Goal: Task Accomplishment & Management: Use online tool/utility

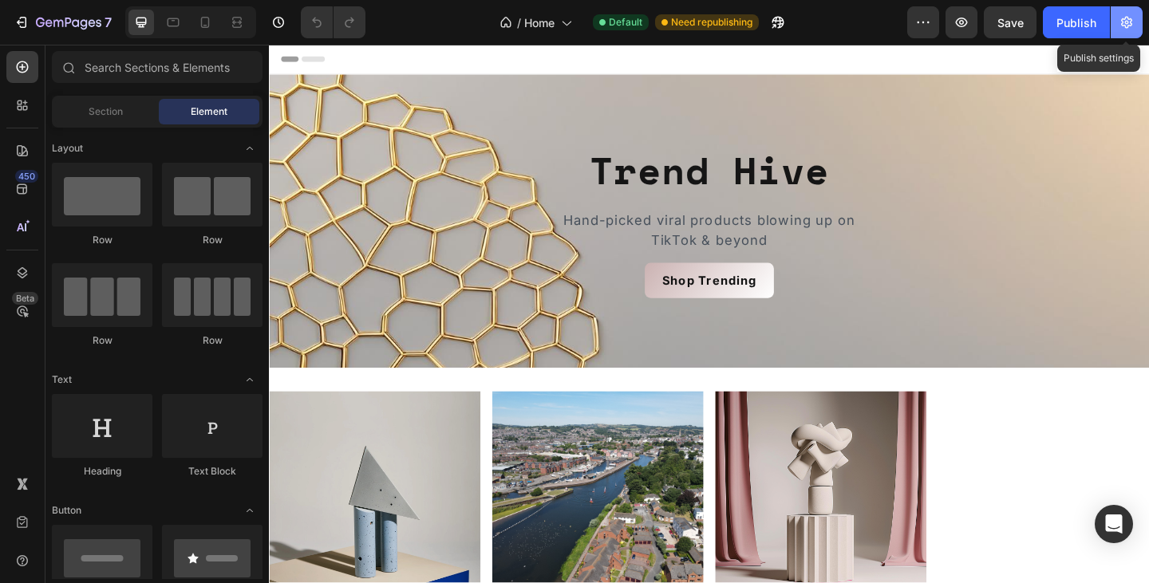
click at [1132, 18] on icon "button" at bounding box center [1126, 22] width 16 height 16
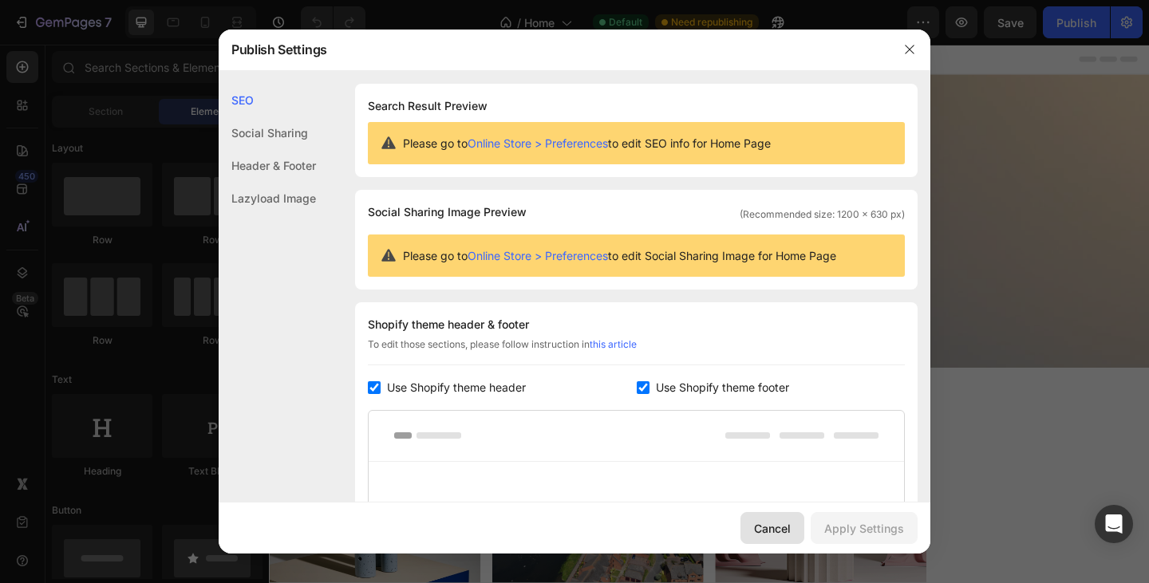
click at [779, 526] on div "Cancel" at bounding box center [772, 528] width 37 height 17
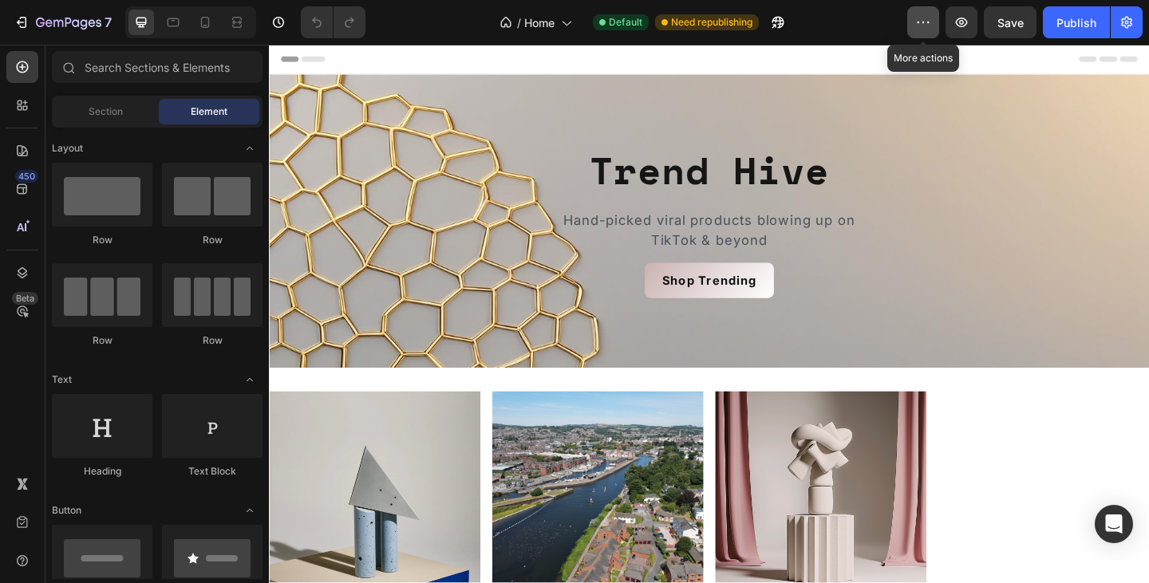
click at [929, 14] on icon "button" at bounding box center [923, 22] width 16 height 16
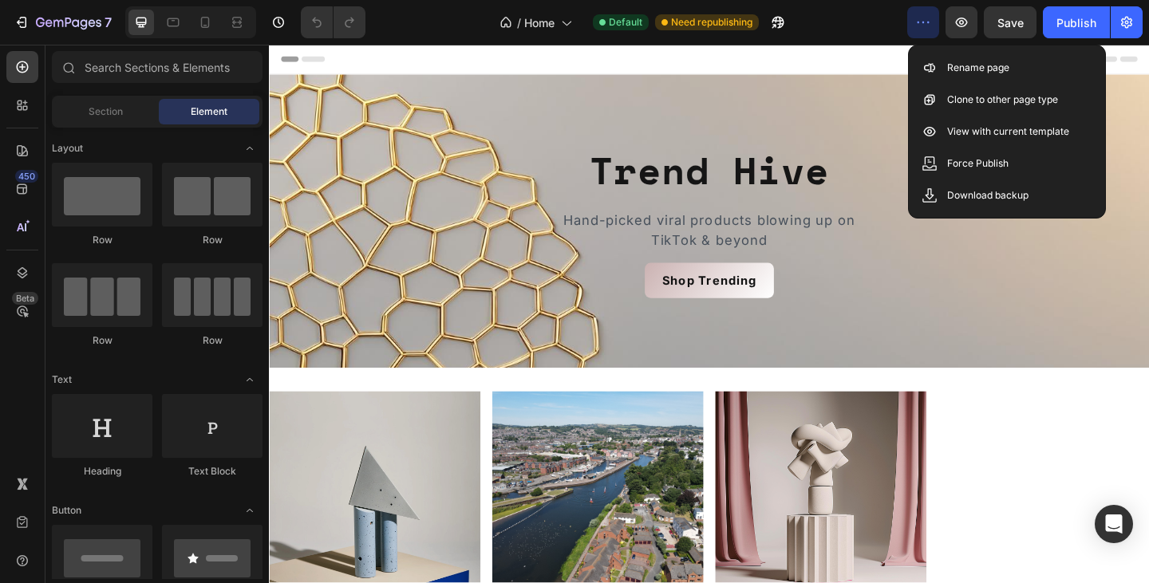
click at [929, 14] on icon "button" at bounding box center [923, 22] width 16 height 16
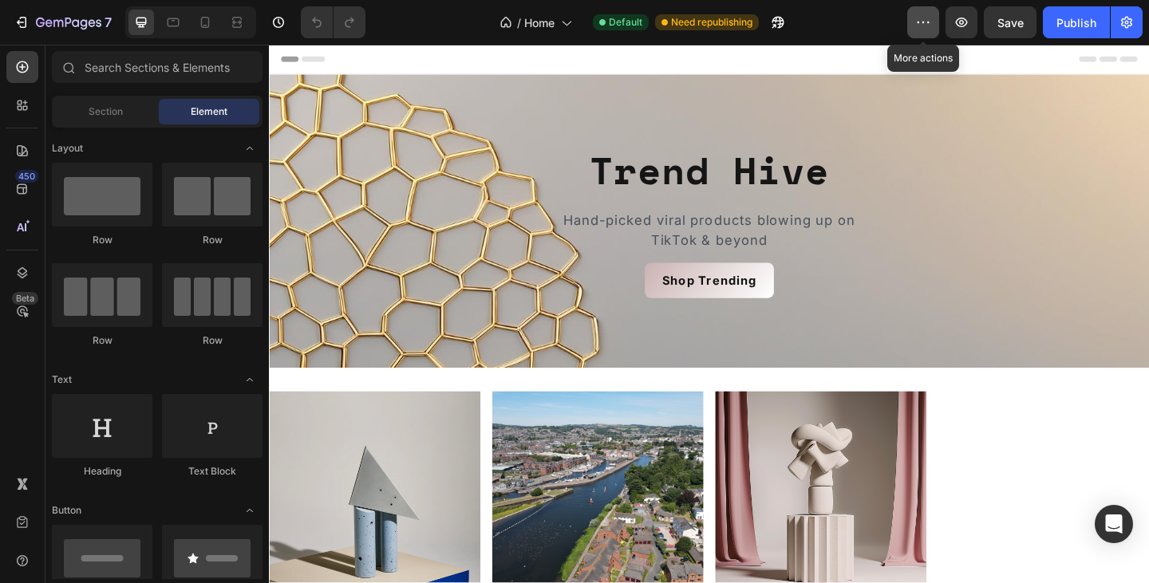
click at [921, 22] on icon "button" at bounding box center [923, 22] width 16 height 16
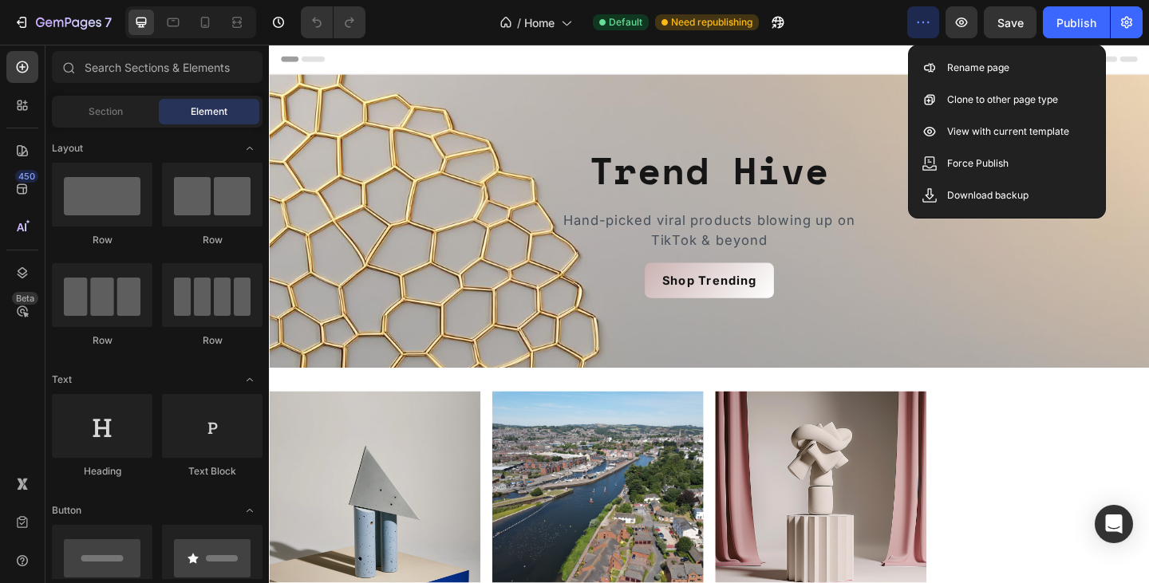
click at [921, 22] on icon "button" at bounding box center [923, 22] width 16 height 16
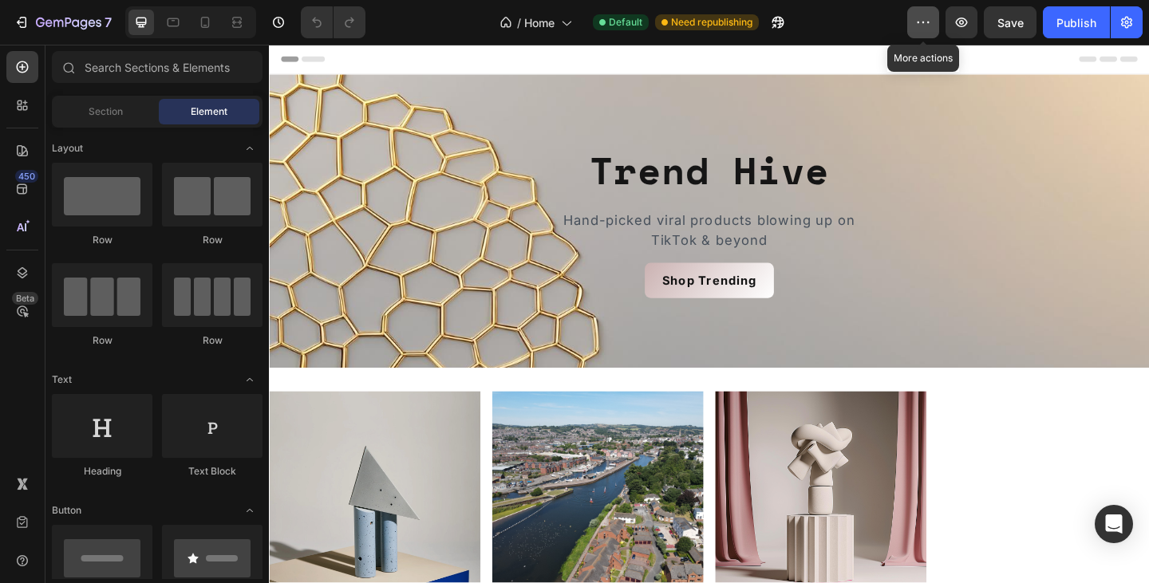
click at [925, 22] on icon "button" at bounding box center [923, 23] width 2 height 2
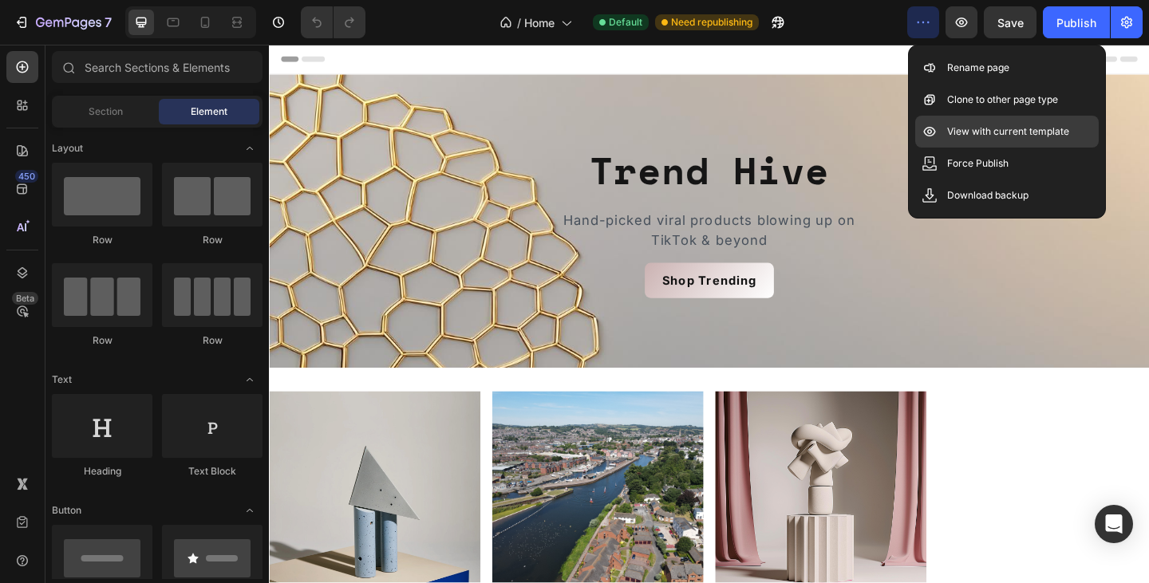
click at [951, 125] on p "View with current template" at bounding box center [1008, 132] width 122 height 16
click at [905, 67] on div "Header" at bounding box center [748, 61] width 932 height 32
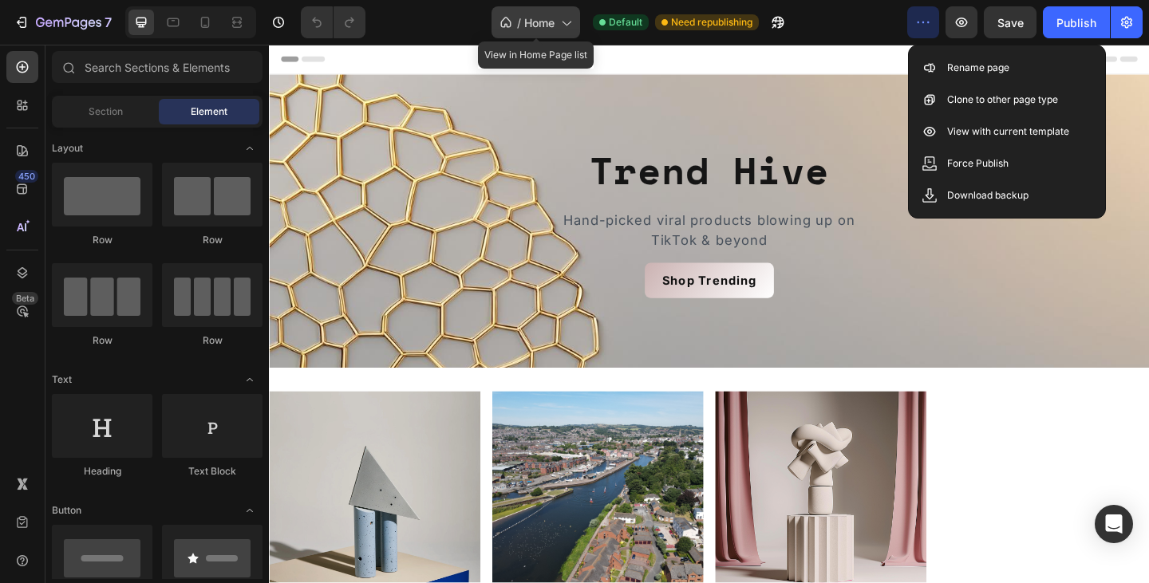
click at [568, 21] on icon at bounding box center [566, 22] width 16 height 16
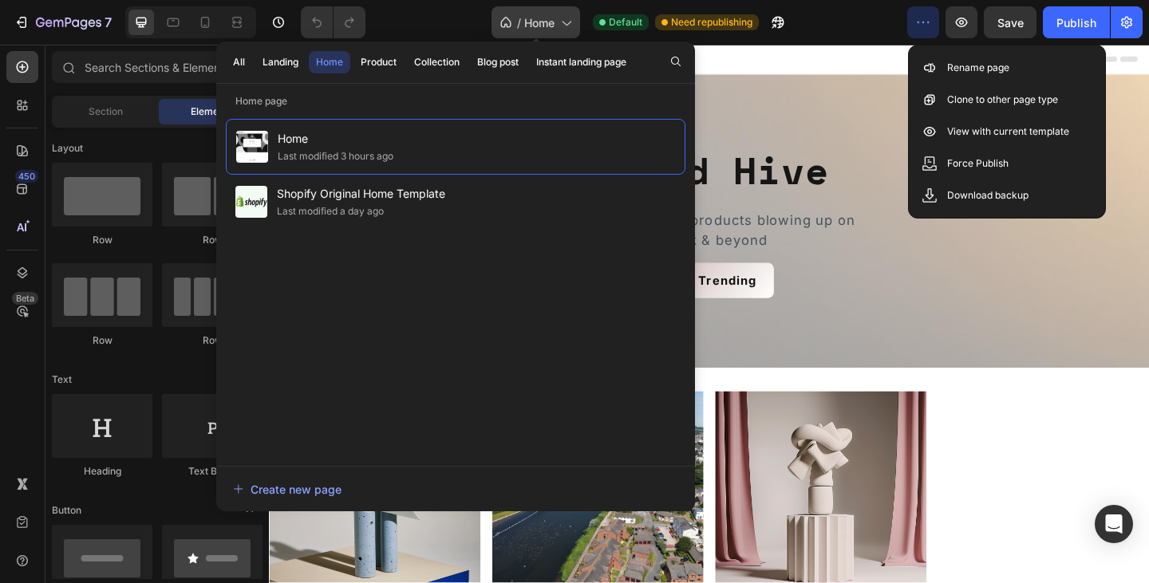
click at [563, 20] on icon at bounding box center [566, 22] width 16 height 16
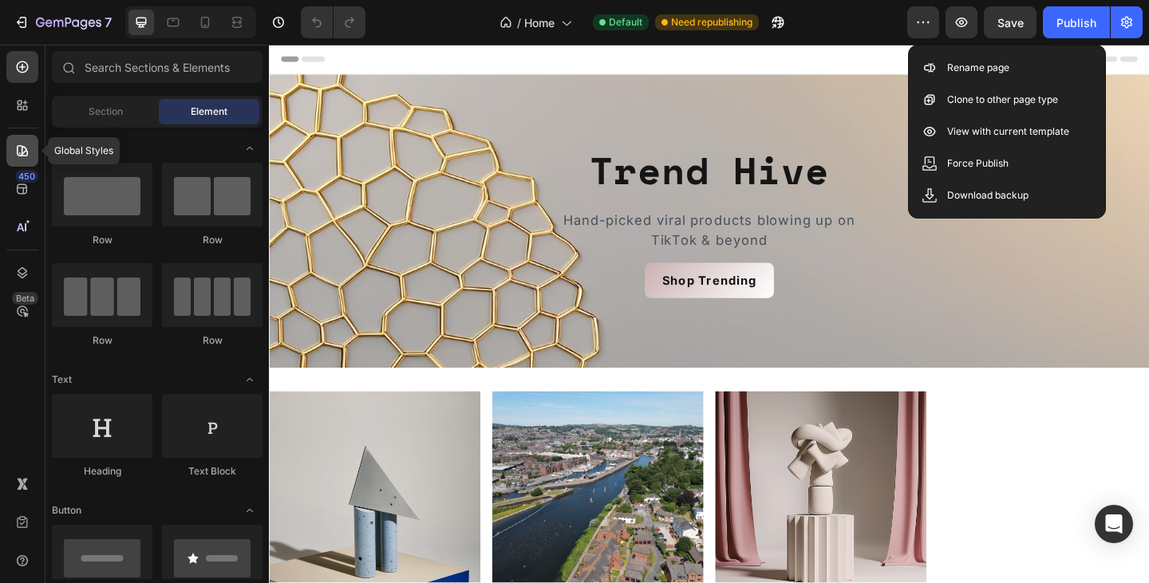
click at [22, 165] on div at bounding box center [22, 151] width 32 height 32
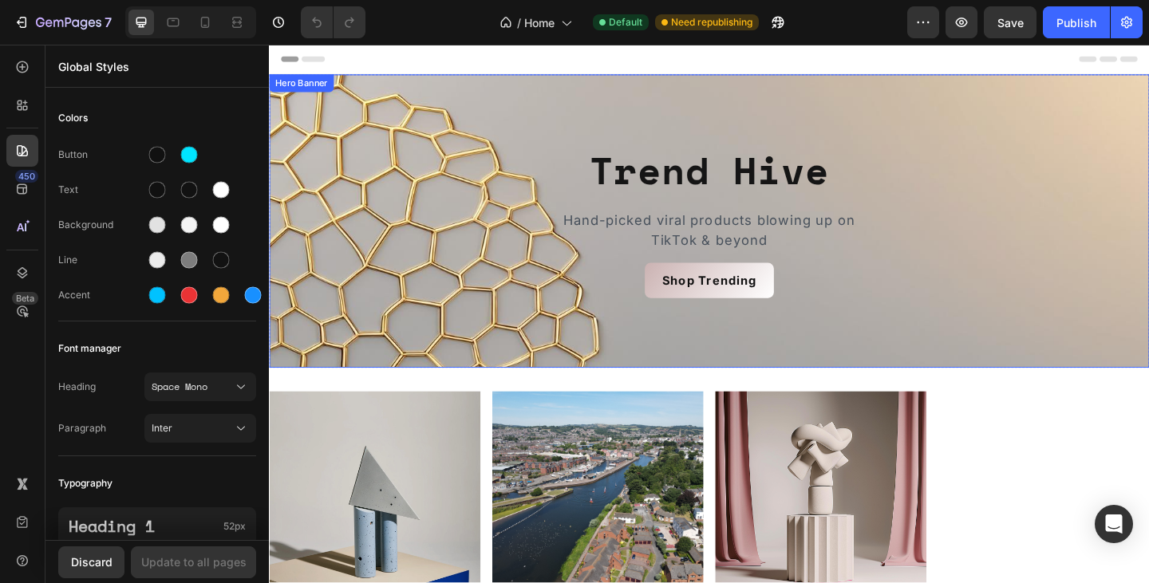
click at [696, 82] on div "Background Image" at bounding box center [747, 236] width 957 height 319
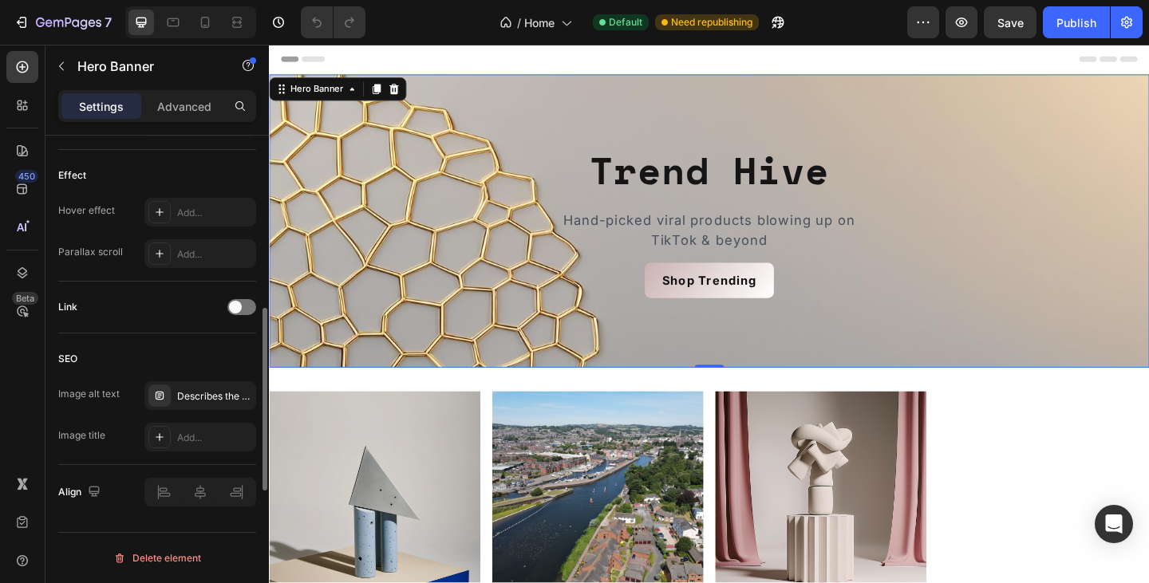
scroll to position [513, 0]
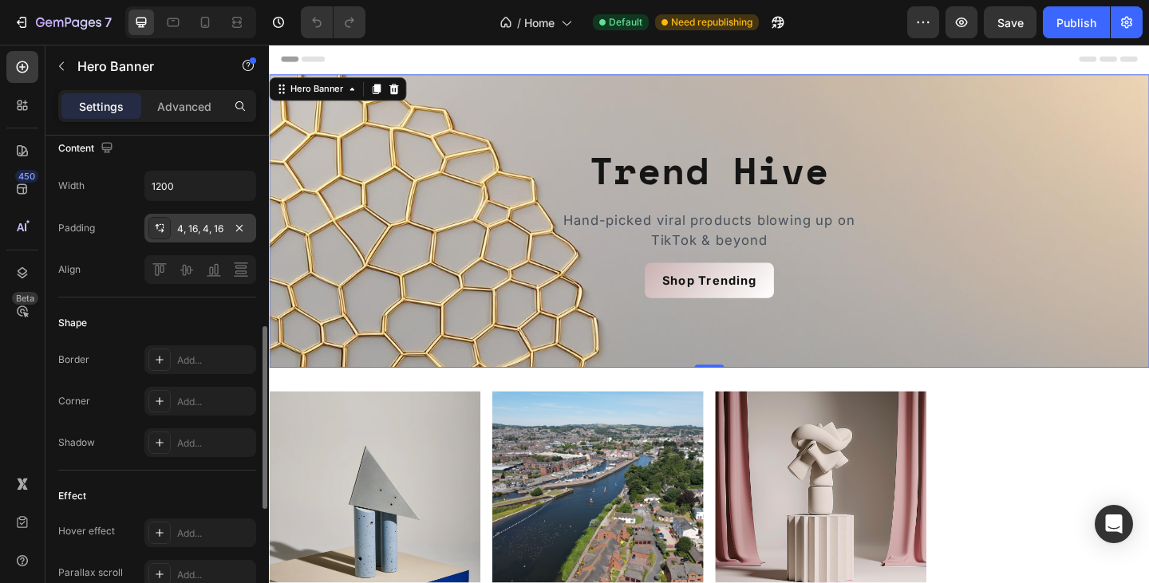
click at [223, 231] on div "4, 16, 4, 16" at bounding box center [200, 229] width 46 height 14
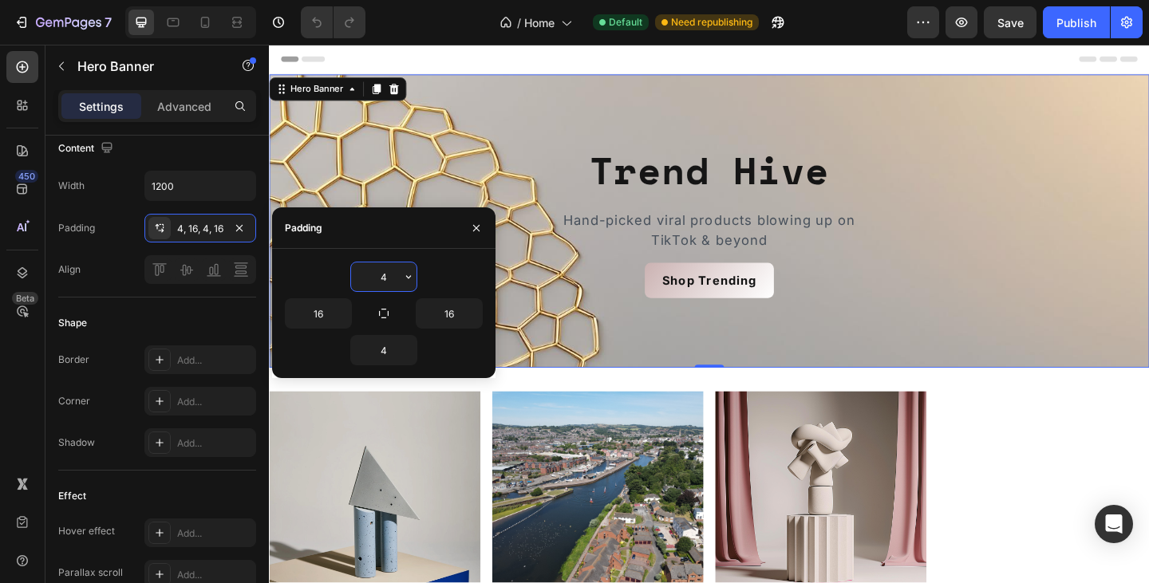
click at [395, 278] on input "4" at bounding box center [383, 276] width 65 height 29
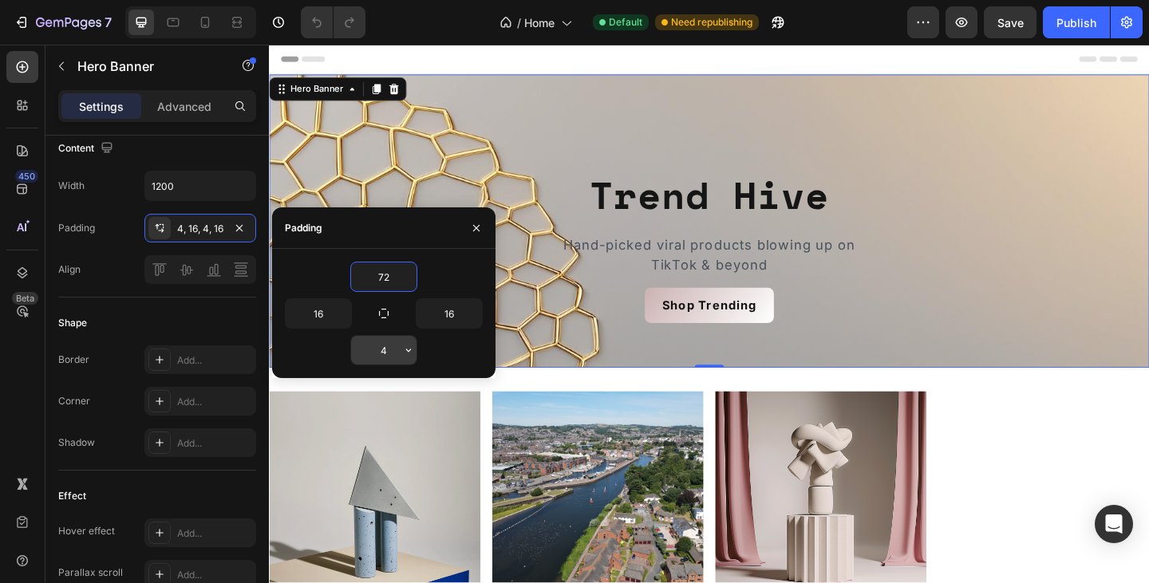
type input "72"
click at [390, 357] on input "4" at bounding box center [383, 350] width 65 height 29
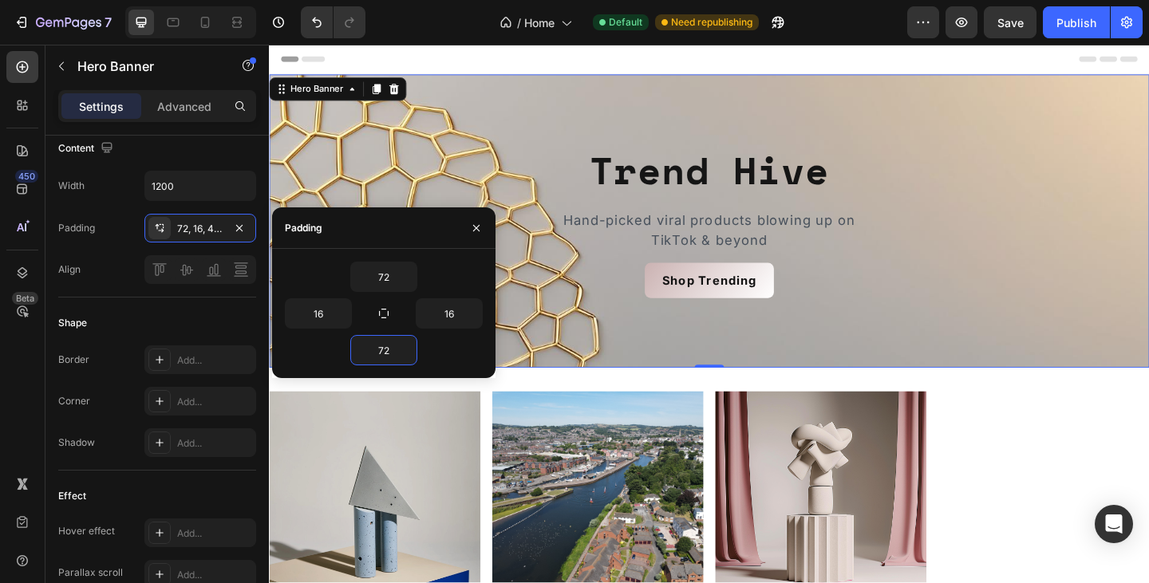
type input "72"
click at [434, 290] on div "72" at bounding box center [384, 277] width 198 height 30
click at [450, 310] on input "16" at bounding box center [448, 313] width 65 height 29
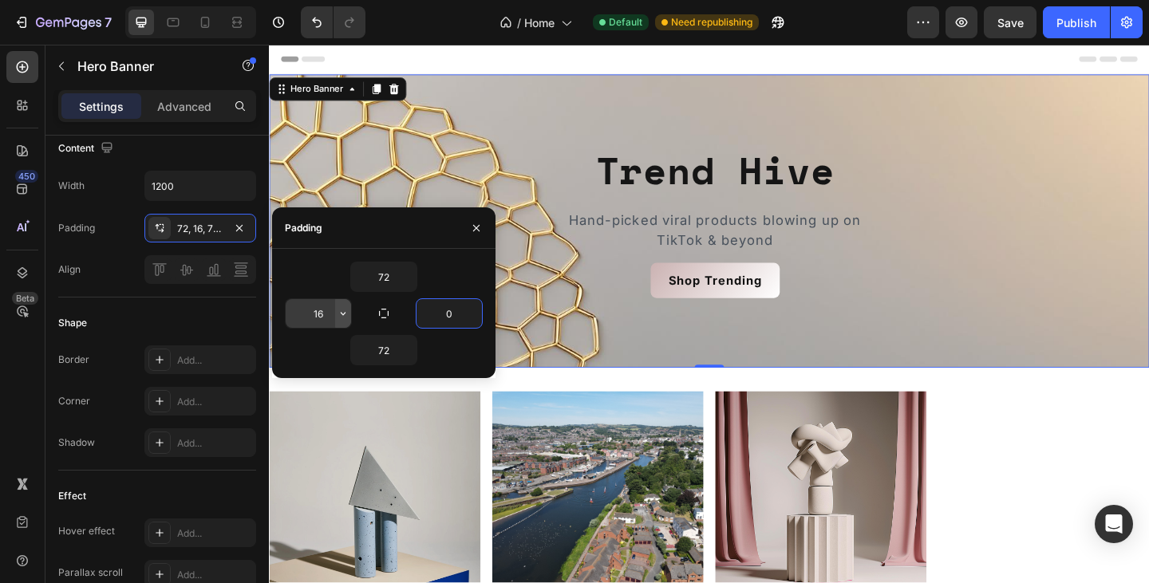
type input "0"
click at [337, 307] on icon "button" at bounding box center [343, 313] width 13 height 13
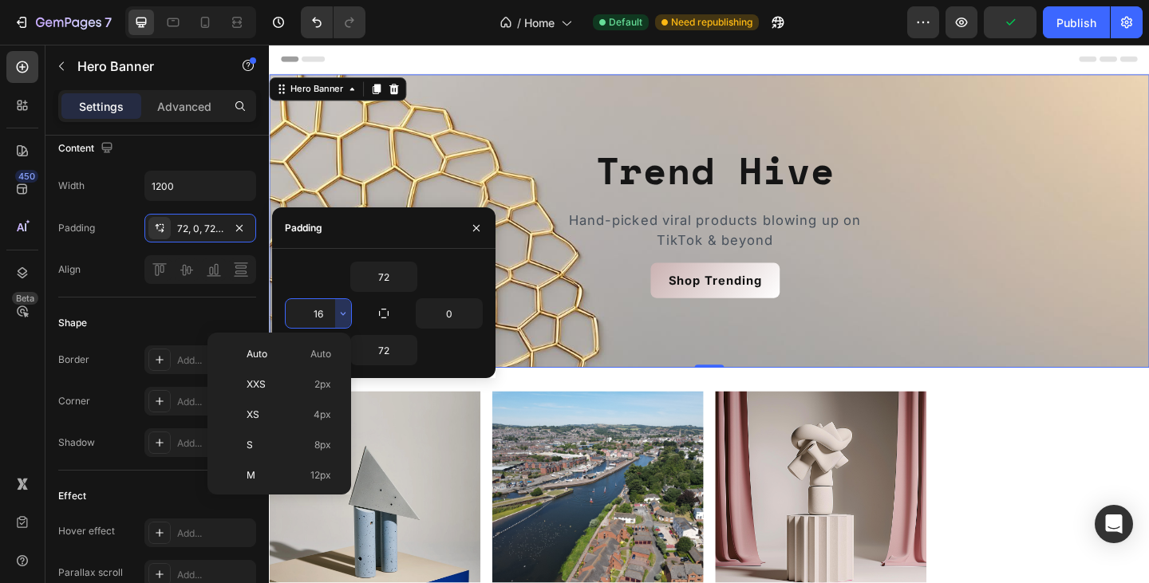
click at [309, 274] on div "72" at bounding box center [384, 277] width 198 height 30
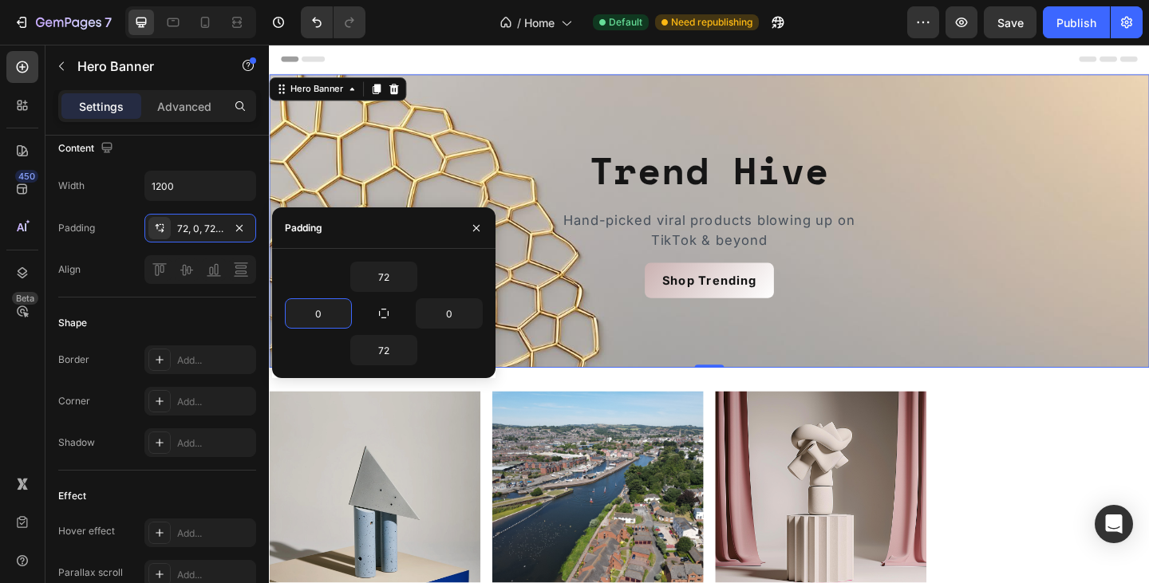
type input "0"
click at [322, 266] on div "72" at bounding box center [384, 277] width 198 height 30
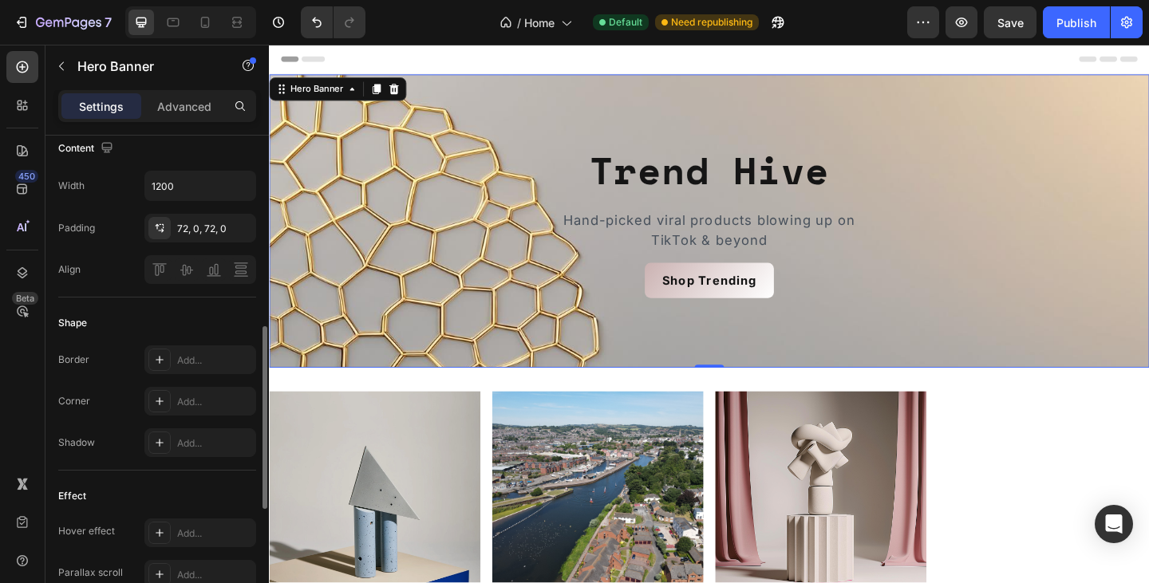
click at [222, 296] on div "Content Width 1200 Padding 72, 0, 72, 0 Align" at bounding box center [157, 210] width 198 height 175
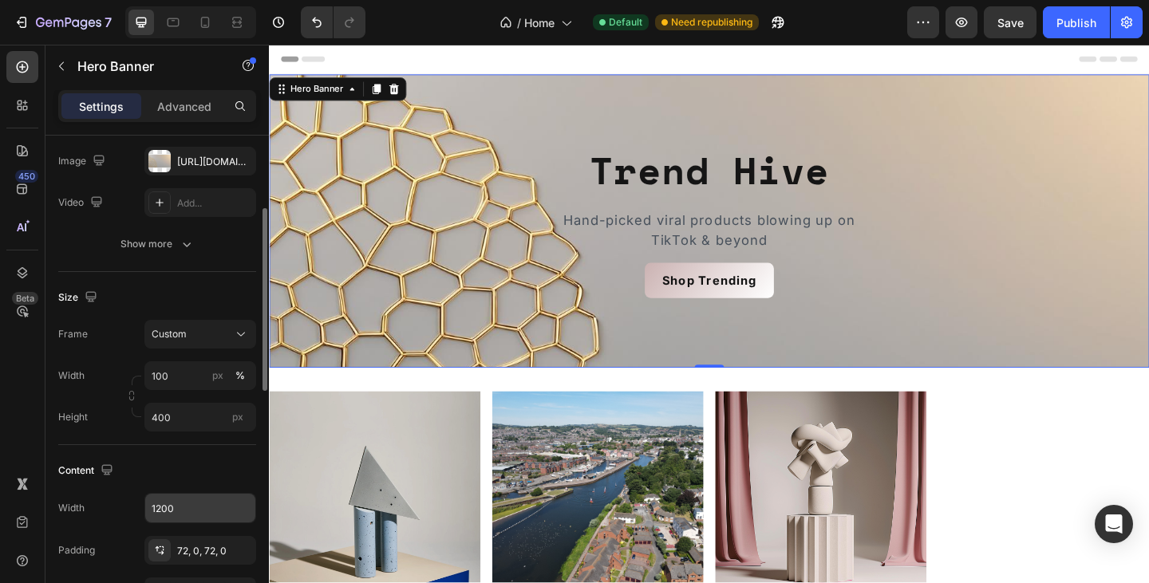
scroll to position [195, 0]
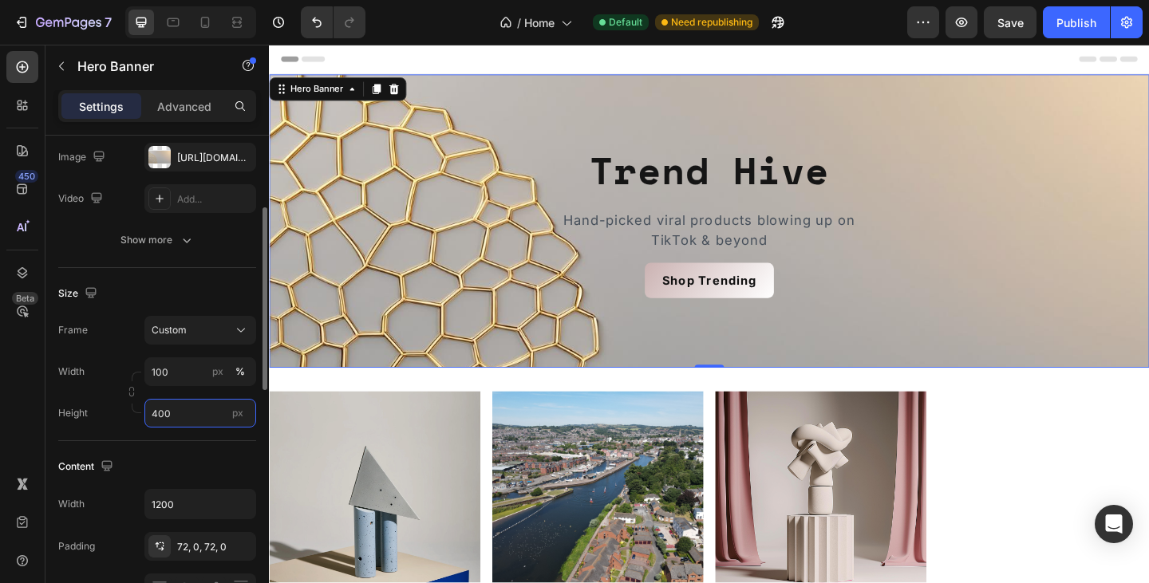
click at [185, 408] on input "400" at bounding box center [200, 413] width 112 height 29
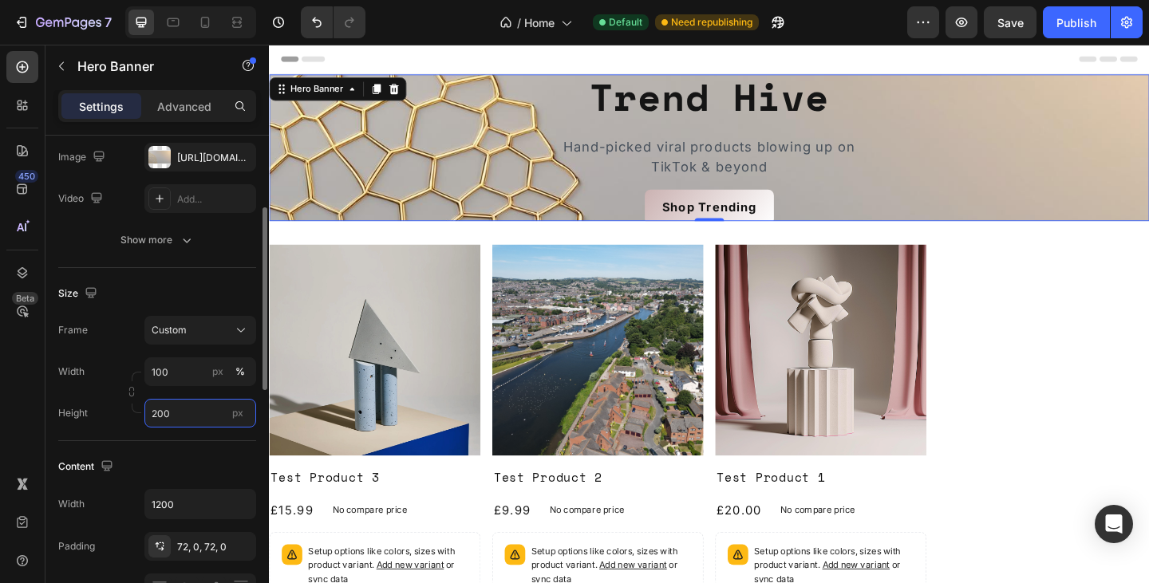
drag, startPoint x: 175, startPoint y: 415, endPoint x: 156, endPoint y: 408, distance: 19.4
click at [156, 408] on input "200" at bounding box center [200, 413] width 112 height 29
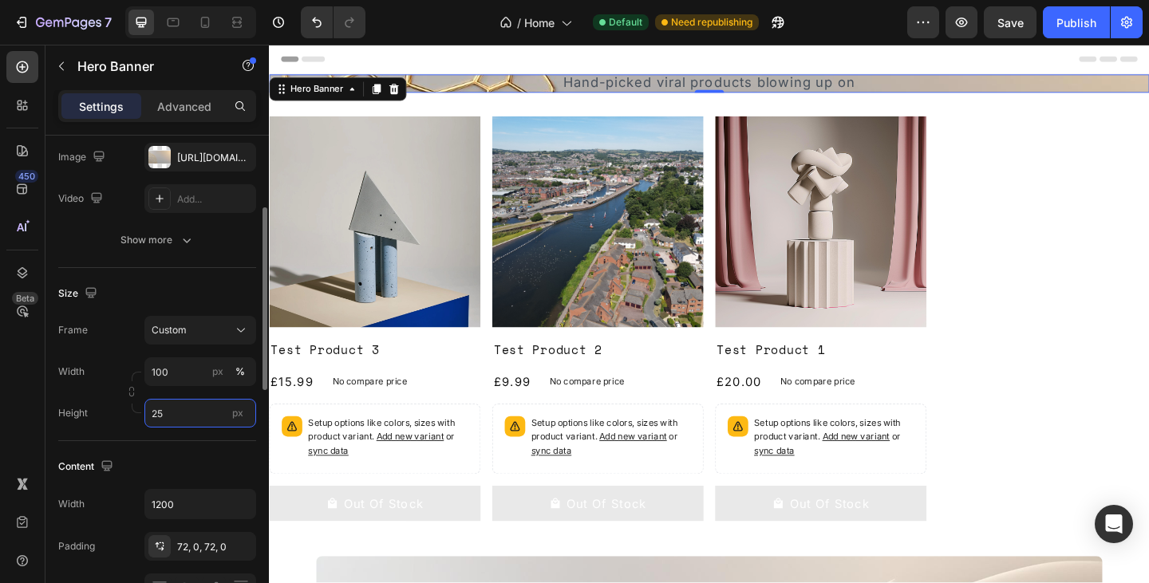
type input "250"
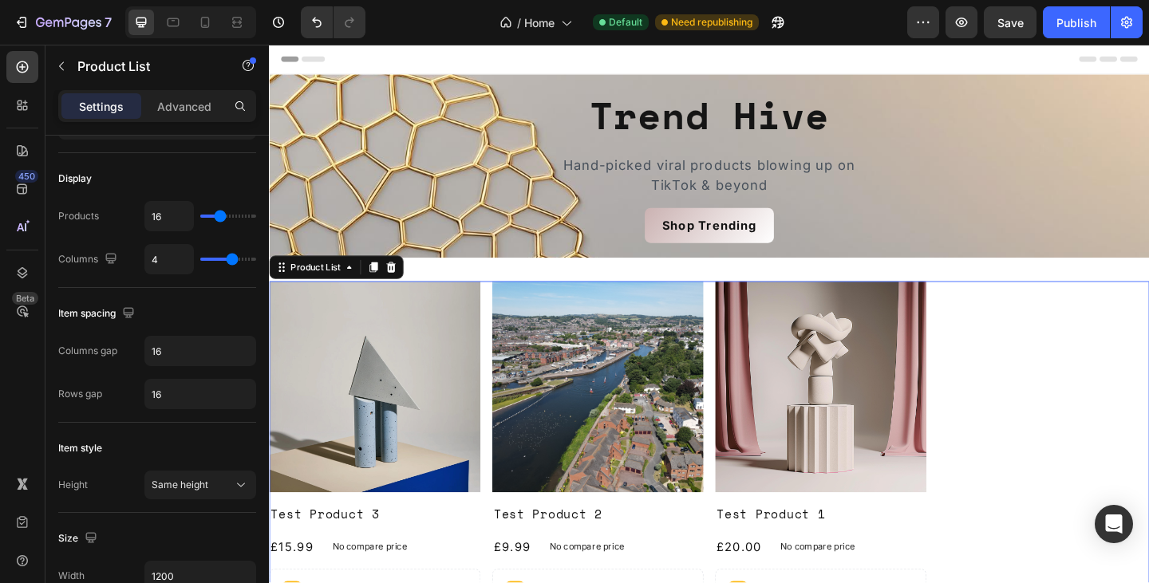
click at [1017, 415] on div "Product Images Test Product 3 Product Title £15.99 Product Price Product Price …" at bounding box center [747, 528] width 957 height 453
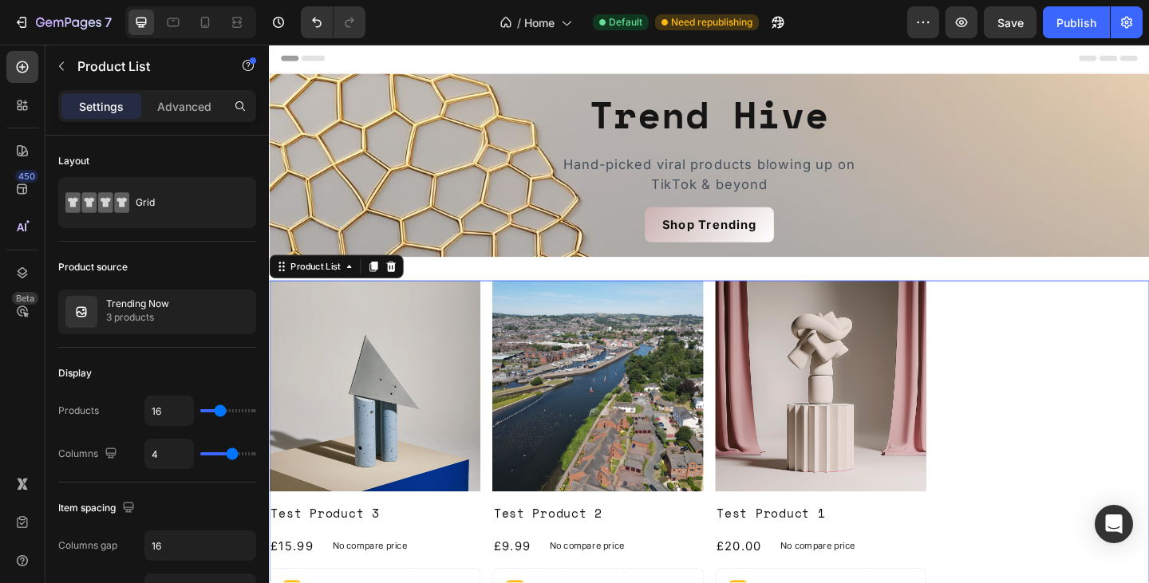
scroll to position [0, 0]
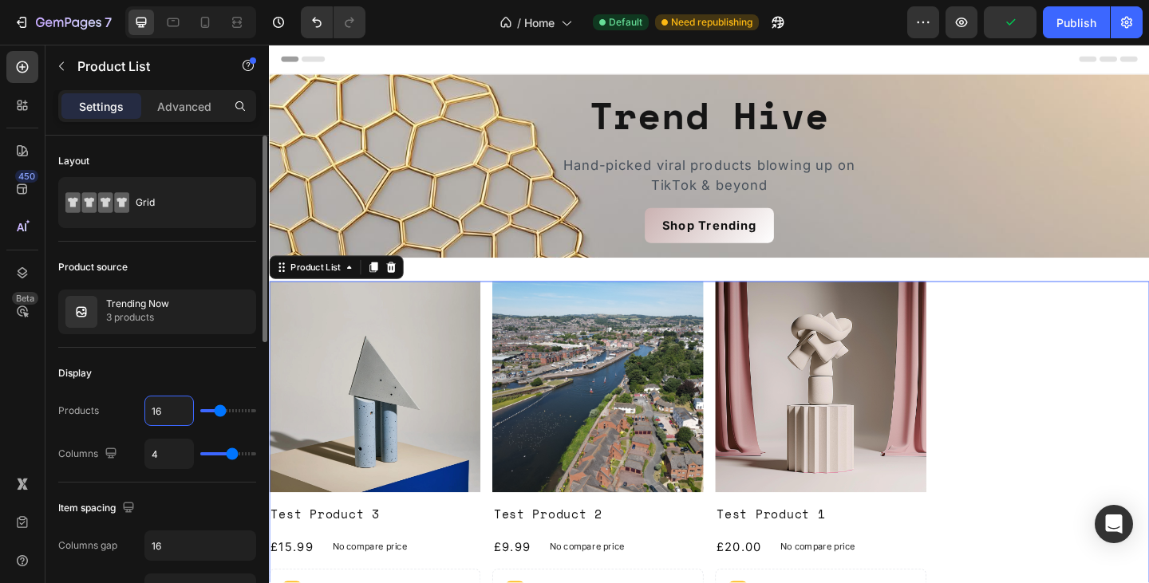
click at [163, 410] on input "16" at bounding box center [169, 410] width 48 height 29
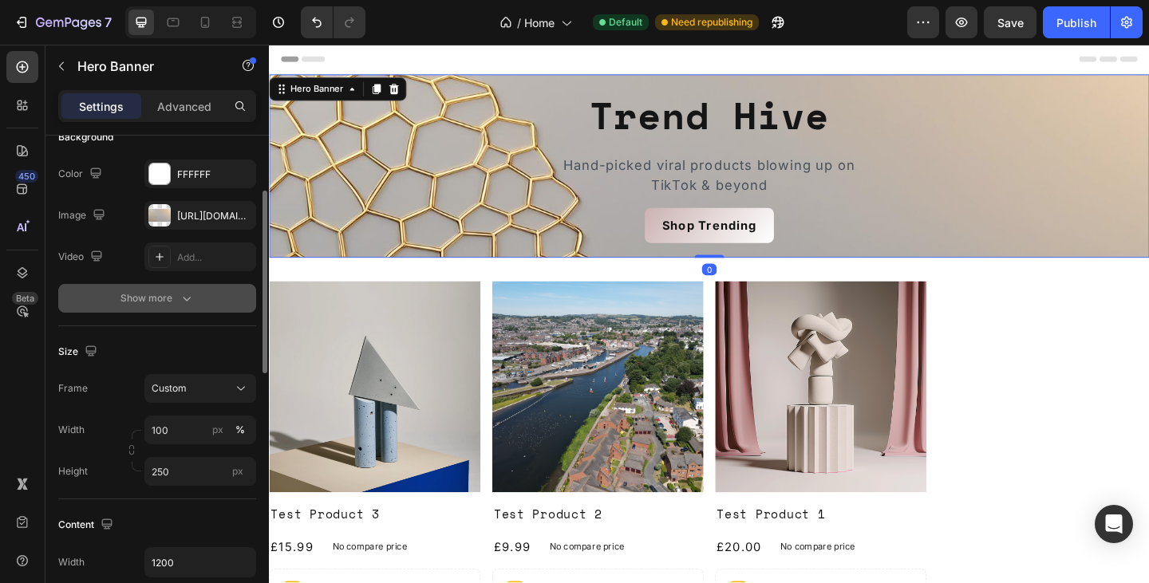
scroll to position [140, 0]
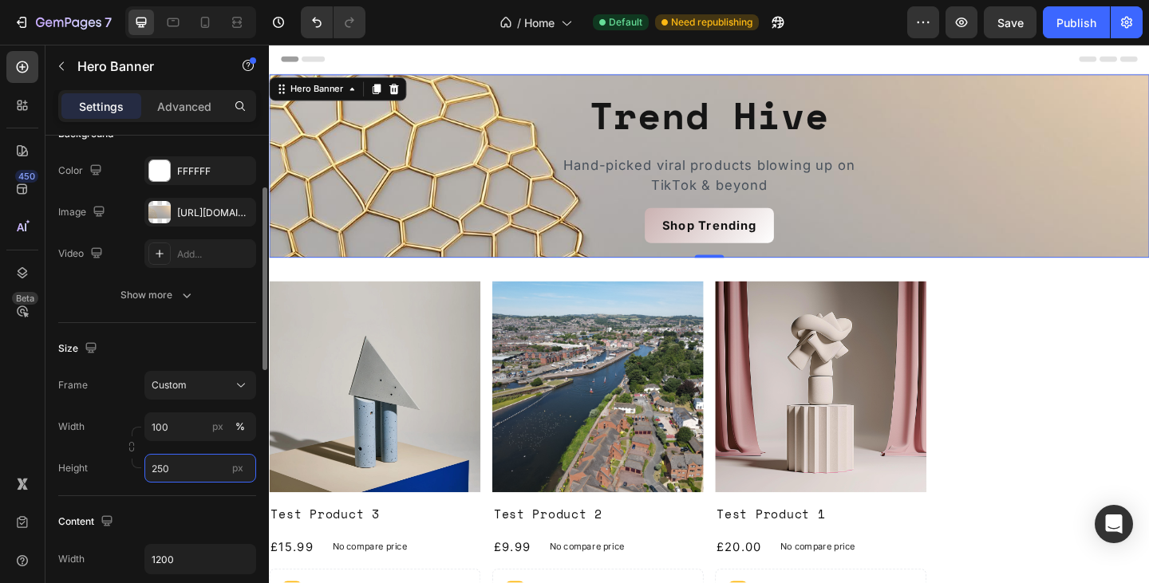
click at [183, 471] on input "250" at bounding box center [200, 468] width 112 height 29
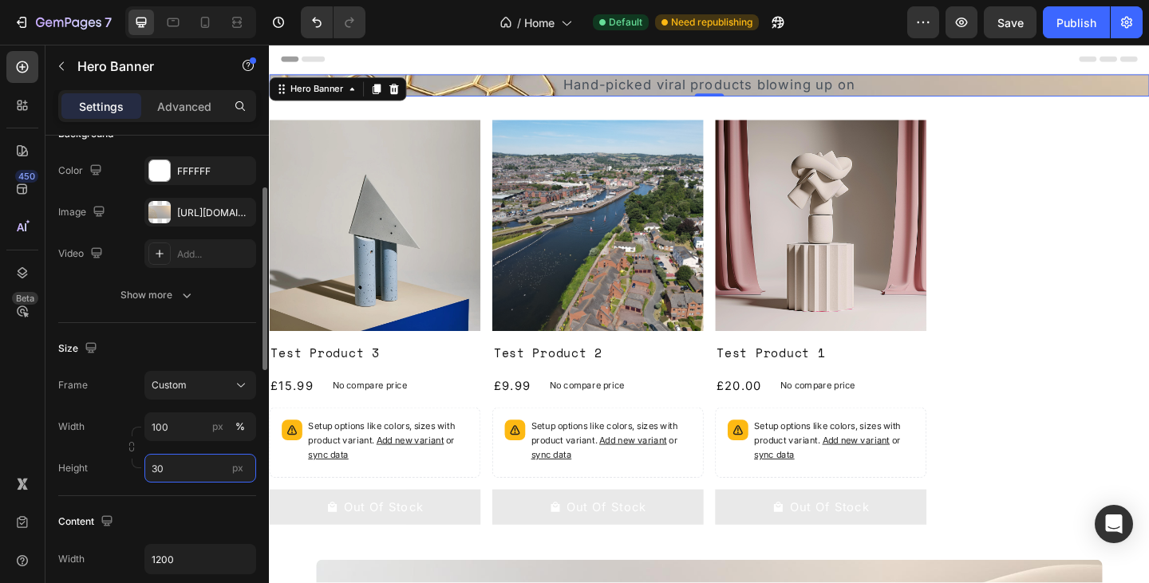
type input "300"
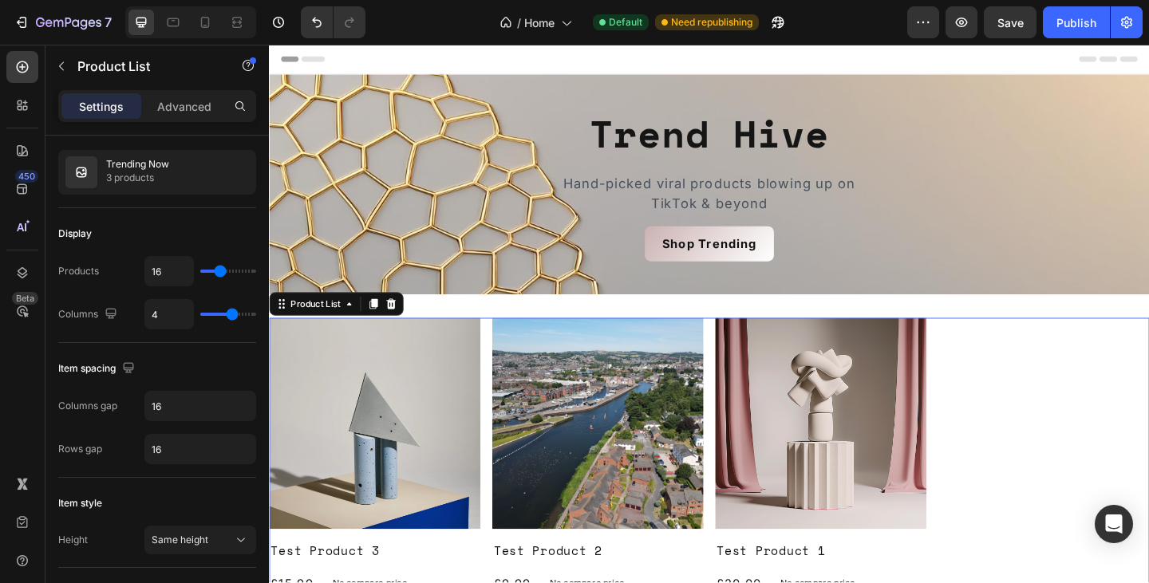
click at [1059, 398] on div "Product Images Test Product 3 Product Title £15.99 Product Price Product Price …" at bounding box center [747, 568] width 957 height 453
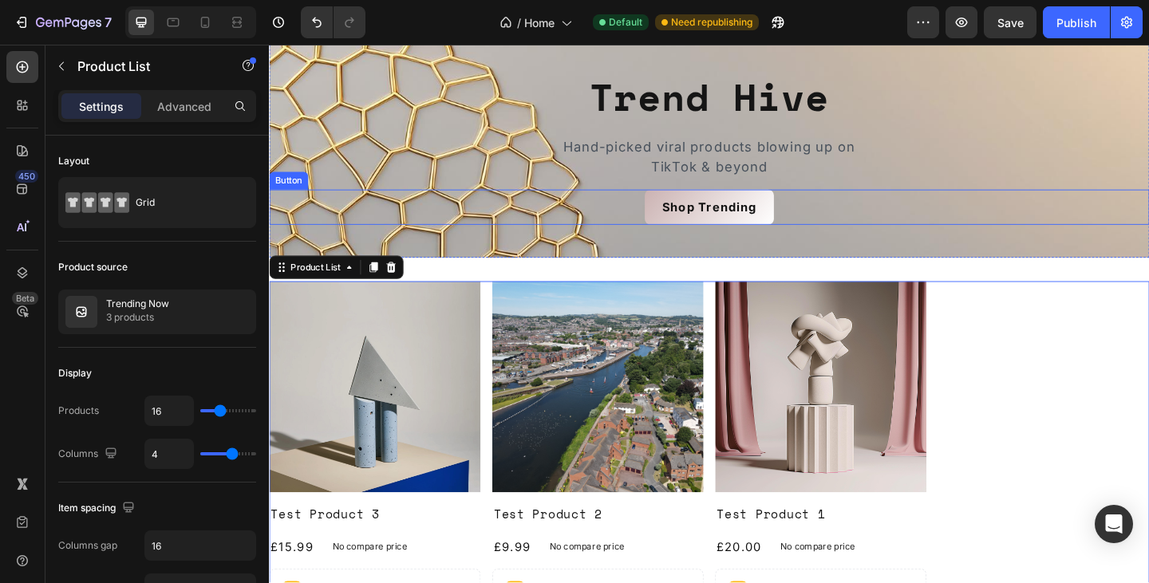
scroll to position [33, 0]
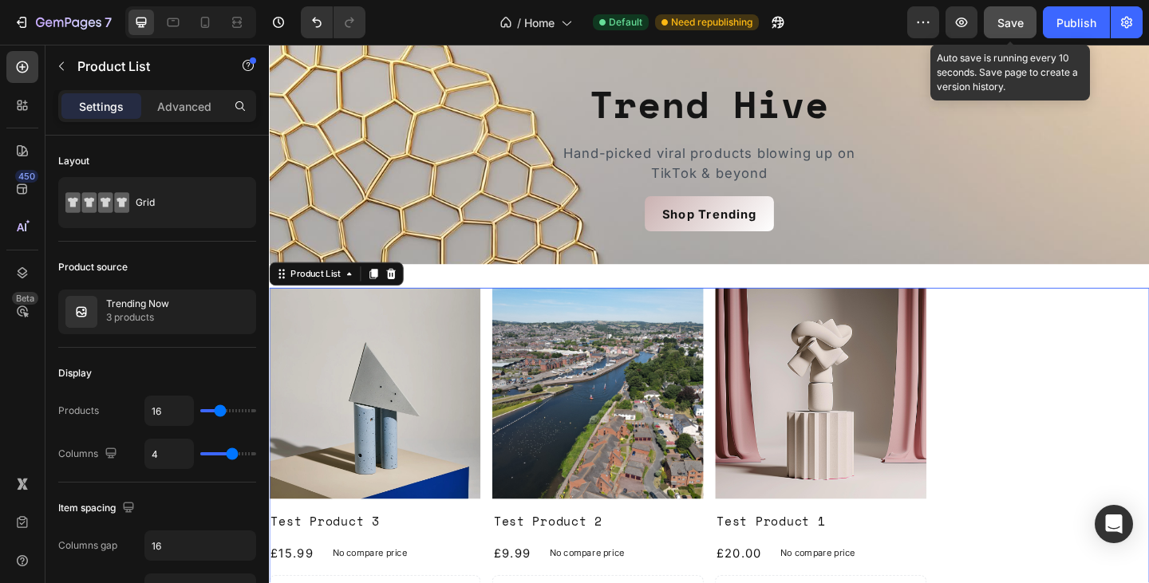
click at [1003, 21] on span "Save" at bounding box center [1010, 23] width 26 height 14
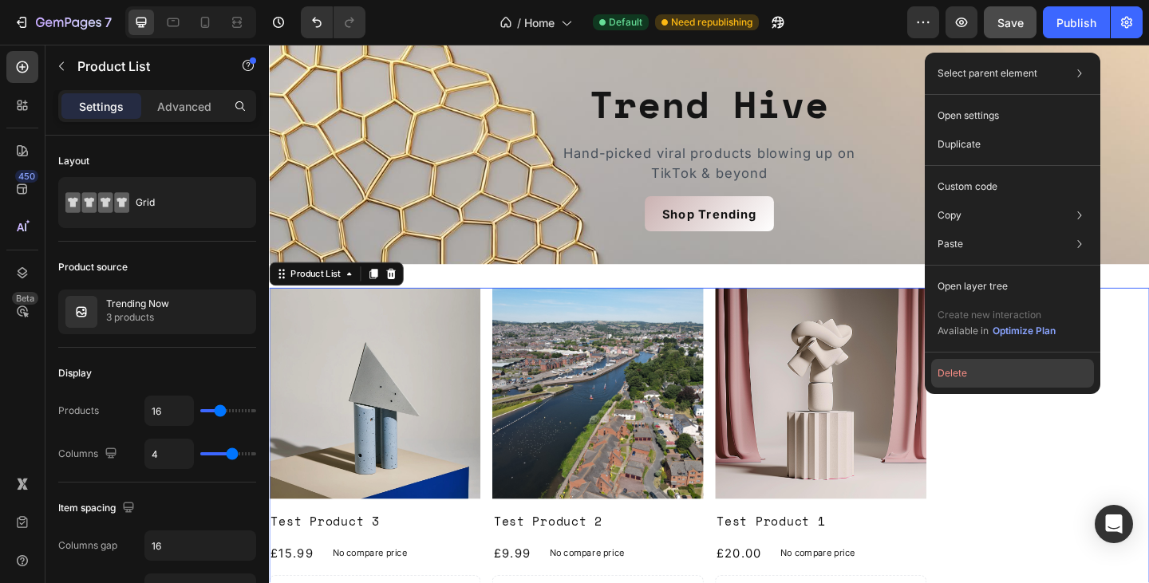
click at [961, 364] on button "Delete" at bounding box center [1012, 373] width 163 height 29
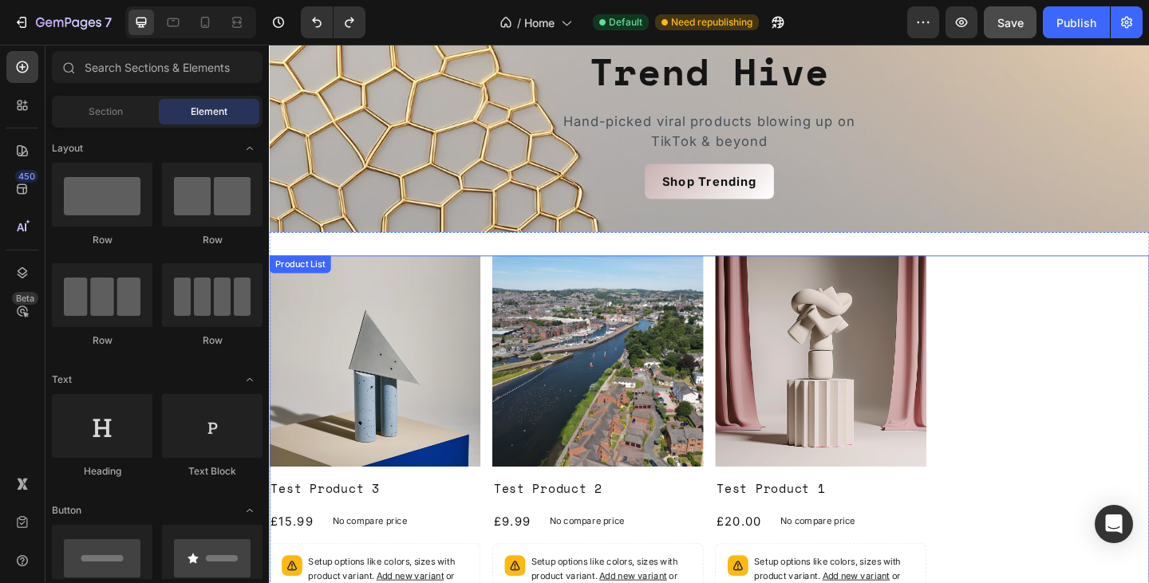
scroll to position [67, 0]
click at [1039, 310] on div "Product Images Test Product 3 Product Title £15.99 Product Price Product Price …" at bounding box center [747, 501] width 957 height 453
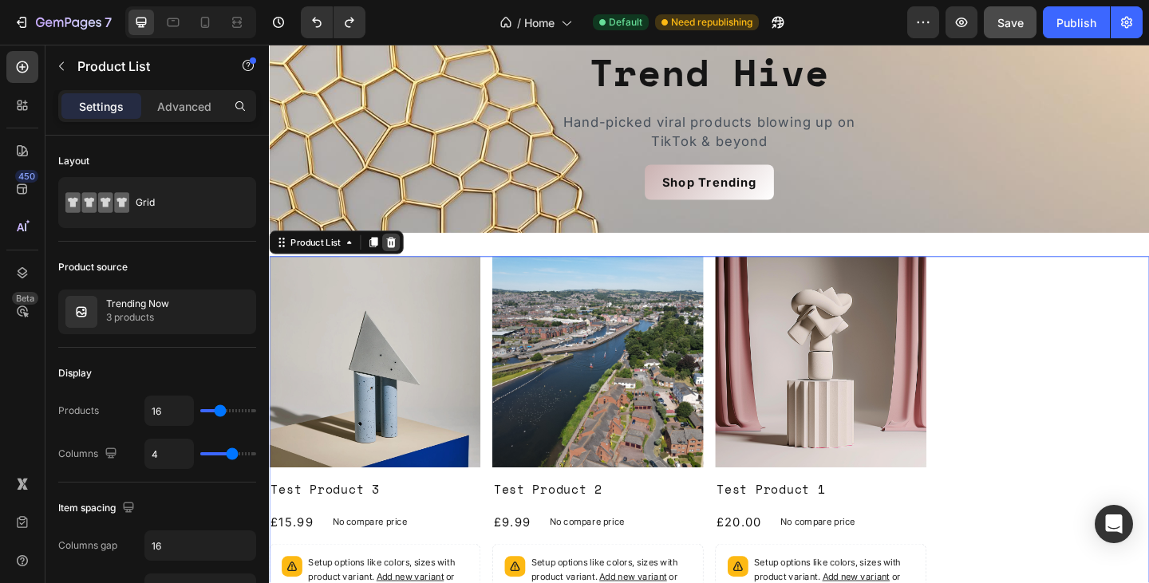
click at [400, 254] on icon at bounding box center [401, 260] width 13 height 13
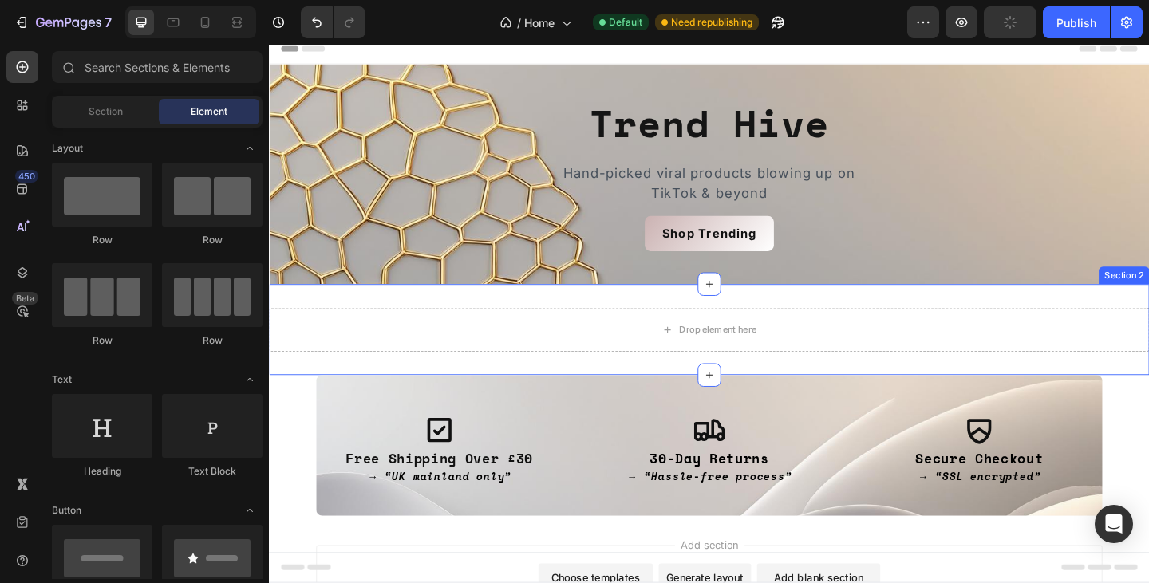
scroll to position [31, 0]
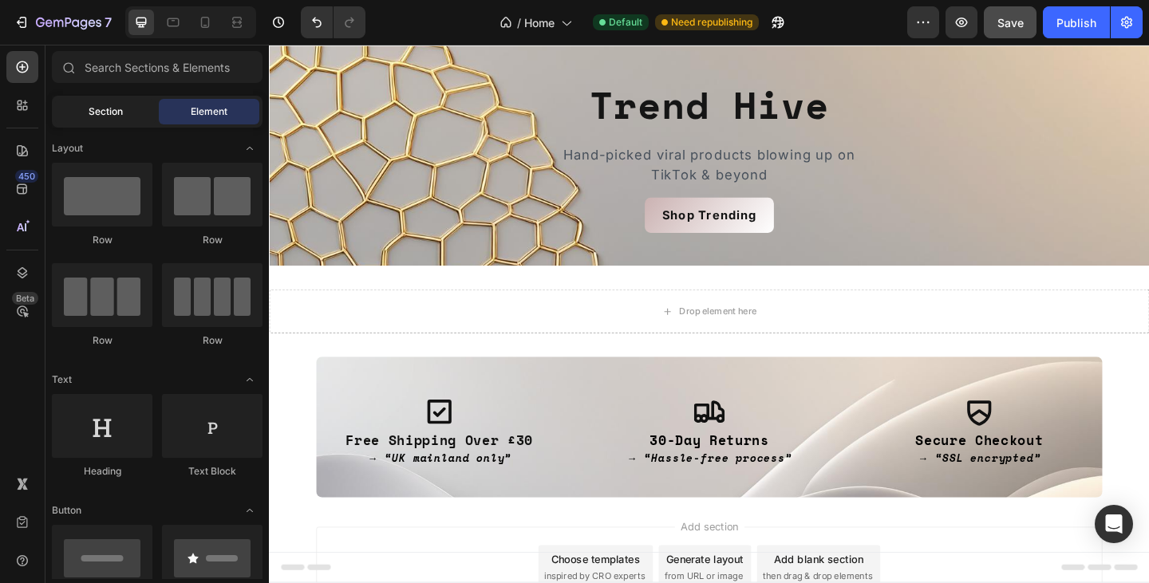
click at [128, 112] on div "Section" at bounding box center [105, 112] width 101 height 26
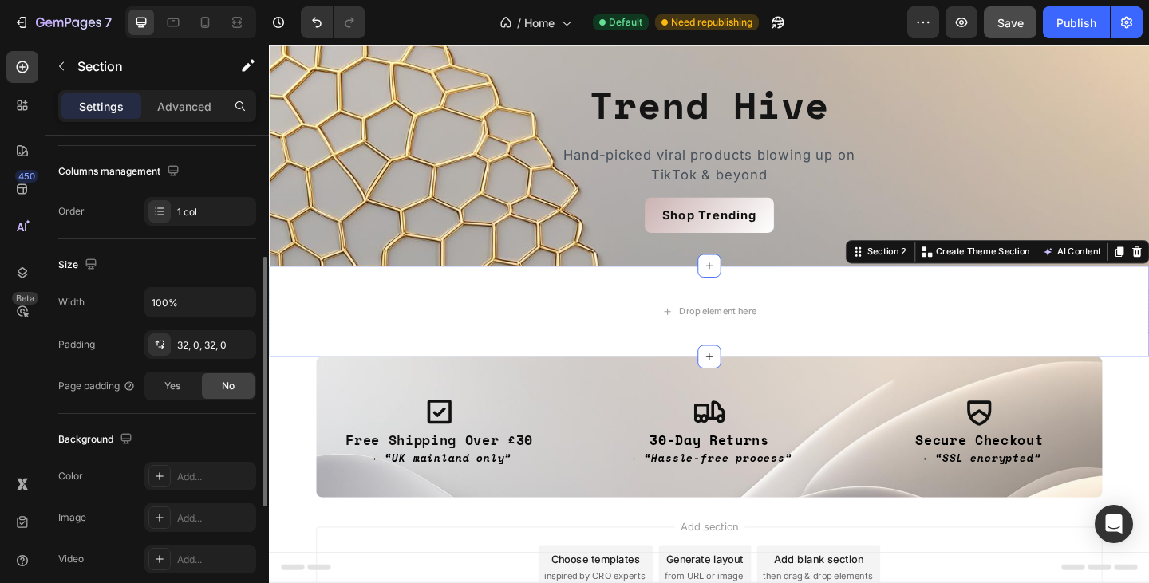
scroll to position [241, 0]
click at [194, 347] on div "32, 0, 32, 0" at bounding box center [200, 344] width 46 height 14
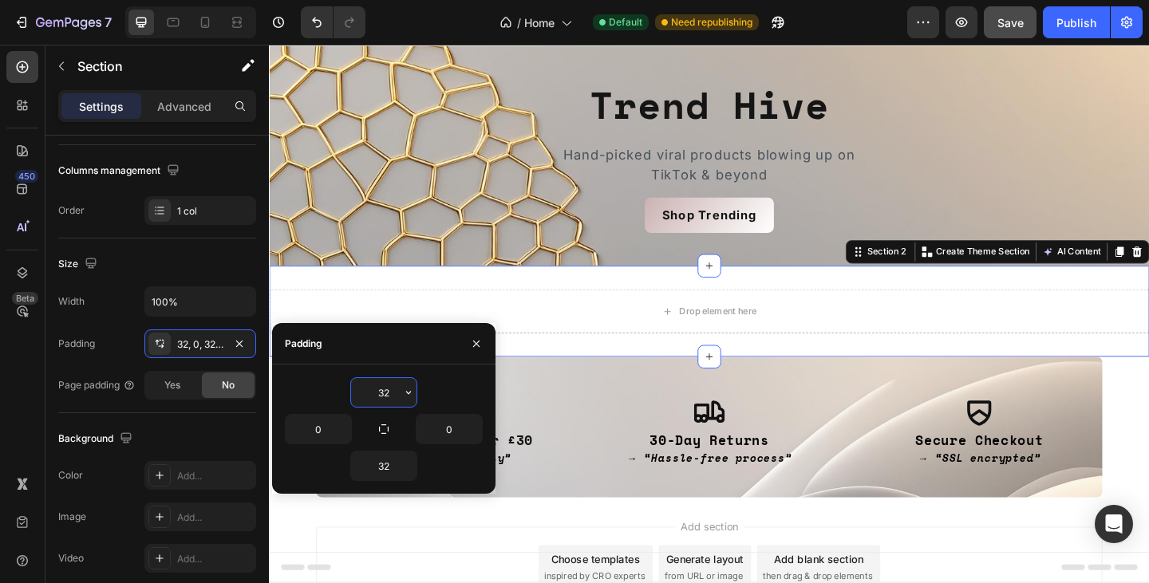
click at [378, 395] on input "32" at bounding box center [383, 392] width 65 height 29
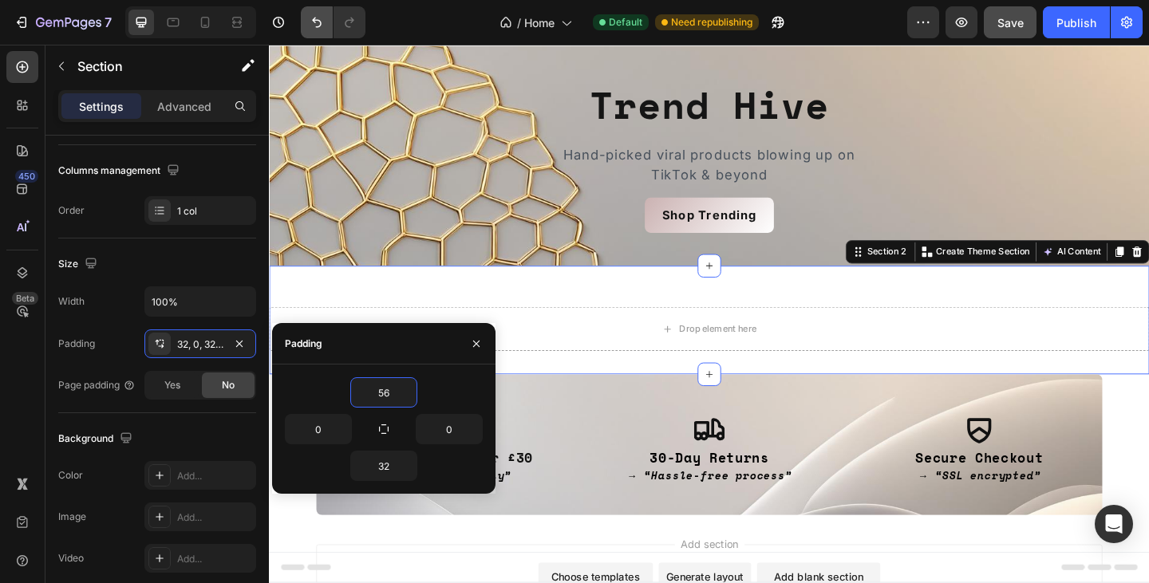
type input "56"
click at [387, 463] on input "32" at bounding box center [383, 465] width 65 height 29
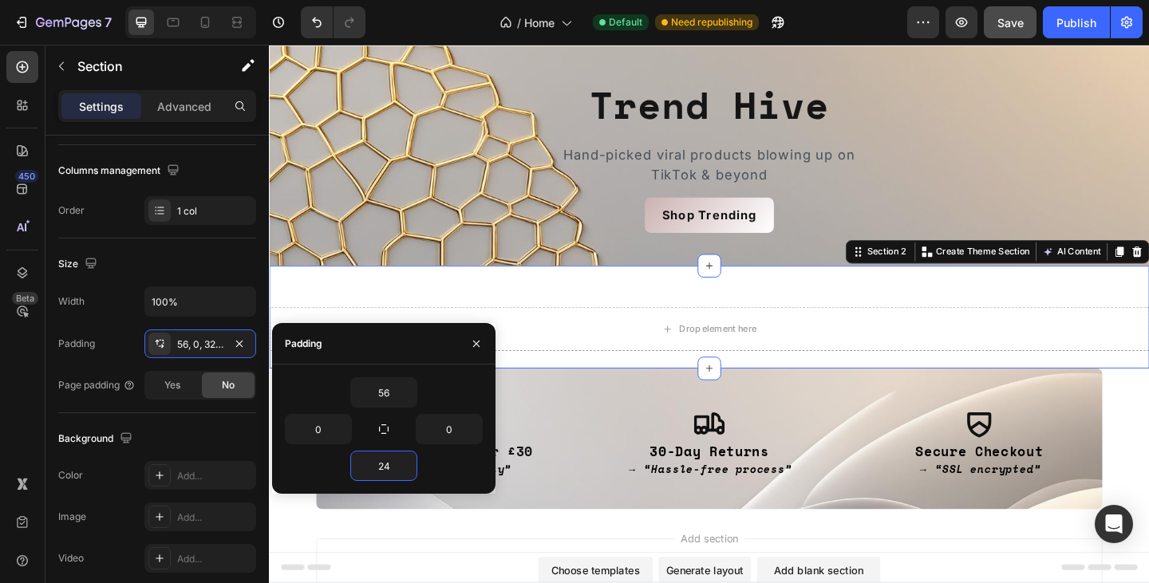
type input "24"
click at [478, 342] on icon "button" at bounding box center [476, 343] width 13 height 13
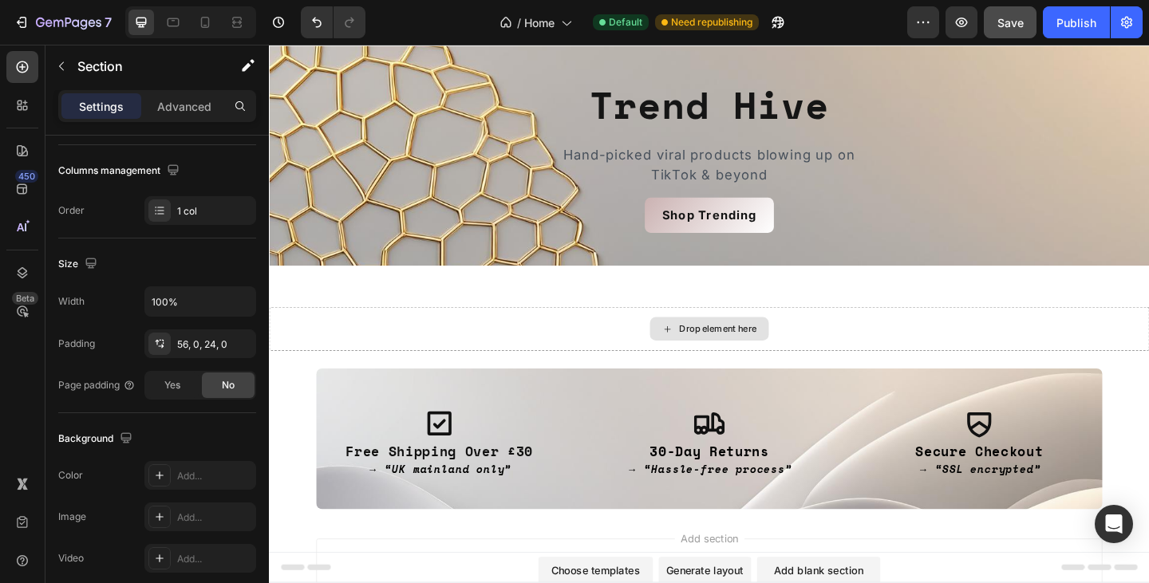
click at [696, 352] on icon at bounding box center [702, 355] width 13 height 14
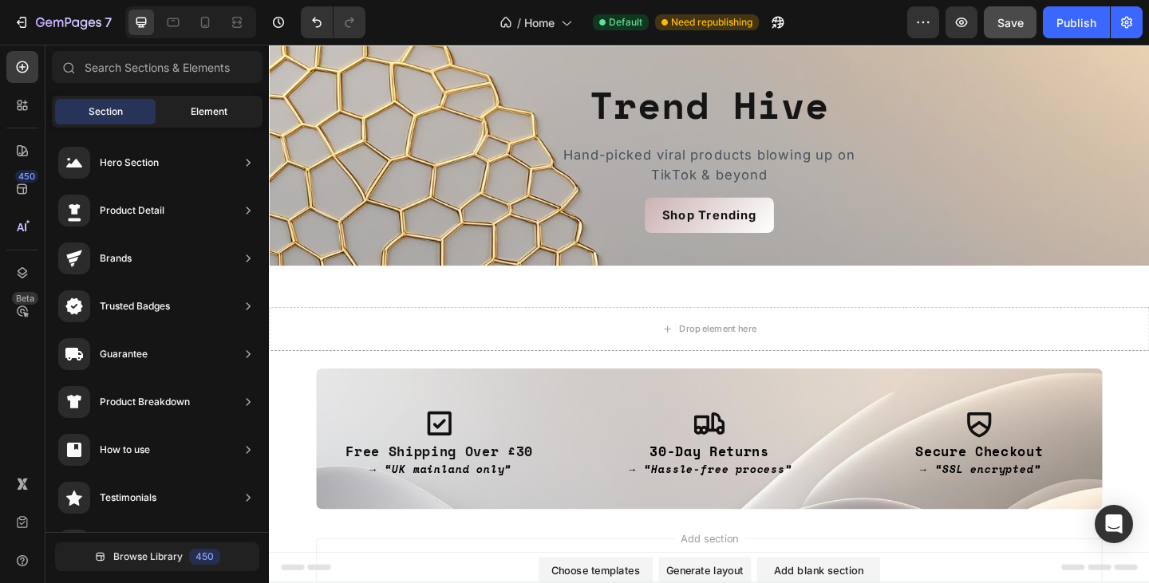
click at [193, 107] on span "Element" at bounding box center [209, 111] width 37 height 14
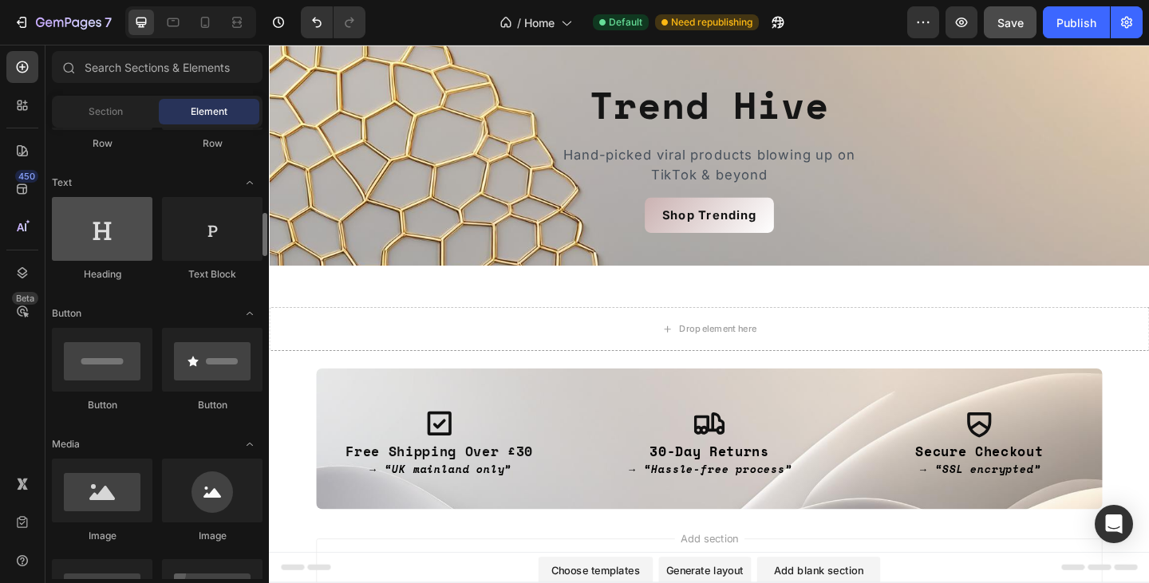
scroll to position [197, 0]
click at [104, 258] on div at bounding box center [102, 229] width 101 height 64
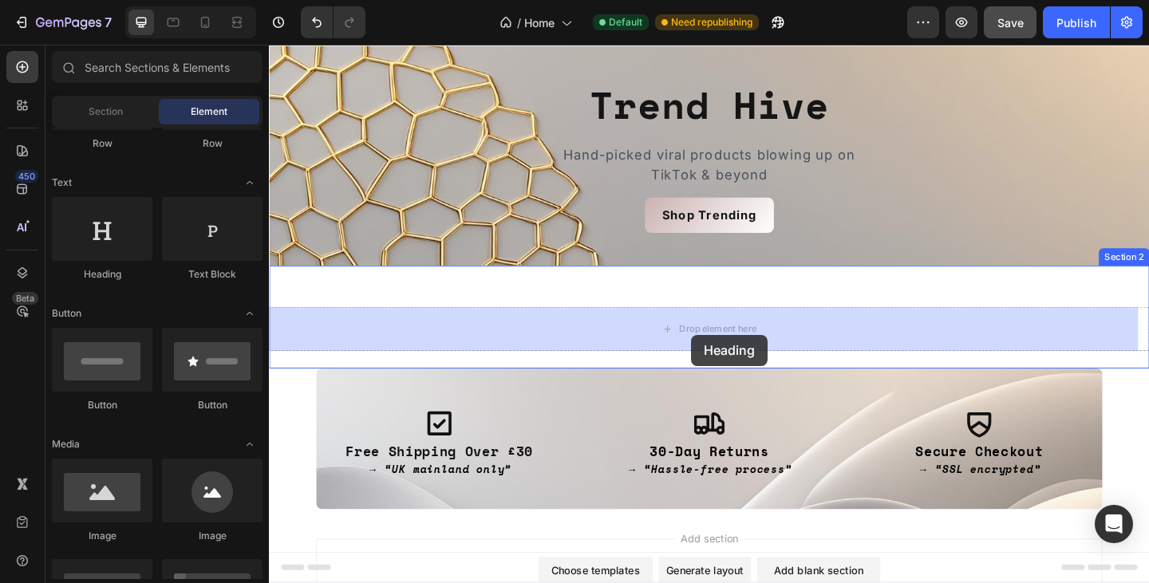
drag, startPoint x: 372, startPoint y: 287, endPoint x: 720, endPoint y: 353, distance: 354.7
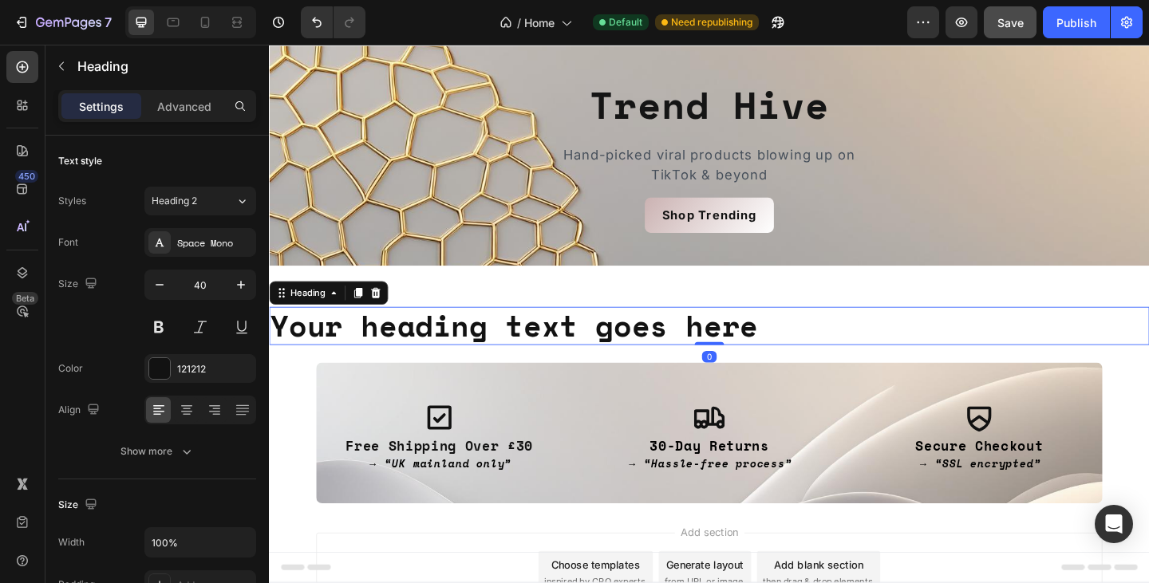
click at [625, 339] on h2 "Your heading text goes here" at bounding box center [747, 350] width 957 height 41
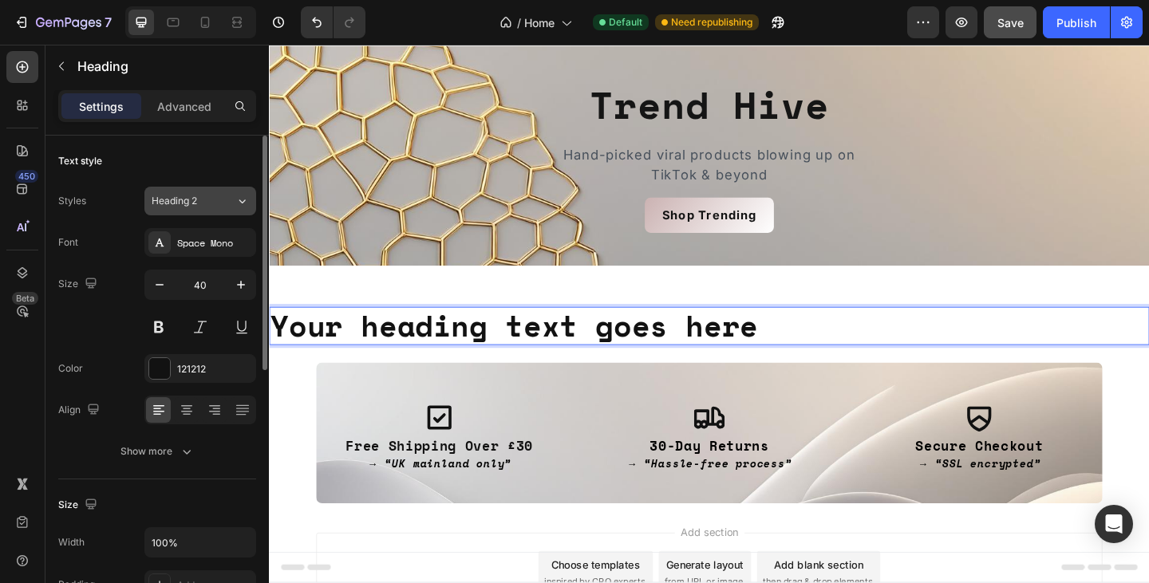
click at [195, 207] on span "Heading 2" at bounding box center [174, 201] width 45 height 14
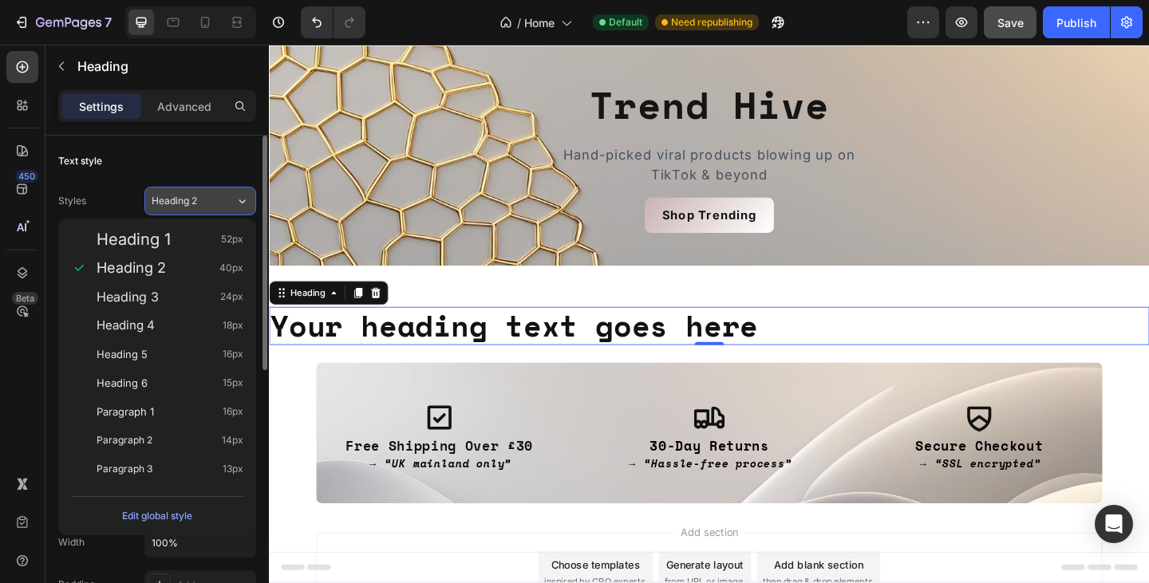
click at [195, 207] on span "Heading 2" at bounding box center [174, 201] width 45 height 14
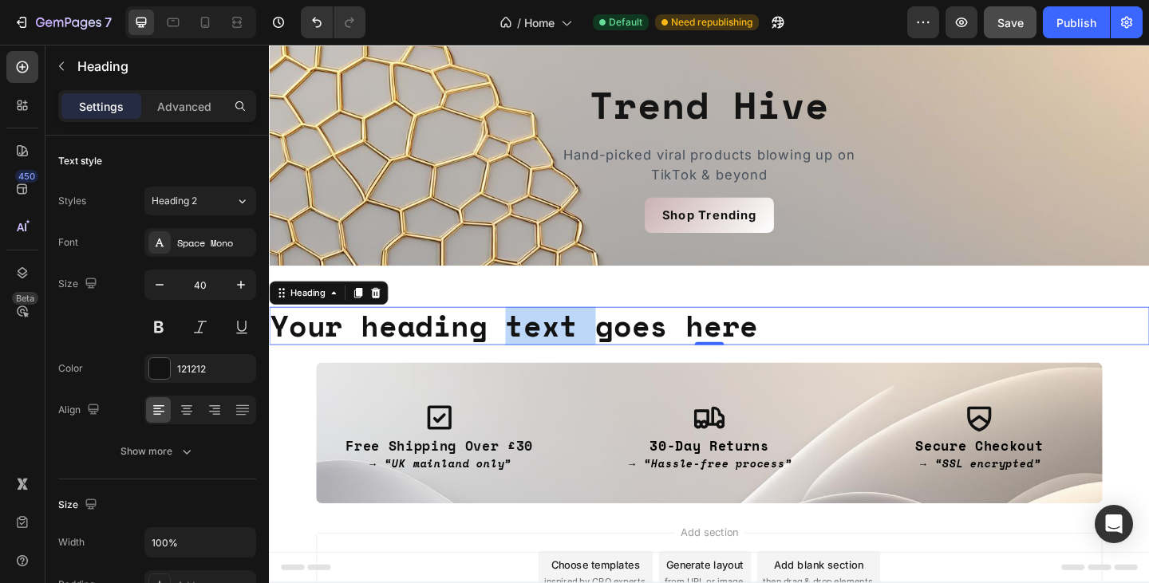
click at [560, 344] on p "Your heading text goes here" at bounding box center [747, 351] width 954 height 38
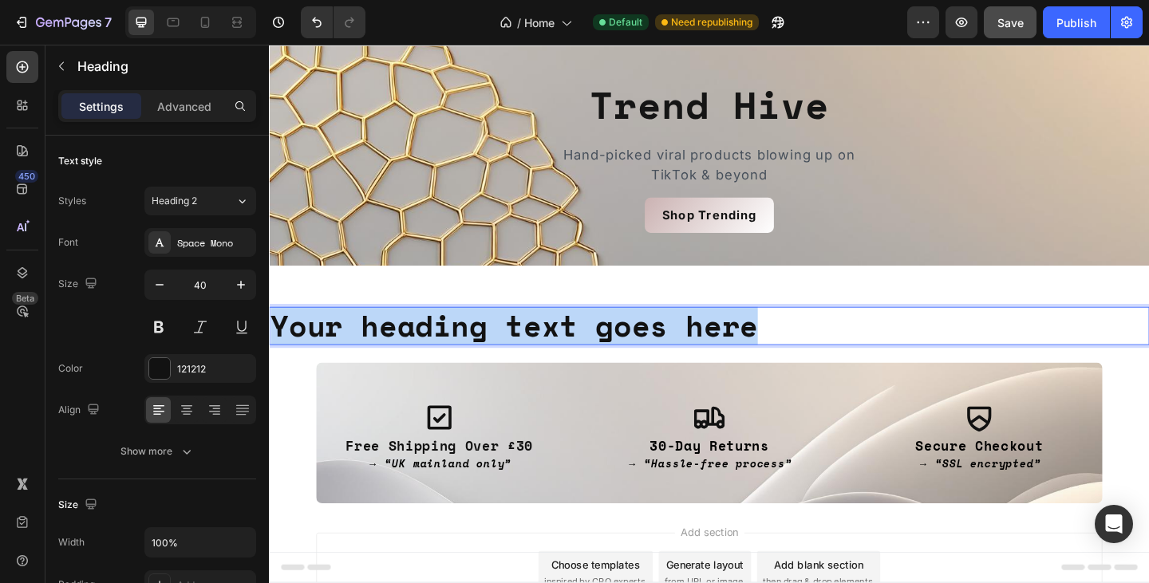
click at [560, 344] on p "Your heading text goes here" at bounding box center [747, 351] width 954 height 38
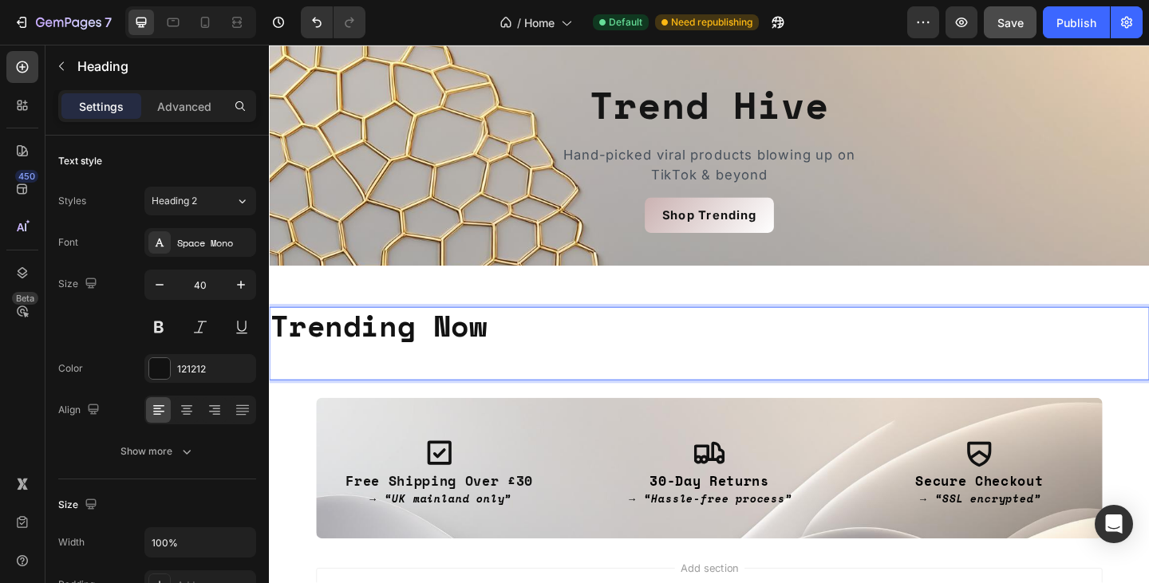
click at [496, 377] on p "Rich Text Editor. Editing area: main" at bounding box center [747, 389] width 954 height 38
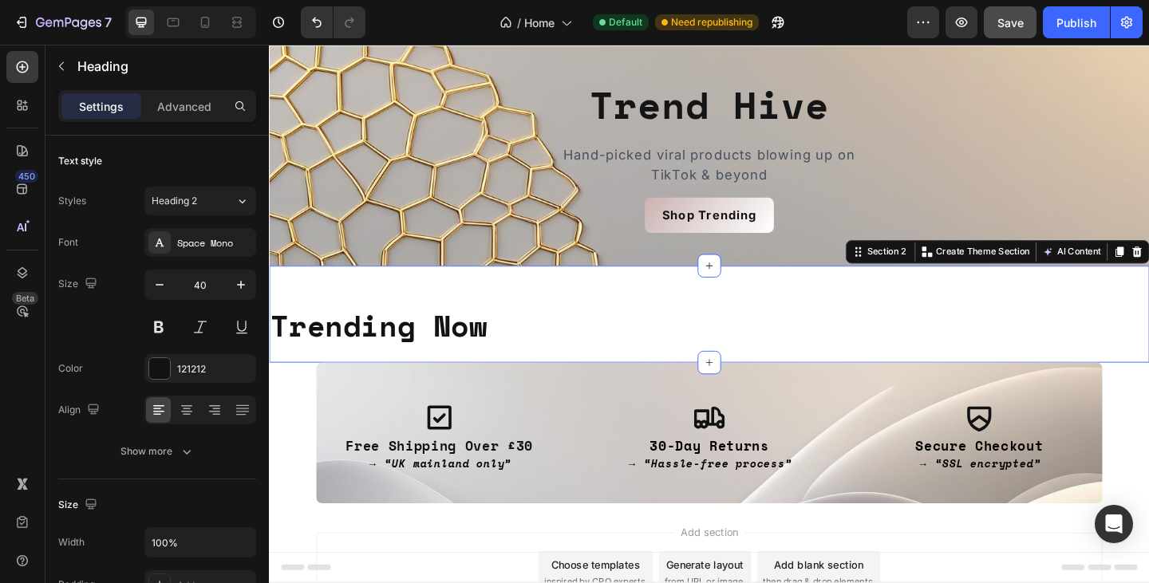
click at [497, 302] on div "Trending Now Heading Section 2 You can create reusable sections Create Theme Se…" at bounding box center [747, 338] width 957 height 105
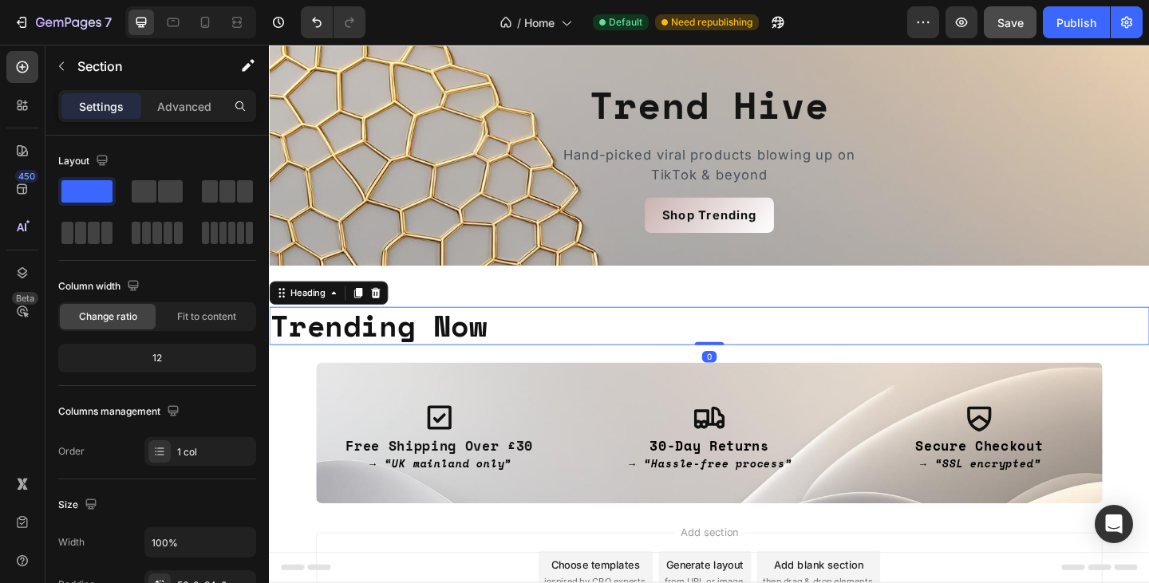
click at [477, 349] on p "Trending Now" at bounding box center [747, 351] width 954 height 38
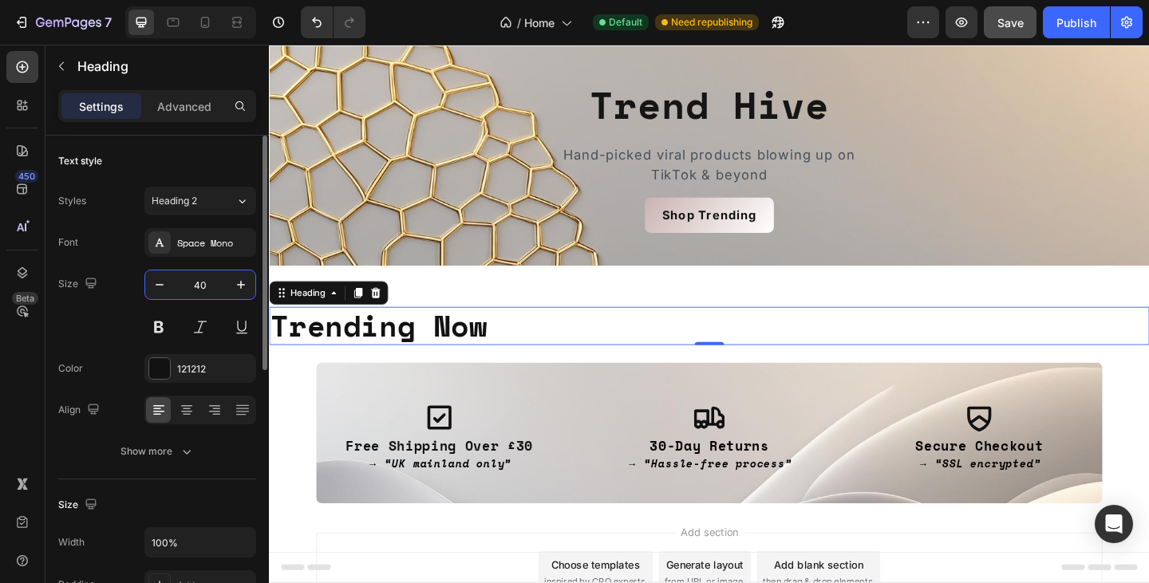
click at [211, 290] on input "40" at bounding box center [200, 284] width 53 height 29
click at [89, 281] on icon "button" at bounding box center [91, 283] width 16 height 16
click at [204, 292] on input "40" at bounding box center [200, 284] width 53 height 29
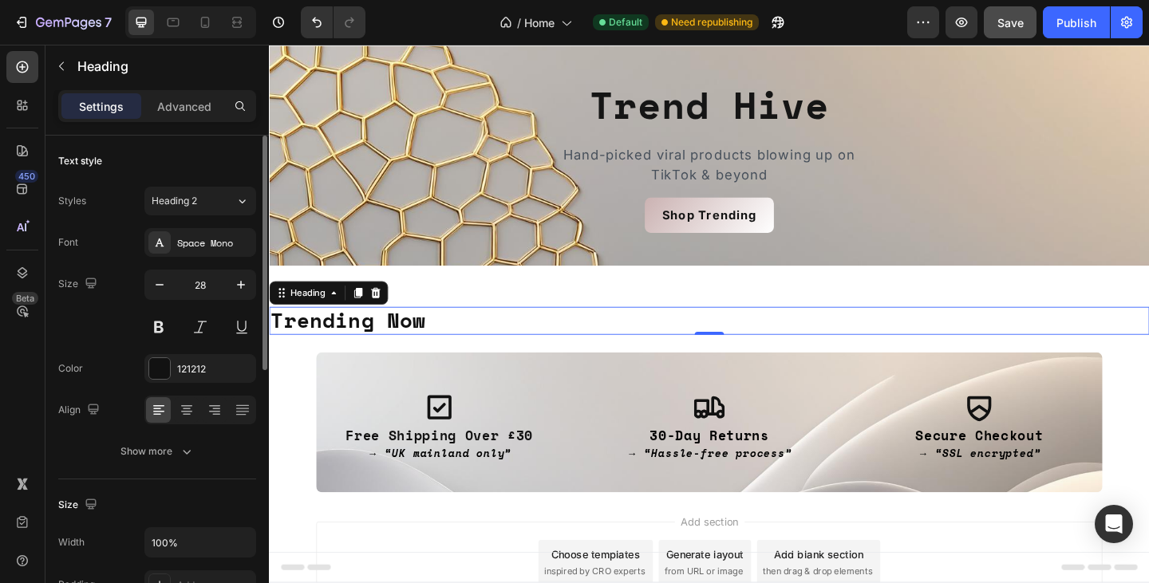
click at [116, 231] on div "Font Space Mono" at bounding box center [157, 242] width 198 height 29
click at [98, 277] on icon "button" at bounding box center [91, 283] width 16 height 16
click at [97, 327] on button "button" at bounding box center [94, 338] width 26 height 26
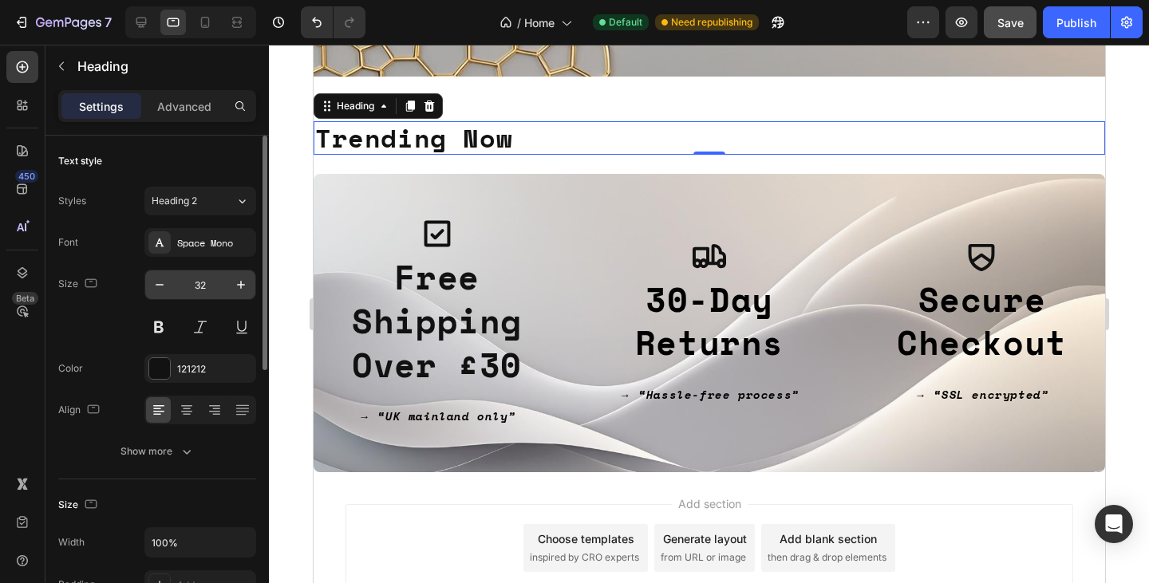
scroll to position [261, 0]
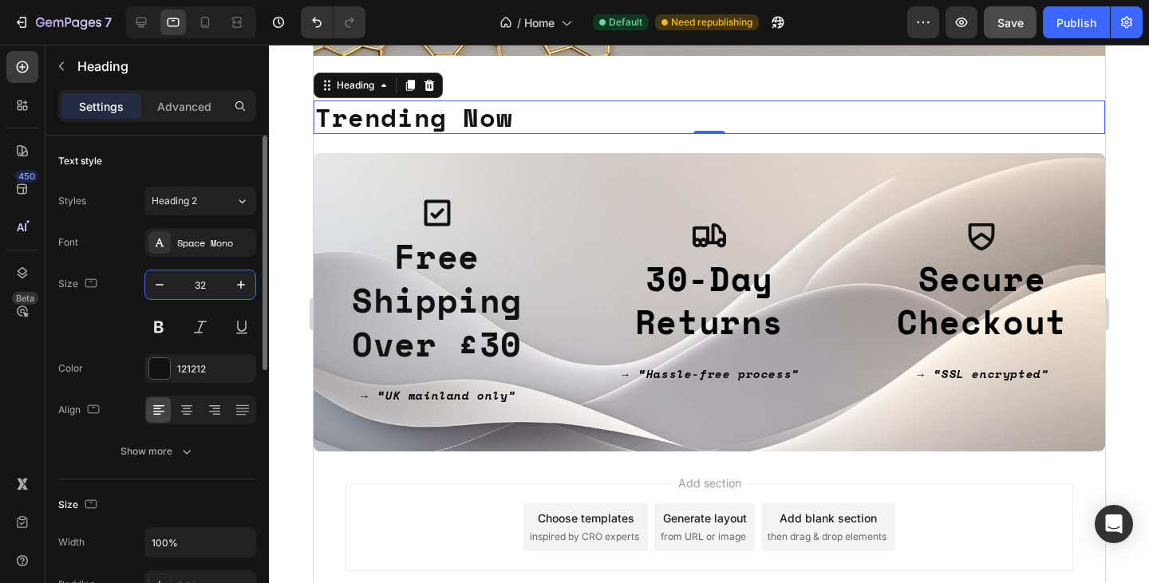
click at [211, 280] on input "32" at bounding box center [200, 284] width 53 height 29
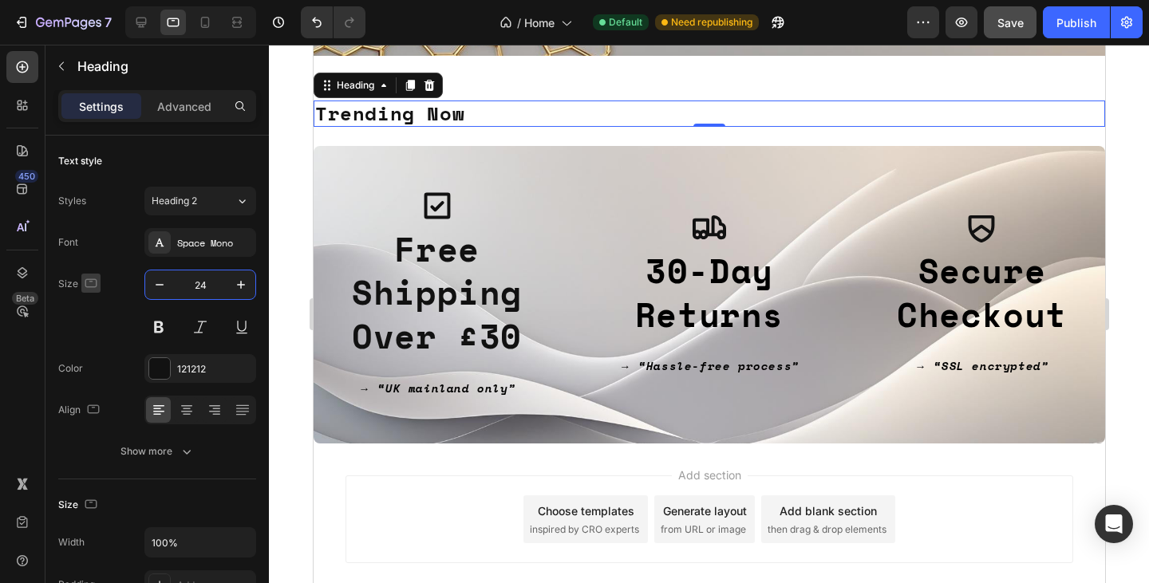
click at [88, 279] on icon "button" at bounding box center [91, 282] width 12 height 9
click at [102, 363] on button "button" at bounding box center [94, 366] width 26 height 26
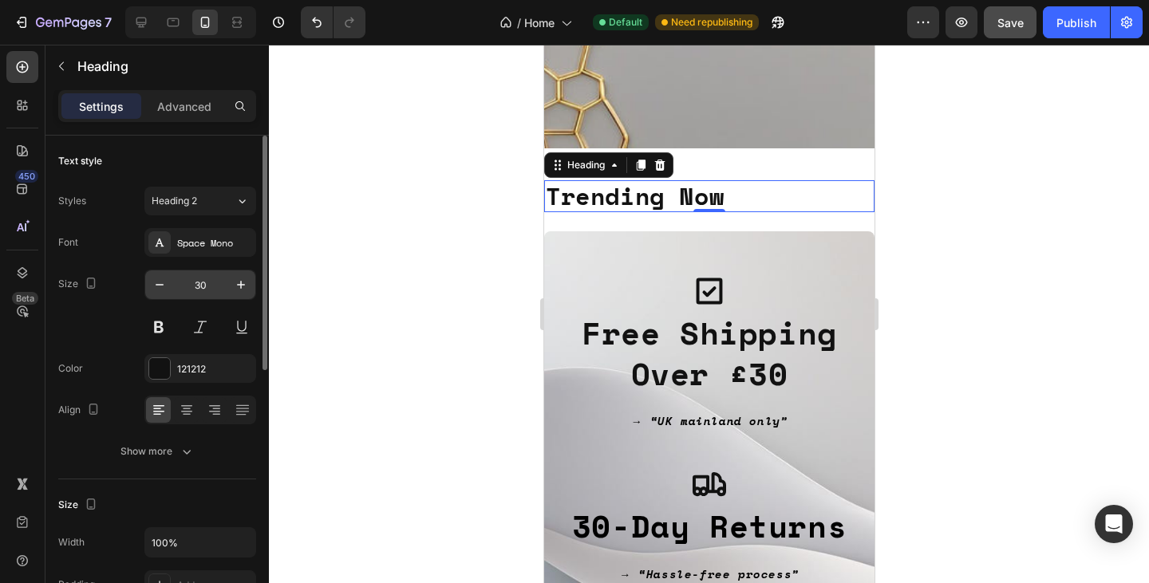
scroll to position [487, 0]
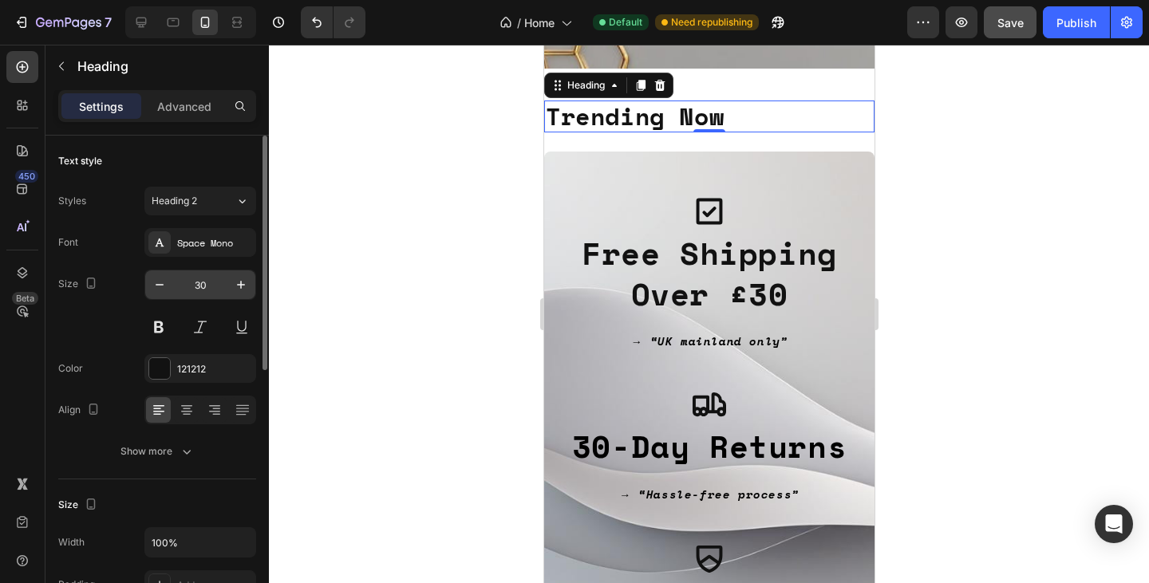
click at [203, 278] on input "30" at bounding box center [200, 284] width 53 height 29
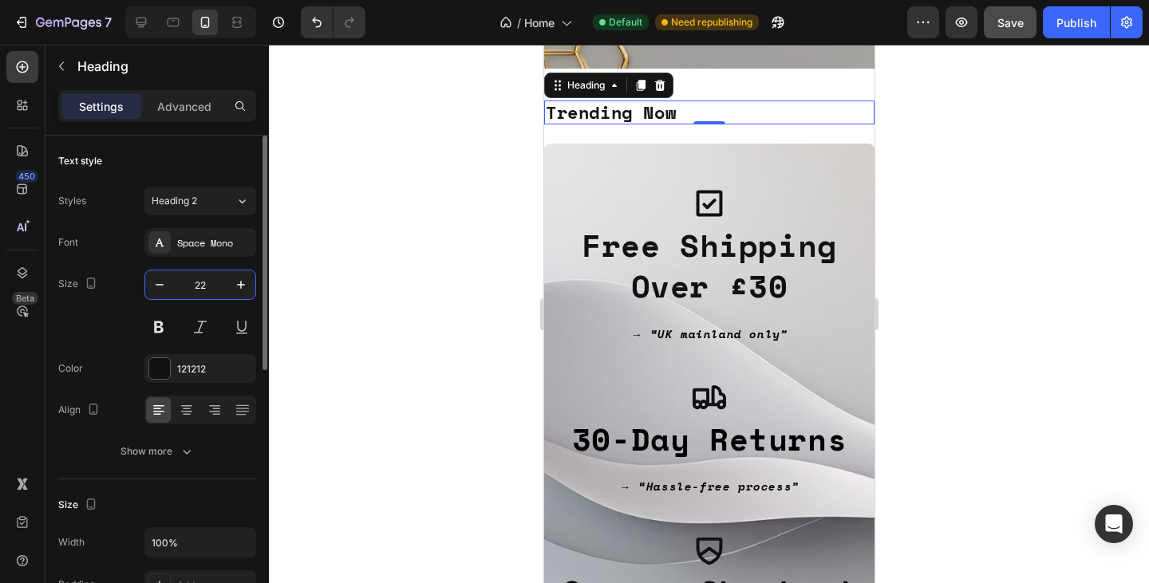
type input "22"
click at [121, 264] on div "Font Space Mono Size 22 Color 121212 Align Show more" at bounding box center [157, 347] width 198 height 238
click at [424, 196] on div at bounding box center [709, 314] width 880 height 538
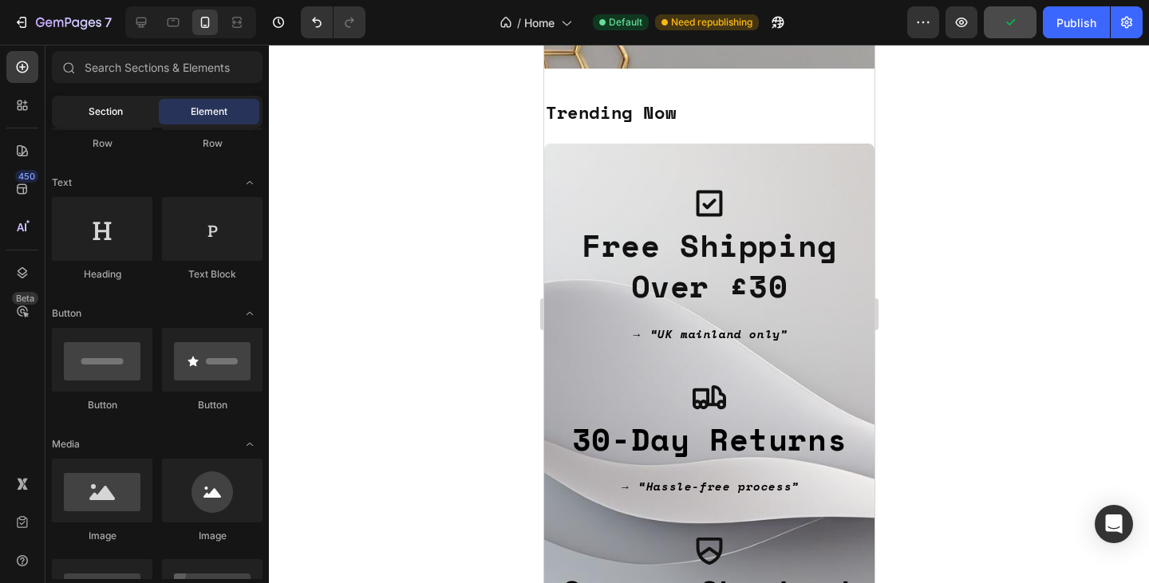
click at [110, 114] on span "Section" at bounding box center [106, 111] width 34 height 14
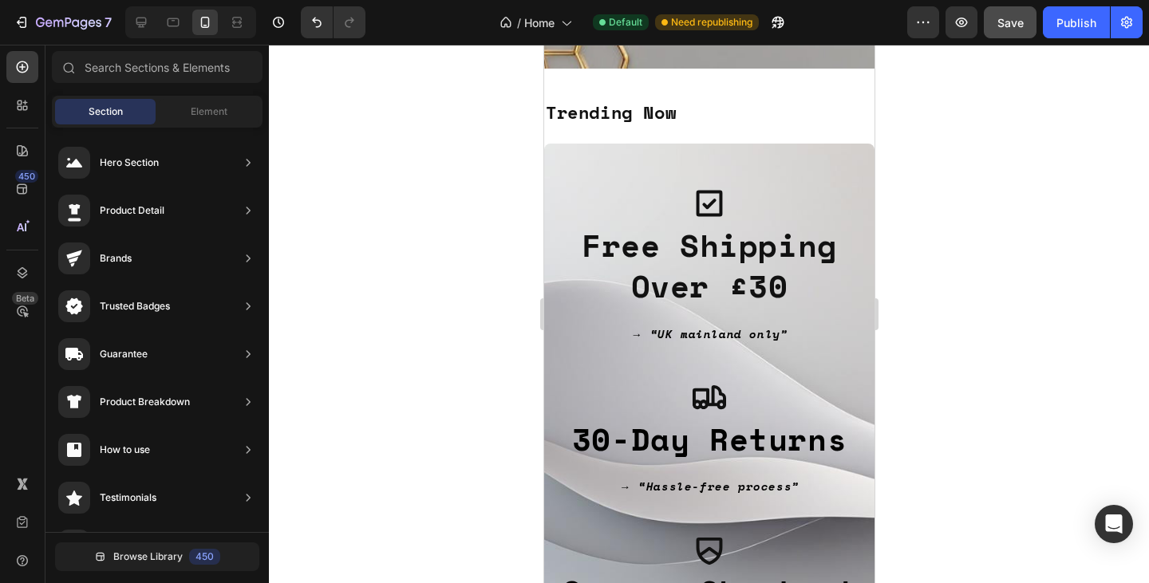
click at [948, 227] on div at bounding box center [709, 314] width 880 height 538
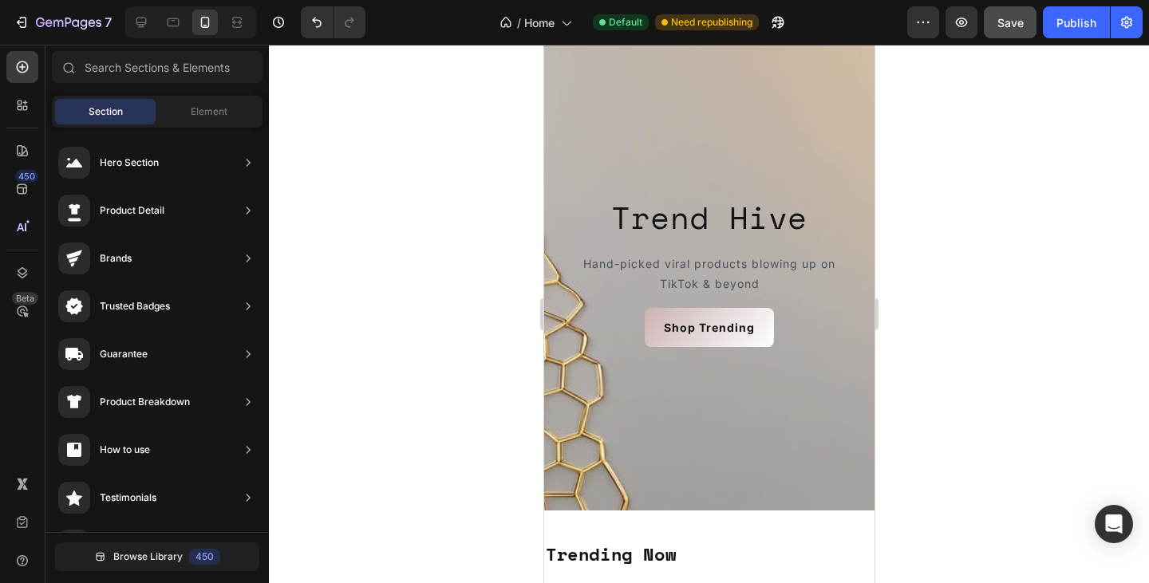
scroll to position [0, 0]
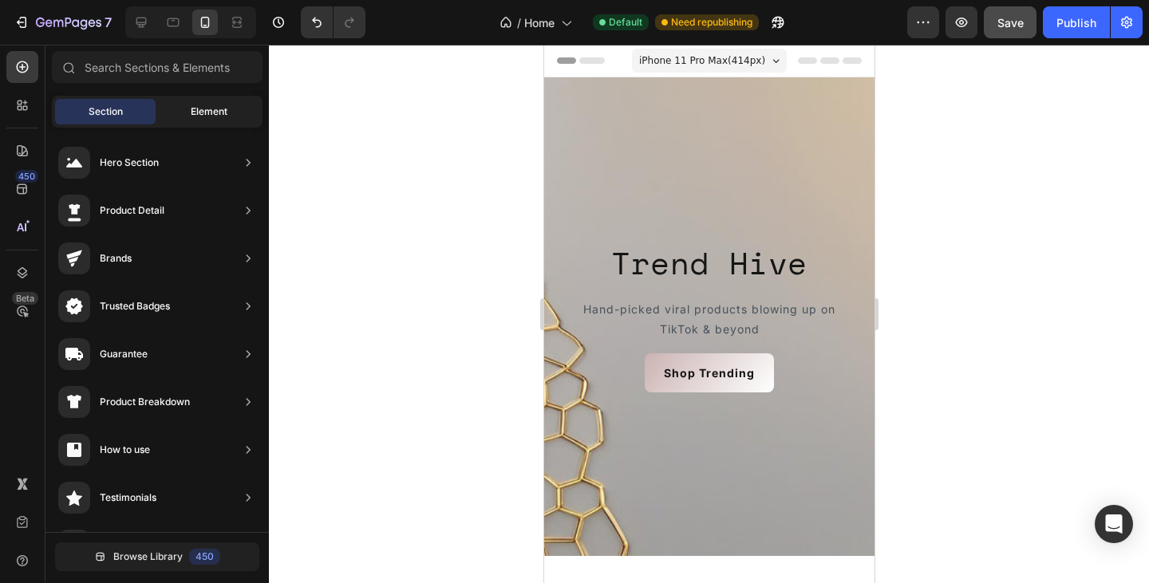
click at [206, 120] on div "Element" at bounding box center [209, 112] width 101 height 26
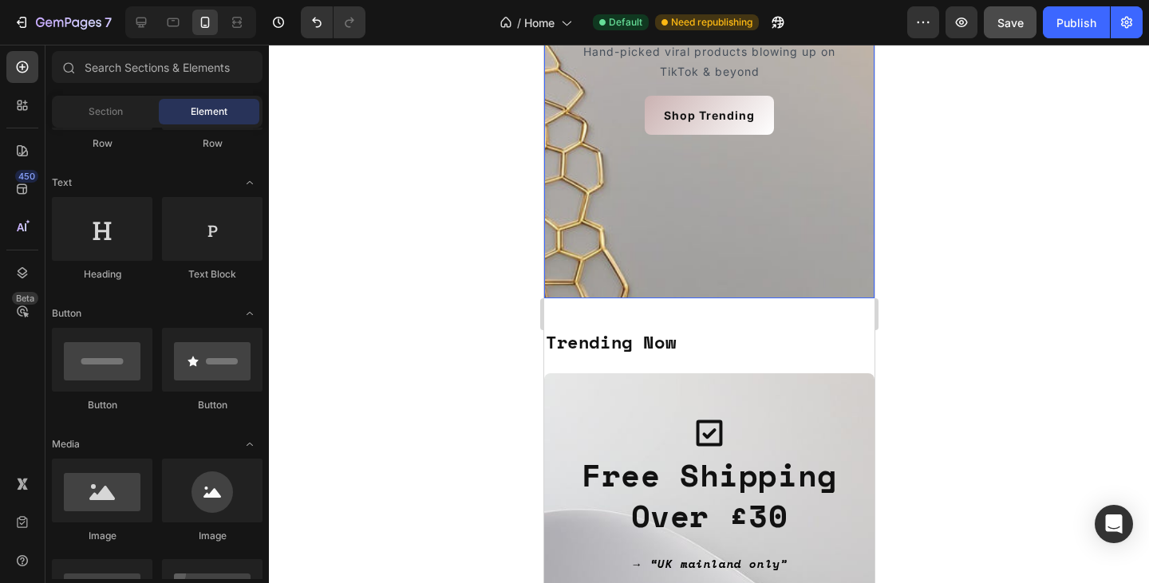
scroll to position [412, 0]
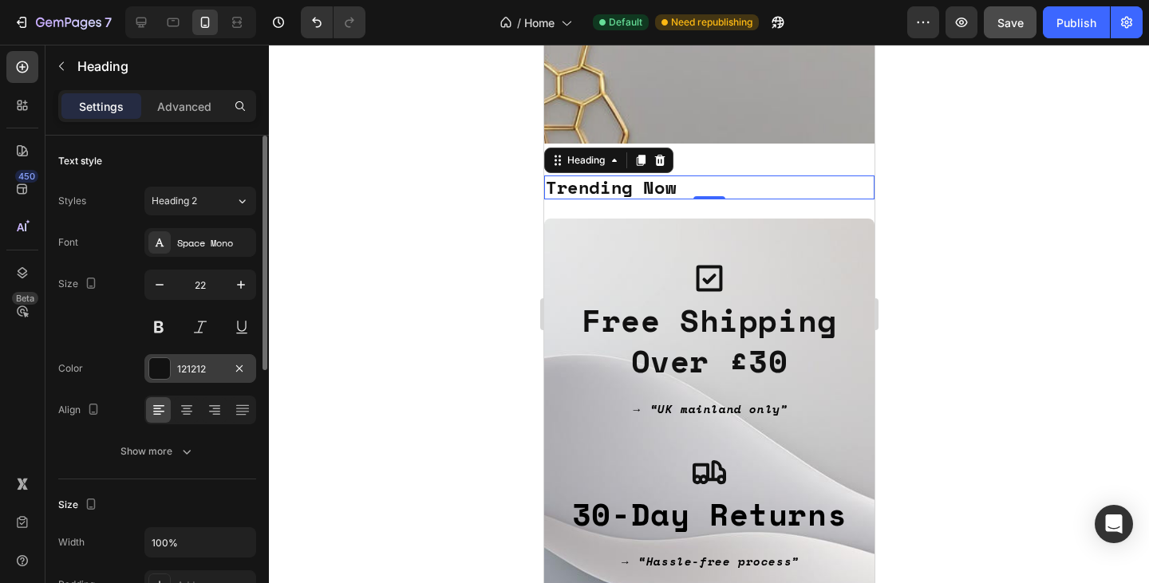
click at [168, 369] on div at bounding box center [159, 368] width 21 height 21
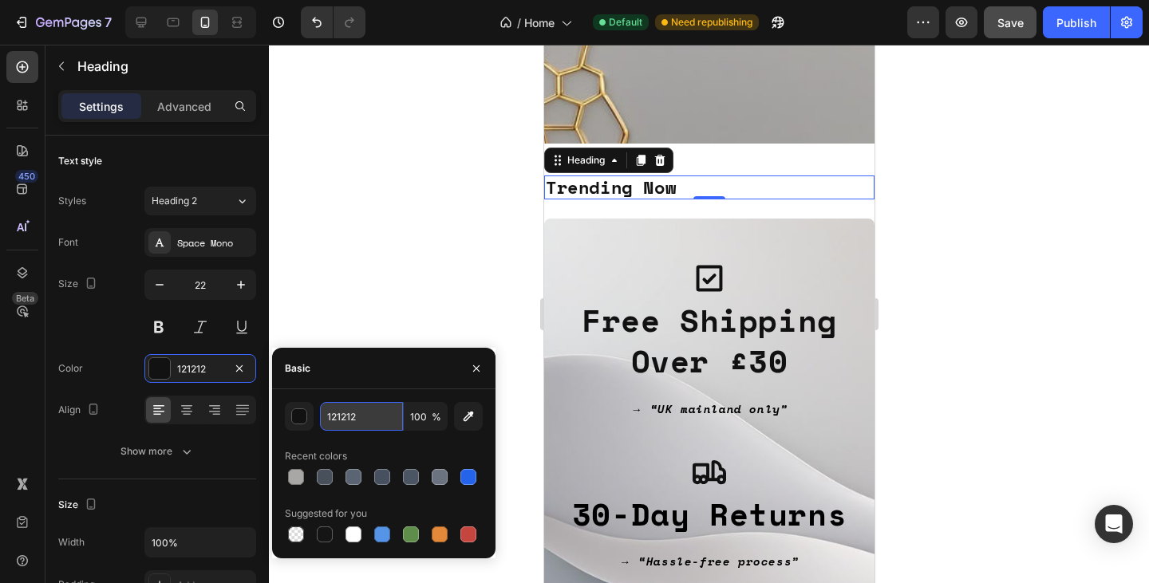
click at [334, 408] on input "121212" at bounding box center [361, 416] width 83 height 29
paste input "11111"
type input "111111"
click at [478, 367] on icon "button" at bounding box center [476, 368] width 13 height 13
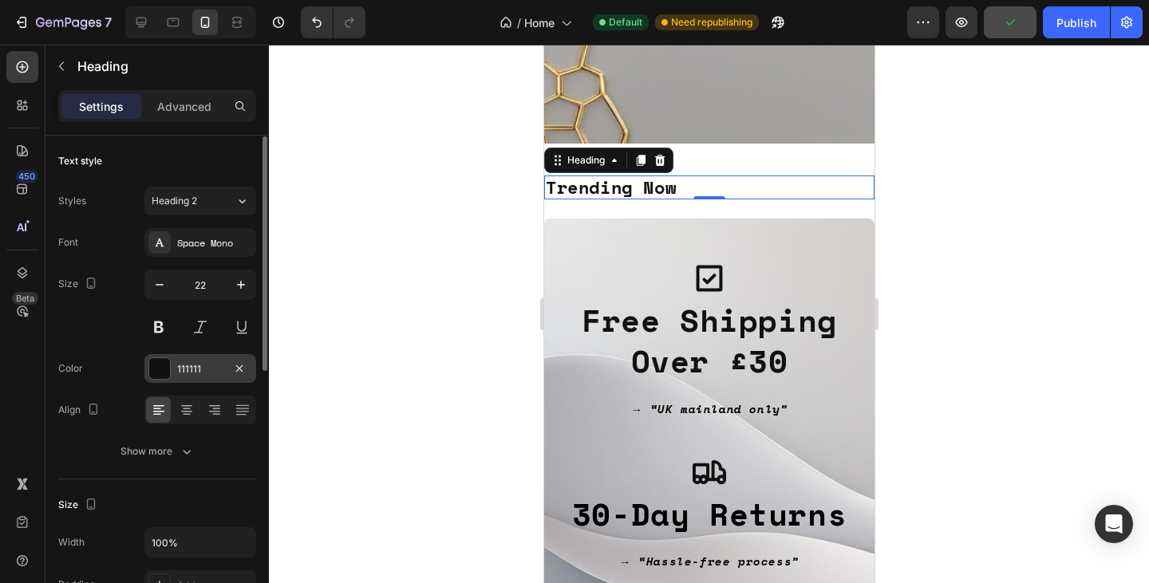
scroll to position [2, 0]
click at [93, 282] on icon "button" at bounding box center [91, 281] width 9 height 11
click at [98, 302] on icon "button" at bounding box center [94, 307] width 16 height 16
type input "28"
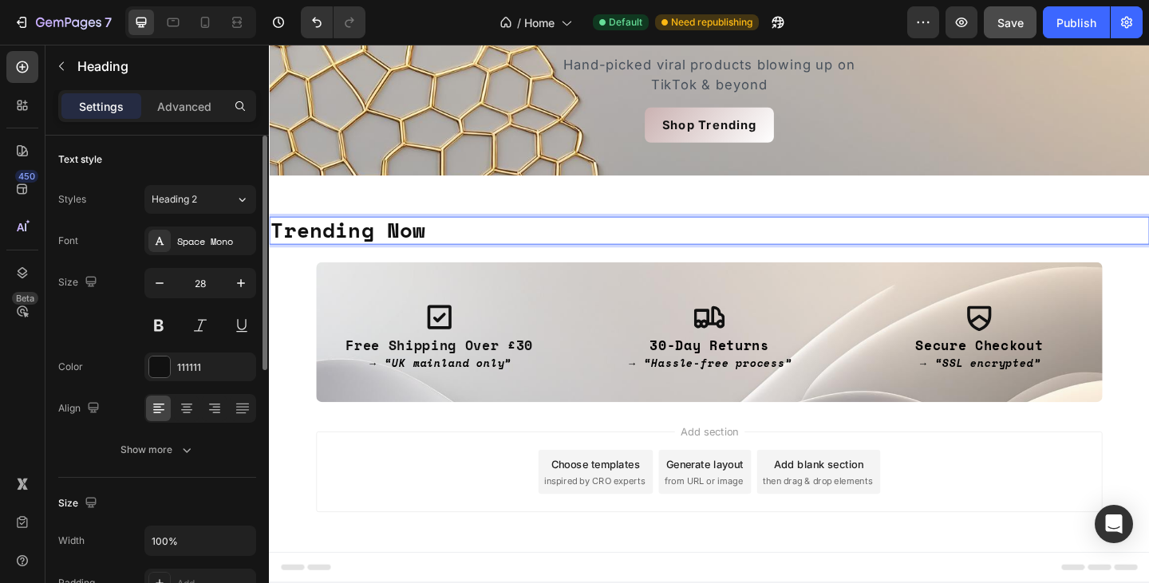
click at [420, 241] on h2 "Trending Now" at bounding box center [747, 247] width 957 height 30
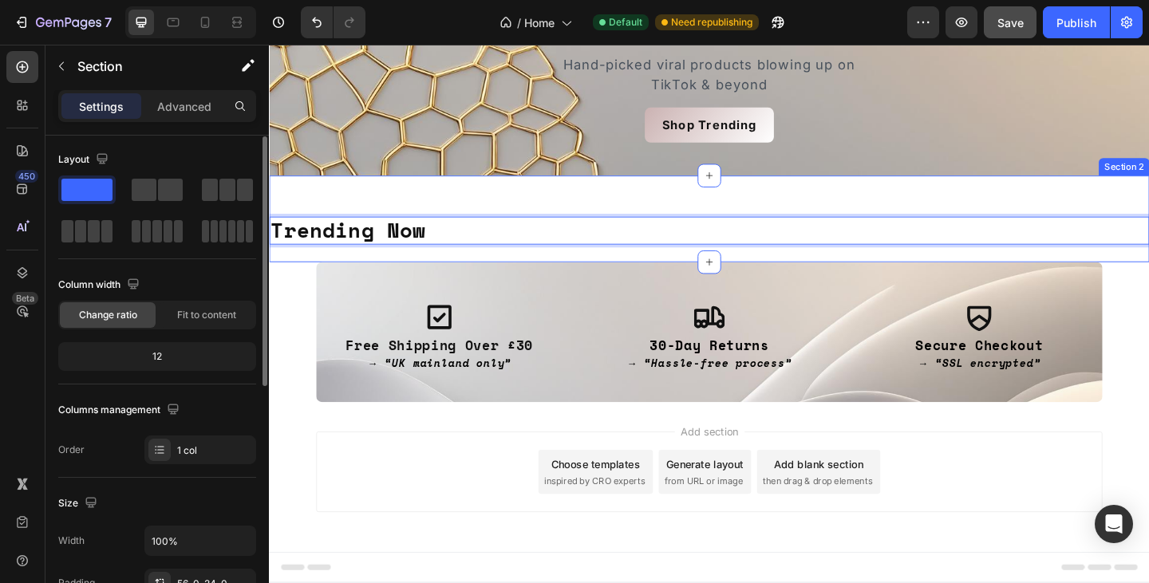
click at [483, 200] on div "Trending Now Heading 0 Section 2" at bounding box center [747, 234] width 957 height 94
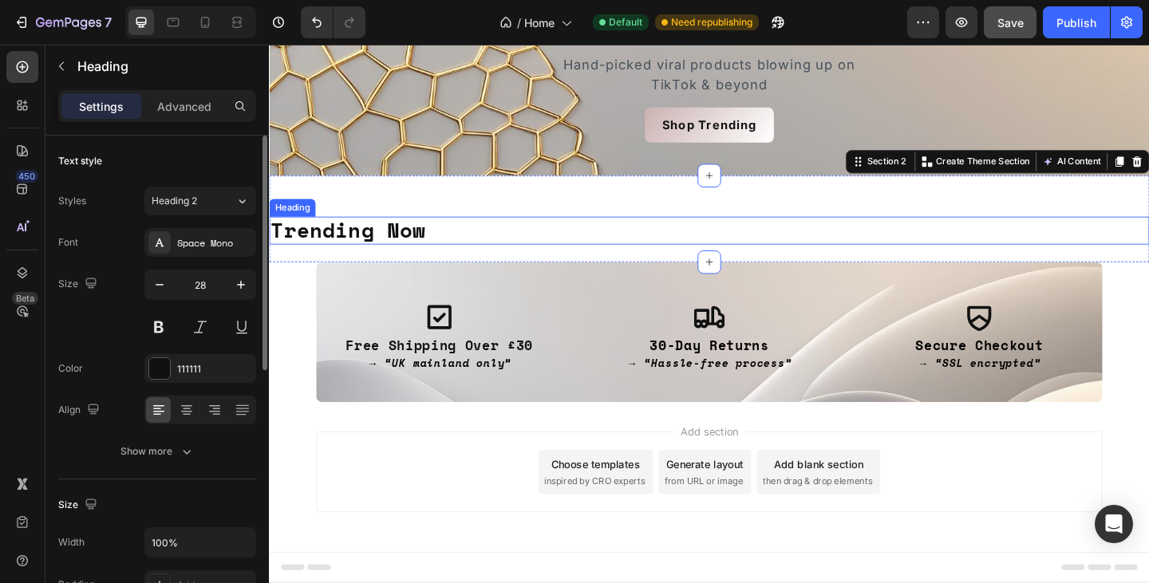
click at [413, 244] on p "Trending Now" at bounding box center [747, 247] width 954 height 27
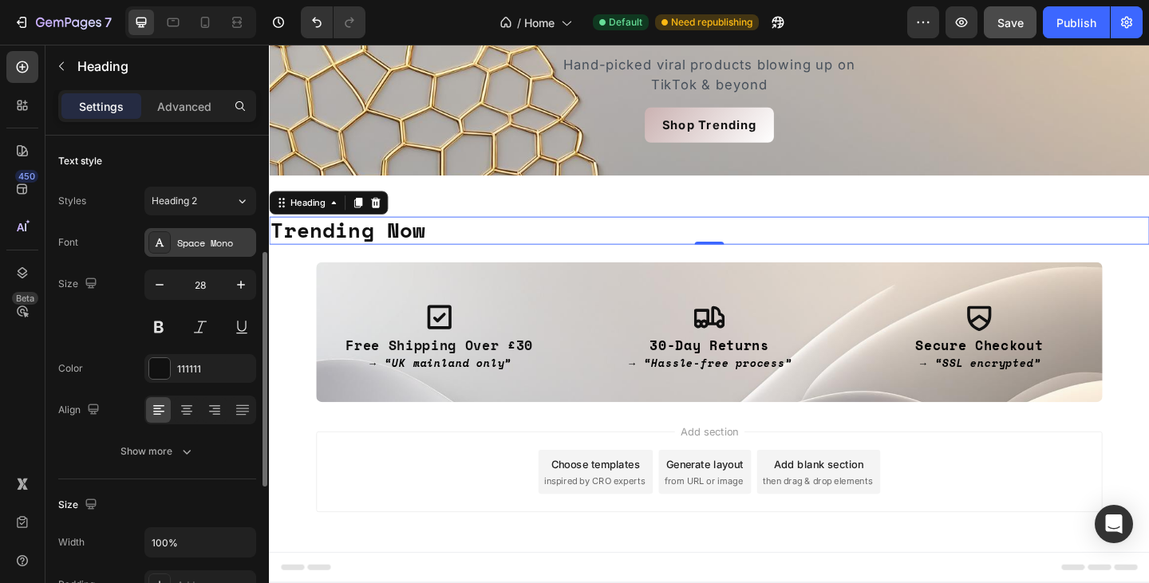
scroll to position [91, 0]
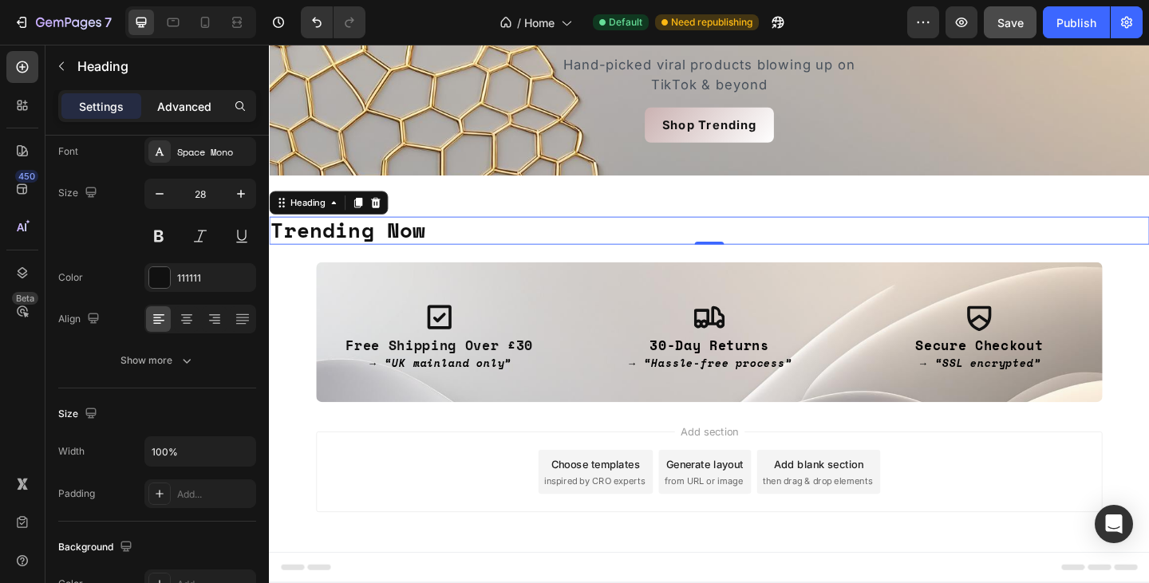
click at [189, 108] on p "Advanced" at bounding box center [184, 106] width 54 height 17
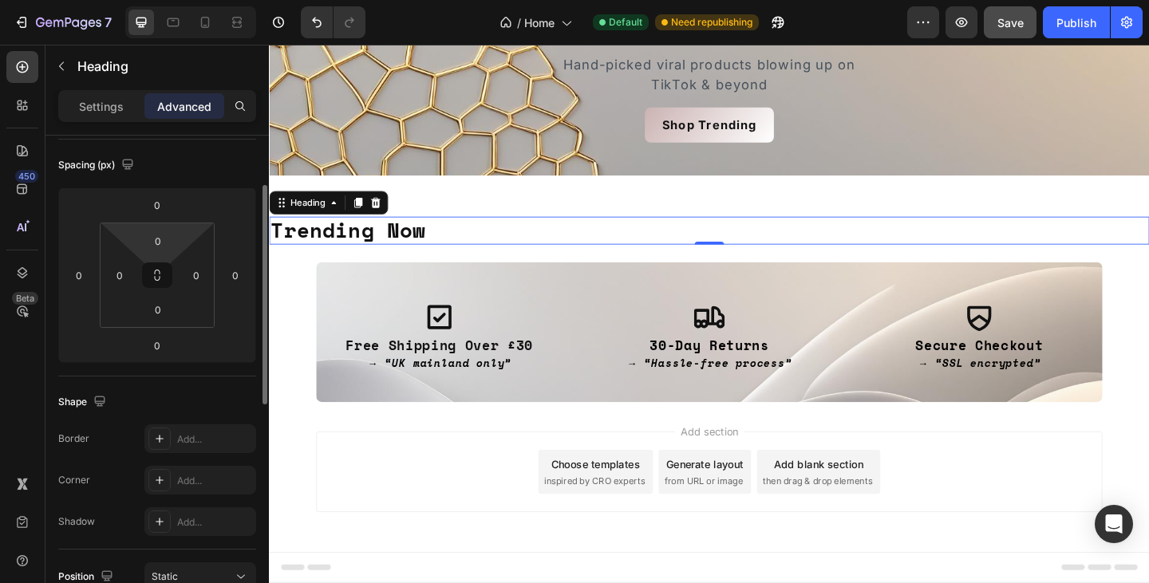
scroll to position [0, 0]
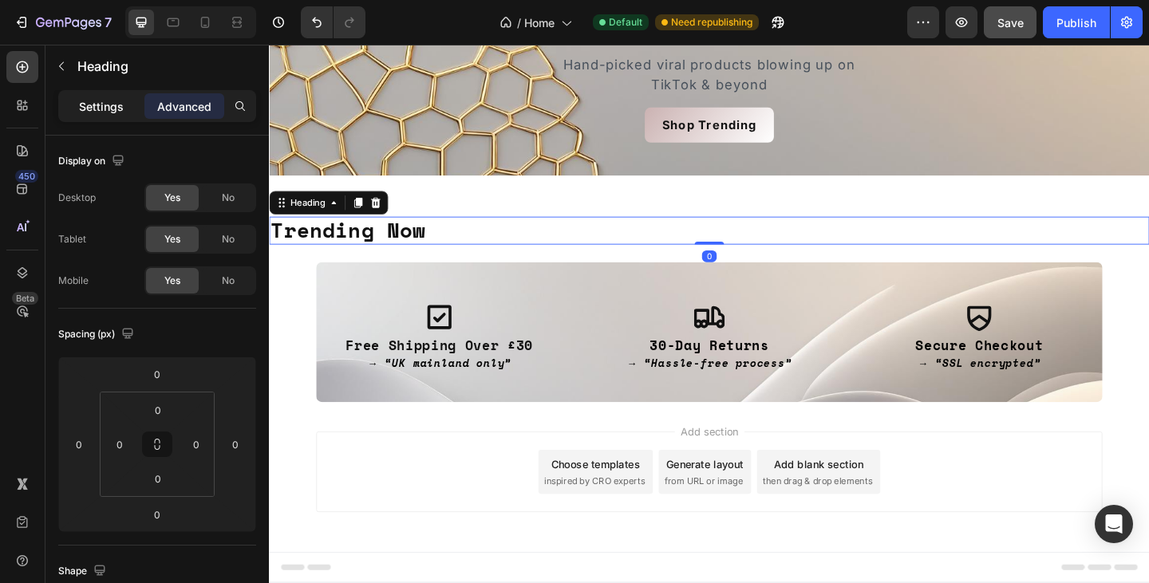
click at [118, 103] on p "Settings" at bounding box center [101, 106] width 45 height 17
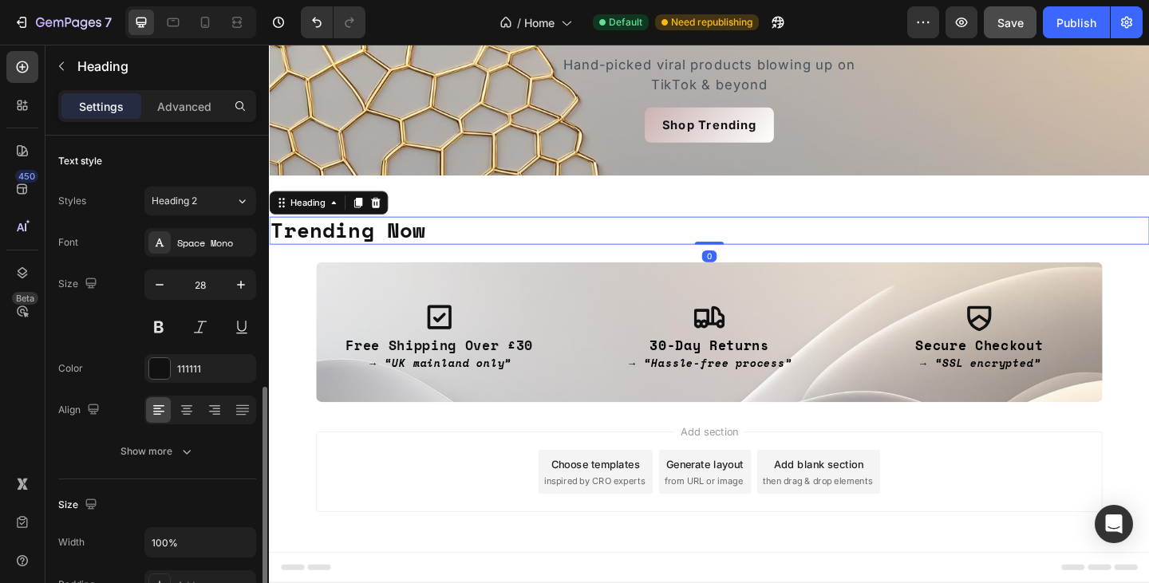
scroll to position [204, 0]
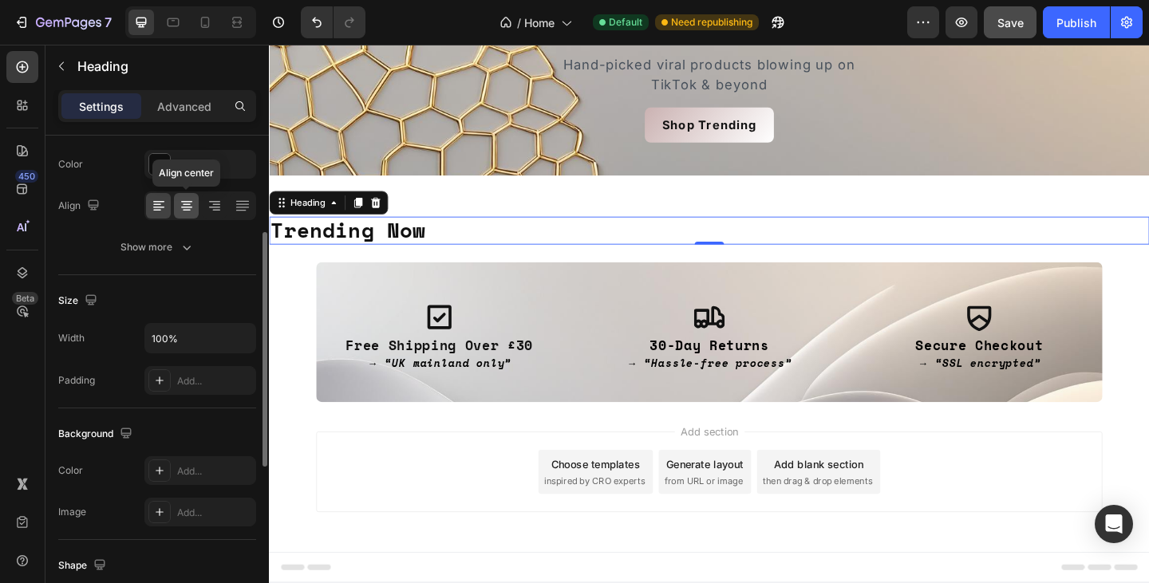
click at [179, 208] on icon at bounding box center [187, 206] width 16 height 16
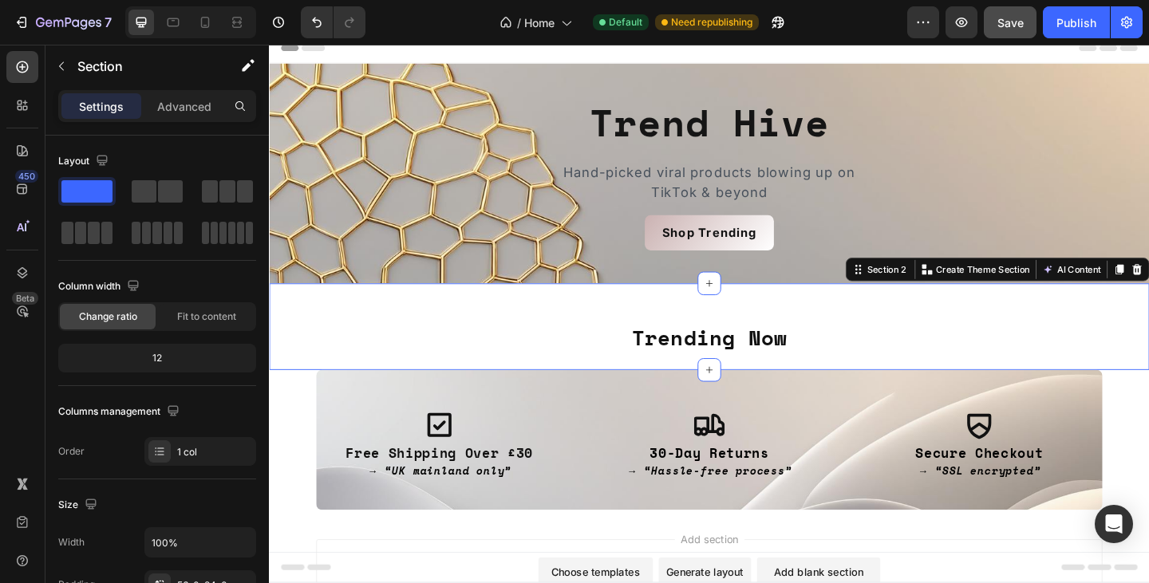
scroll to position [55, 0]
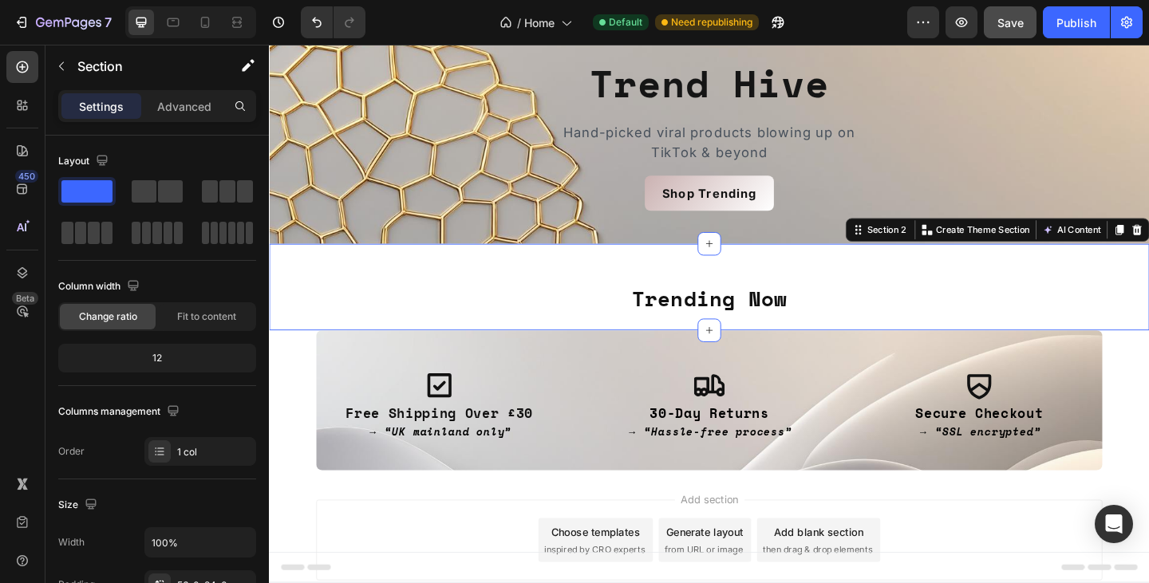
click at [876, 349] on div "Trending Now Heading Section 2 You can create reusable sections Create Theme Se…" at bounding box center [747, 309] width 957 height 94
click at [64, 60] on icon "button" at bounding box center [61, 66] width 13 height 13
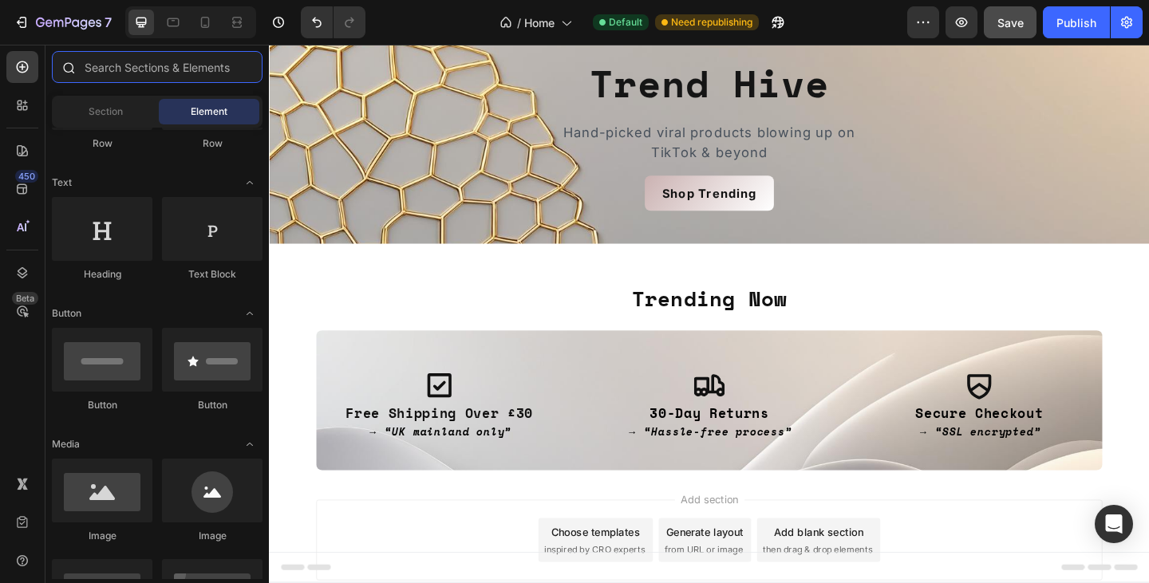
click at [127, 71] on input "text" at bounding box center [157, 67] width 211 height 32
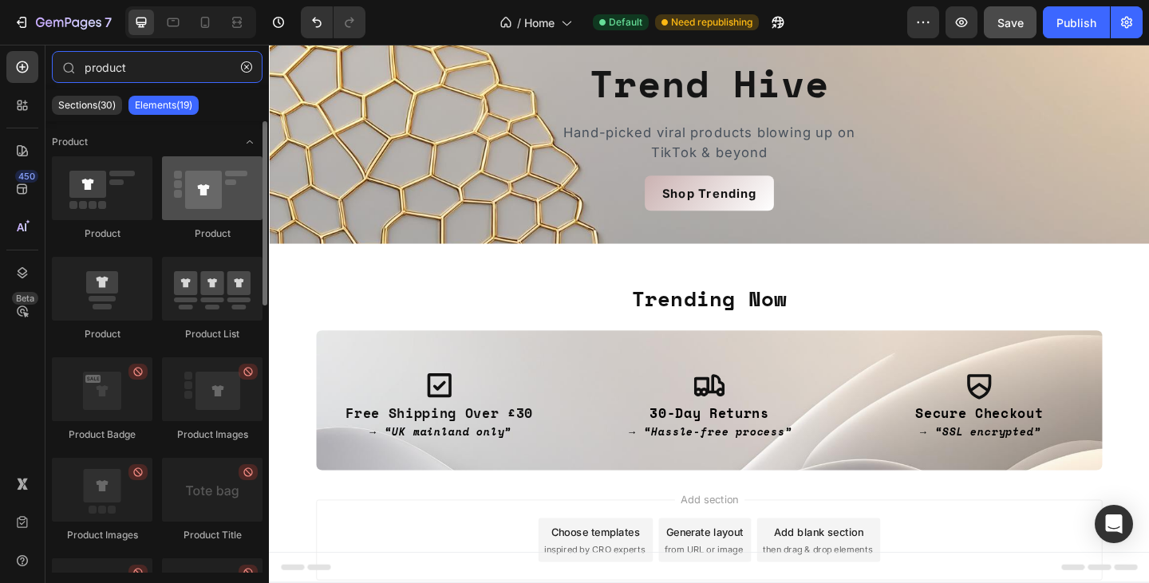
type input "product"
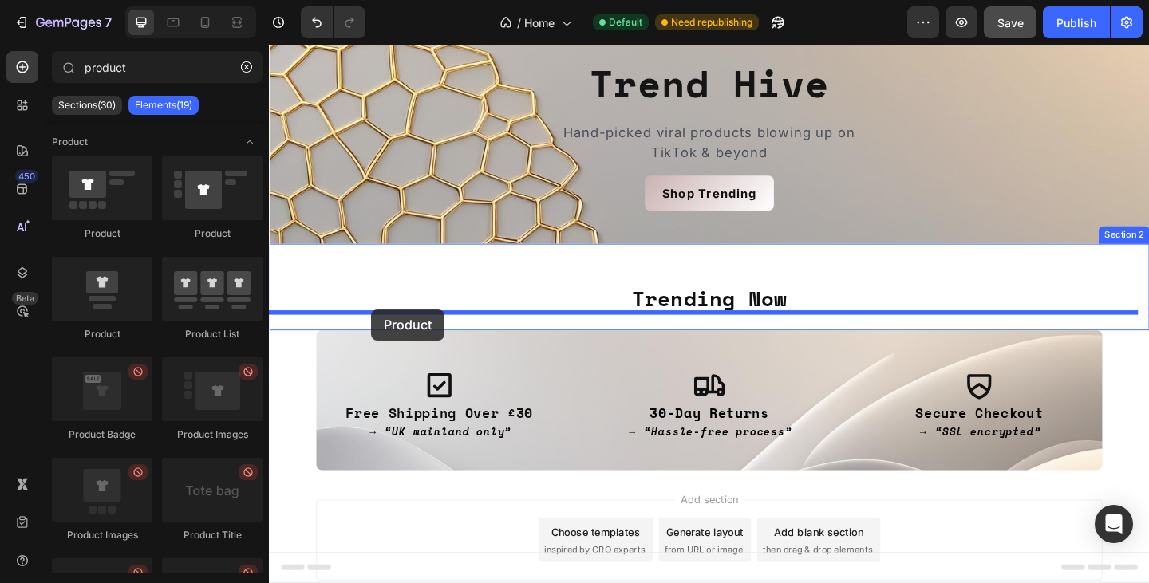
drag, startPoint x: 500, startPoint y: 237, endPoint x: 380, endPoint y: 333, distance: 153.9
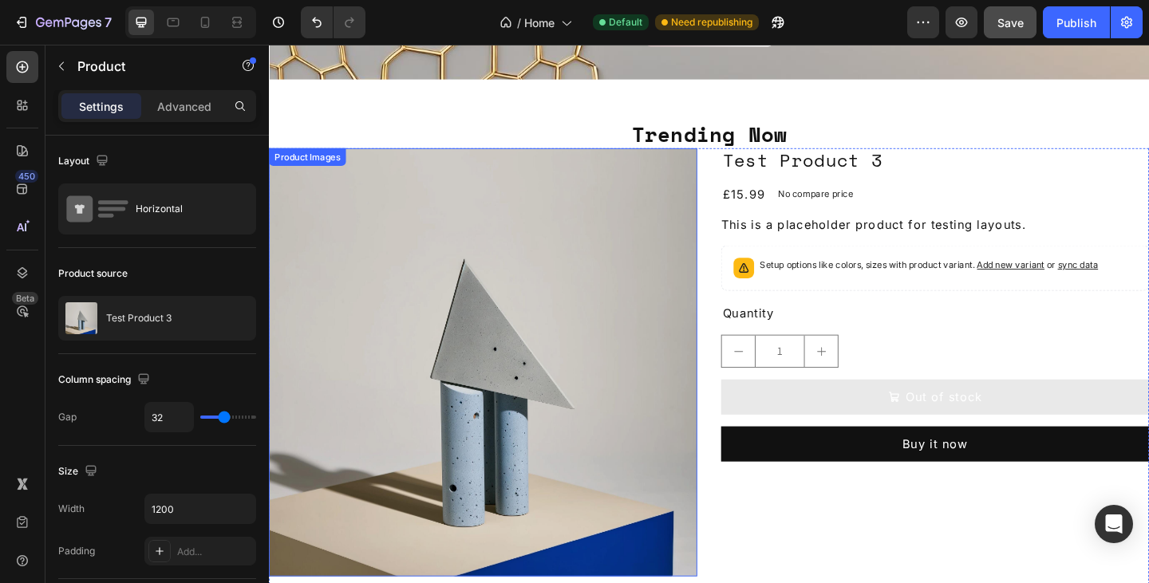
scroll to position [227, 0]
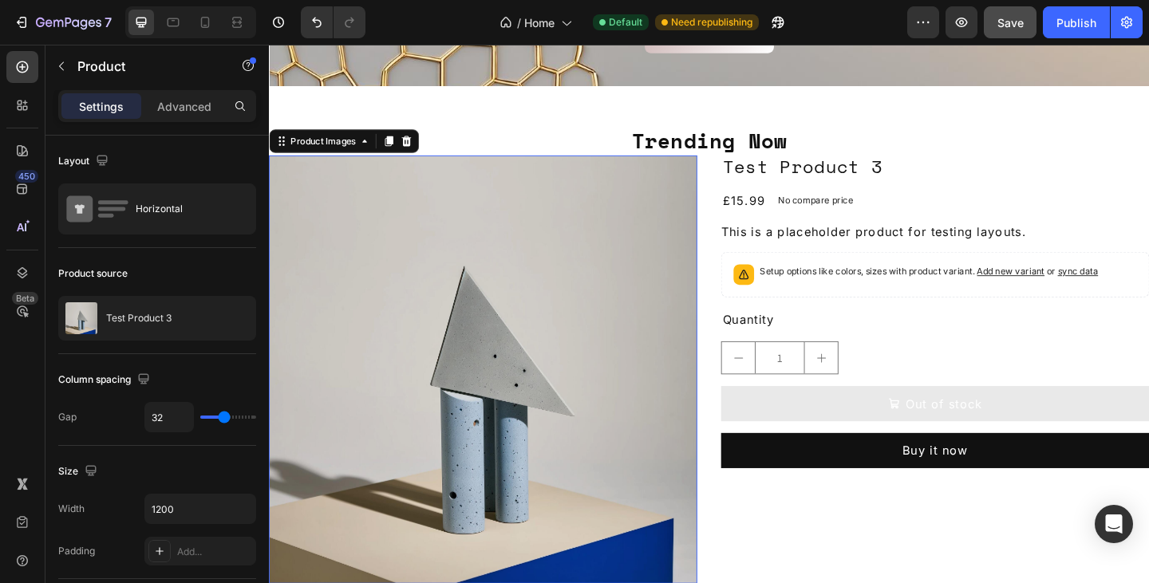
click at [639, 227] on img at bounding box center [502, 398] width 466 height 466
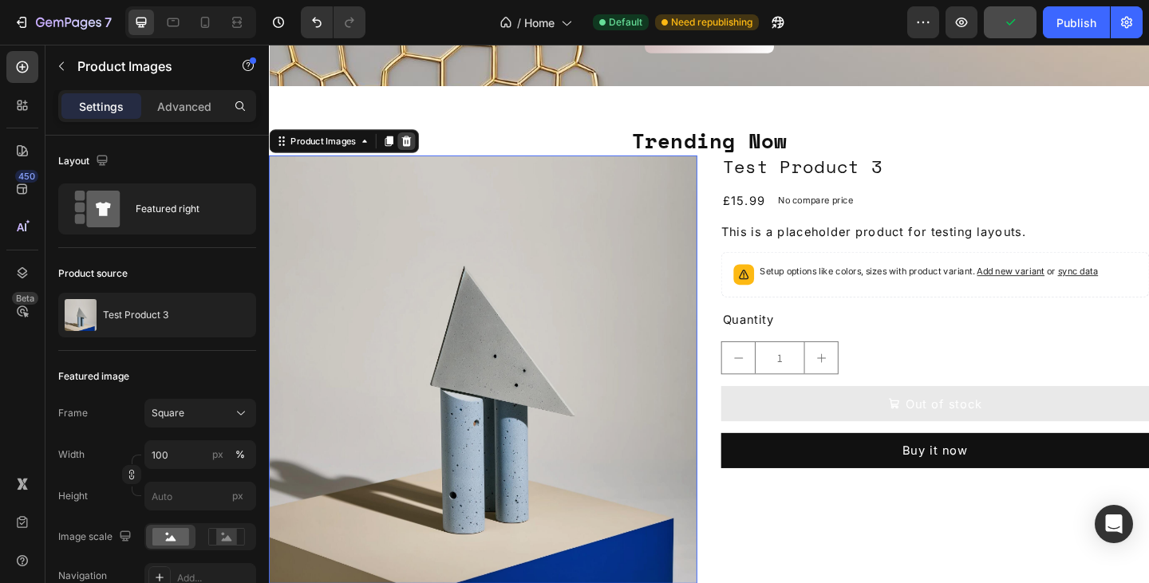
click at [416, 144] on icon at bounding box center [418, 150] width 13 height 13
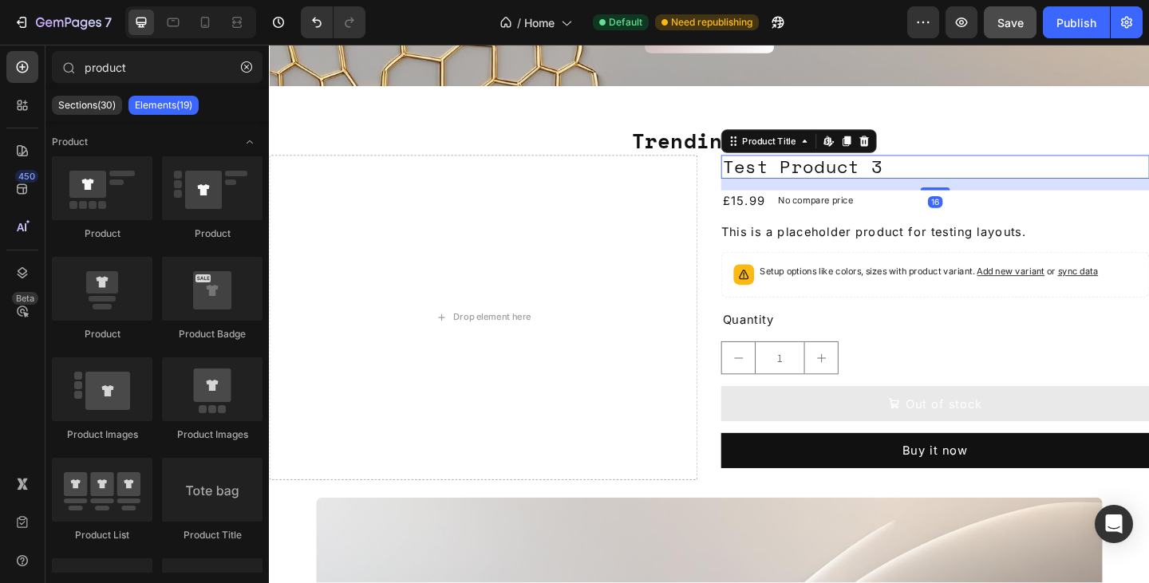
click at [1042, 180] on h2 "Test Product 3" at bounding box center [993, 178] width 466 height 26
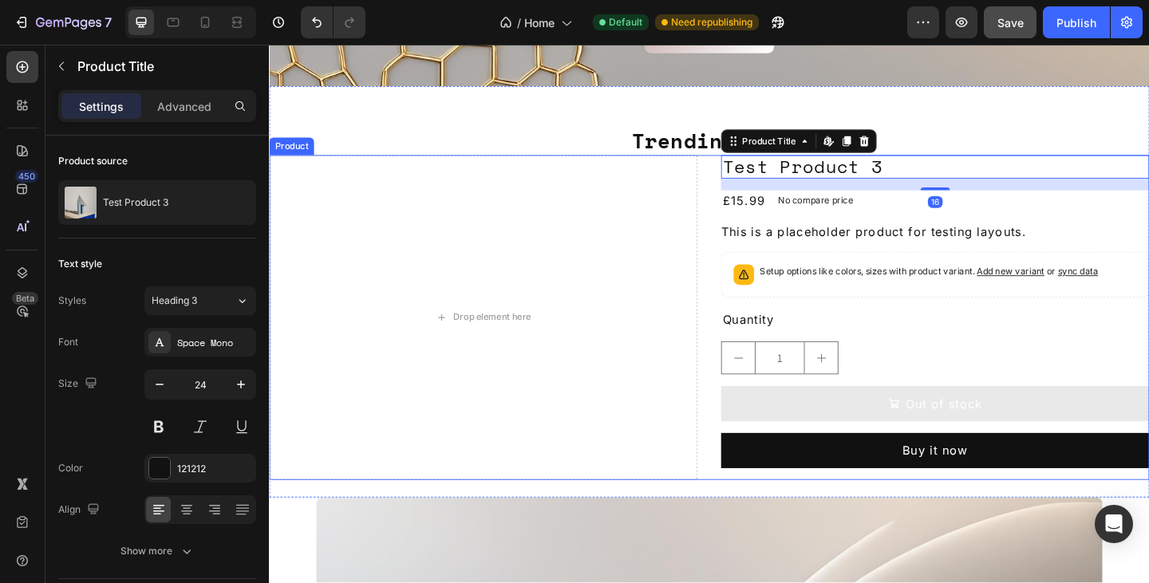
click at [840, 366] on div "Test Product 3 Product Title Edit content in Shopify 16 £15.99 Product Price Pr…" at bounding box center [993, 342] width 466 height 354
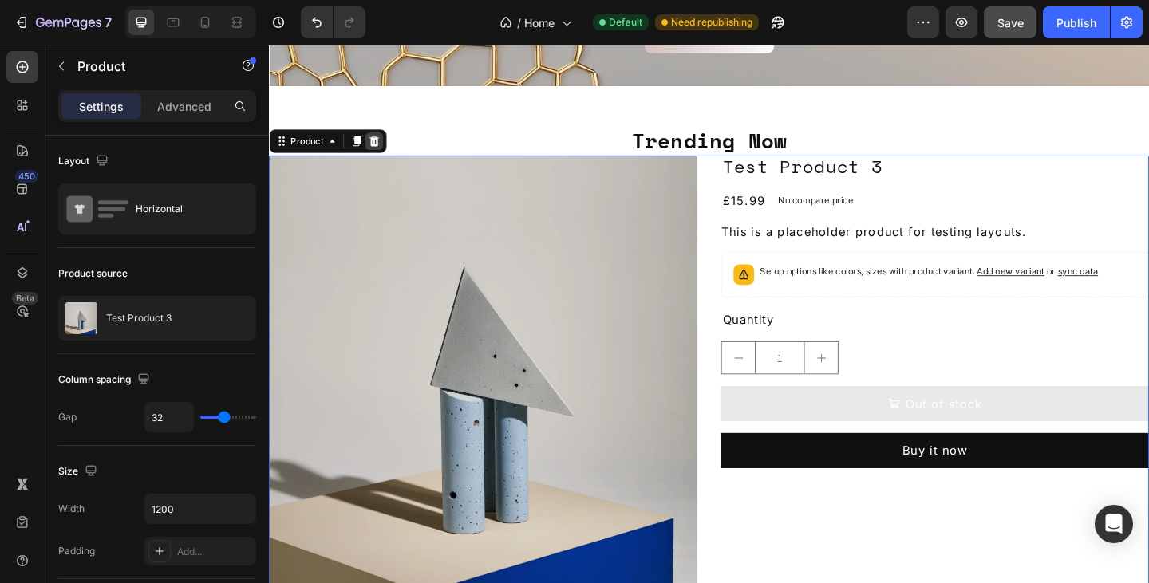
click at [386, 144] on icon at bounding box center [383, 150] width 13 height 13
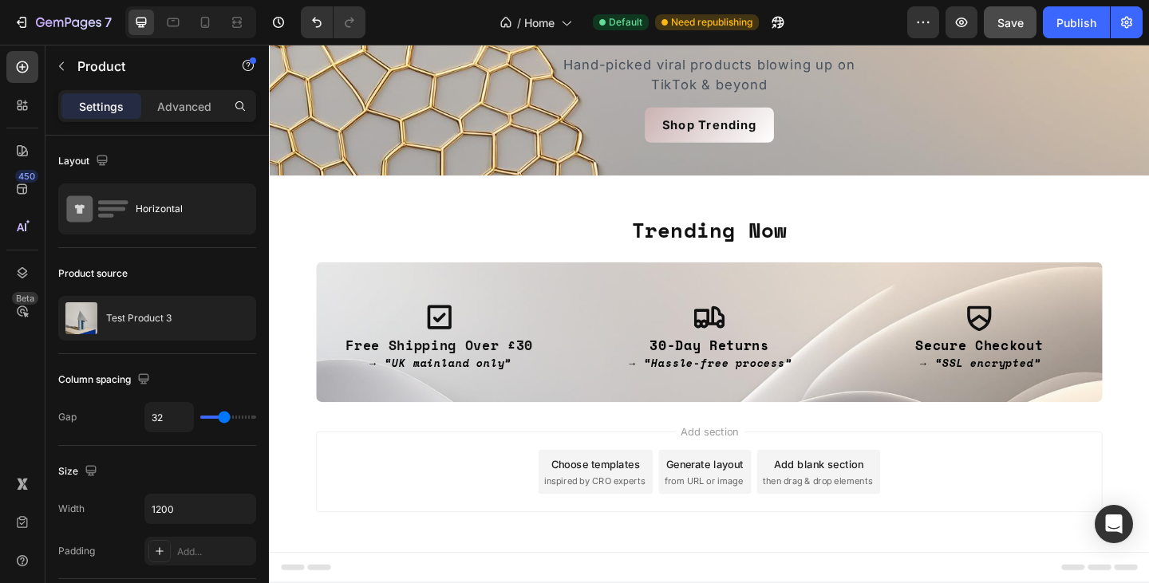
scroll to position [129, 0]
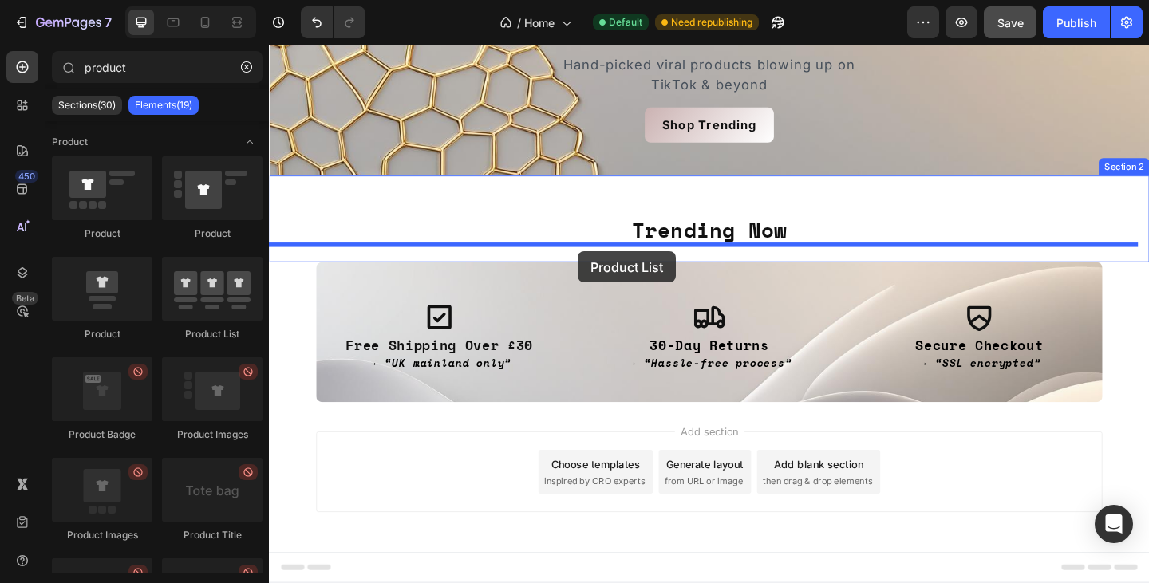
drag, startPoint x: 468, startPoint y: 324, endPoint x: 605, endPoint y: 270, distance: 146.8
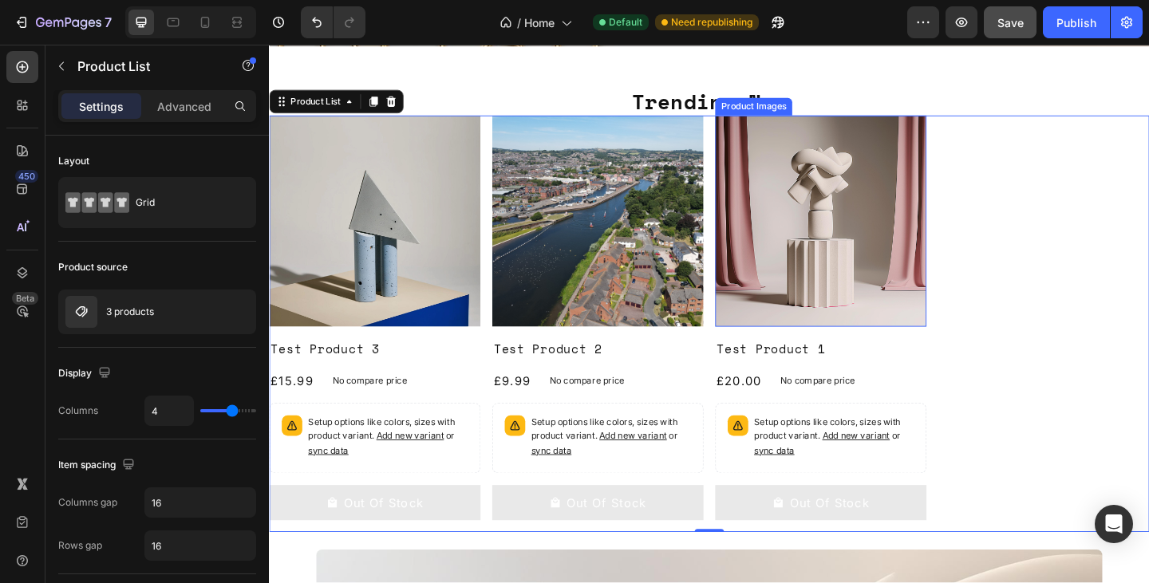
scroll to position [271, 0]
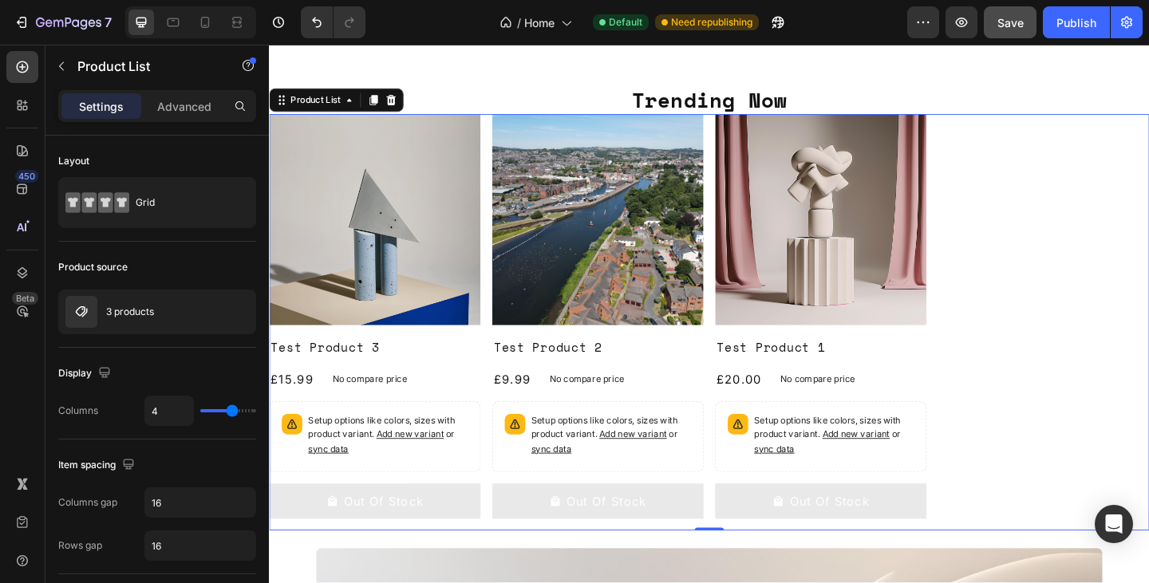
click at [1063, 203] on div "Product Images Test Product 3 Product Title £15.99 Product Price Product Price …" at bounding box center [747, 346] width 957 height 453
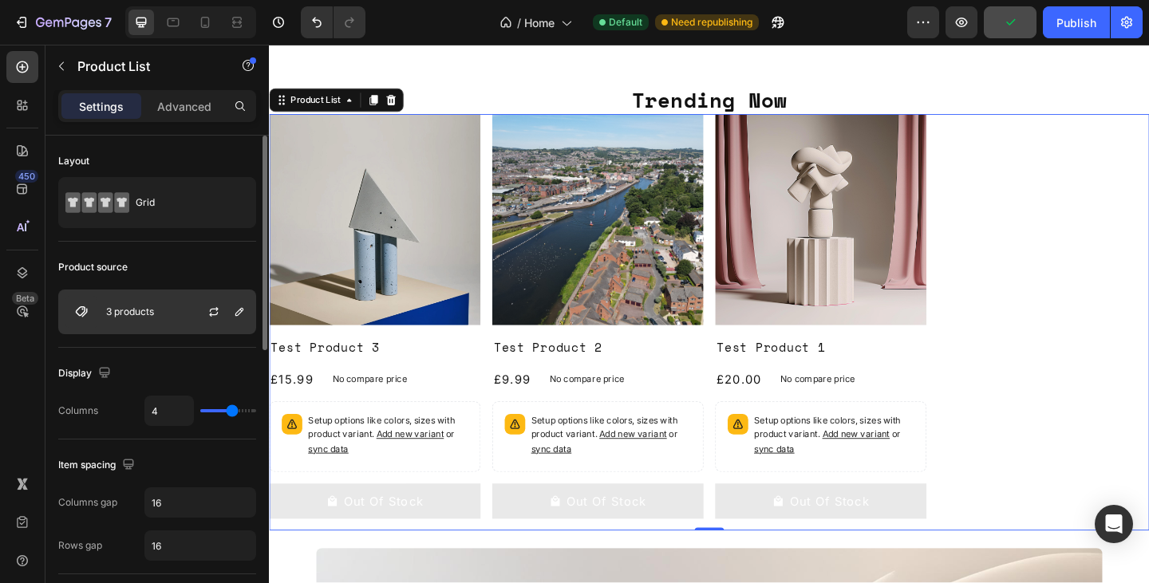
click at [166, 306] on div "3 products" at bounding box center [157, 312] width 198 height 45
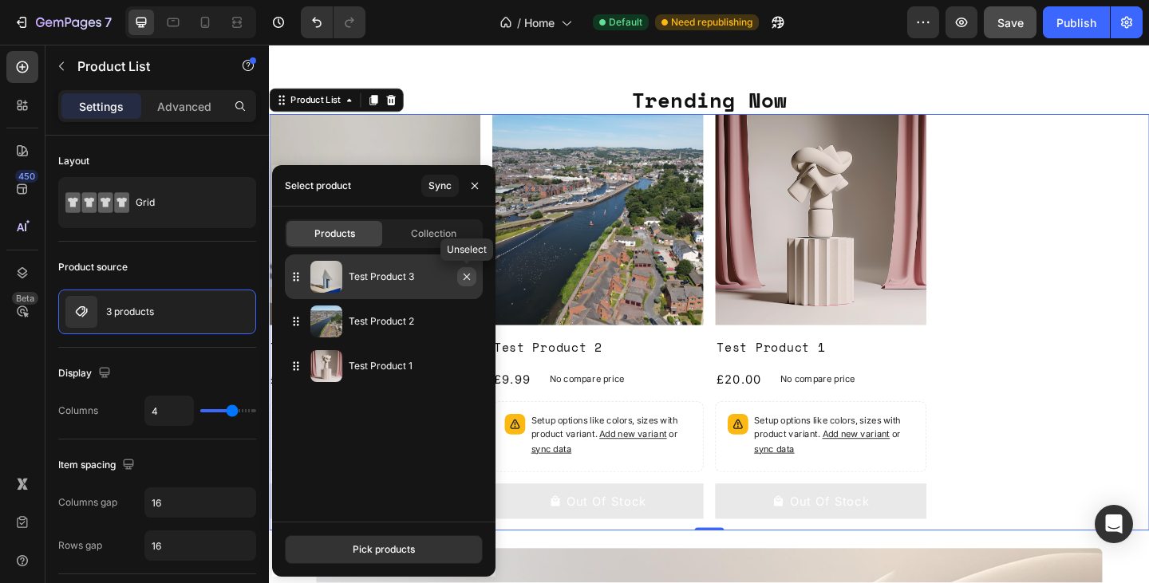
click at [467, 279] on icon "button" at bounding box center [466, 276] width 13 height 13
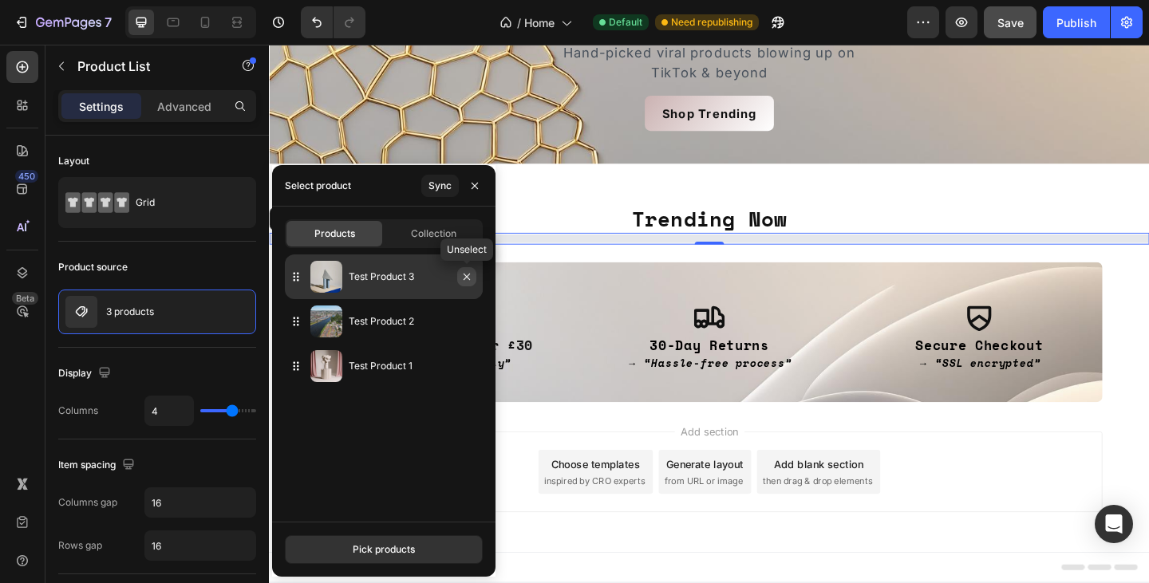
scroll to position [142, 0]
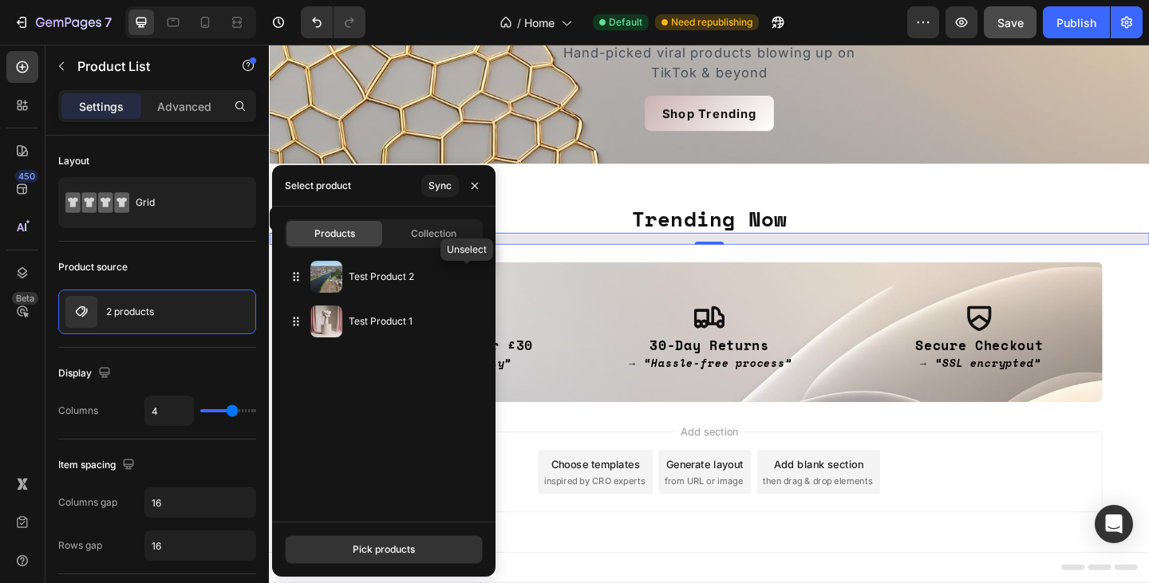
click at [0, 0] on icon "button" at bounding box center [0, 0] width 0 height 0
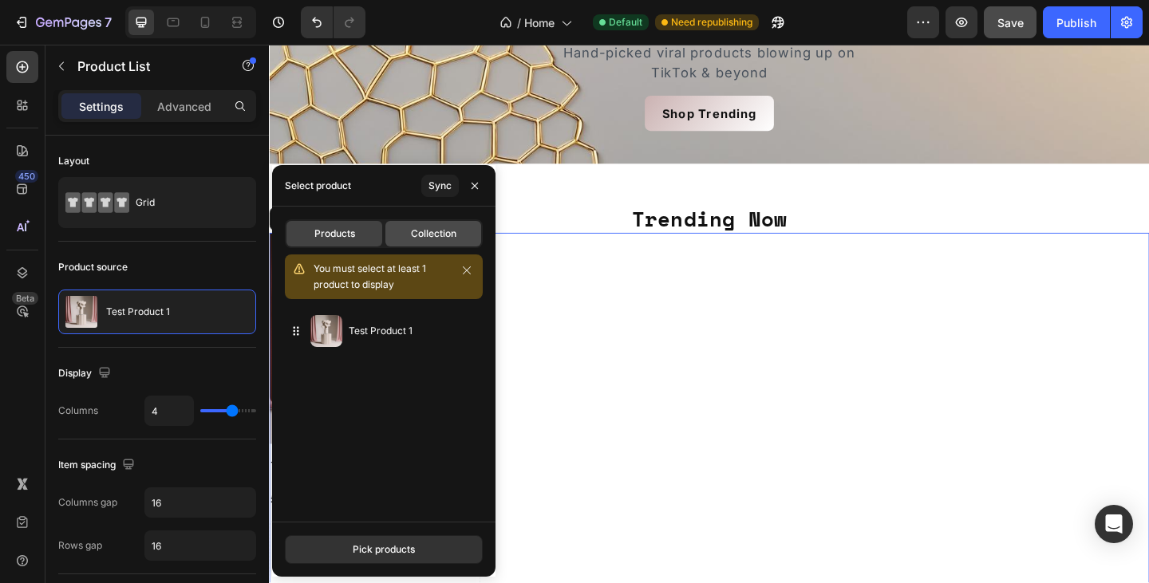
click at [447, 229] on span "Collection" at bounding box center [433, 234] width 45 height 14
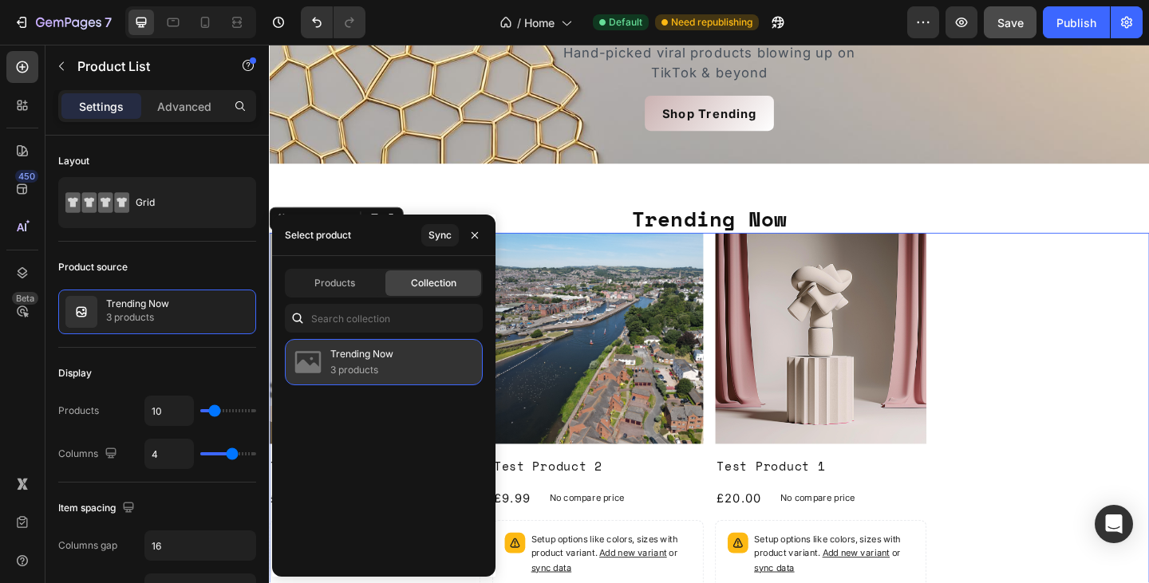
click at [380, 359] on p "Trending Now" at bounding box center [361, 354] width 63 height 16
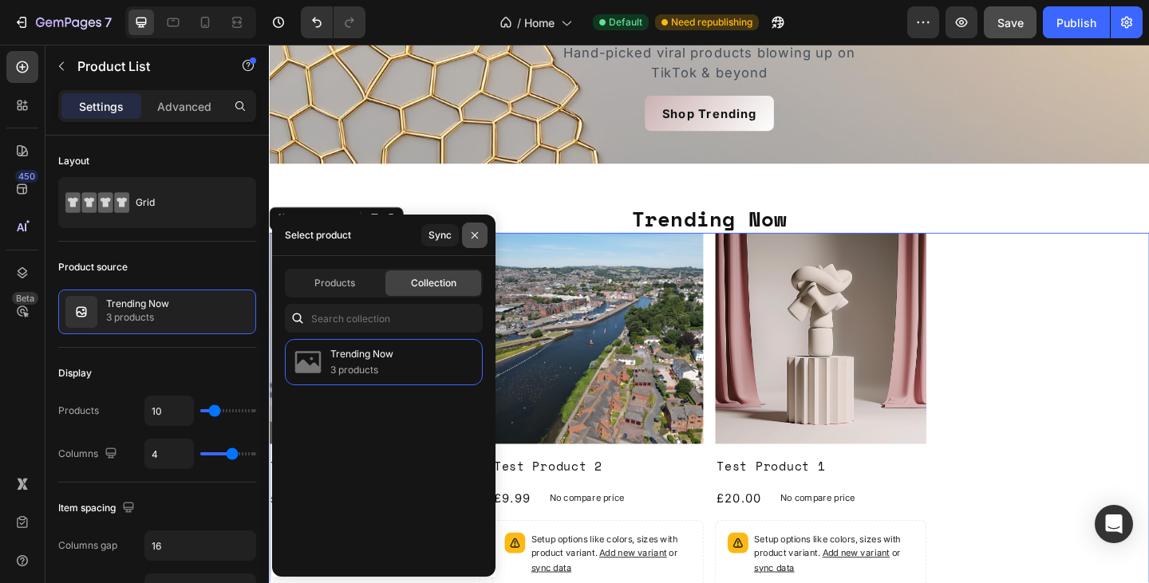
click at [475, 234] on icon "button" at bounding box center [474, 234] width 6 height 6
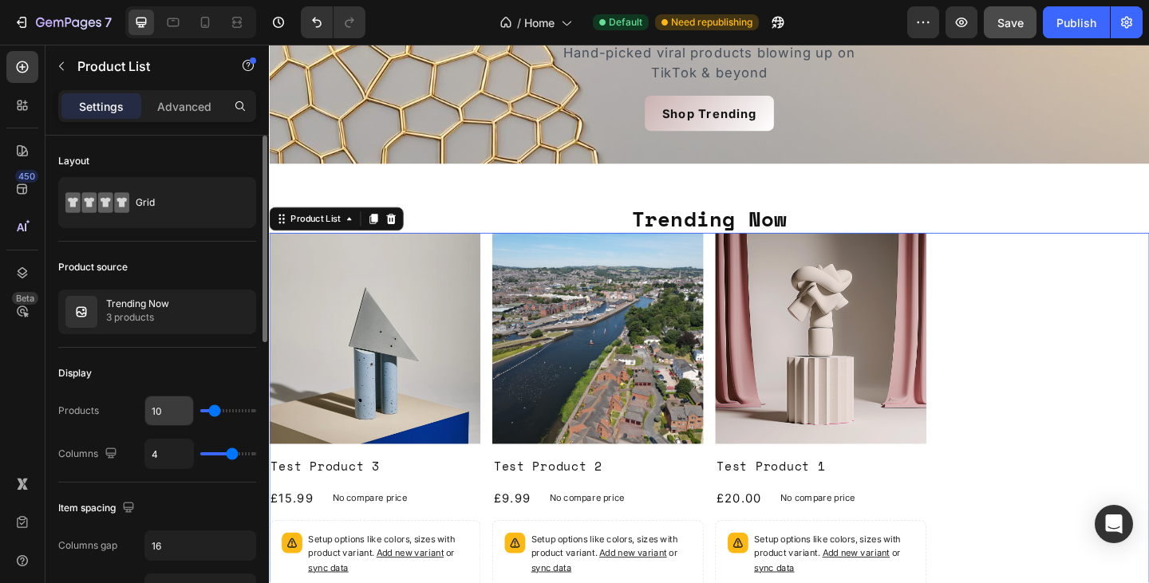
click at [162, 410] on input "10" at bounding box center [169, 410] width 48 height 29
type input "8"
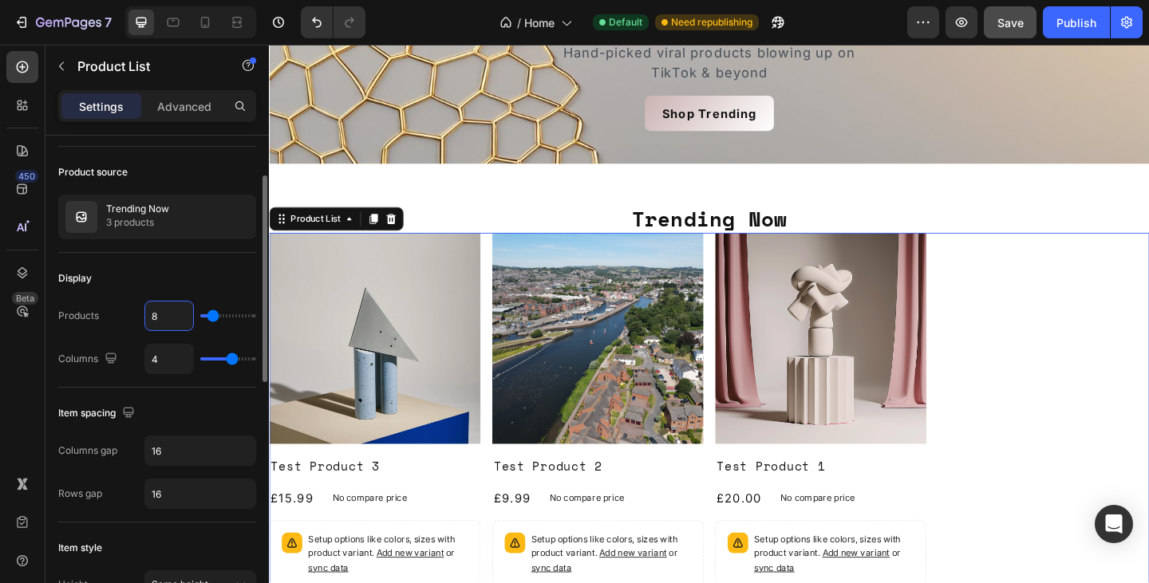
scroll to position [96, 0]
click at [111, 348] on button "button" at bounding box center [110, 357] width 19 height 19
click at [116, 404] on icon "button" at bounding box center [114, 412] width 16 height 16
type input "100%"
type input "3"
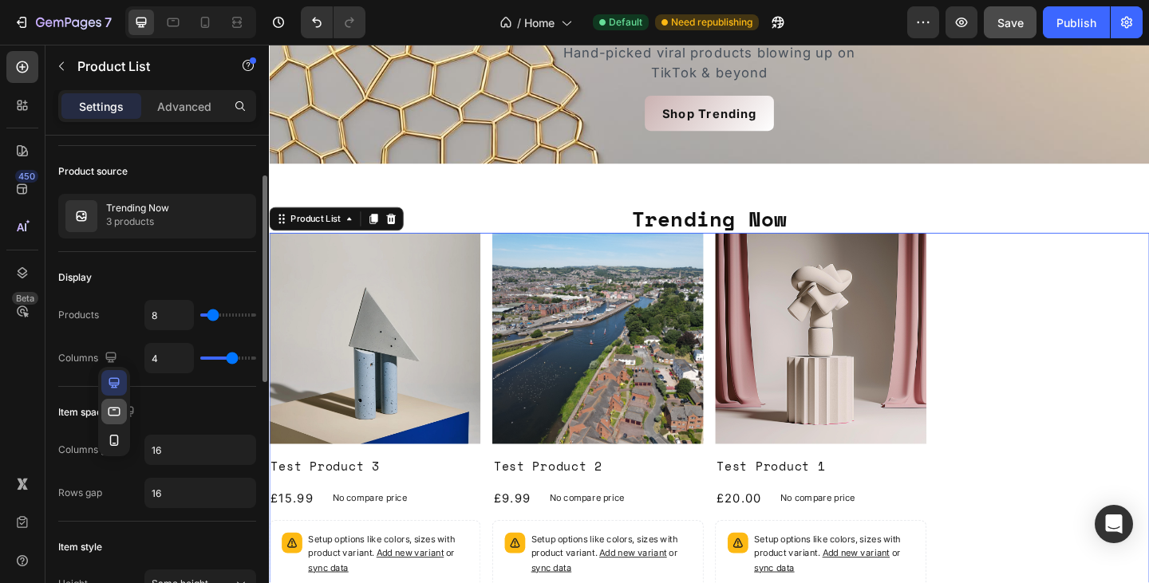
type input "3"
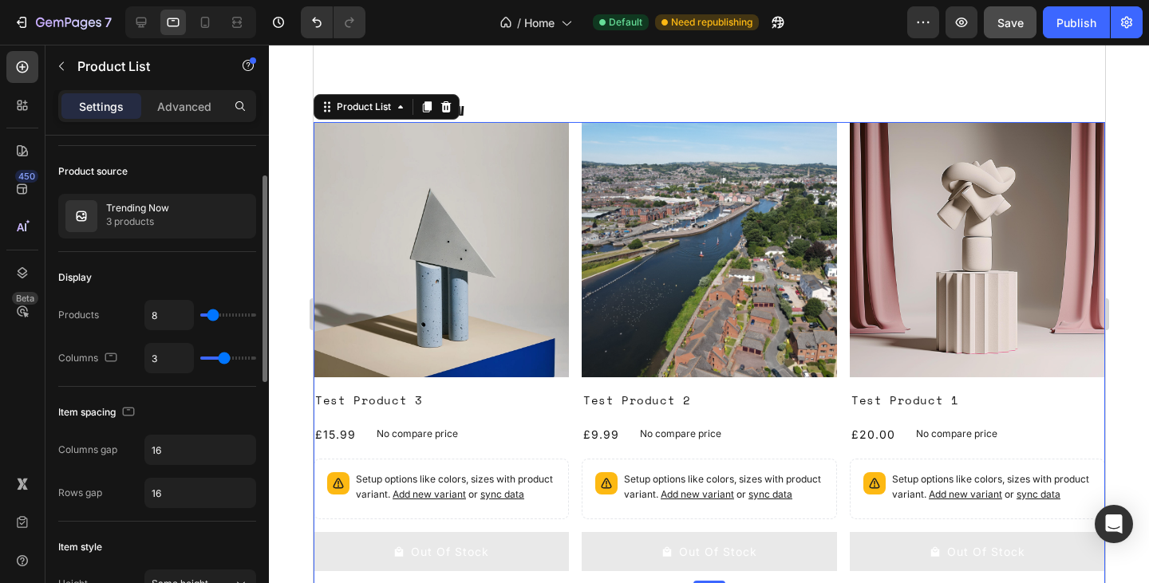
scroll to position [287, 0]
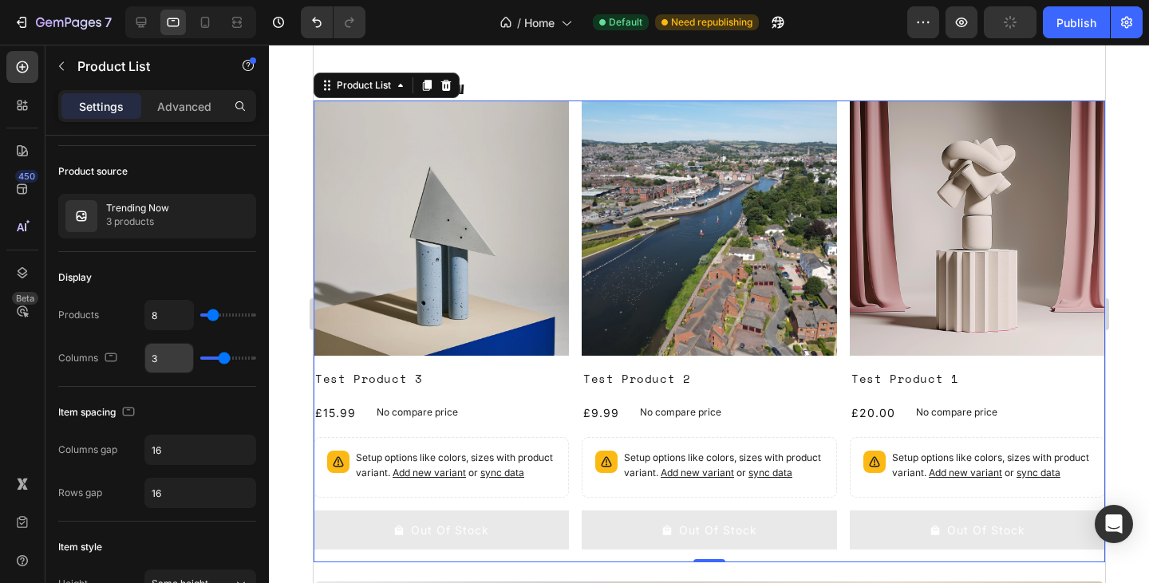
click at [166, 346] on input "3" at bounding box center [169, 358] width 48 height 29
type input "2"
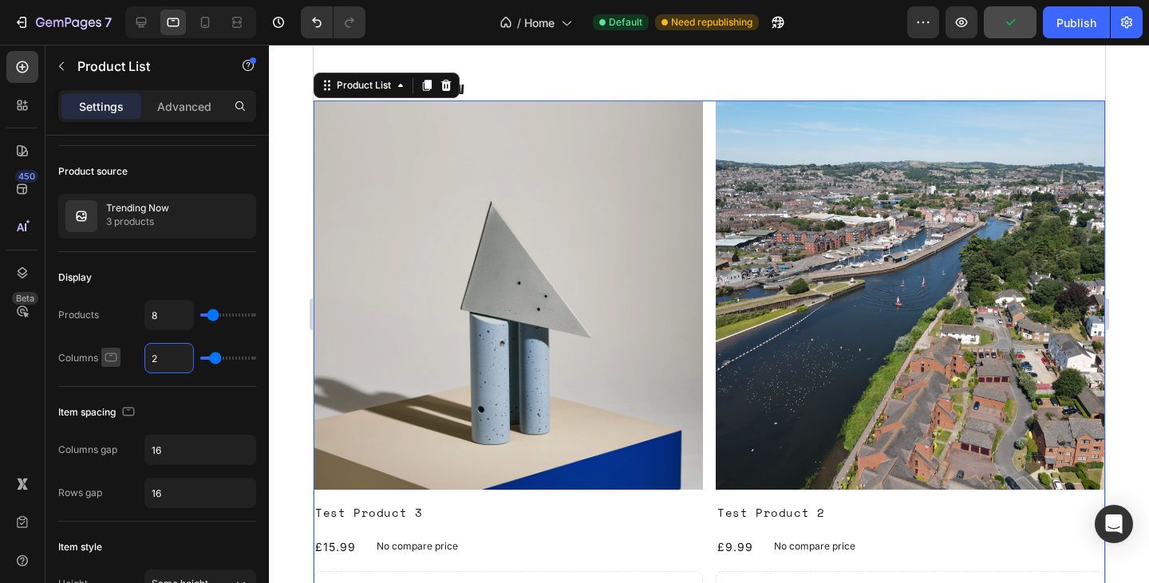
type input "2"
click at [116, 354] on icon "button" at bounding box center [111, 357] width 12 height 9
click at [114, 438] on icon "button" at bounding box center [114, 440] width 16 height 16
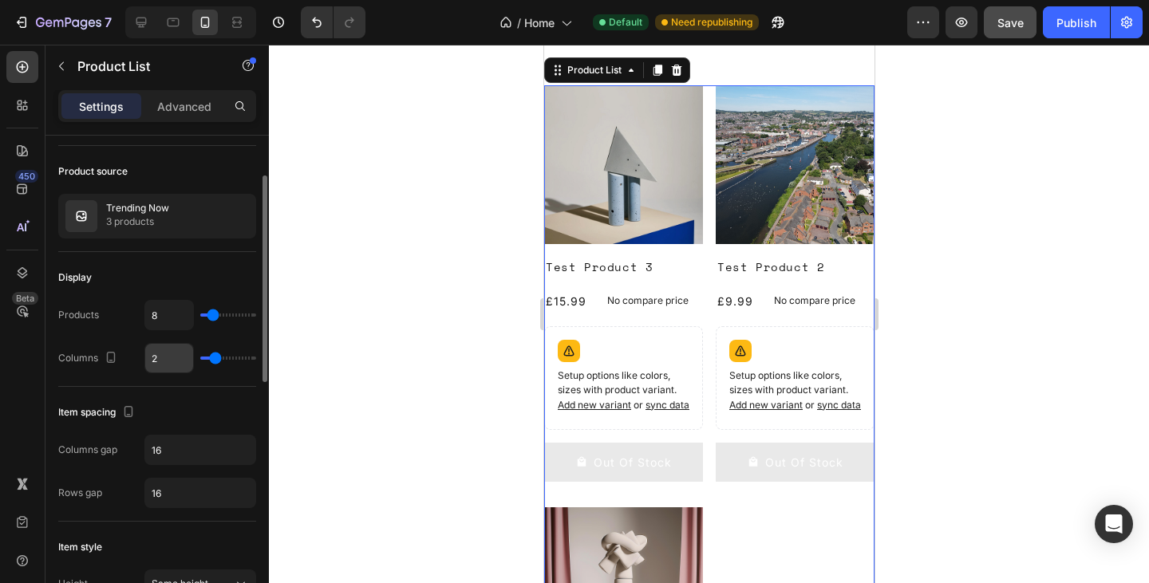
scroll to position [272, 0]
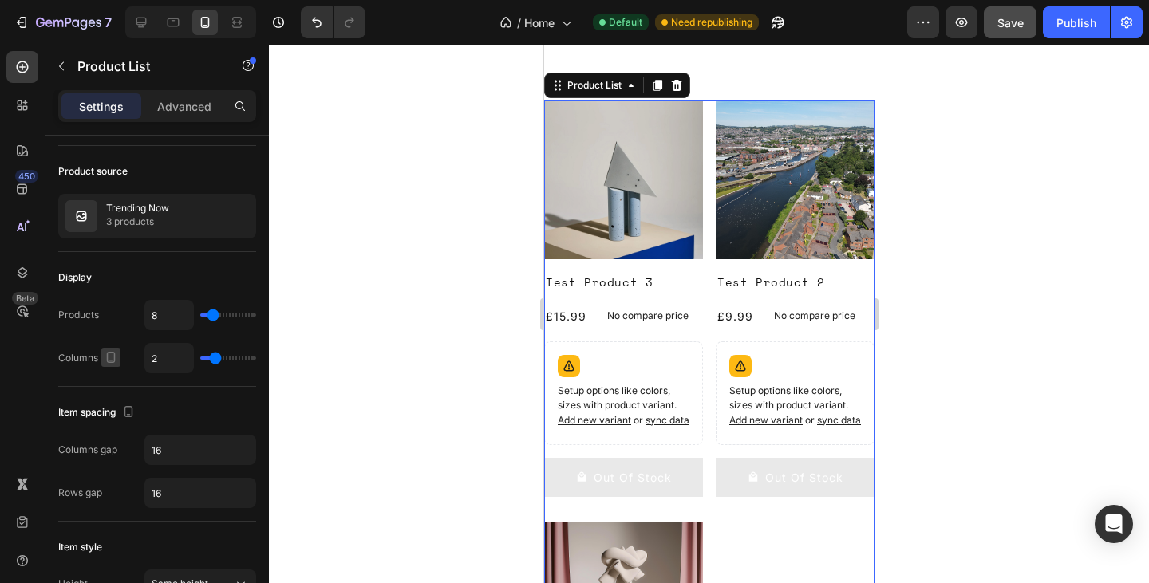
click at [108, 354] on icon "button" at bounding box center [111, 357] width 9 height 11
click at [120, 383] on icon "button" at bounding box center [114, 383] width 16 height 16
type input "1200"
type input "4"
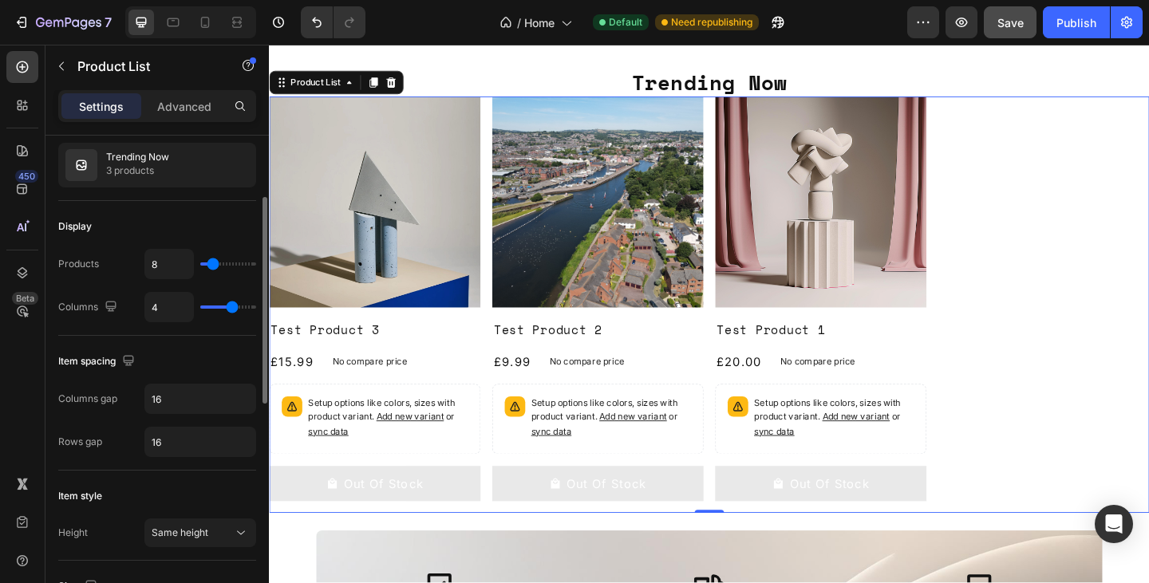
scroll to position [148, 0]
click at [171, 403] on input "16" at bounding box center [200, 398] width 110 height 29
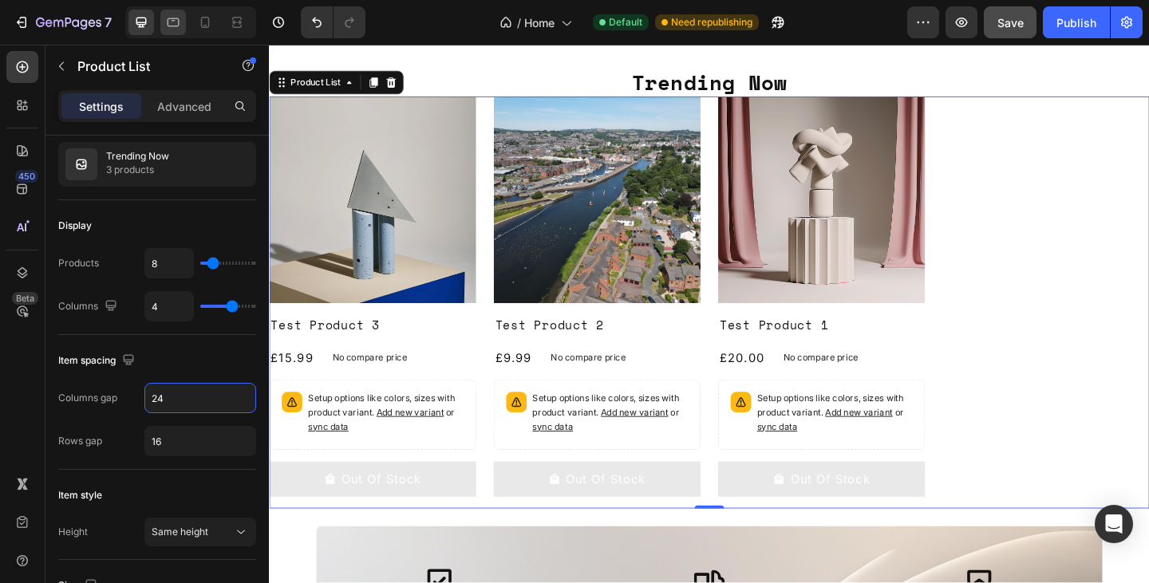
type input "24"
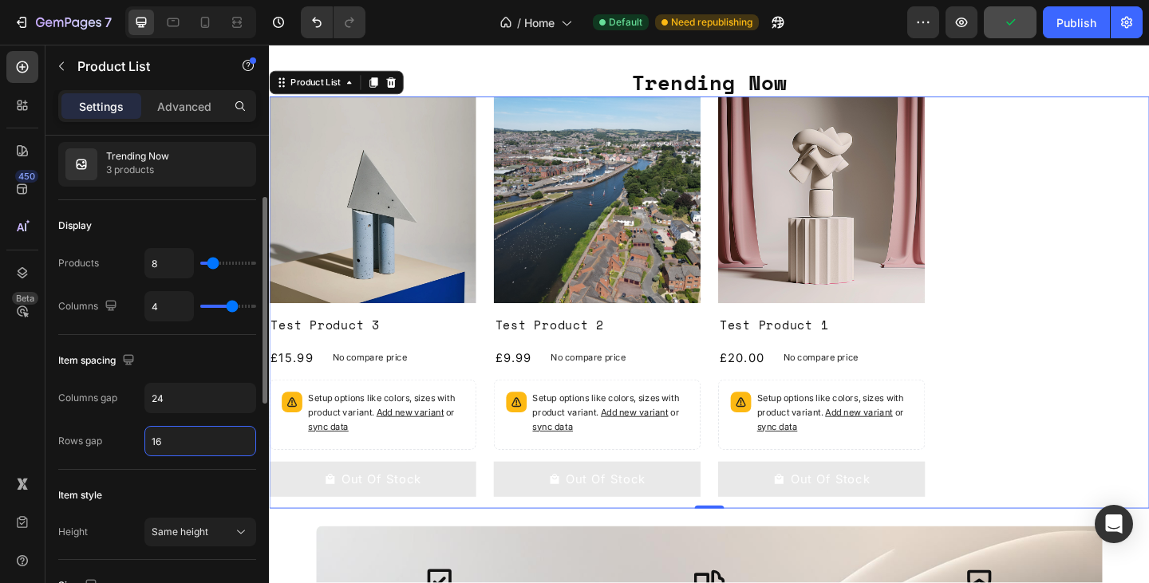
click at [182, 428] on input "16" at bounding box center [200, 441] width 110 height 29
type input "24"
click at [205, 369] on div "Item spacing" at bounding box center [157, 361] width 198 height 26
click at [1022, 293] on div "Product Images Test Product 3 Product Title £15.99 Product Price Product Price …" at bounding box center [747, 325] width 957 height 448
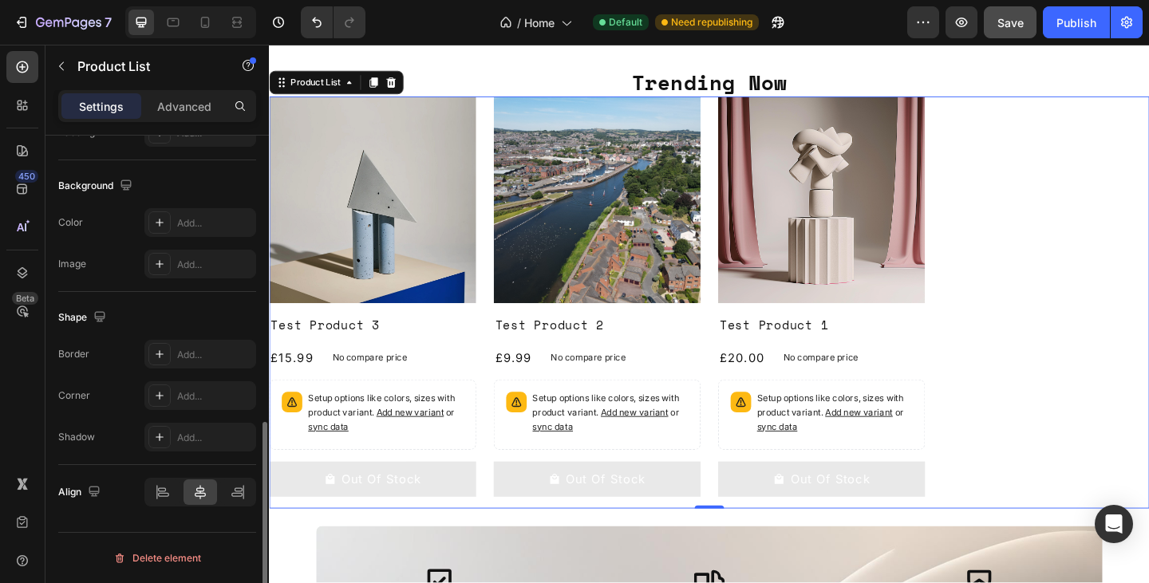
scroll to position [680, 0]
click at [201, 495] on icon at bounding box center [200, 493] width 16 height 16
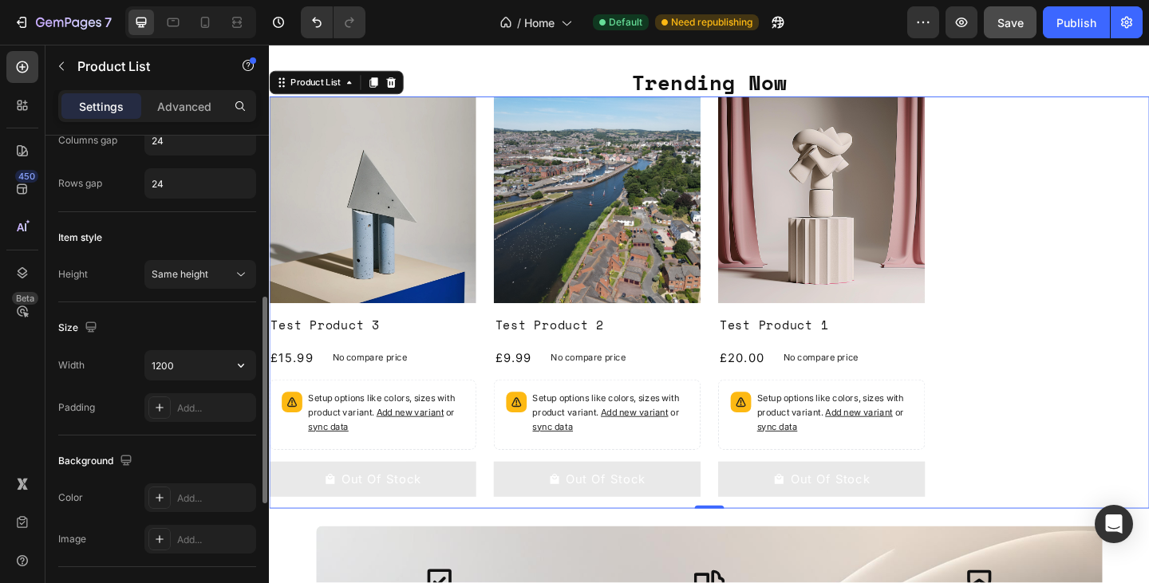
scroll to position [353, 0]
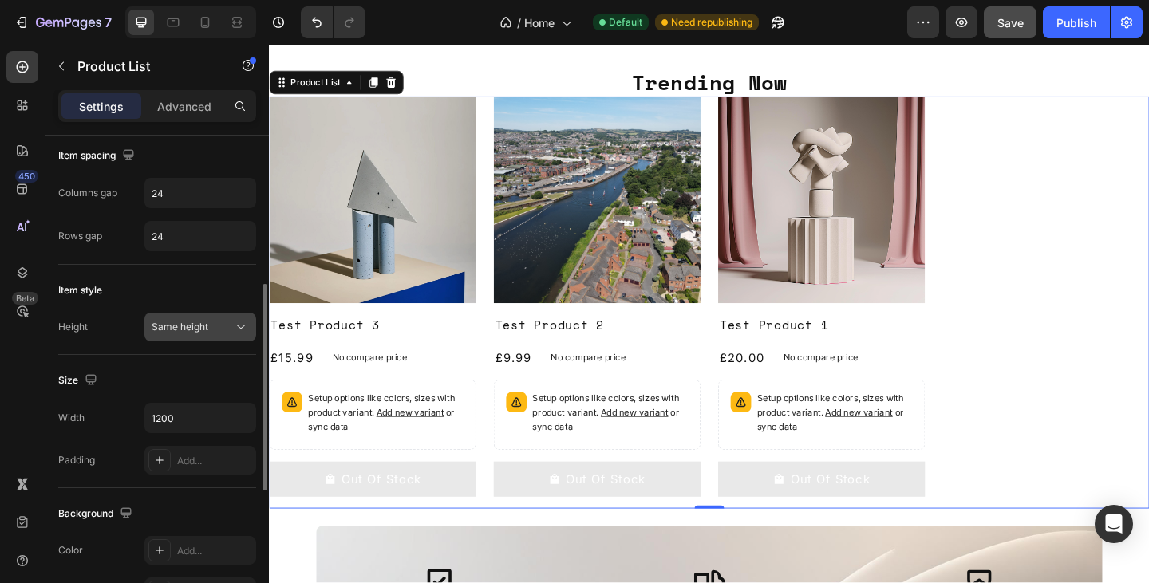
click at [203, 329] on span "Same height" at bounding box center [180, 327] width 57 height 12
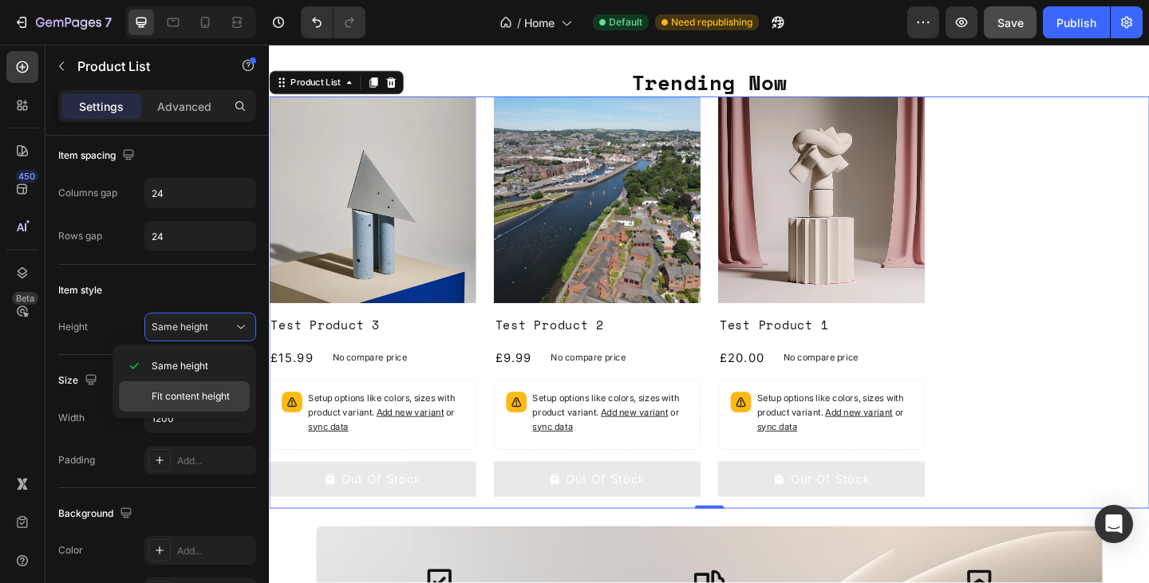
click at [195, 387] on div "Fit content height" at bounding box center [184, 396] width 131 height 30
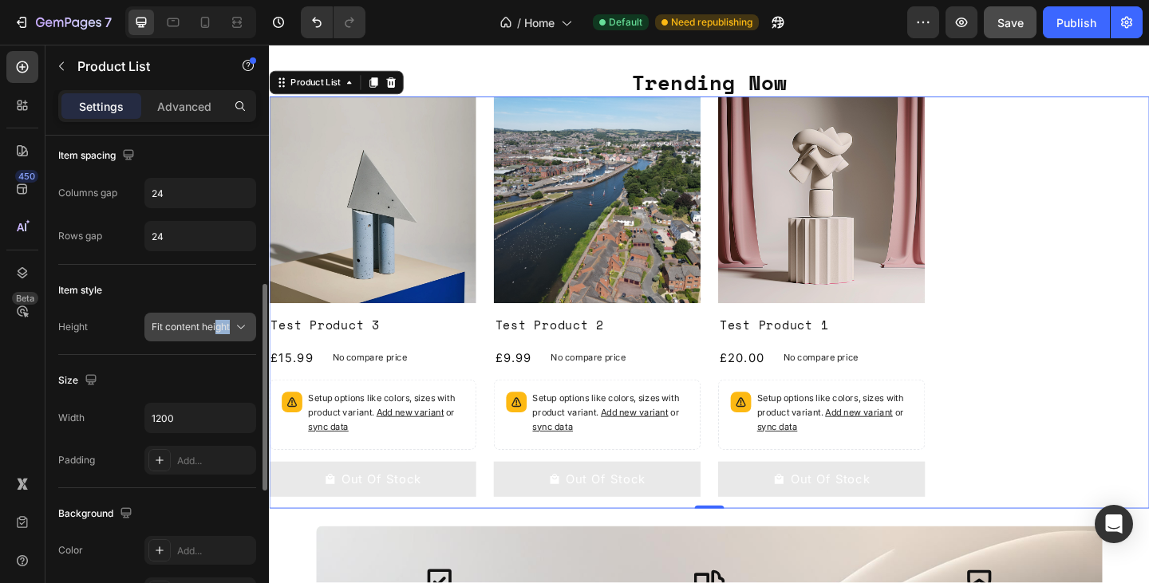
drag, startPoint x: 222, startPoint y: 343, endPoint x: 218, endPoint y: 321, distance: 21.9
click at [218, 321] on div "Item style Height Fit content height" at bounding box center [157, 310] width 198 height 90
click at [218, 321] on span "Fit content height" at bounding box center [191, 327] width 78 height 12
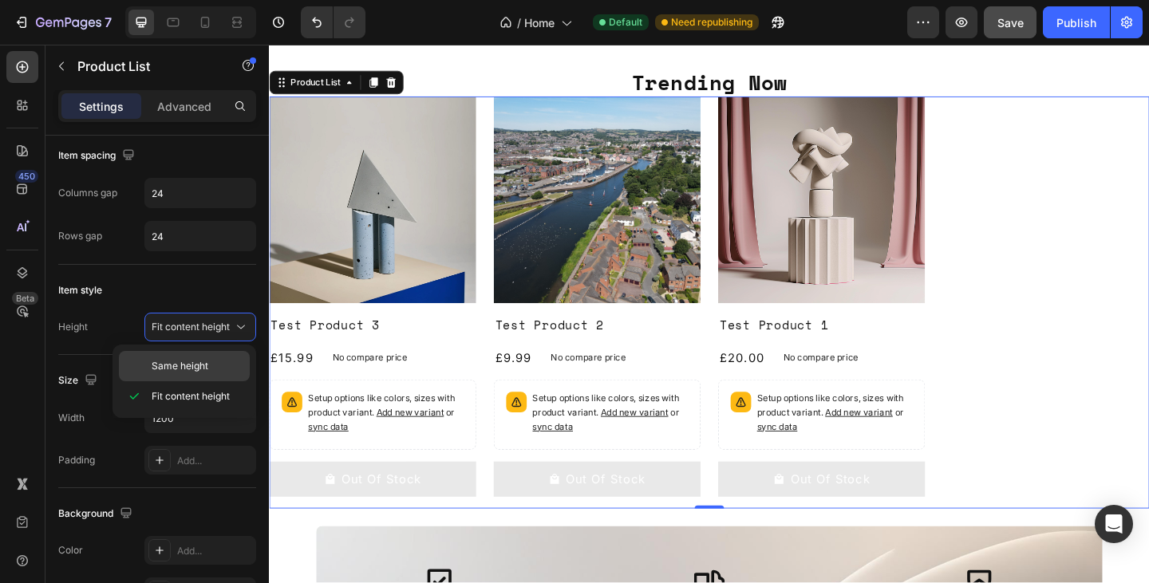
click at [201, 369] on span "Same height" at bounding box center [180, 366] width 57 height 14
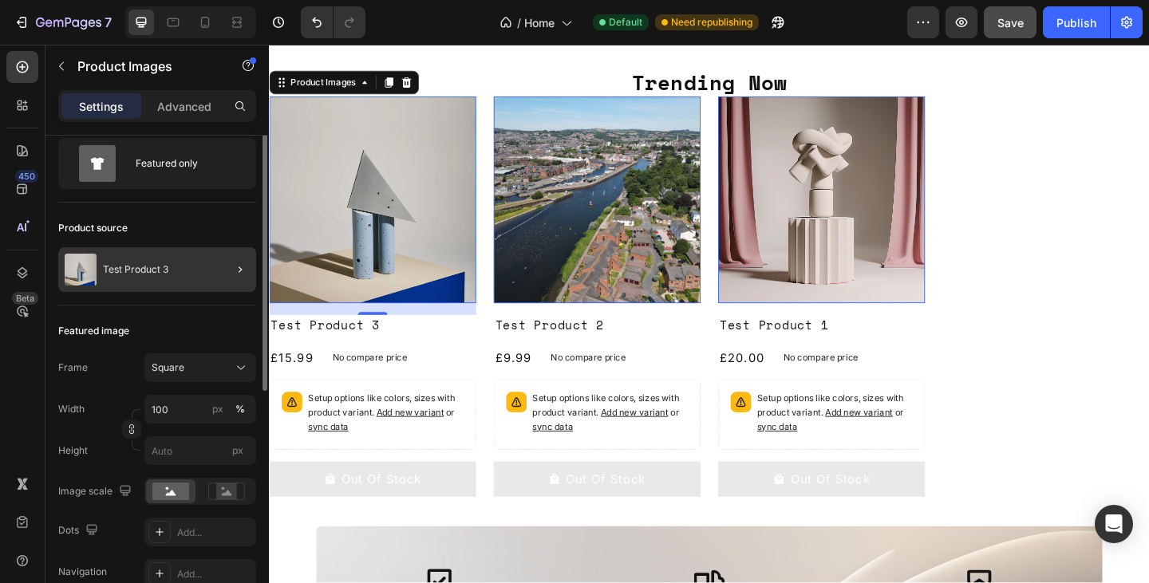
scroll to position [0, 0]
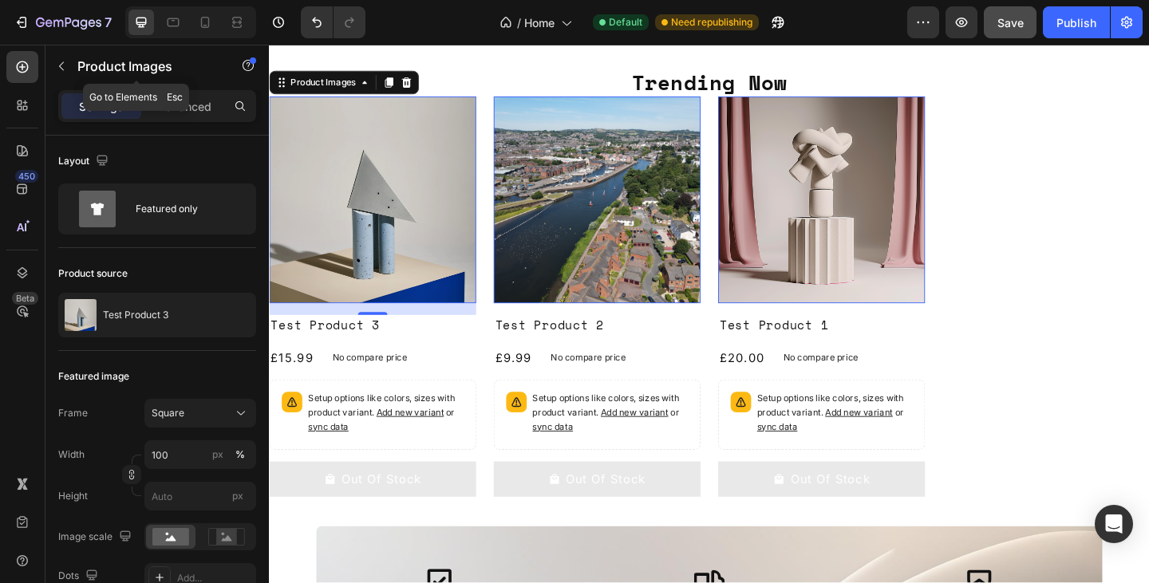
click at [189, 89] on div "Product Images" at bounding box center [136, 67] width 182 height 45
click at [191, 91] on div "Settings Advanced" at bounding box center [157, 106] width 198 height 32
click at [194, 99] on p "Advanced" at bounding box center [184, 106] width 54 height 17
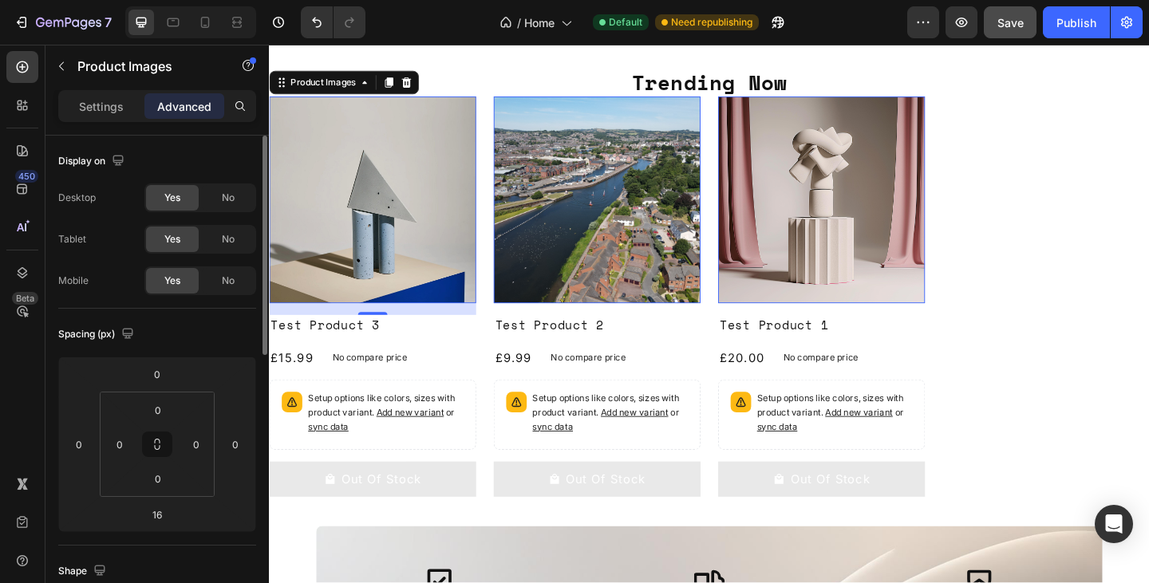
click at [108, 91] on div "Settings Advanced" at bounding box center [157, 106] width 198 height 32
click at [113, 112] on p "Settings" at bounding box center [101, 106] width 45 height 17
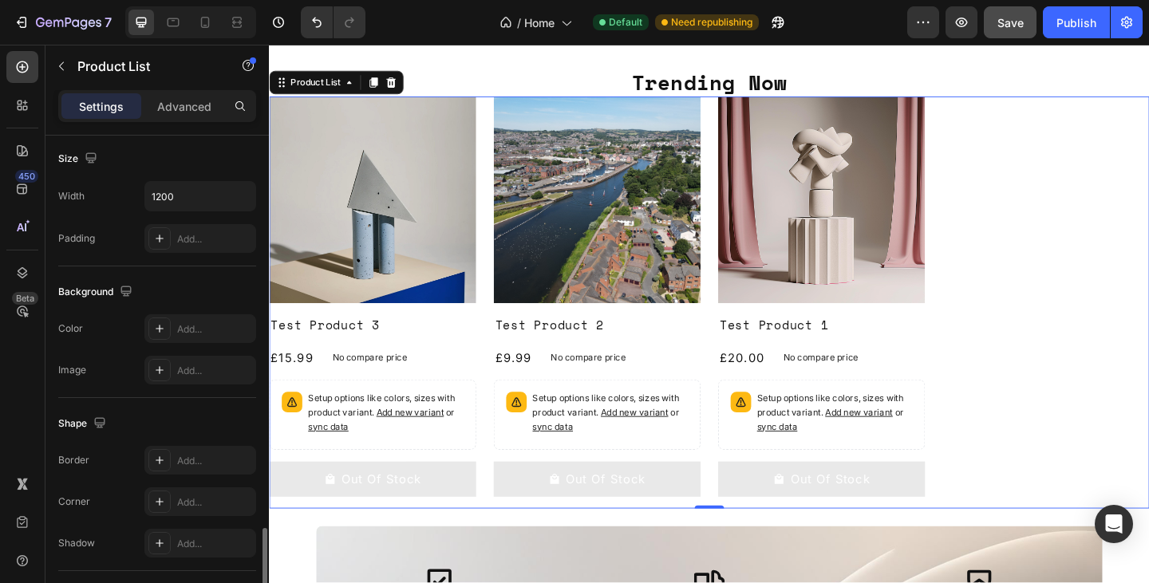
scroll to position [680, 0]
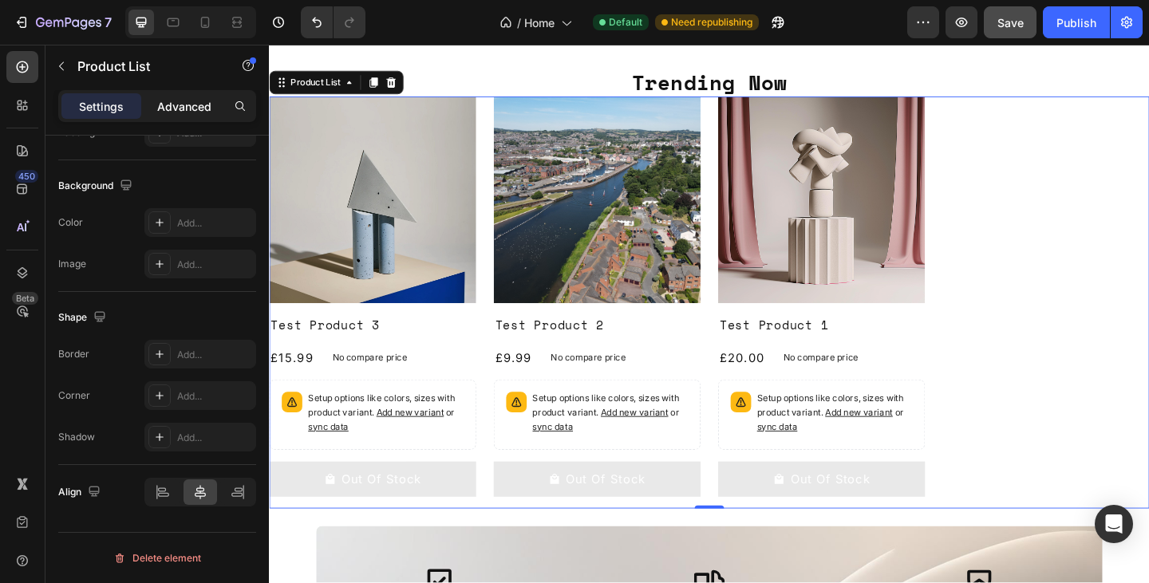
click at [183, 104] on p "Advanced" at bounding box center [184, 106] width 54 height 17
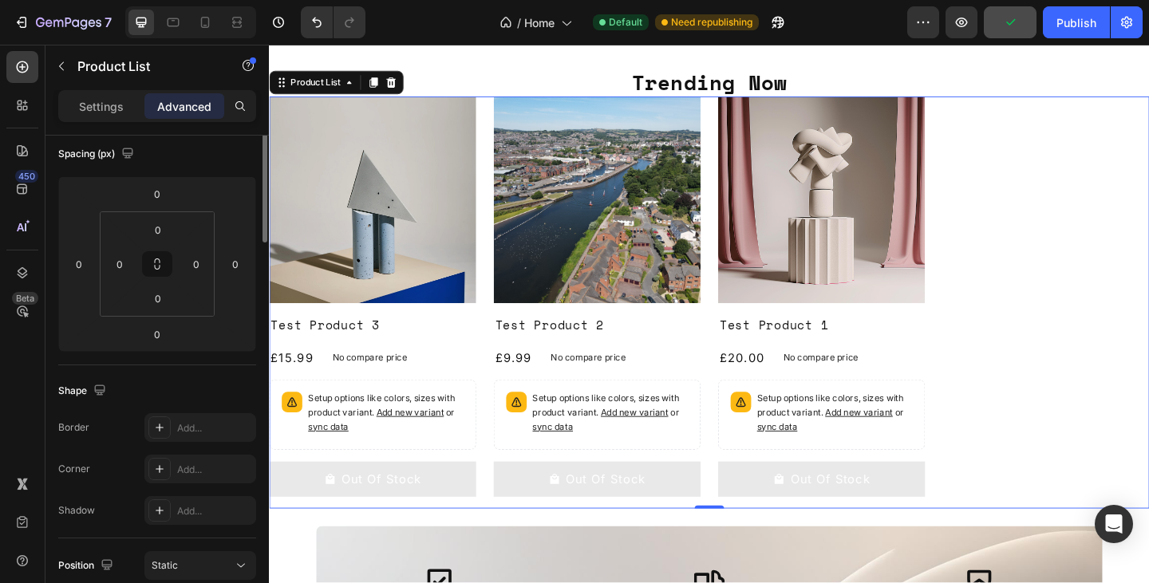
scroll to position [0, 0]
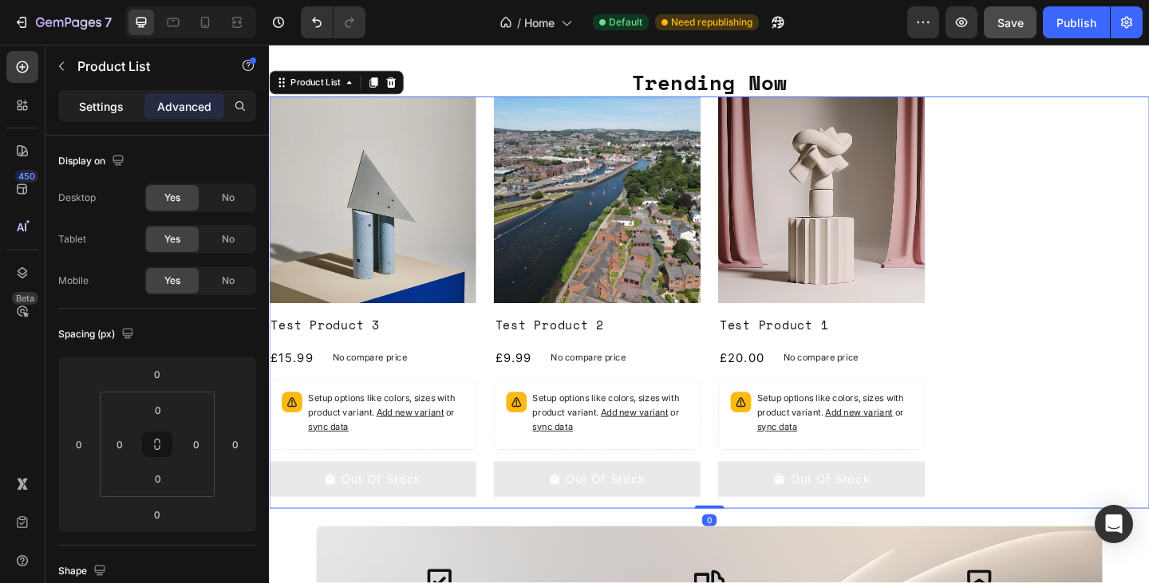
click at [112, 95] on div "Settings" at bounding box center [101, 106] width 80 height 26
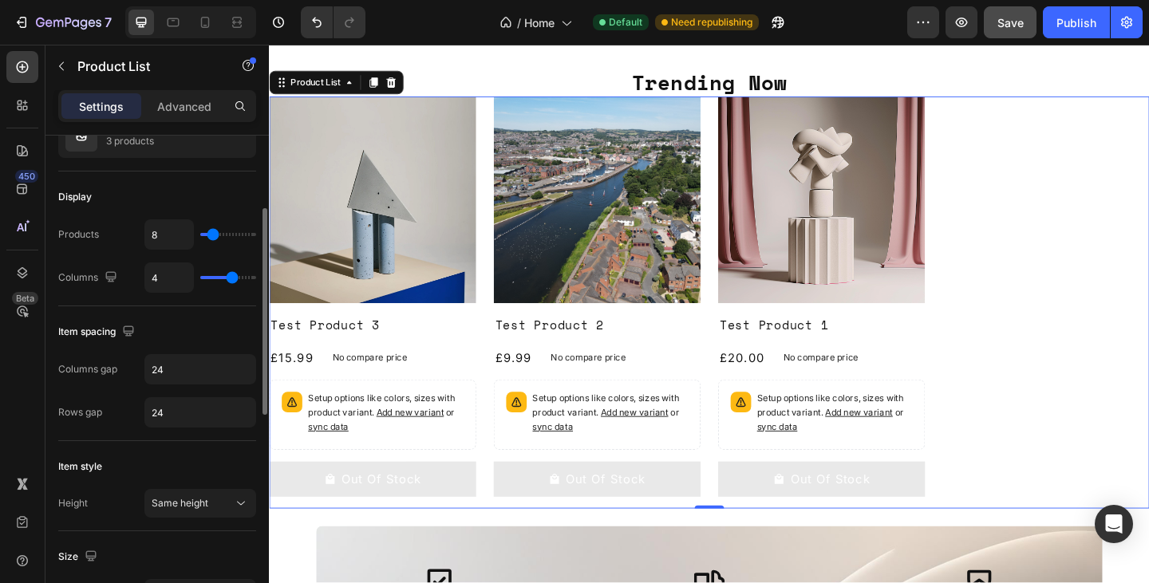
scroll to position [175, 0]
click at [192, 96] on div "Advanced" at bounding box center [184, 106] width 80 height 26
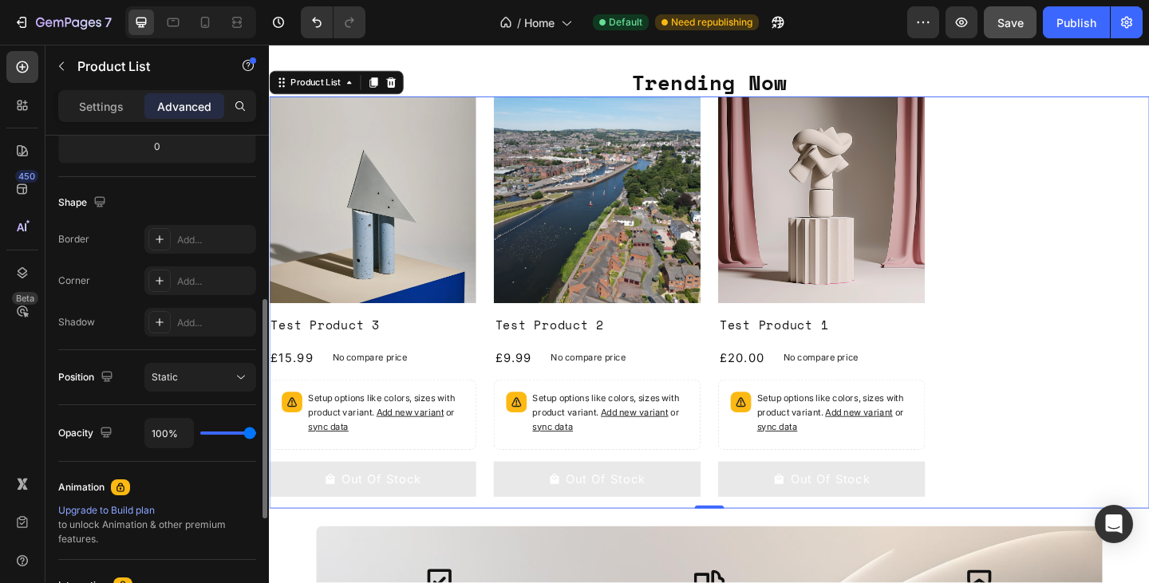
scroll to position [369, 0]
click at [211, 373] on div "Static" at bounding box center [192, 376] width 81 height 14
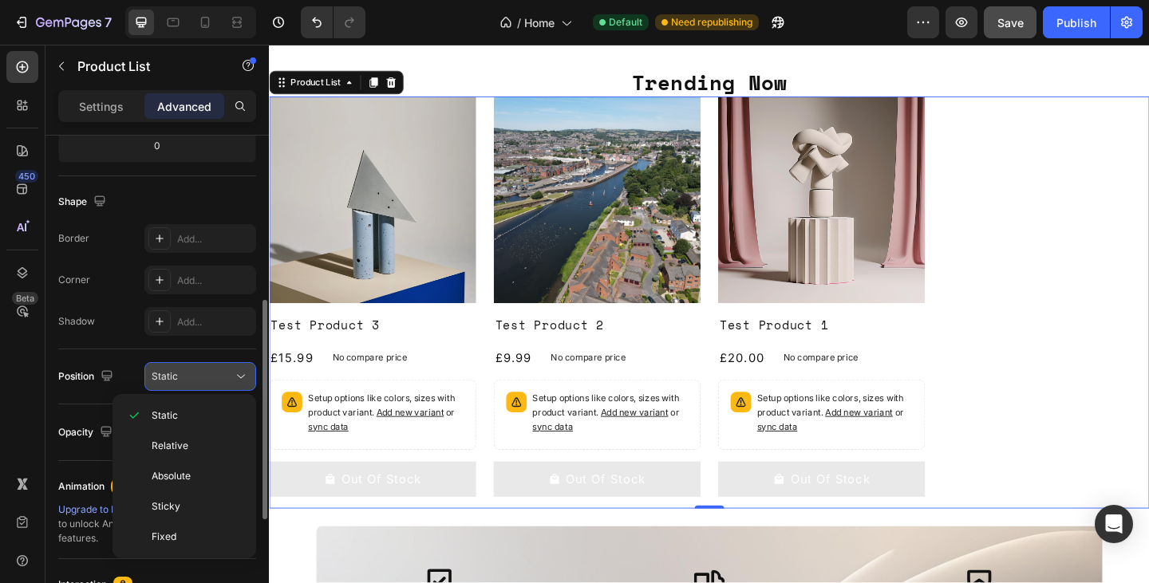
click at [211, 373] on div "Static" at bounding box center [192, 376] width 81 height 14
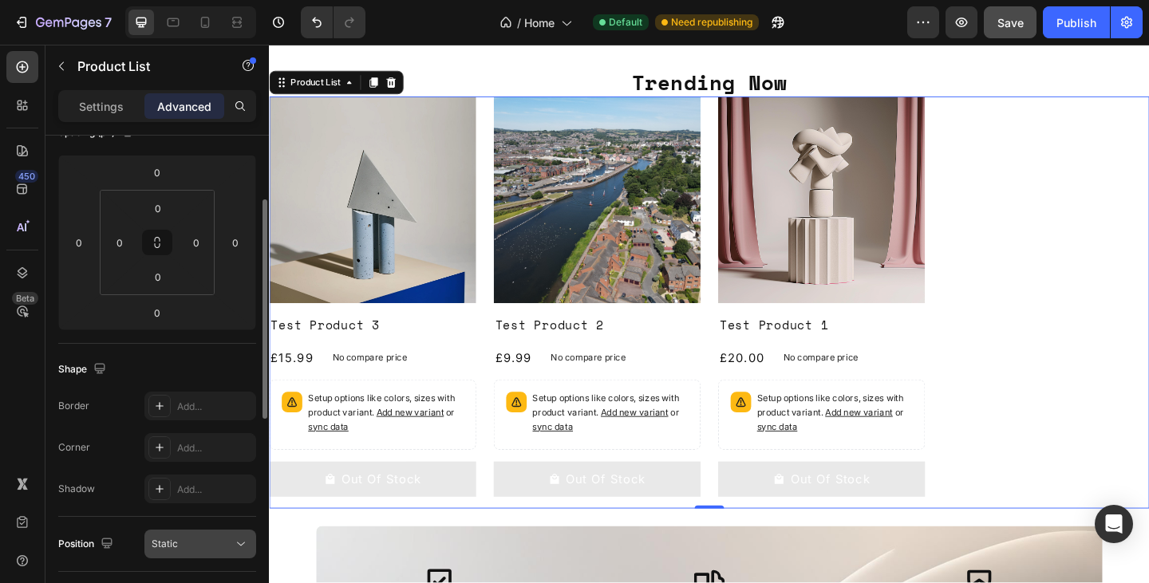
scroll to position [0, 0]
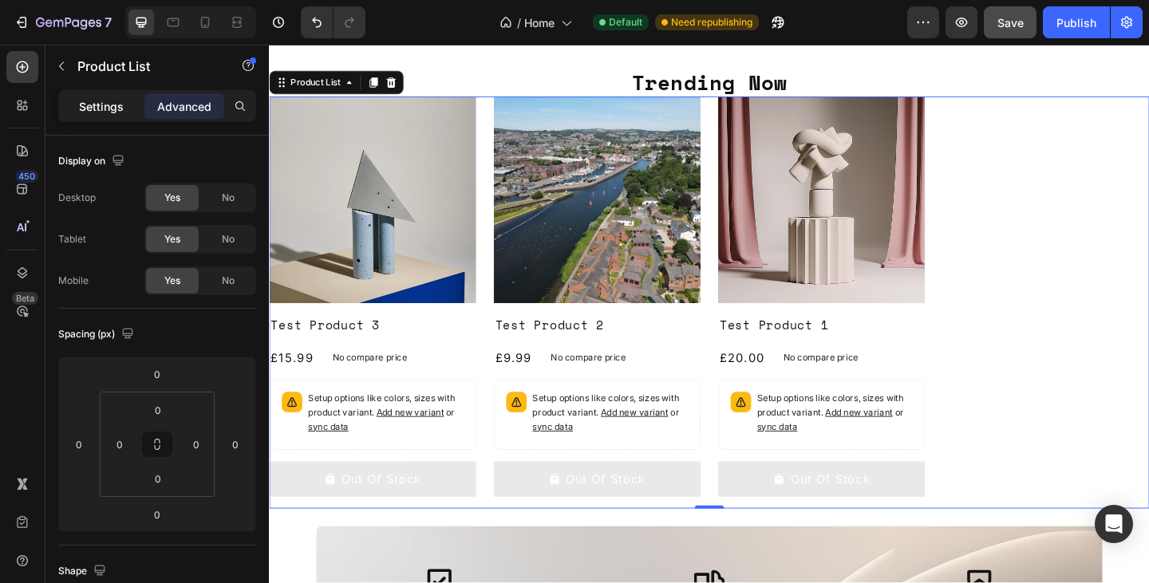
click at [119, 102] on p "Settings" at bounding box center [101, 106] width 45 height 17
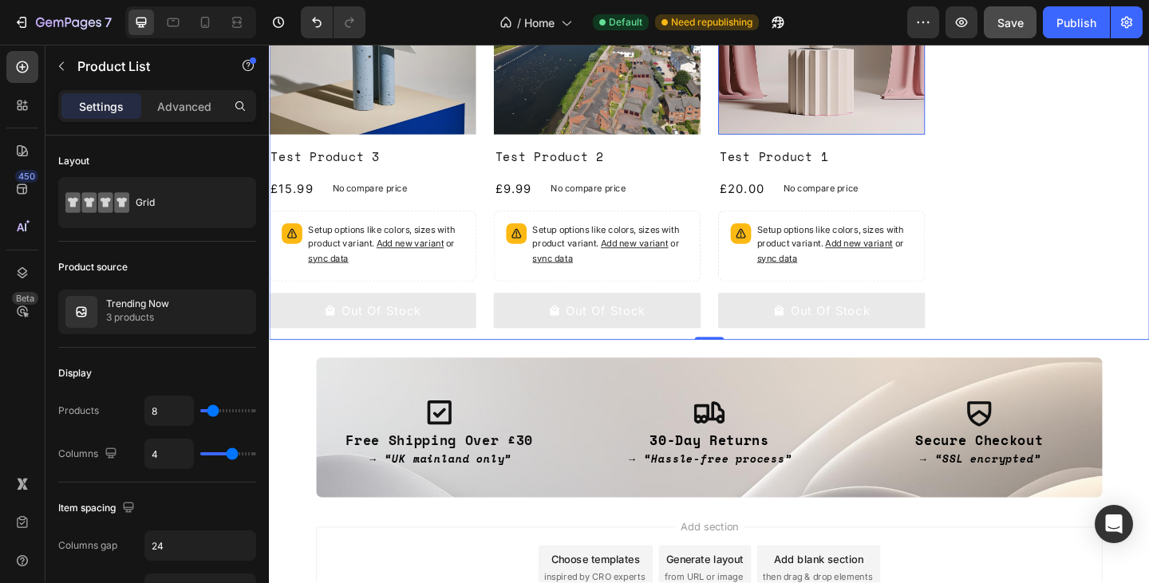
scroll to position [481, 0]
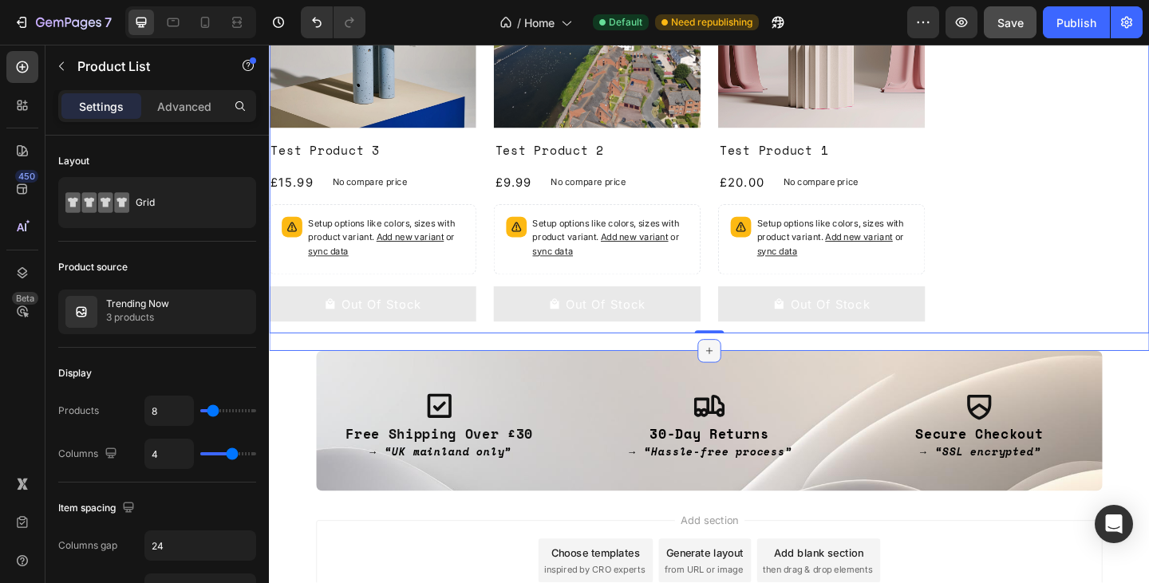
click at [743, 373] on icon at bounding box center [747, 378] width 13 height 13
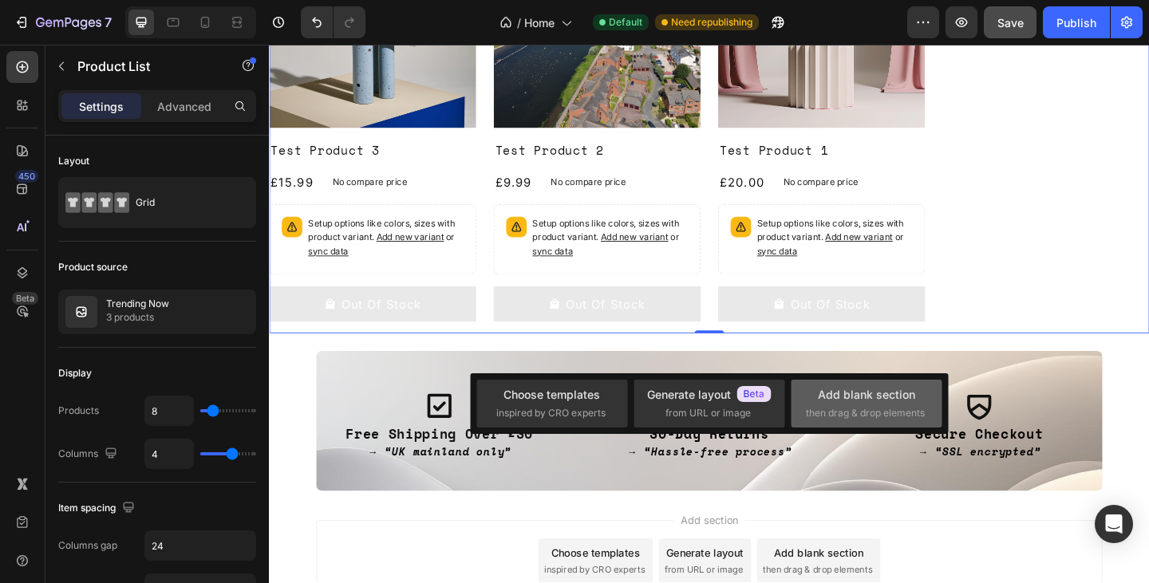
click at [894, 392] on div "Add blank section" at bounding box center [866, 394] width 97 height 17
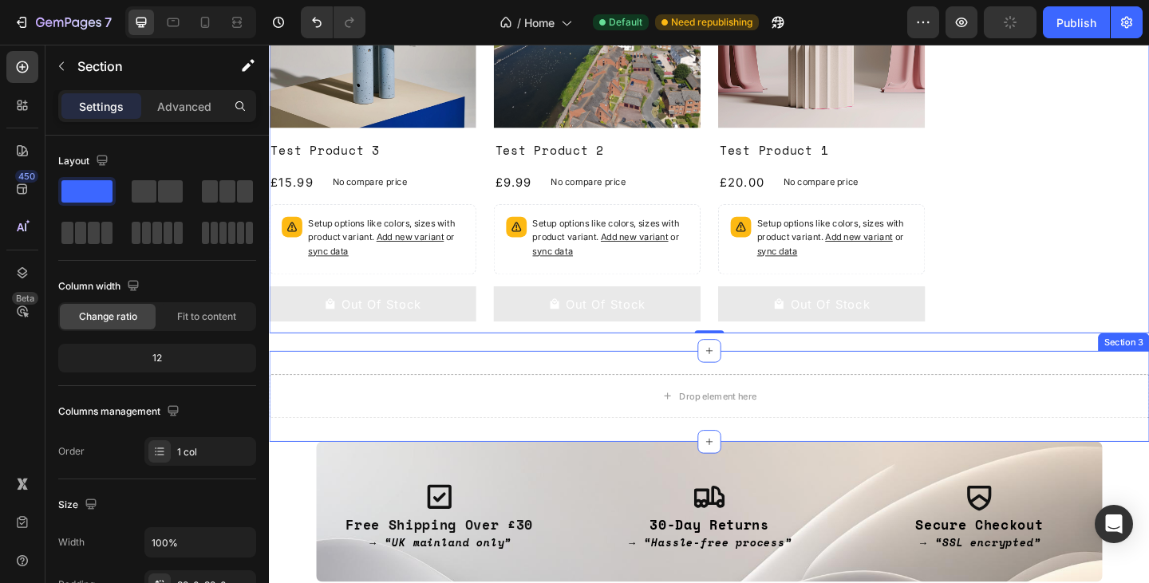
click at [677, 383] on div "Drop element here Section 3" at bounding box center [747, 427] width 957 height 99
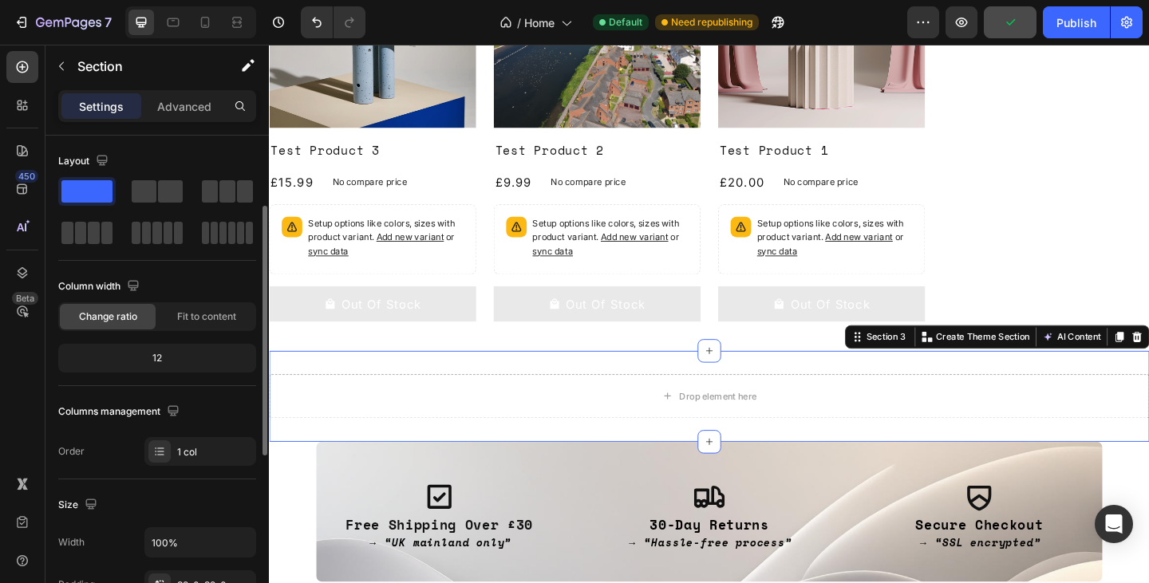
scroll to position [179, 0]
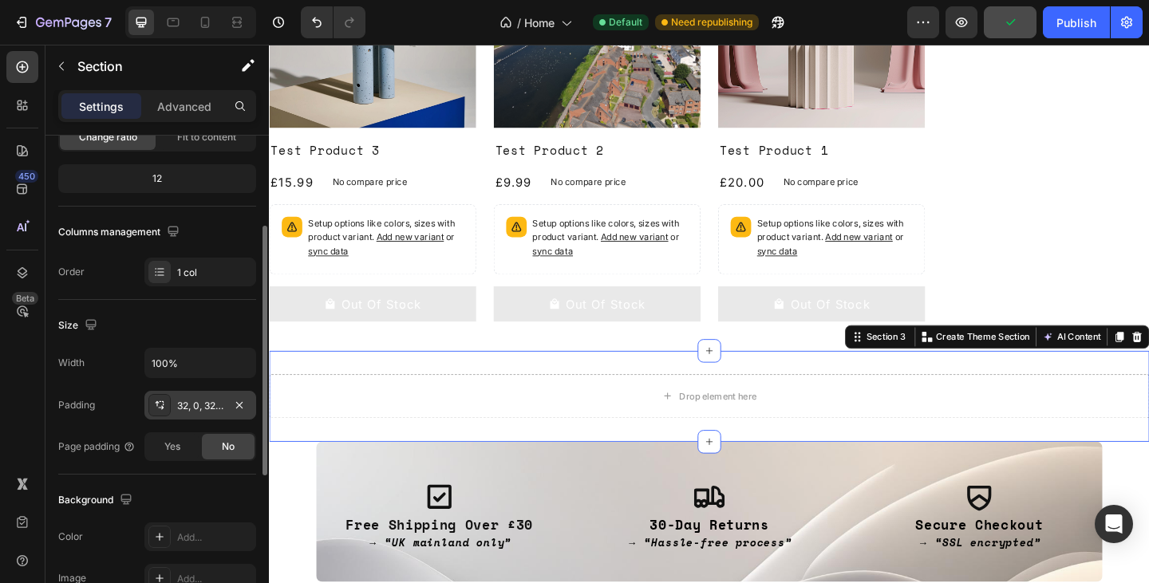
click at [195, 408] on div "32, 0, 32, 0" at bounding box center [200, 406] width 46 height 14
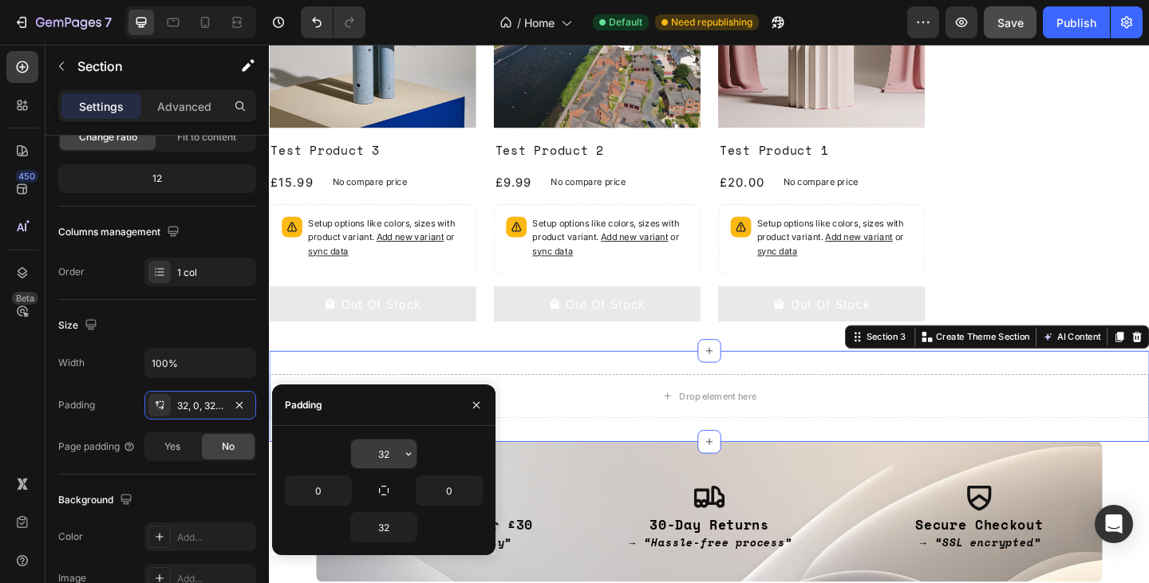
click at [380, 449] on input "32" at bounding box center [383, 454] width 65 height 29
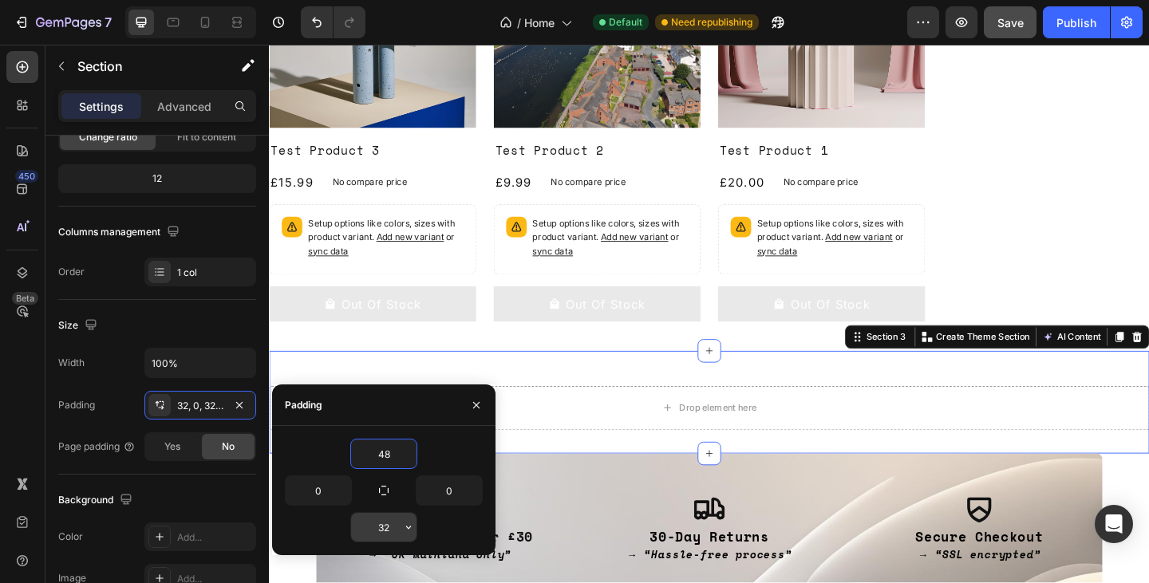
type input "48"
click at [388, 521] on input "32" at bounding box center [383, 527] width 65 height 29
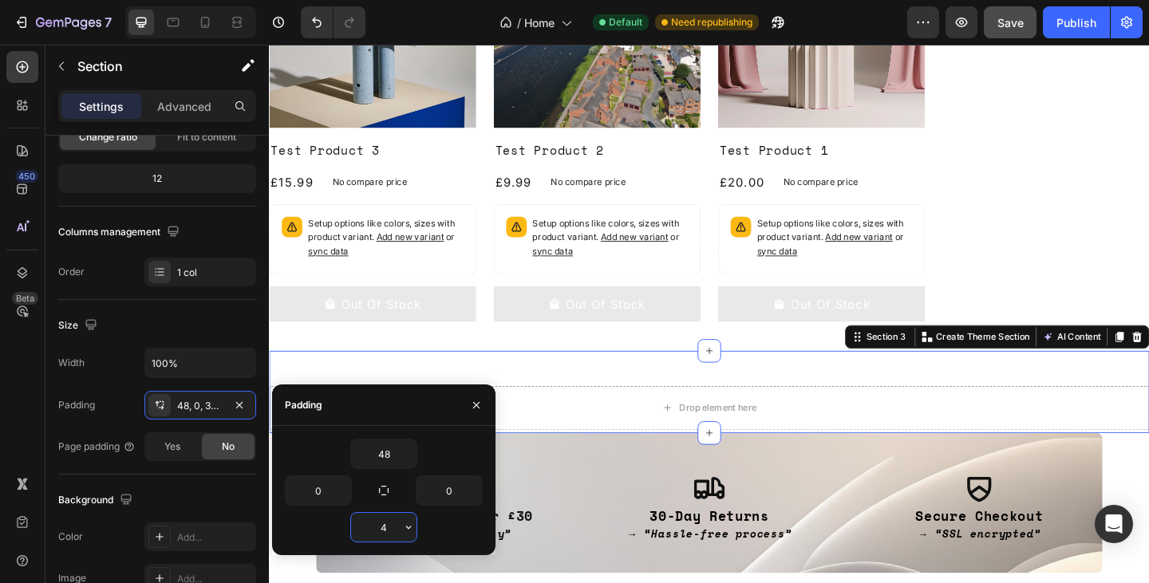
type input "48"
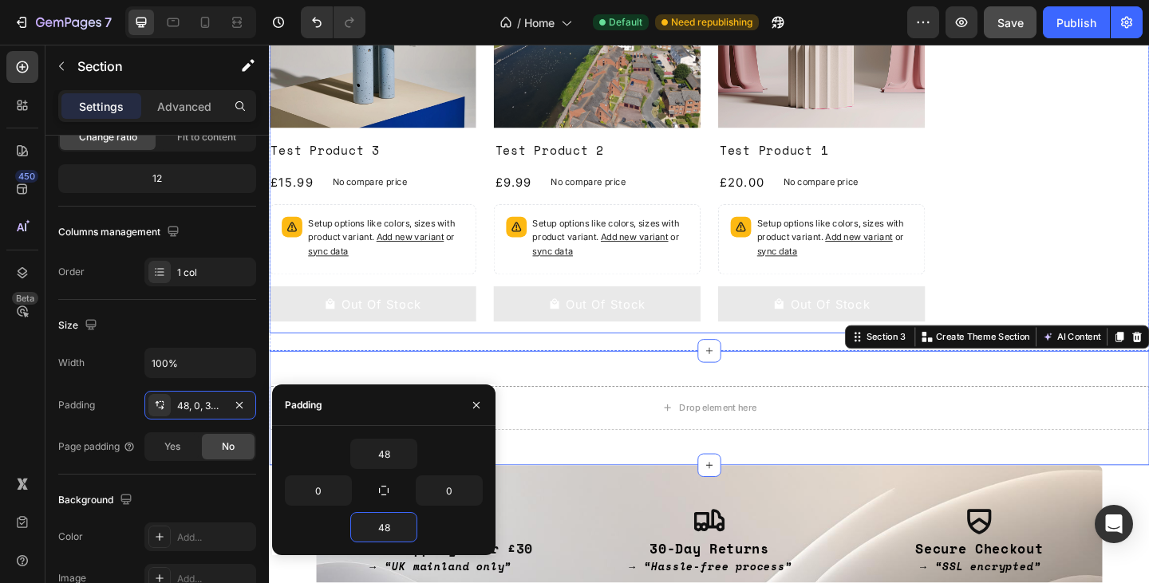
click at [1116, 260] on div "Product Images Test Product 3 Product Title £15.99 Product Price Product Price …" at bounding box center [747, 135] width 957 height 448
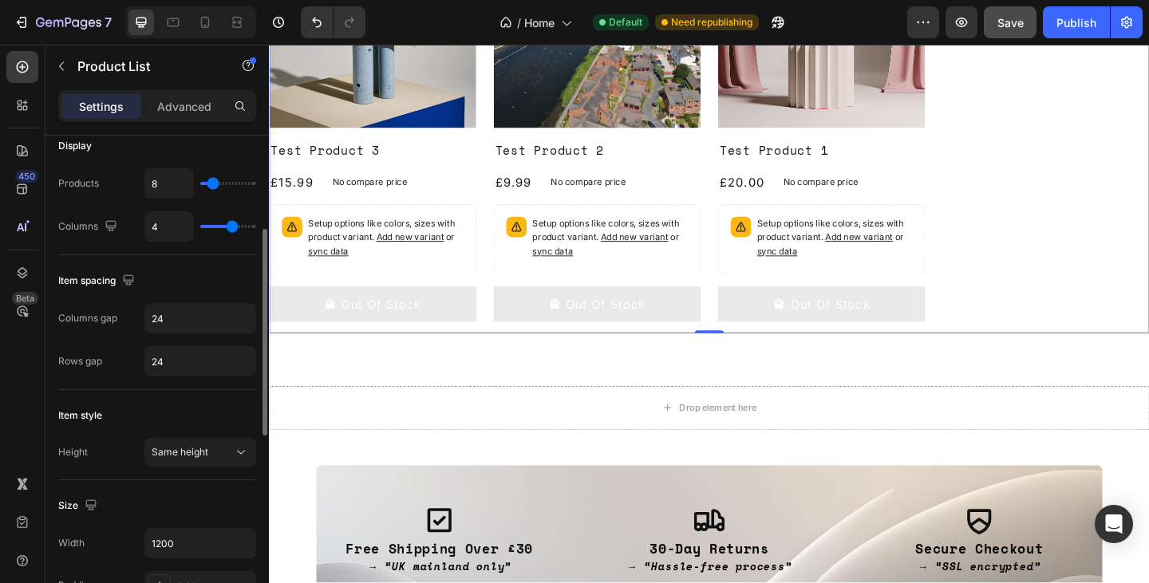
scroll to position [226, 0]
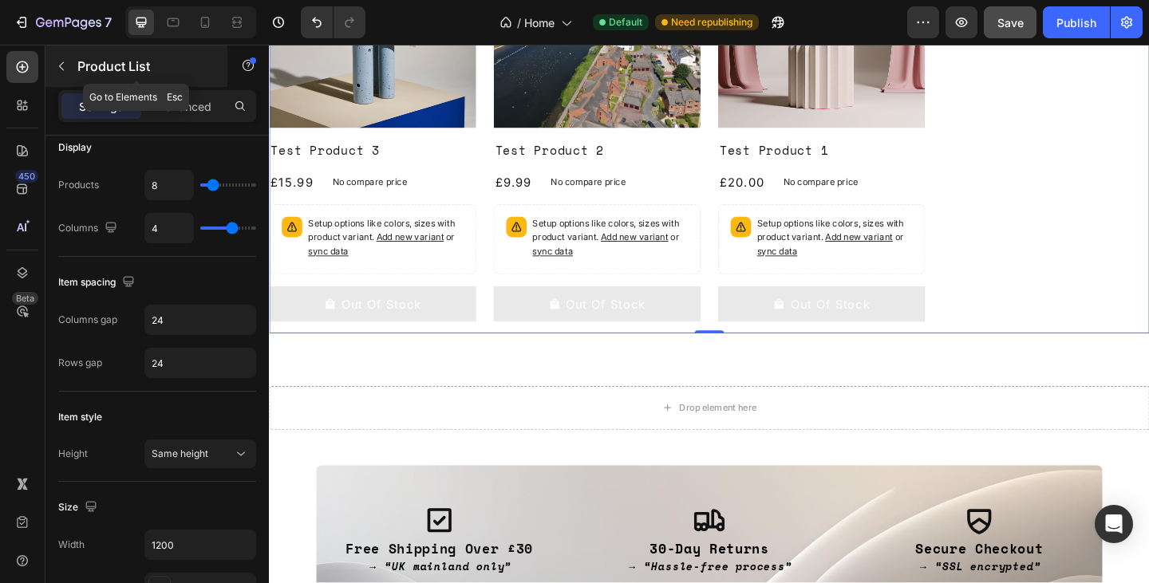
click at [67, 66] on icon "button" at bounding box center [61, 66] width 13 height 13
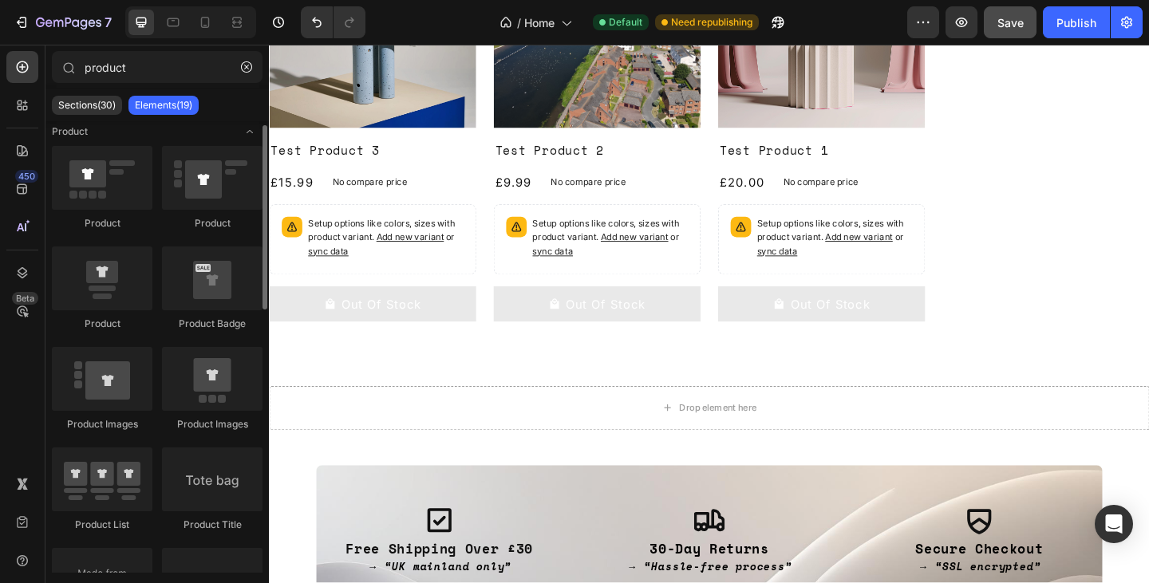
scroll to position [10, 0]
click at [140, 61] on input "product" at bounding box center [157, 67] width 211 height 32
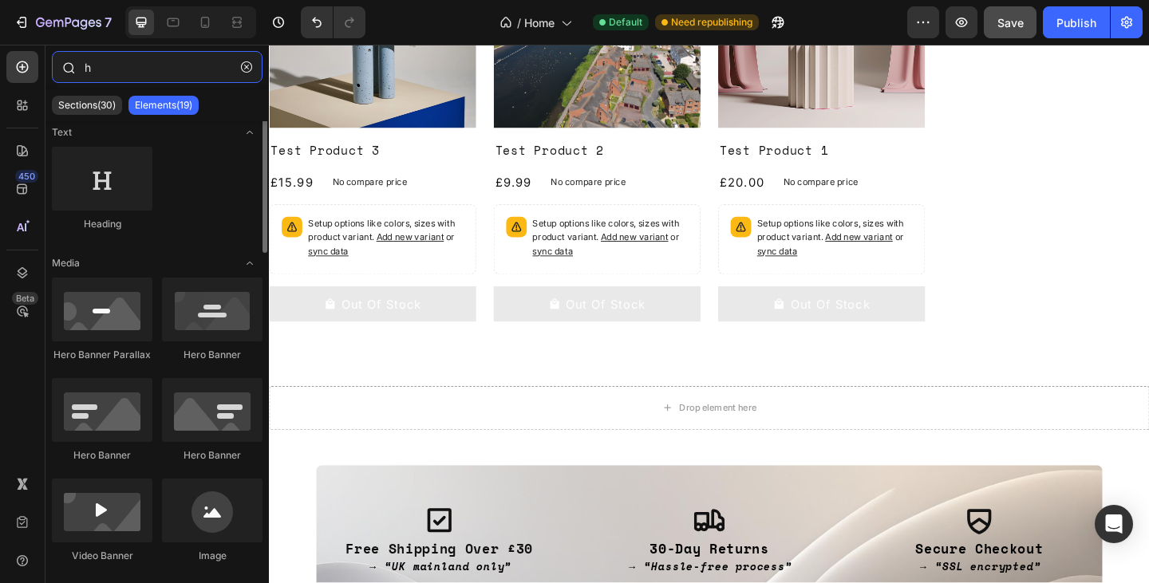
scroll to position [0, 0]
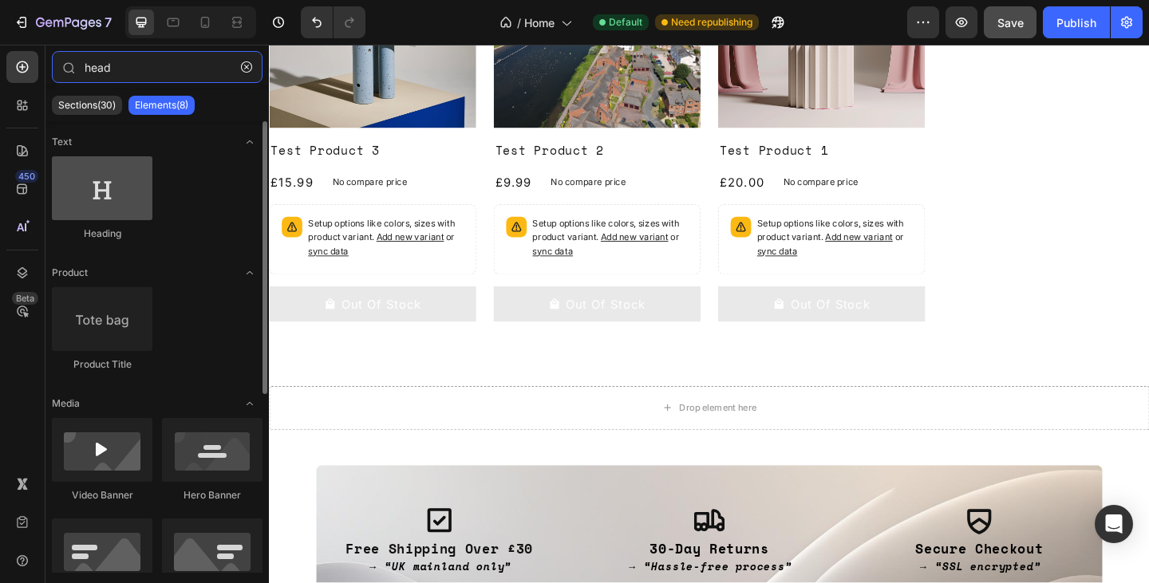
type input "head"
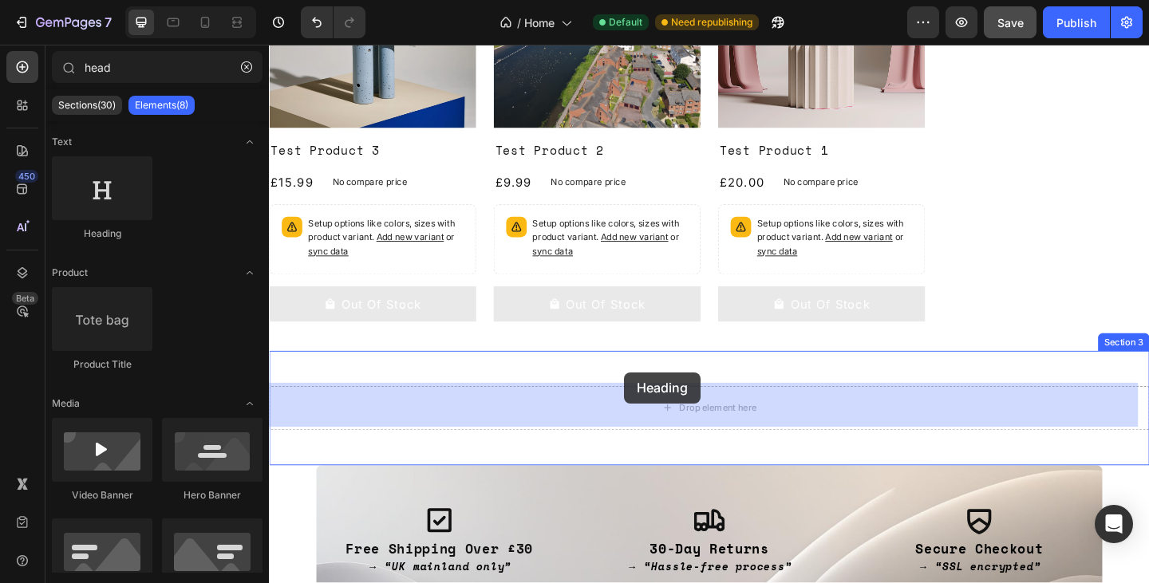
drag, startPoint x: 378, startPoint y: 243, endPoint x: 654, endPoint y: 399, distance: 316.8
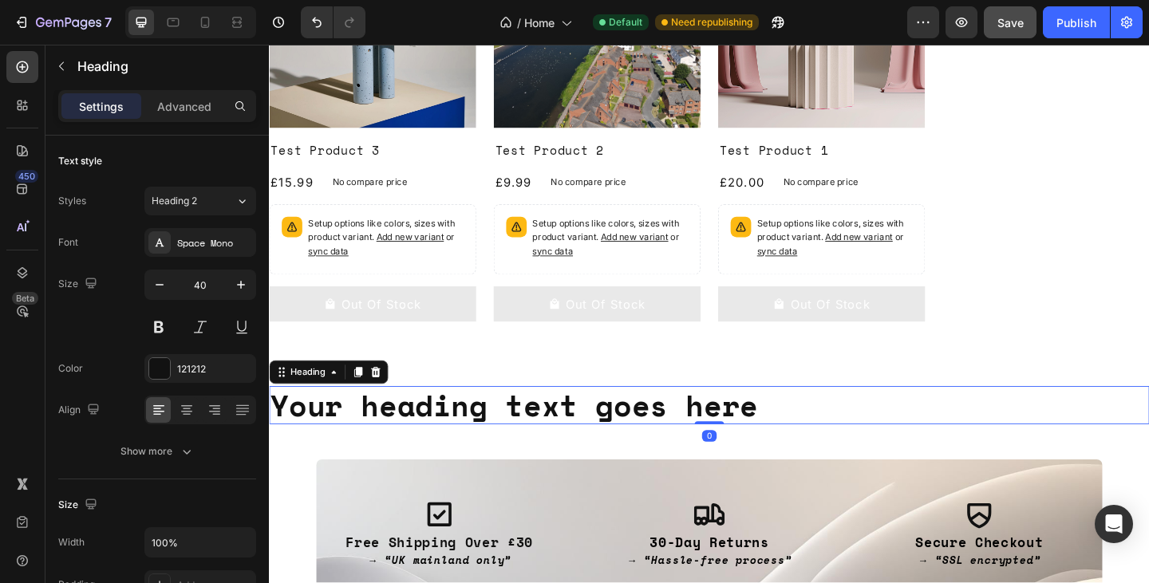
click at [554, 438] on h2 "Your heading text goes here" at bounding box center [747, 436] width 957 height 41
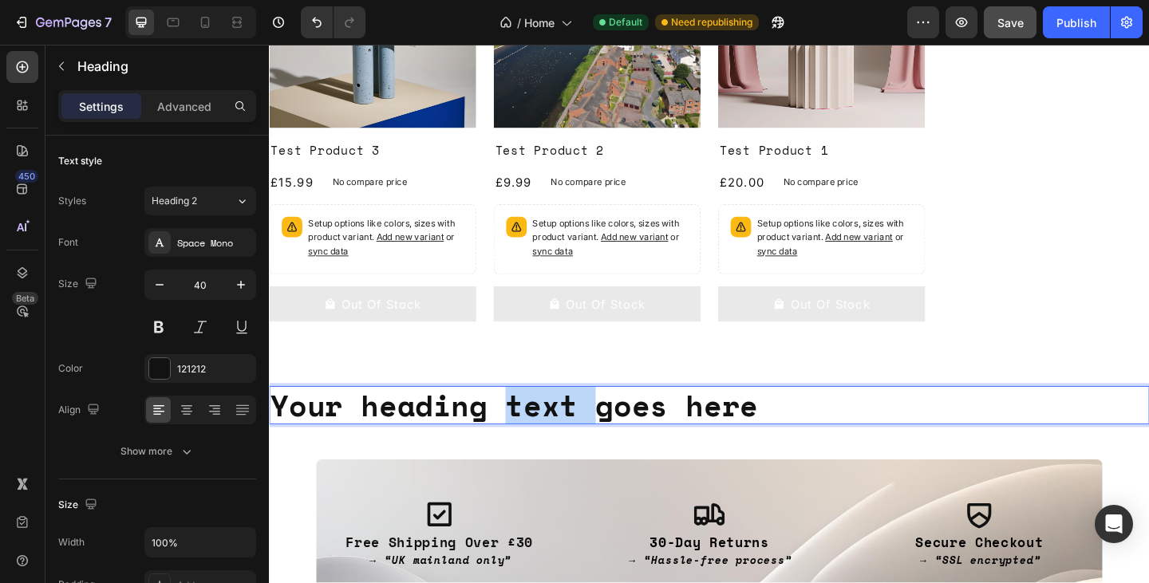
click at [554, 438] on p "Your heading text goes here" at bounding box center [747, 437] width 954 height 38
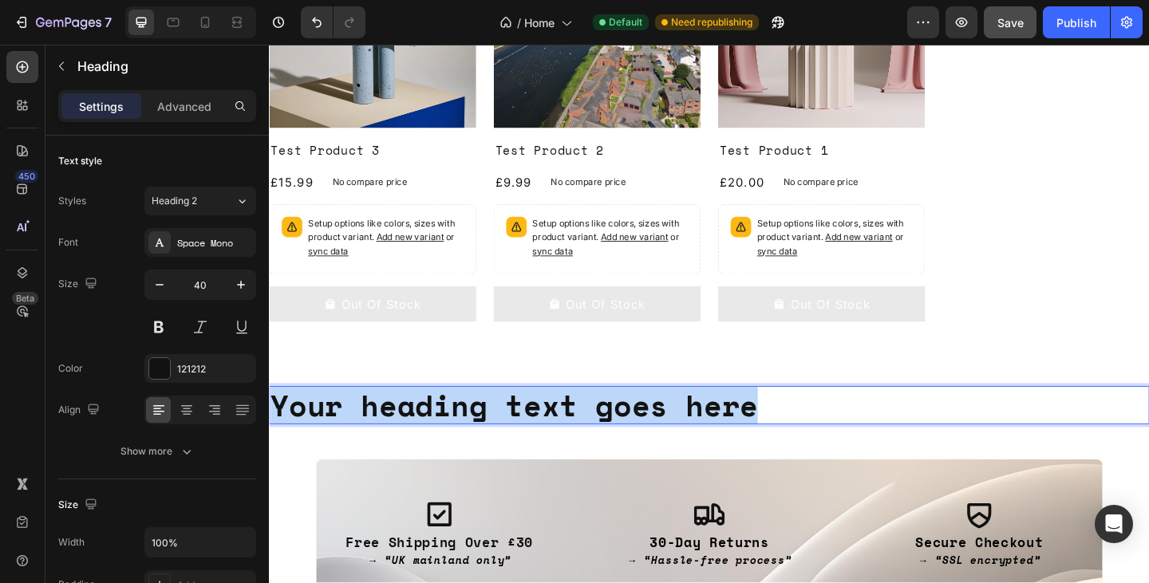
click at [554, 438] on p "Your heading text goes here" at bounding box center [747, 437] width 954 height 38
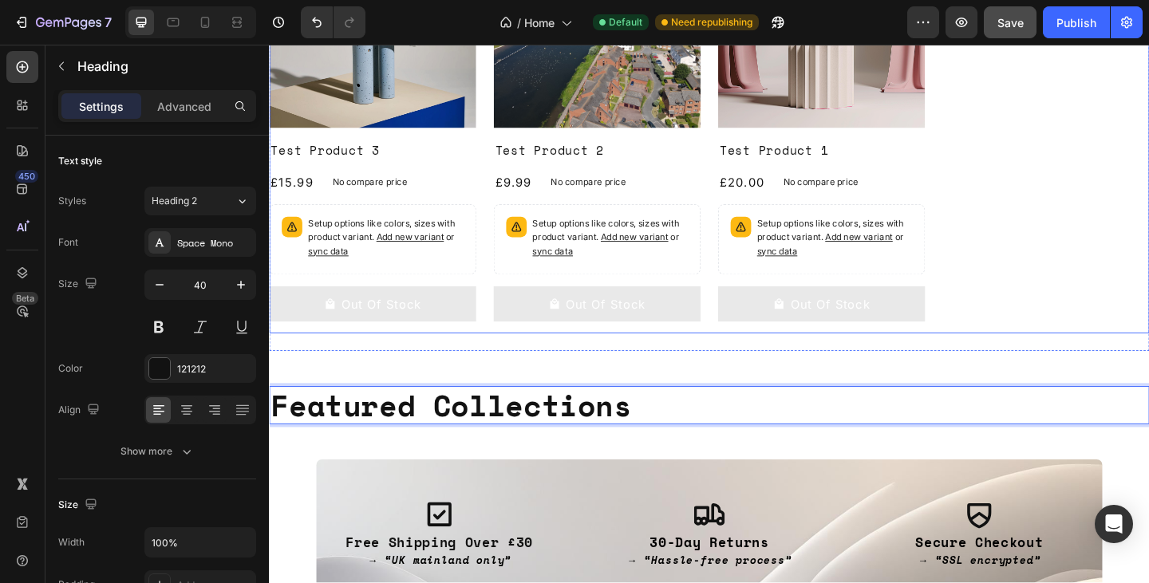
click at [1076, 327] on div "Product Images Test Product 3 Product Title £15.99 Product Price Product Price …" at bounding box center [747, 135] width 957 height 448
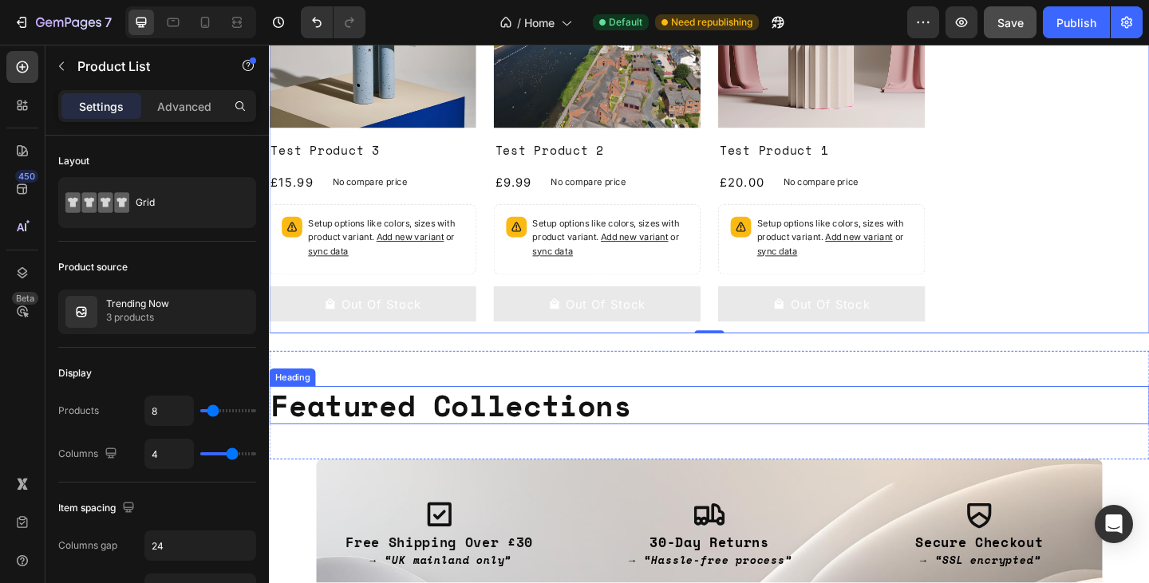
click at [661, 439] on p "Featured Collections" at bounding box center [747, 437] width 954 height 38
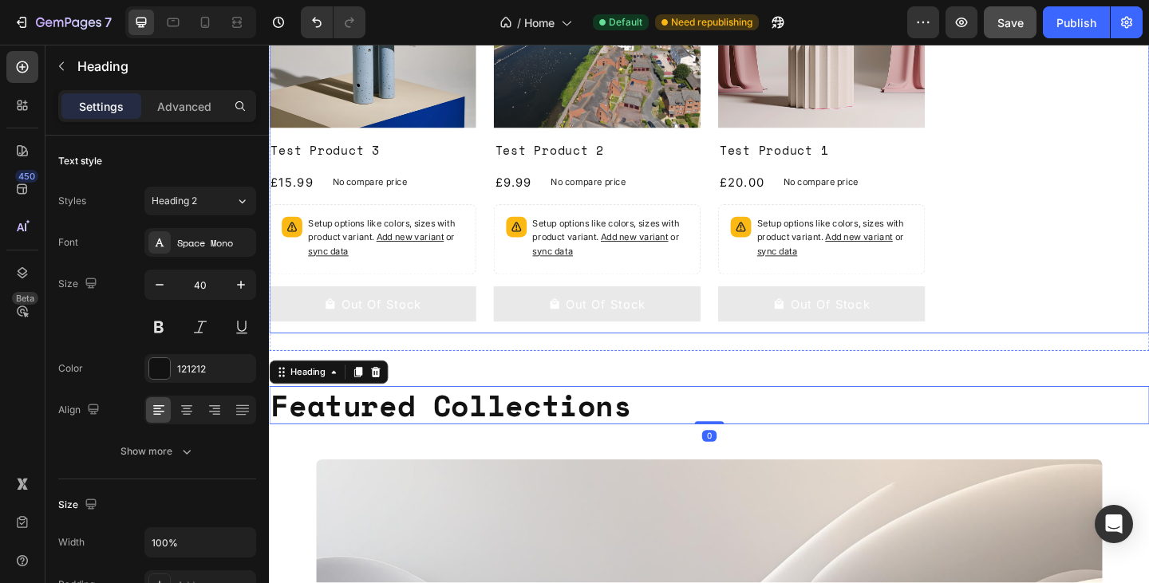
scroll to position [211, 0]
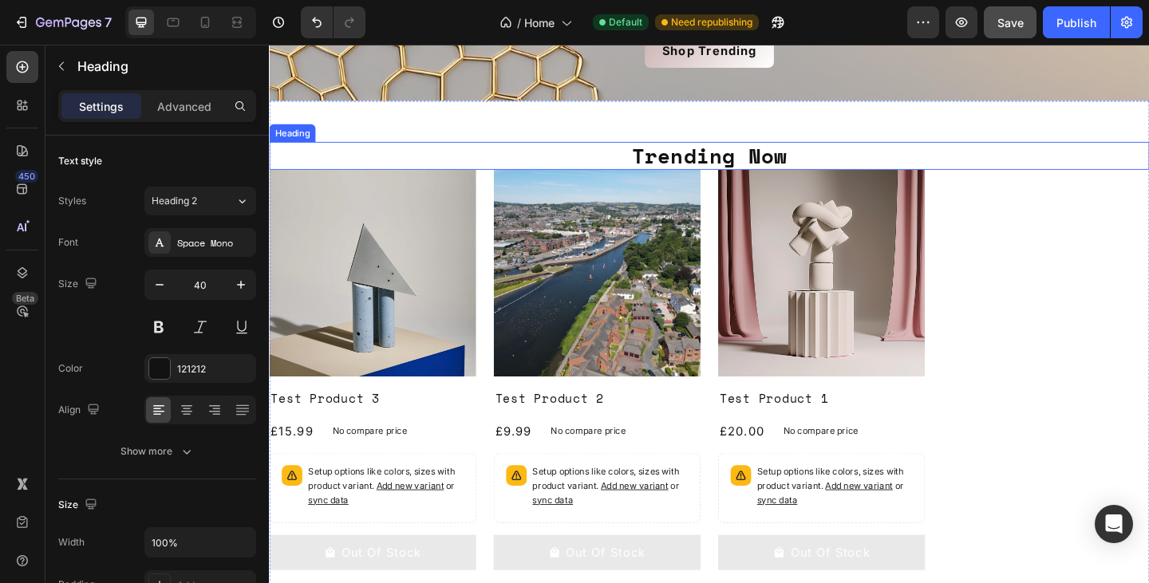
click at [714, 159] on p "Trending Now" at bounding box center [747, 165] width 954 height 27
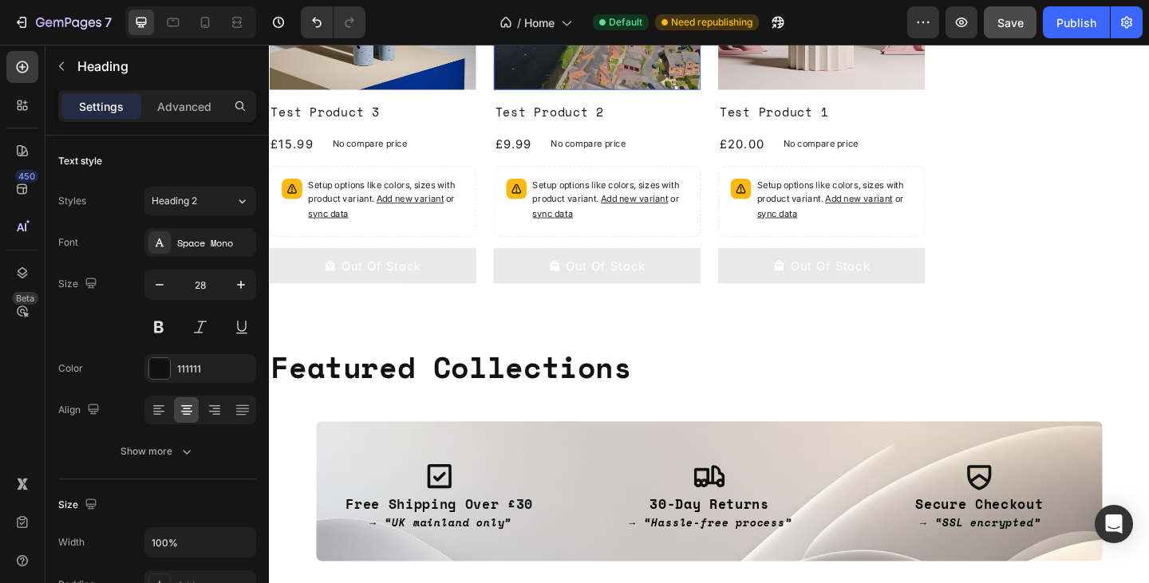
scroll to position [523, 0]
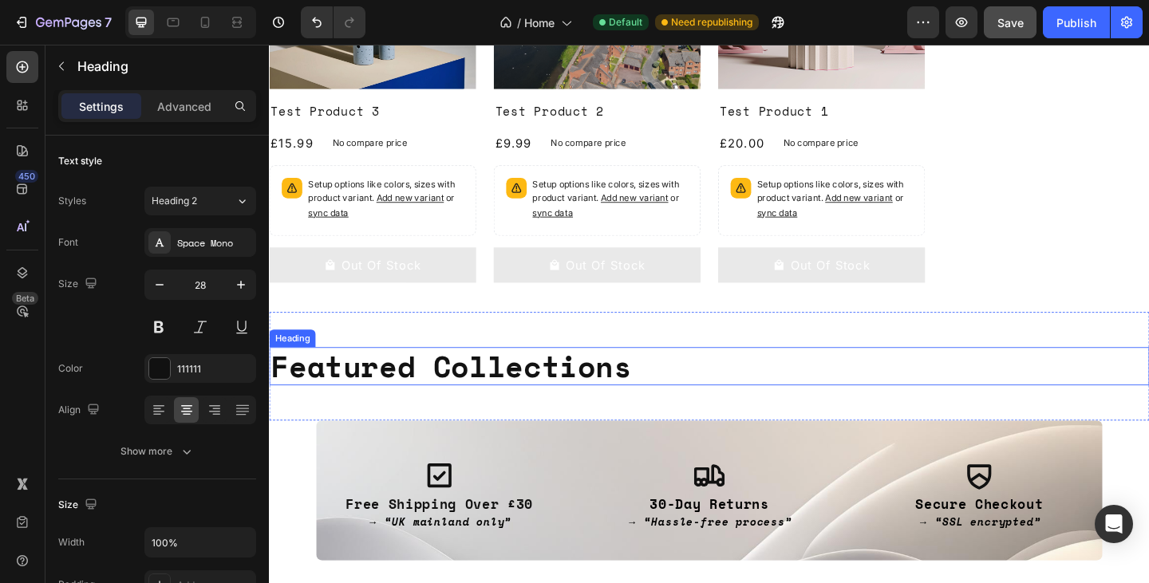
click at [550, 382] on h2 "Featured Collections" at bounding box center [747, 394] width 957 height 41
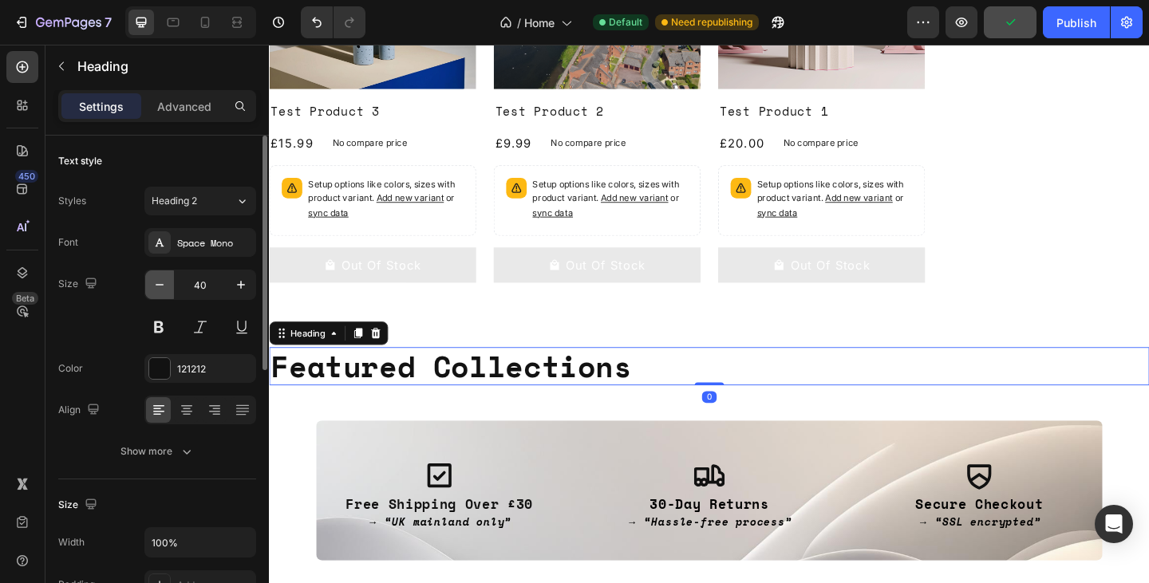
click at [156, 284] on icon "button" at bounding box center [160, 285] width 8 height 2
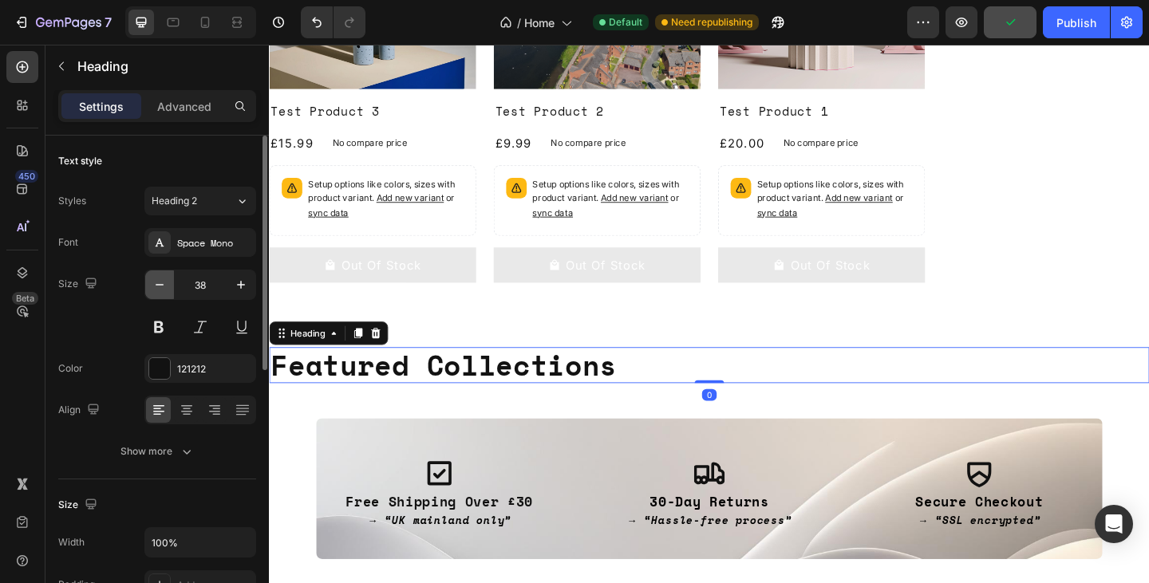
click at [156, 284] on icon "button" at bounding box center [160, 285] width 8 height 2
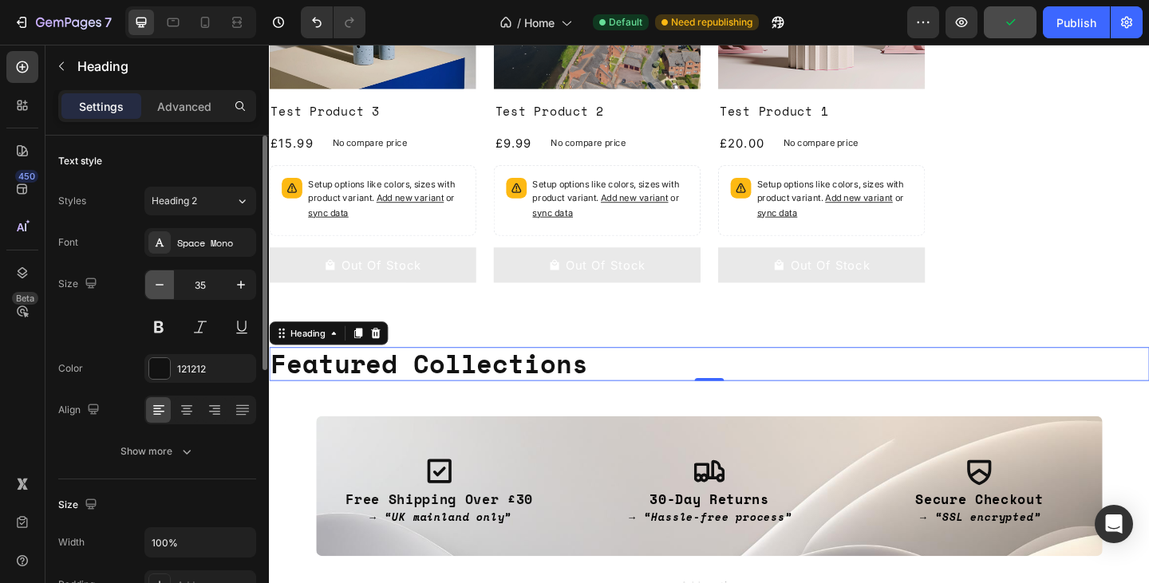
click at [156, 284] on icon "button" at bounding box center [160, 285] width 8 height 2
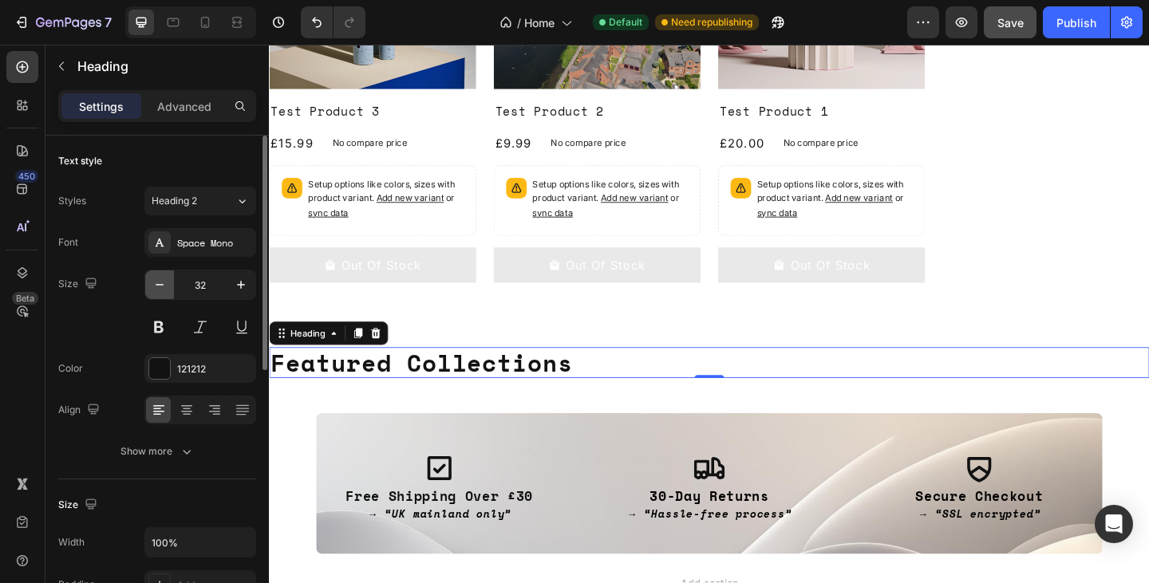
click at [156, 284] on icon "button" at bounding box center [160, 285] width 8 height 2
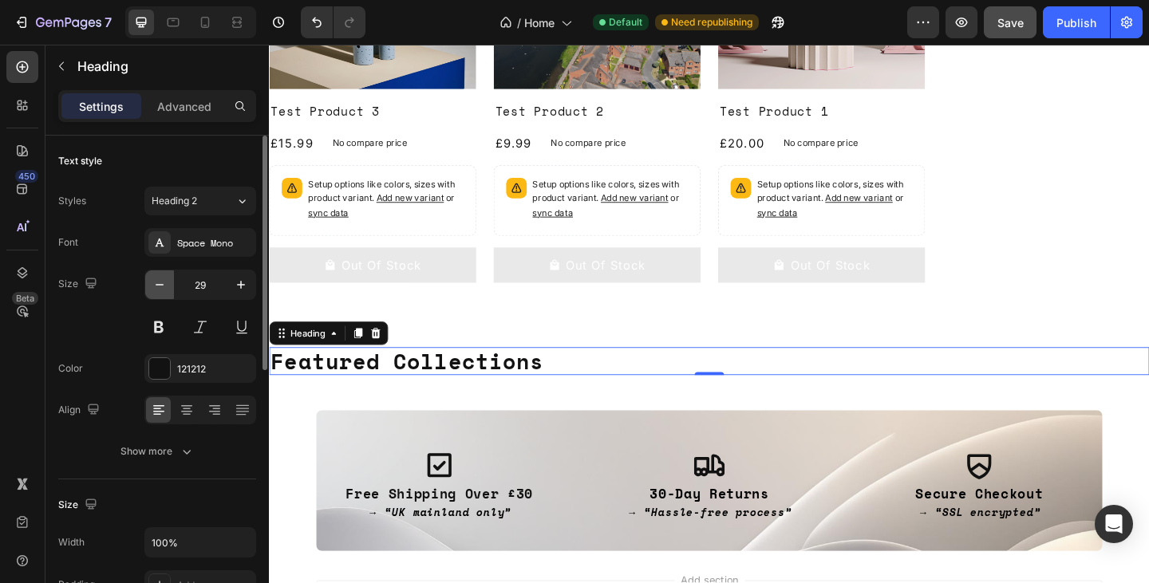
click at [156, 284] on icon "button" at bounding box center [160, 285] width 8 height 2
type input "28"
click at [182, 404] on icon at bounding box center [187, 410] width 16 height 16
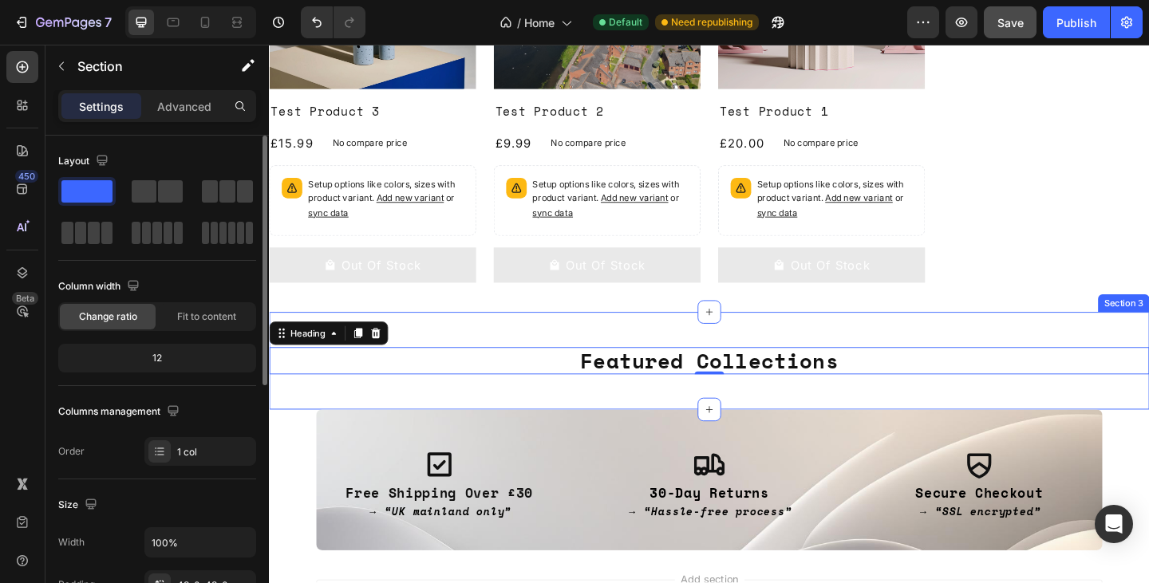
click at [647, 350] on div "Featured Collections Heading 0 Section 3" at bounding box center [747, 389] width 957 height 107
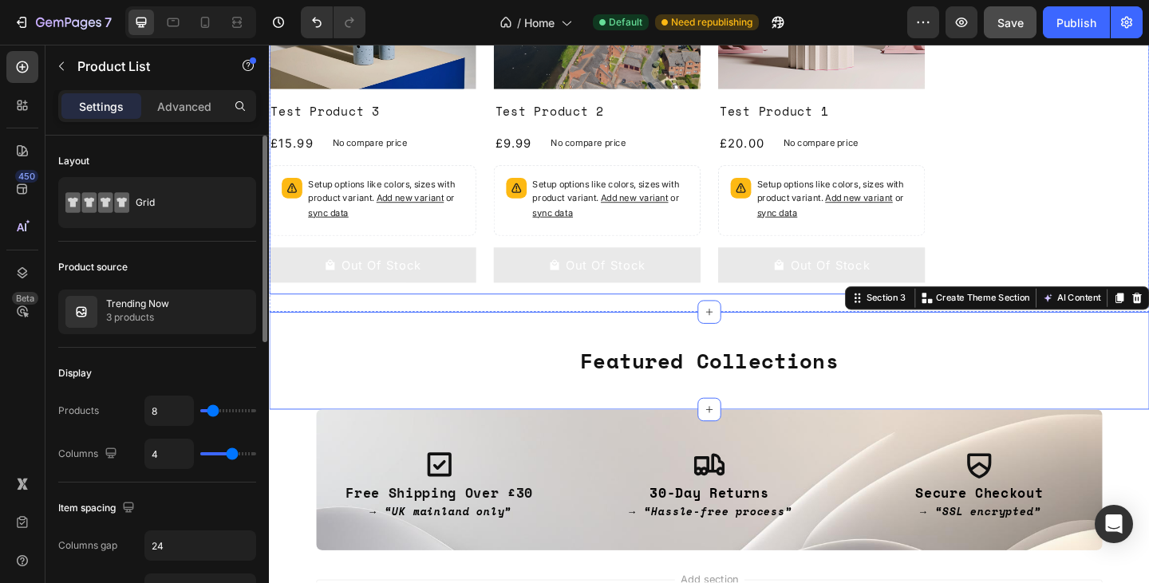
click at [1093, 221] on div "Product Images Test Product 3 Product Title £15.99 Product Price Product Price …" at bounding box center [747, 92] width 957 height 448
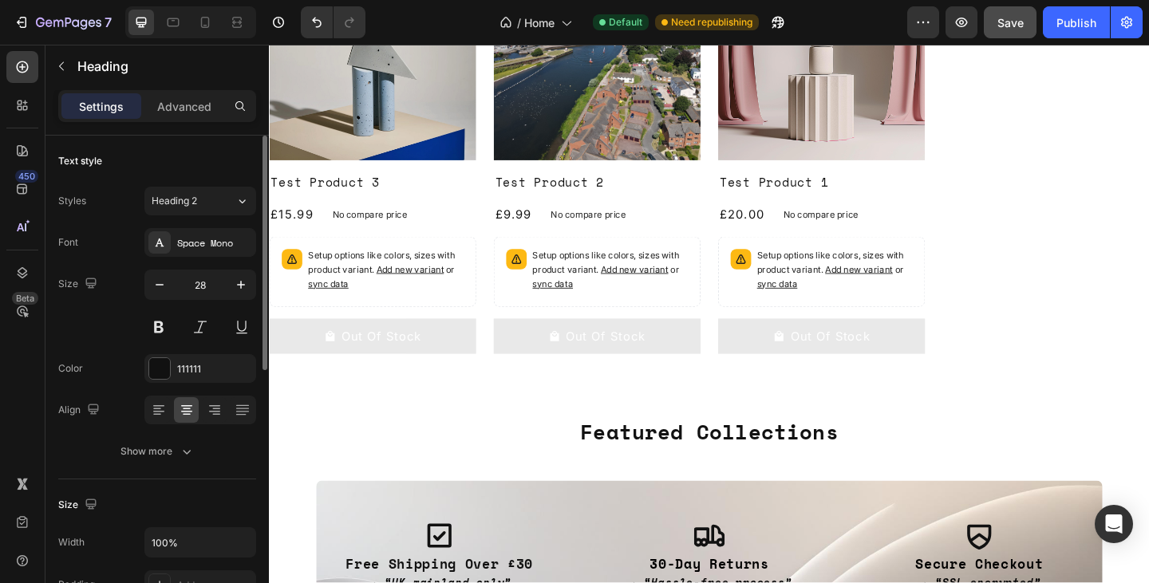
scroll to position [534, 0]
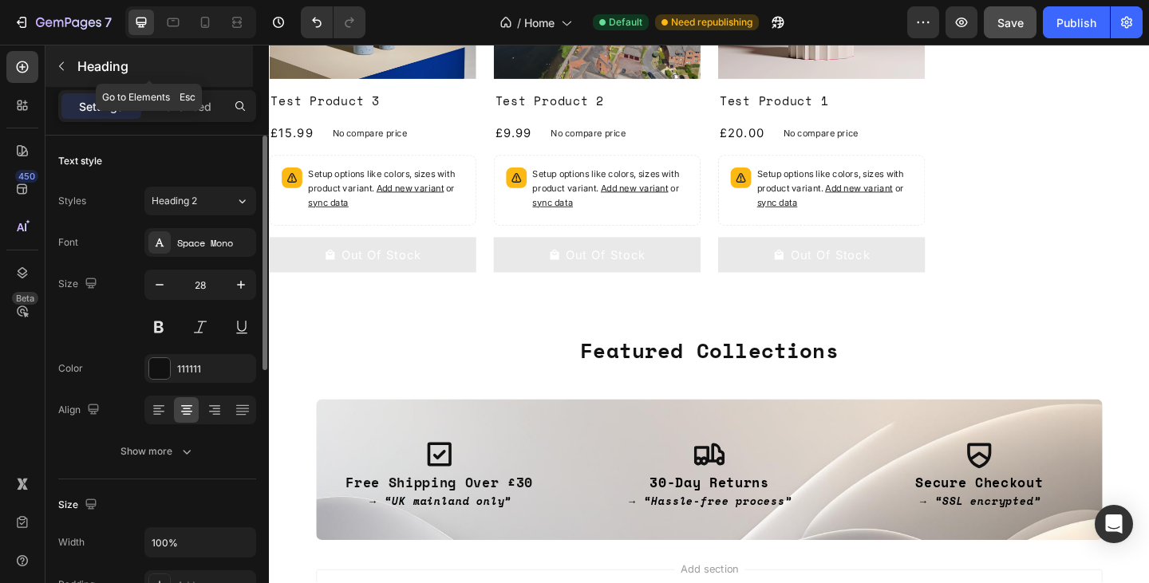
click at [59, 65] on icon "button" at bounding box center [61, 66] width 13 height 13
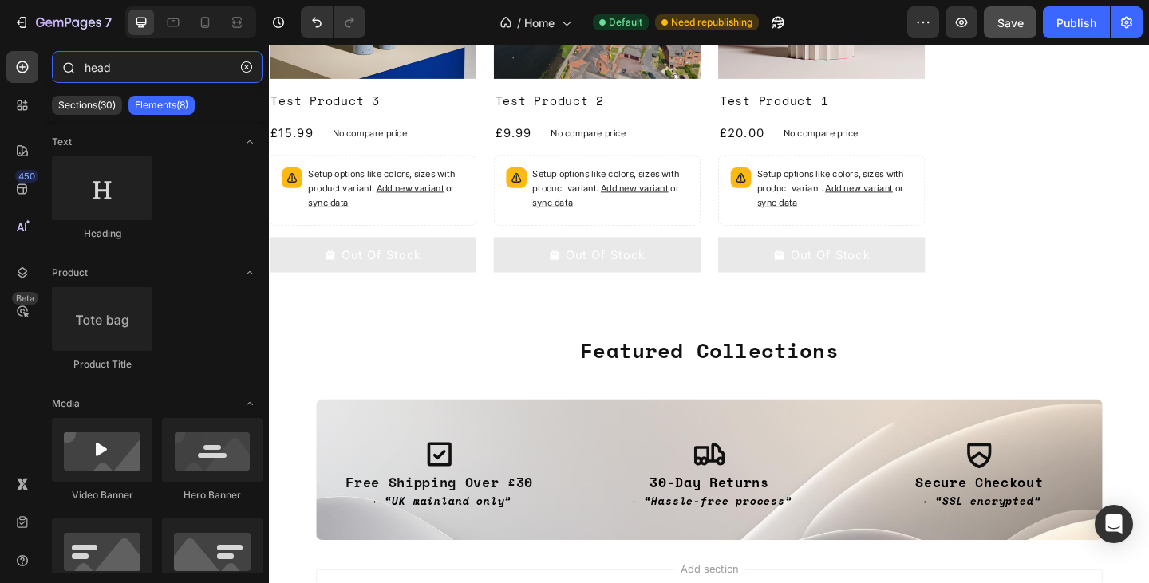
click at [96, 76] on input "head" at bounding box center [157, 67] width 211 height 32
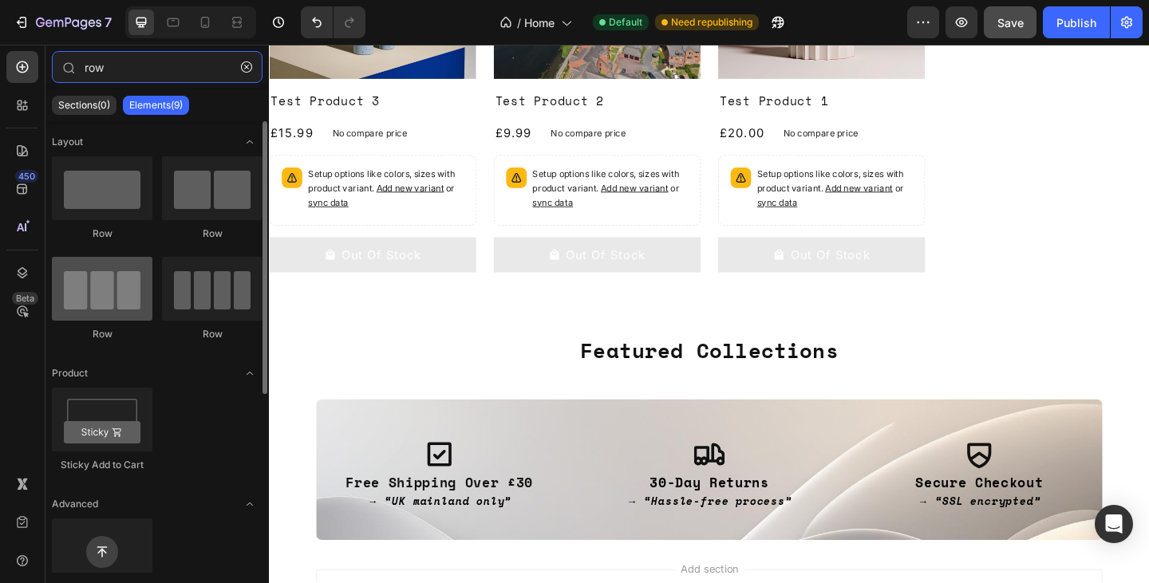
type input "row"
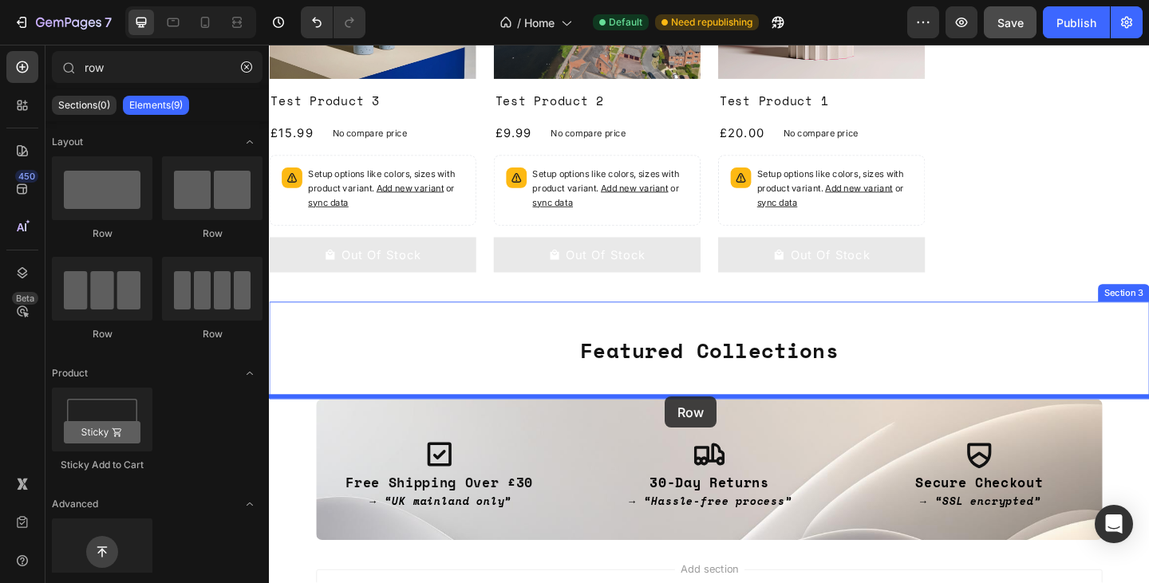
drag, startPoint x: 389, startPoint y: 329, endPoint x: 700, endPoint y: 428, distance: 325.7
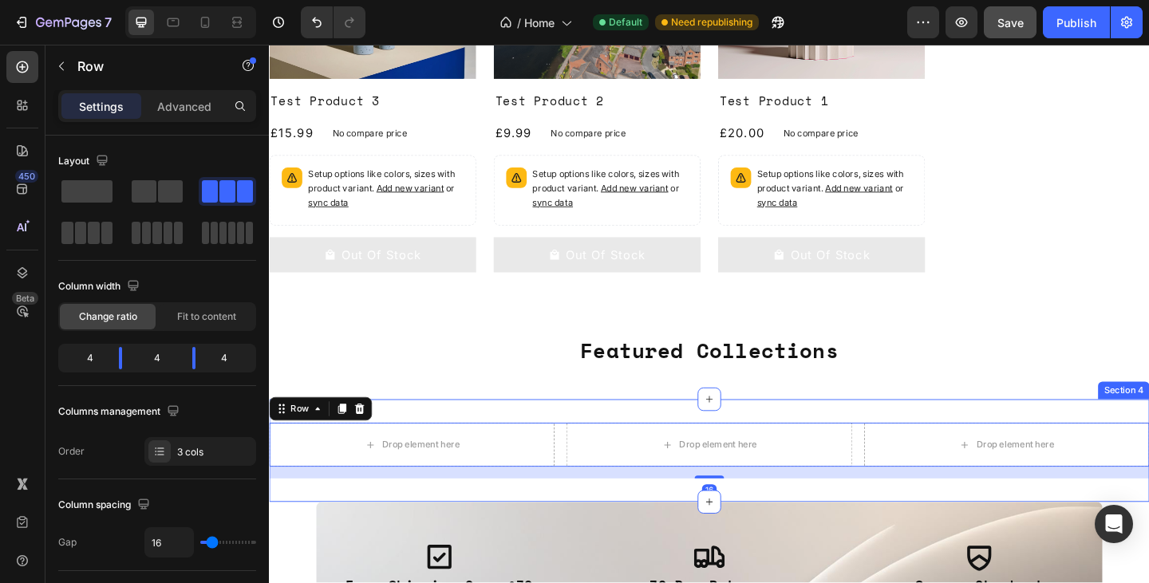
scroll to position [554, 0]
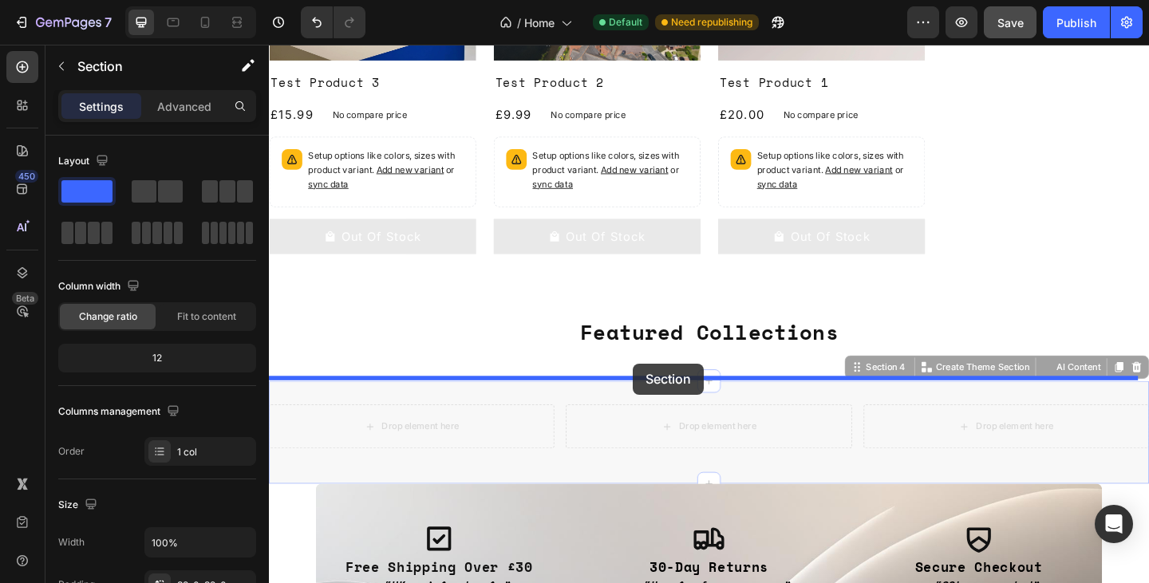
drag, startPoint x: 668, startPoint y: 432, endPoint x: 664, endPoint y: 392, distance: 40.0
click at [664, 392] on div "Header Trending Now Heading Product Images Test Product 3 Product Title £15.99 …" at bounding box center [747, 197] width 957 height 1415
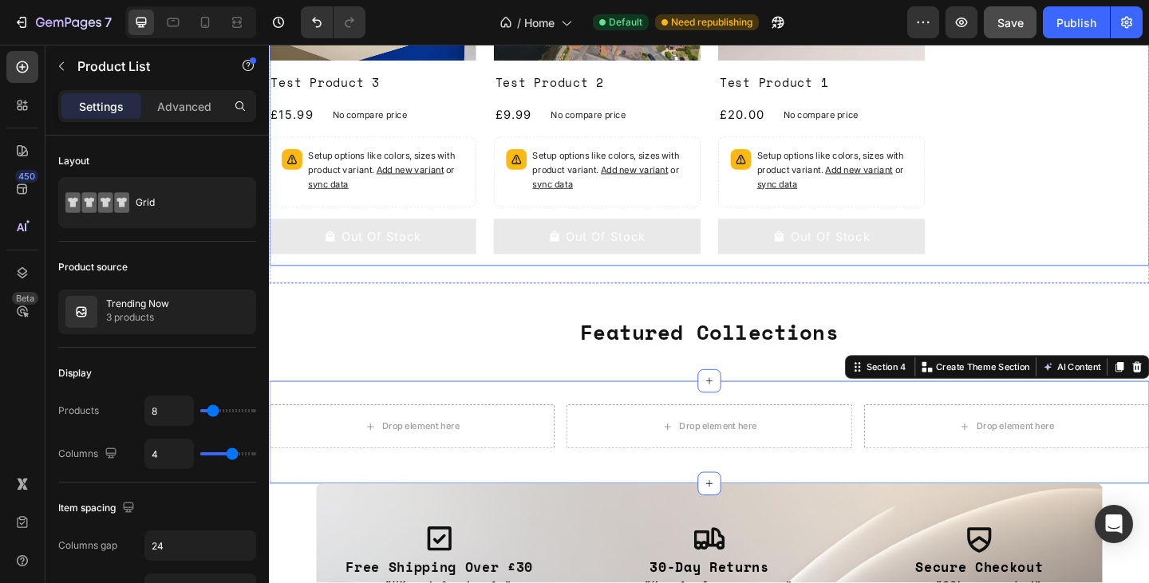
click at [1092, 209] on div "Product Images Test Product 3 Product Title £15.99 Product Price Product Price …" at bounding box center [747, 61] width 957 height 448
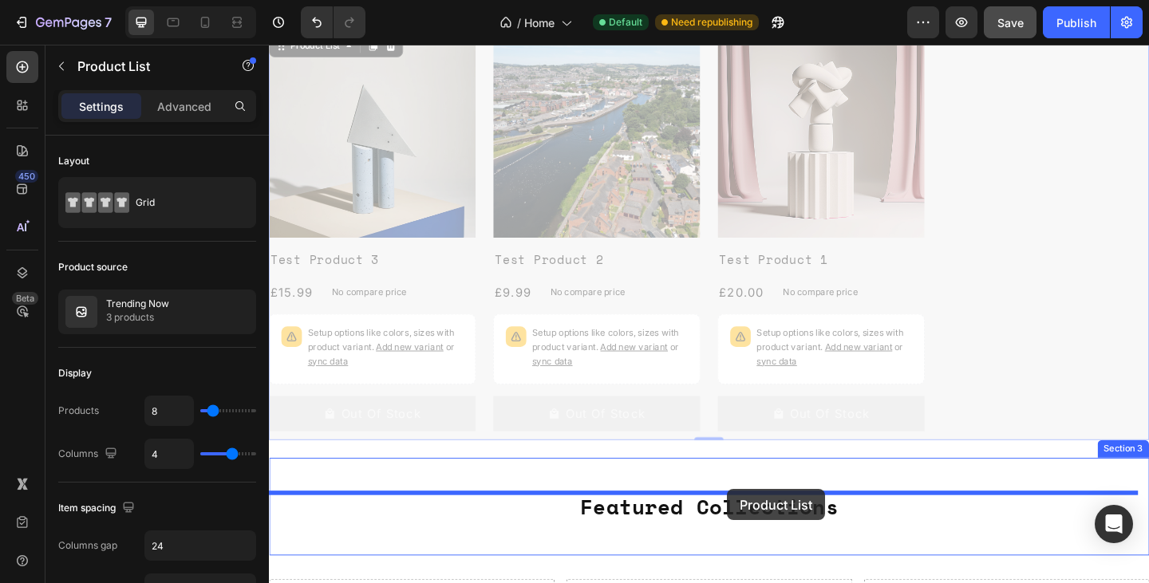
scroll to position [400, 0]
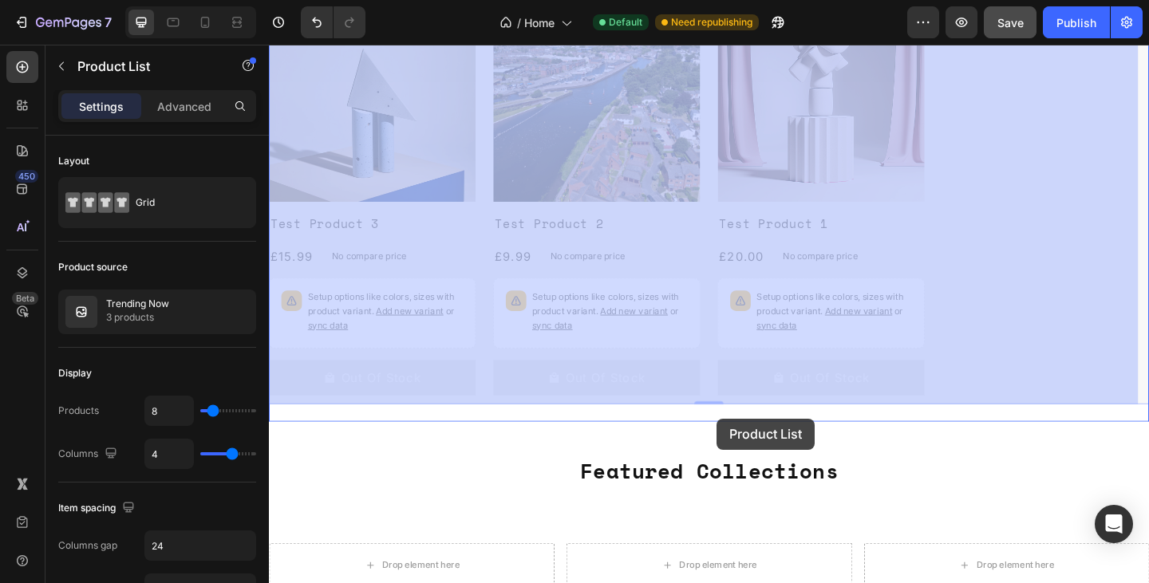
drag, startPoint x: 1069, startPoint y: 241, endPoint x: 755, endPoint y: 451, distance: 378.3
click at [755, 451] on div "Header Trending Now Heading Product Images Test Product 3 Product Title £15.99 …" at bounding box center [747, 350] width 957 height 1413
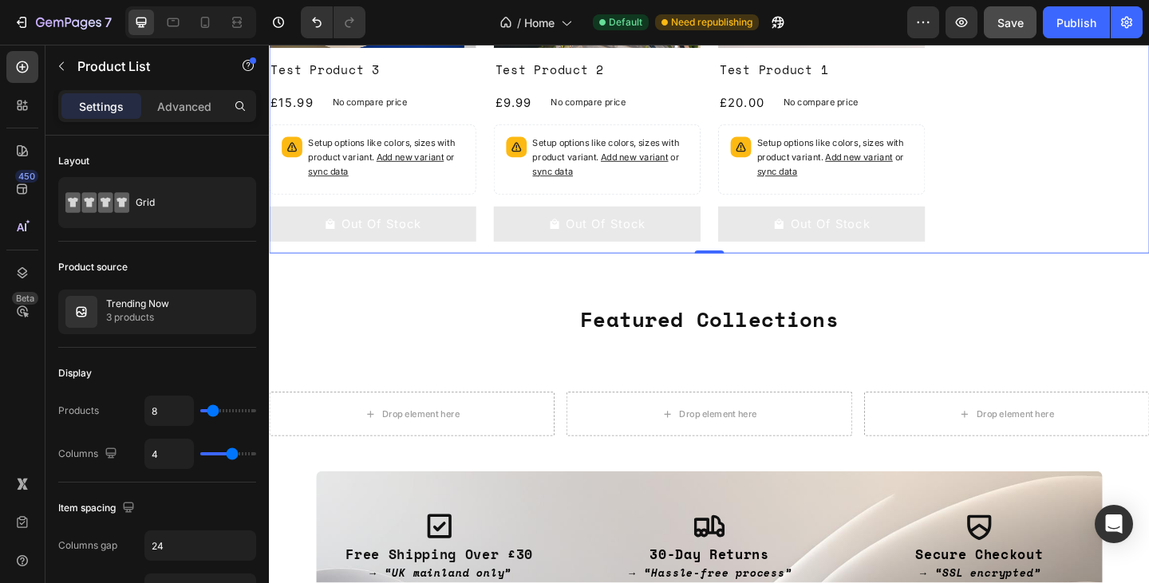
scroll to position [590, 0]
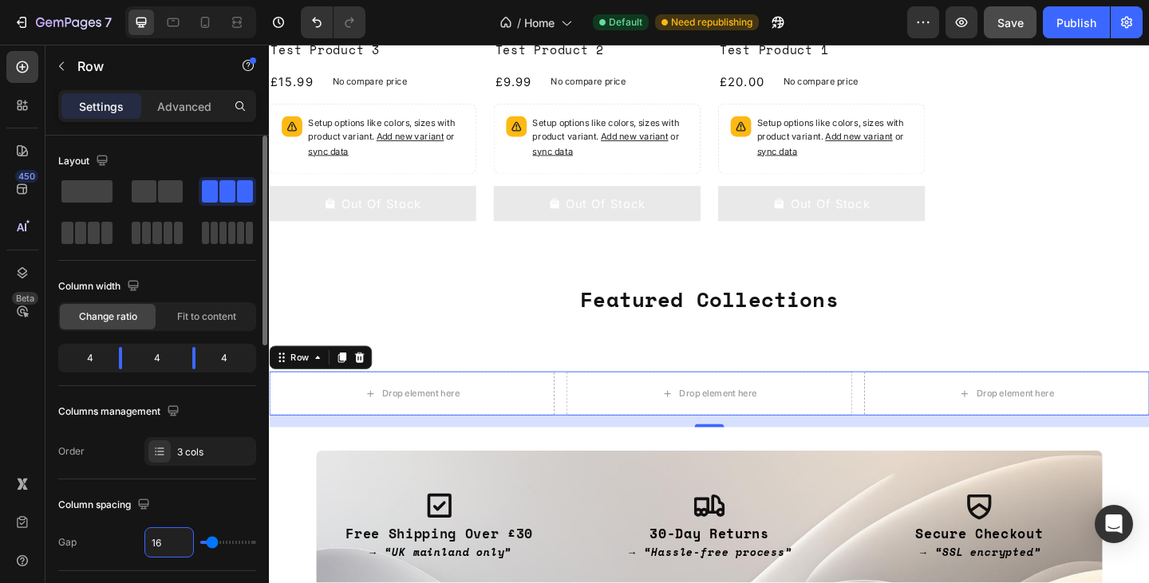
click at [171, 542] on input "16" at bounding box center [169, 542] width 48 height 29
type input "2"
type input "24"
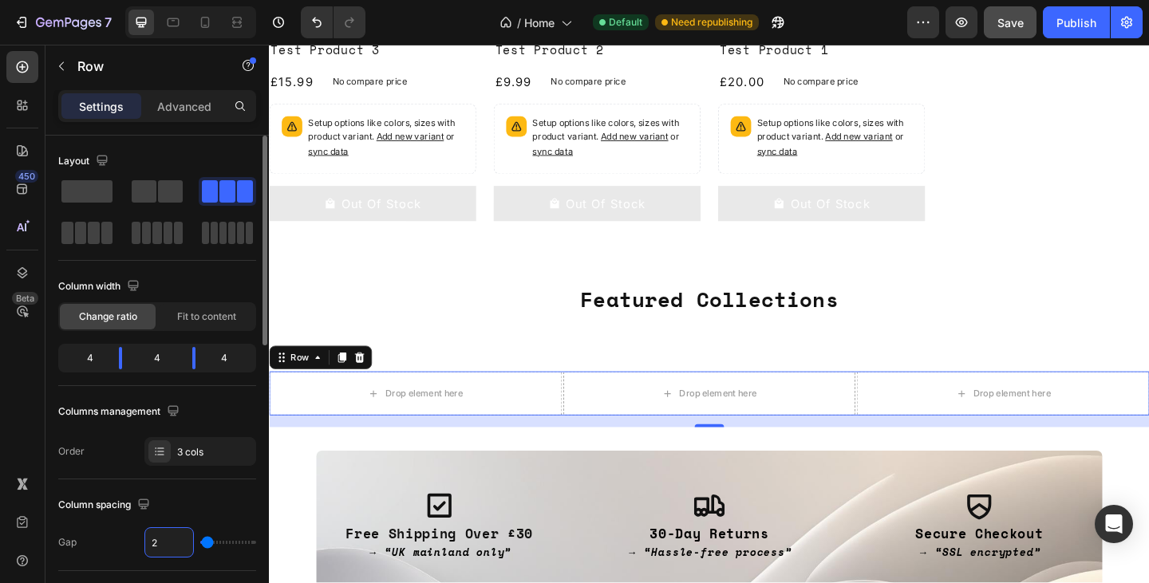
type input "24"
click at [208, 274] on div "Column width" at bounding box center [157, 287] width 198 height 26
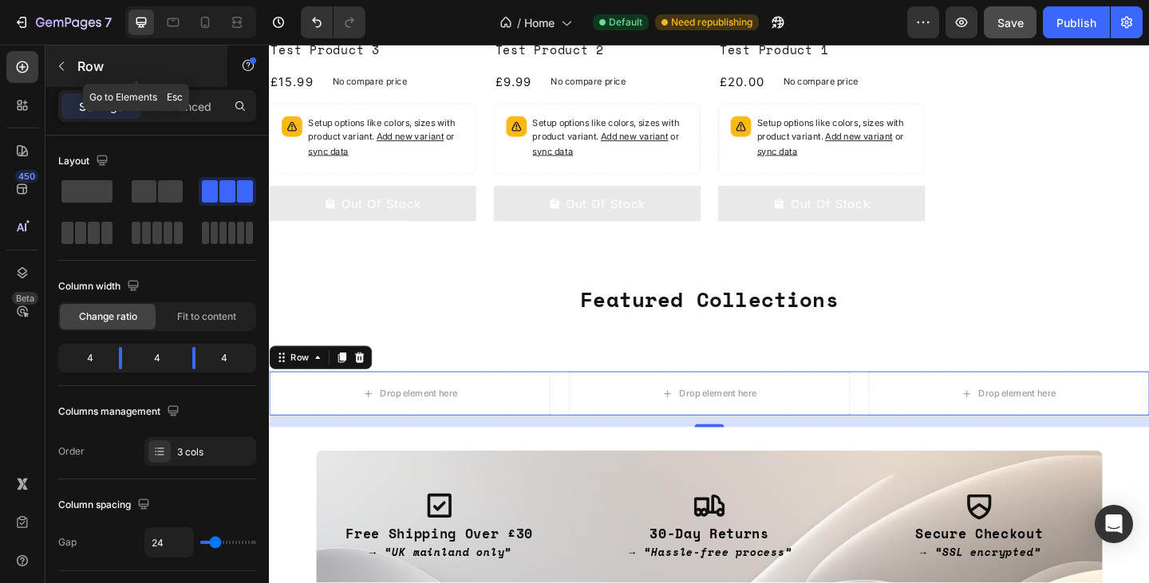
click at [62, 64] on icon "button" at bounding box center [61, 66] width 5 height 9
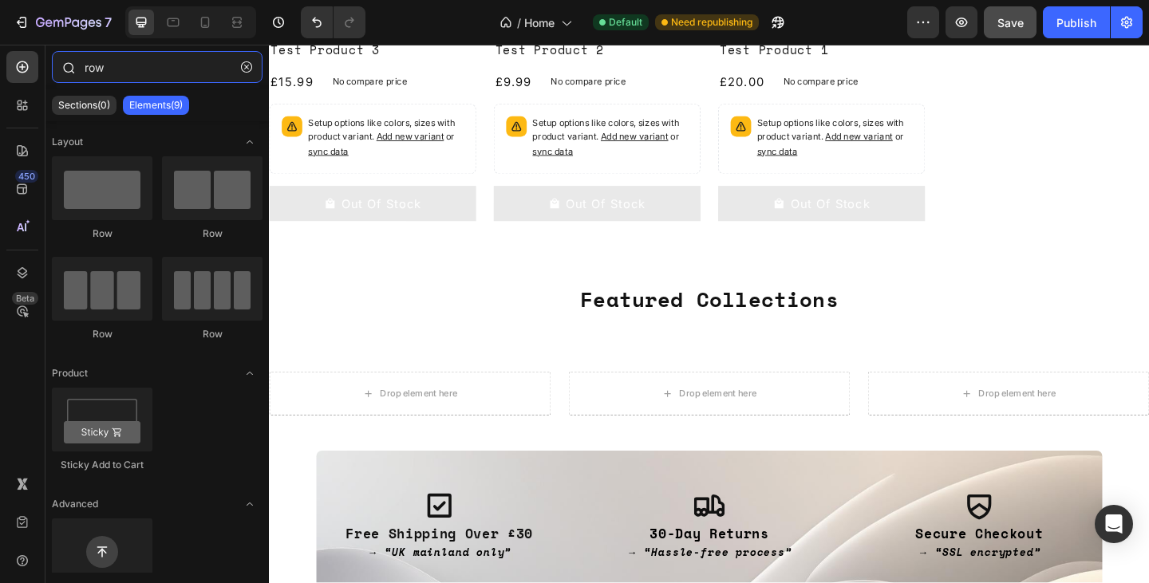
click at [150, 63] on input "row" at bounding box center [157, 67] width 211 height 32
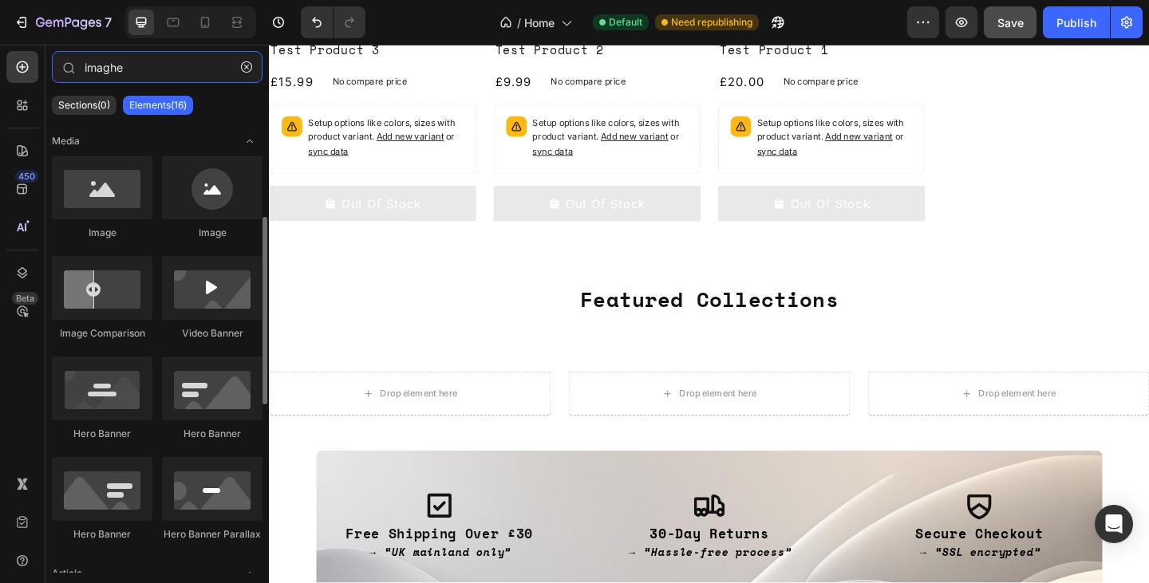
scroll to position [231, 0]
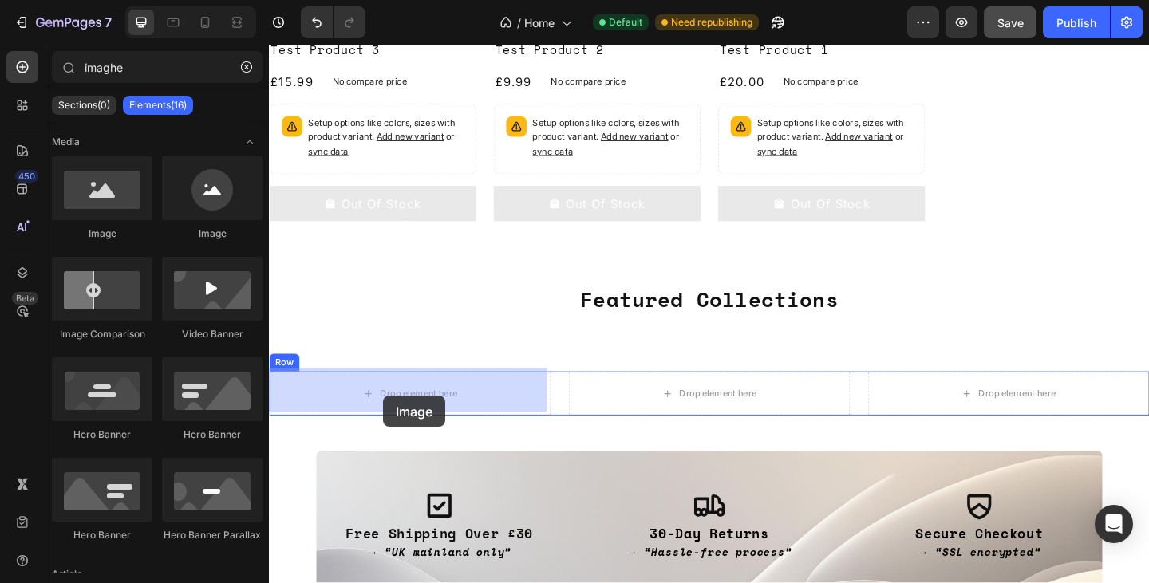
drag, startPoint x: 368, startPoint y: 242, endPoint x: 393, endPoint y: 427, distance: 186.8
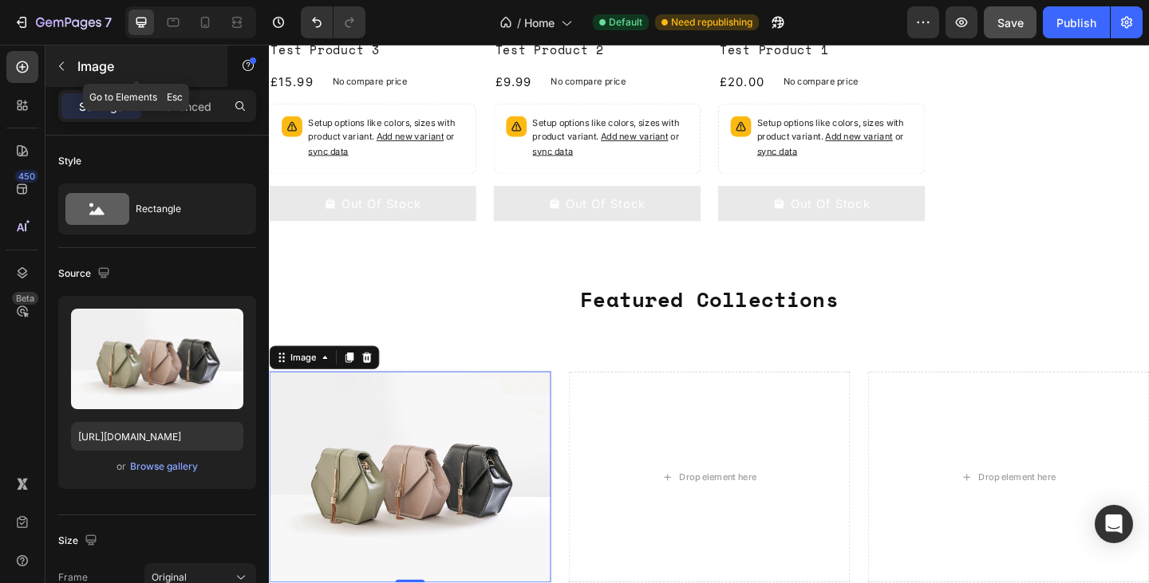
click at [65, 65] on icon "button" at bounding box center [61, 66] width 13 height 13
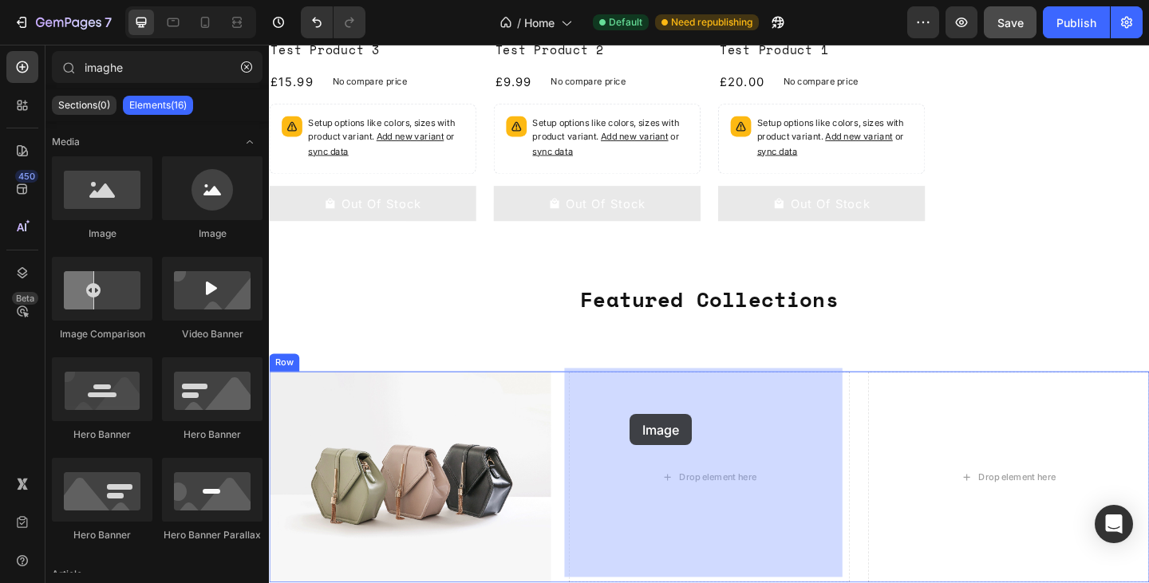
drag, startPoint x: 375, startPoint y: 235, endPoint x: 661, endPoint y: 445, distance: 355.5
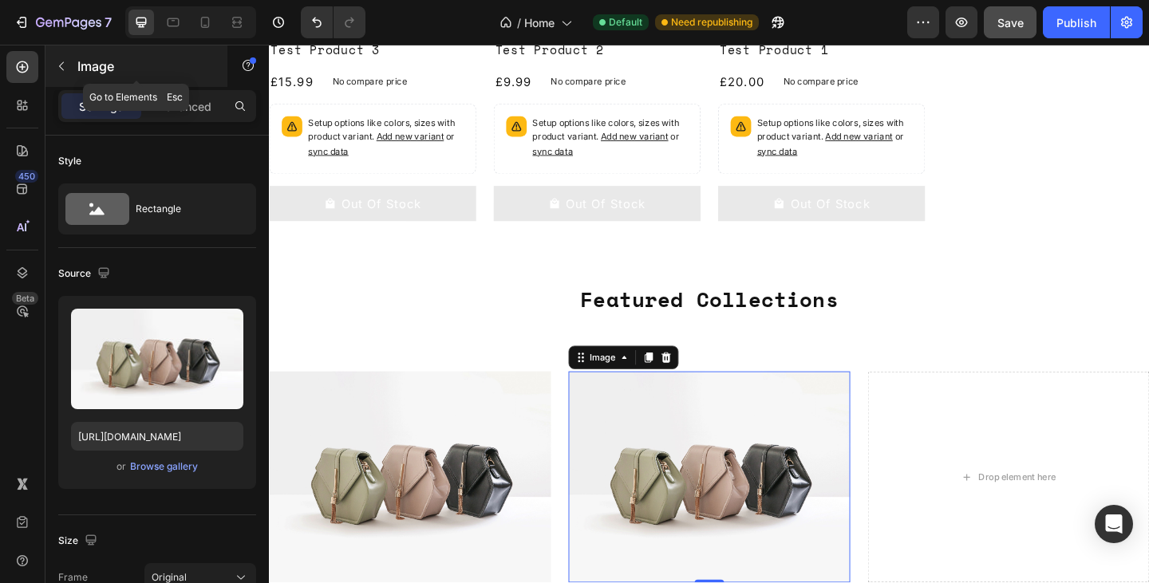
click at [69, 53] on div "Image" at bounding box center [136, 65] width 182 height 41
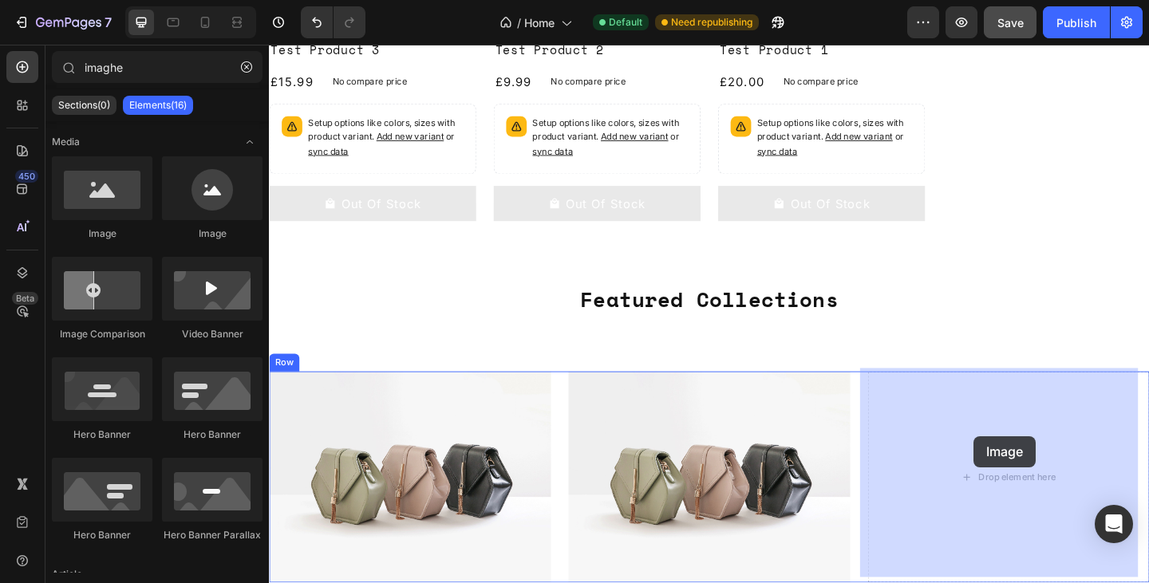
drag, startPoint x: 373, startPoint y: 236, endPoint x: 1036, endPoint y: 470, distance: 702.9
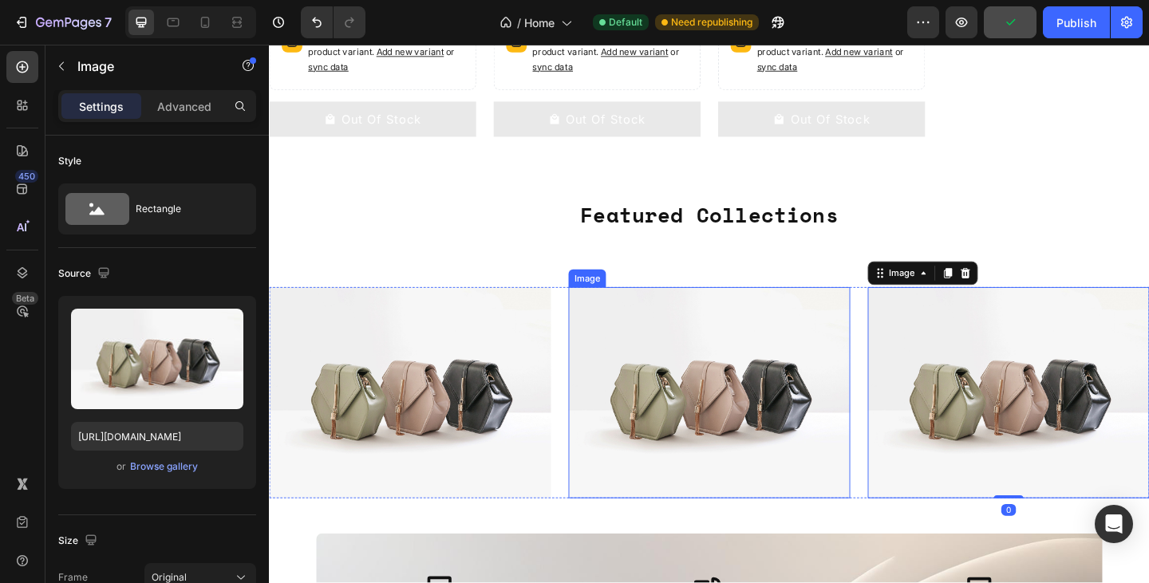
scroll to position [672, 0]
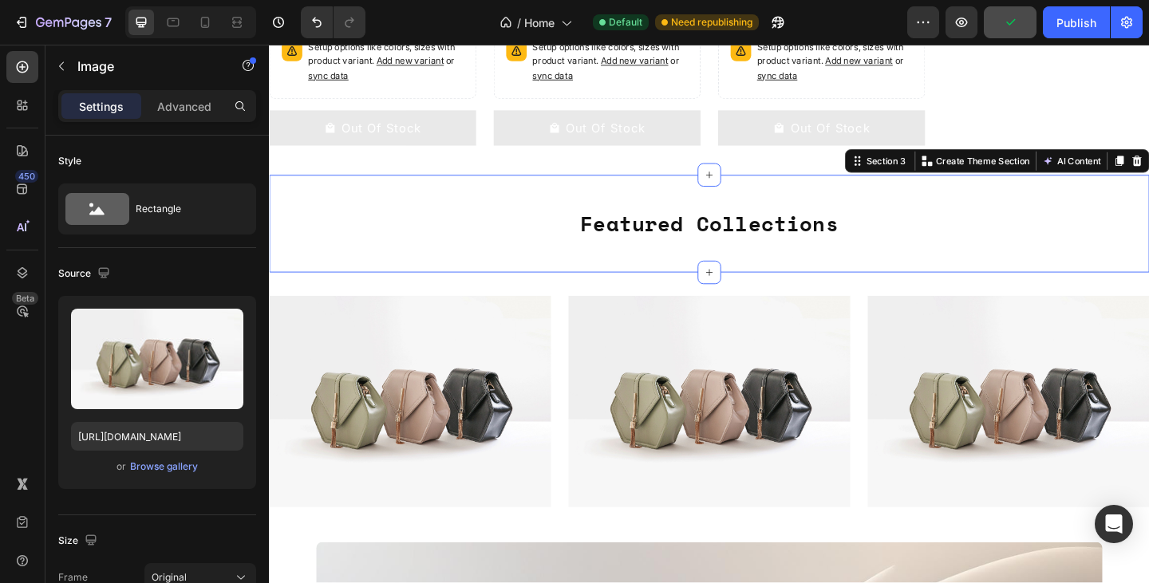
click at [1002, 211] on div "Featured Collections Heading Section 3 You can create reusable sections Create …" at bounding box center [747, 240] width 957 height 107
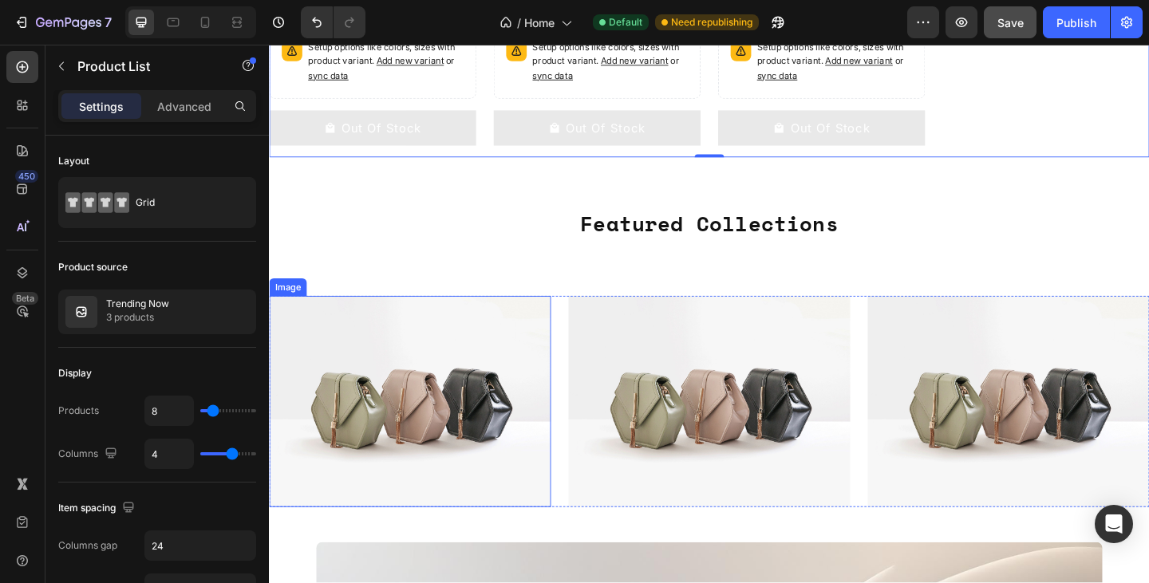
click at [400, 381] on img at bounding box center [422, 433] width 306 height 230
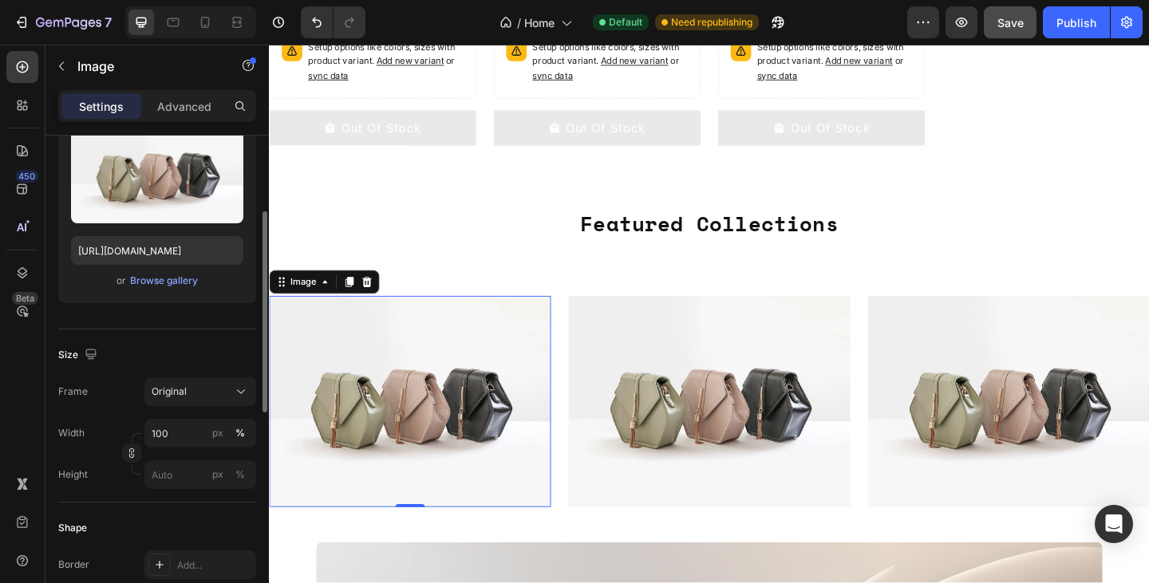
scroll to position [172, 0]
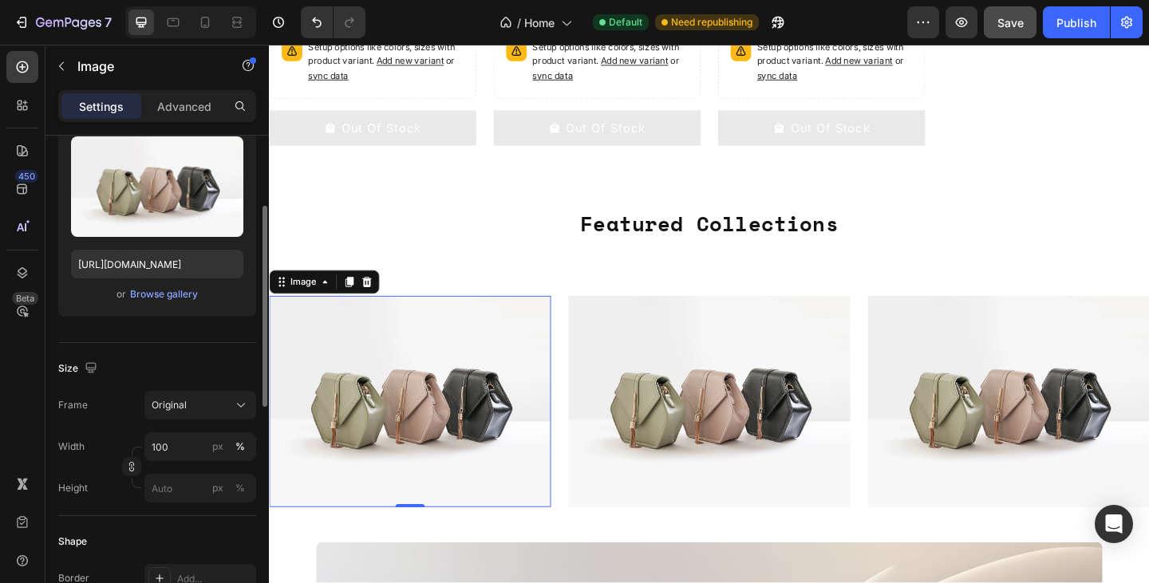
click at [203, 90] on div "Settings Advanced" at bounding box center [157, 106] width 198 height 32
click at [200, 93] on div "Advanced" at bounding box center [184, 106] width 80 height 26
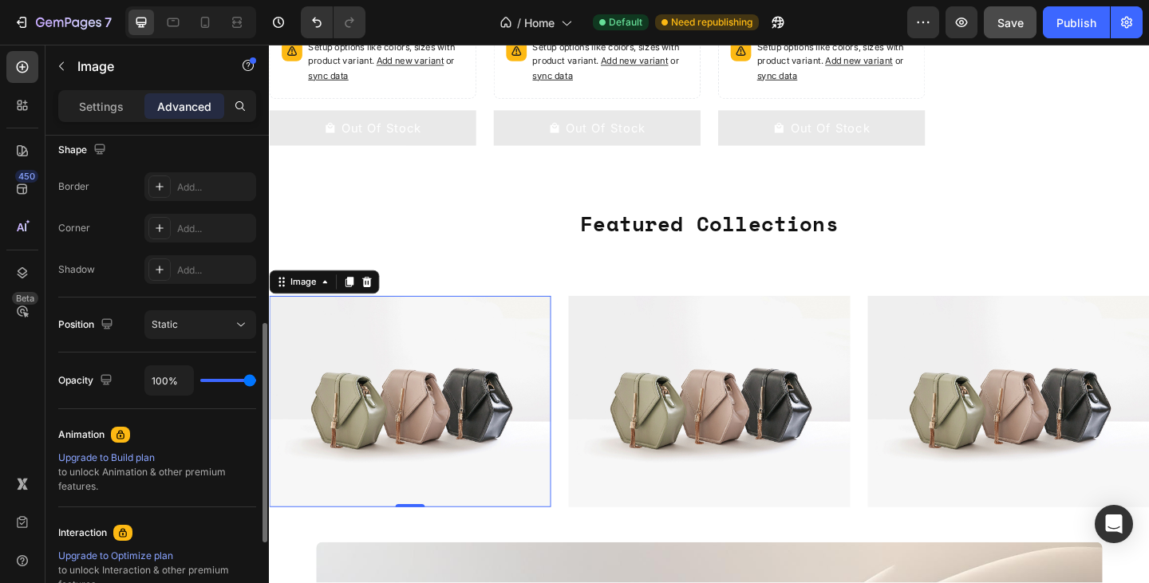
scroll to position [416, 0]
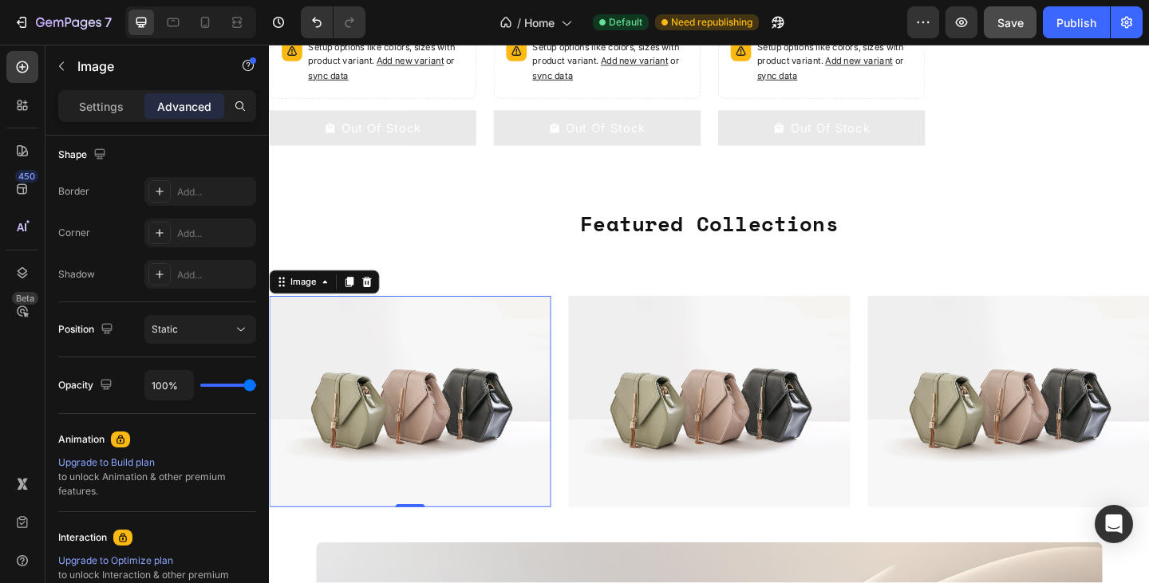
click at [412, 419] on img at bounding box center [422, 433] width 306 height 230
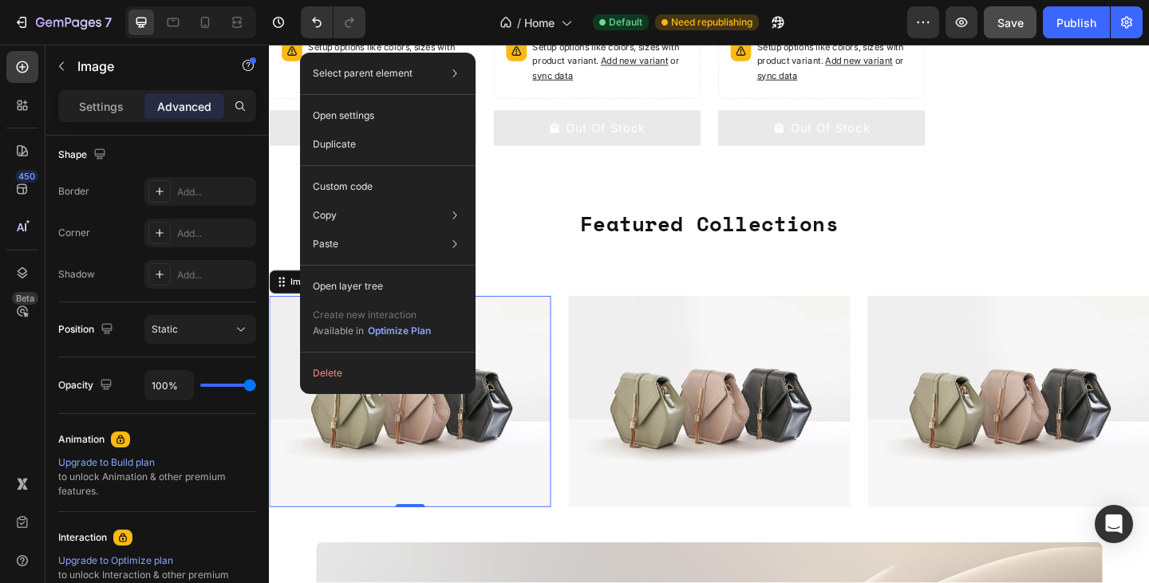
click at [405, 447] on img at bounding box center [422, 433] width 306 height 230
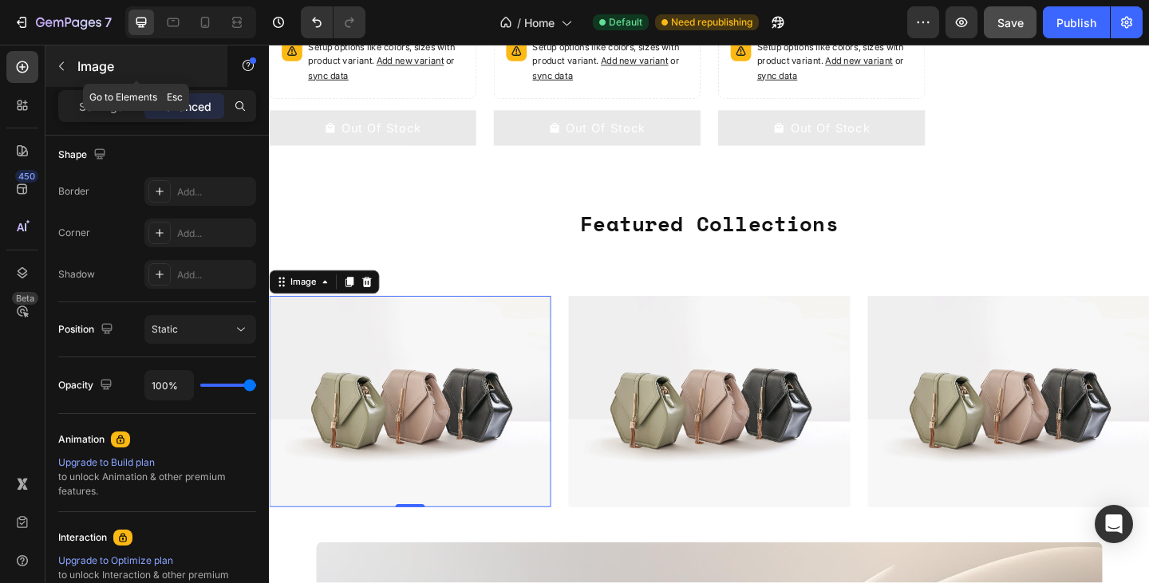
click at [65, 62] on icon "button" at bounding box center [61, 66] width 13 height 13
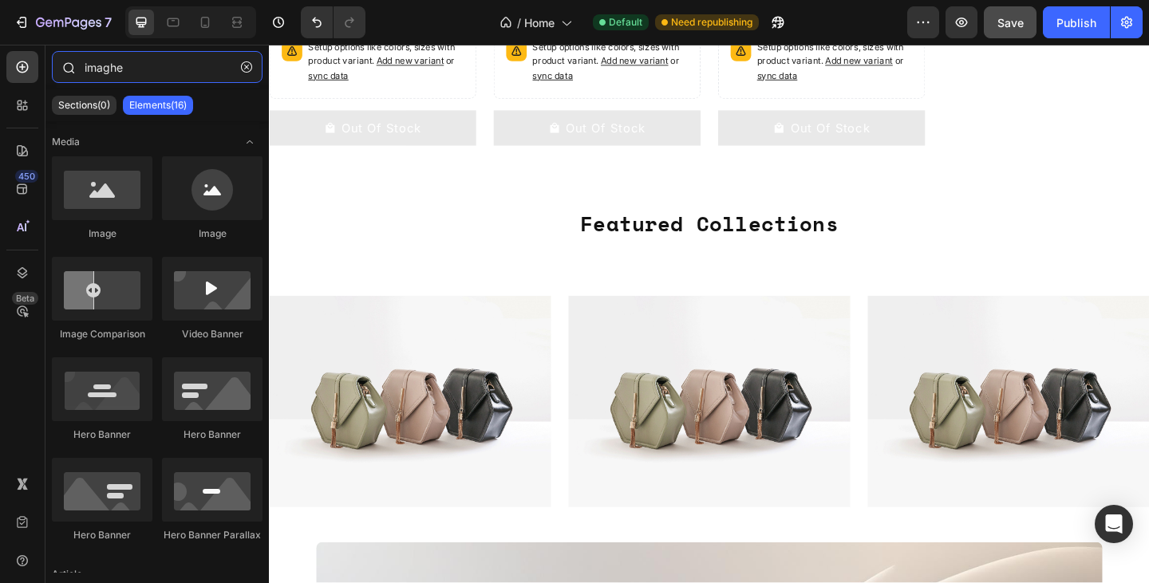
click at [147, 59] on input "imaghe" at bounding box center [157, 67] width 211 height 32
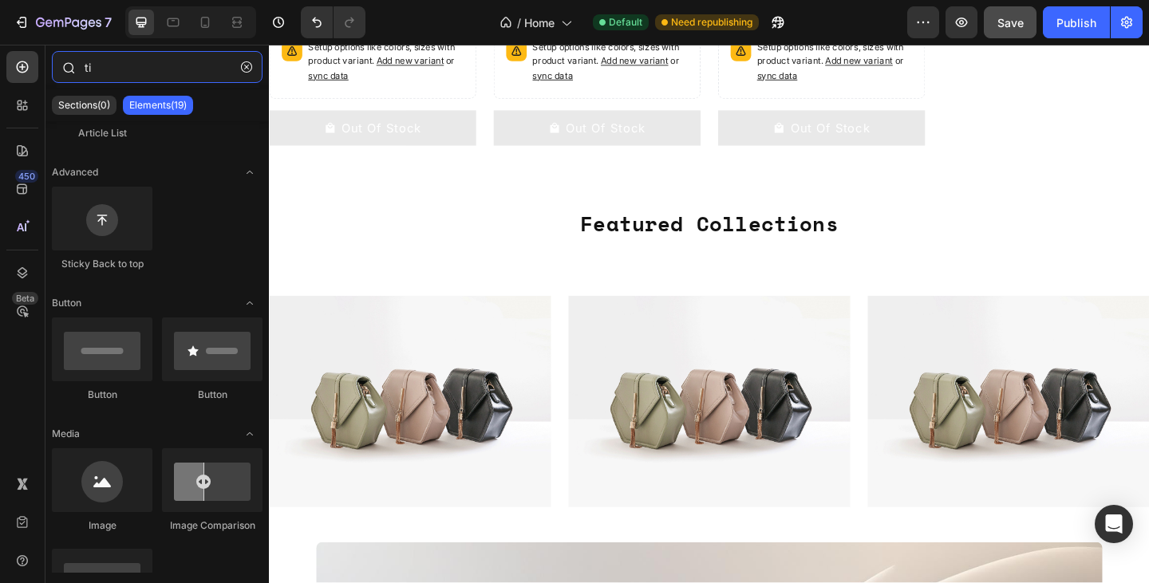
scroll to position [0, 0]
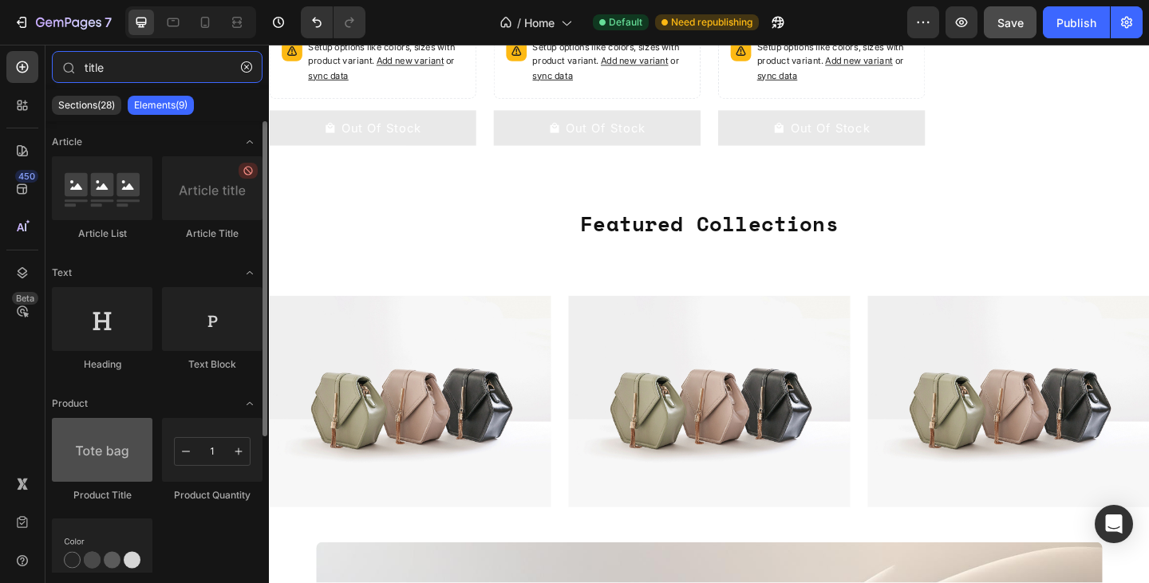
type input "title"
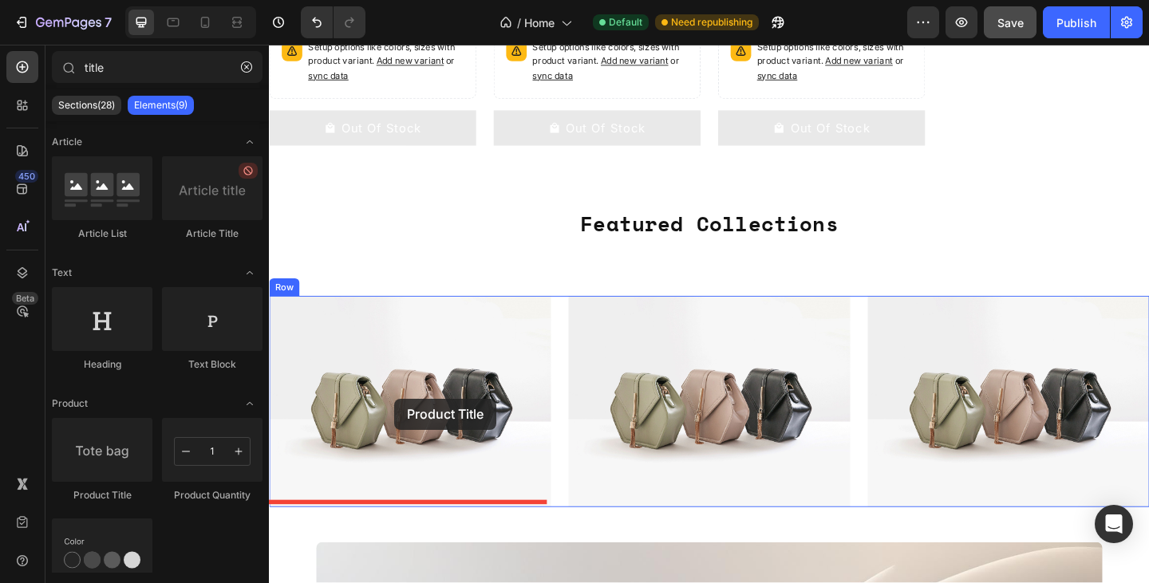
drag, startPoint x: 397, startPoint y: 475, endPoint x: 405, endPoint y: 430, distance: 46.2
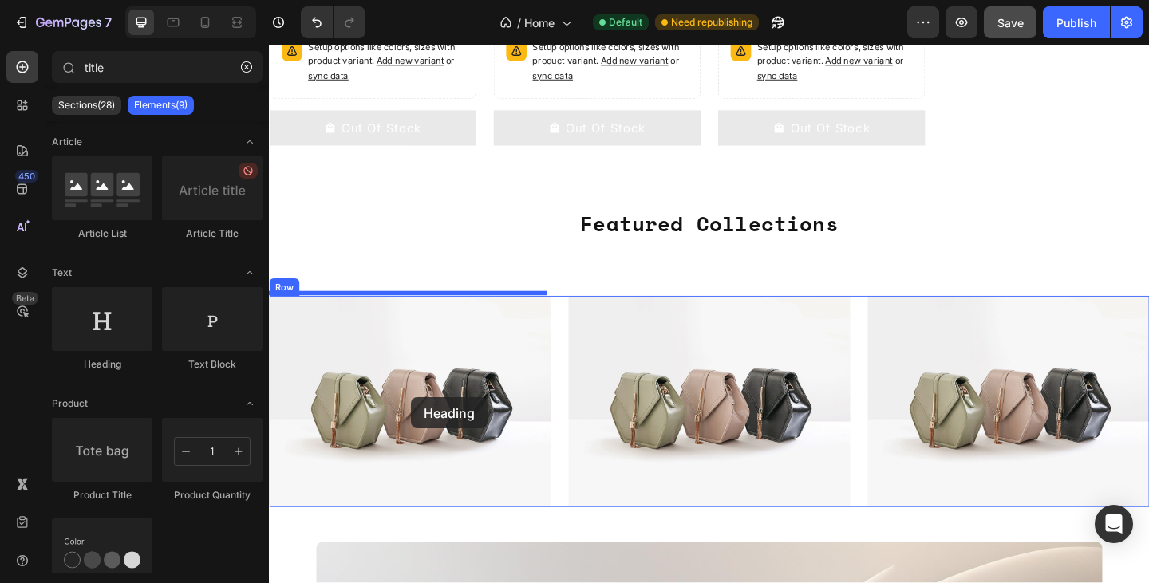
drag, startPoint x: 399, startPoint y: 351, endPoint x: 424, endPoint y: 426, distance: 79.0
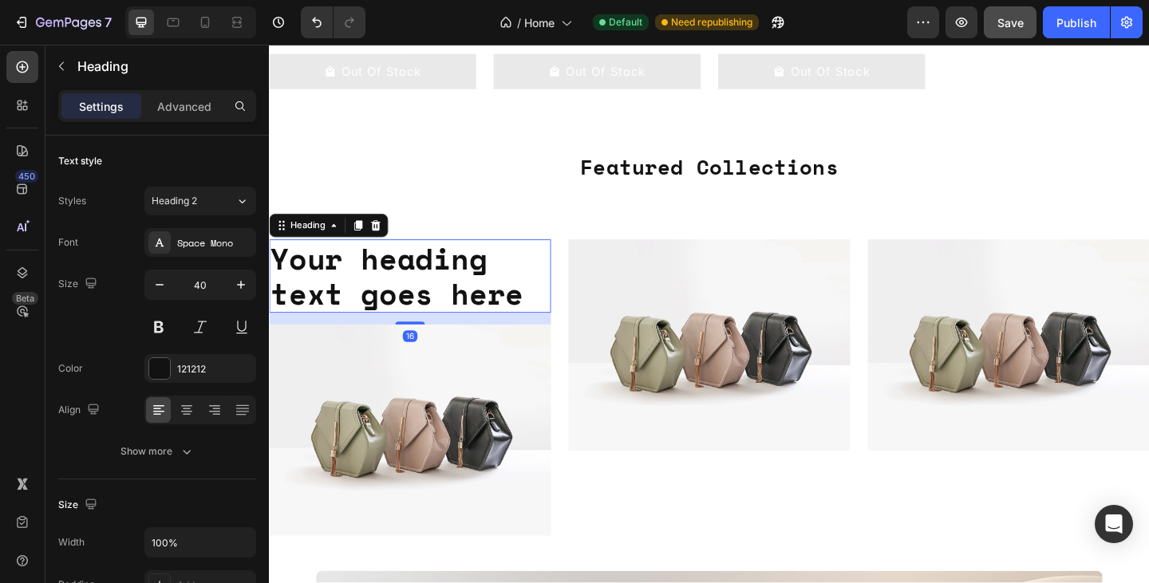
scroll to position [735, 0]
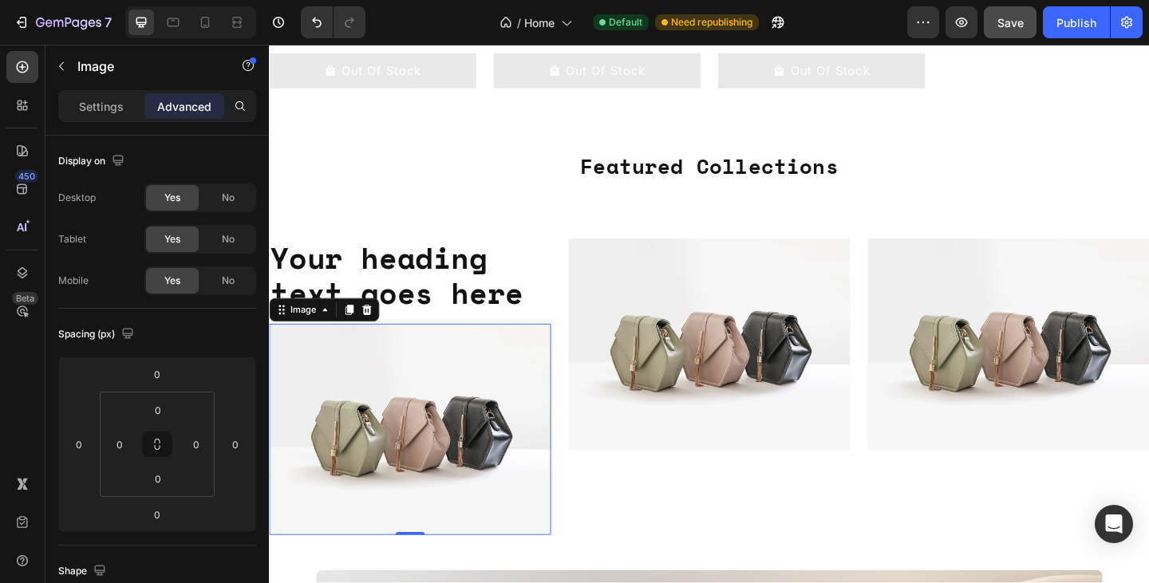
click at [420, 414] on img at bounding box center [422, 464] width 306 height 230
click at [325, 327] on icon at bounding box center [329, 333] width 13 height 13
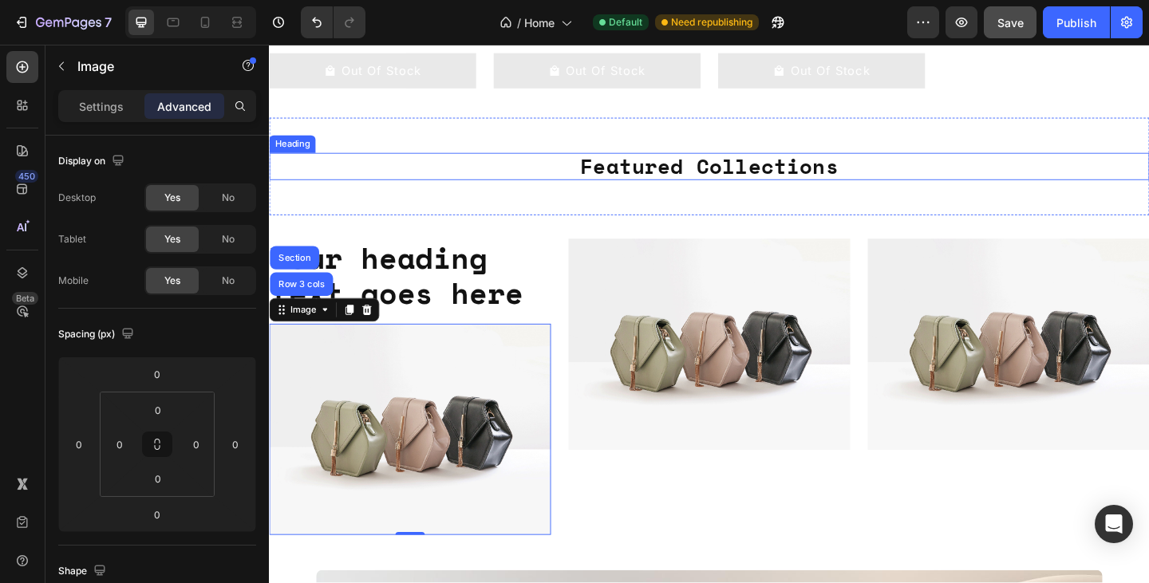
click at [429, 184] on h2 "Featured Collections" at bounding box center [747, 178] width 957 height 30
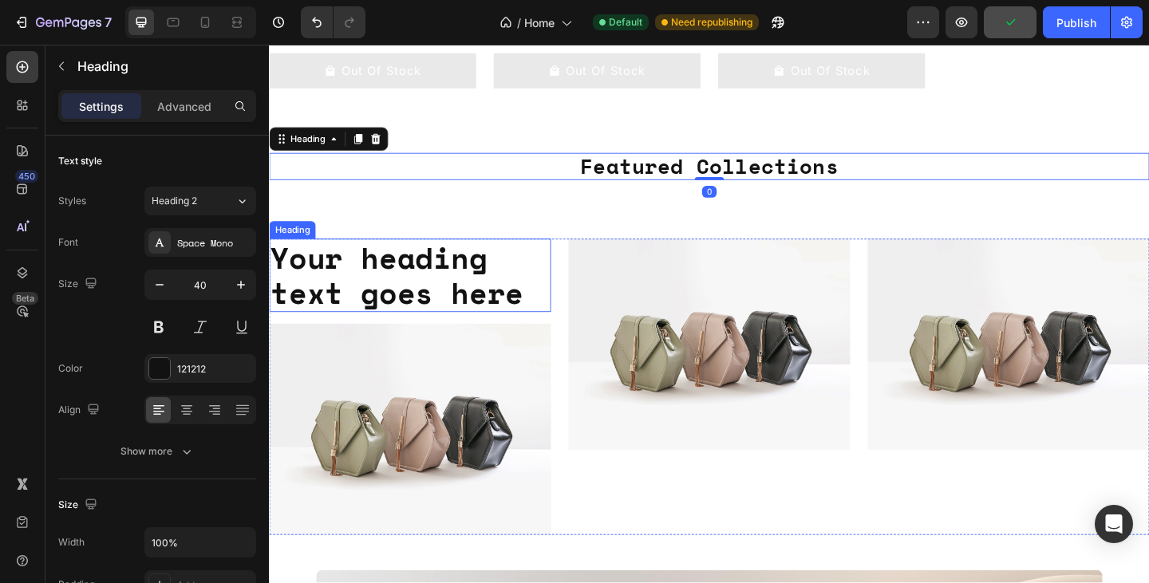
scroll to position [416, 0]
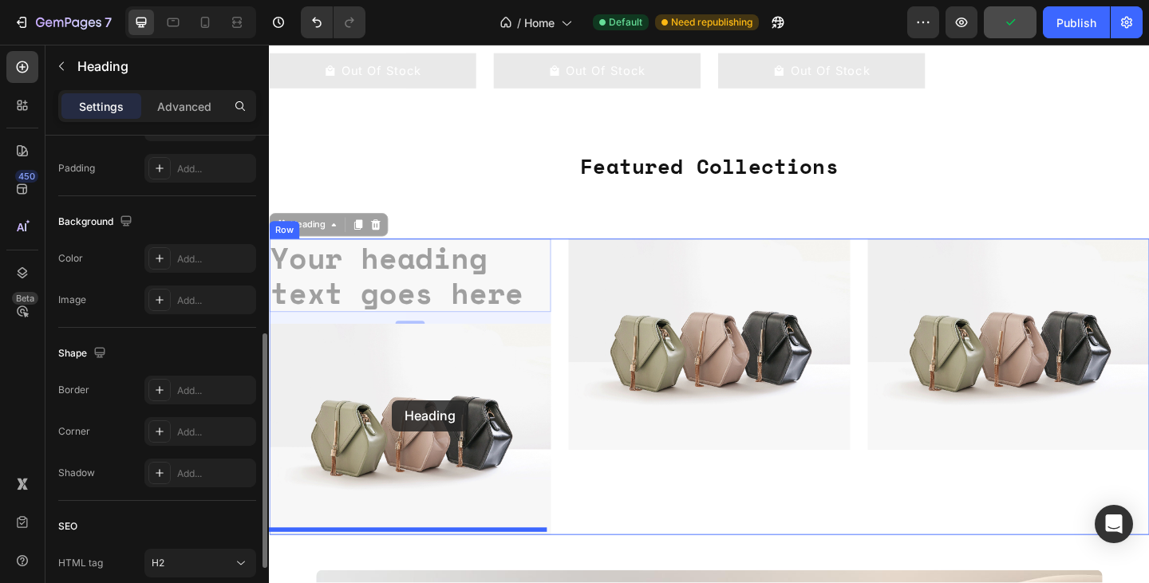
drag, startPoint x: 428, startPoint y: 274, endPoint x: 403, endPoint y: 432, distance: 159.2
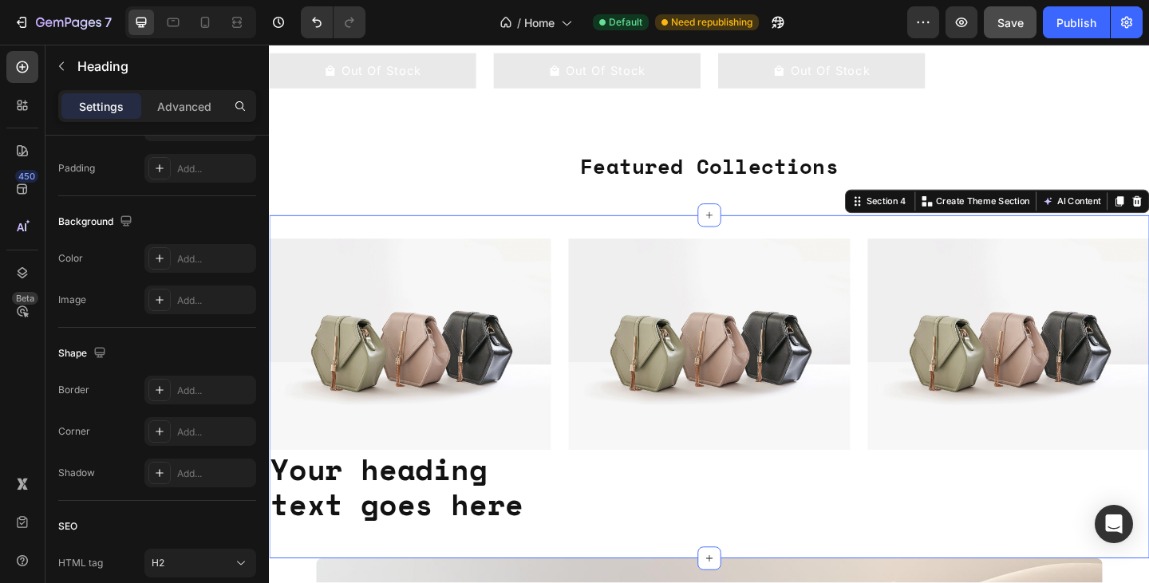
click at [563, 572] on div "Image Your heading text goes here Heading Image Image Row" at bounding box center [747, 417] width 957 height 322
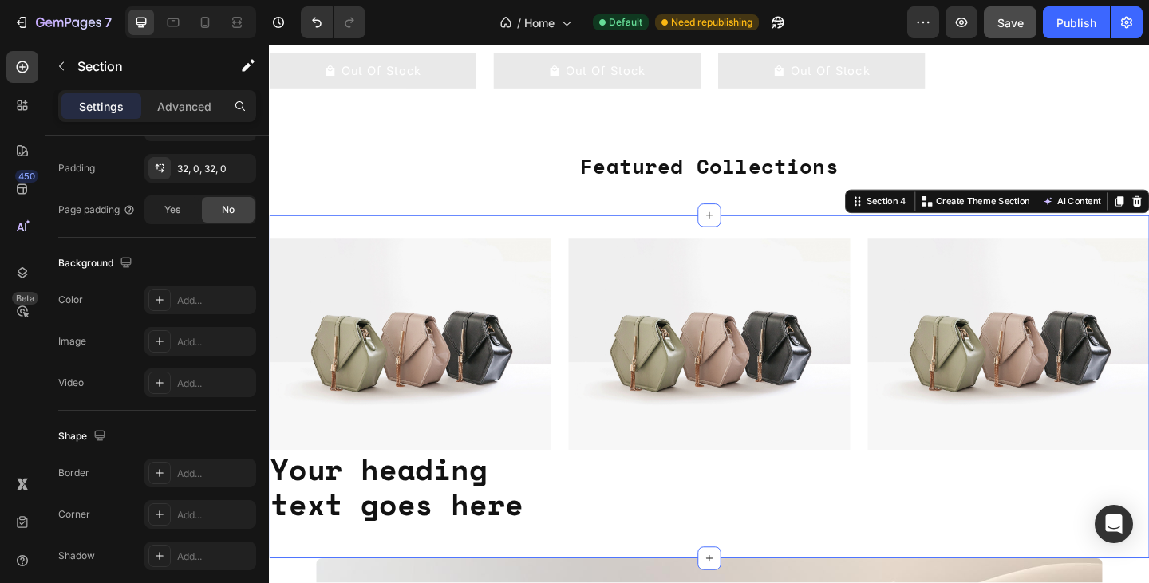
scroll to position [0, 0]
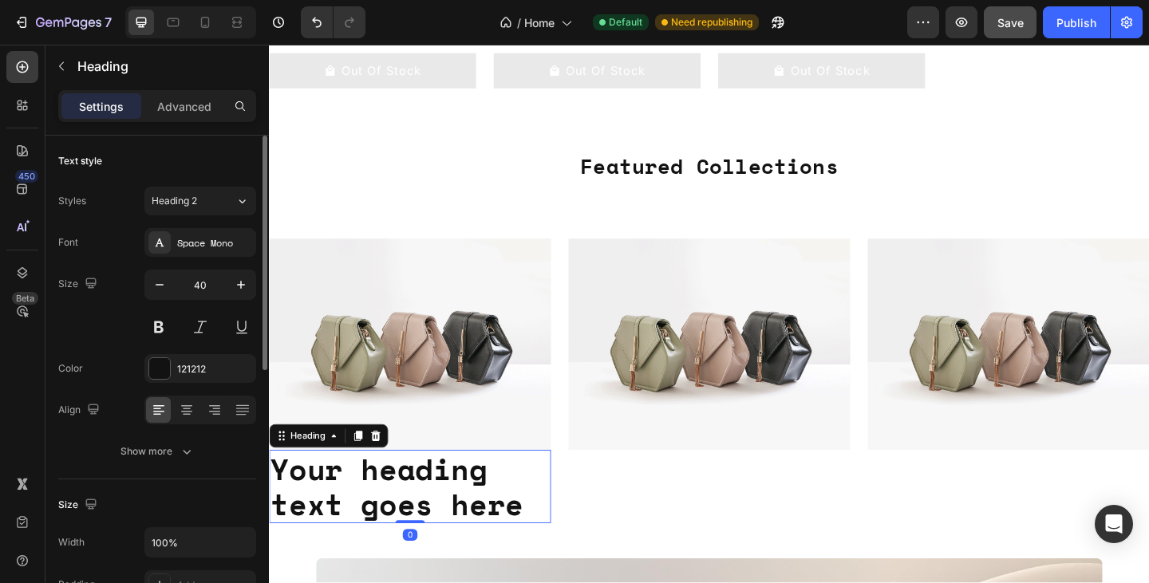
click at [484, 506] on p "Your heading text goes here" at bounding box center [421, 525] width 303 height 77
click at [383, 465] on icon at bounding box center [384, 470] width 13 height 13
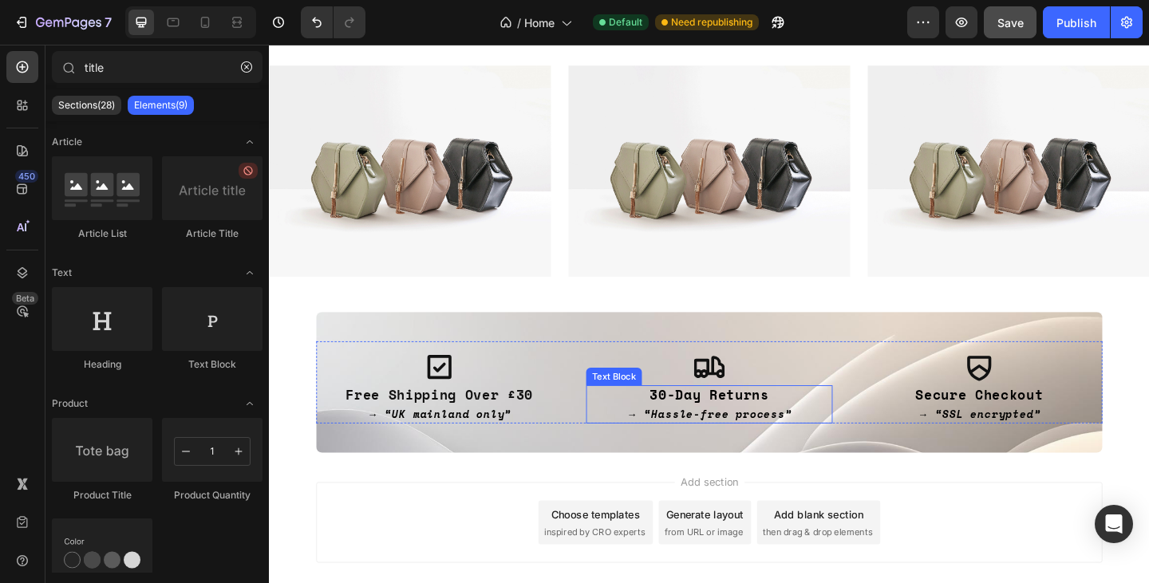
scroll to position [1005, 0]
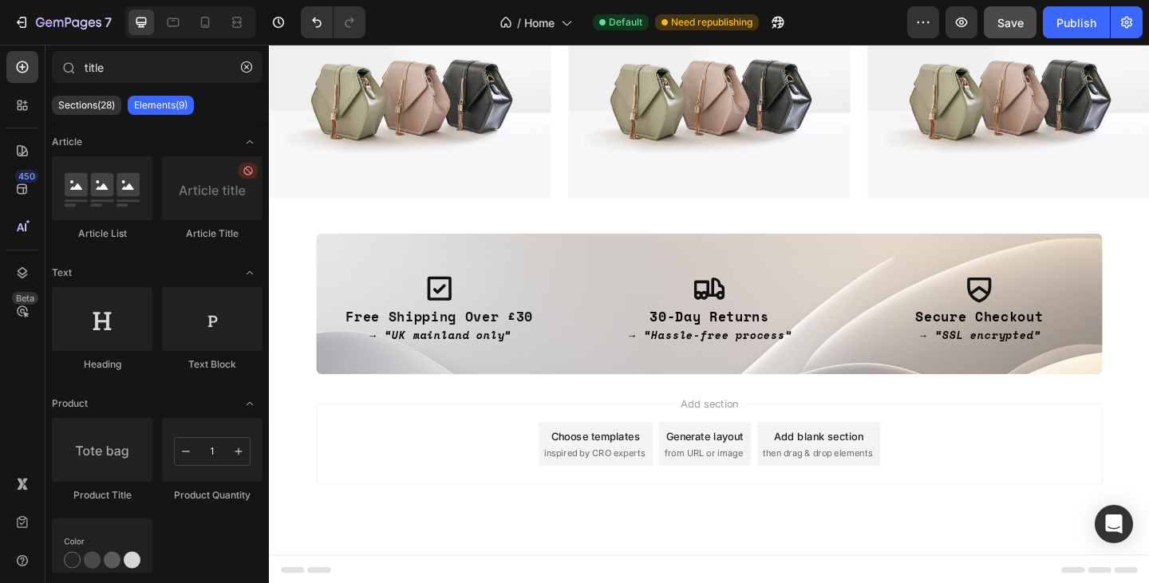
click at [811, 470] on div "Add blank section then drag & drop elements" at bounding box center [866, 479] width 134 height 48
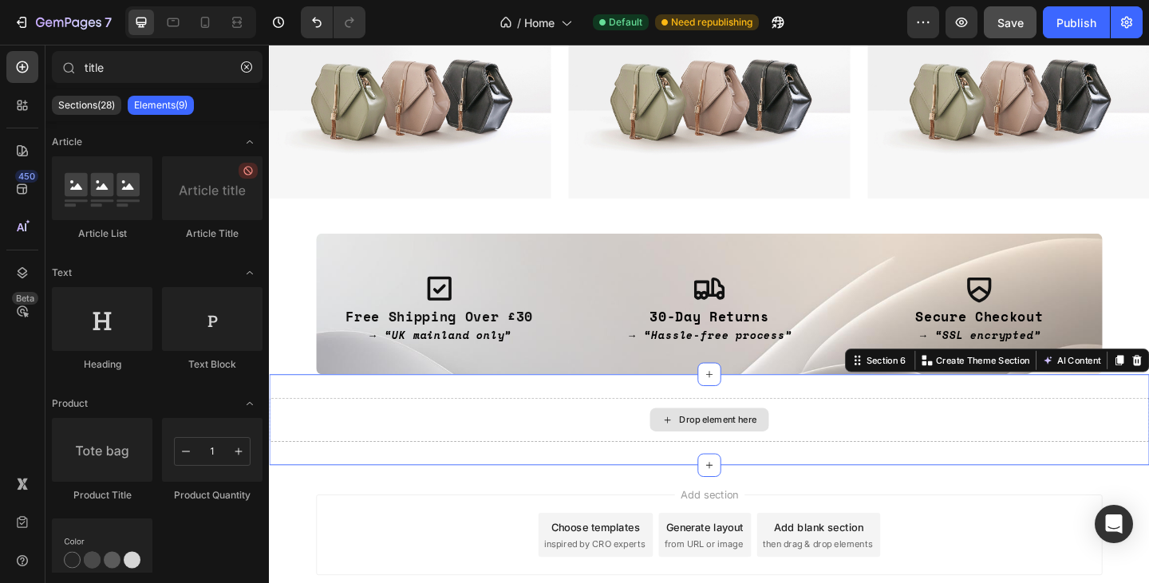
click at [606, 451] on div "Drop element here" at bounding box center [747, 453] width 957 height 48
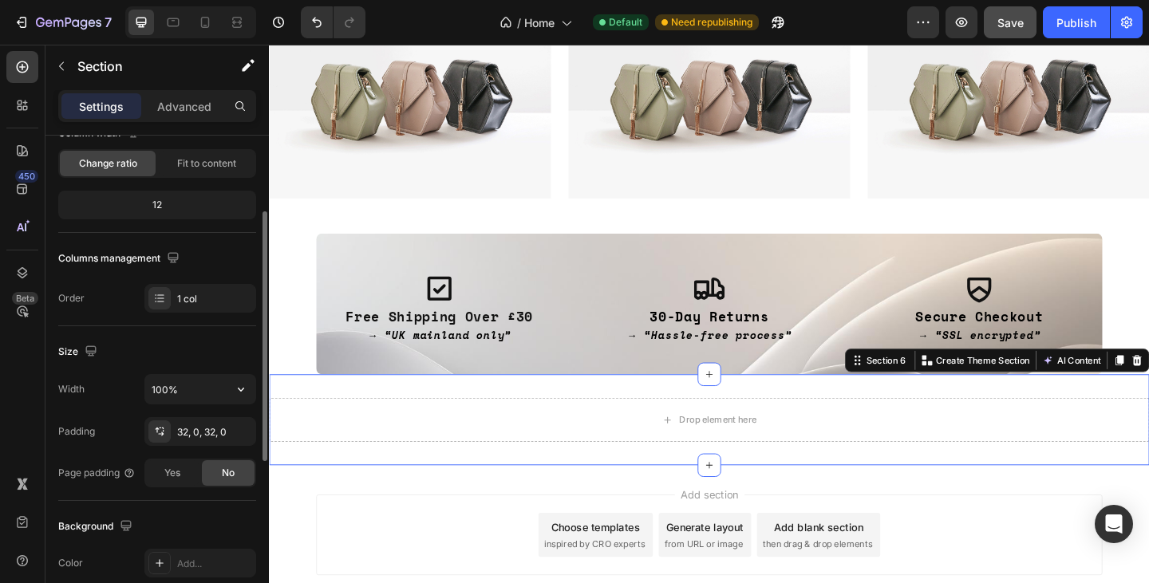
scroll to position [152, 0]
click at [188, 433] on div "32, 0, 32, 0" at bounding box center [200, 433] width 46 height 14
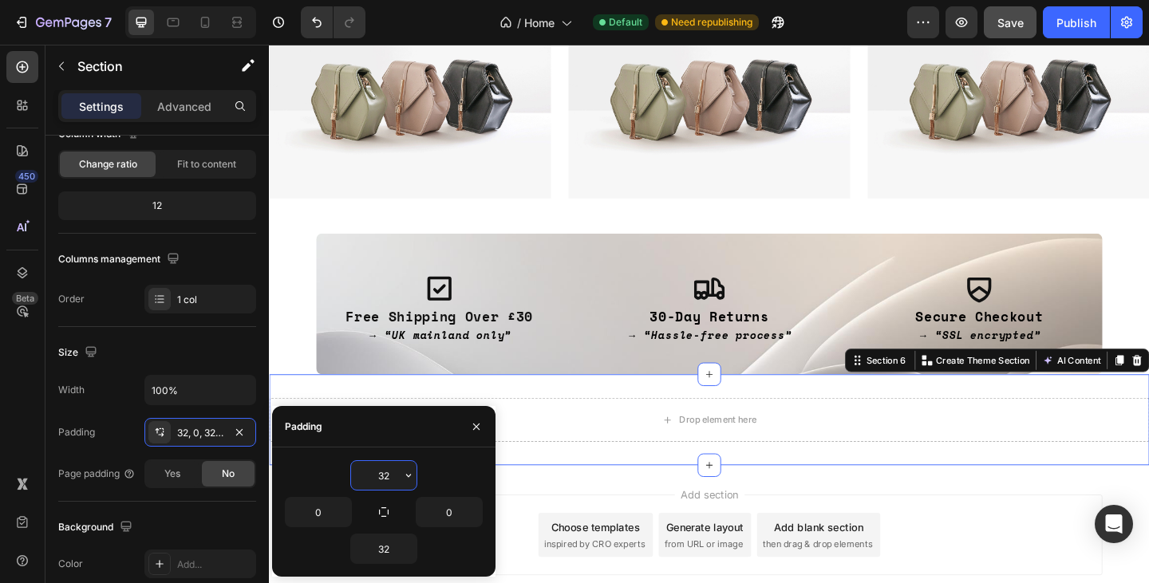
click at [388, 475] on input "32" at bounding box center [383, 475] width 65 height 29
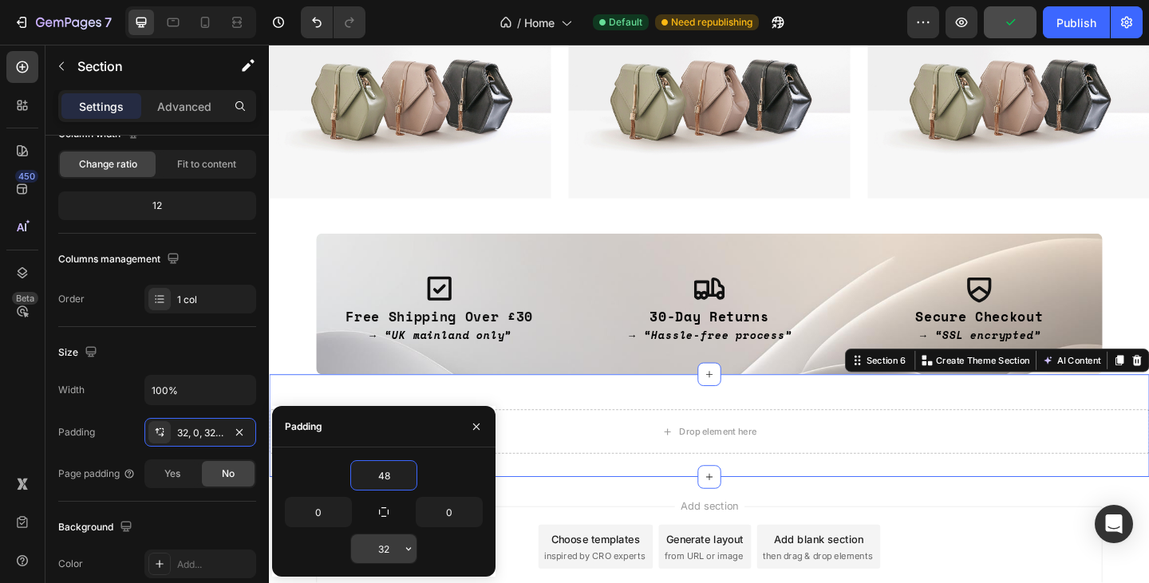
type input "48"
click at [388, 546] on input "32" at bounding box center [383, 548] width 65 height 29
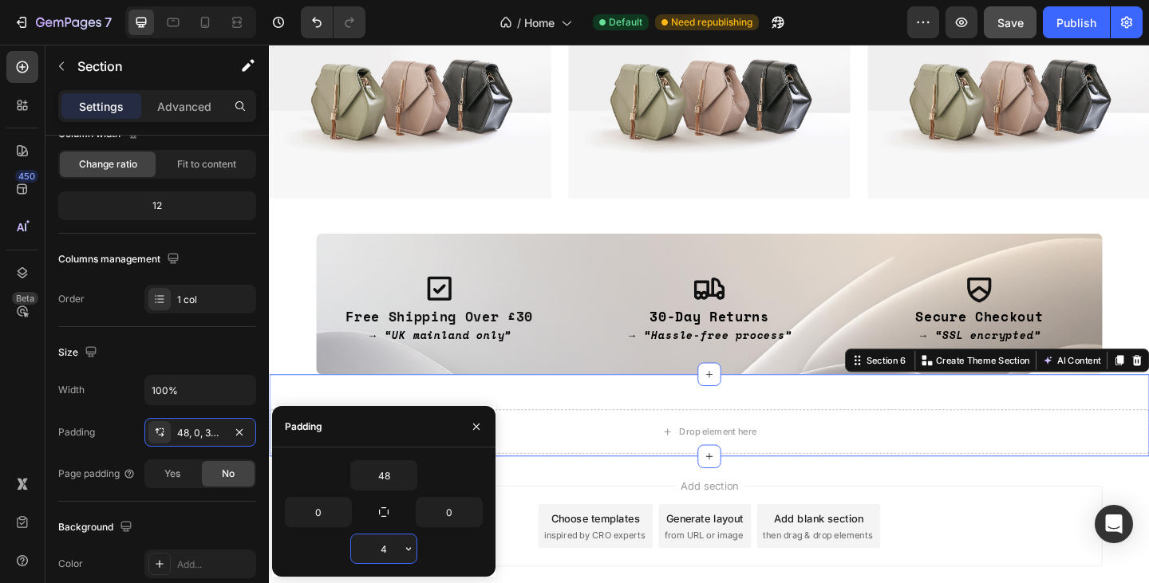
type input "48"
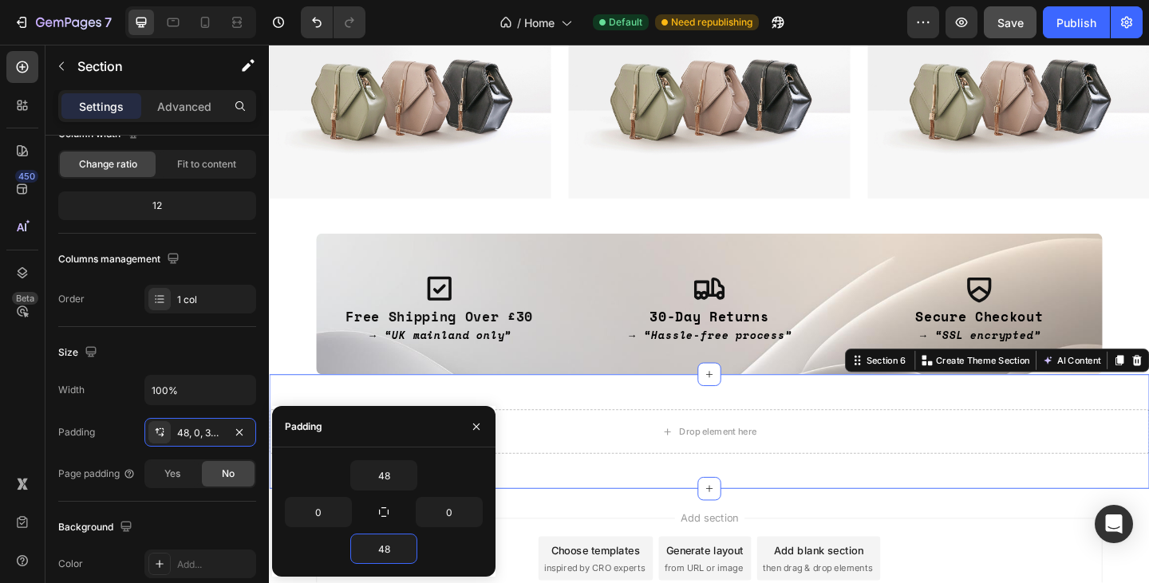
click at [302, 347] on section "Icon Free Shipping Over £30 → “UK mainland only” Text Block Icon 30-Day Returns…" at bounding box center [747, 326] width 957 height 153
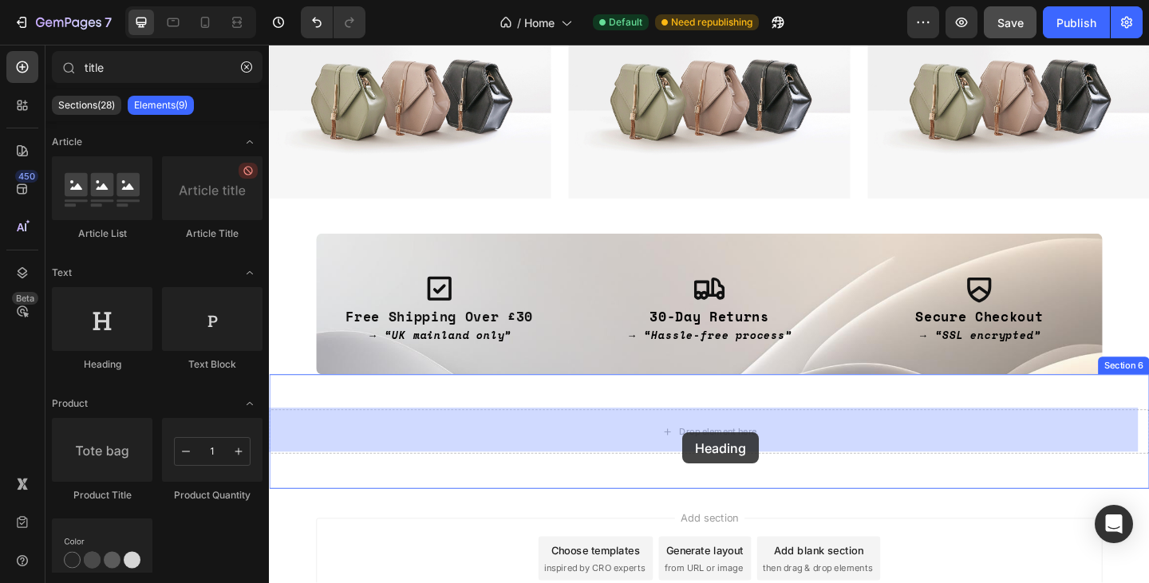
drag, startPoint x: 382, startPoint y: 373, endPoint x: 719, endPoint y: 467, distance: 349.3
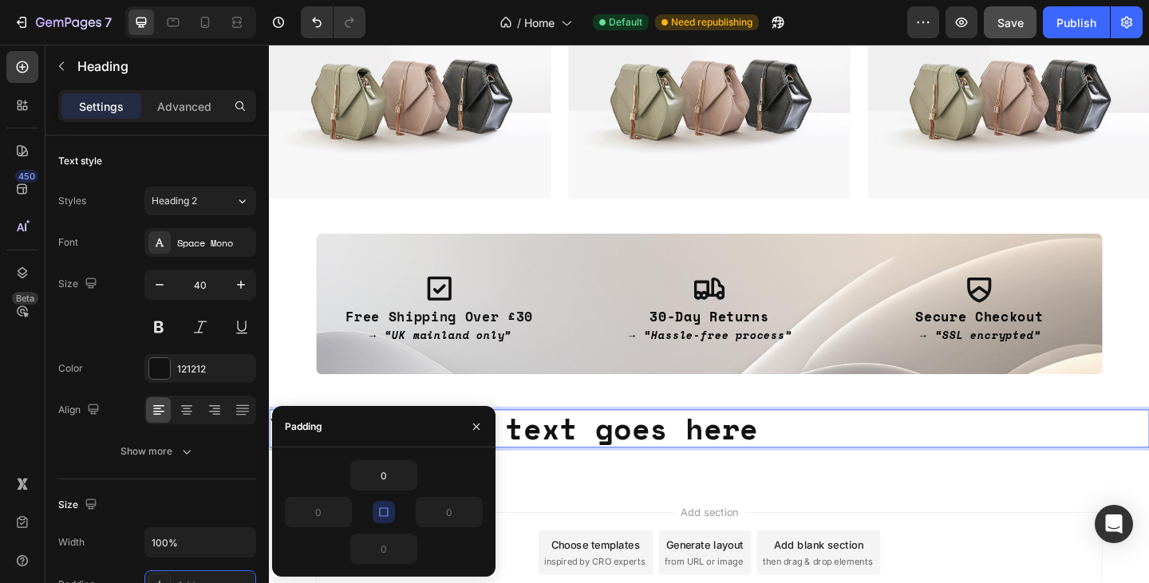
click at [668, 458] on h2 "Your heading text goes here" at bounding box center [747, 462] width 957 height 41
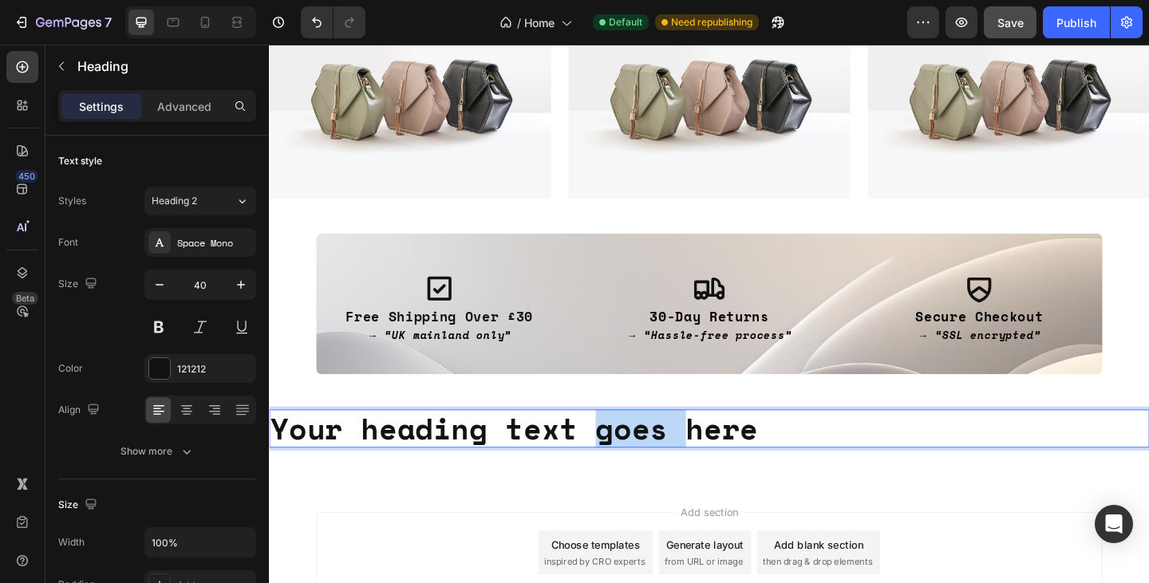
click at [668, 458] on p "Your heading text goes here" at bounding box center [747, 463] width 954 height 38
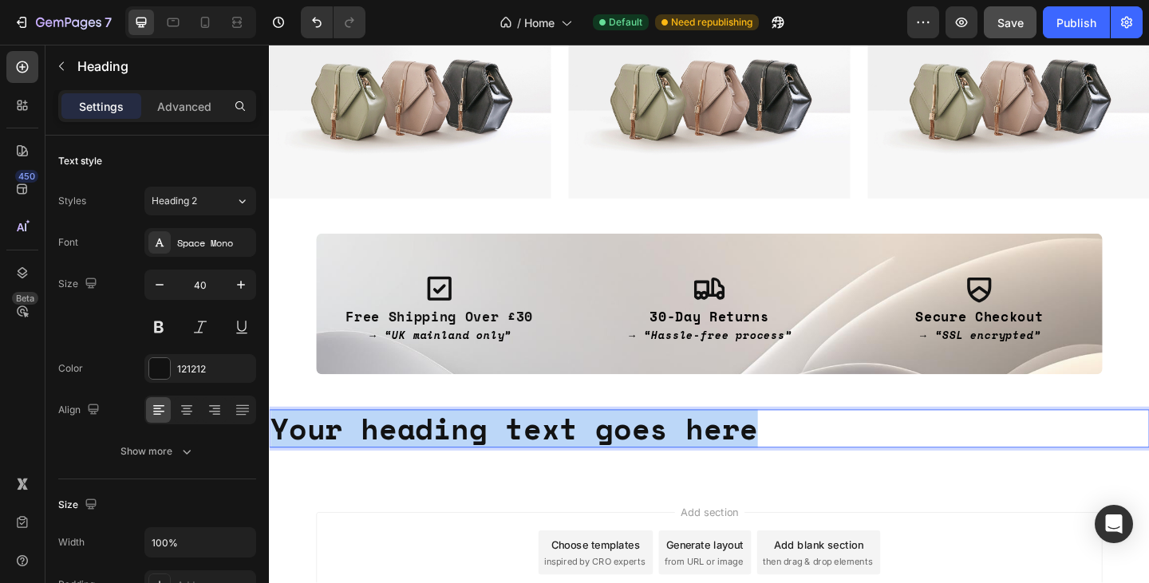
click at [668, 458] on p "Your heading text goes here" at bounding box center [747, 463] width 954 height 38
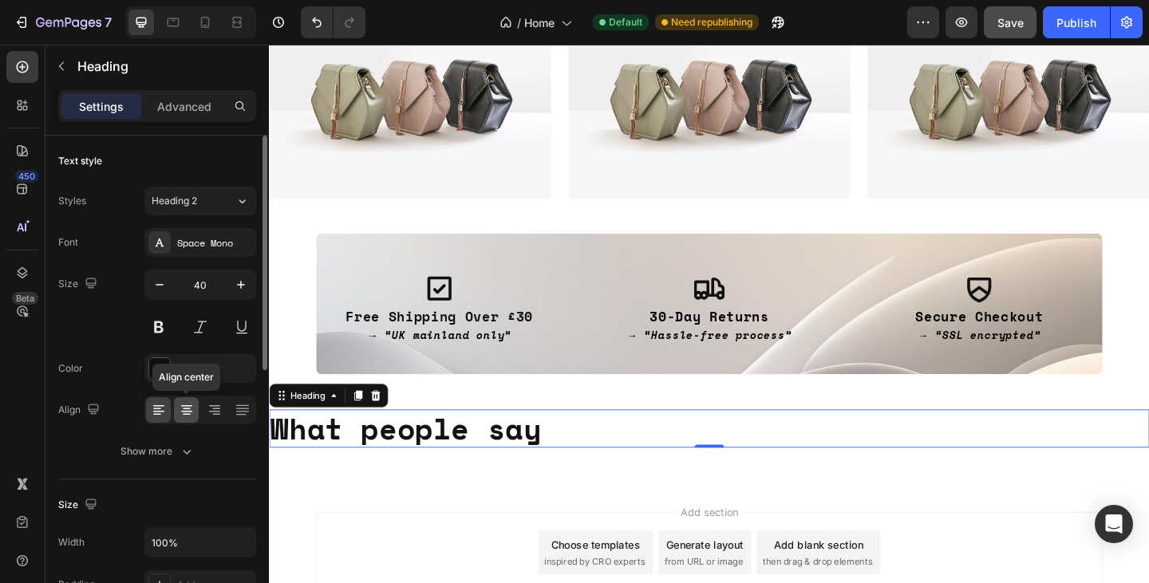
click at [184, 404] on icon at bounding box center [187, 410] width 16 height 16
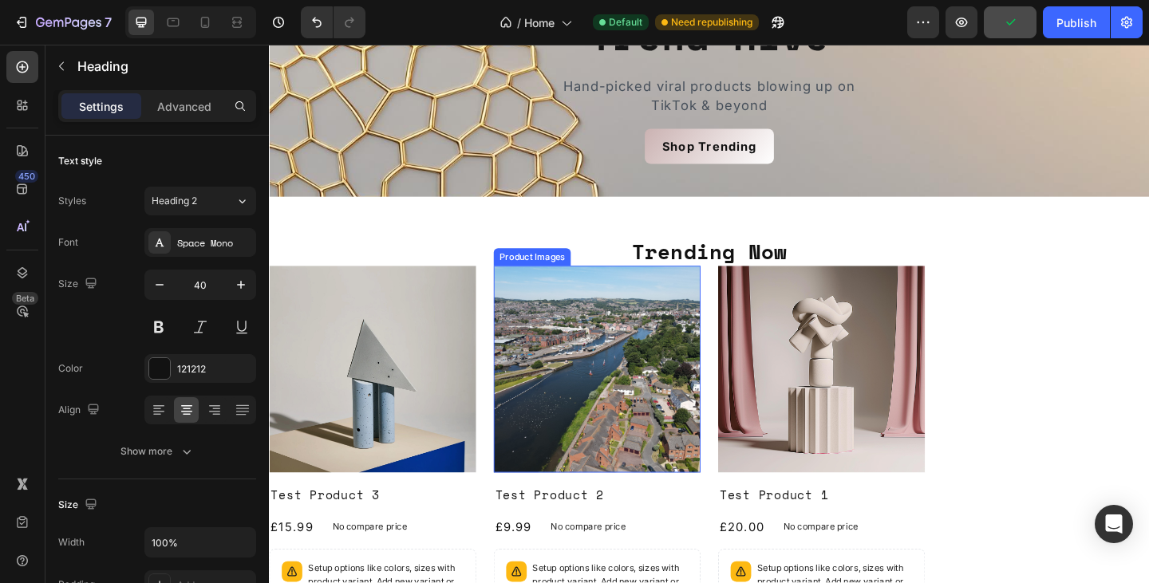
scroll to position [97, 0]
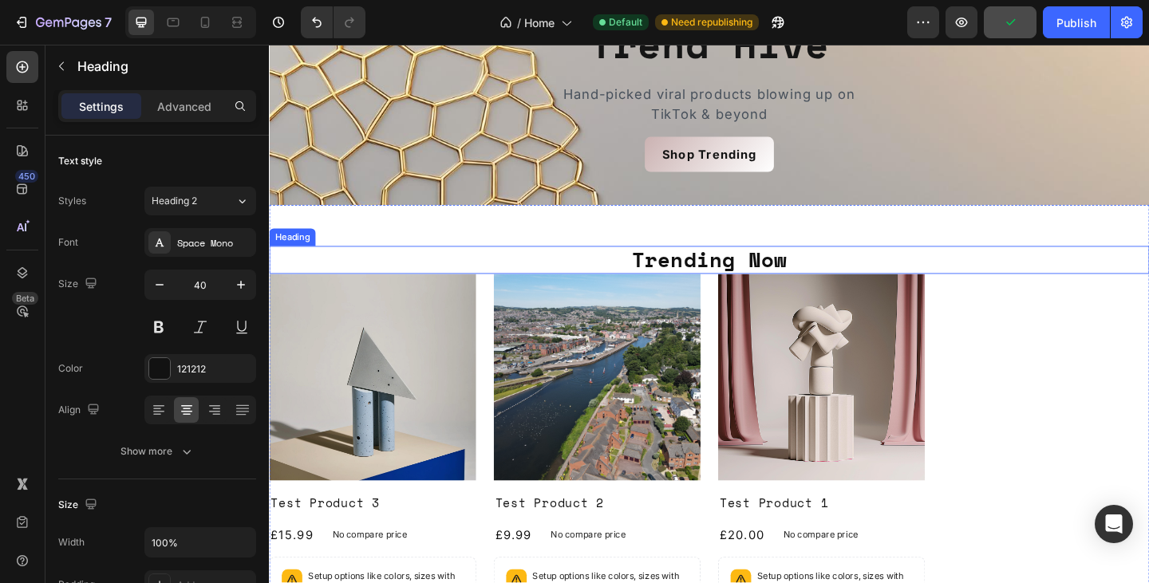
click at [710, 282] on h2 "Trending Now" at bounding box center [747, 279] width 957 height 30
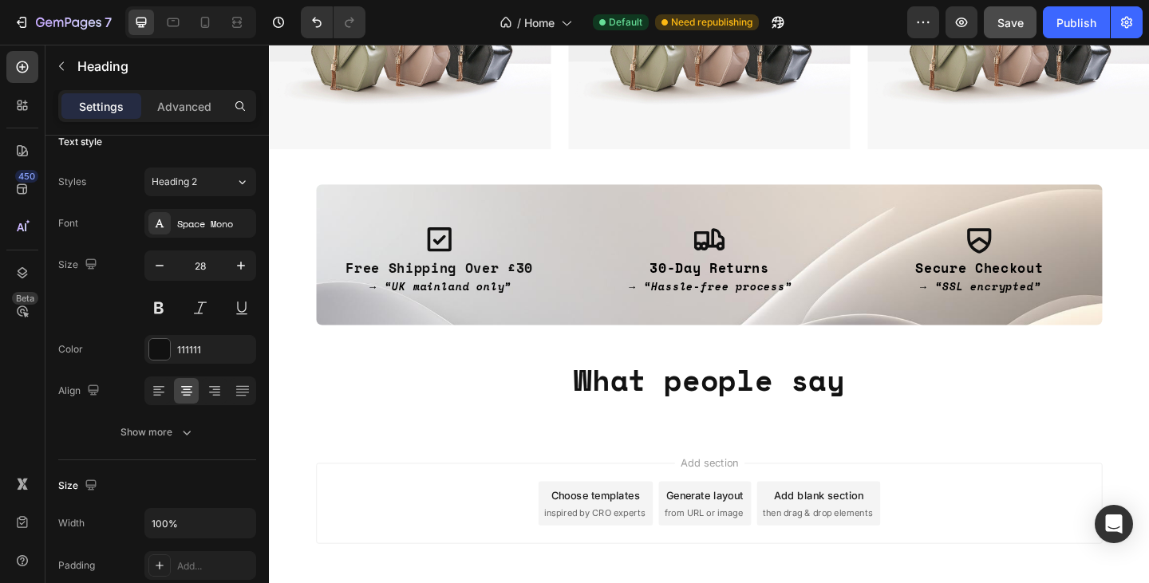
scroll to position [1059, 0]
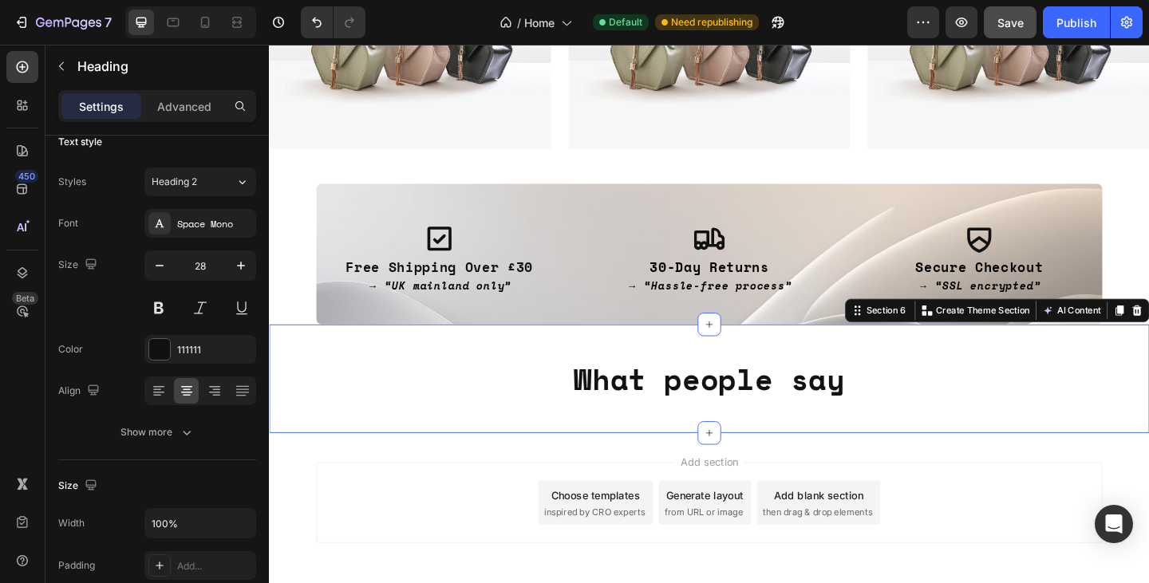
click at [681, 382] on div "What people say Heading Section 6 You can create reusable sections Create Theme…" at bounding box center [747, 408] width 957 height 118
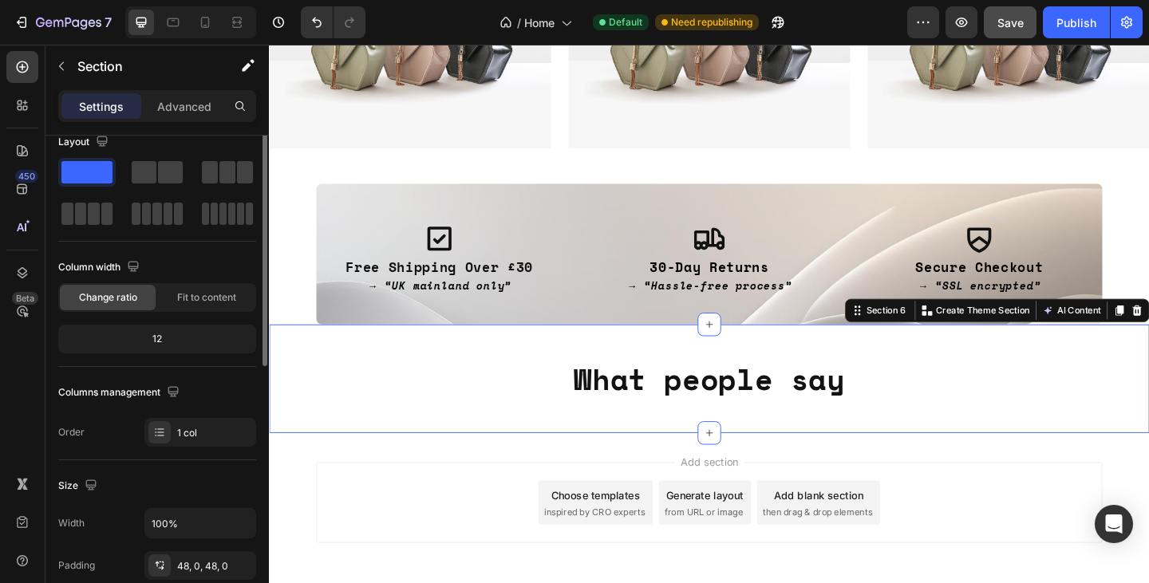
scroll to position [0, 0]
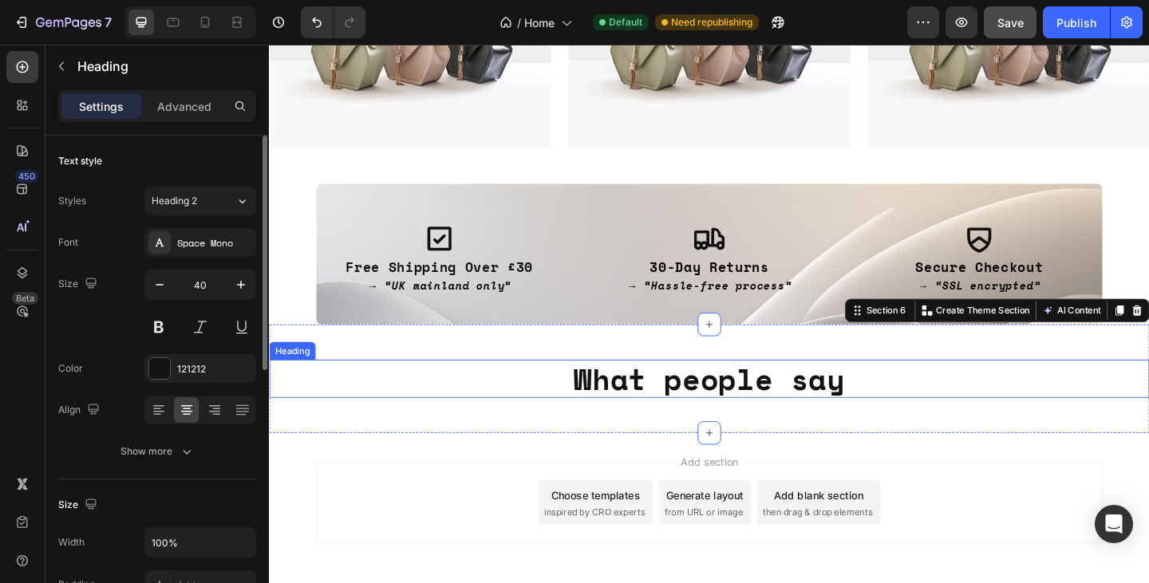
click at [669, 400] on h2 "What people say" at bounding box center [747, 408] width 957 height 41
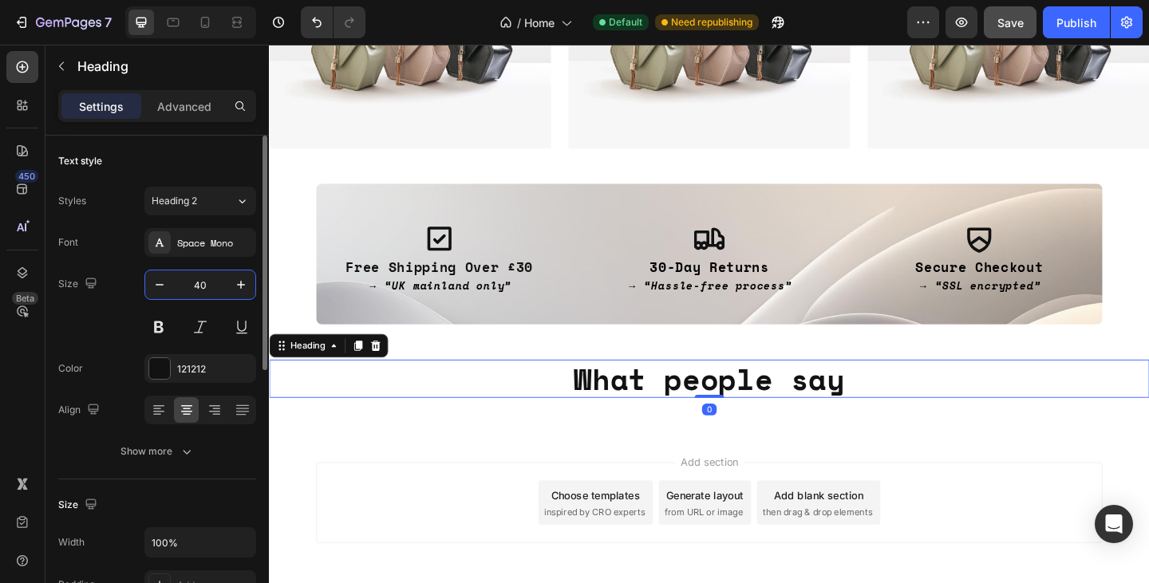
click at [195, 289] on input "40" at bounding box center [200, 284] width 53 height 29
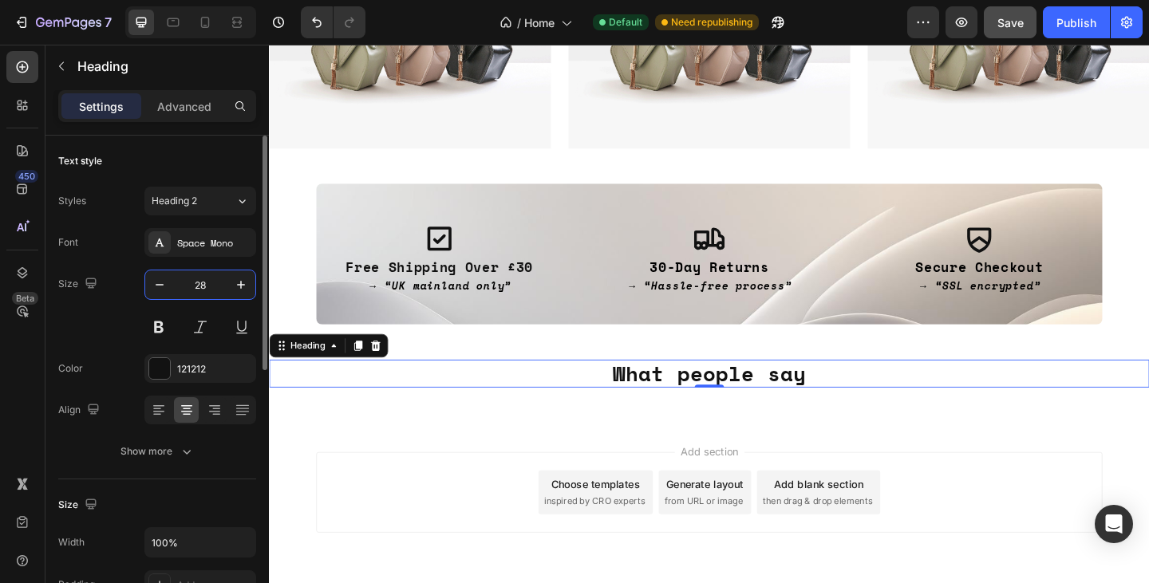
type input "28"
click at [191, 166] on div "Text style" at bounding box center [157, 161] width 198 height 26
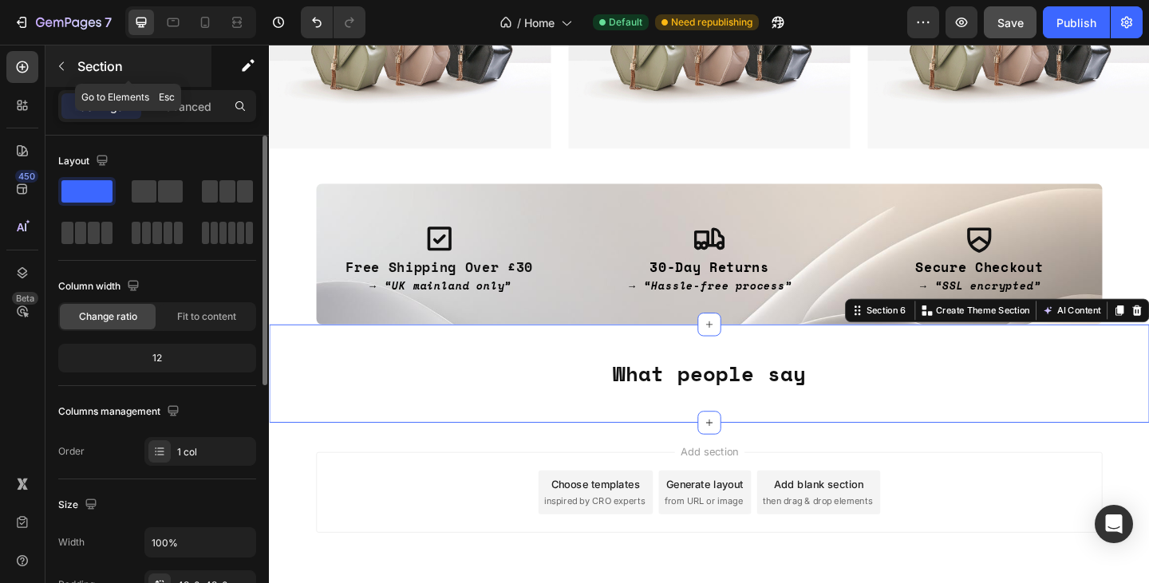
click at [55, 62] on icon "button" at bounding box center [61, 66] width 13 height 13
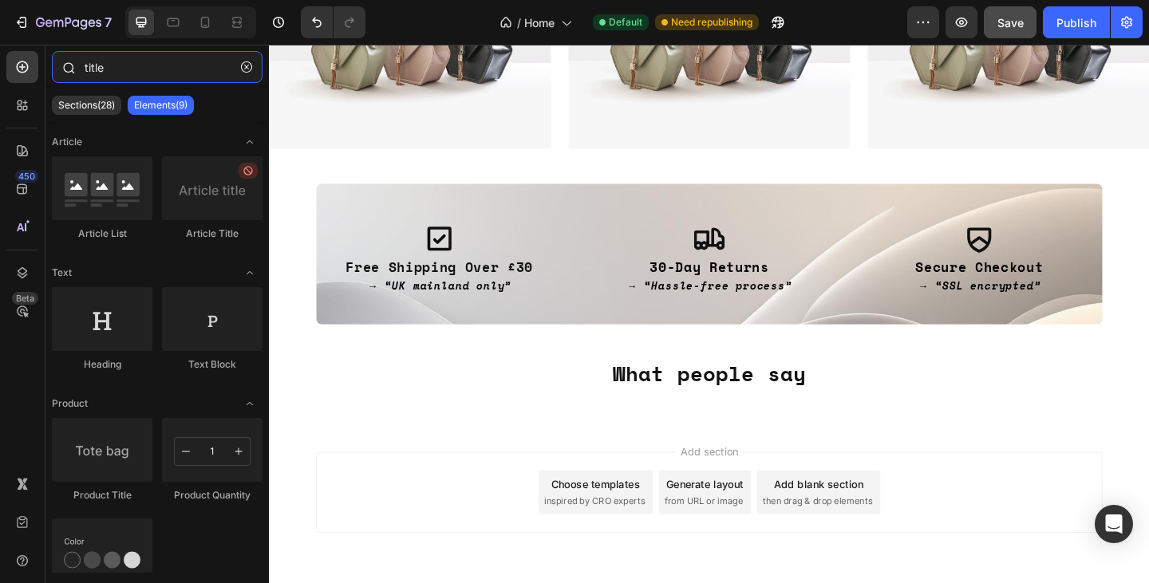
click at [114, 73] on input "title" at bounding box center [157, 67] width 211 height 32
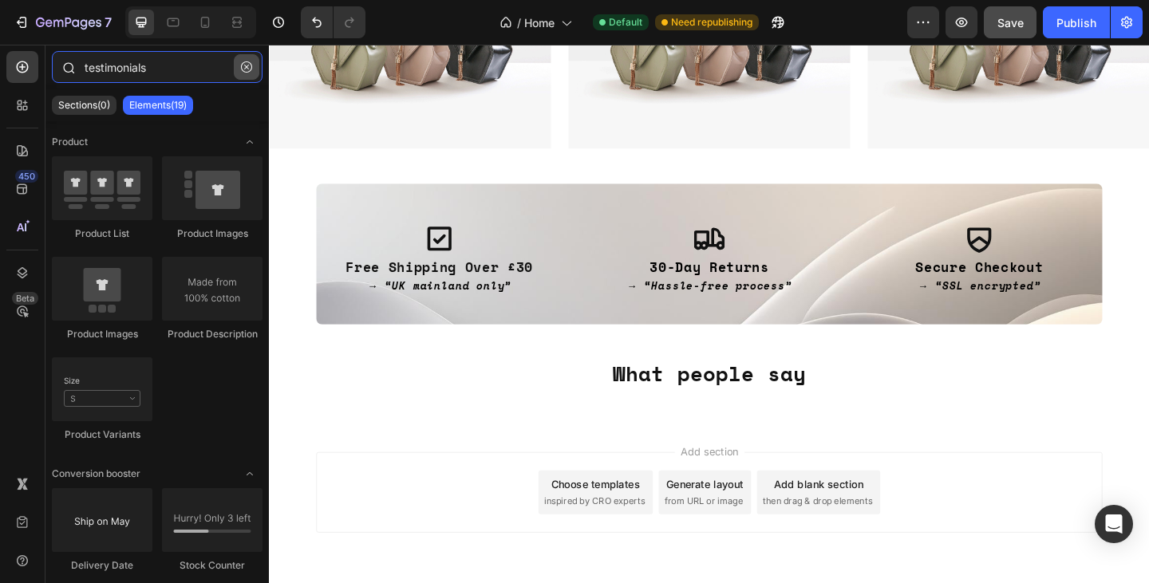
type input "testimonials"
click at [240, 65] on button "button" at bounding box center [247, 67] width 26 height 26
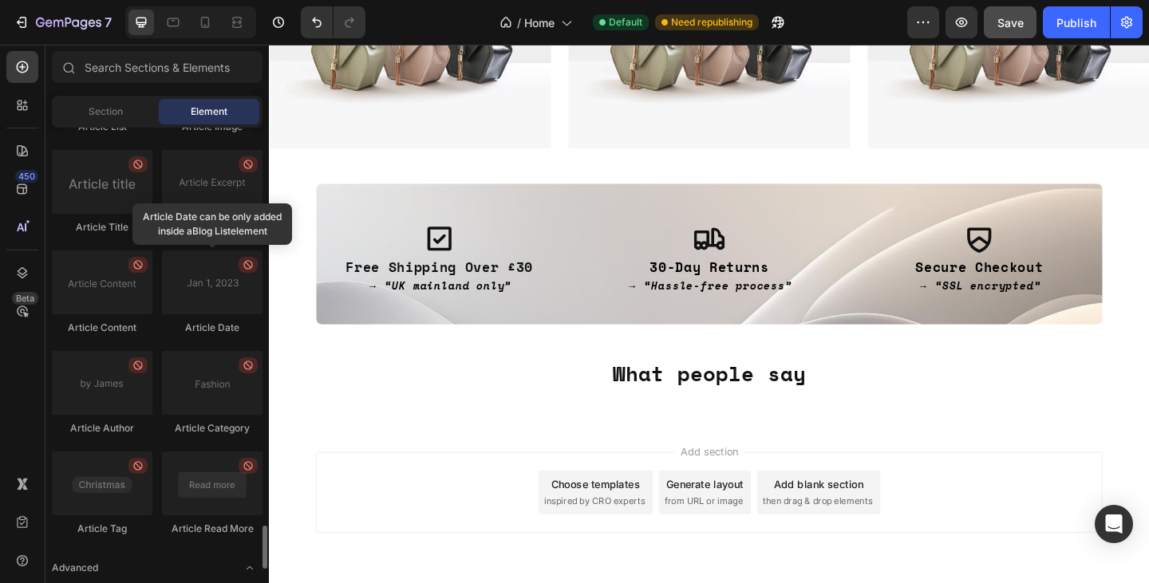
scroll to position [4276, 0]
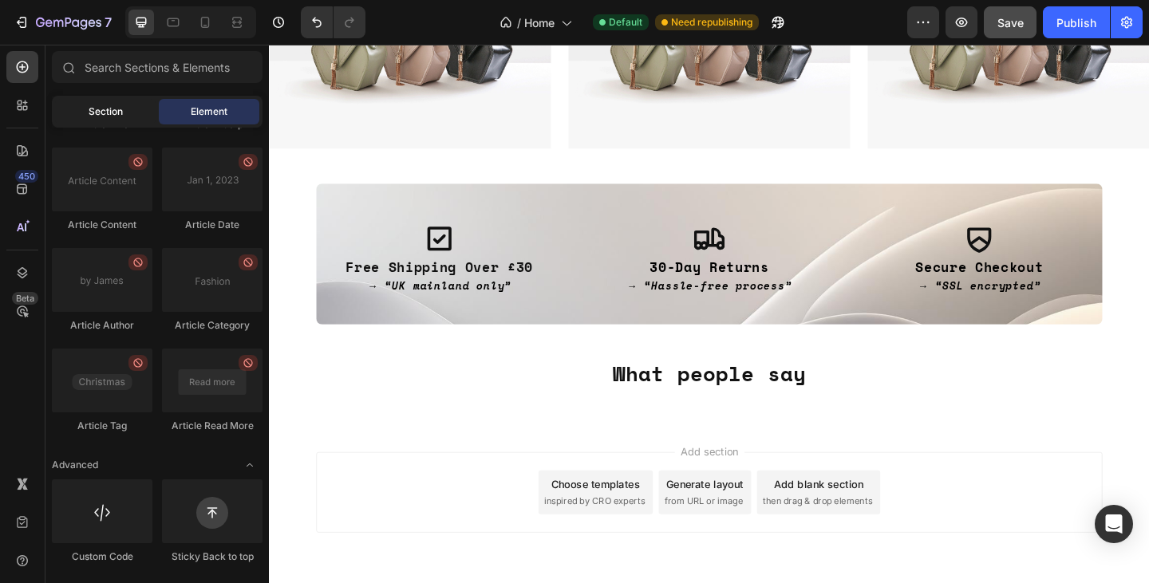
click at [124, 119] on div "Section" at bounding box center [105, 112] width 101 height 26
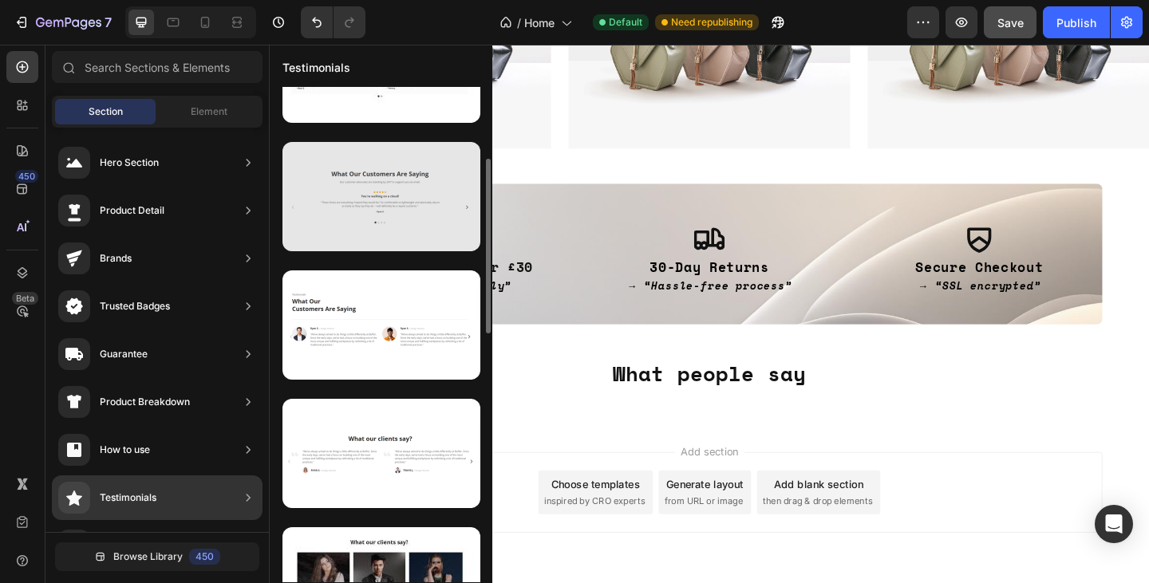
scroll to position [206, 0]
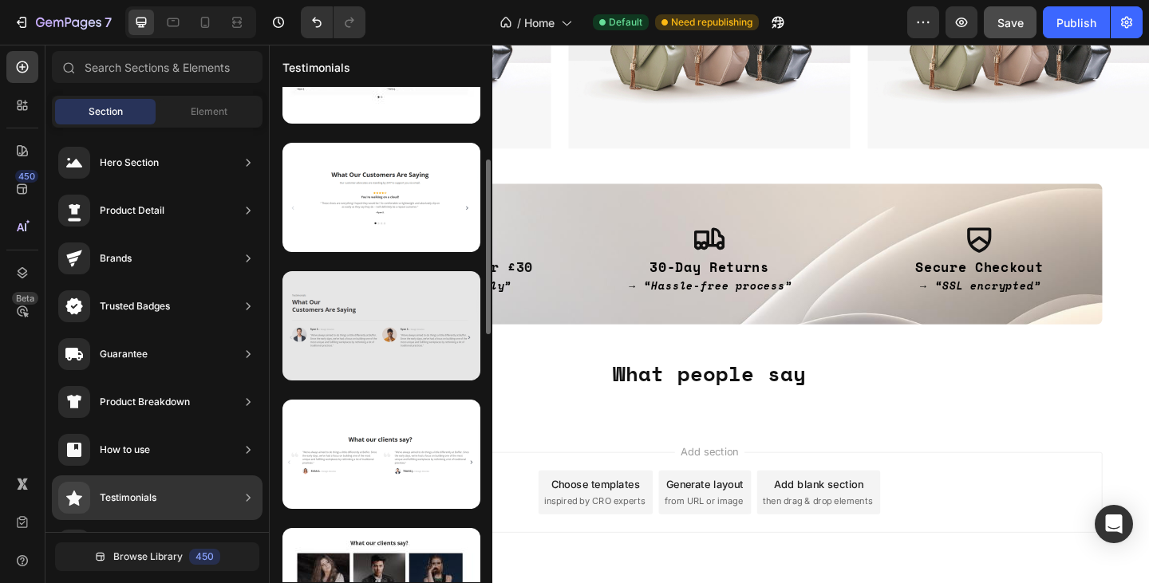
click at [382, 325] on div at bounding box center [381, 325] width 198 height 109
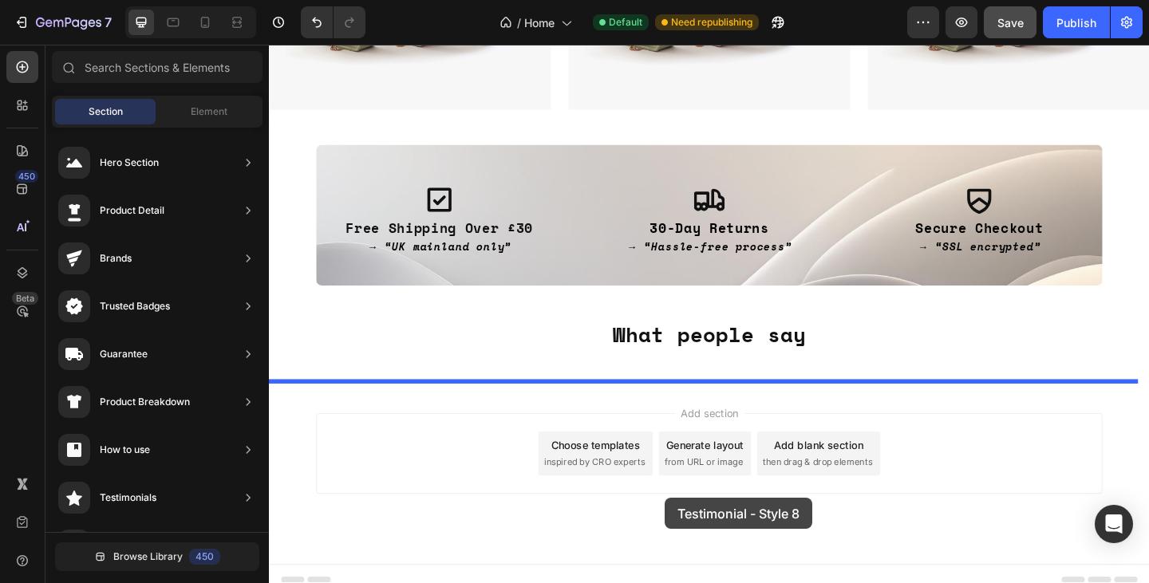
scroll to position [1112, 0]
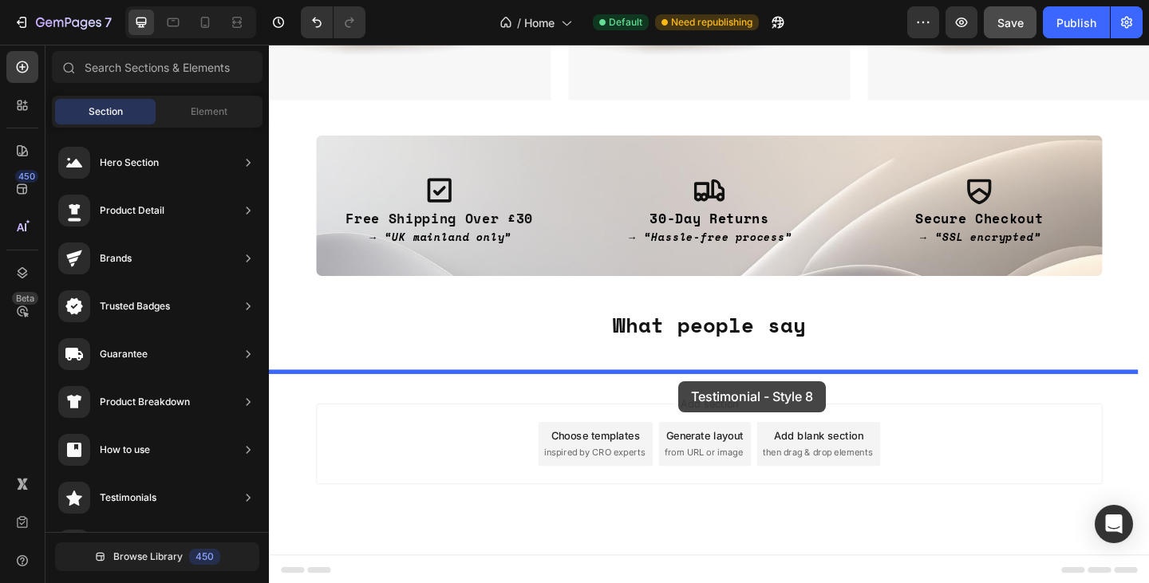
drag, startPoint x: 651, startPoint y: 369, endPoint x: 713, endPoint y: 408, distance: 73.5
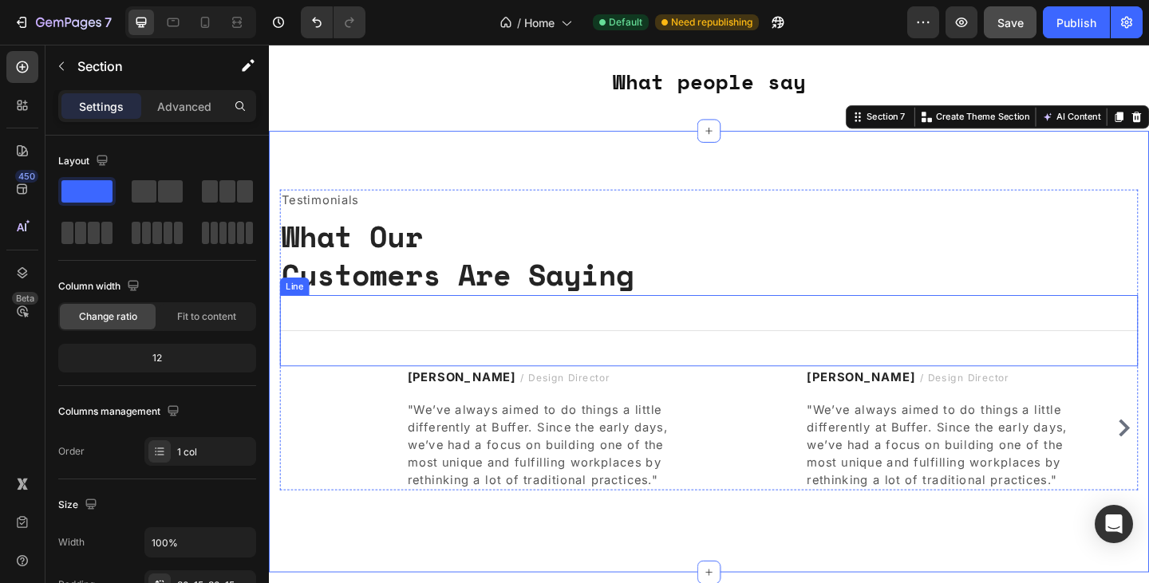
scroll to position [1376, 0]
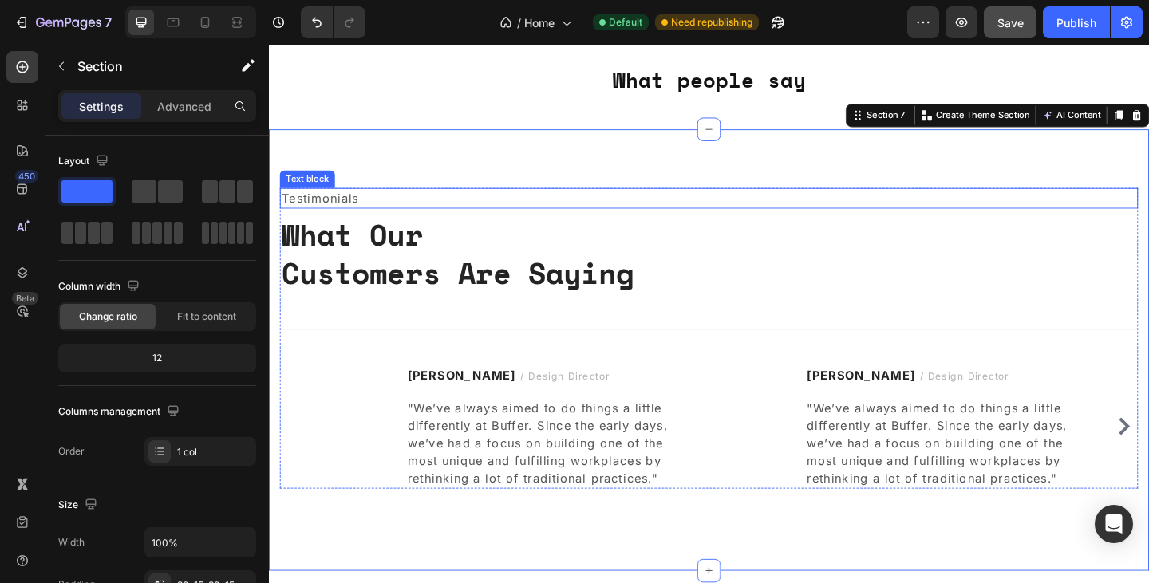
click at [352, 209] on p "Testimonials" at bounding box center [747, 212] width 930 height 19
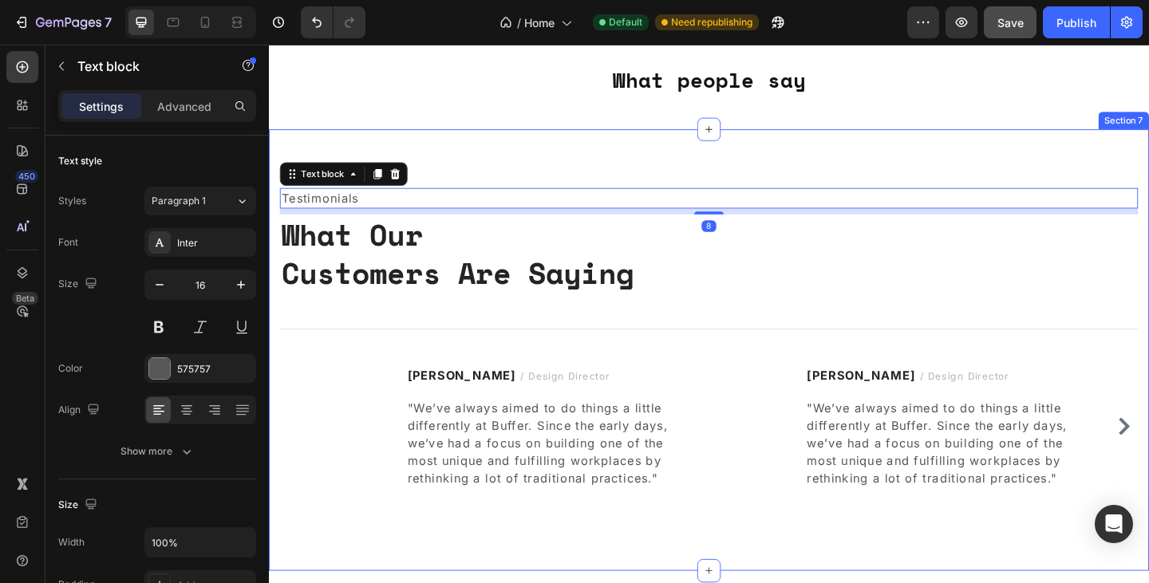
click at [459, 166] on div "Testimonials Text block 8 What Our Customers Are Saying Heading Title Line Imag…" at bounding box center [747, 377] width 957 height 480
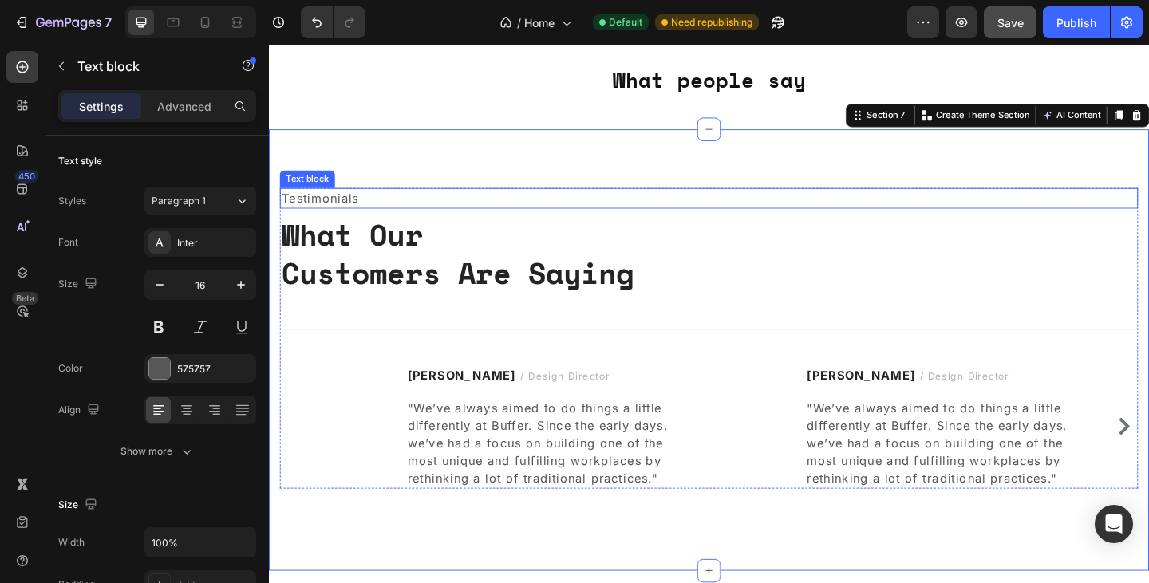
click at [348, 210] on p "Testimonials" at bounding box center [747, 212] width 930 height 19
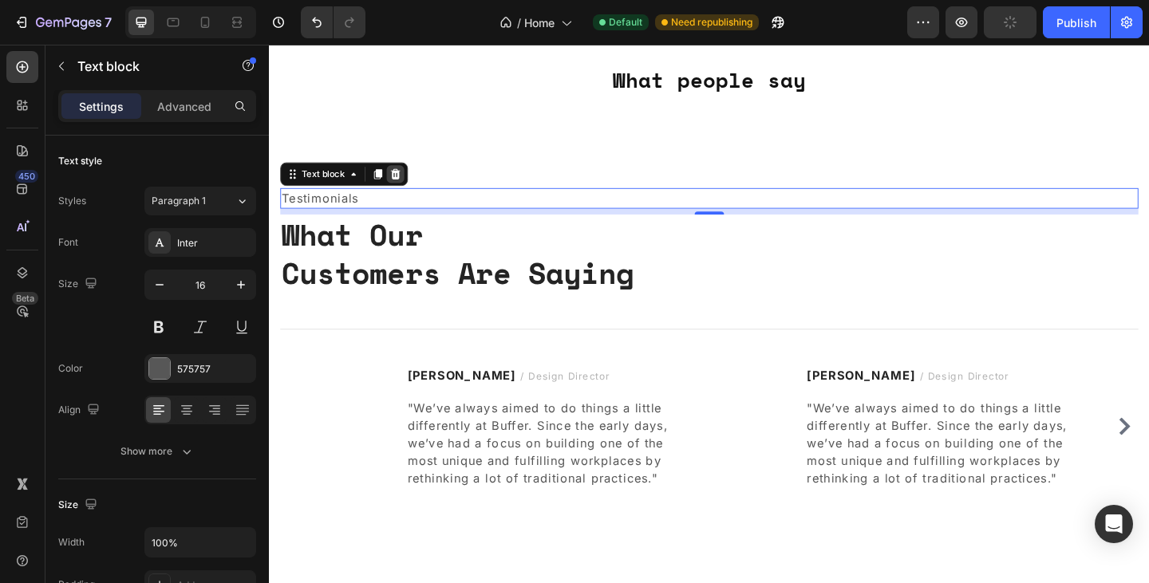
click at [408, 184] on icon at bounding box center [406, 185] width 13 height 13
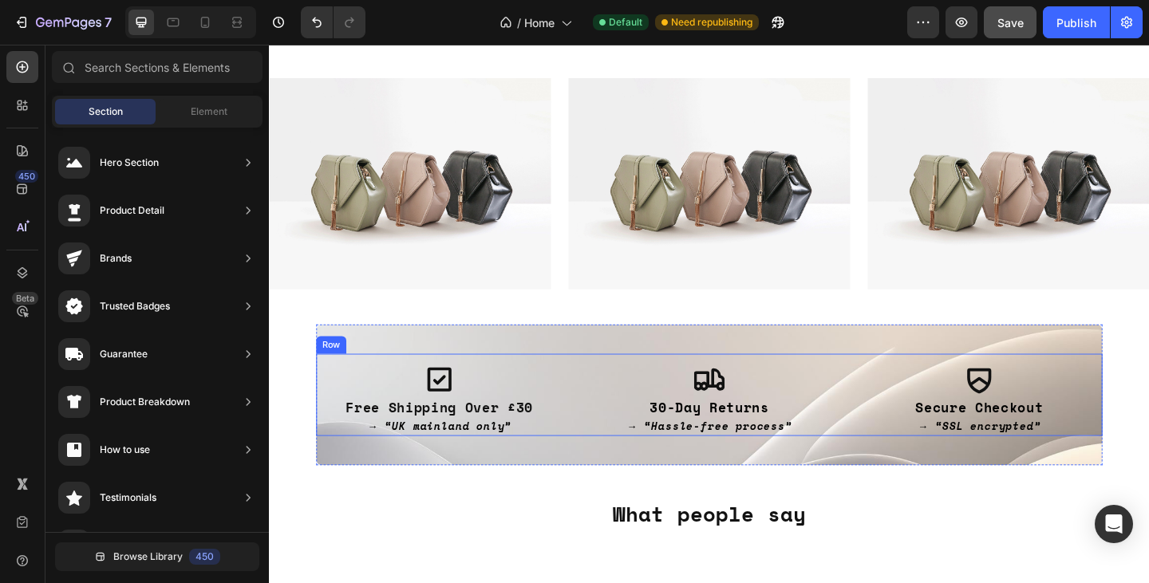
scroll to position [1157, 0]
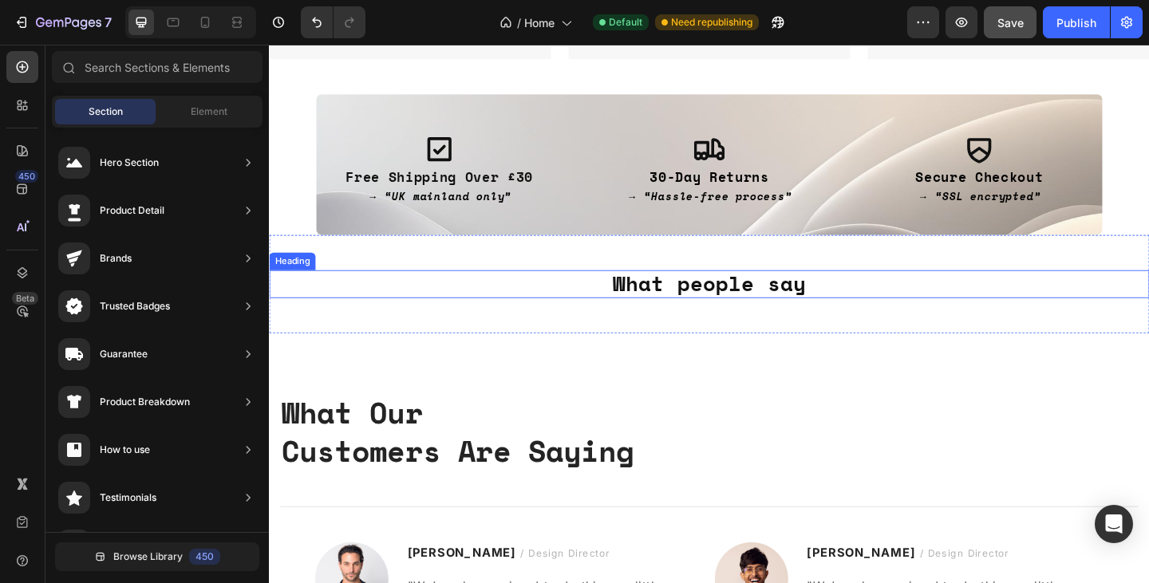
click at [672, 312] on h2 "What people say" at bounding box center [747, 305] width 957 height 30
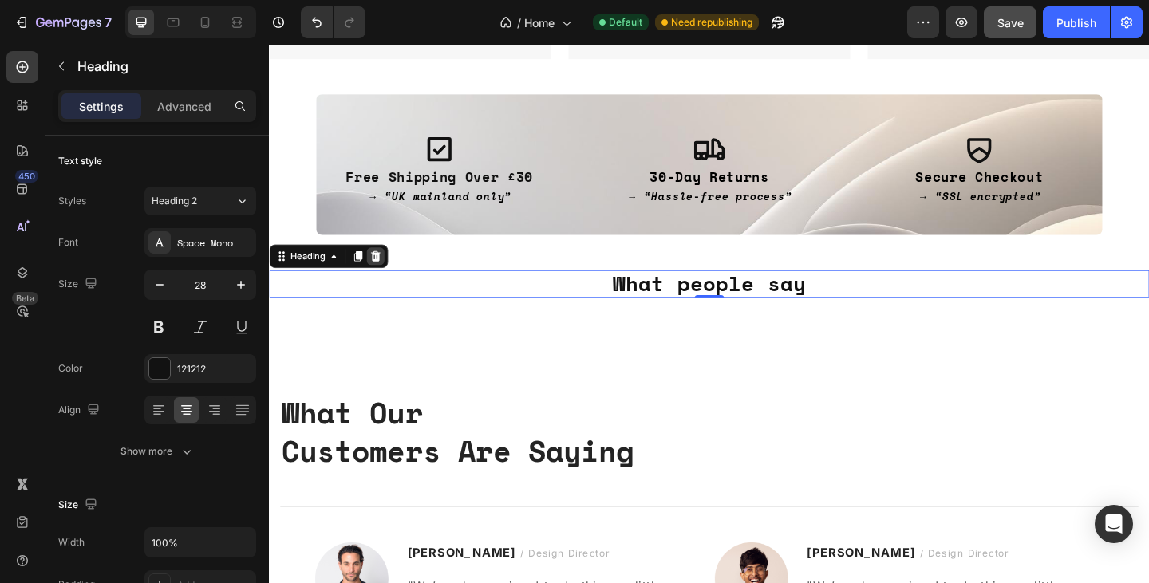
click at [385, 266] on div at bounding box center [384, 275] width 19 height 19
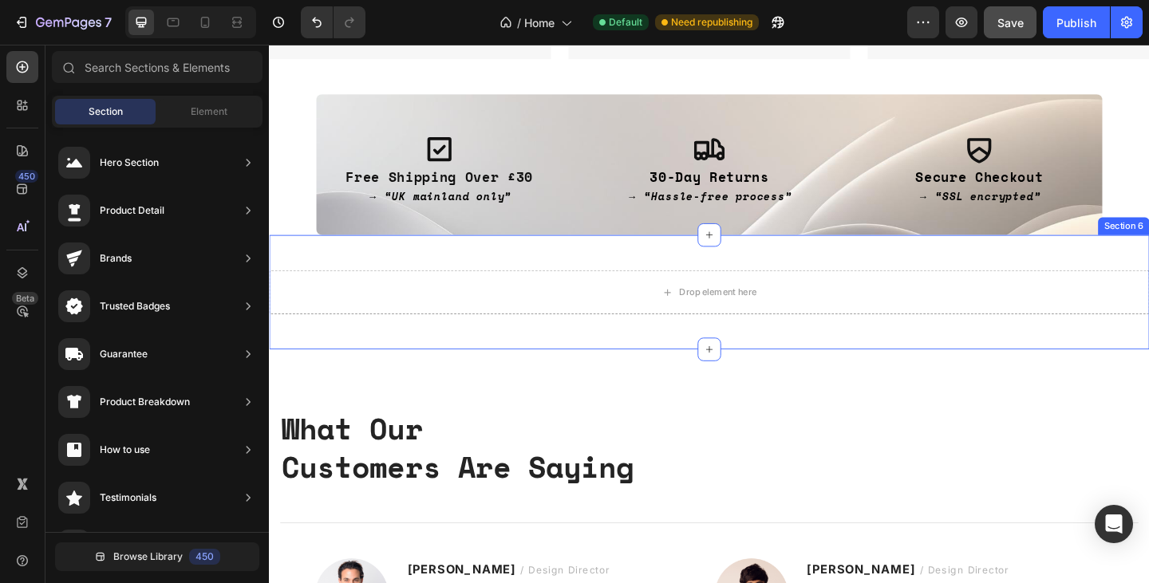
click at [540, 353] on div "Drop element here Section 6" at bounding box center [747, 314] width 957 height 124
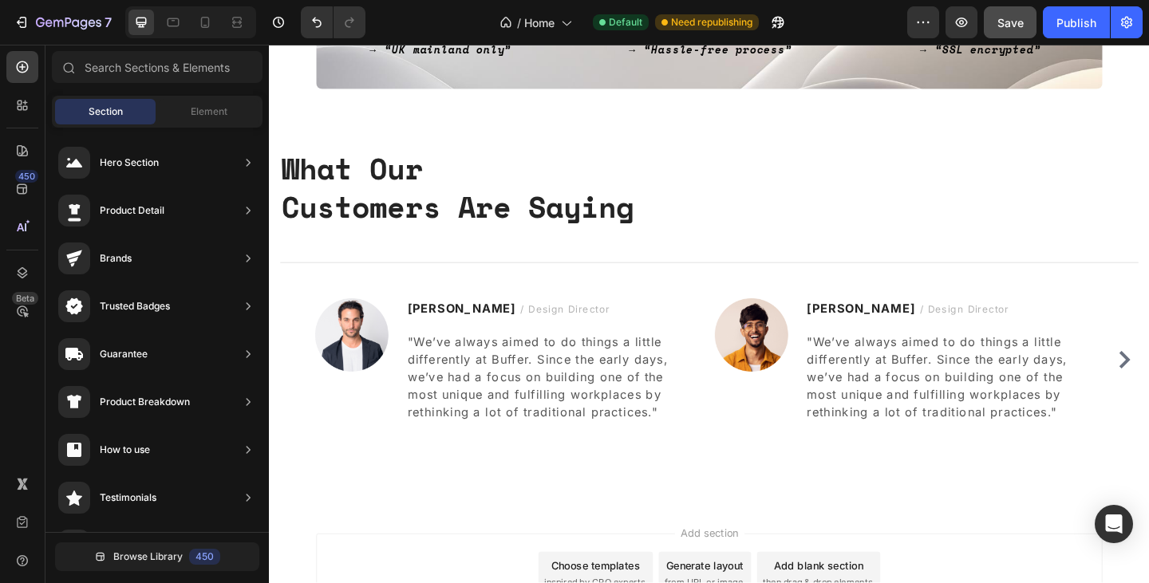
scroll to position [1457, 0]
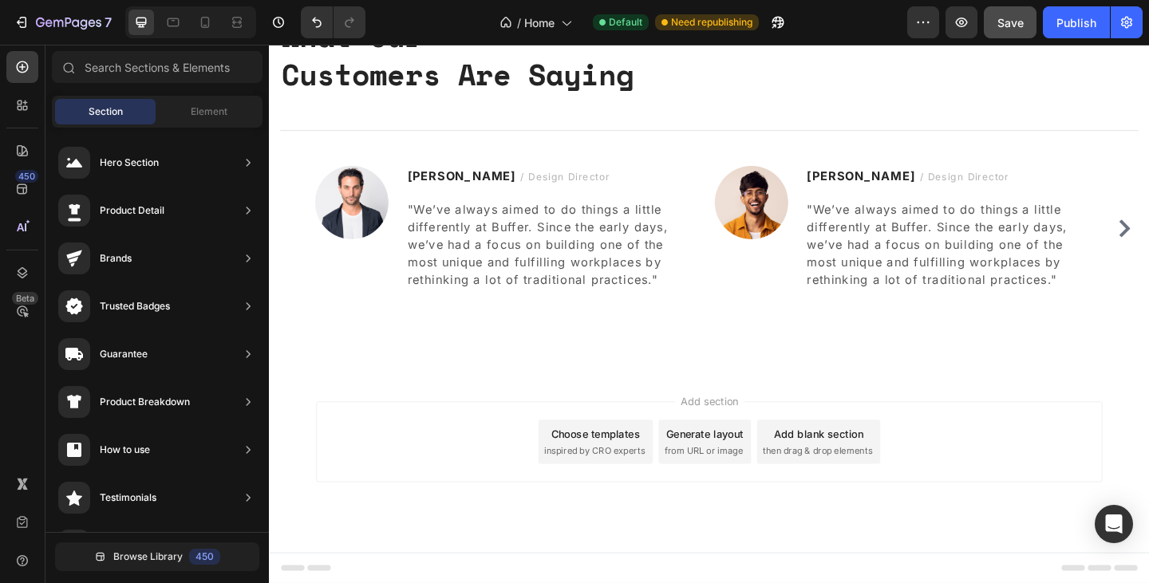
click at [830, 457] on div "Add blank section then drag & drop elements" at bounding box center [866, 477] width 134 height 48
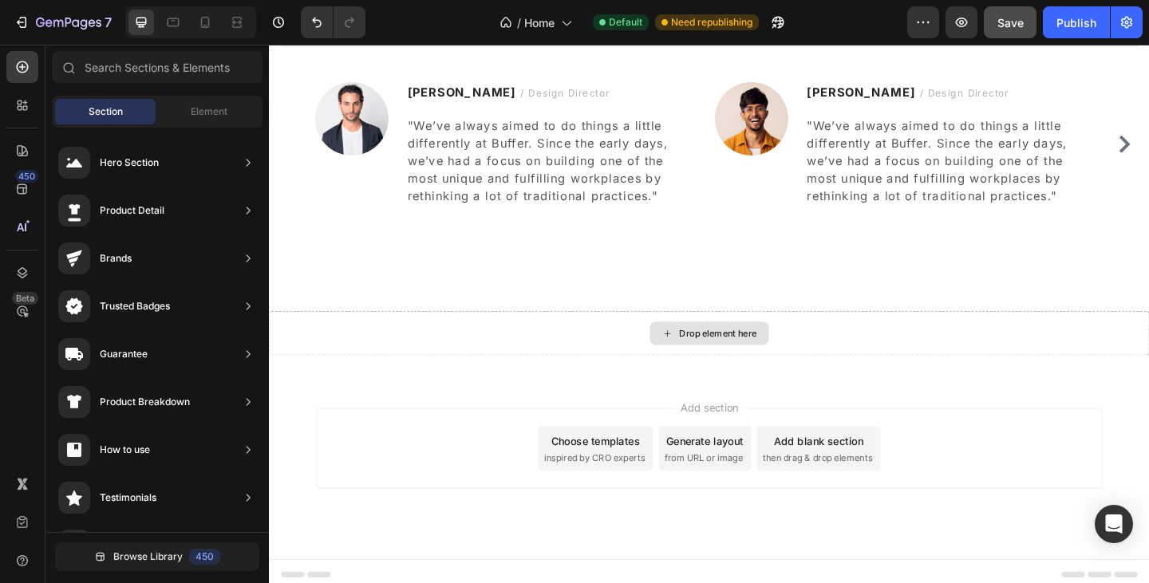
scroll to position [1550, 0]
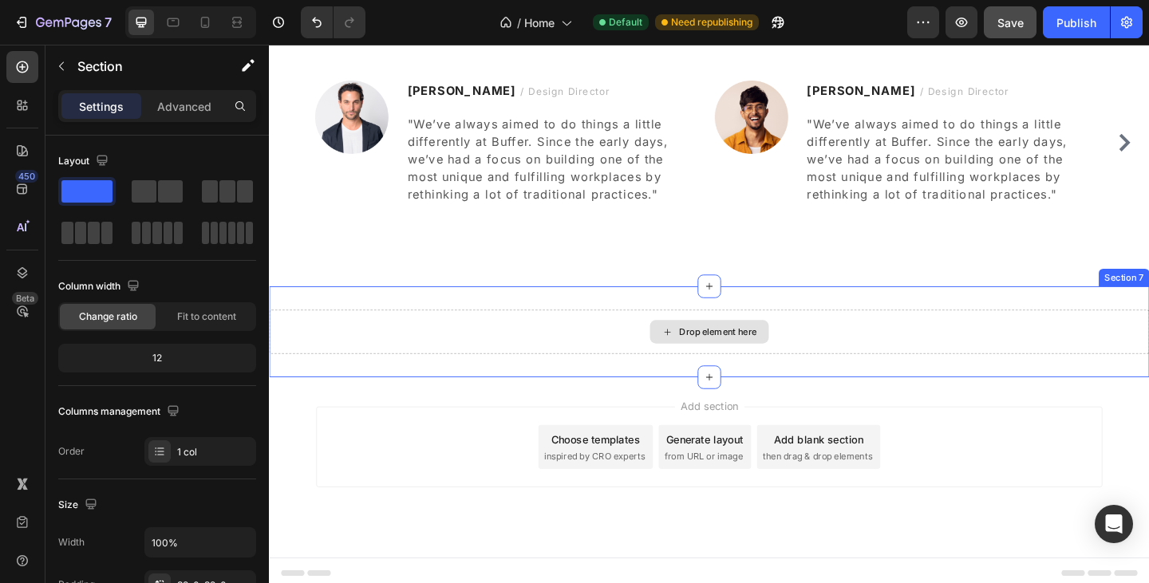
click at [603, 346] on div "Drop element here" at bounding box center [747, 357] width 957 height 48
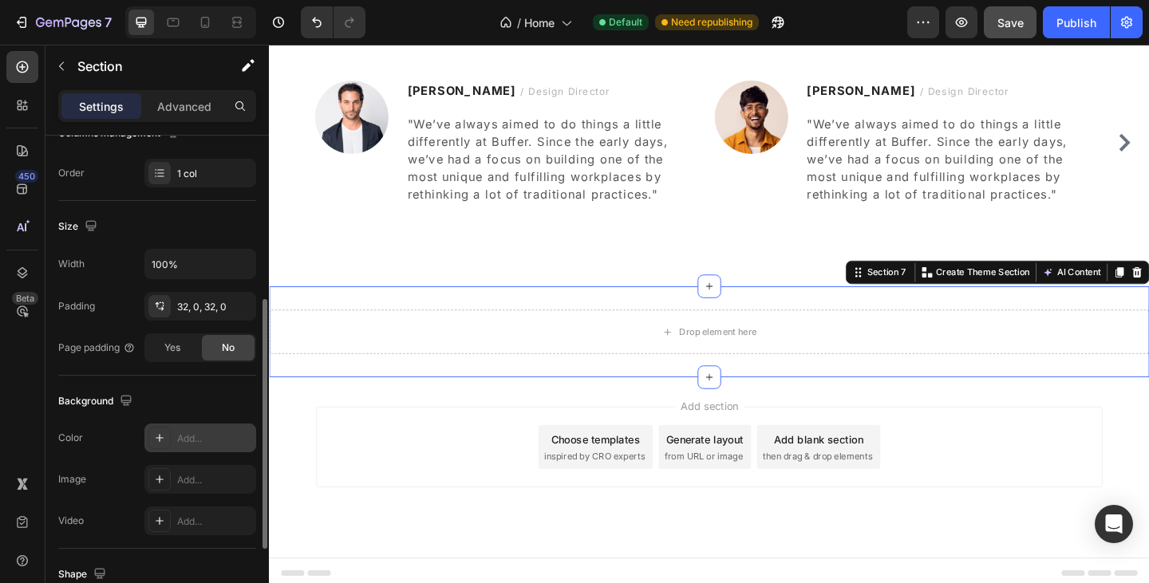
scroll to position [318, 0]
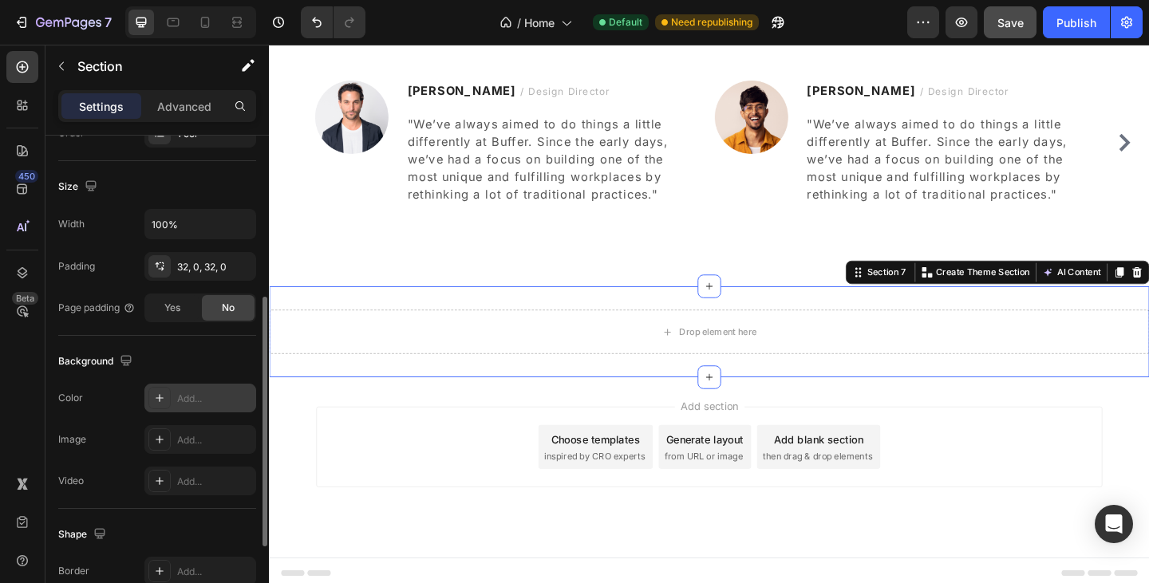
click at [187, 396] on div "Add..." at bounding box center [214, 399] width 75 height 14
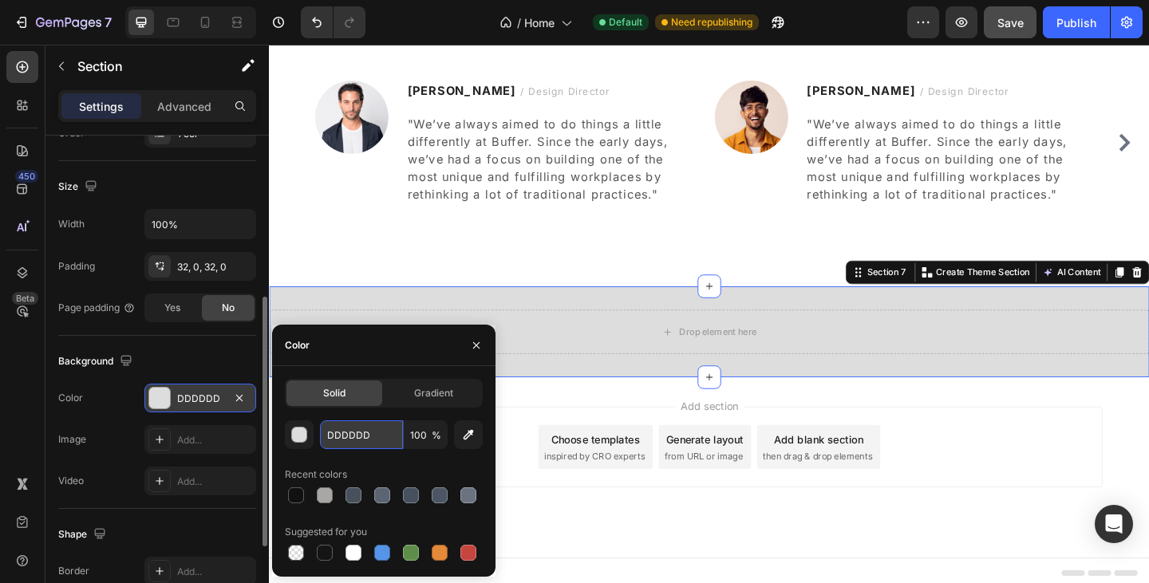
click at [367, 436] on input "DDDDDD" at bounding box center [361, 434] width 83 height 29
paste input "F9FAFB"
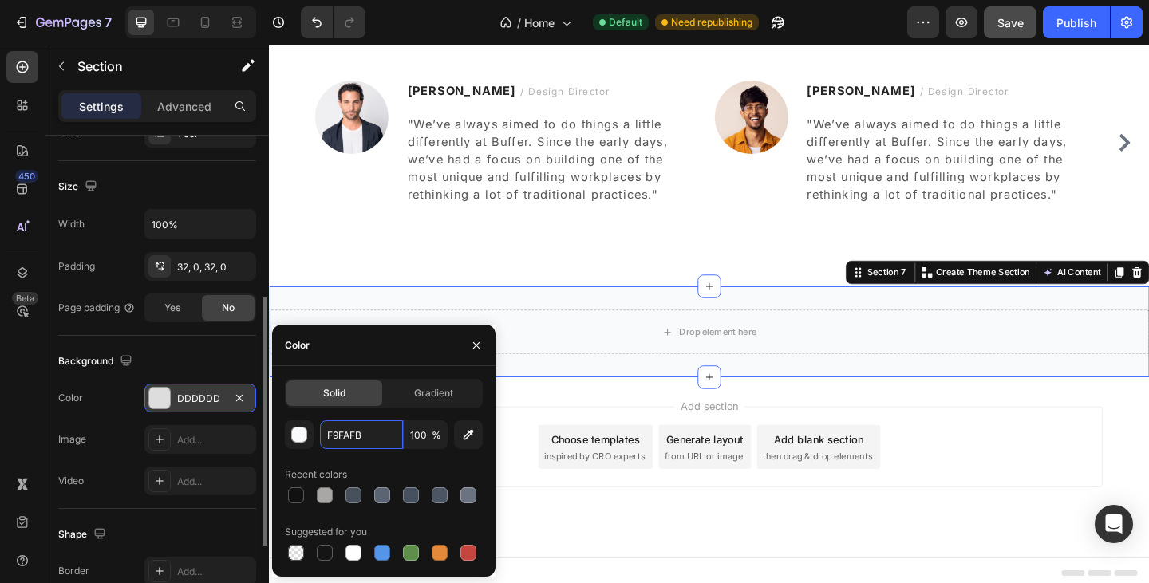
type input "F9FAFB"
click at [388, 365] on div "Color" at bounding box center [383, 345] width 223 height 41
click at [605, 384] on div "Drop element here Section 7 You can create reusable sections Create Theme Secti…" at bounding box center [747, 357] width 957 height 99
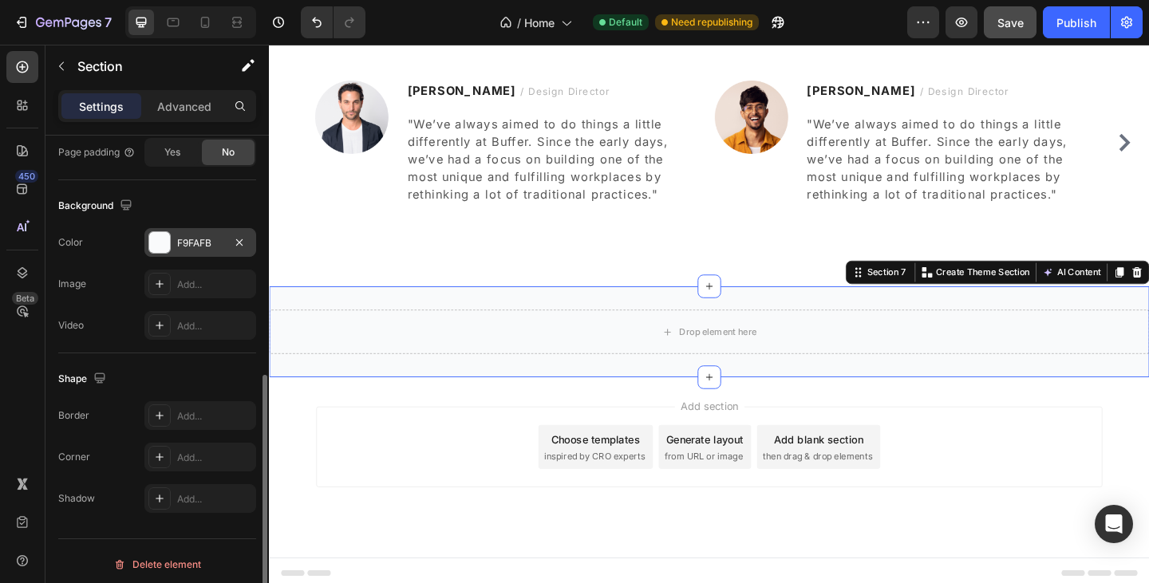
scroll to position [191, 0]
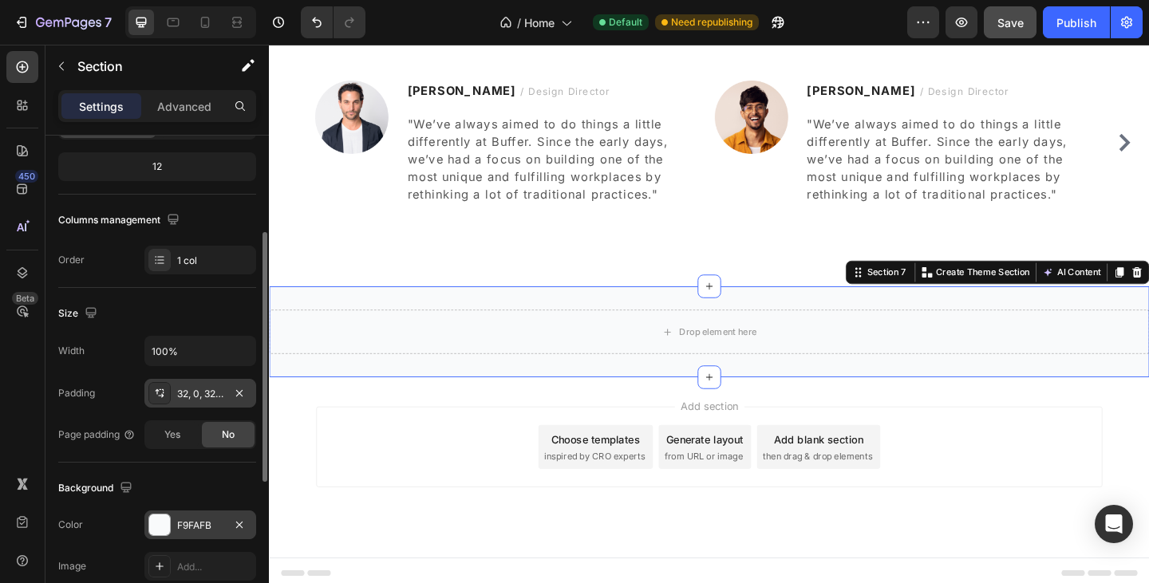
click at [197, 405] on div "32, 0, 32, 0" at bounding box center [200, 393] width 112 height 29
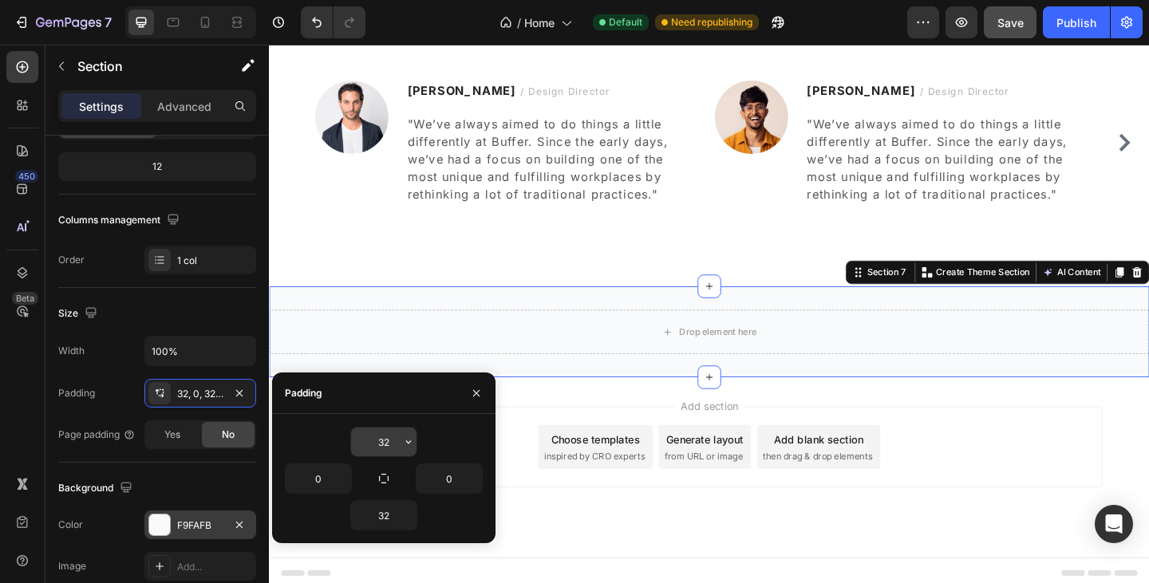
click at [381, 432] on input "32" at bounding box center [383, 442] width 65 height 29
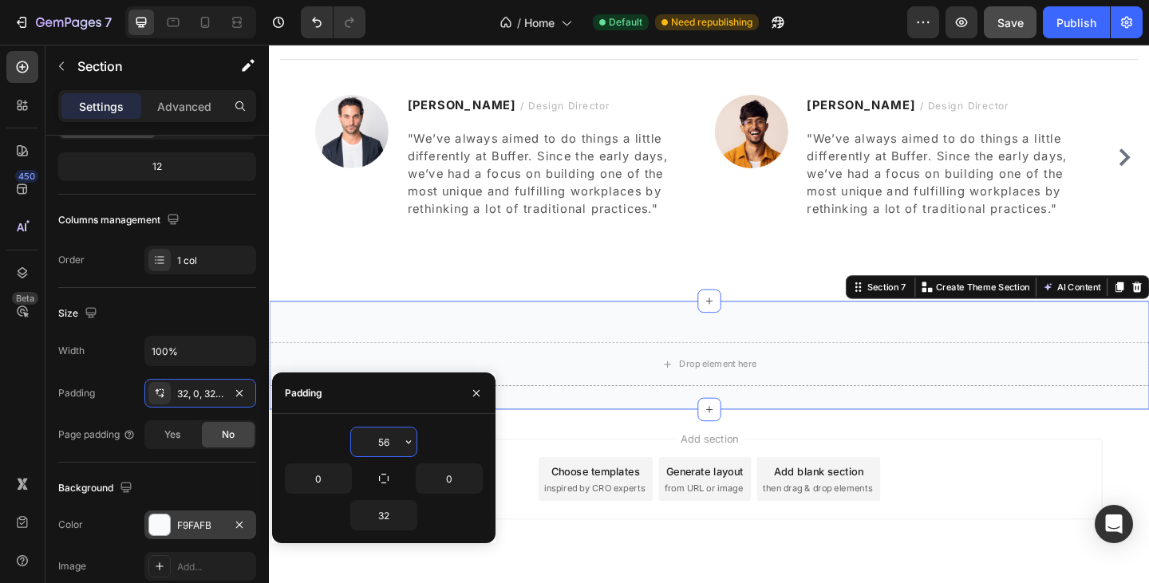
scroll to position [1550, 0]
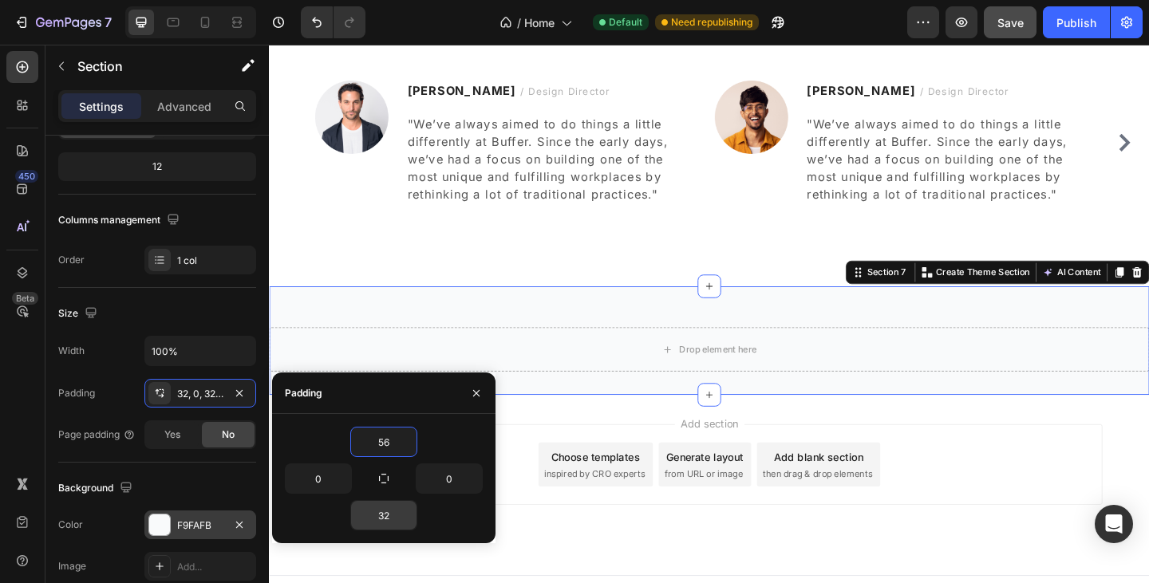
type input "56"
click at [394, 509] on input "32" at bounding box center [383, 515] width 65 height 29
paste input "56"
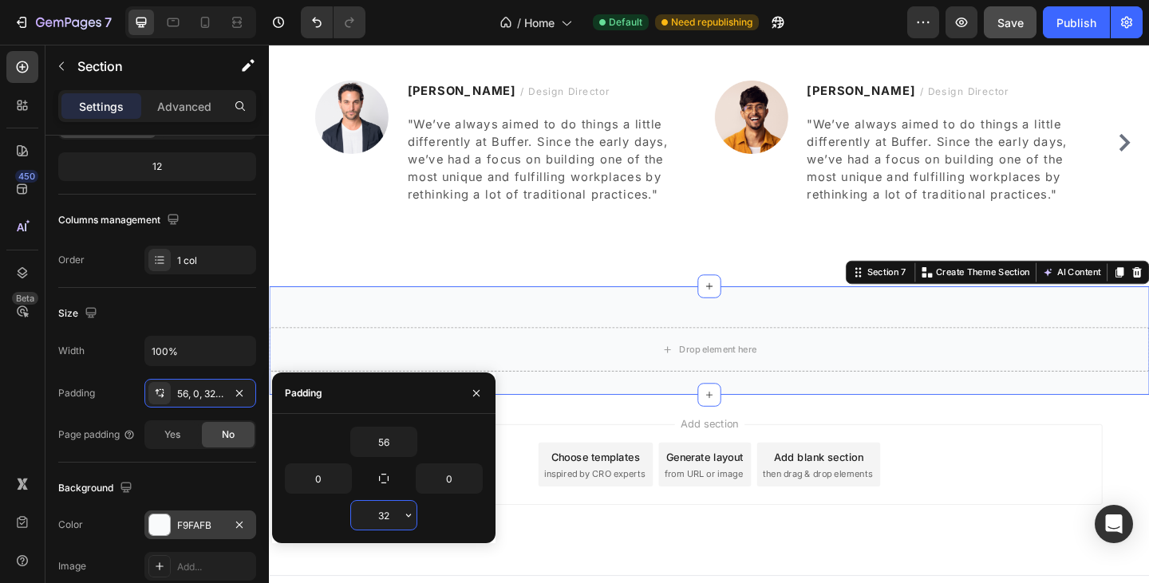
type input "56"
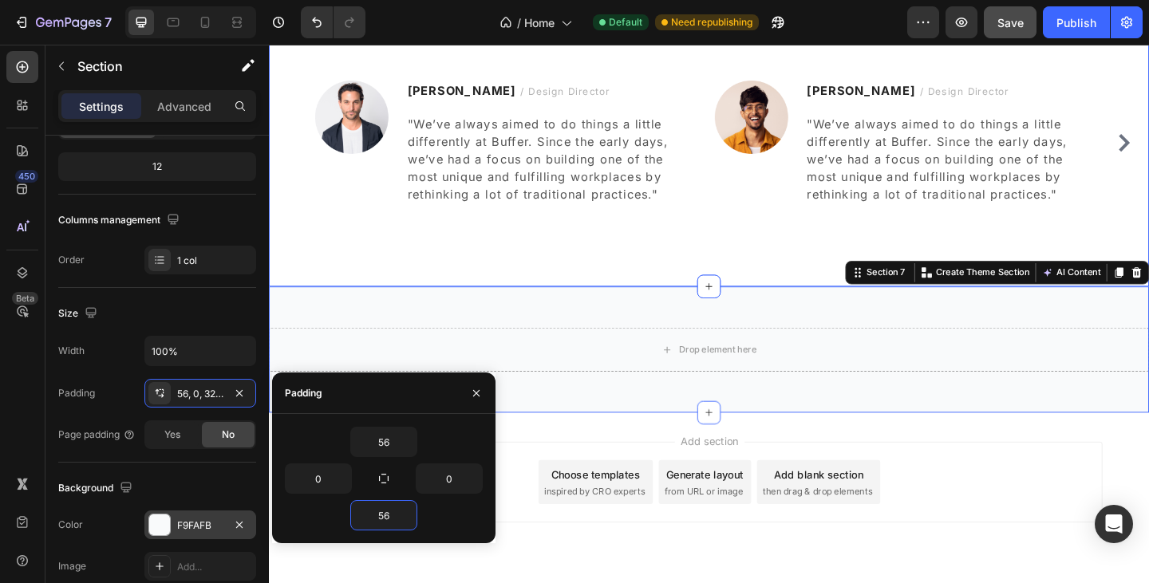
click at [349, 279] on div "What Our Customers Are Saying Heading Title Line Image Ryan S. / Design Directo…" at bounding box center [747, 81] width 957 height 451
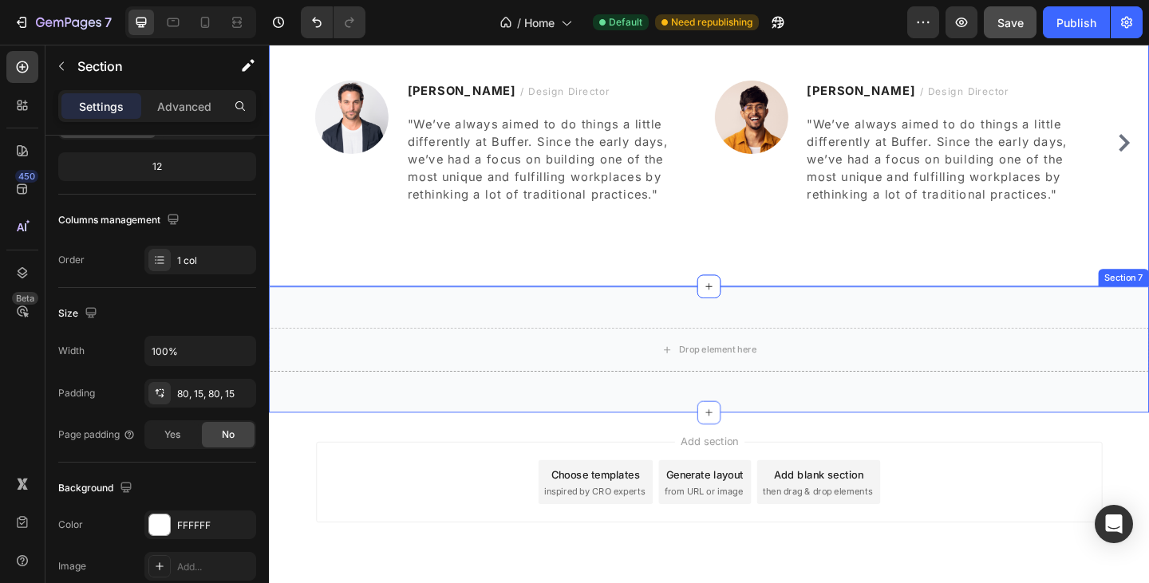
click at [443, 331] on div "Drop element here Section 7" at bounding box center [747, 376] width 957 height 137
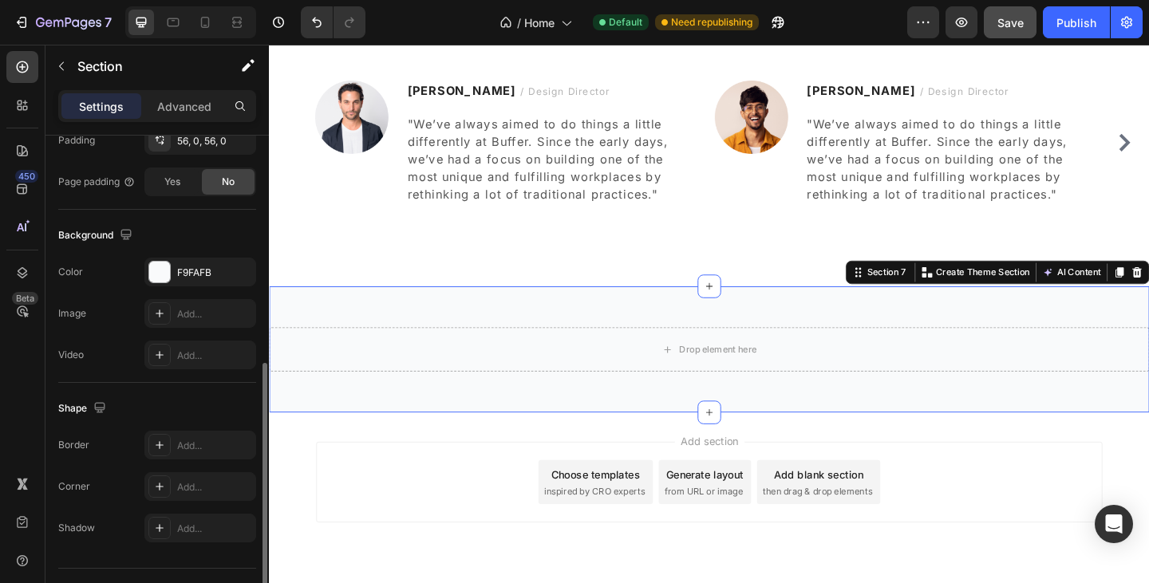
scroll to position [446, 0]
click at [218, 432] on div "Add..." at bounding box center [200, 443] width 112 height 29
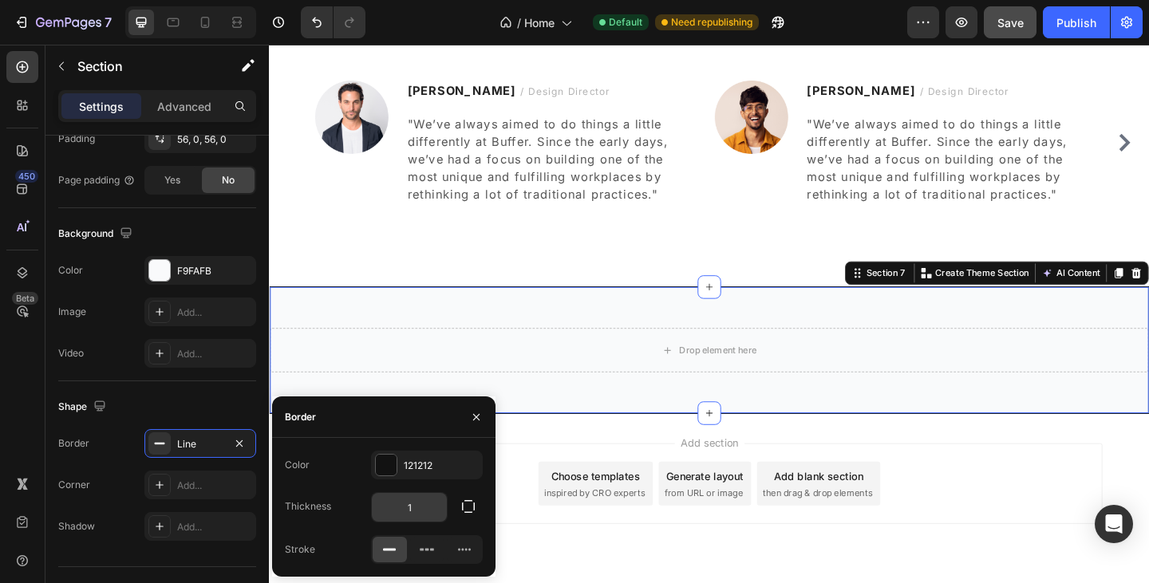
click at [397, 509] on input "1" at bounding box center [409, 507] width 75 height 29
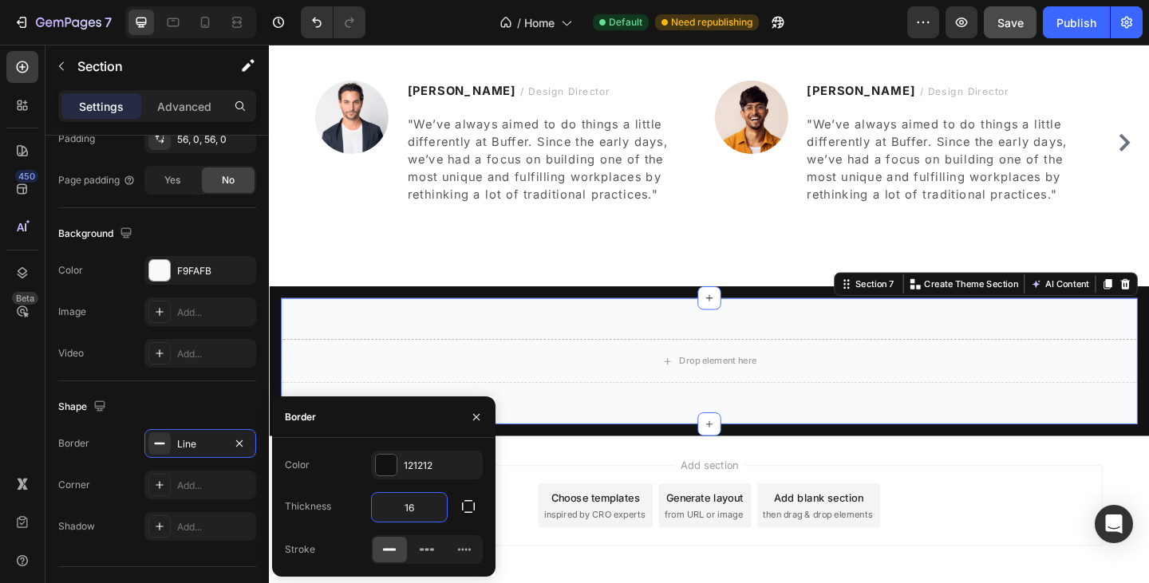
click at [422, 517] on input "16" at bounding box center [409, 507] width 75 height 29
type input "4"
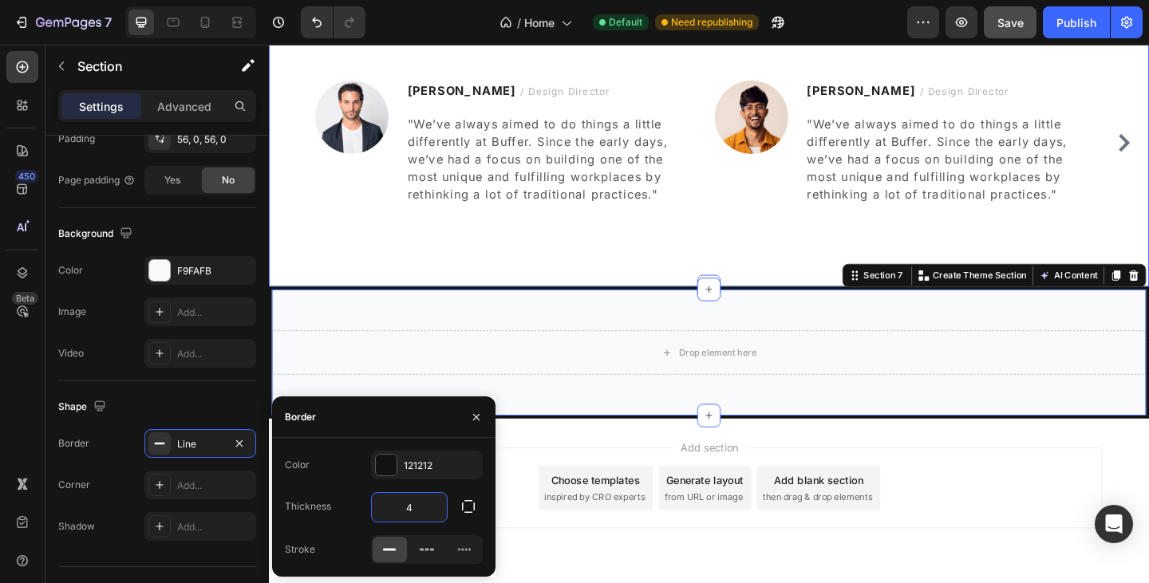
click at [342, 263] on div "What Our Customers Are Saying Heading Title Line Image Ryan S. / Design Directo…" at bounding box center [747, 81] width 957 height 451
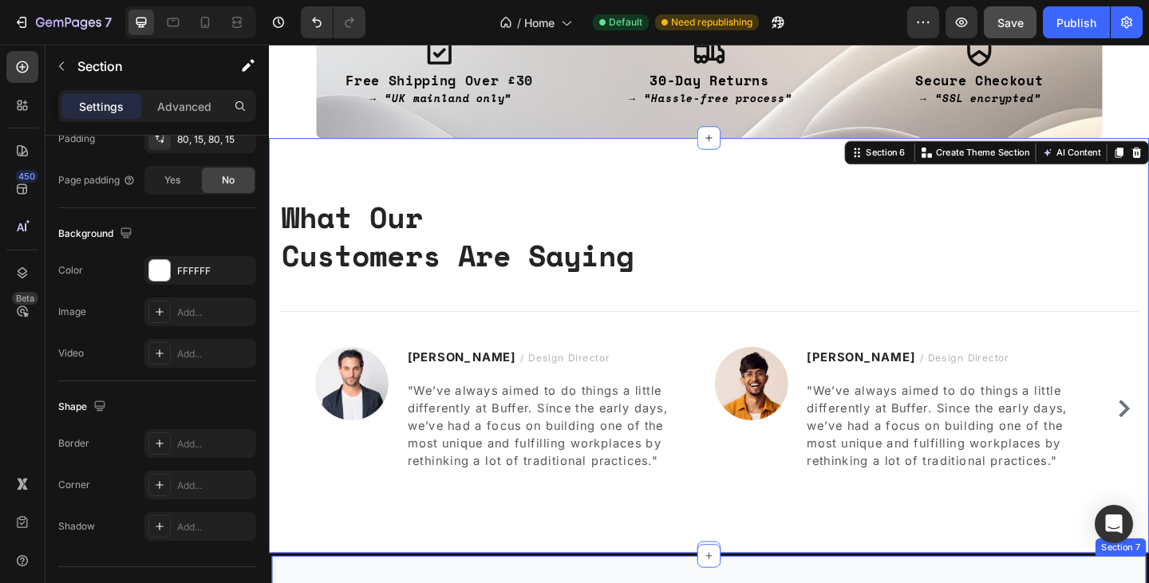
scroll to position [1500, 0]
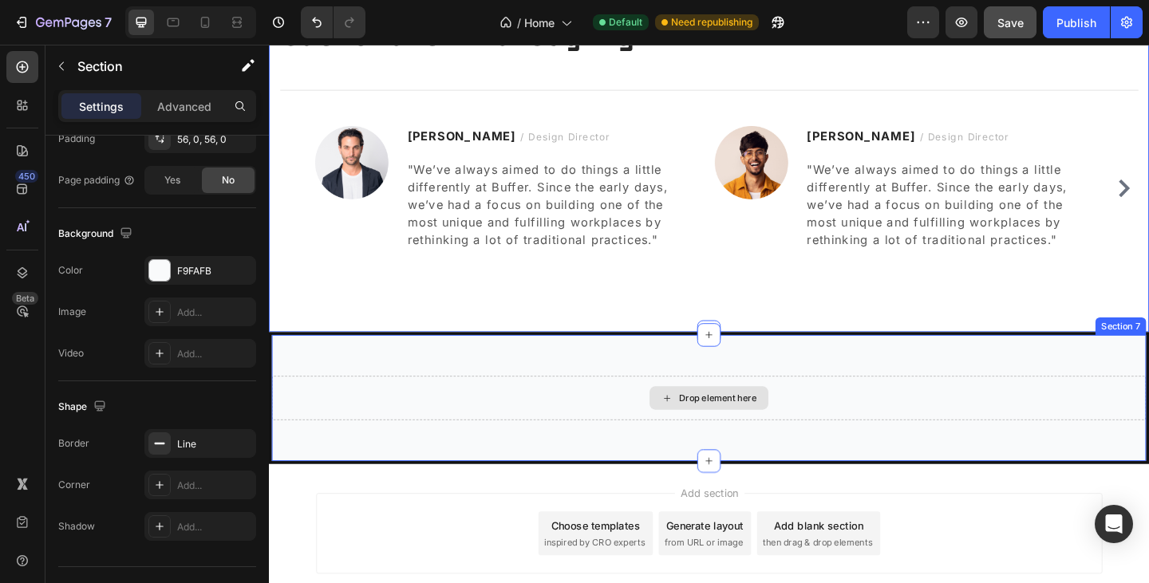
click at [389, 406] on div "Drop element here" at bounding box center [747, 429] width 951 height 48
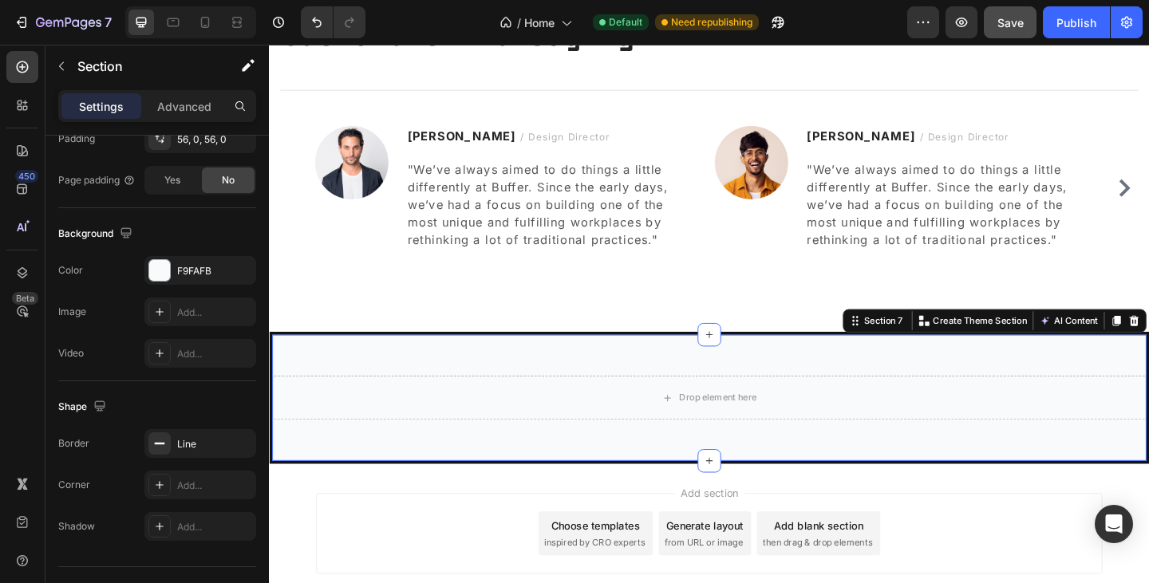
click at [390, 377] on div "Drop element here Section 7 You can create reusable sections Create Theme Secti…" at bounding box center [747, 429] width 957 height 144
click at [227, 453] on div "Line" at bounding box center [200, 443] width 112 height 29
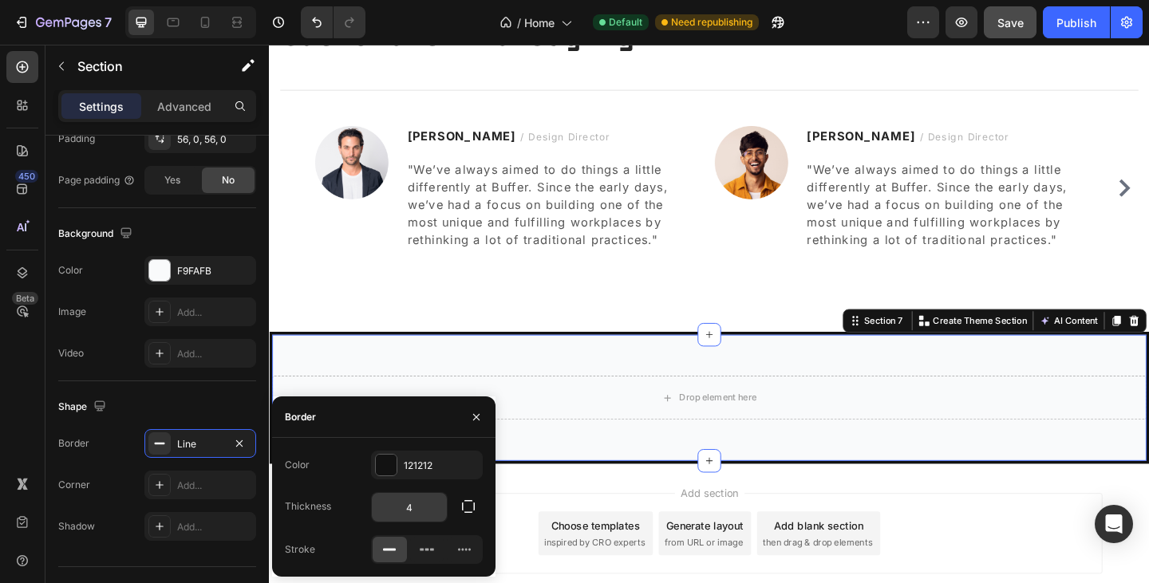
click at [412, 503] on input "4" at bounding box center [409, 507] width 75 height 29
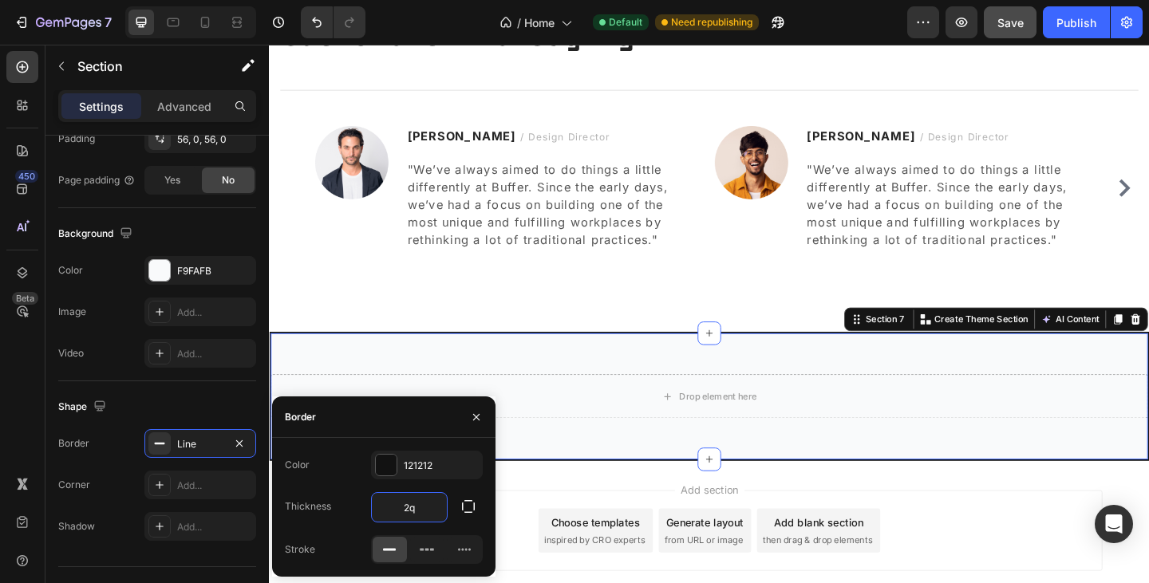
type input "2"
type input "1"
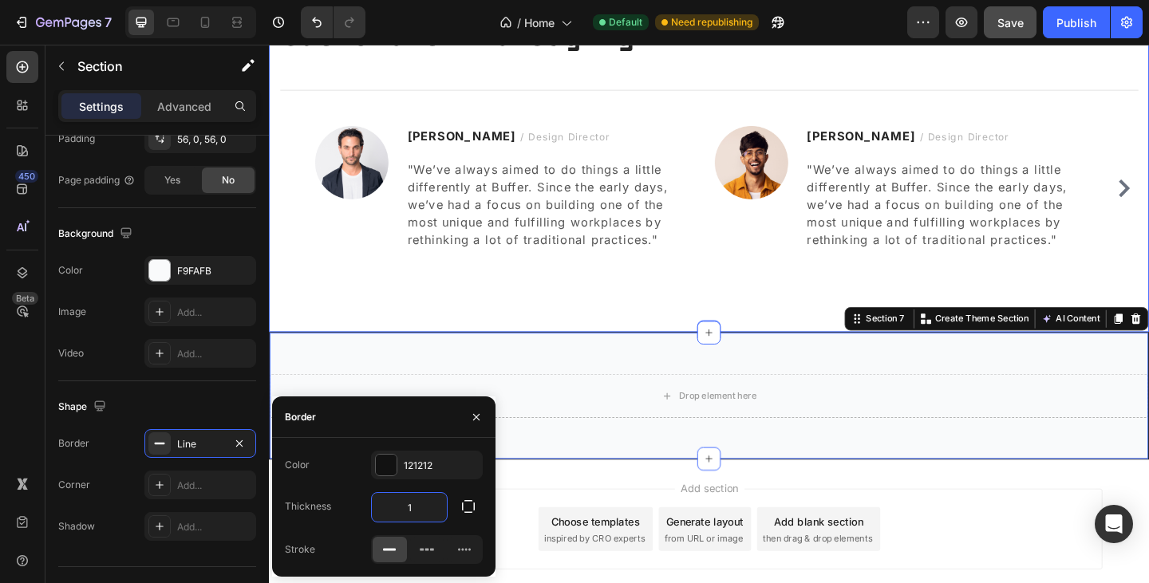
click at [473, 332] on div "What Our Customers Are Saying Heading Title Line Image Ryan S. / Design Directo…" at bounding box center [747, 131] width 957 height 451
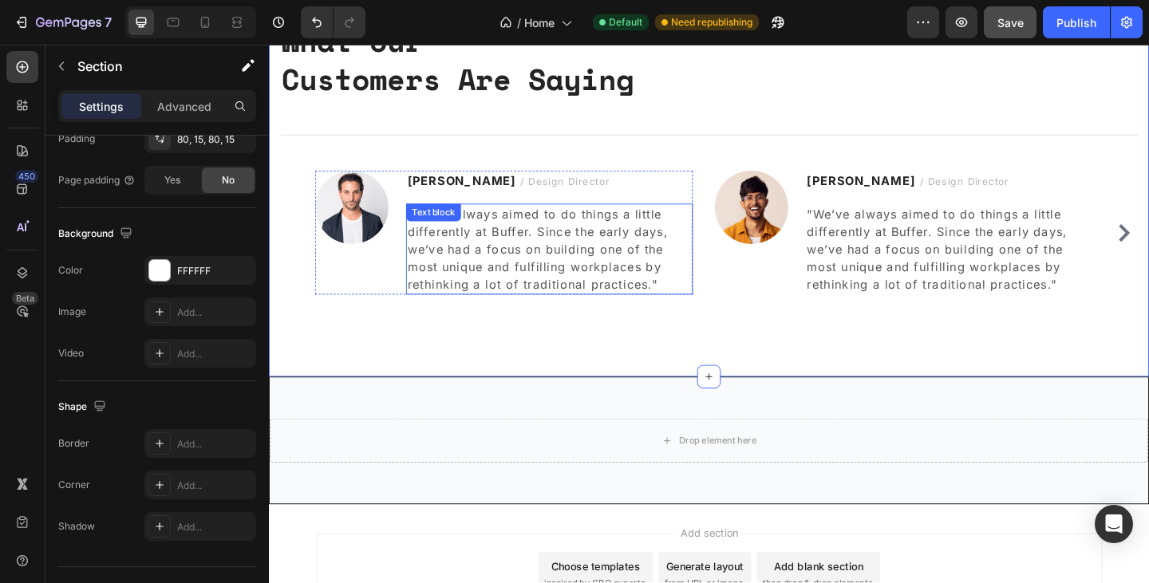
scroll to position [1463, 0]
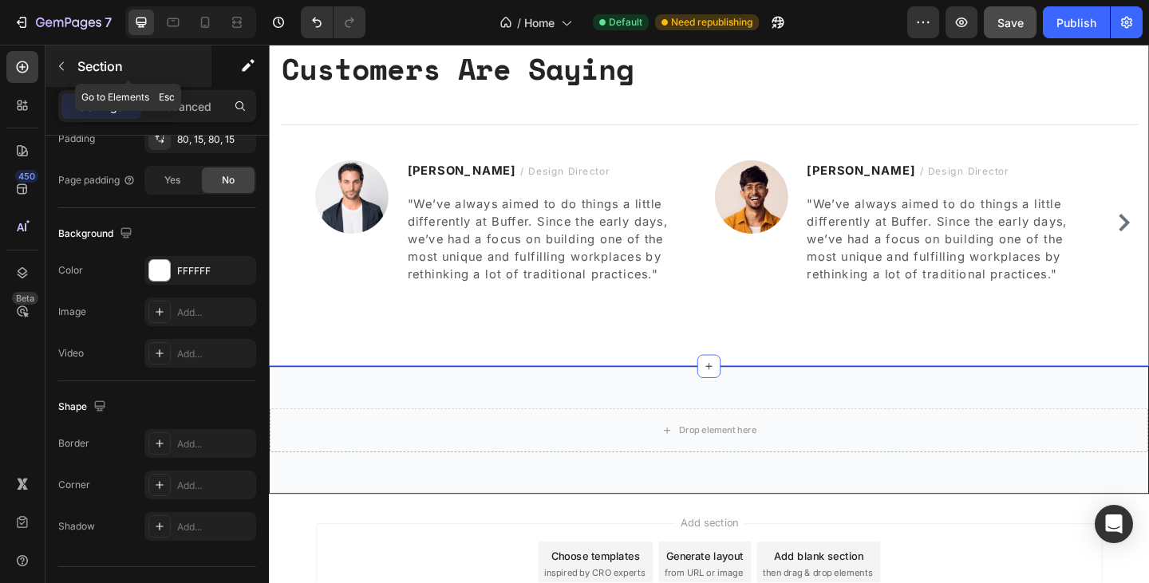
click at [62, 69] on icon "button" at bounding box center [61, 66] width 13 height 13
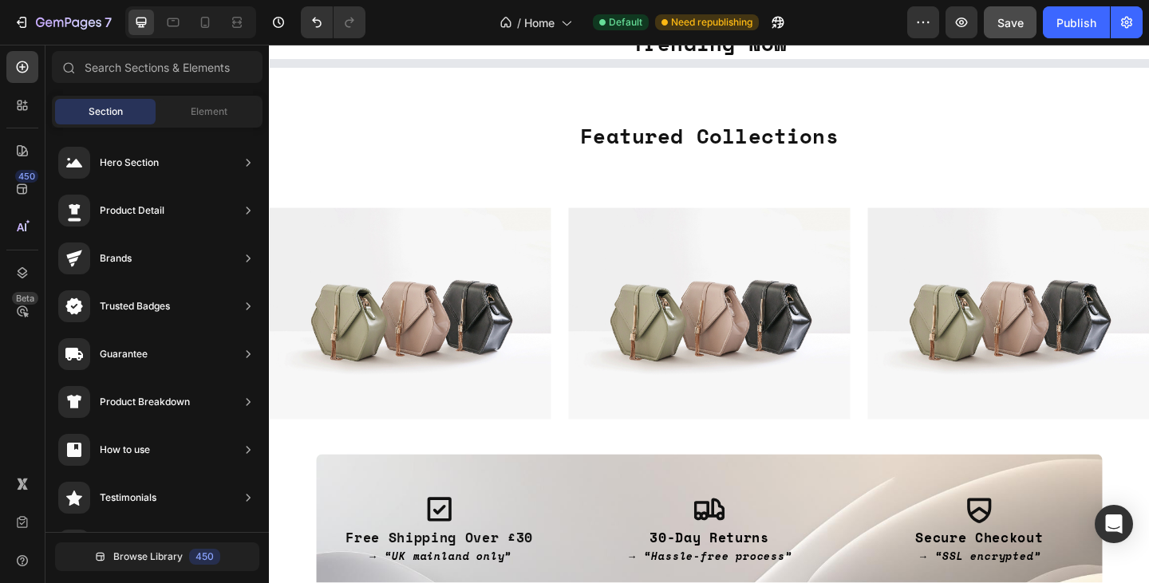
scroll to position [332, 0]
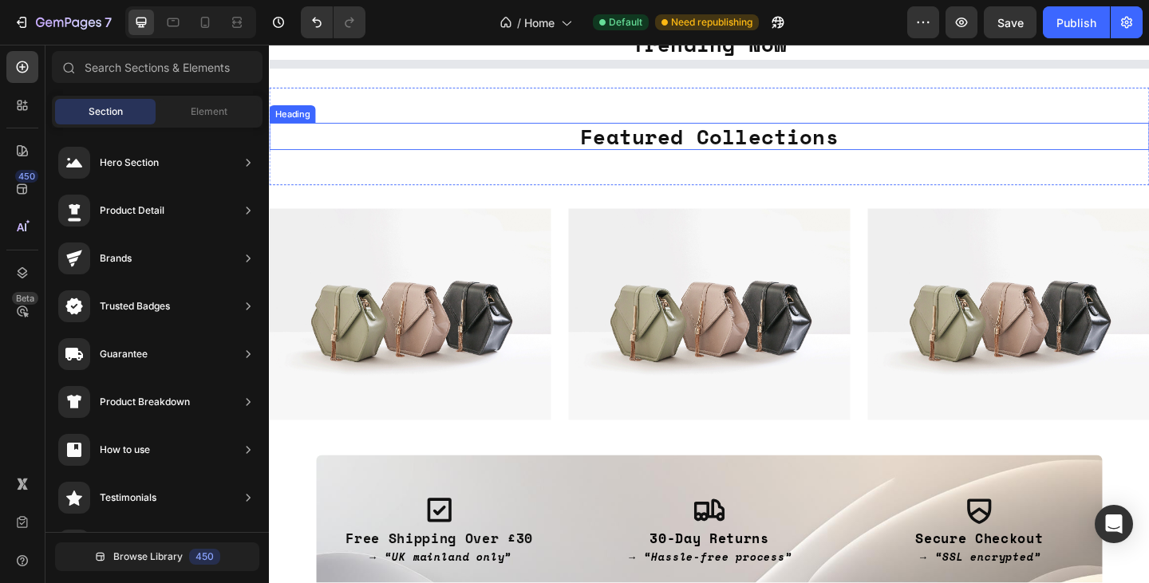
scroll to position [332, 0]
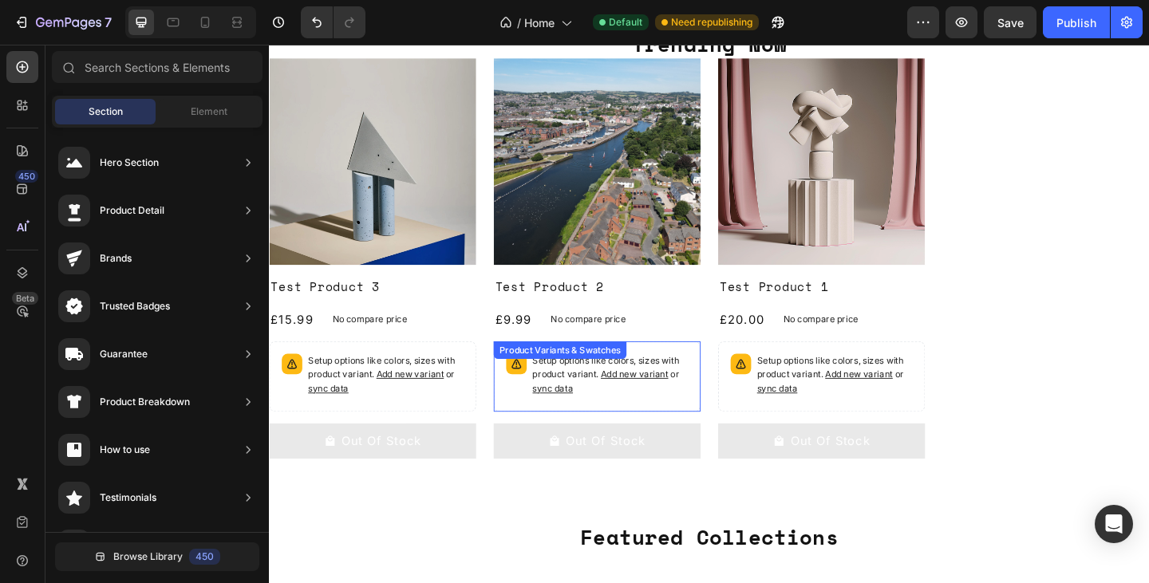
click at [680, 135] on img at bounding box center [625, 172] width 225 height 225
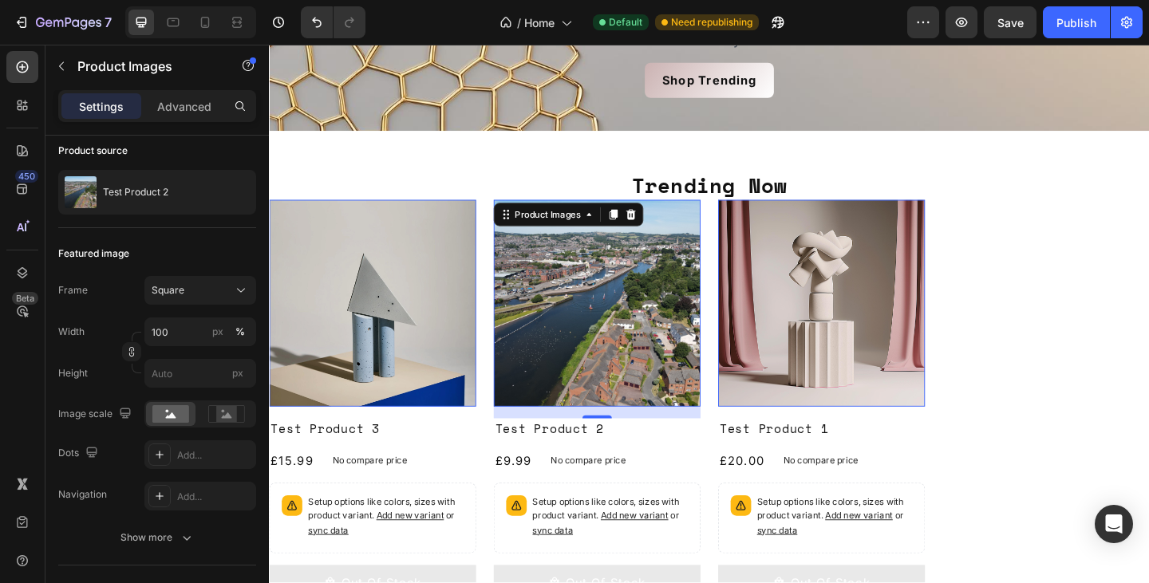
scroll to position [177, 0]
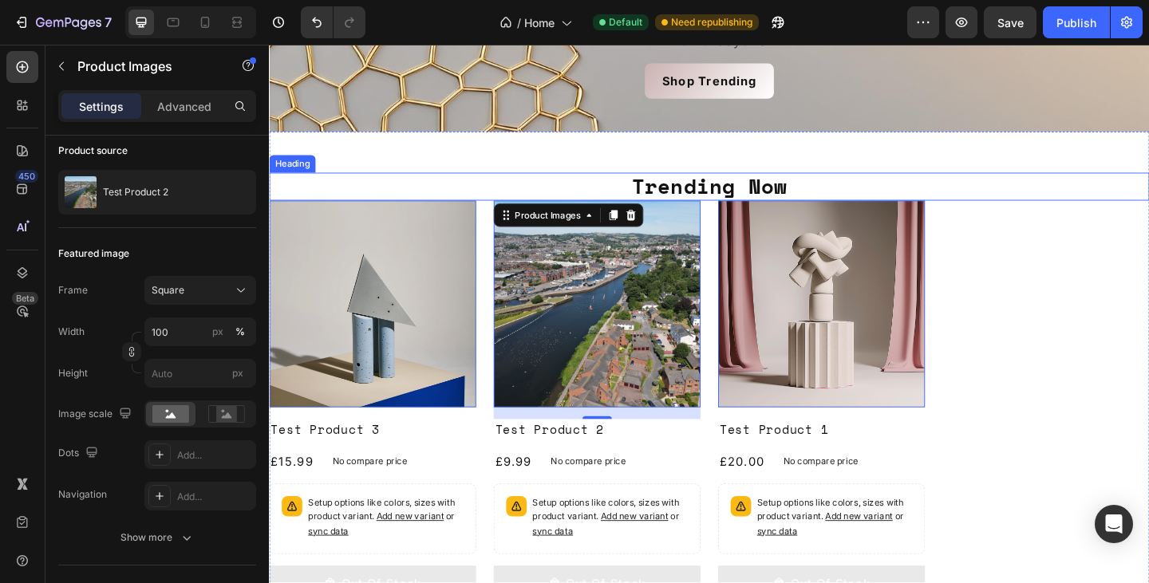
click at [776, 191] on h2 "Trending Now" at bounding box center [747, 199] width 957 height 30
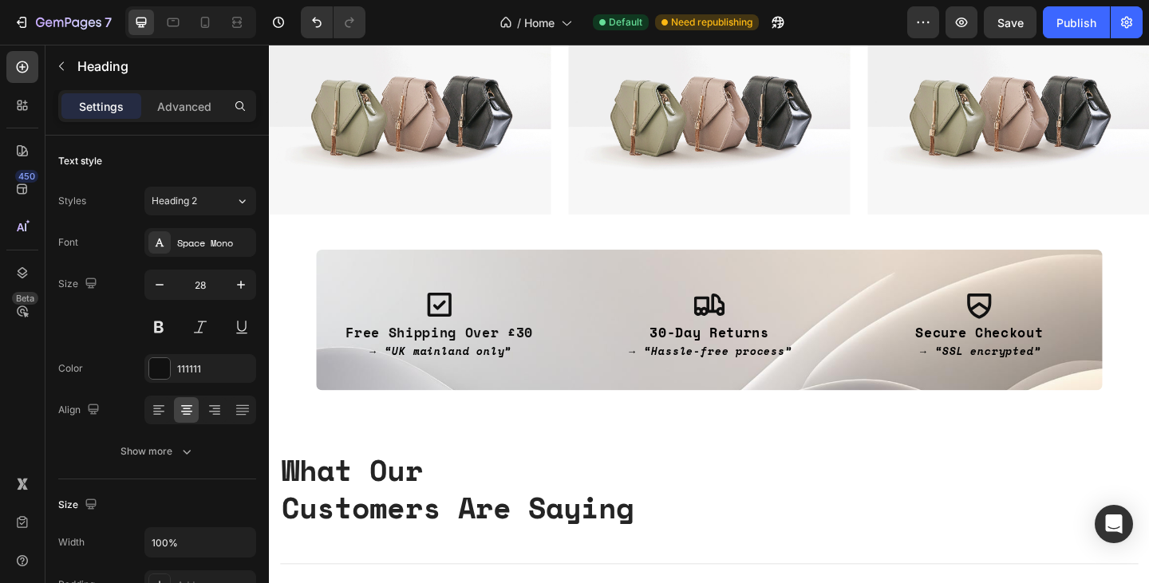
scroll to position [1200, 0]
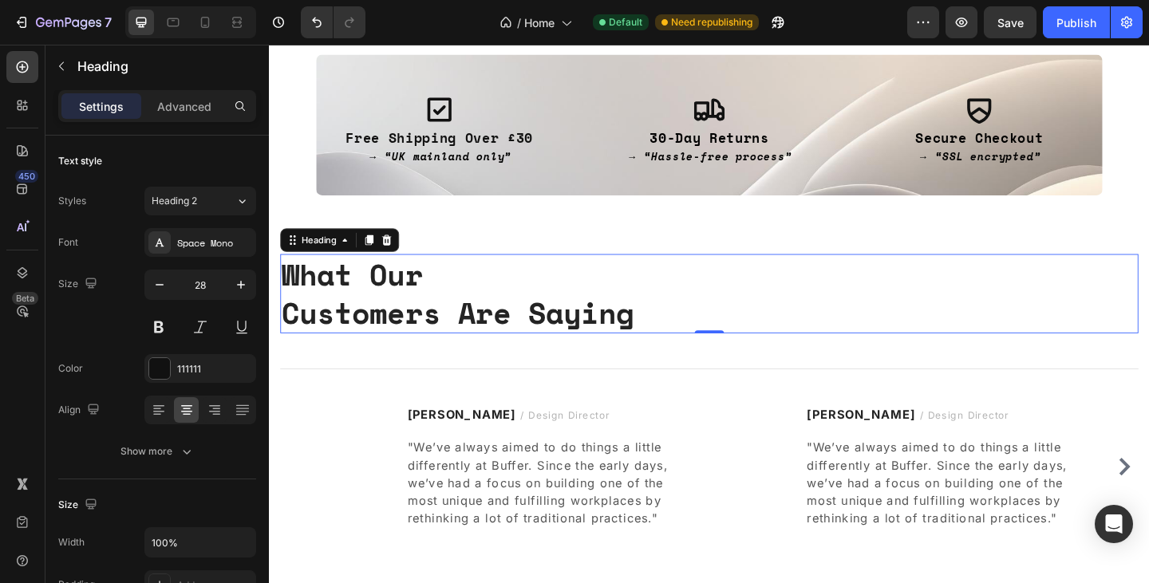
click at [405, 339] on p "What Our Customers Are Saying" at bounding box center [747, 315] width 930 height 83
click at [192, 406] on icon at bounding box center [187, 410] width 16 height 16
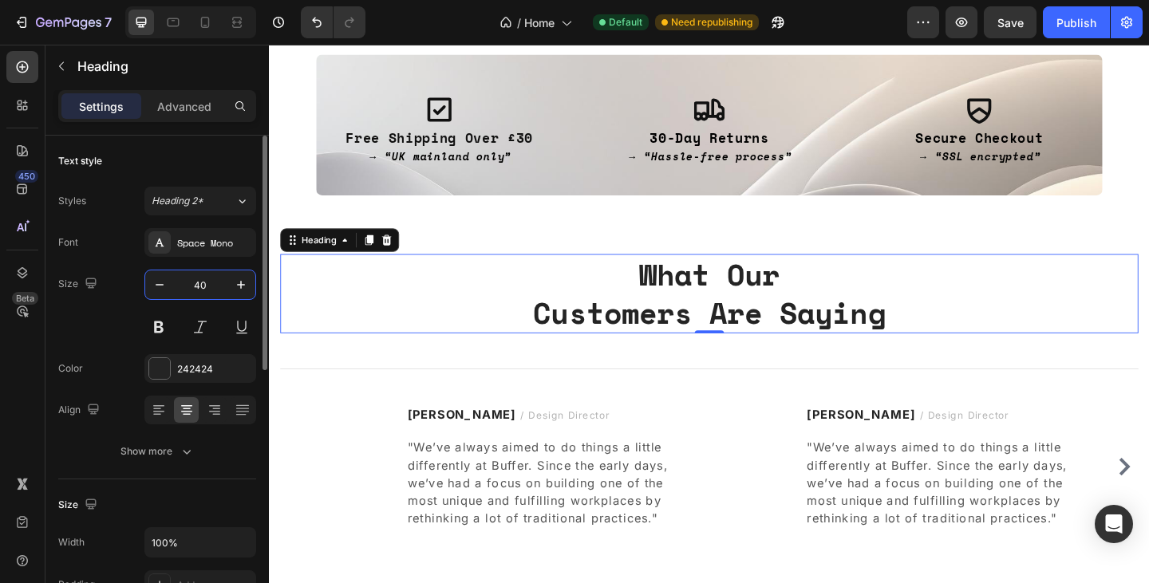
click at [206, 287] on input "40" at bounding box center [200, 284] width 53 height 29
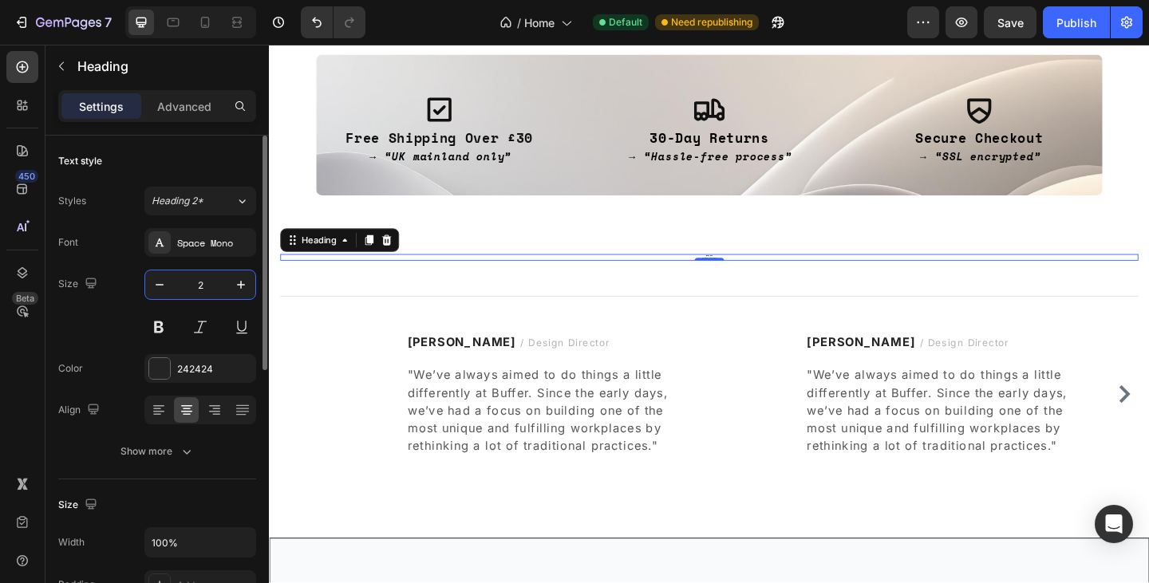
type input "28"
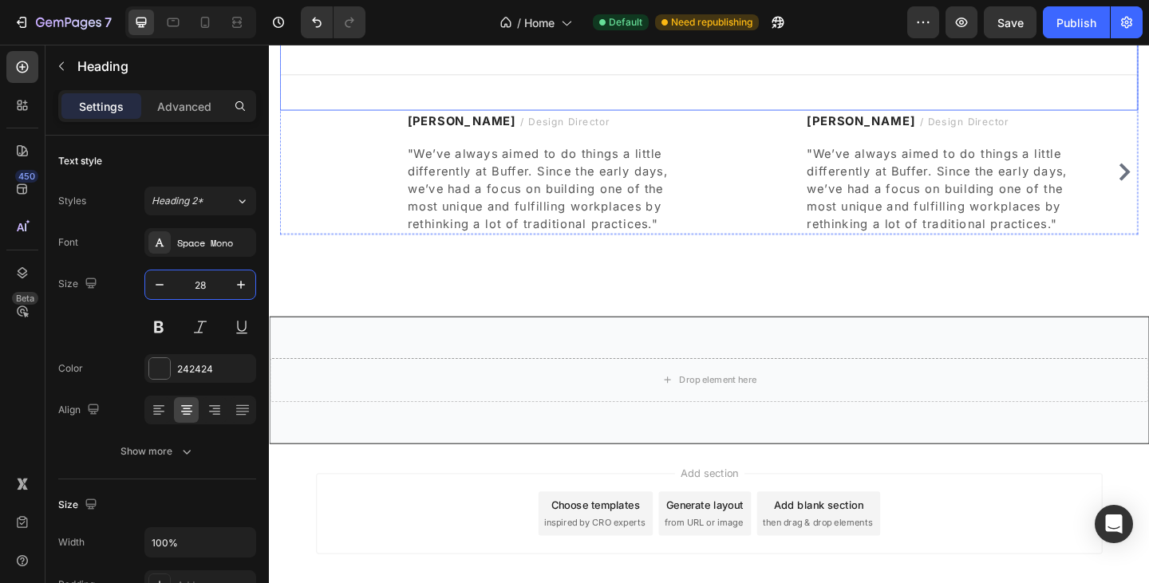
scroll to position [1493, 0]
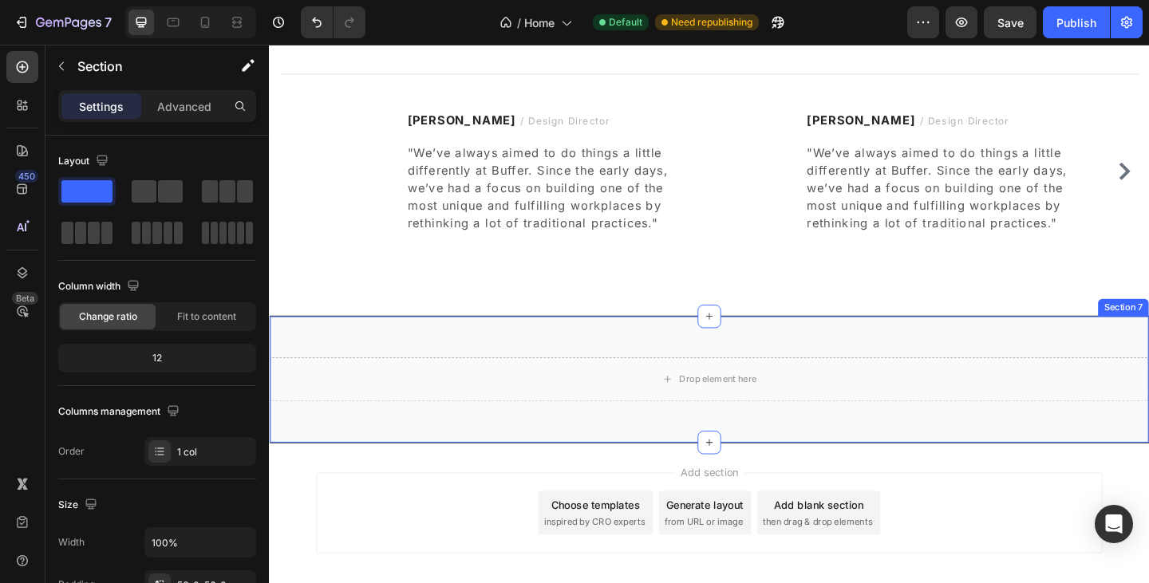
click at [517, 371] on div "Drop element here Section 7" at bounding box center [747, 409] width 957 height 139
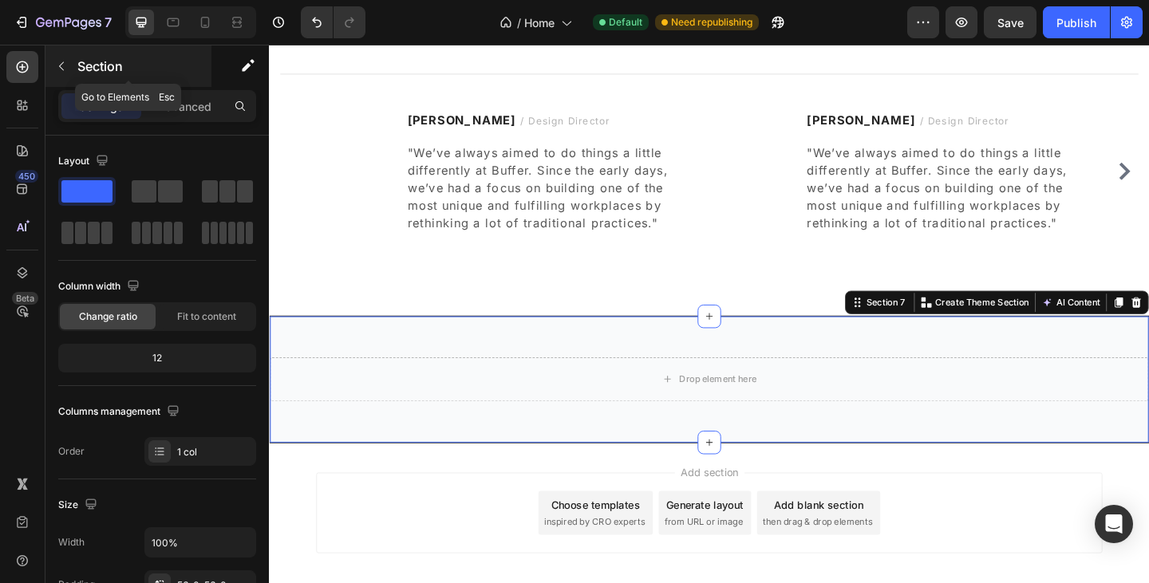
click at [61, 67] on icon "button" at bounding box center [61, 66] width 13 height 13
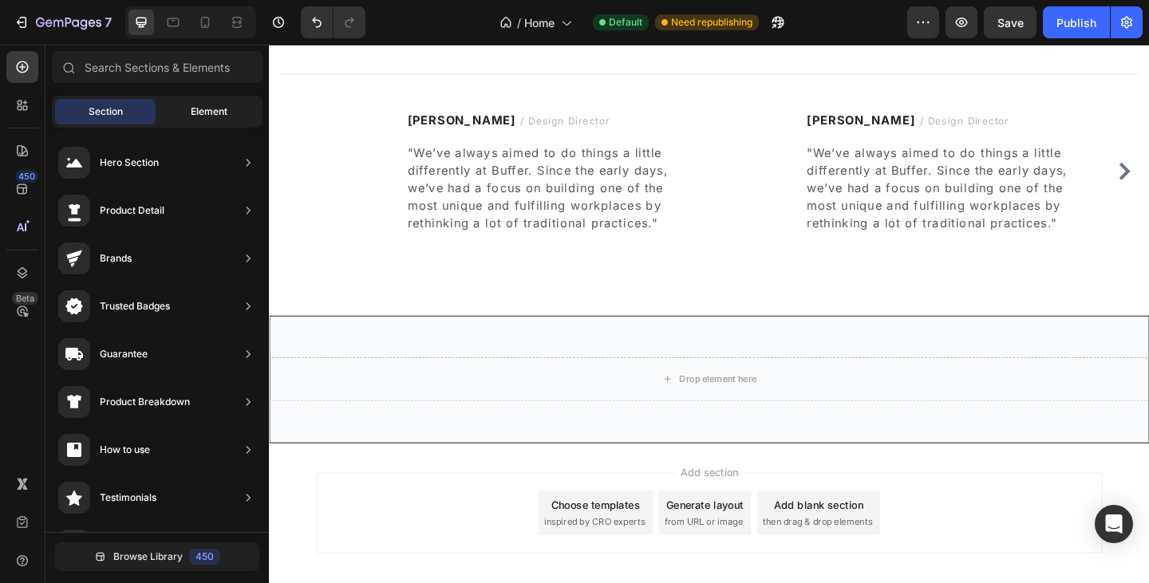
click at [193, 107] on span "Element" at bounding box center [209, 111] width 37 height 14
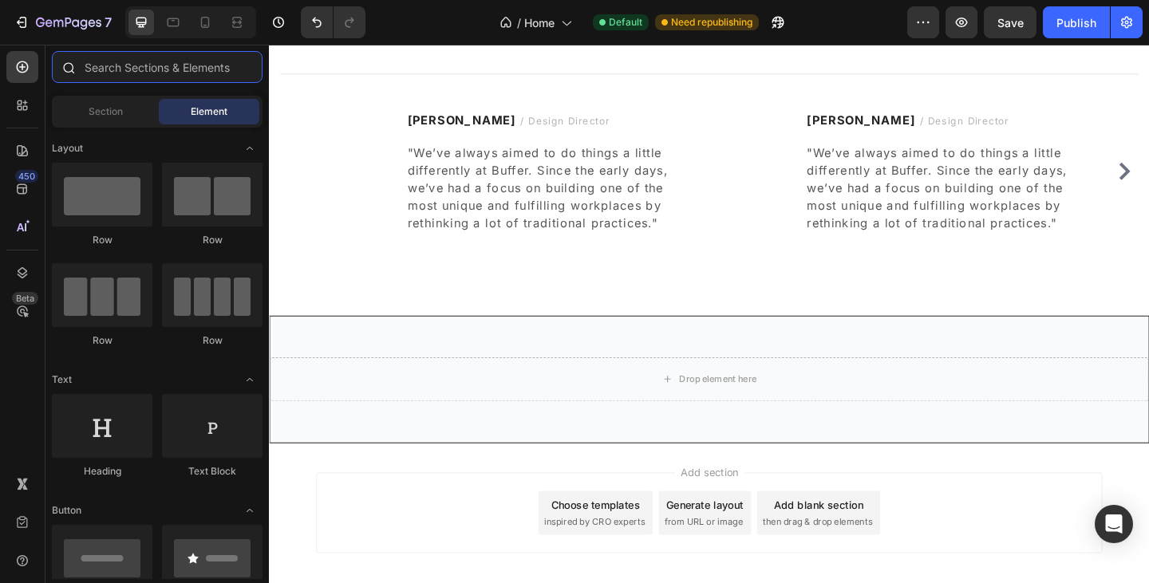
click at [154, 69] on input "text" at bounding box center [157, 67] width 211 height 32
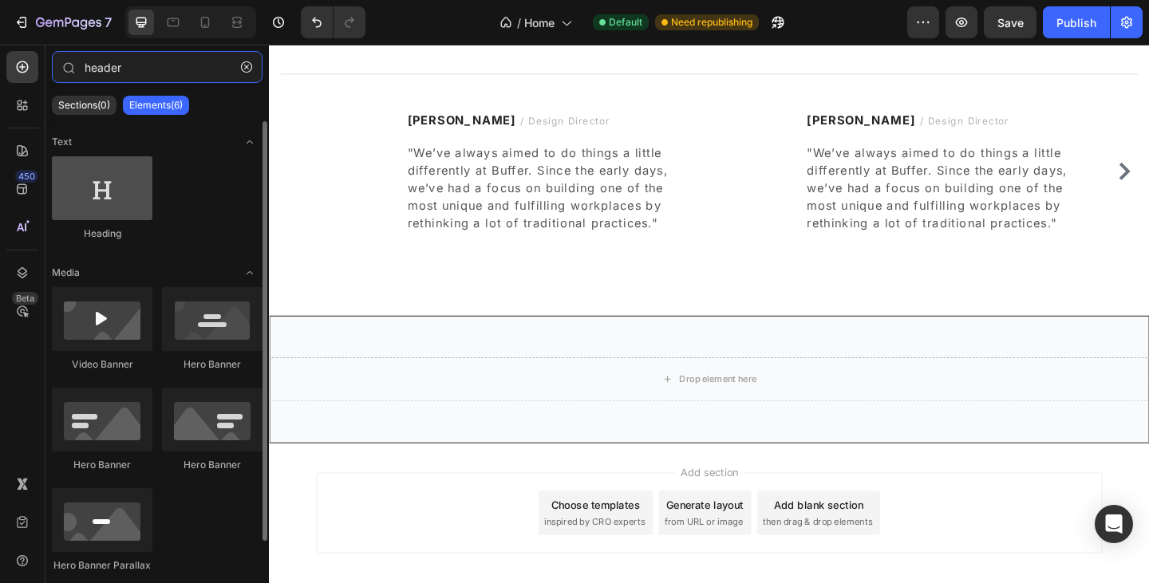
type input "header"
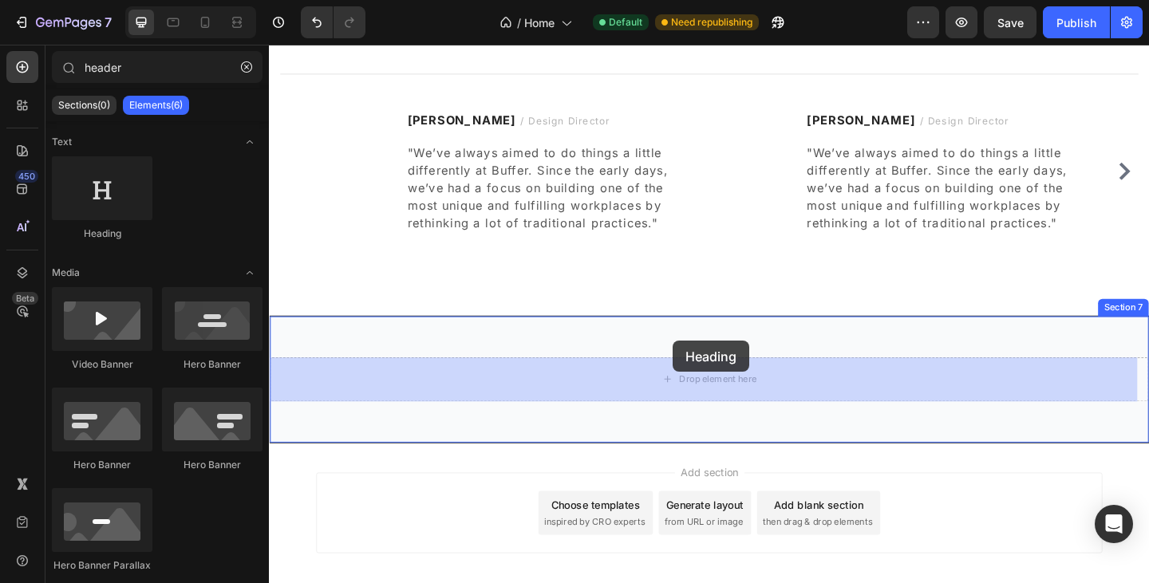
drag, startPoint x: 385, startPoint y: 212, endPoint x: 708, endPoint y: 367, distance: 358.2
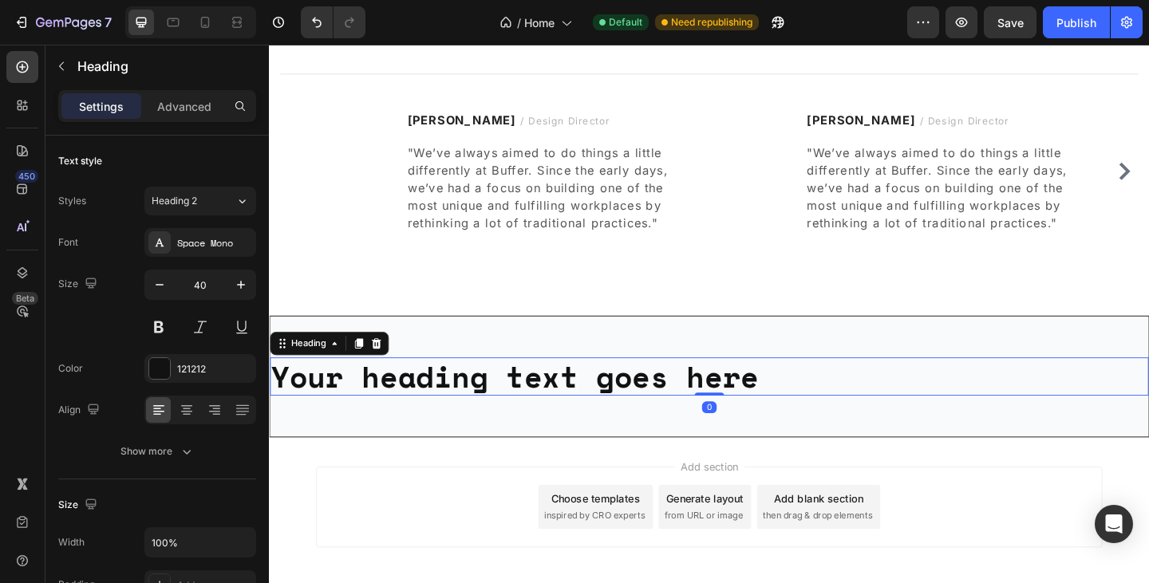
click at [641, 408] on h2 "Your heading text goes here" at bounding box center [748, 405] width 956 height 41
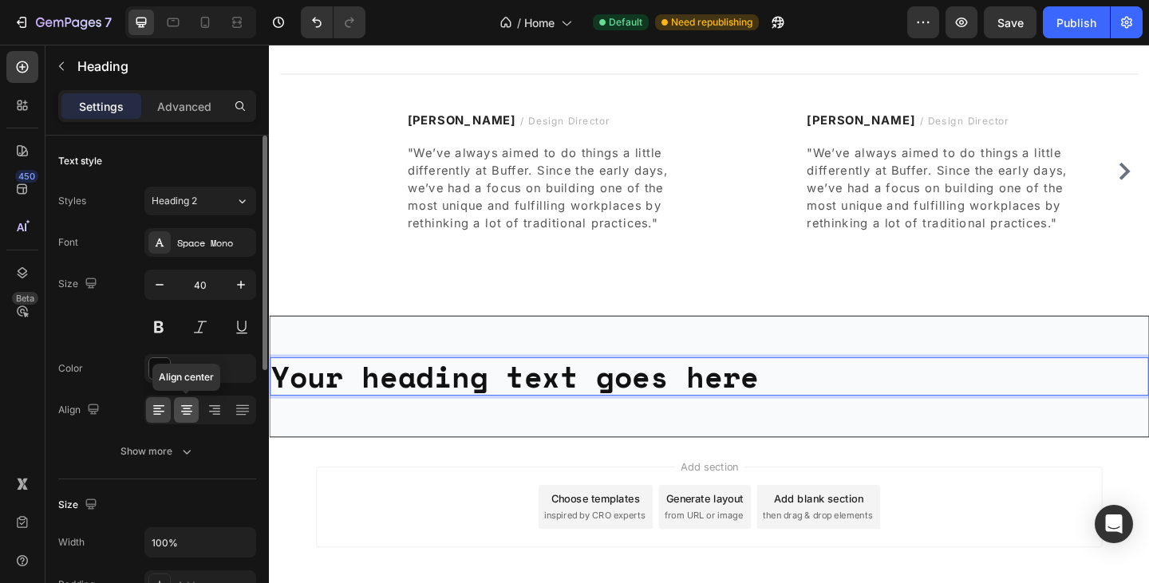
click at [189, 412] on icon at bounding box center [187, 410] width 16 height 16
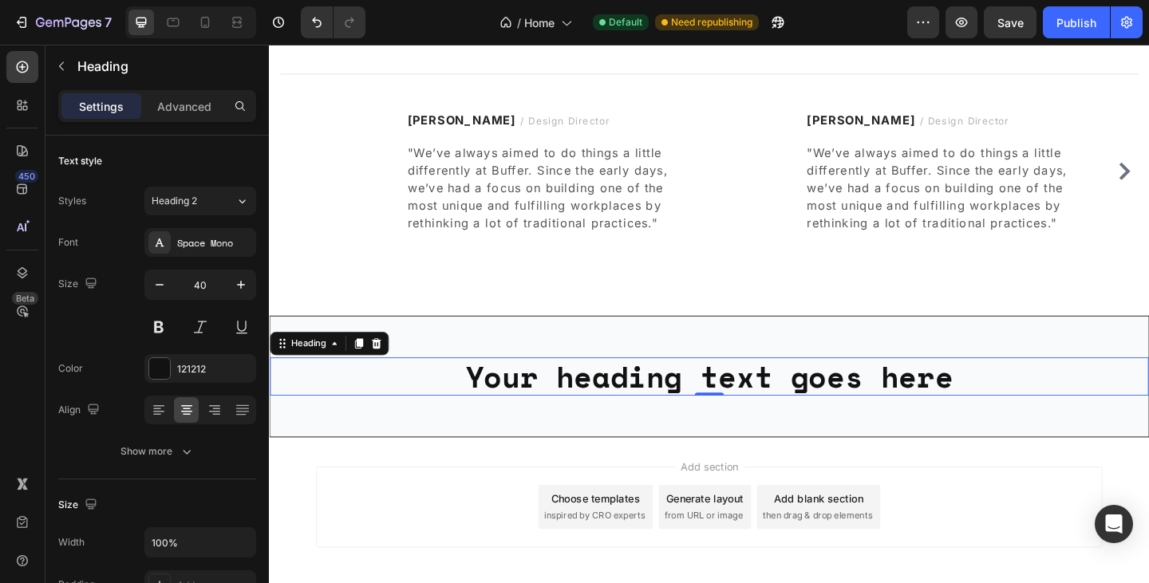
click at [617, 421] on p "Your heading text goes here" at bounding box center [747, 406] width 952 height 38
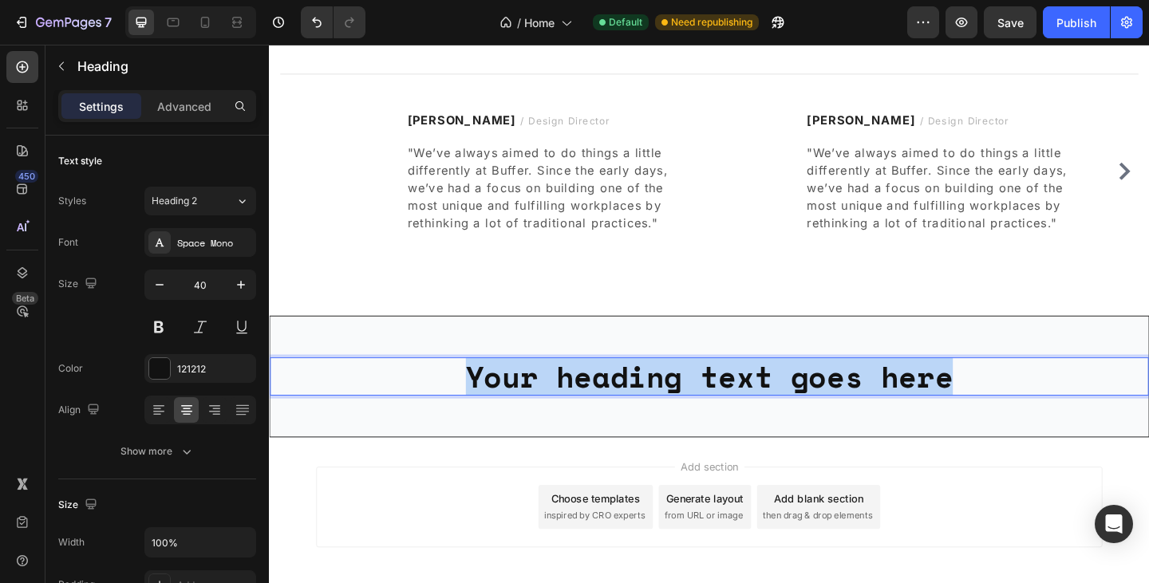
click at [617, 421] on p "Your heading text goes here" at bounding box center [747, 406] width 952 height 38
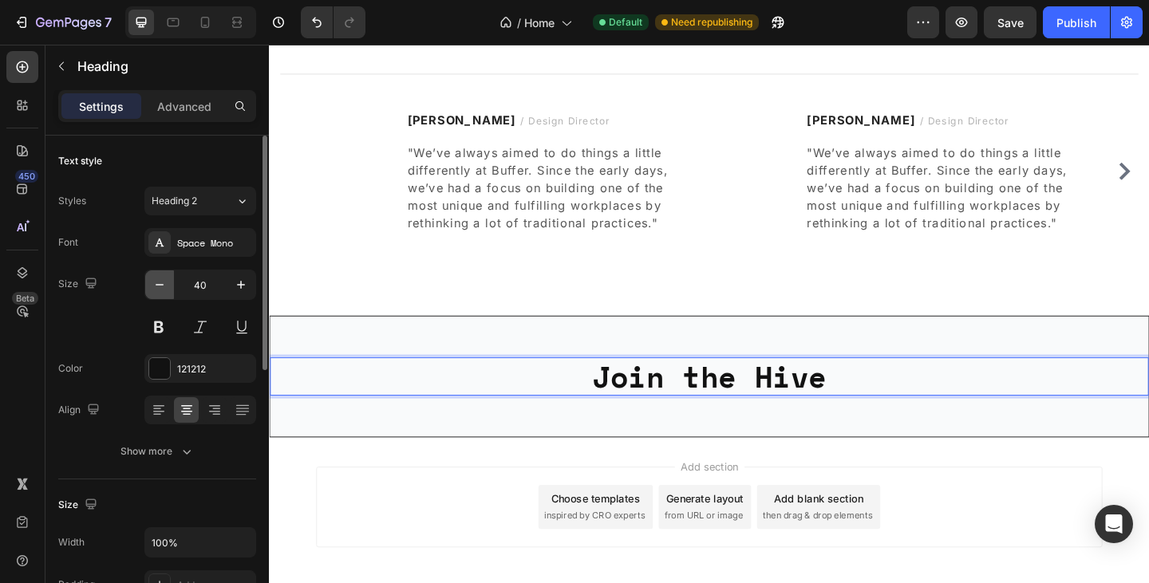
click at [152, 283] on icon "button" at bounding box center [160, 285] width 16 height 16
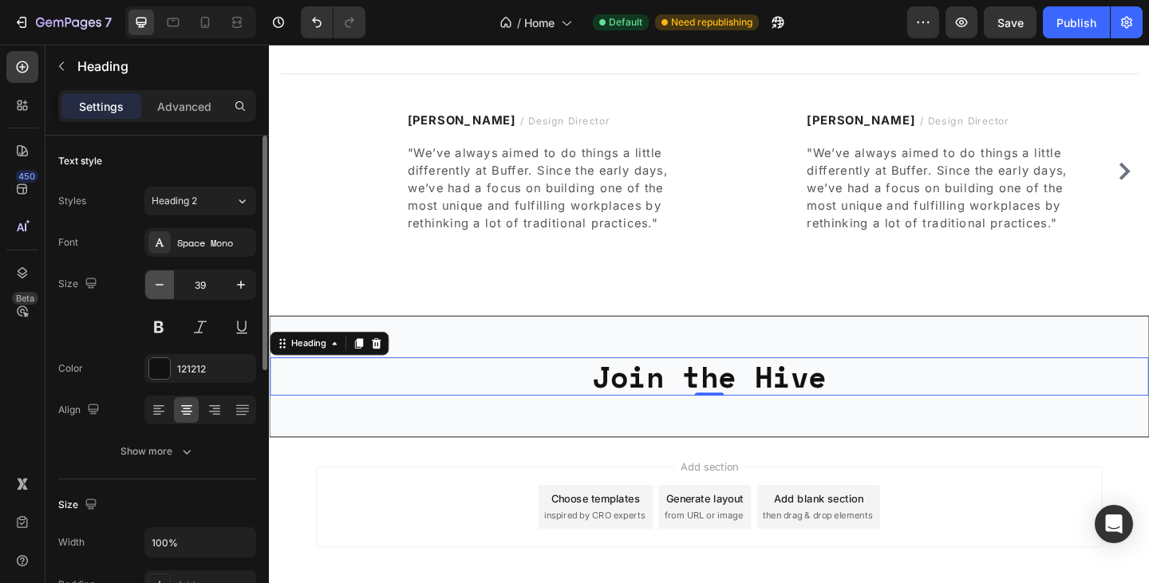
click at [152, 283] on icon "button" at bounding box center [160, 285] width 16 height 16
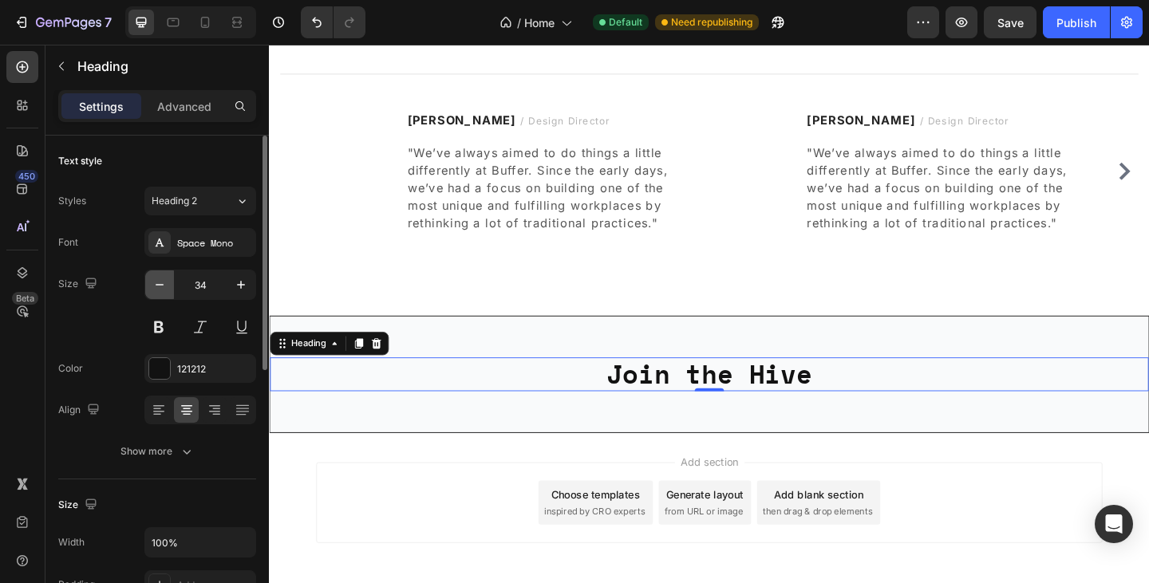
click at [152, 283] on icon "button" at bounding box center [160, 285] width 16 height 16
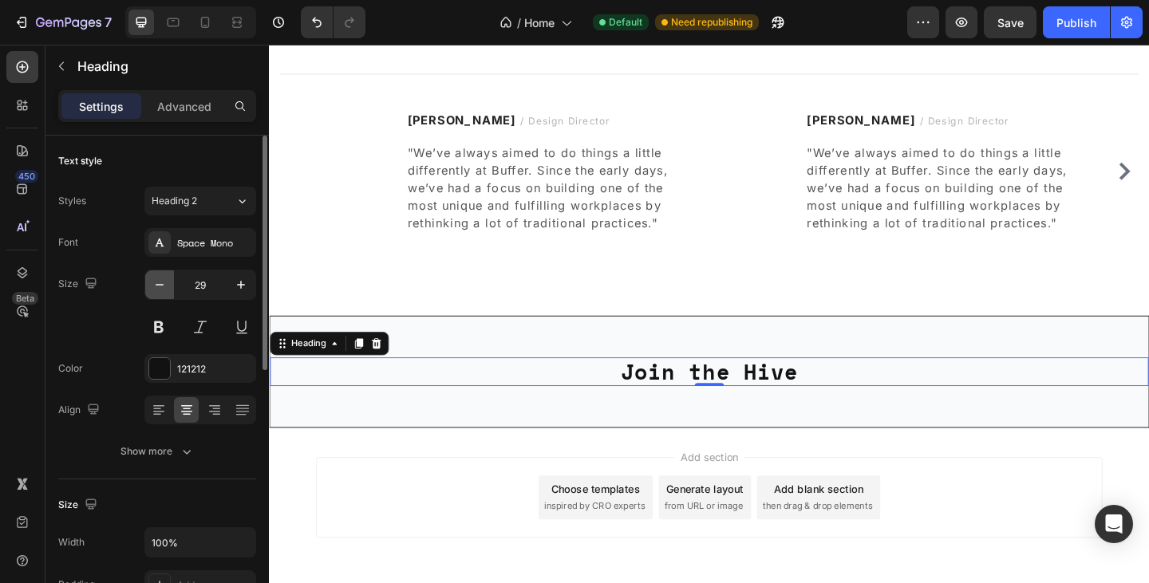
click at [152, 283] on icon "button" at bounding box center [160, 285] width 16 height 16
click at [241, 283] on icon "button" at bounding box center [241, 285] width 8 height 8
type input "28"
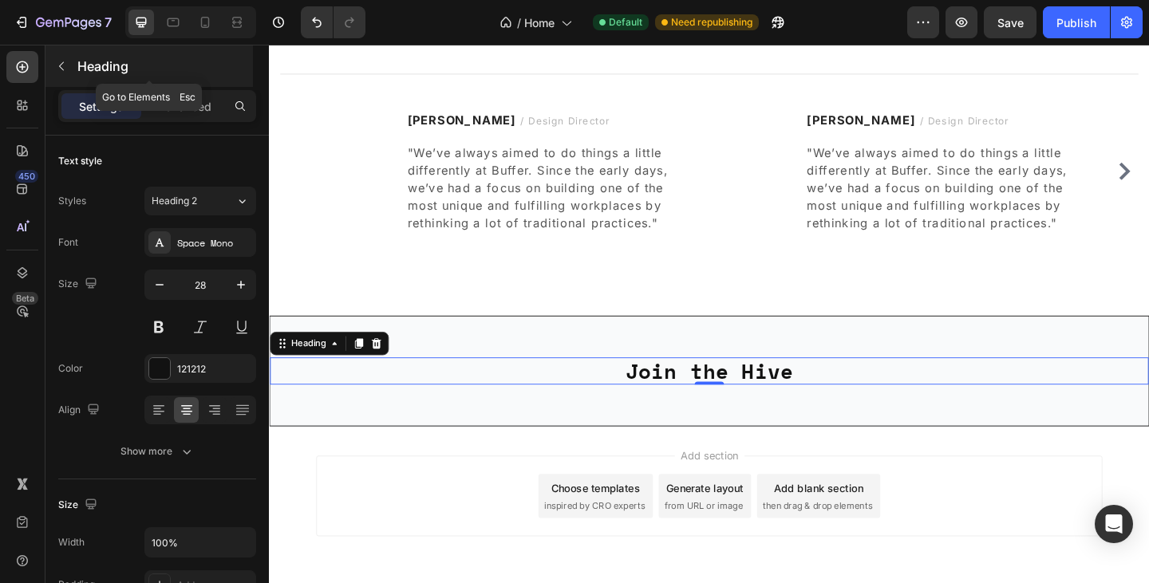
click at [63, 61] on icon "button" at bounding box center [61, 66] width 13 height 13
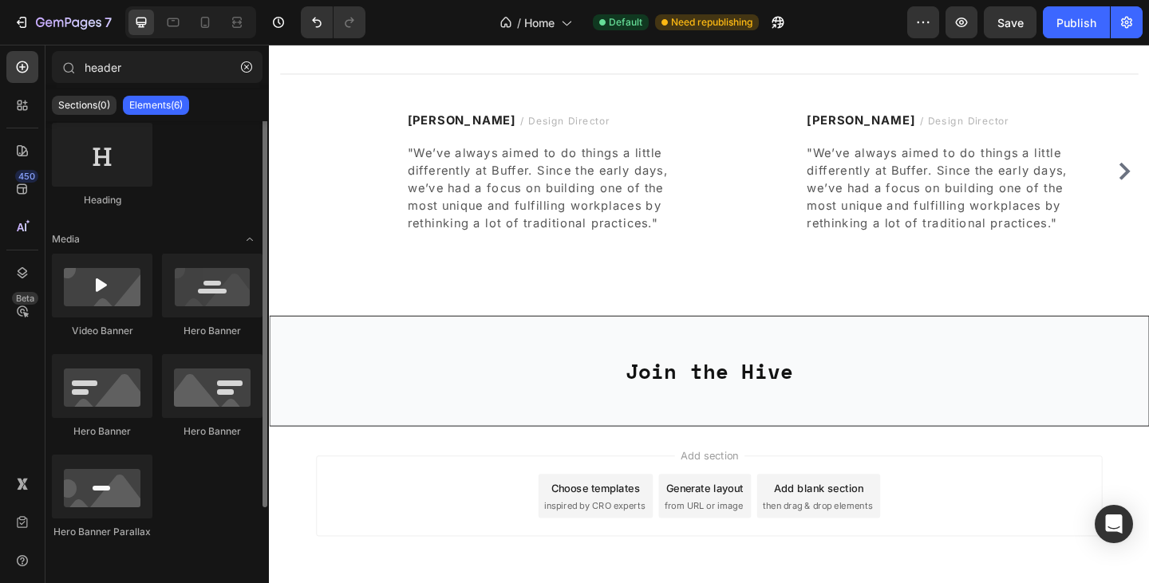
scroll to position [0, 0]
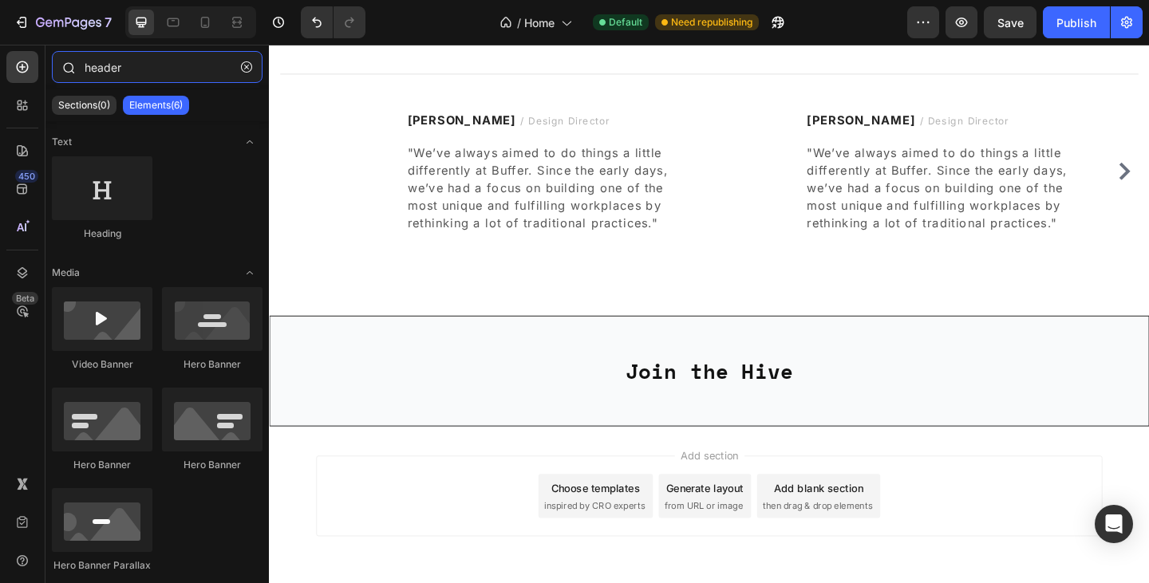
click at [143, 68] on input "header" at bounding box center [157, 67] width 211 height 32
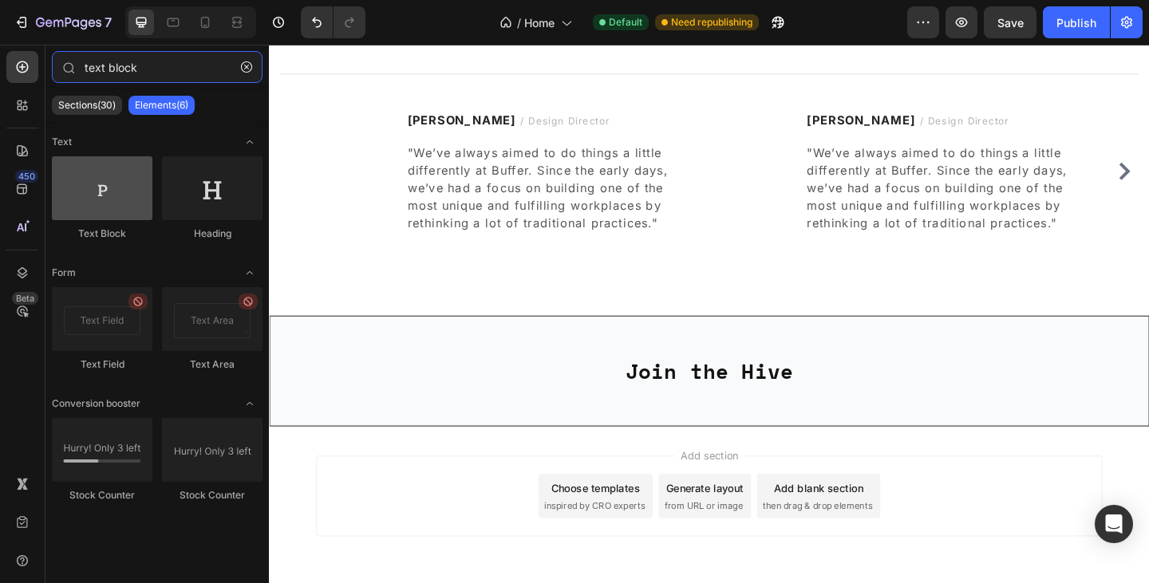
type input "text block"
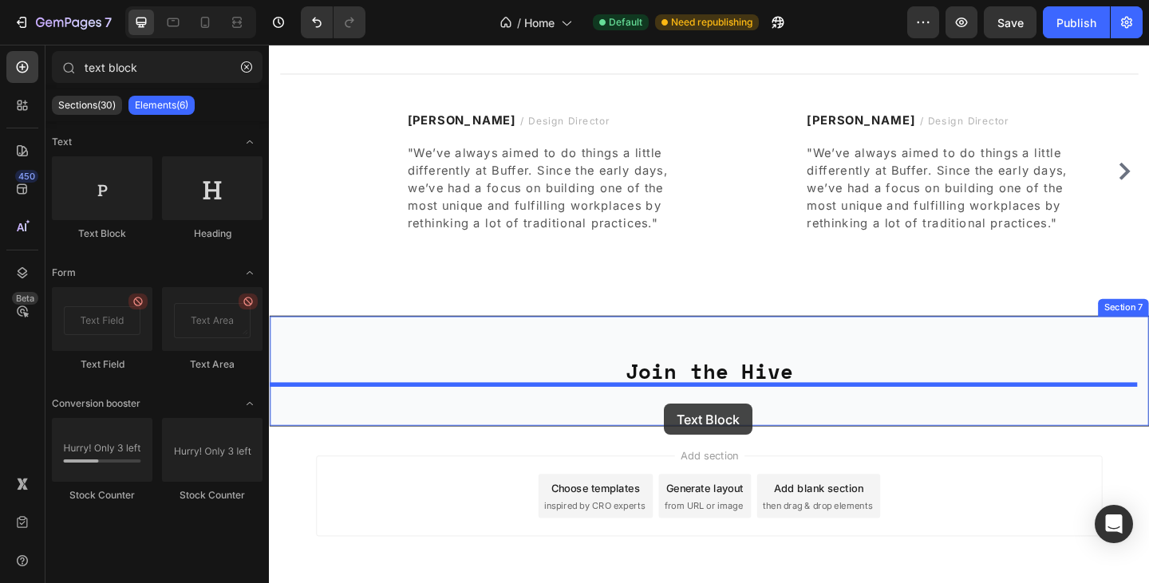
drag, startPoint x: 380, startPoint y: 225, endPoint x: 699, endPoint y: 436, distance: 382.3
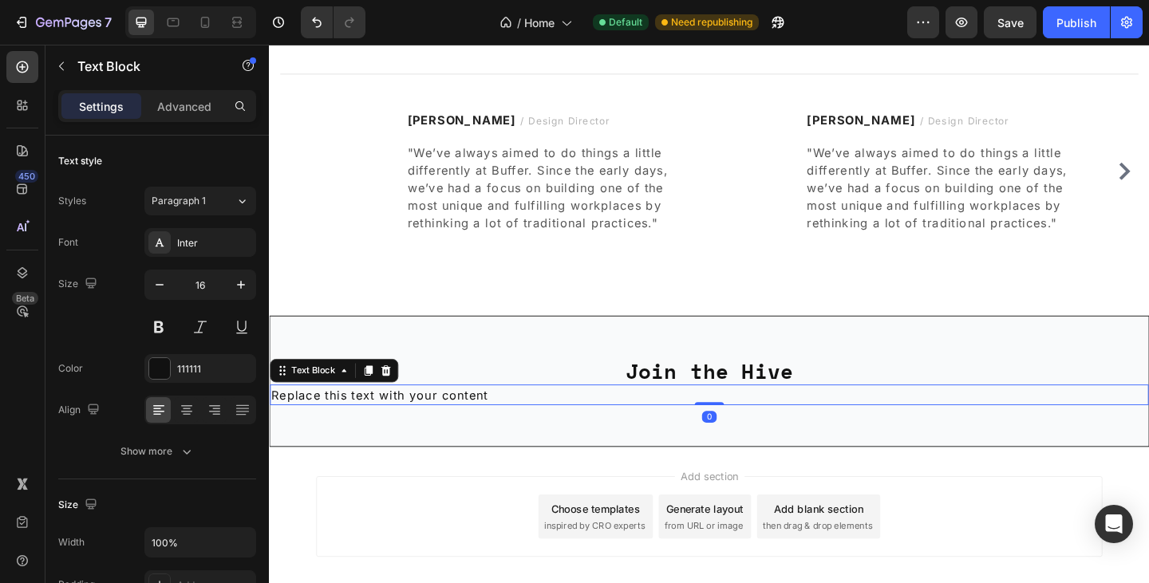
click at [454, 428] on div "Replace this text with your content" at bounding box center [748, 426] width 956 height 22
click at [454, 428] on p "Replace this text with your content" at bounding box center [747, 425] width 952 height 19
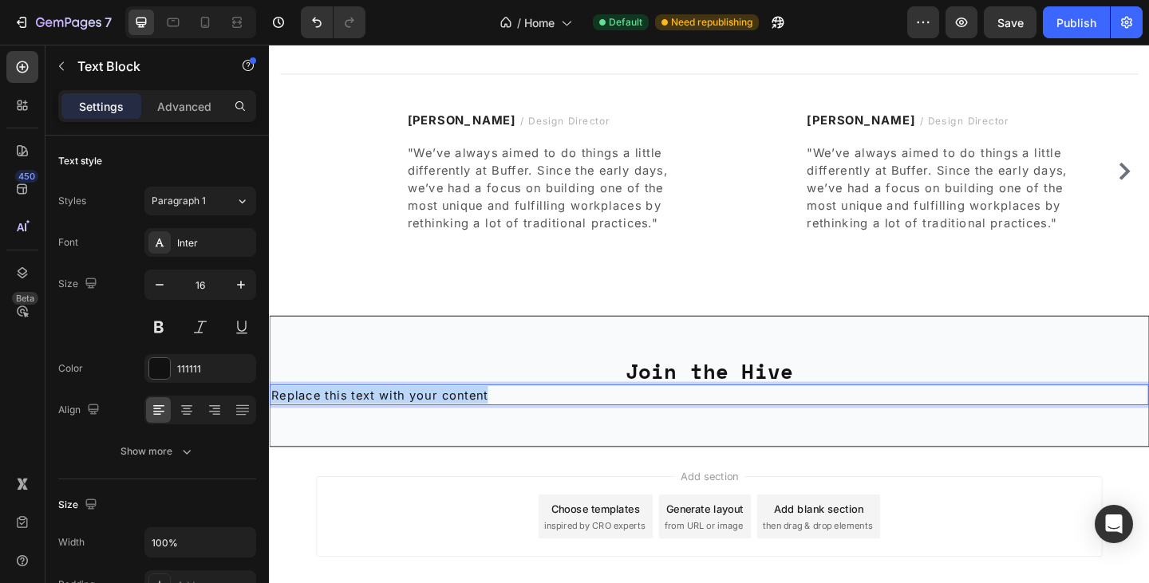
click at [454, 428] on p "Replace this text with your content" at bounding box center [747, 425] width 952 height 19
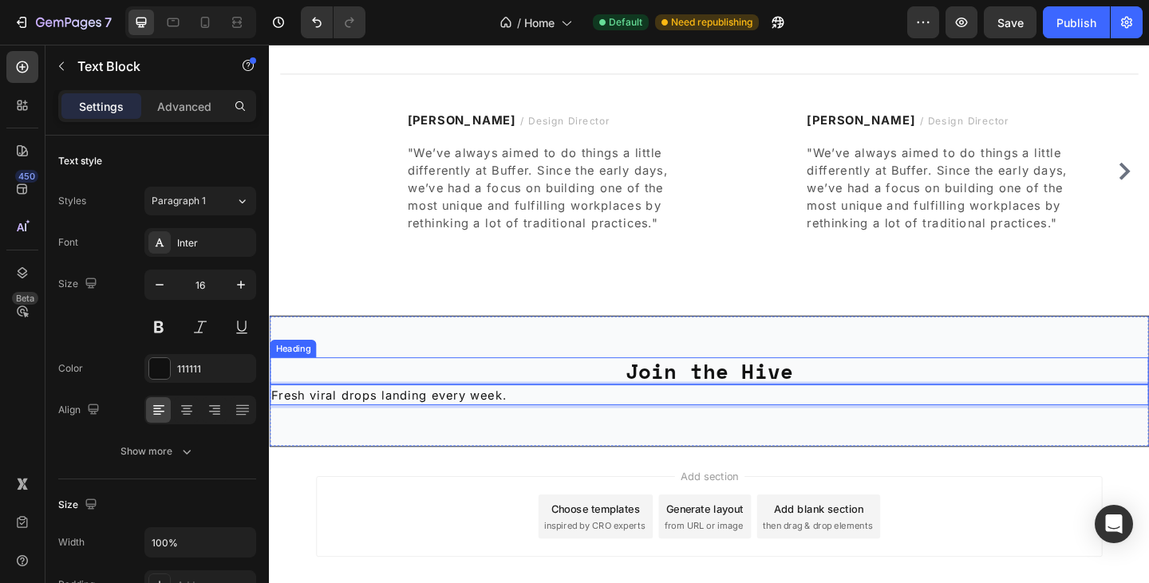
click at [468, 386] on h2 "Join the Hive" at bounding box center [748, 400] width 956 height 30
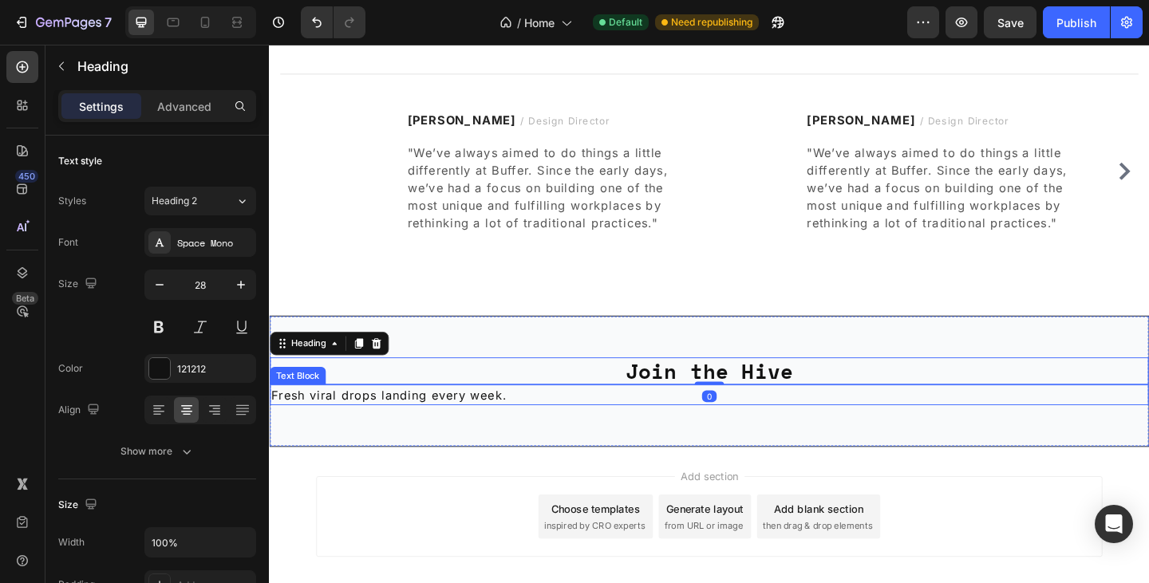
click at [455, 431] on p "Fresh viral drops landing every week." at bounding box center [747, 425] width 952 height 19
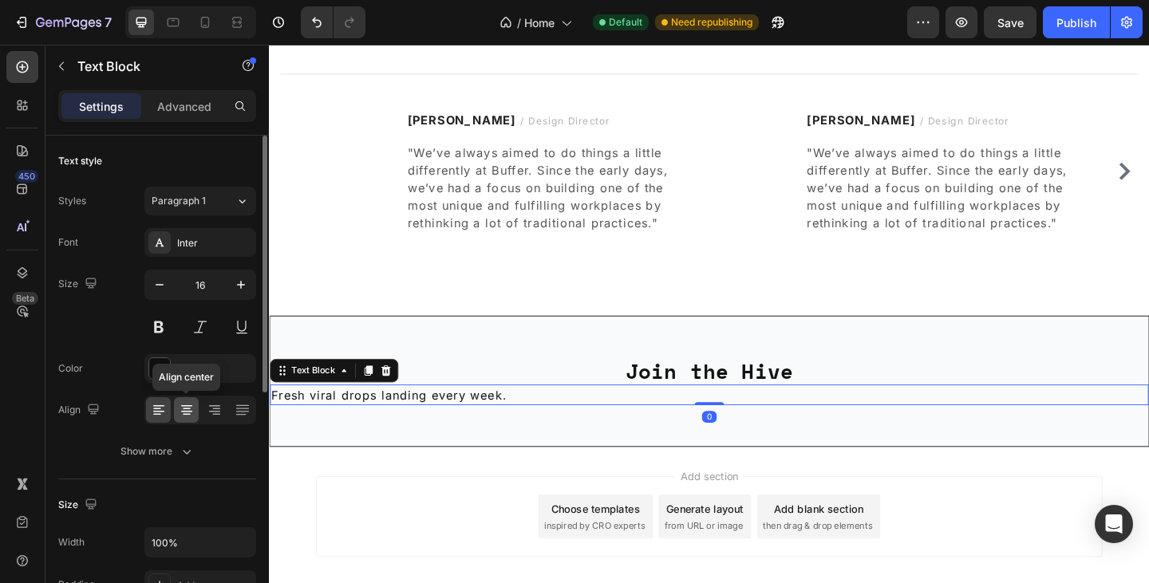
click at [196, 406] on div at bounding box center [186, 410] width 25 height 26
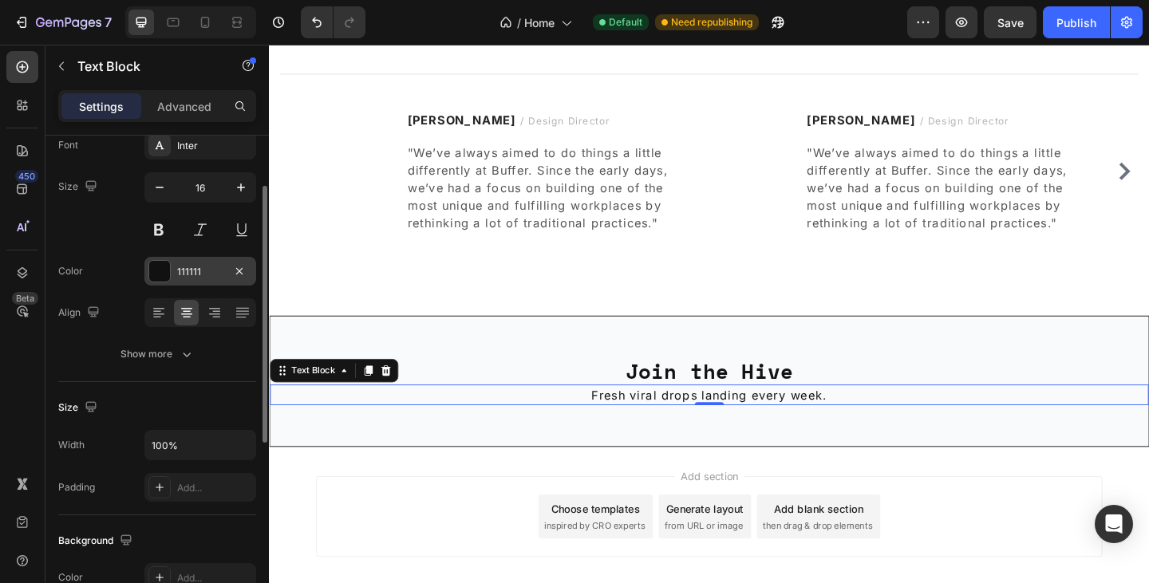
scroll to position [148, 0]
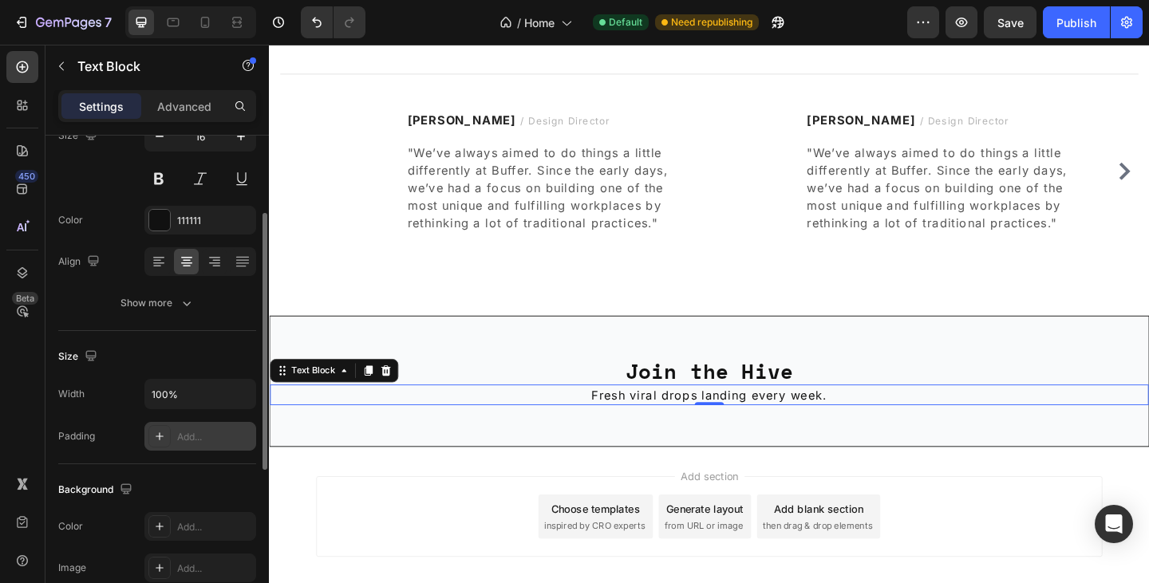
click at [208, 427] on div "Add..." at bounding box center [200, 436] width 112 height 29
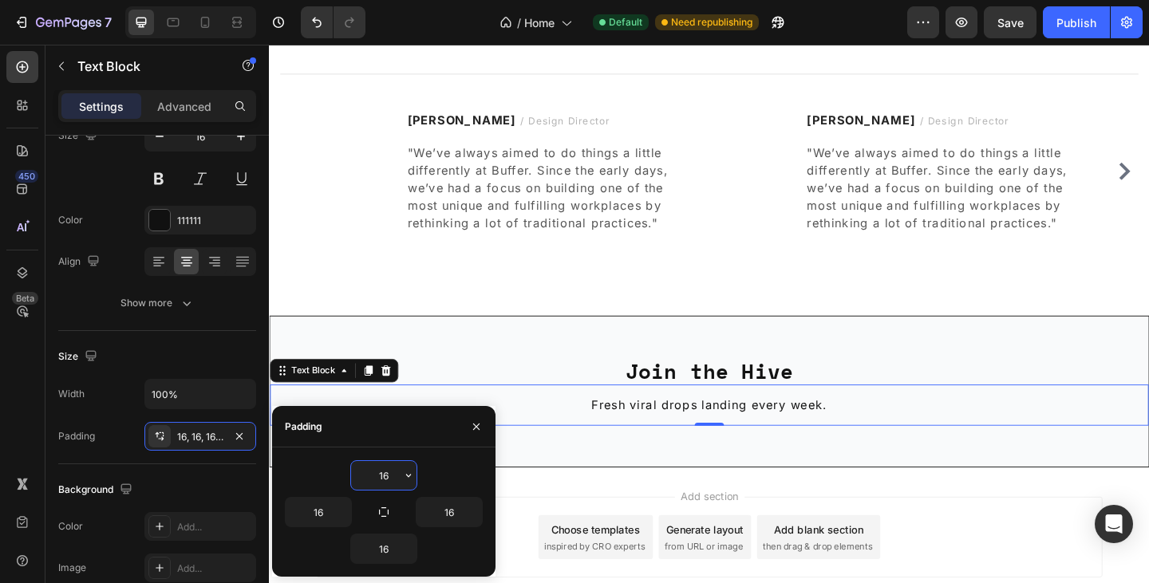
click at [392, 479] on input "16" at bounding box center [383, 475] width 65 height 29
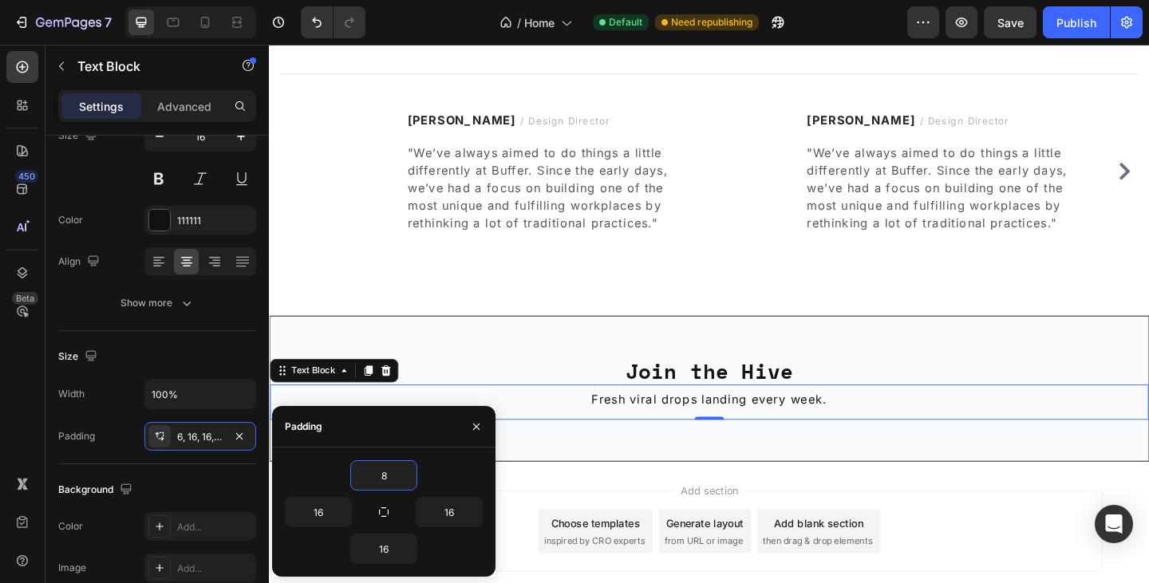
type input "8"
click at [463, 473] on div "8" at bounding box center [384, 475] width 198 height 30
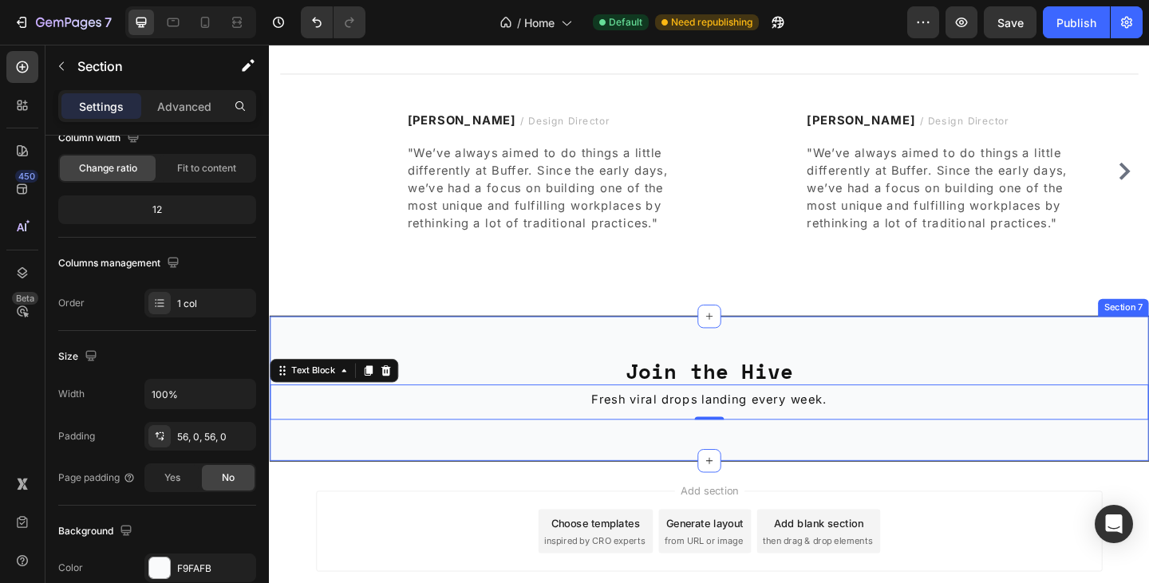
click at [541, 377] on div "Join the Hive Heading Fresh viral drops landing every week. Text Block 0 Sectio…" at bounding box center [747, 420] width 957 height 160
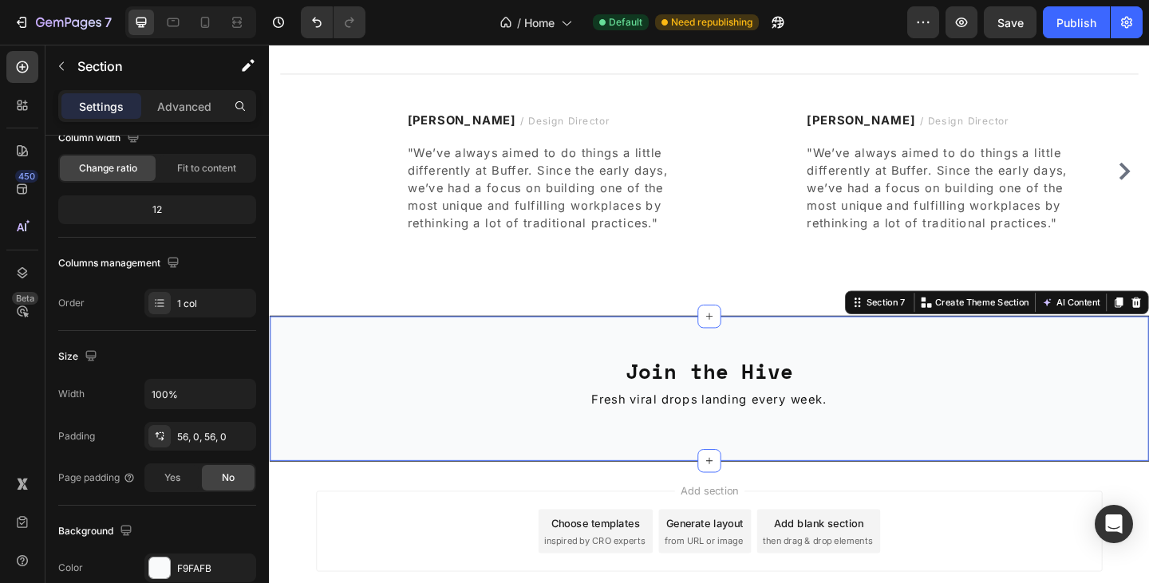
scroll to position [0, 0]
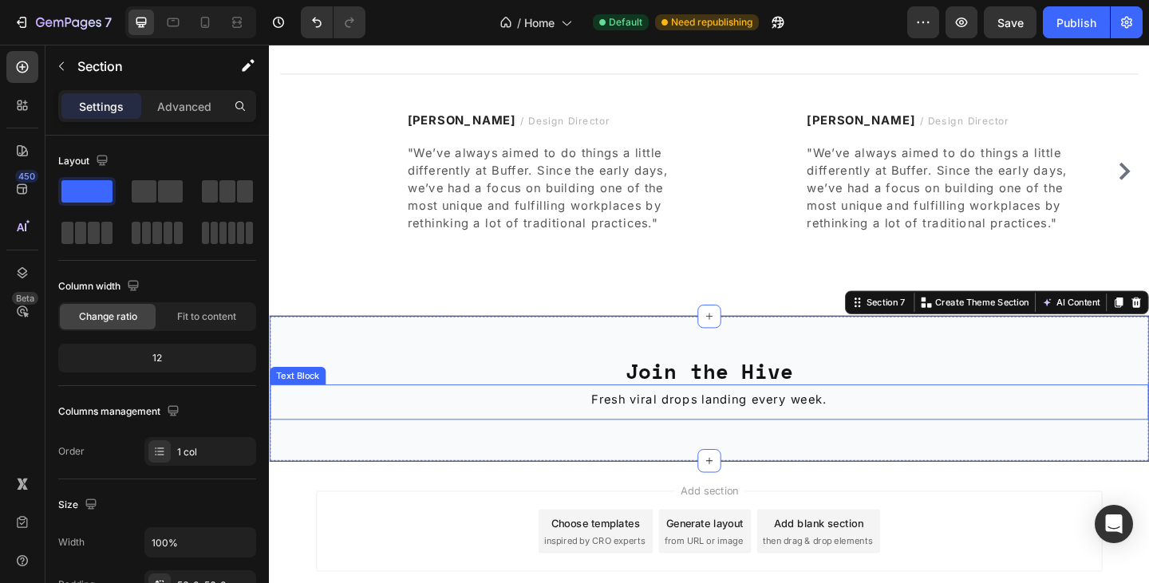
click at [715, 428] on p "Fresh viral drops landing every week." at bounding box center [747, 430] width 930 height 19
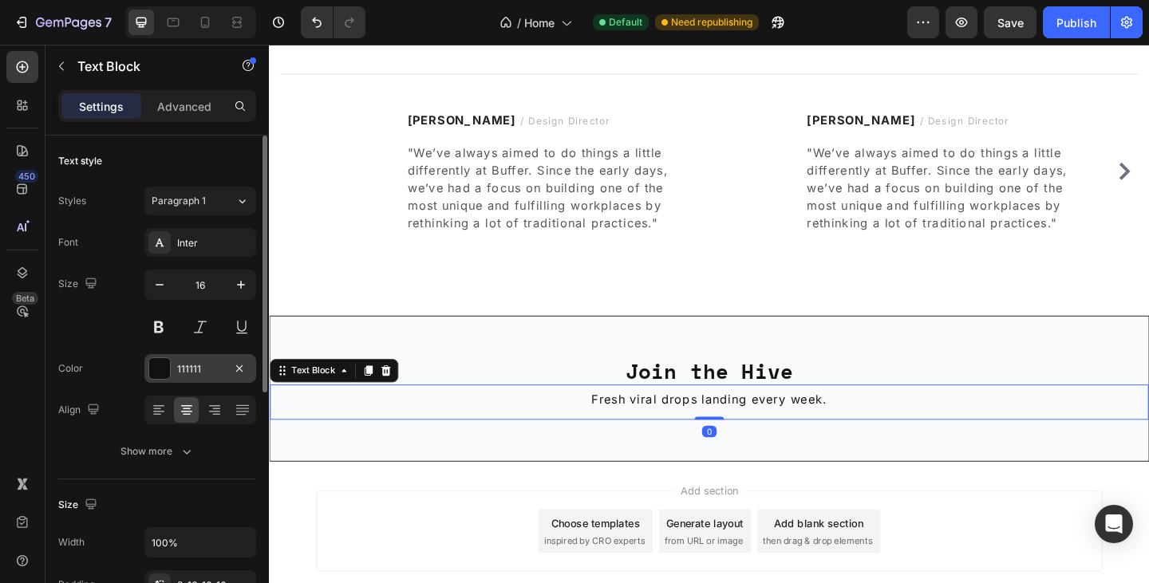
click at [160, 361] on div at bounding box center [159, 368] width 21 height 21
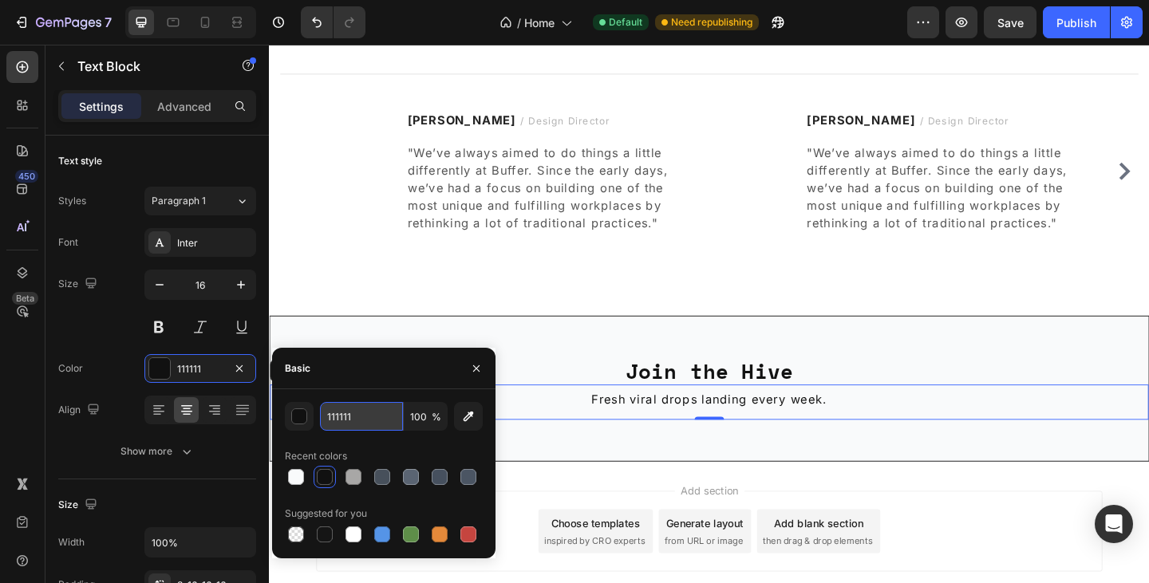
click at [367, 416] on input "111111" at bounding box center [361, 416] width 83 height 29
paste input "6B7280"
type input "6B7280"
click at [477, 370] on icon "button" at bounding box center [476, 368] width 13 height 13
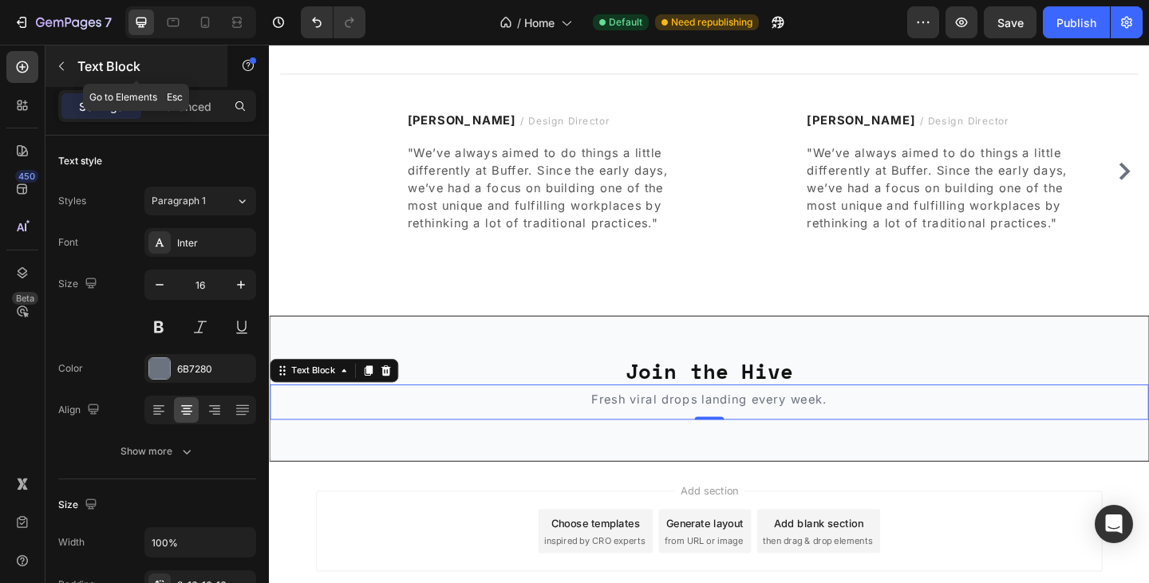
click at [64, 67] on icon "button" at bounding box center [61, 66] width 13 height 13
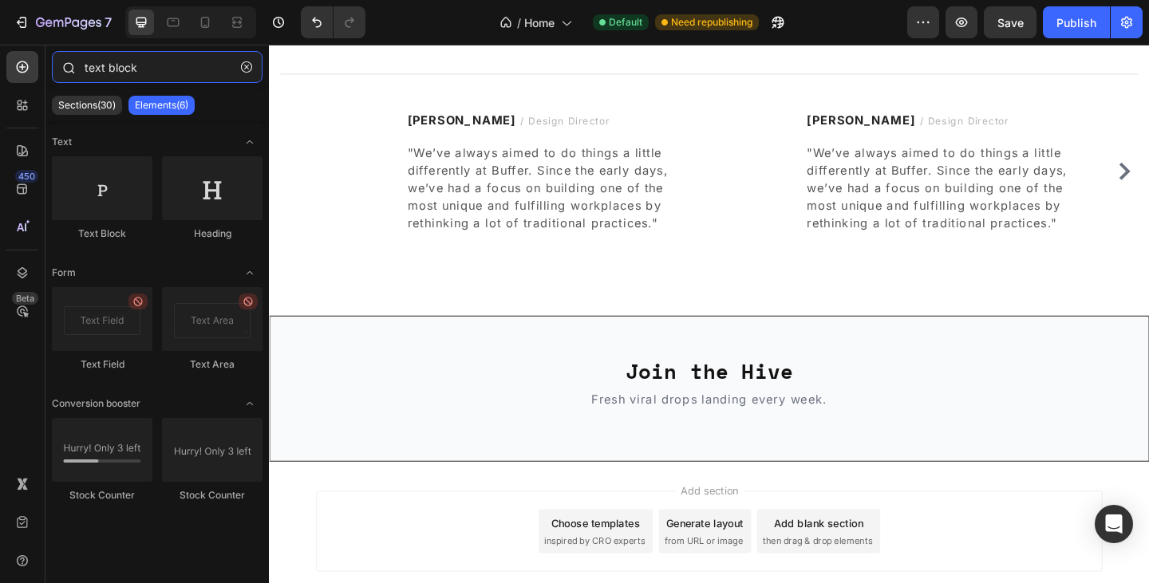
click at [140, 77] on input "text block" at bounding box center [157, 67] width 211 height 32
drag, startPoint x: 140, startPoint y: 77, endPoint x: 133, endPoint y: 63, distance: 16.1
click at [133, 63] on input "text block" at bounding box center [157, 67] width 211 height 32
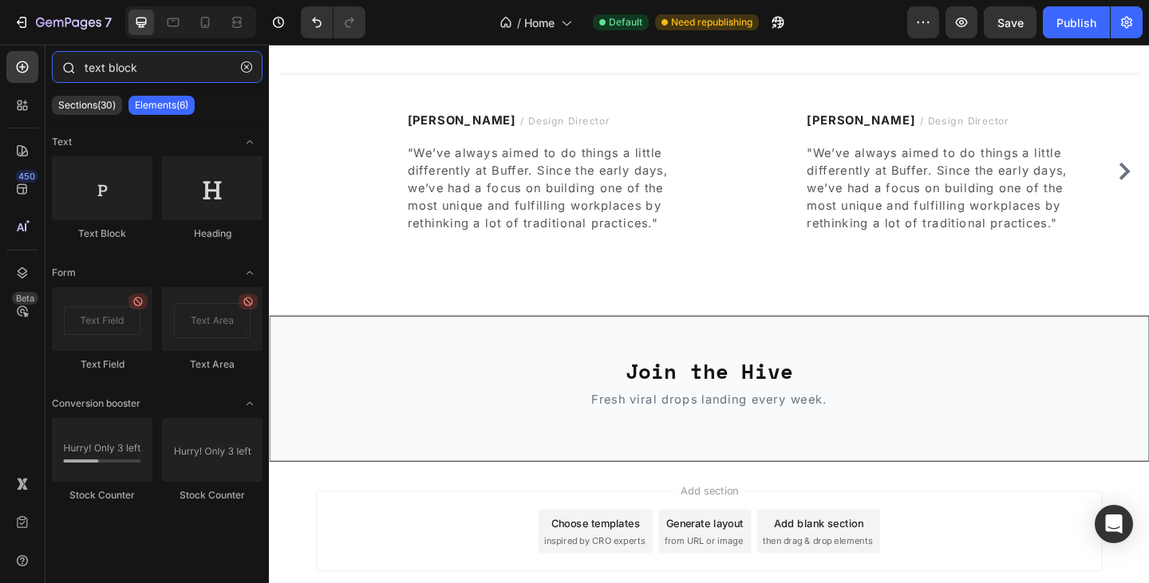
click at [133, 63] on input "text block" at bounding box center [157, 67] width 211 height 32
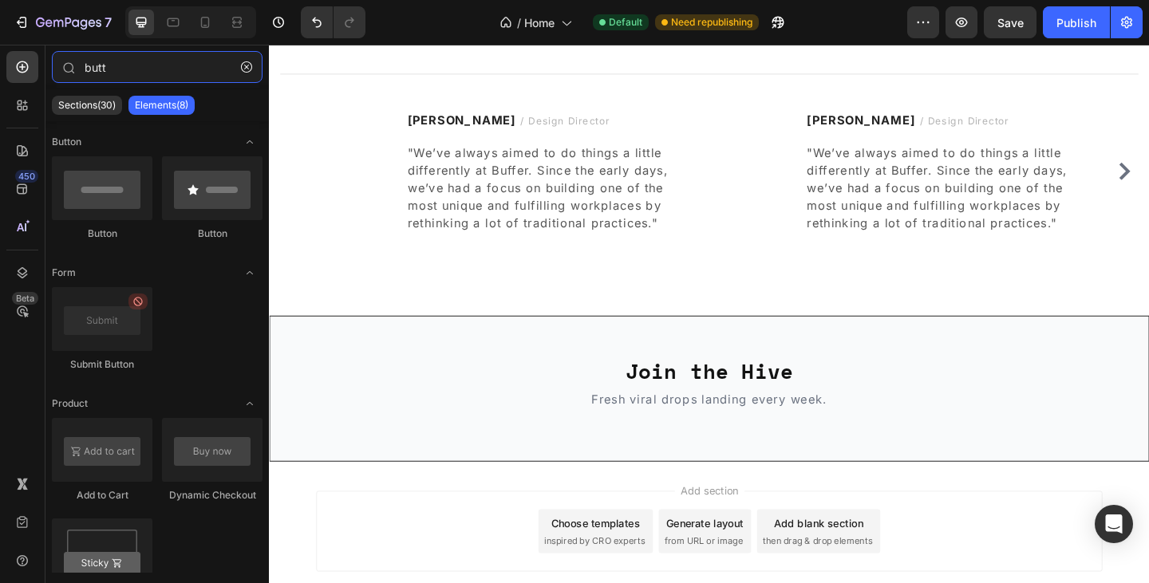
type input "butt"
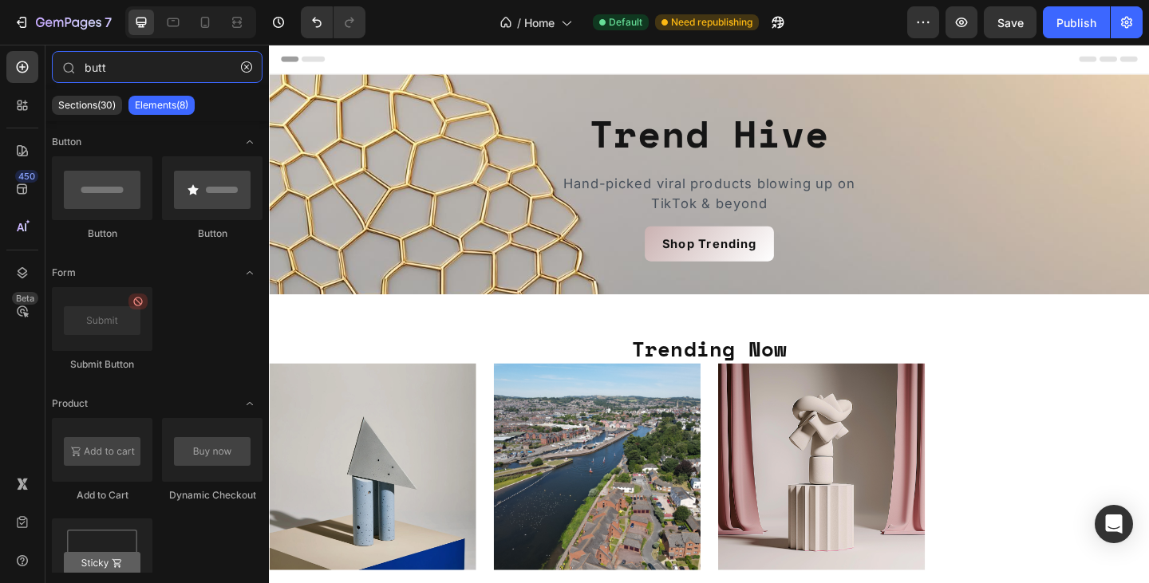
scroll to position [2, 0]
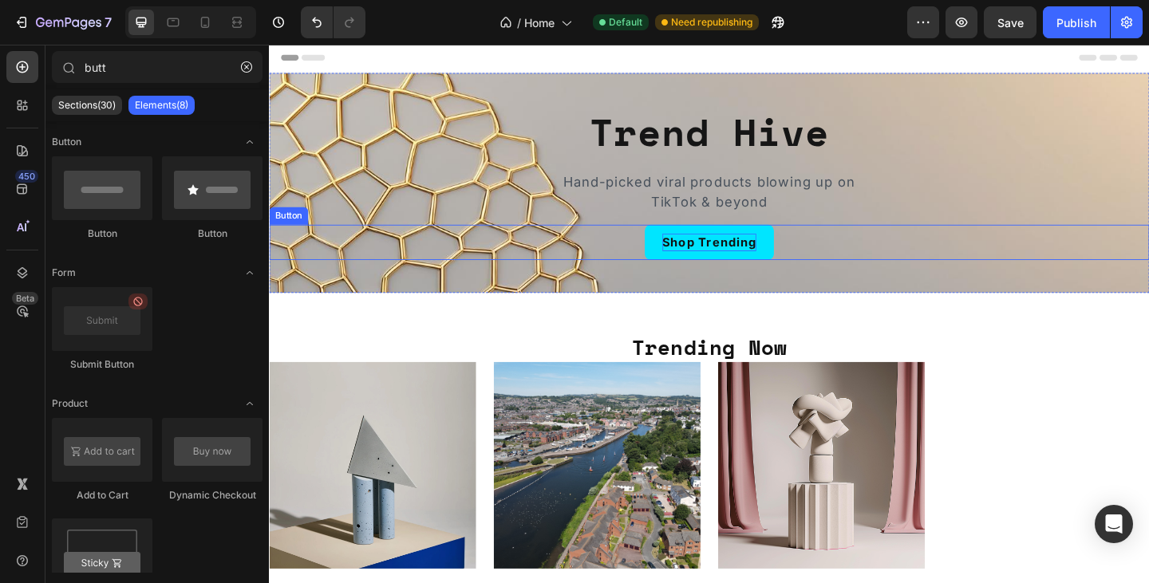
click at [715, 258] on p "Shop Trending" at bounding box center [747, 259] width 102 height 19
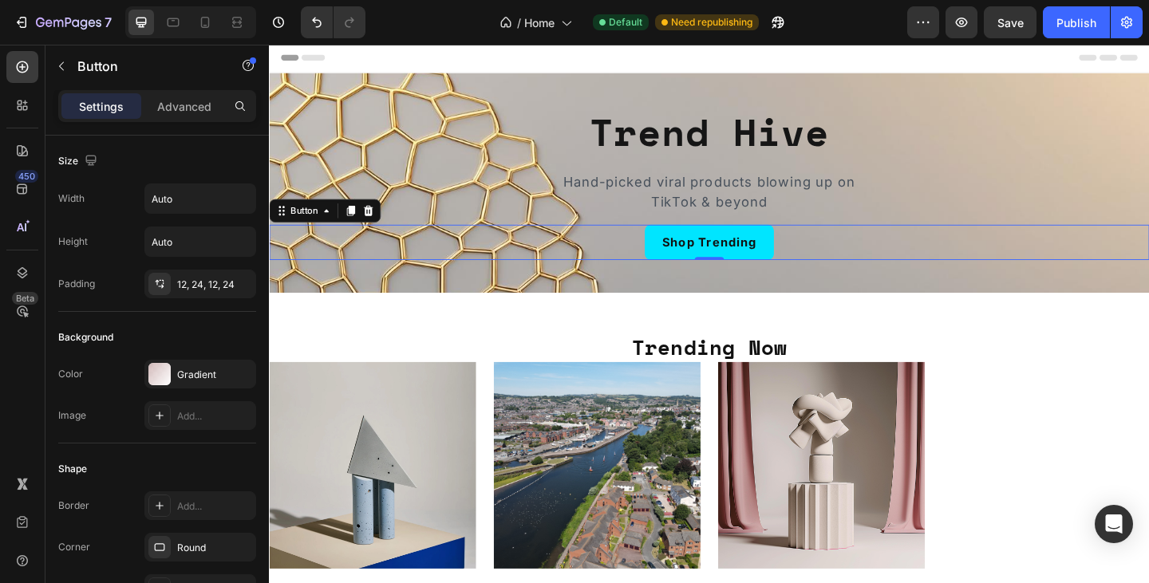
click at [804, 258] on link "Shop Trending" at bounding box center [747, 260] width 140 height 38
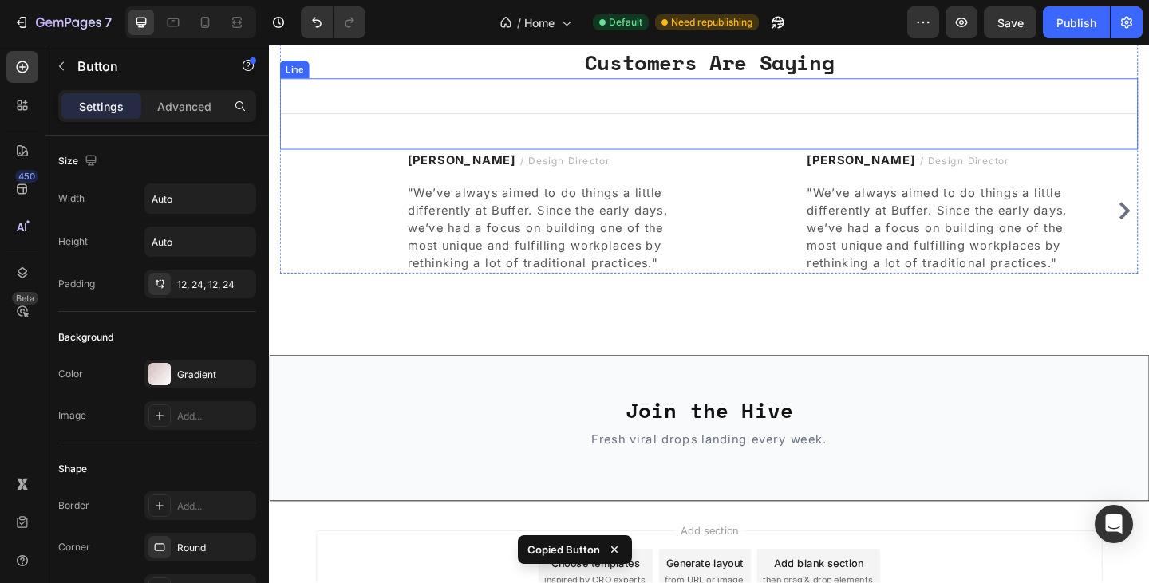
scroll to position [1466, 0]
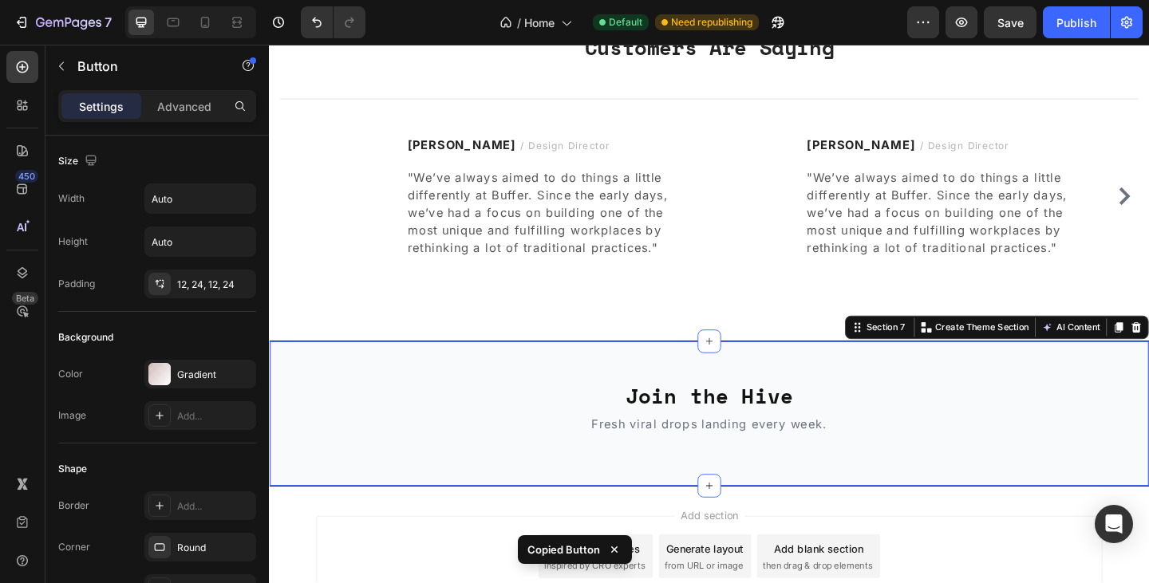
click at [717, 494] on div "Join the Hive Heading Fresh viral drops landing every week. Text Block Section …" at bounding box center [747, 447] width 957 height 160
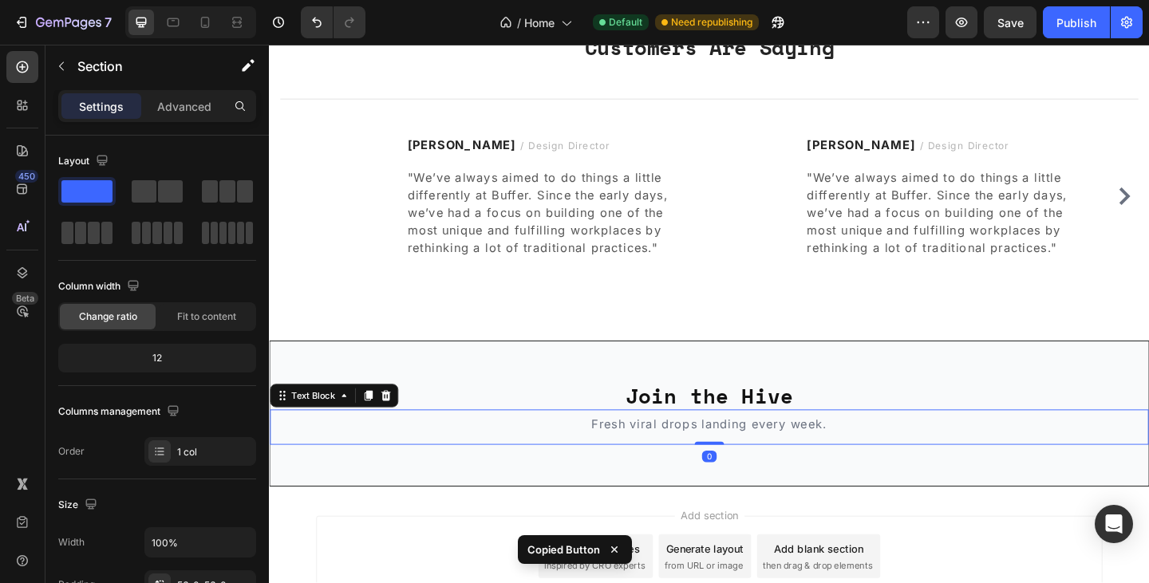
click at [704, 473] on div "Fresh viral drops landing every week." at bounding box center [748, 461] width 956 height 38
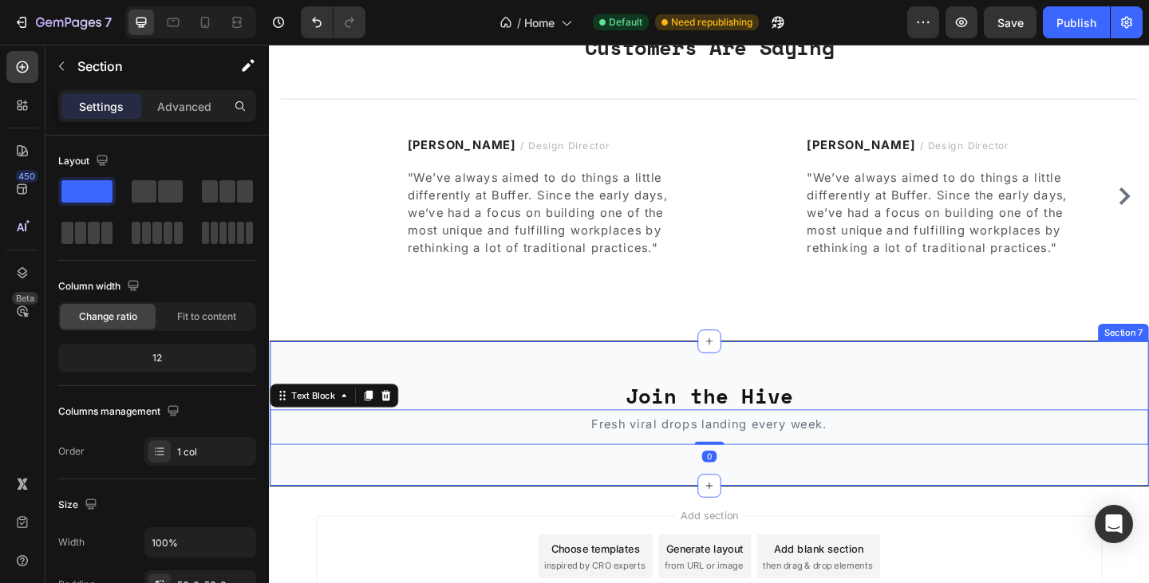
click at [704, 491] on div "Join the Hive Heading Fresh viral drops landing every week. Text Block 0 Sectio…" at bounding box center [747, 447] width 957 height 160
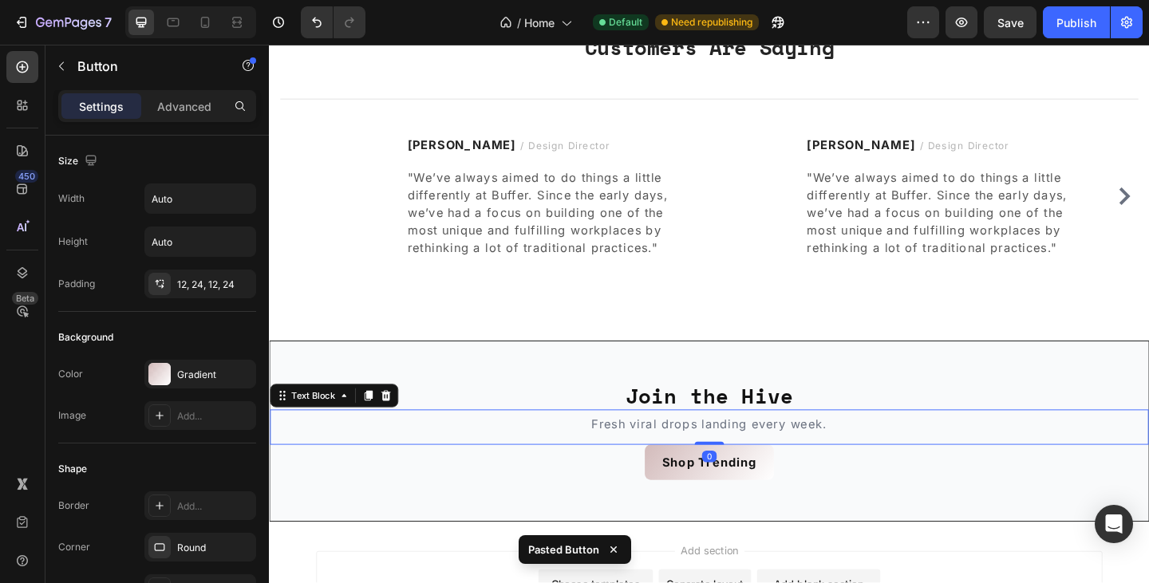
click at [925, 444] on div "Fresh viral drops landing every week." at bounding box center [748, 461] width 956 height 38
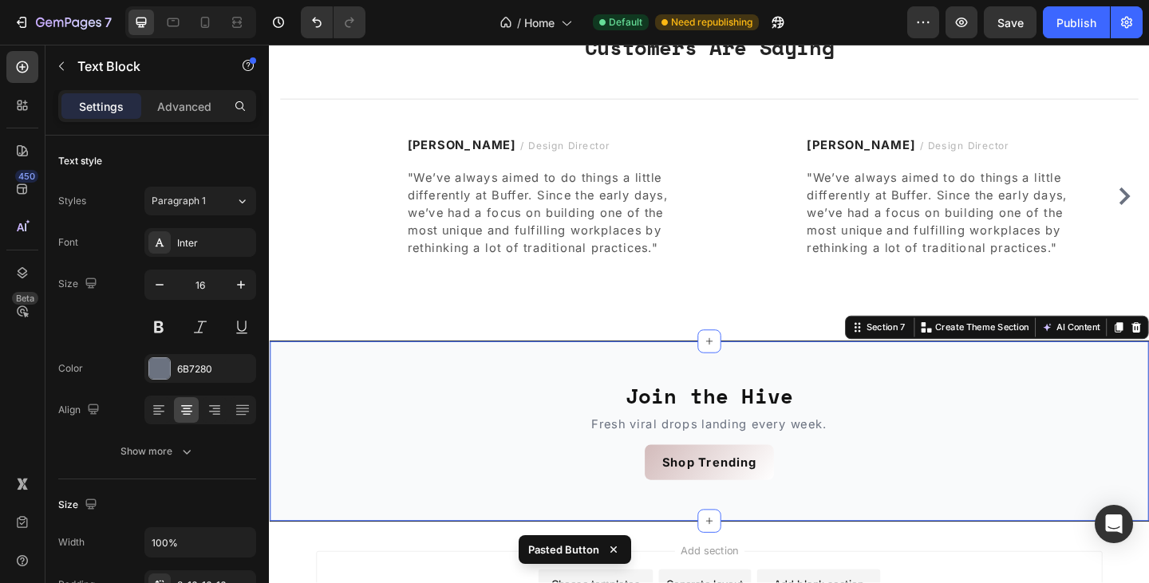
click at [939, 408] on div "Join the Hive Heading Fresh viral drops landing every week. Text Block Shop Tre…" at bounding box center [747, 466] width 957 height 198
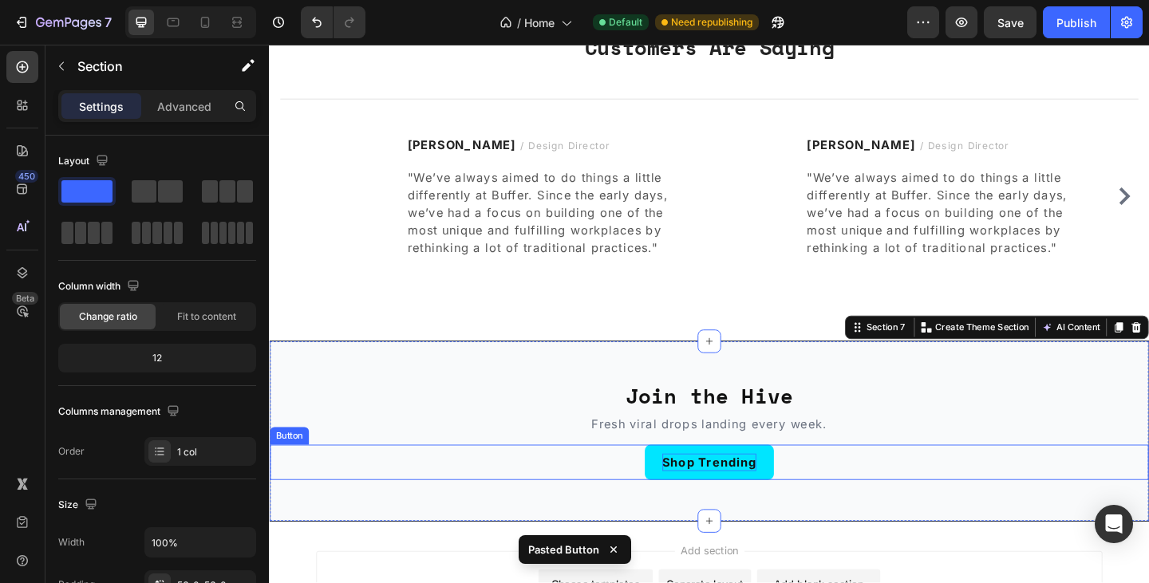
click at [743, 499] on p "Shop Trending" at bounding box center [747, 499] width 102 height 19
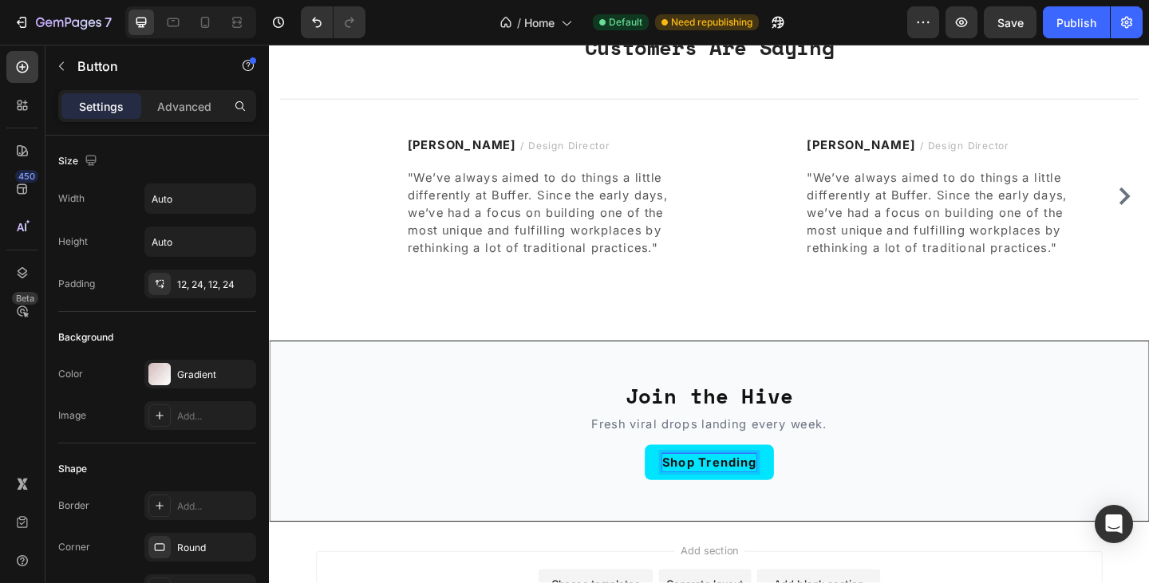
click at [696, 492] on p "Shop Trending" at bounding box center [747, 499] width 102 height 19
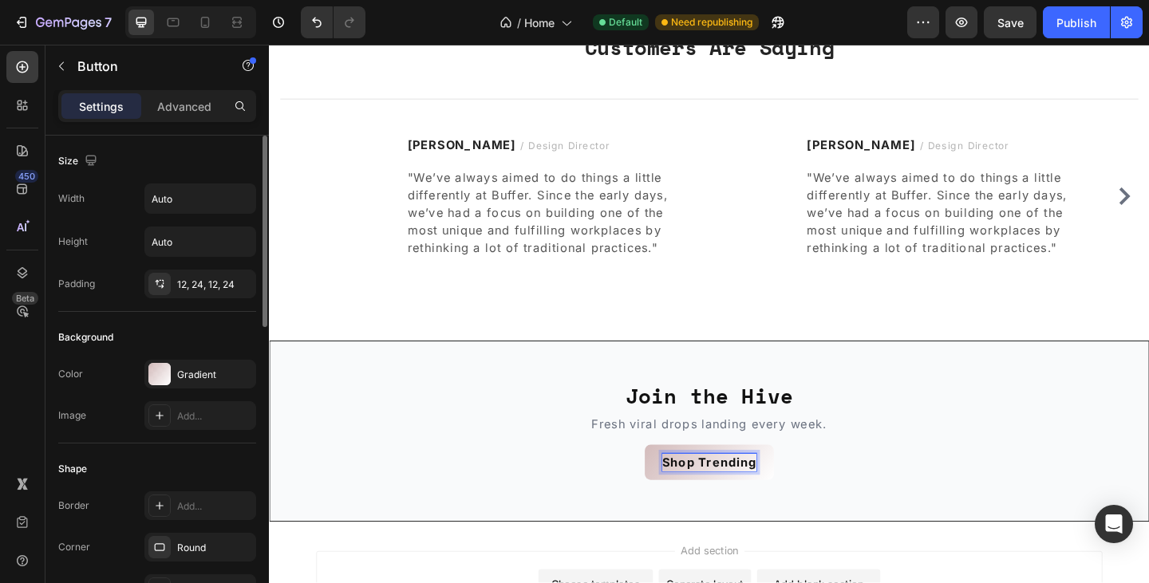
scroll to position [240, 0]
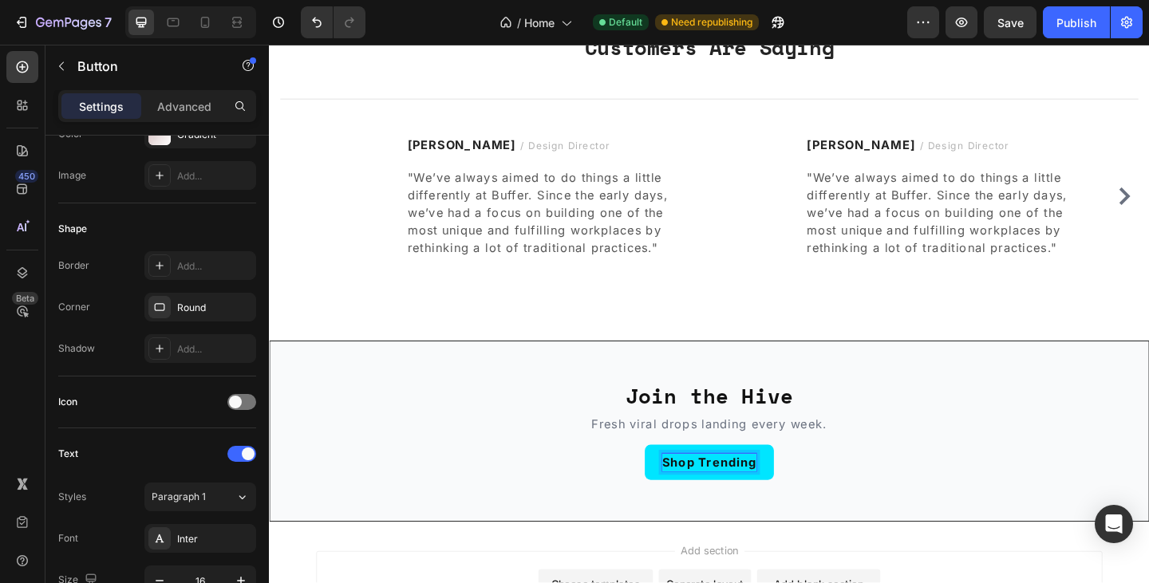
click at [718, 494] on p "Shop Trending" at bounding box center [747, 499] width 102 height 19
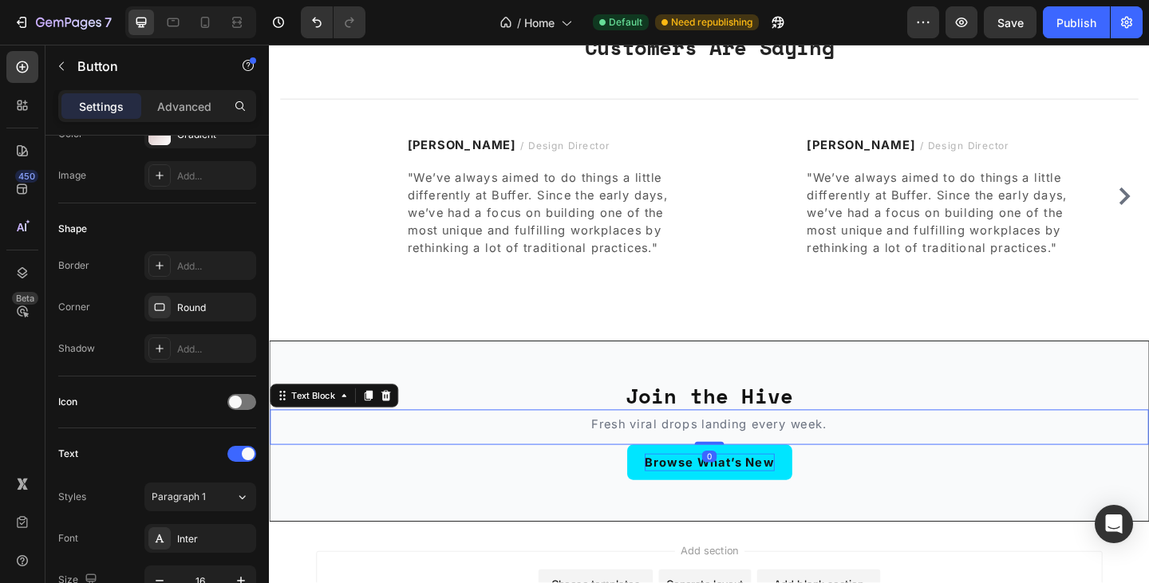
click at [1045, 471] on div "Fresh viral drops landing every week." at bounding box center [748, 461] width 956 height 38
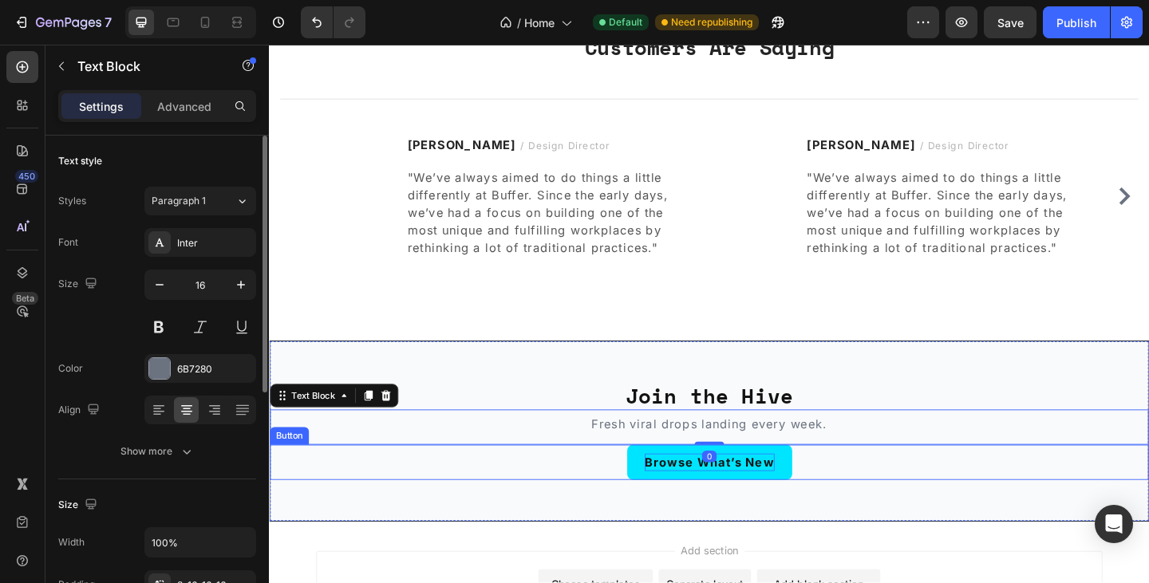
click at [1020, 511] on div "Browse What’s New Button" at bounding box center [748, 499] width 956 height 38
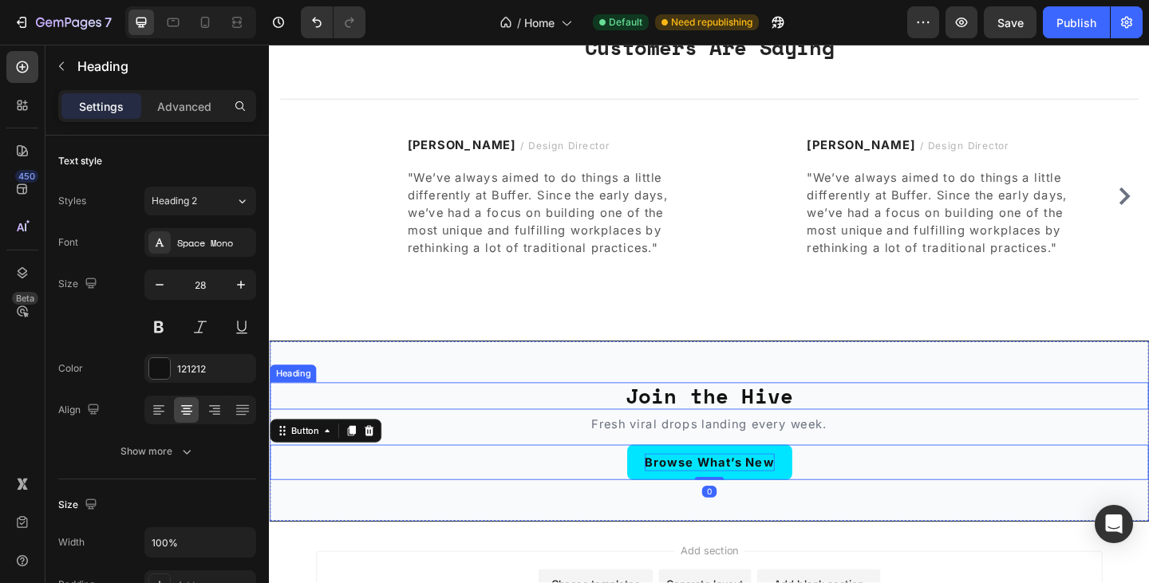
click at [1074, 437] on h2 "Join the Hive" at bounding box center [748, 427] width 956 height 30
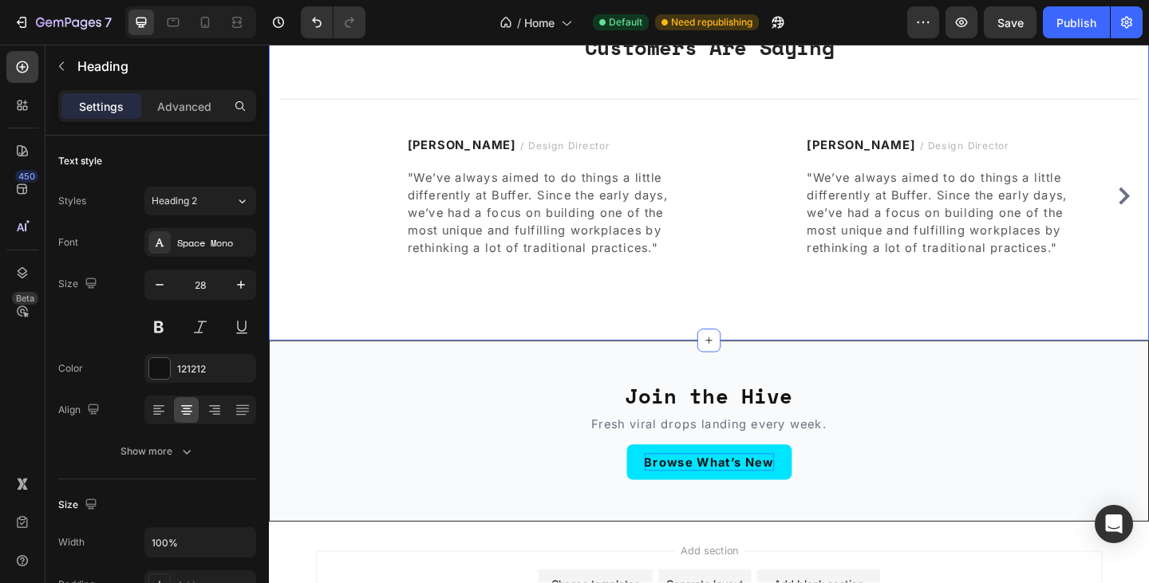
click at [941, 333] on div "What Our Customers Are Saying Heading Title Line Image Ryan S. / Design Directo…" at bounding box center [747, 153] width 957 height 427
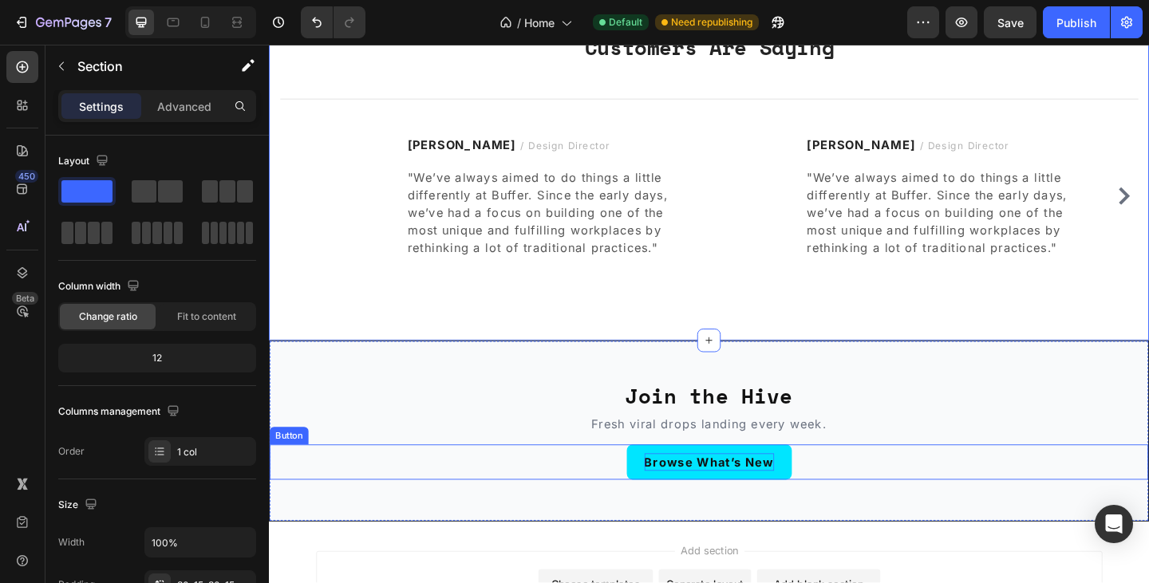
click at [766, 497] on p "Browse What’s New" at bounding box center [747, 499] width 141 height 19
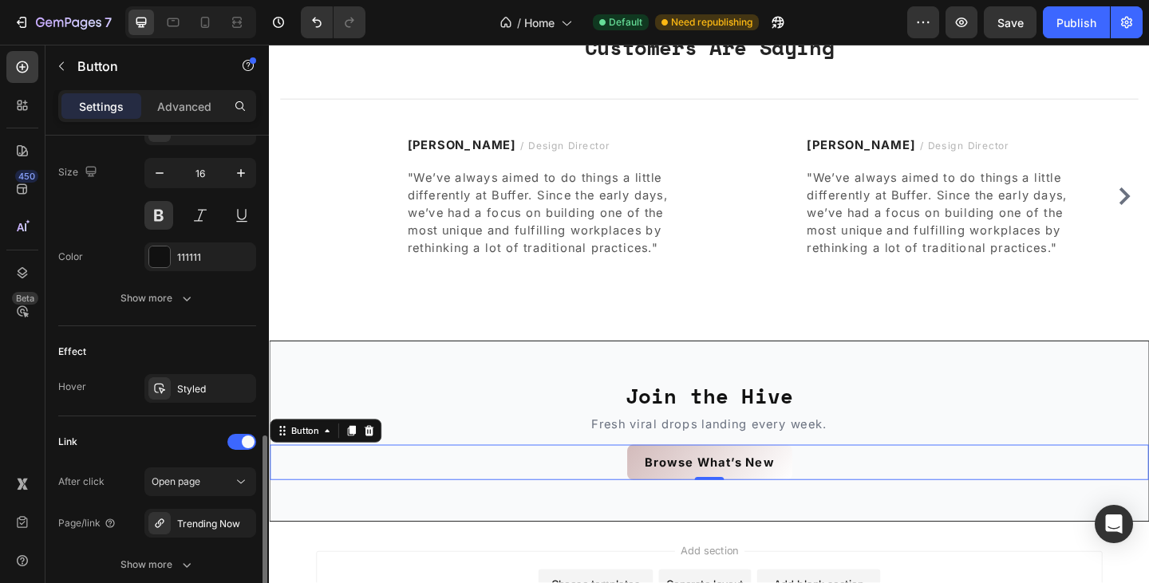
scroll to position [720, 0]
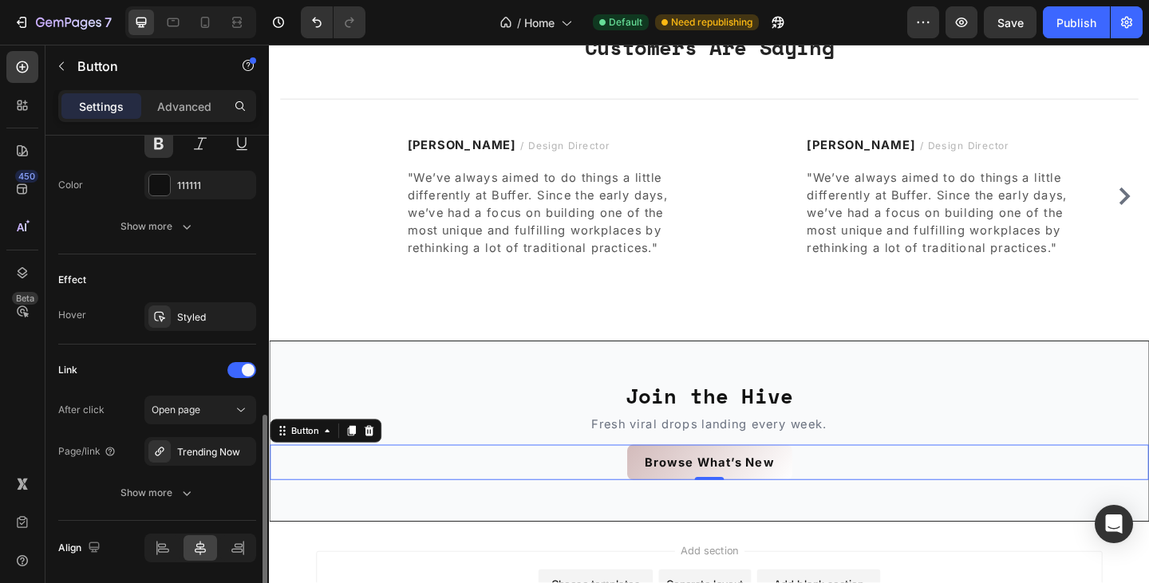
click at [207, 444] on div "Trending Now" at bounding box center [200, 451] width 112 height 29
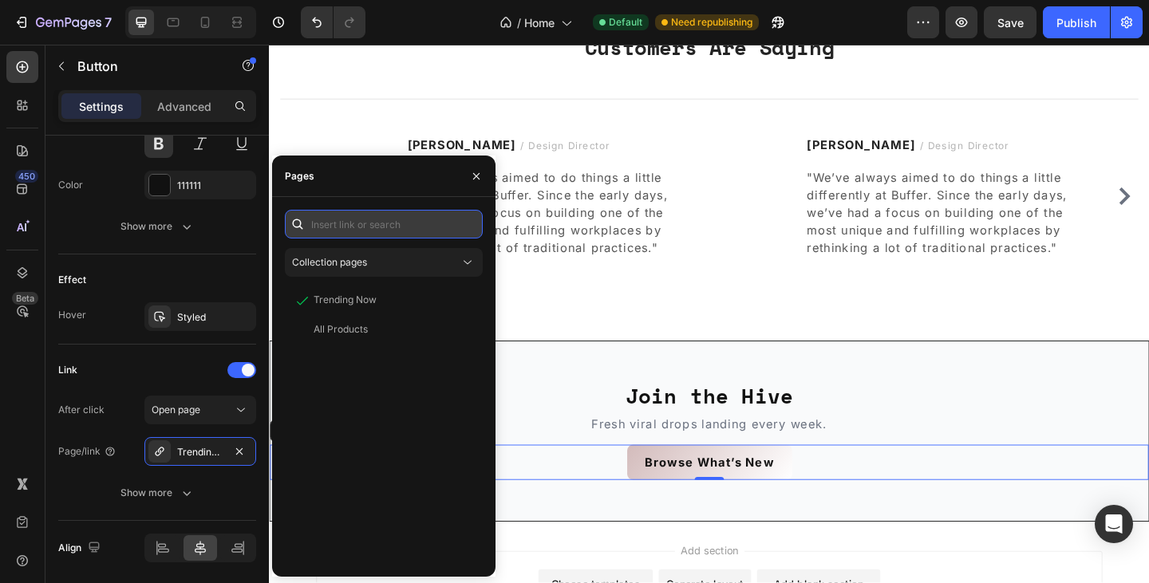
click at [337, 226] on input "text" at bounding box center [384, 224] width 198 height 29
paste input "/collections/whats-new"
type input "/collections/whats-new"
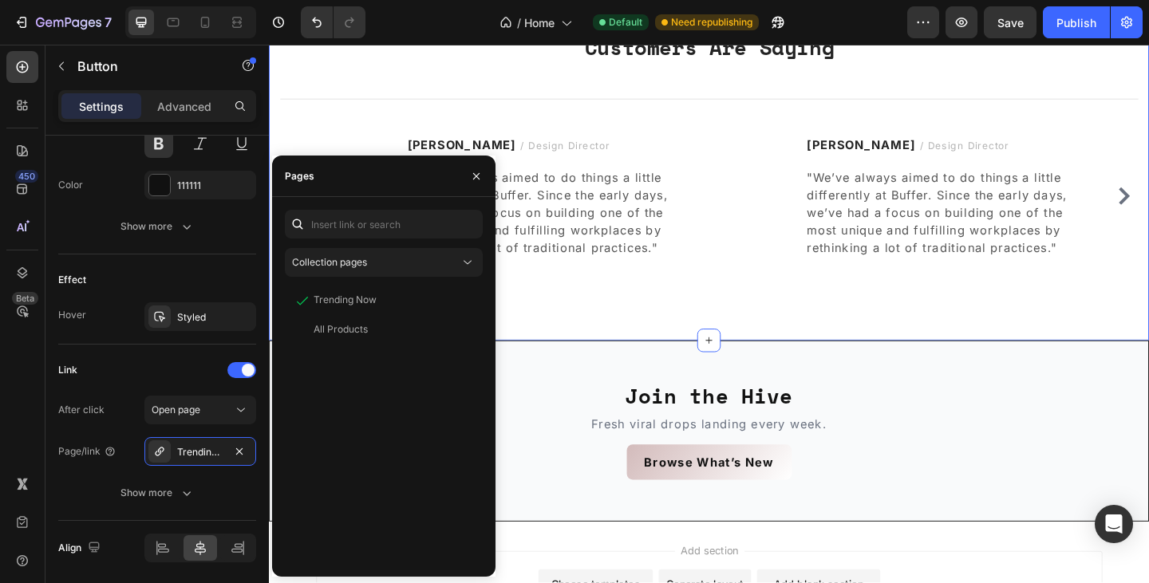
click at [681, 307] on div "What Our Customers Are Saying Heading Title Line Image Ryan S. / Design Directo…" at bounding box center [747, 153] width 957 height 427
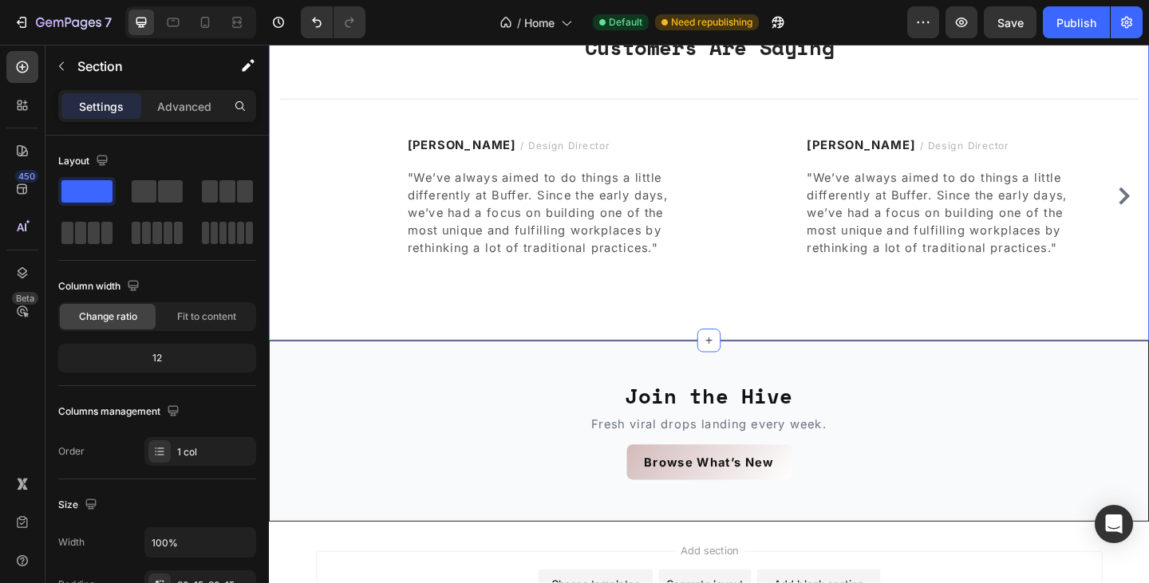
click at [377, 324] on div "What Our Customers Are Saying Heading Title Line Image Ryan S. / Design Directo…" at bounding box center [747, 153] width 957 height 427
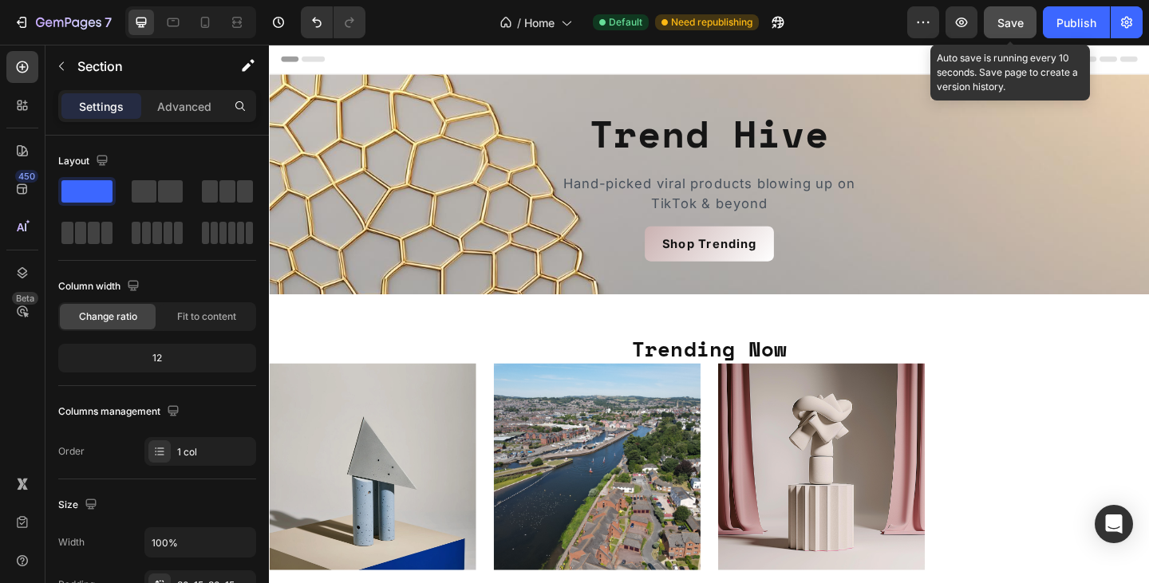
click at [999, 20] on span "Save" at bounding box center [1010, 23] width 26 height 14
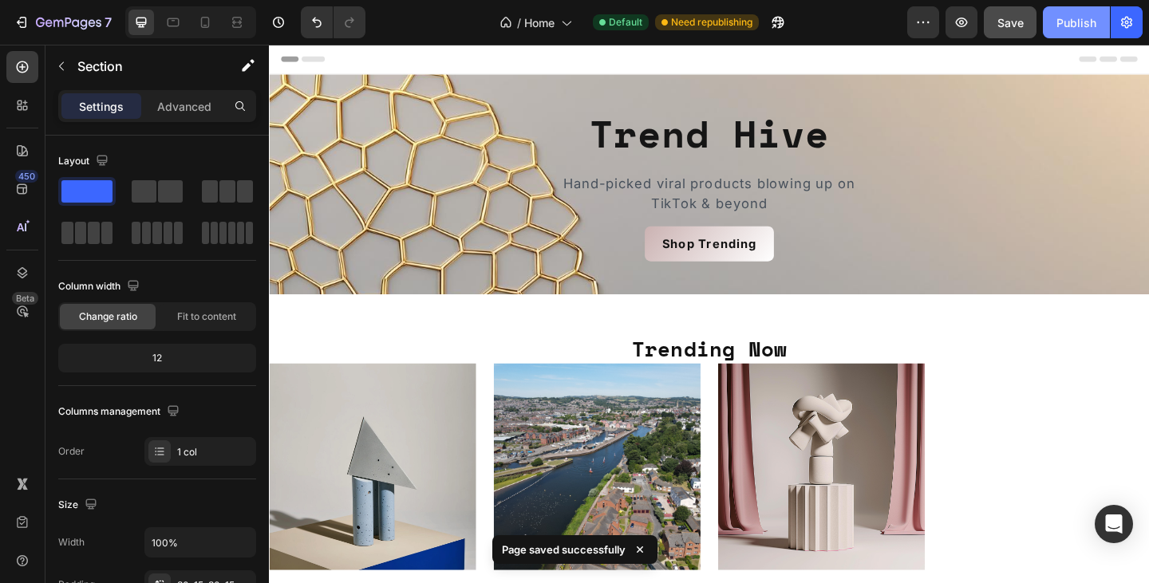
click at [1083, 25] on div "Publish" at bounding box center [1076, 22] width 40 height 17
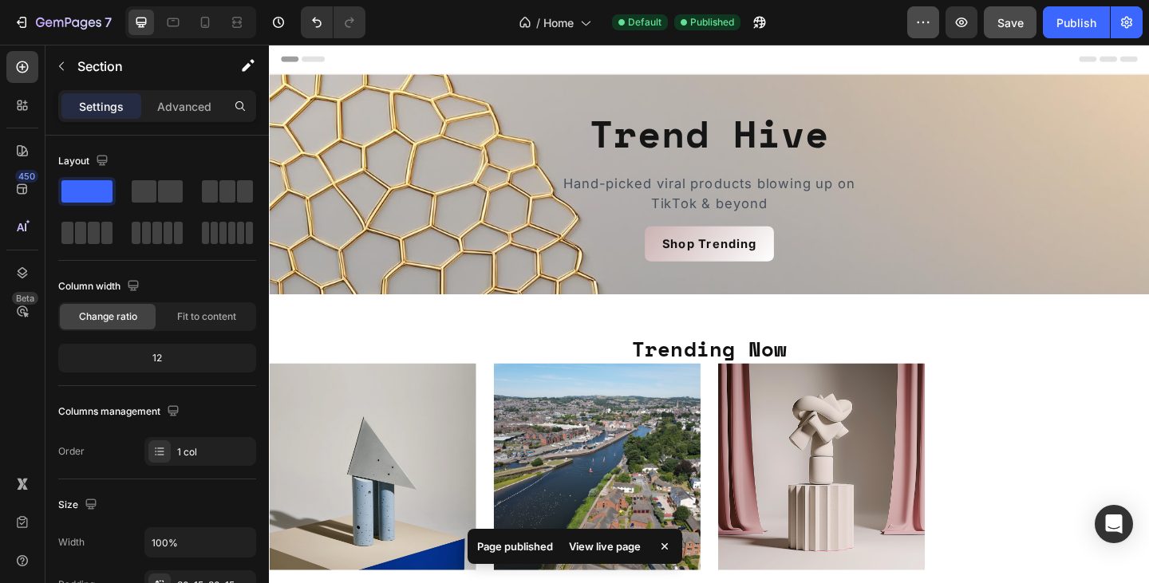
click at [928, 17] on icon "button" at bounding box center [923, 22] width 16 height 16
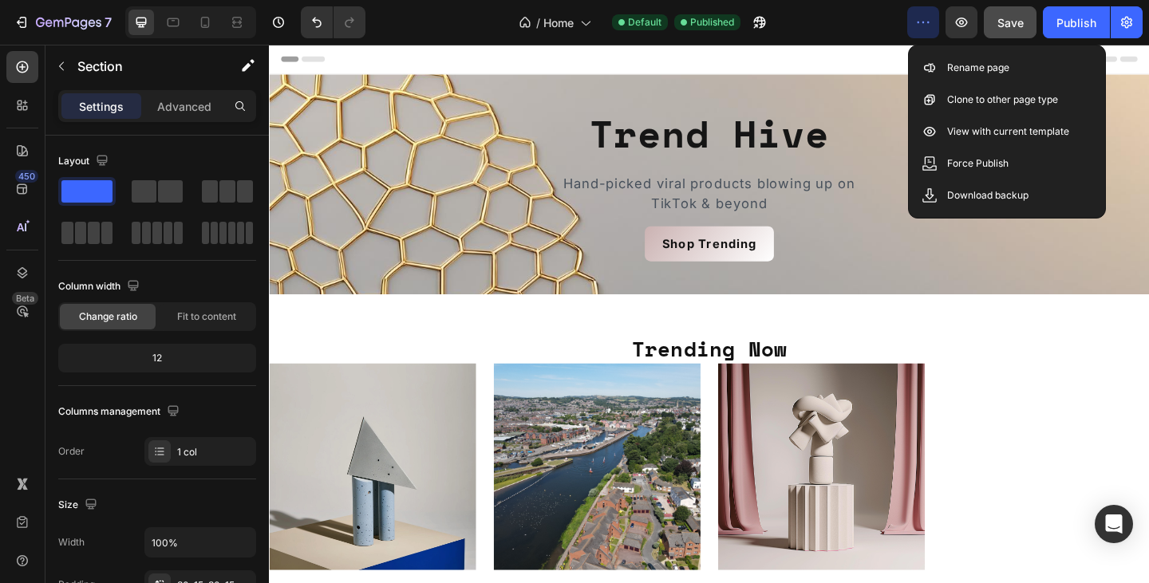
click at [892, 50] on div "Header" at bounding box center [748, 61] width 932 height 32
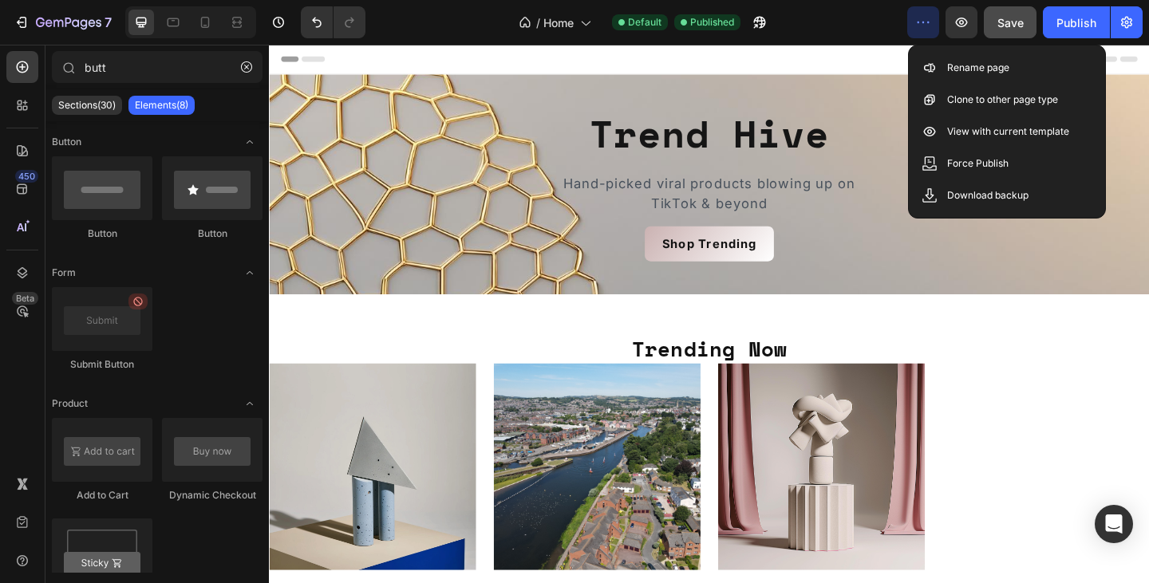
click at [920, 18] on icon "button" at bounding box center [923, 22] width 16 height 16
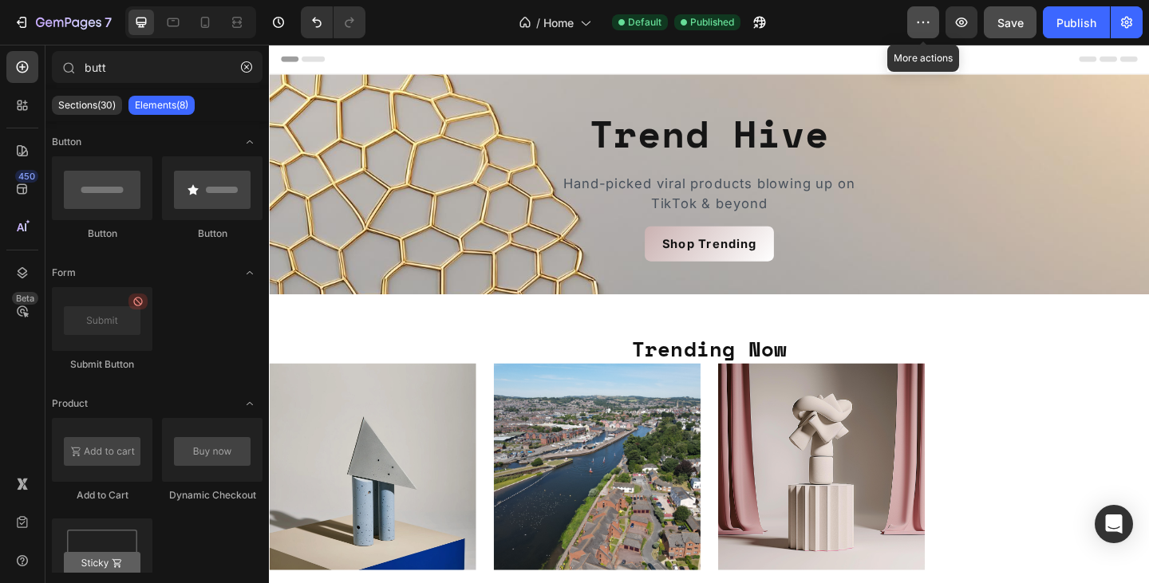
click at [920, 18] on icon "button" at bounding box center [923, 22] width 16 height 16
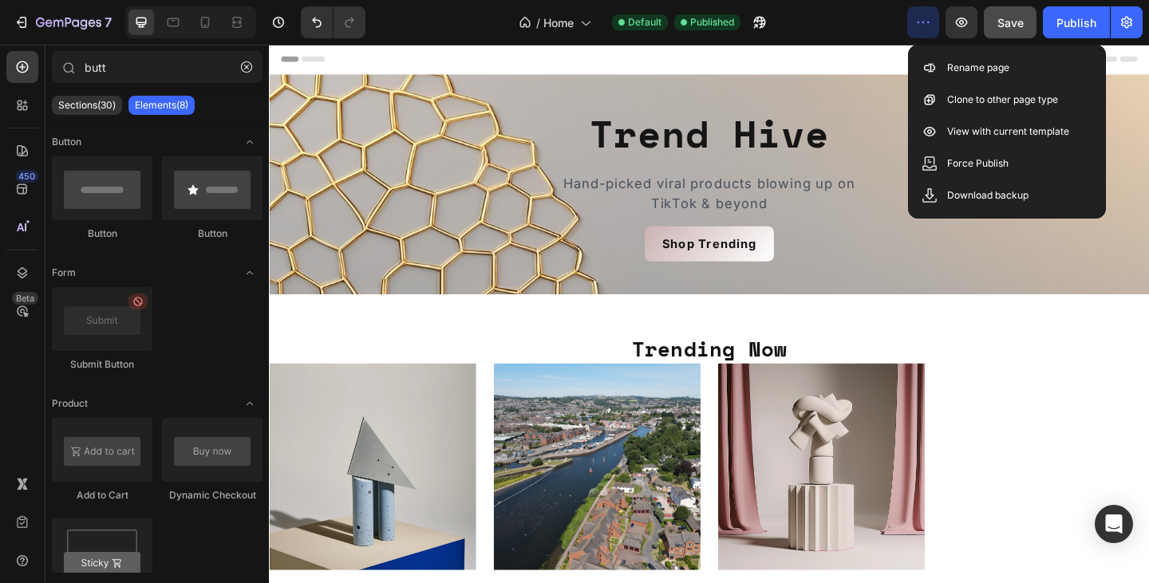
click at [920, 18] on icon "button" at bounding box center [923, 22] width 16 height 16
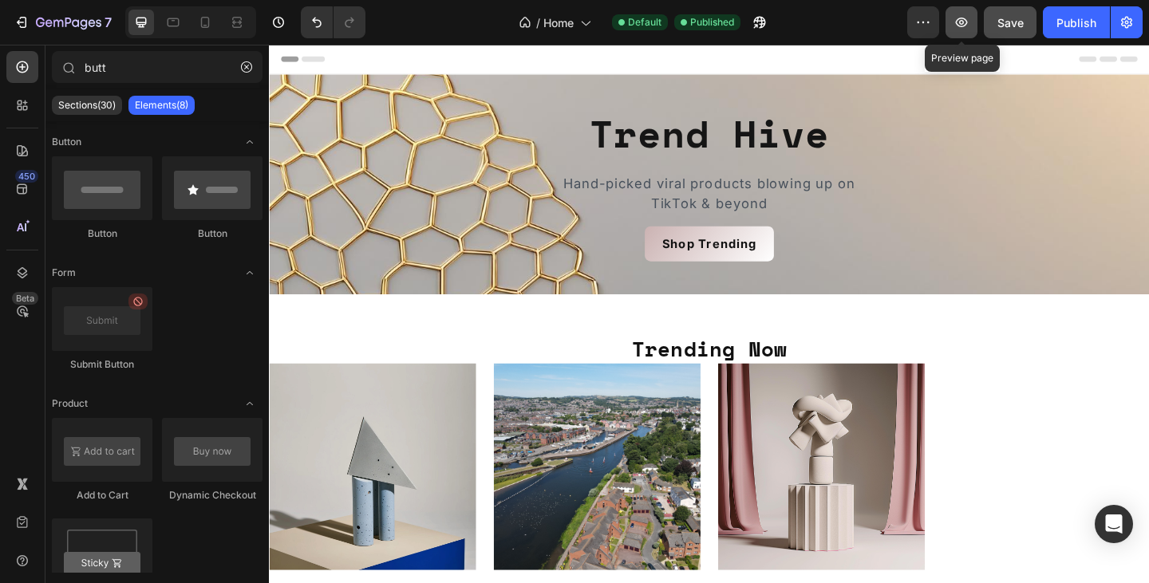
click at [964, 16] on icon "button" at bounding box center [961, 22] width 16 height 16
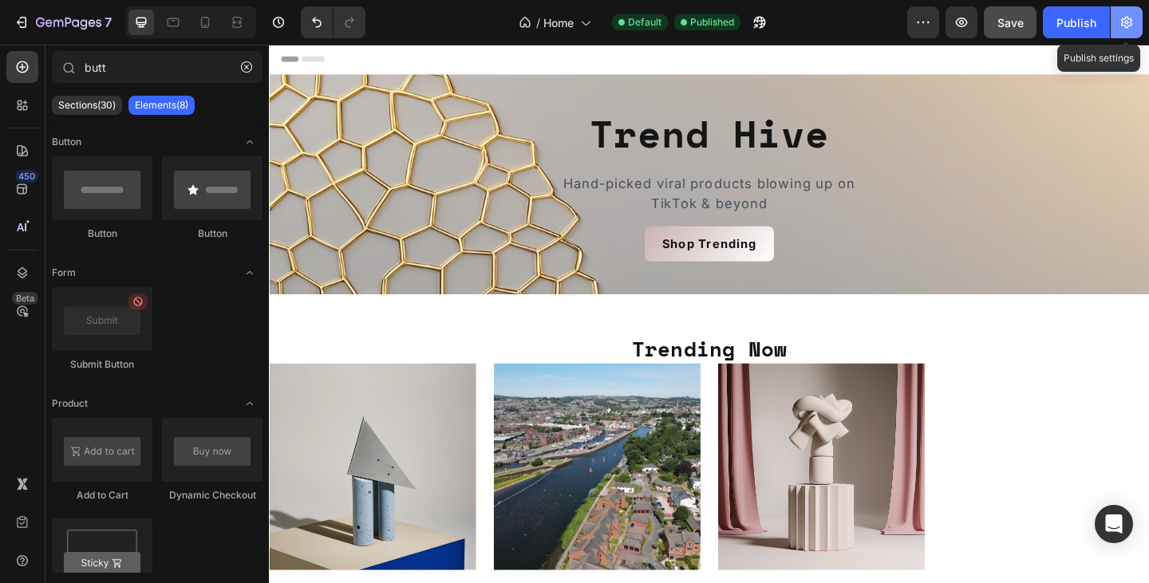
click at [1135, 24] on button "button" at bounding box center [1126, 22] width 32 height 32
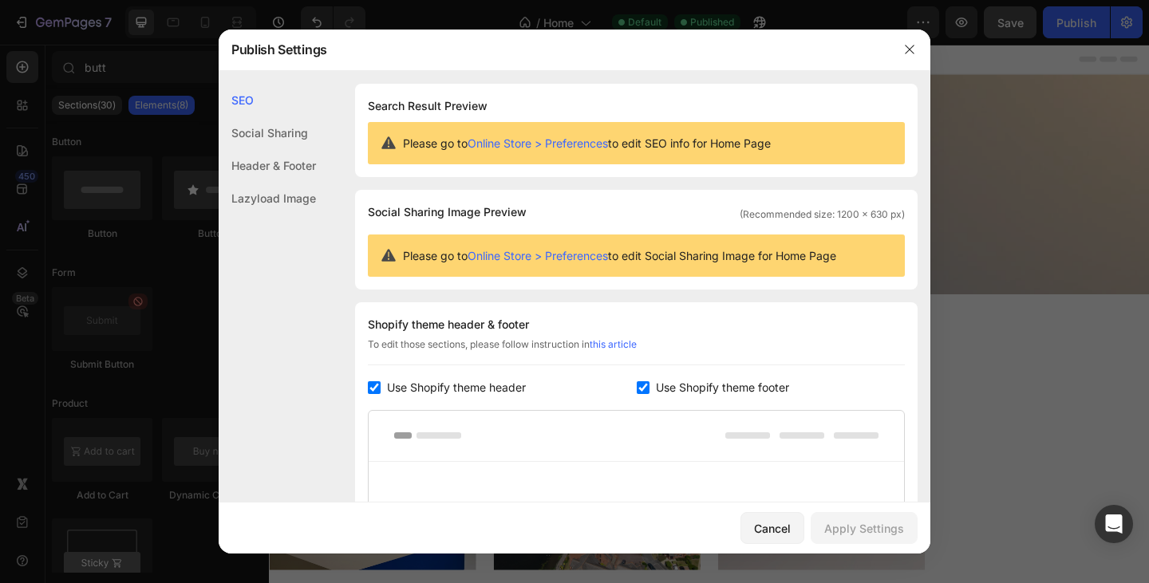
click at [290, 149] on div "Social Sharing" at bounding box center [267, 165] width 97 height 33
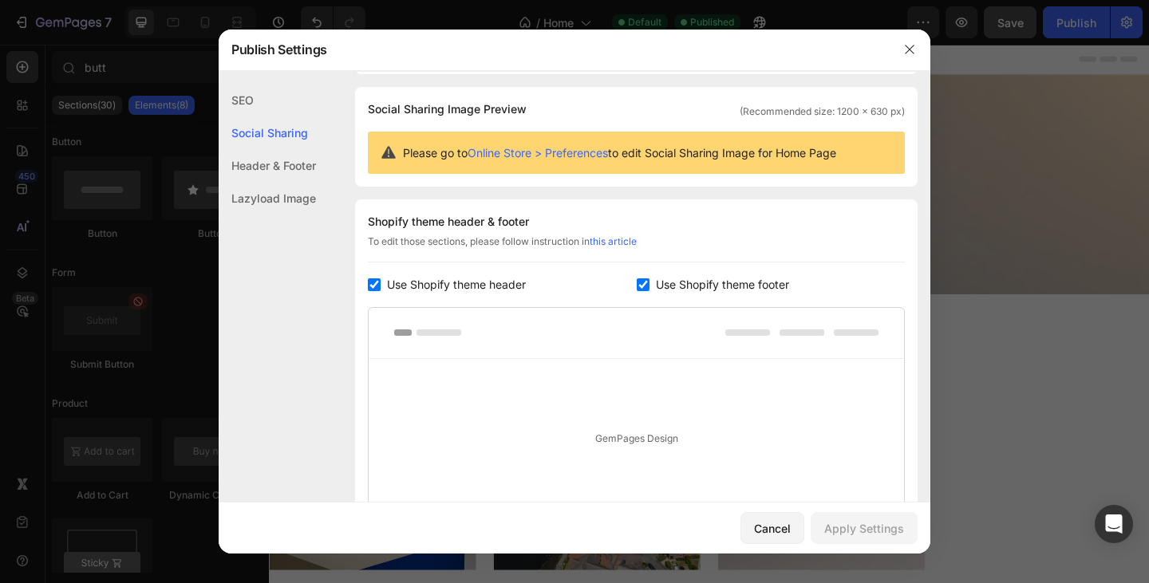
click at [290, 182] on div "Header & Footer" at bounding box center [267, 198] width 97 height 33
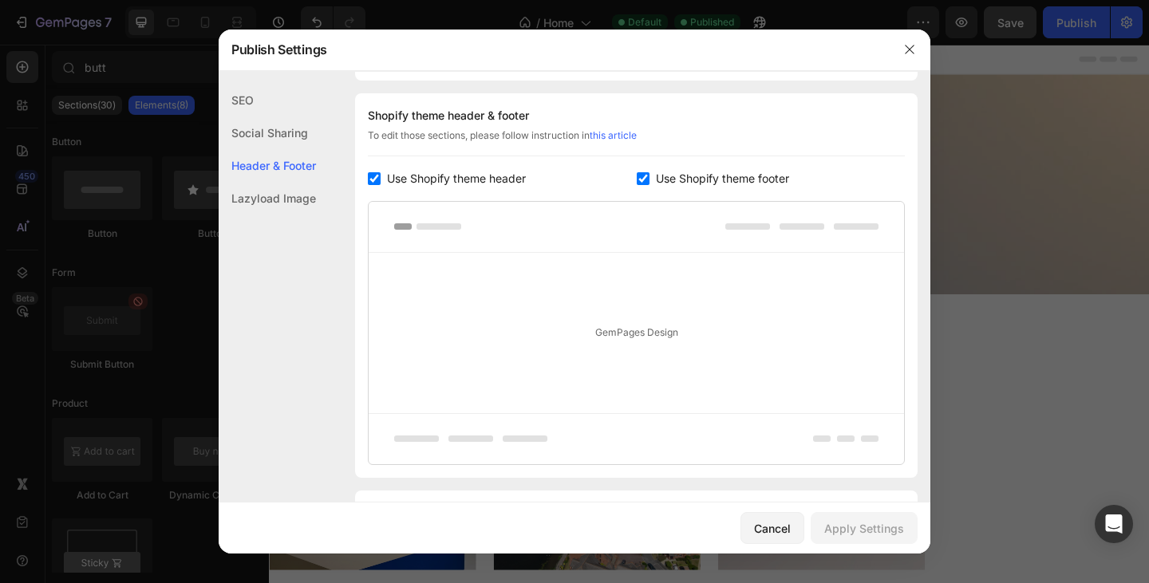
scroll to position [215, 0]
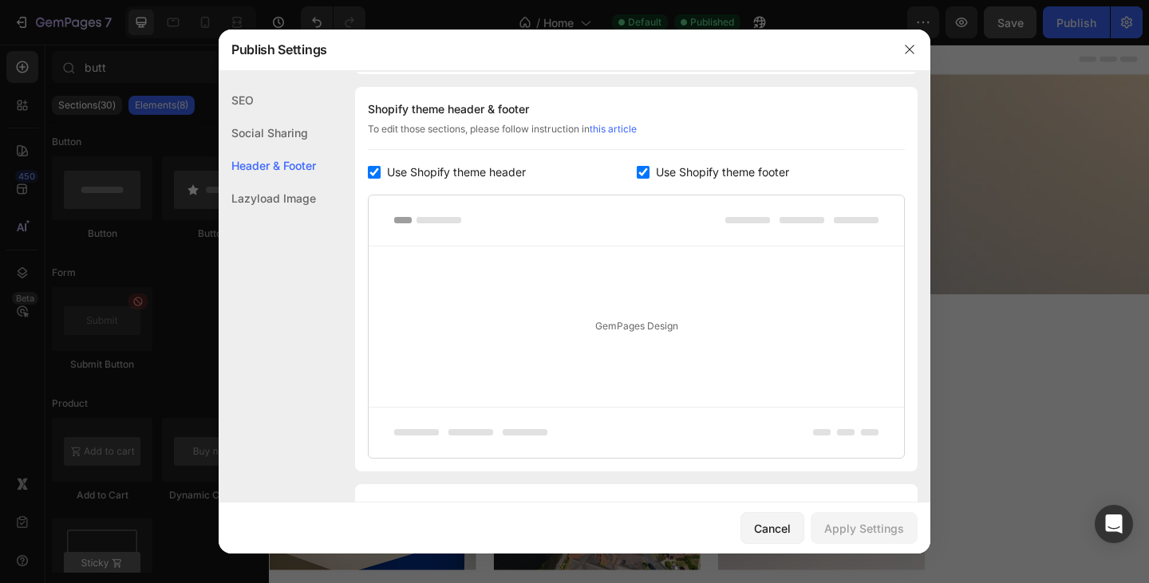
click at [254, 116] on div "SEO" at bounding box center [267, 132] width 97 height 33
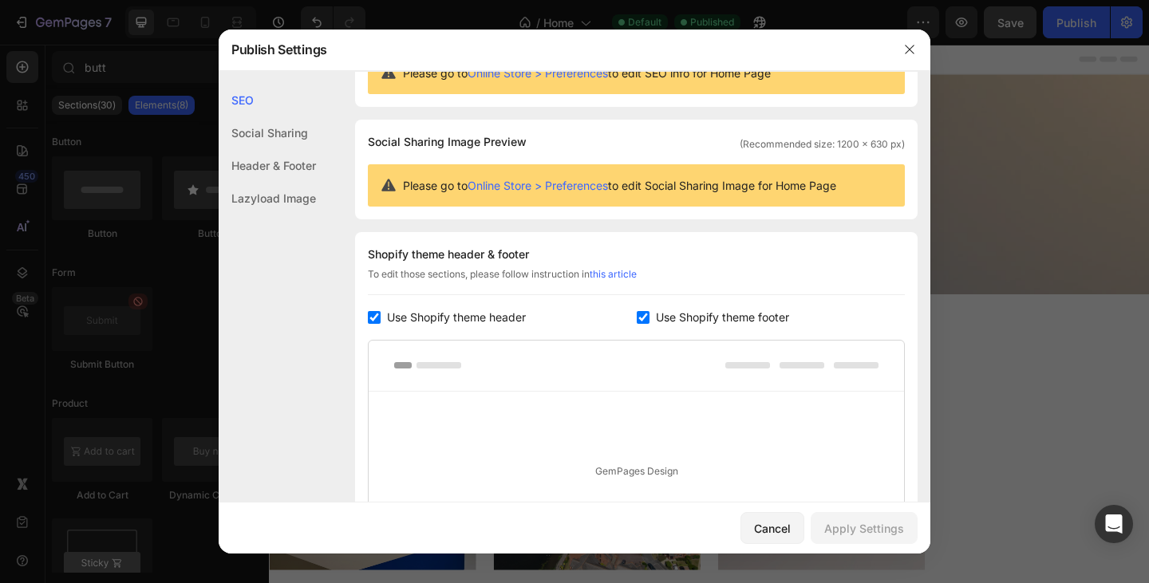
scroll to position [0, 0]
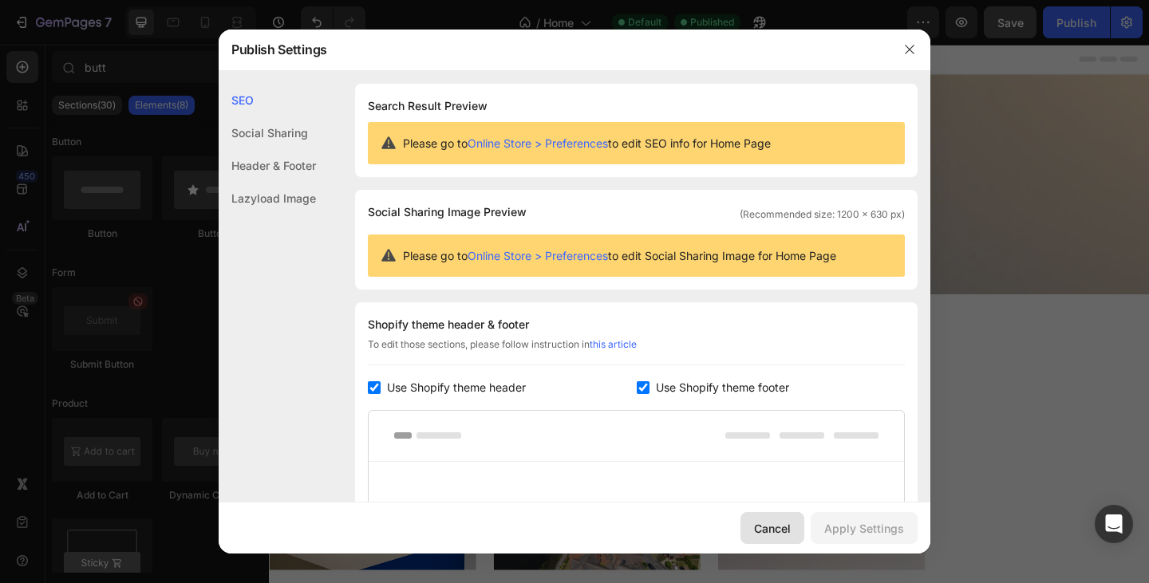
click at [772, 521] on div "Cancel" at bounding box center [772, 528] width 37 height 17
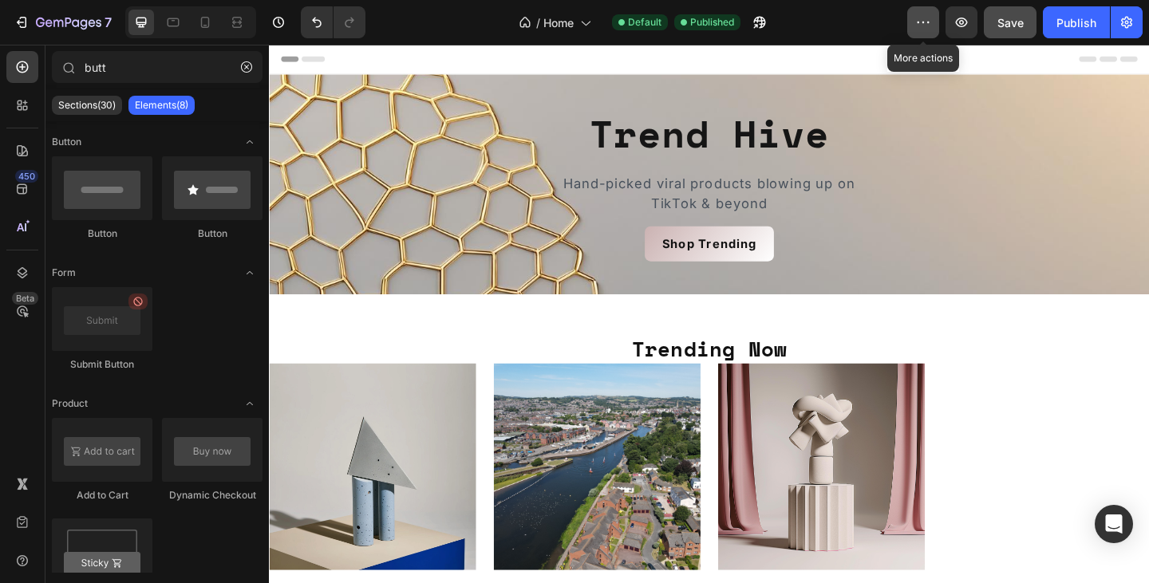
click at [921, 20] on icon "button" at bounding box center [923, 22] width 16 height 16
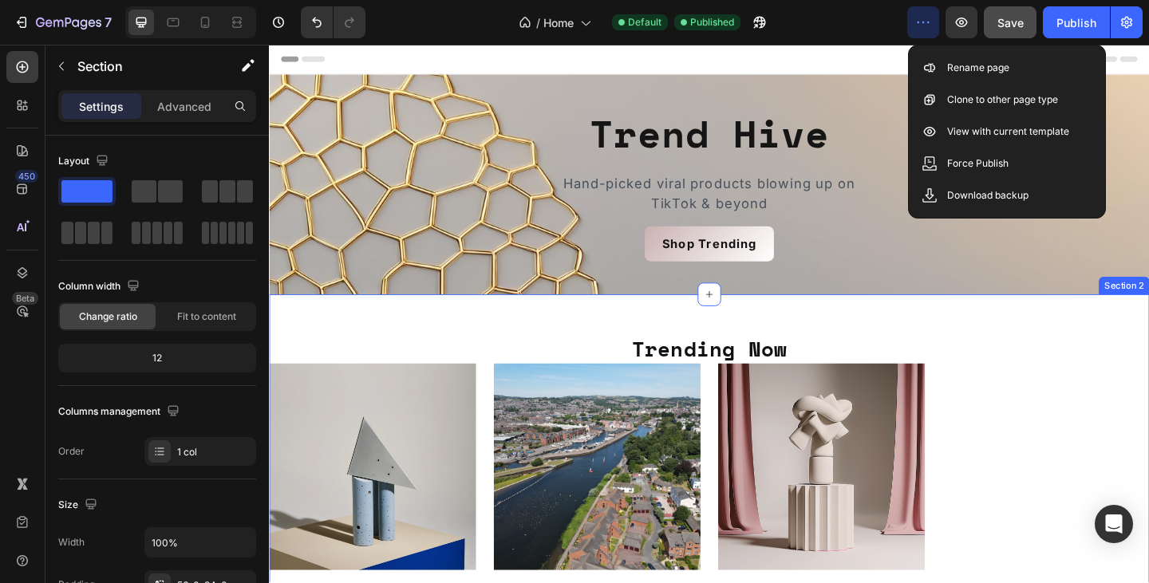
click at [1043, 351] on div "Trending Now Heading Product Images Test Product 3 Product Title £15.99 Product…" at bounding box center [747, 588] width 957 height 542
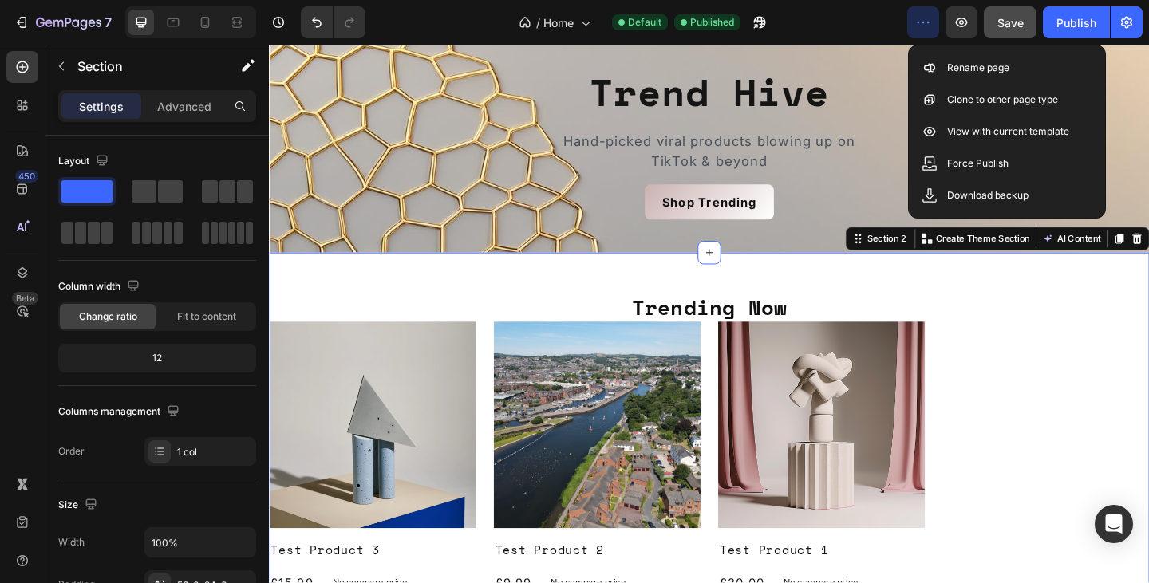
scroll to position [46, 0]
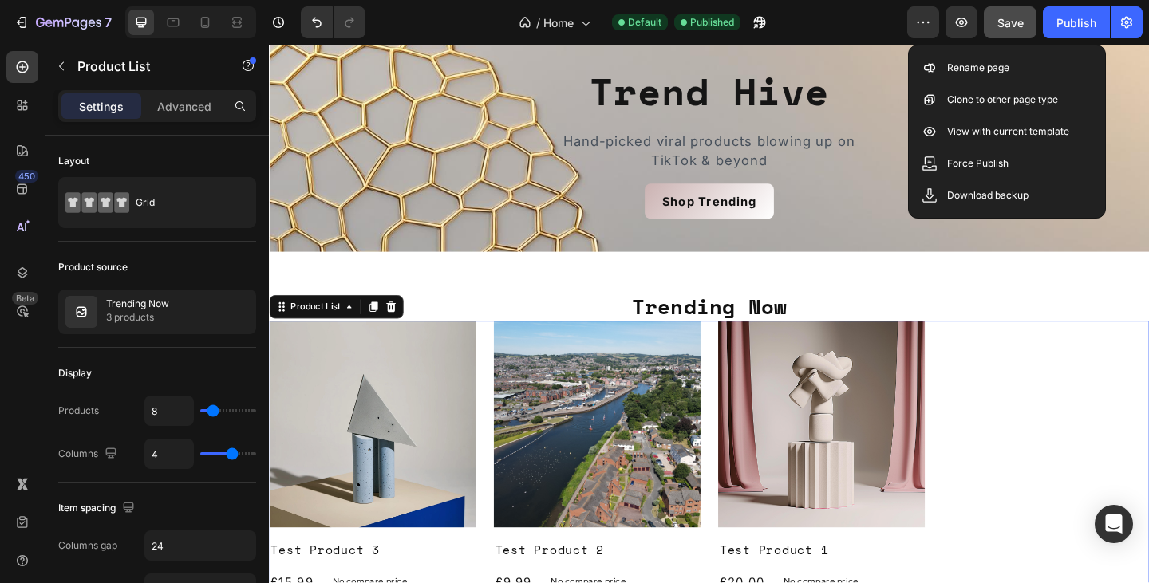
drag, startPoint x: 584, startPoint y: 17, endPoint x: 398, endPoint y: 18, distance: 185.9
click at [398, 18] on div "/ Home Default Published" at bounding box center [642, 22] width 529 height 32
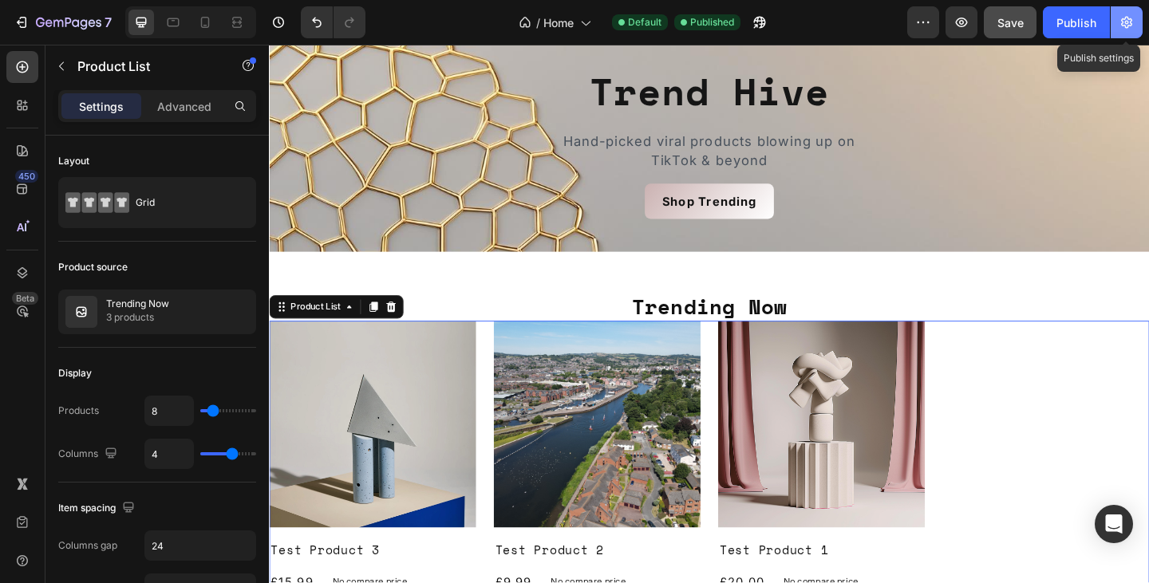
click at [1119, 24] on icon "button" at bounding box center [1126, 22] width 16 height 16
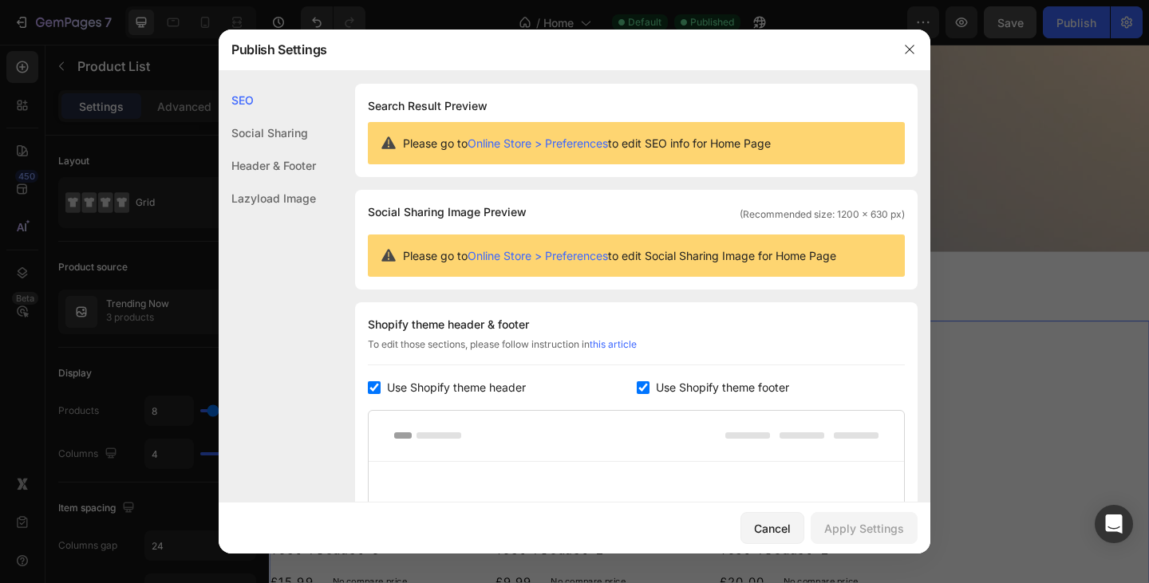
click at [278, 197] on div "Lazyload Image" at bounding box center [267, 198] width 97 height 33
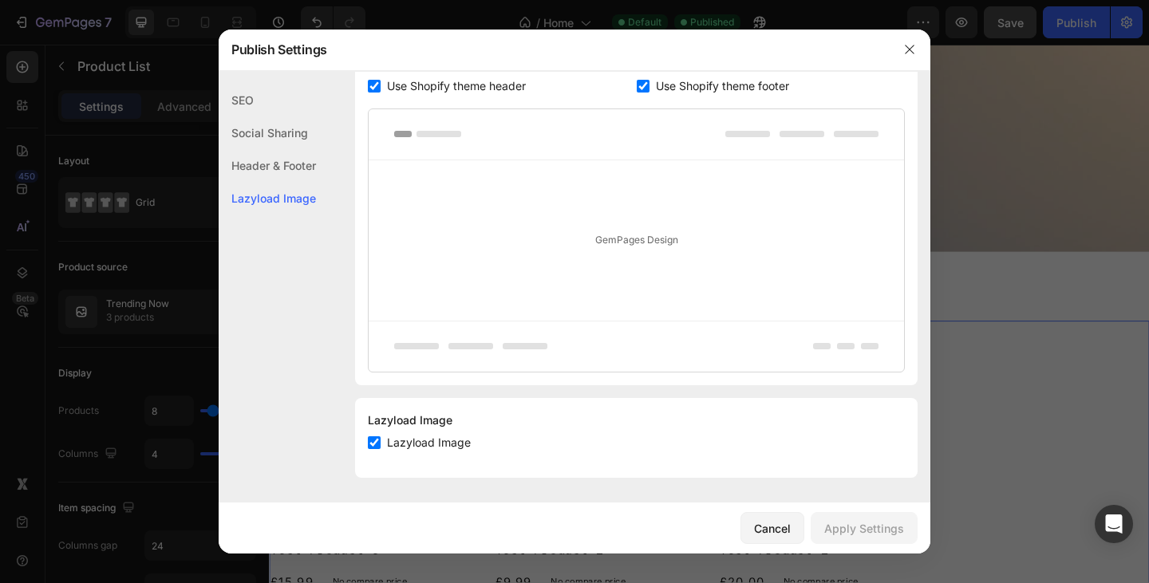
click at [279, 182] on div "Header & Footer" at bounding box center [267, 198] width 97 height 33
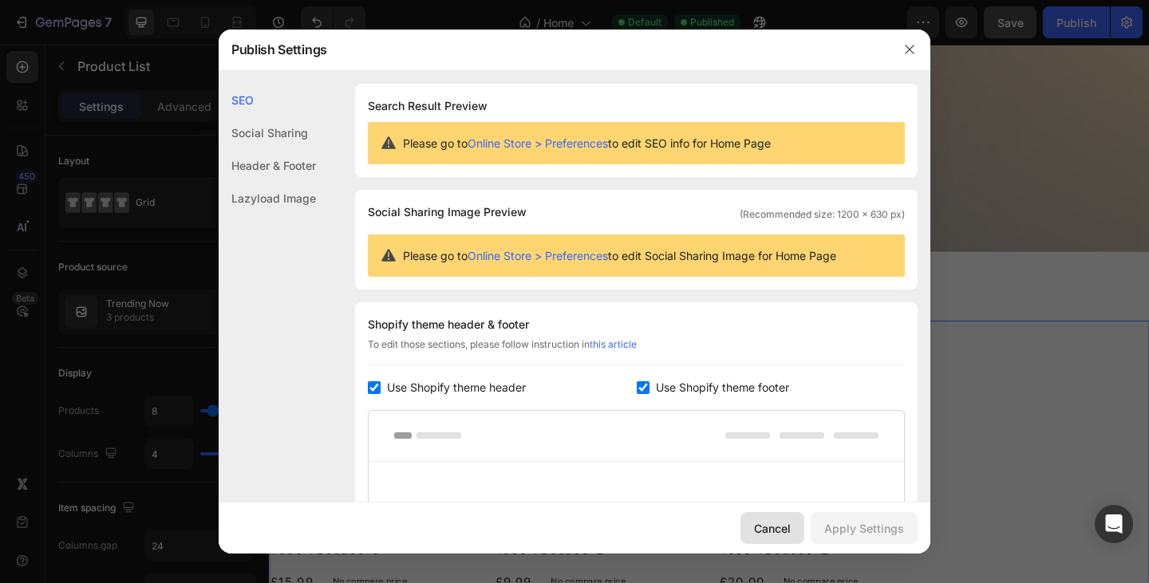
click at [779, 528] on div "Cancel" at bounding box center [772, 528] width 37 height 17
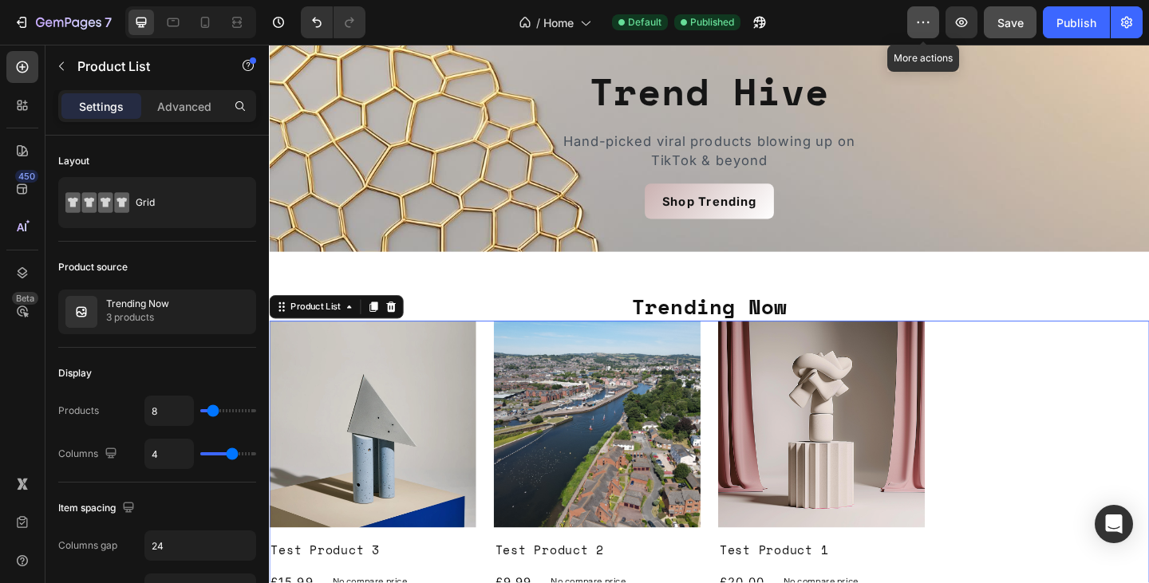
click at [925, 22] on icon "button" at bounding box center [923, 23] width 2 height 2
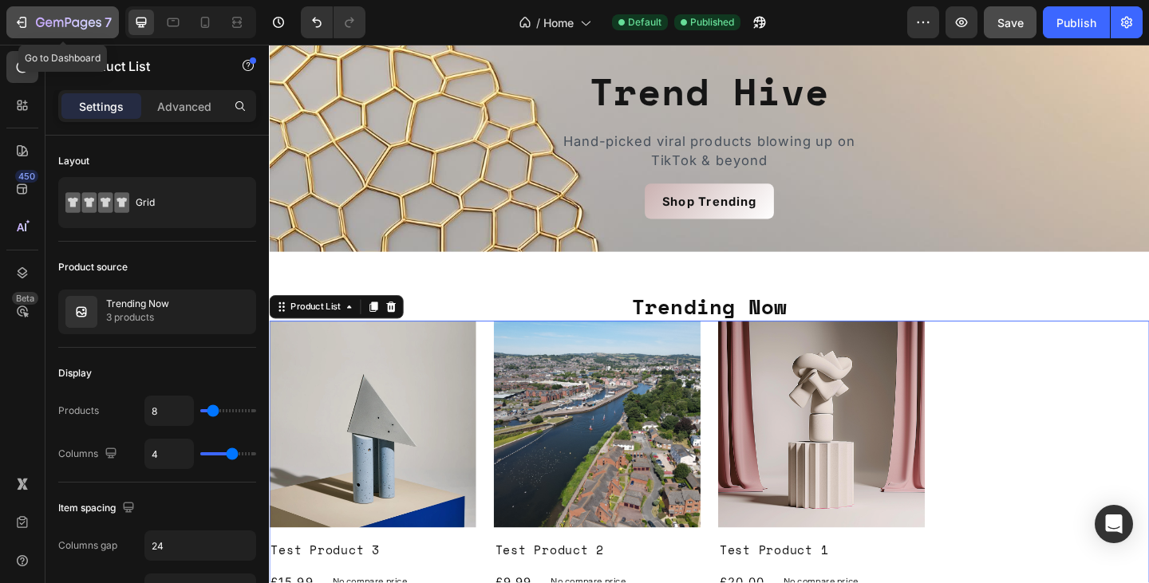
click at [41, 26] on icon "button" at bounding box center [68, 24] width 65 height 14
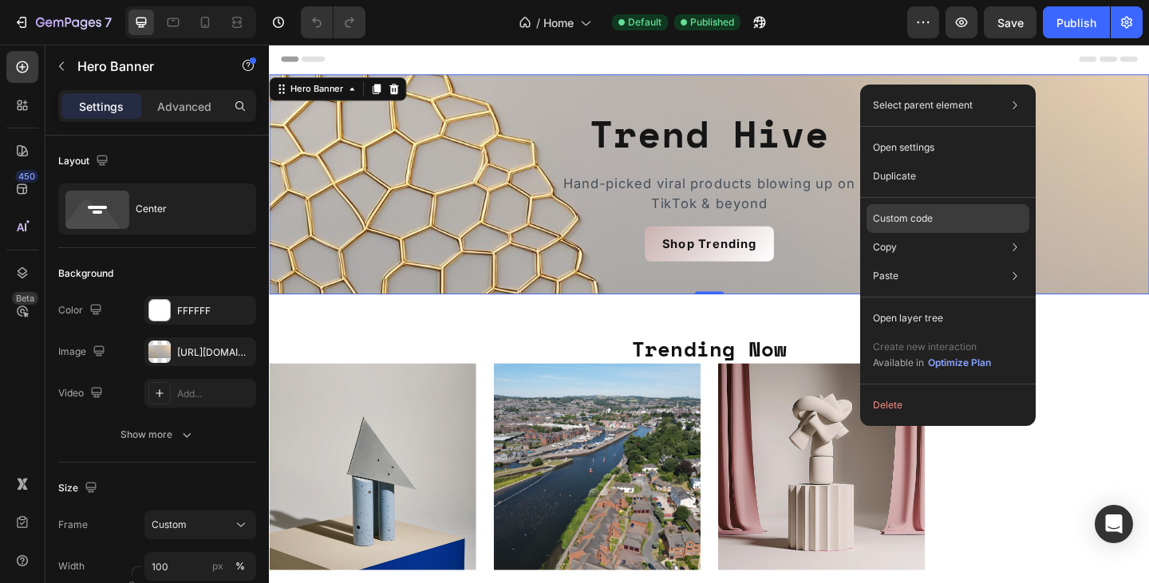
click at [975, 262] on div "Custom code" at bounding box center [947, 276] width 163 height 29
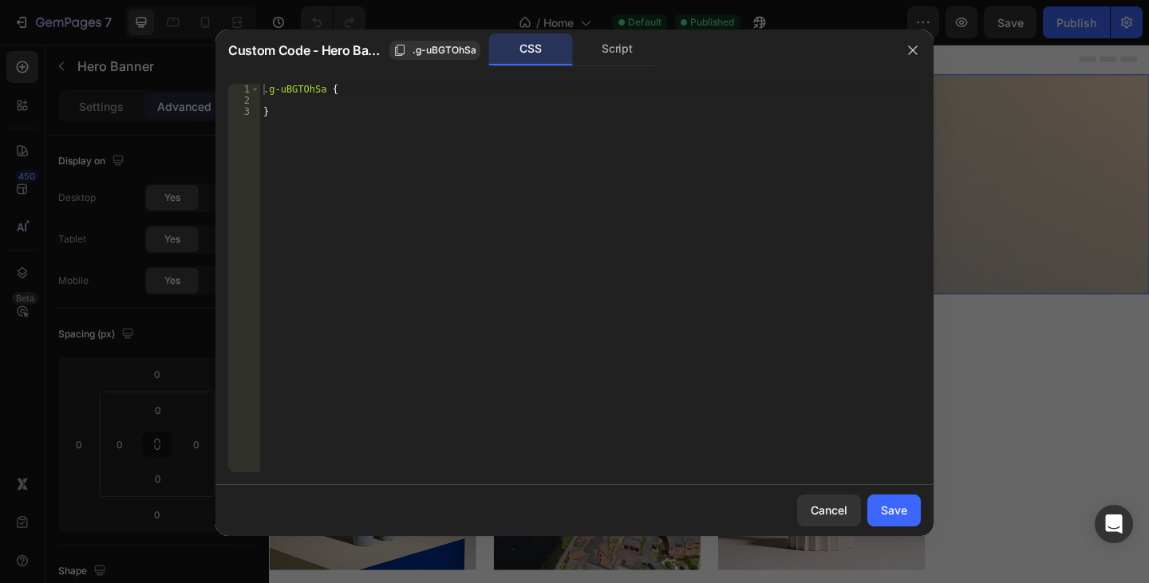
type textarea "}"
click at [344, 128] on div ".g-uBGTOhSa { }" at bounding box center [590, 289] width 660 height 411
click at [325, 136] on div ".g-uBGTOhSa { }" at bounding box center [590, 289] width 660 height 411
click at [341, 89] on div ".g-uBGTOhSa { }" at bounding box center [590, 289] width 660 height 411
type textarea ".g-uBGTOhSa {"
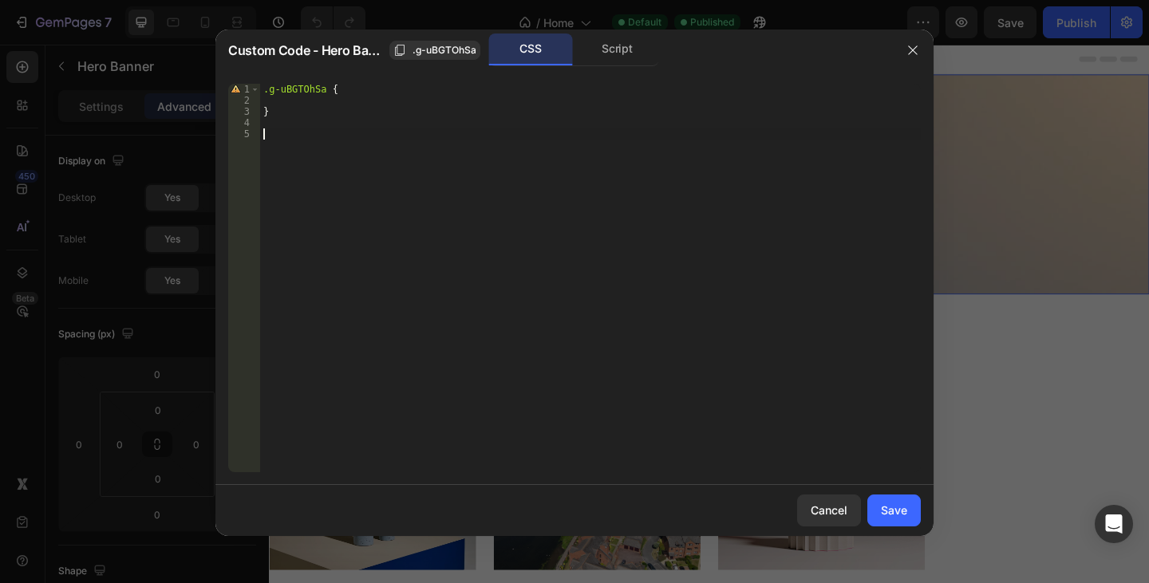
click at [334, 129] on div ".g-uBGTOhSa { }" at bounding box center [590, 289] width 660 height 411
click at [369, 90] on div ".g-uBGTOhSa { }" at bounding box center [590, 289] width 660 height 411
type textarea ".g-uBGTOhSa {"
paste textarea
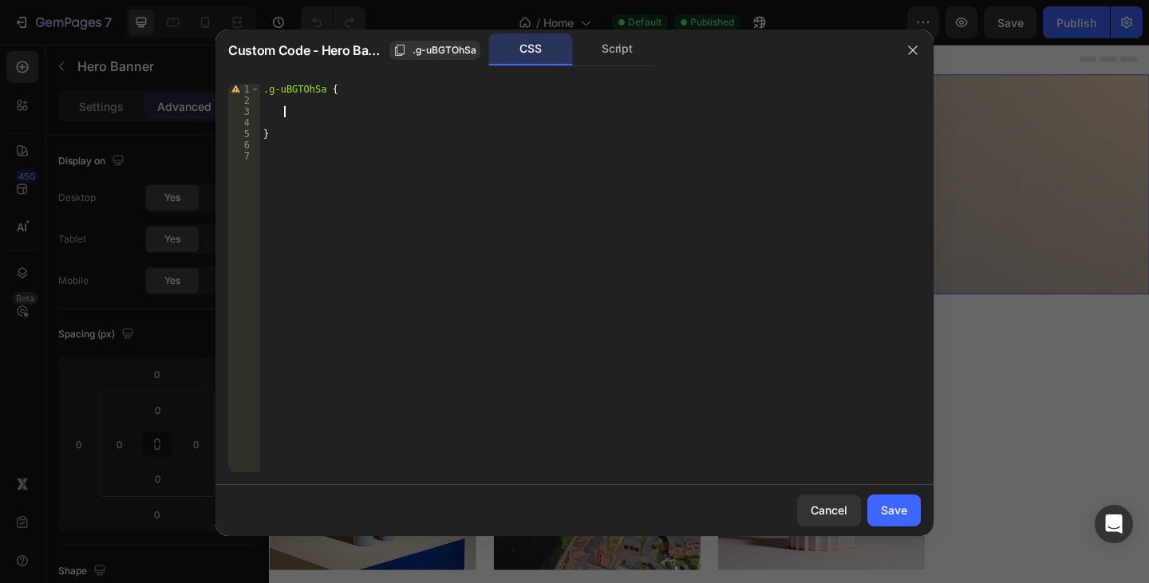
scroll to position [0, 0]
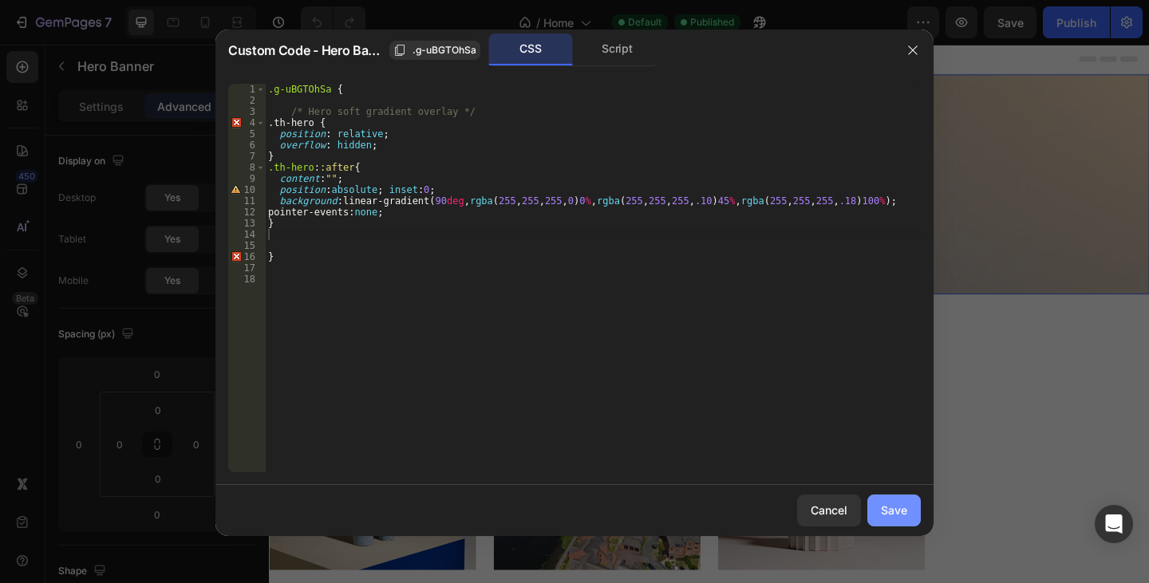
click at [897, 513] on div "Save" at bounding box center [894, 510] width 26 height 17
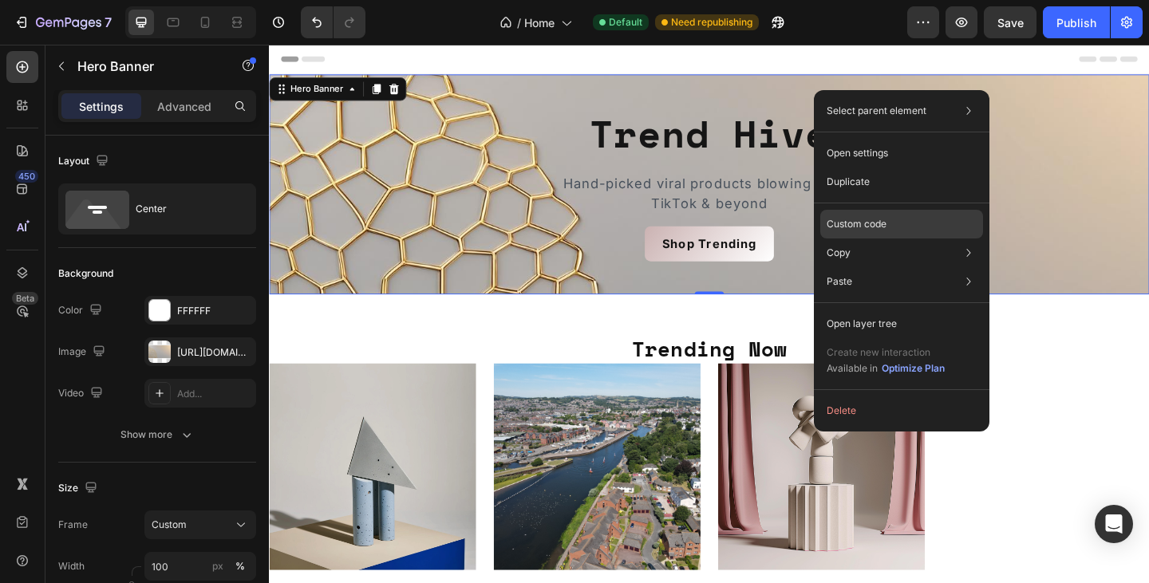
click at [885, 226] on p "Custom code" at bounding box center [856, 224] width 60 height 14
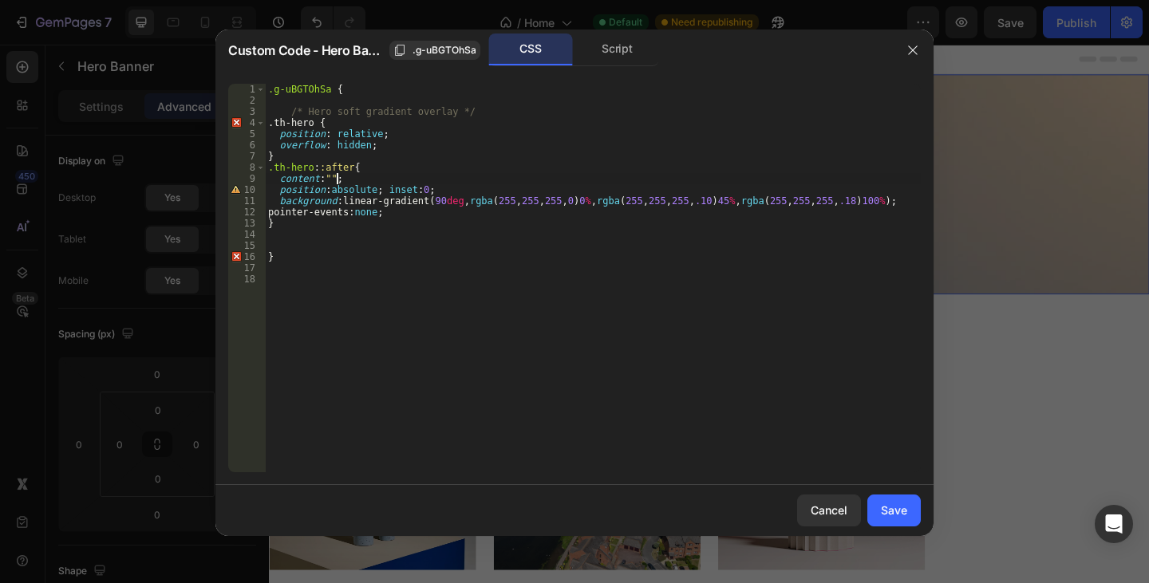
click at [499, 179] on div ".g-uBGTOhSa { /* Hero soft gradient overlay */ .th-hero { position : relative ;…" at bounding box center [593, 289] width 656 height 411
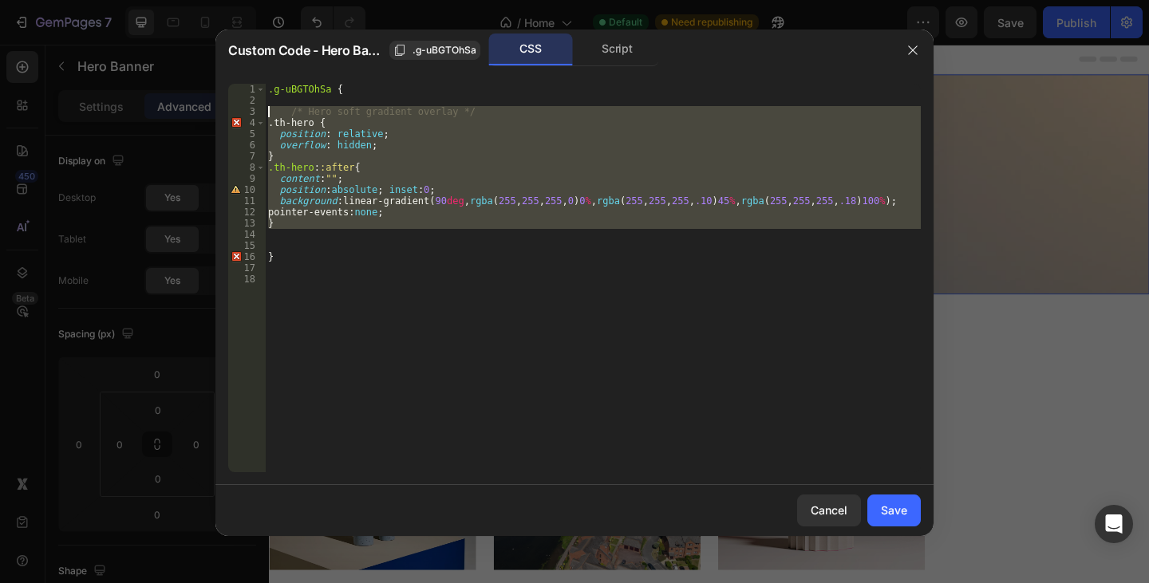
drag, startPoint x: 312, startPoint y: 229, endPoint x: 268, endPoint y: 106, distance: 130.4
click at [268, 106] on div ".g-uBGTOhSa { /* Hero soft gradient overlay */ .th-hero { position : relative ;…" at bounding box center [593, 289] width 656 height 411
type textarea "/* Hero soft gradient overlay */ .th-hero {"
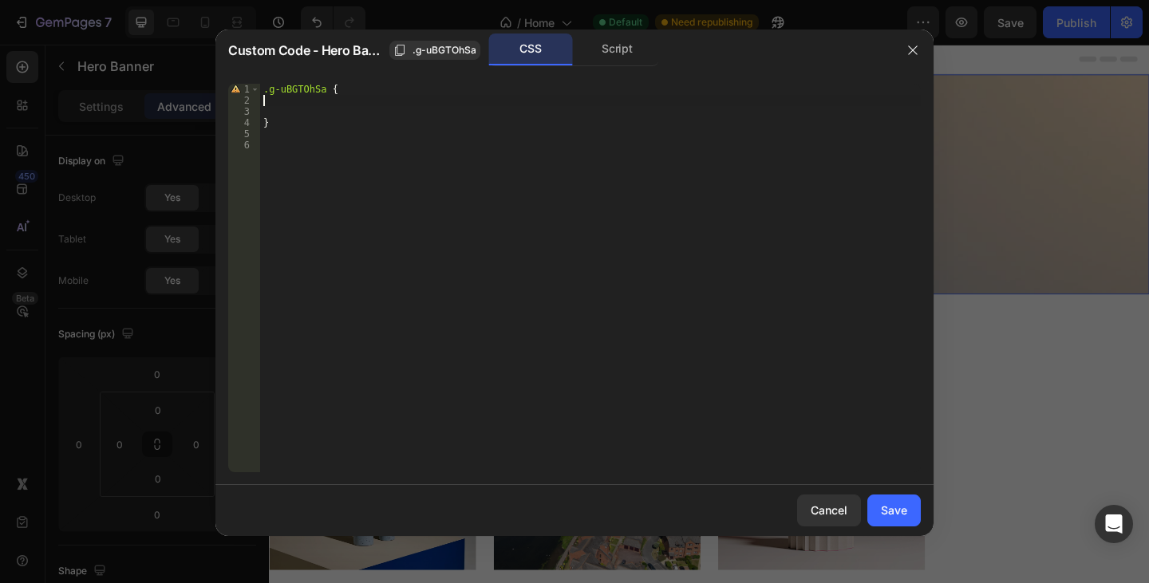
type textarea ".g-uBGTOhSa {"
click at [913, 41] on button "button" at bounding box center [913, 50] width 26 height 26
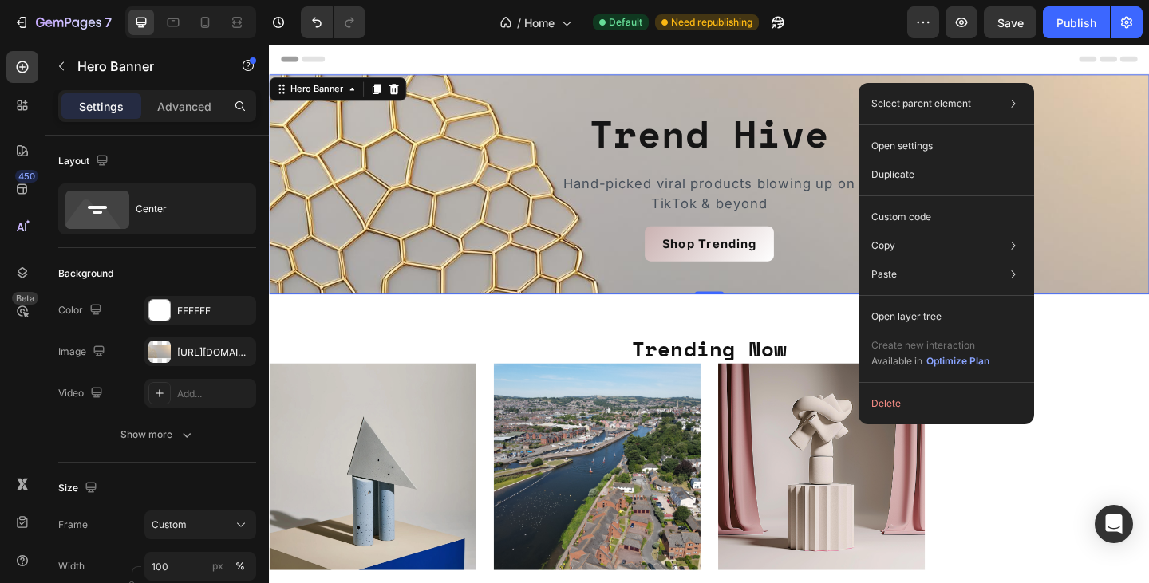
click at [877, 85] on div "Trend Hive Heading Hand-picked viral products blowing up on TikTok & beyond Tex…" at bounding box center [747, 197] width 957 height 282
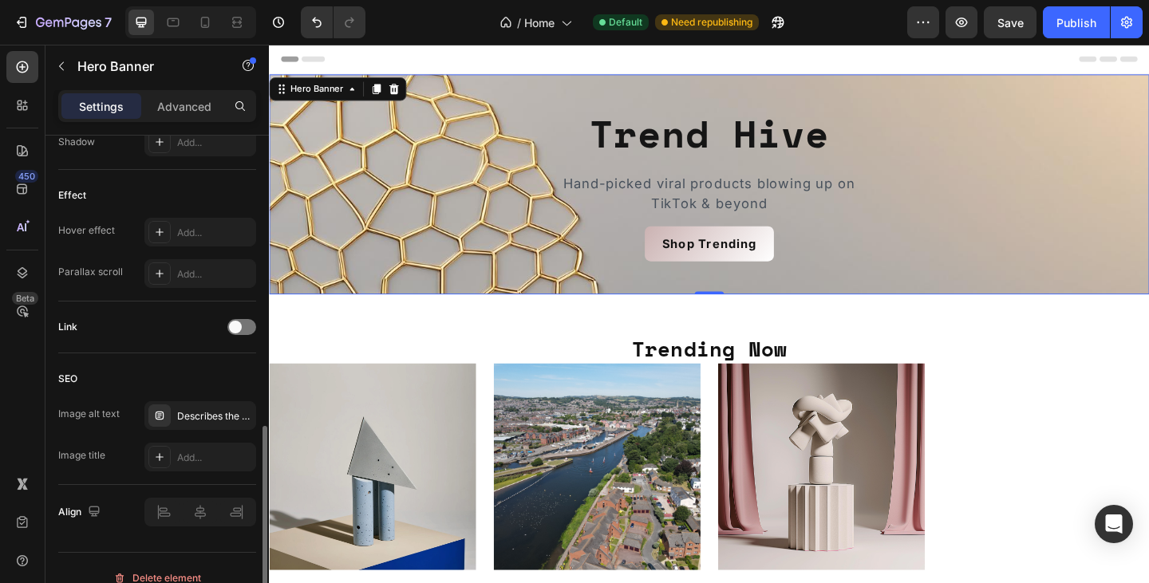
scroll to position [834, 0]
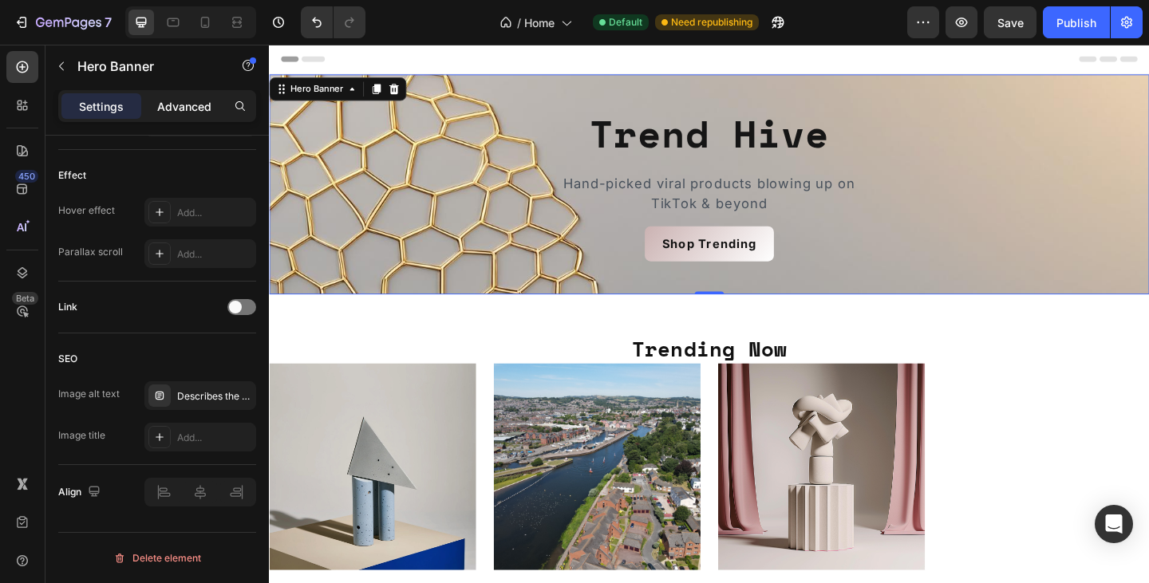
click at [205, 103] on p "Advanced" at bounding box center [184, 106] width 54 height 17
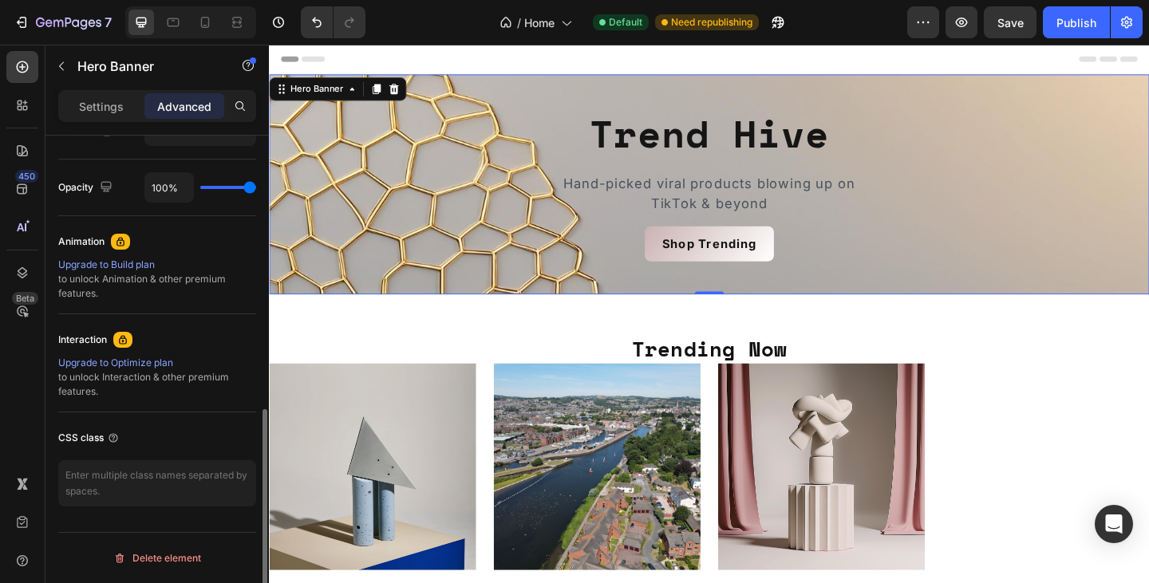
scroll to position [614, 0]
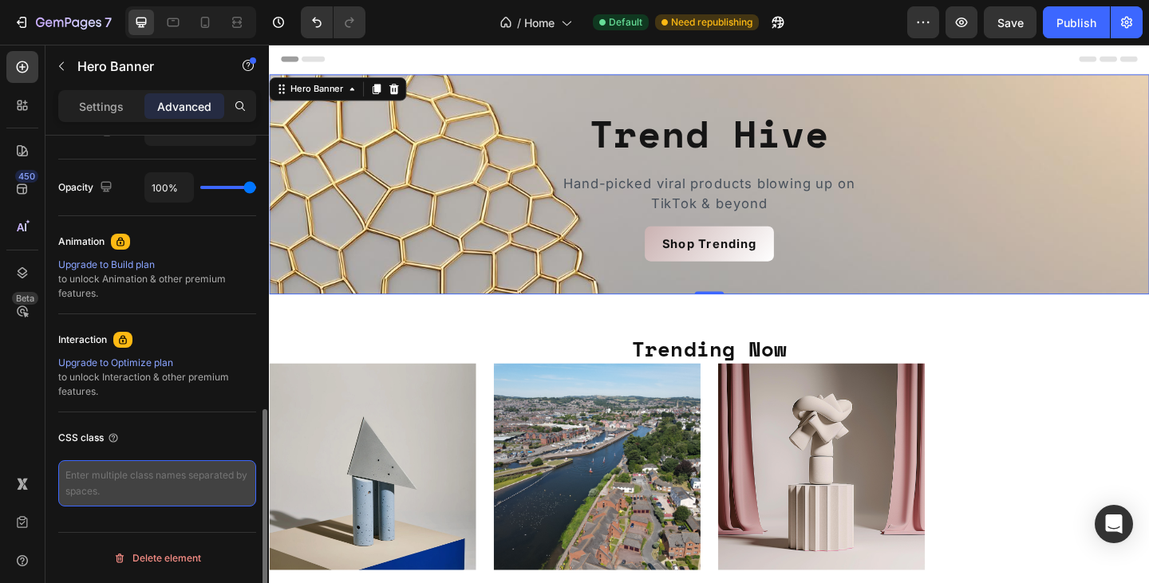
click at [144, 475] on textarea at bounding box center [157, 483] width 198 height 46
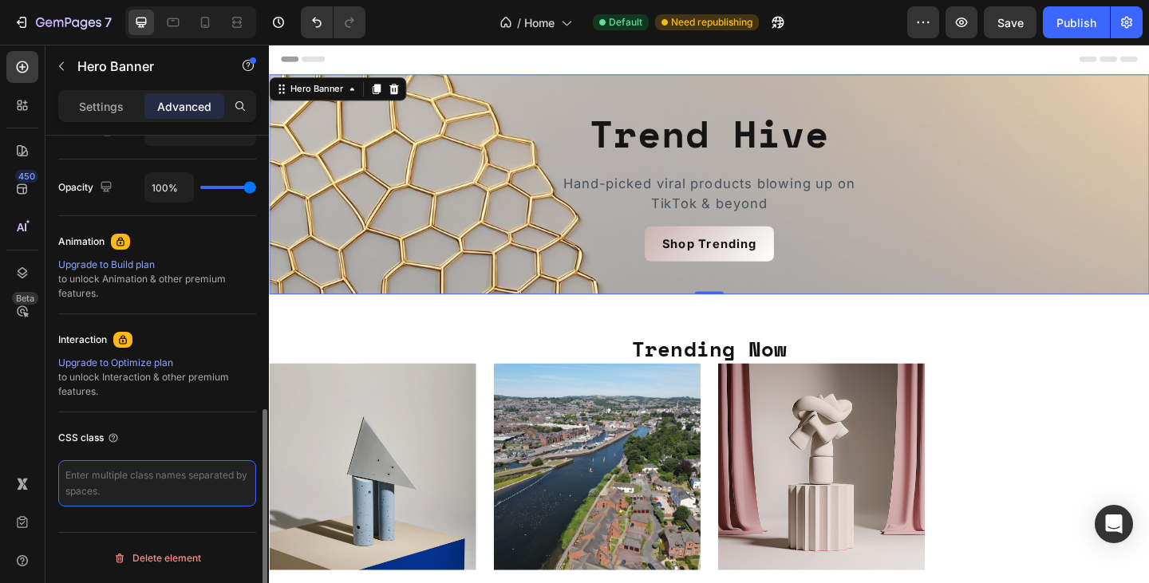
paste textarea "th-hero"
type textarea "th-hero"
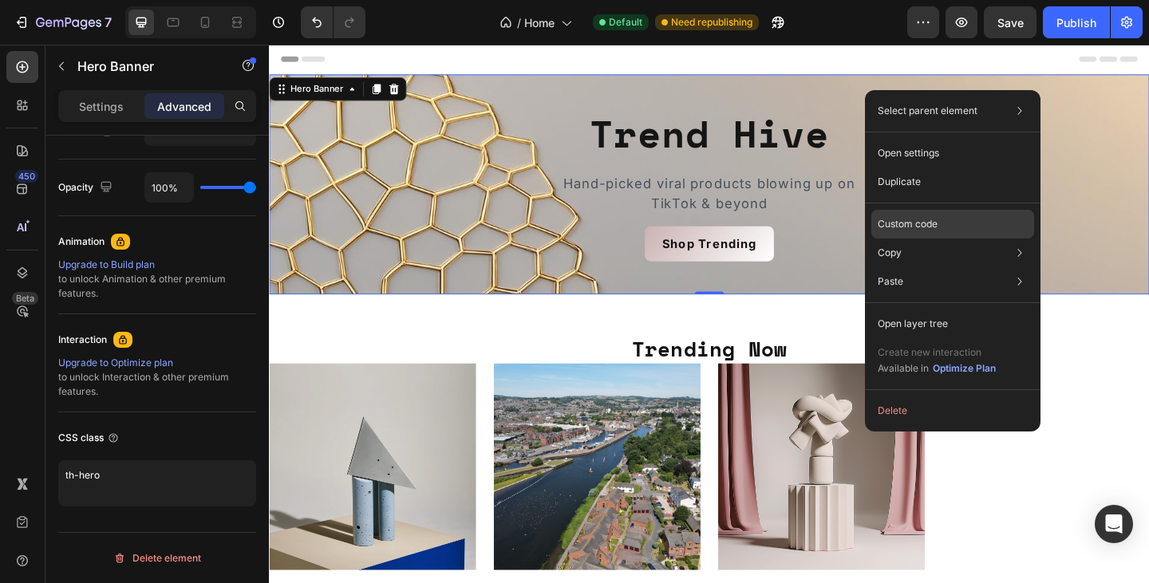
click at [942, 267] on div "Custom code" at bounding box center [952, 281] width 163 height 29
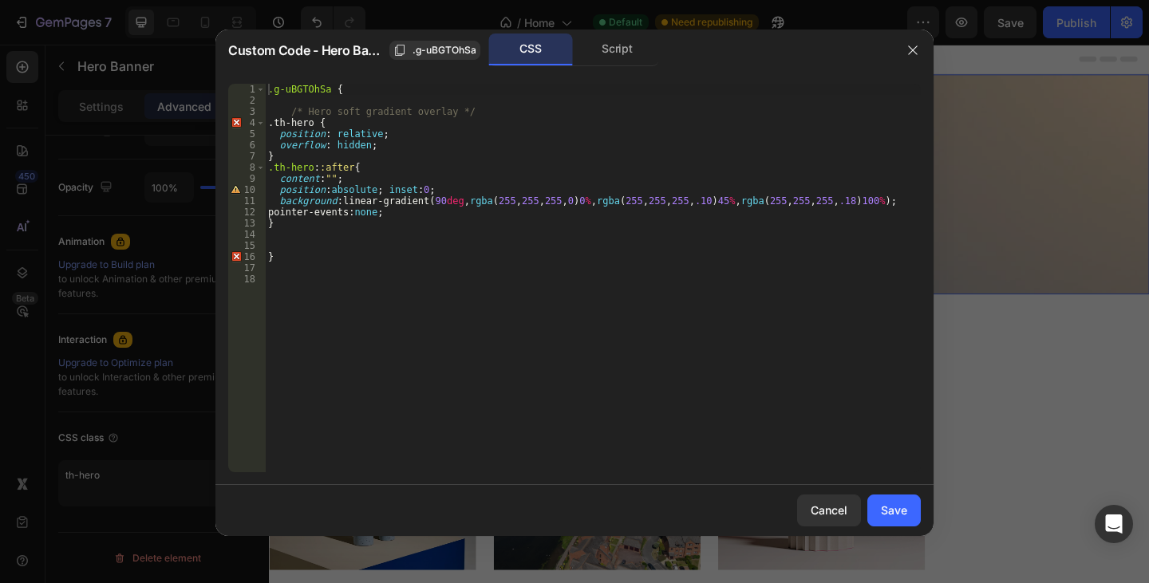
type textarea ".g-uBGTOhSa {"
drag, startPoint x: 377, startPoint y: 88, endPoint x: 231, endPoint y: 82, distance: 146.9
click at [231, 82] on div ".g-uBGTOhSa { 1 2 3 4 5 6 7 8 9 10 11 12 13 14 15 16 17 18 .g-uBGTOhSa { /* Her…" at bounding box center [574, 278] width 718 height 414
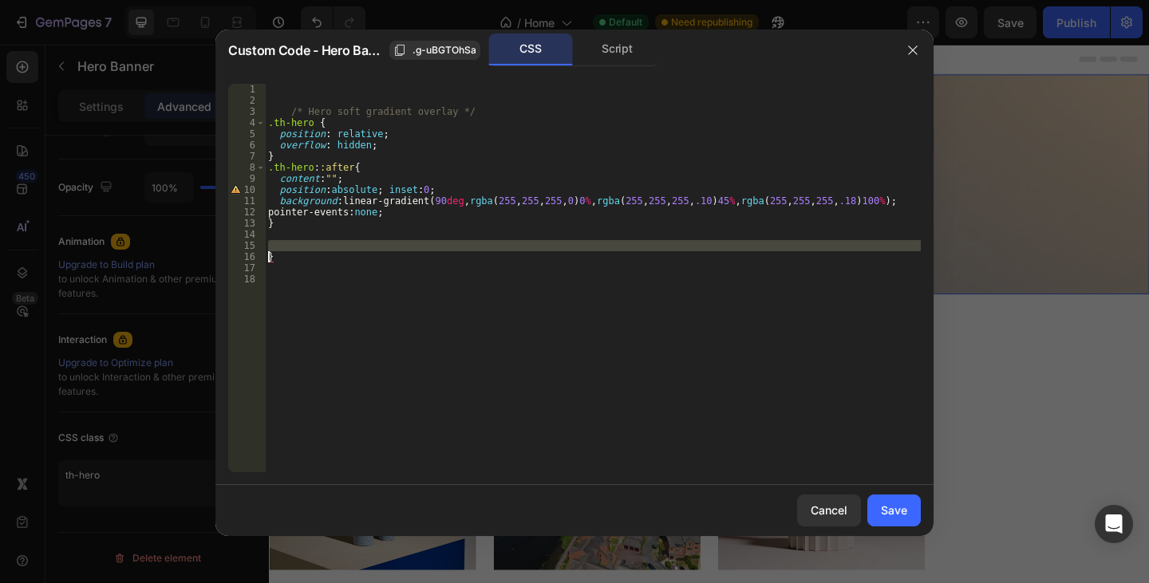
drag, startPoint x: 298, startPoint y: 250, endPoint x: 259, endPoint y: 254, distance: 39.3
click at [259, 254] on div "1 2 3 4 5 6 7 8 9 10 11 12 13 14 15 16 17 18 /* Hero soft gradient overlay */ .…" at bounding box center [574, 278] width 692 height 388
type textarea "}"
click at [302, 246] on div "/* Hero soft gradient overlay */ .th-hero { position : relative ; overflow : hi…" at bounding box center [593, 289] width 656 height 411
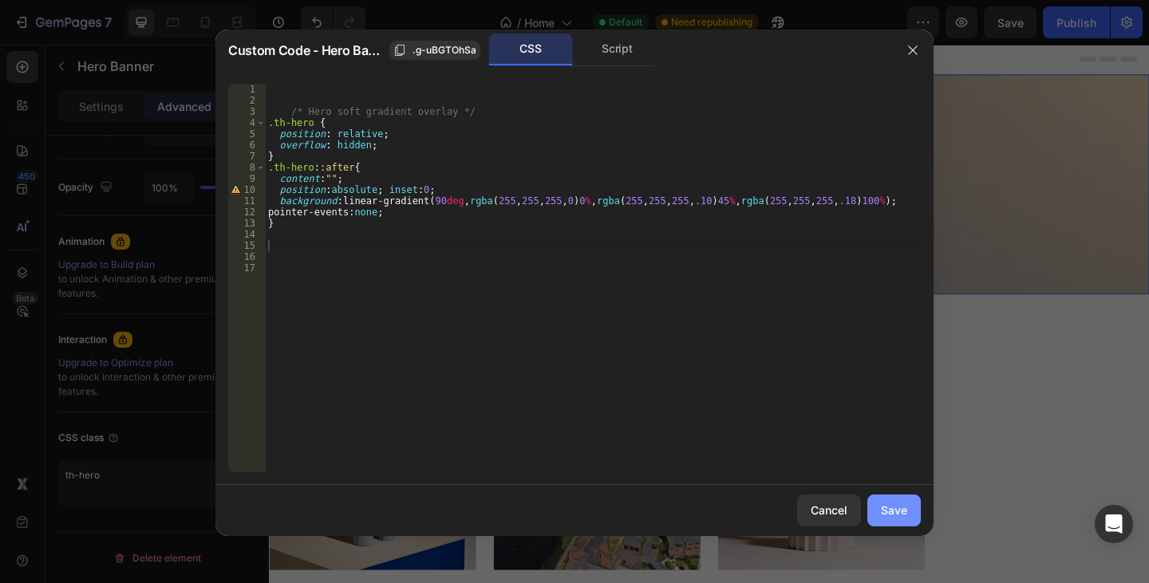
click at [913, 504] on button "Save" at bounding box center [893, 511] width 53 height 32
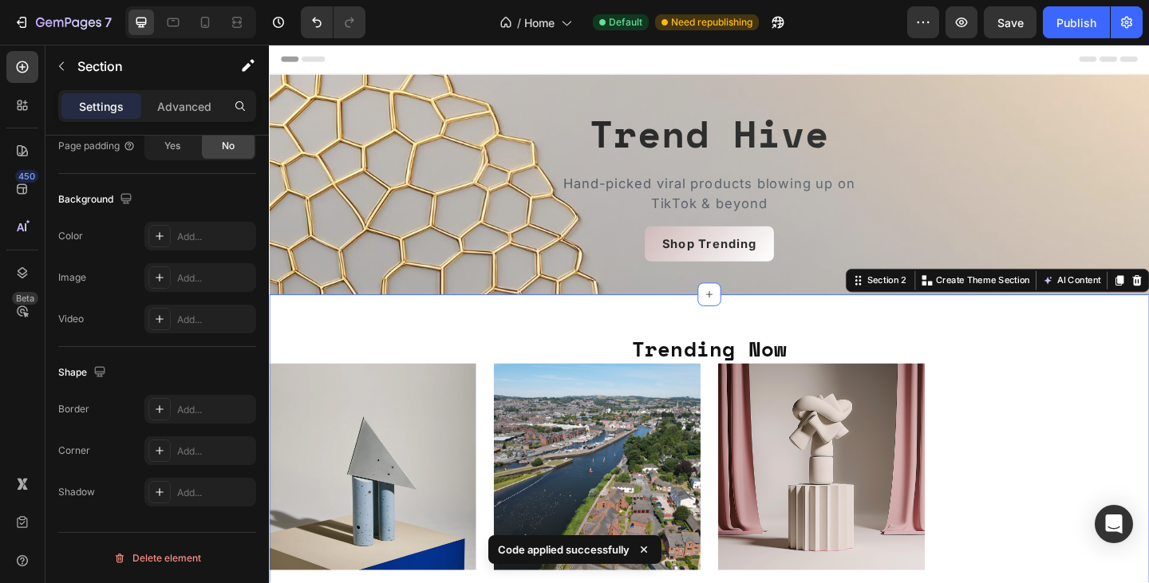
click at [906, 337] on div "Trending Now Heading Product Images Test Product 3 Product Title £15.99 Product…" at bounding box center [747, 588] width 957 height 542
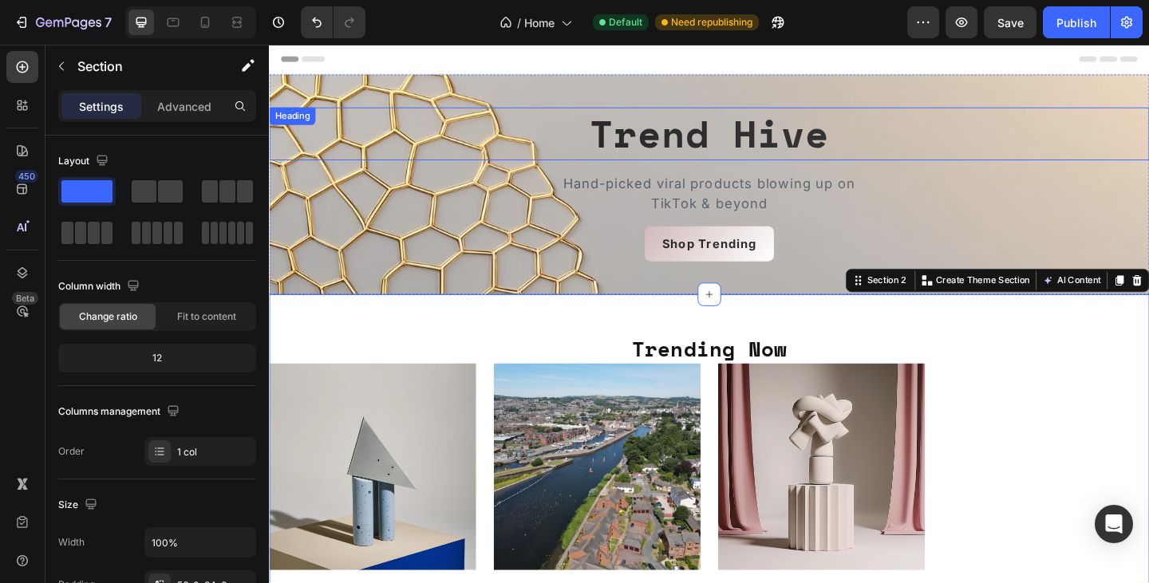
click at [971, 127] on h2 "Trend Hive" at bounding box center [747, 141] width 957 height 57
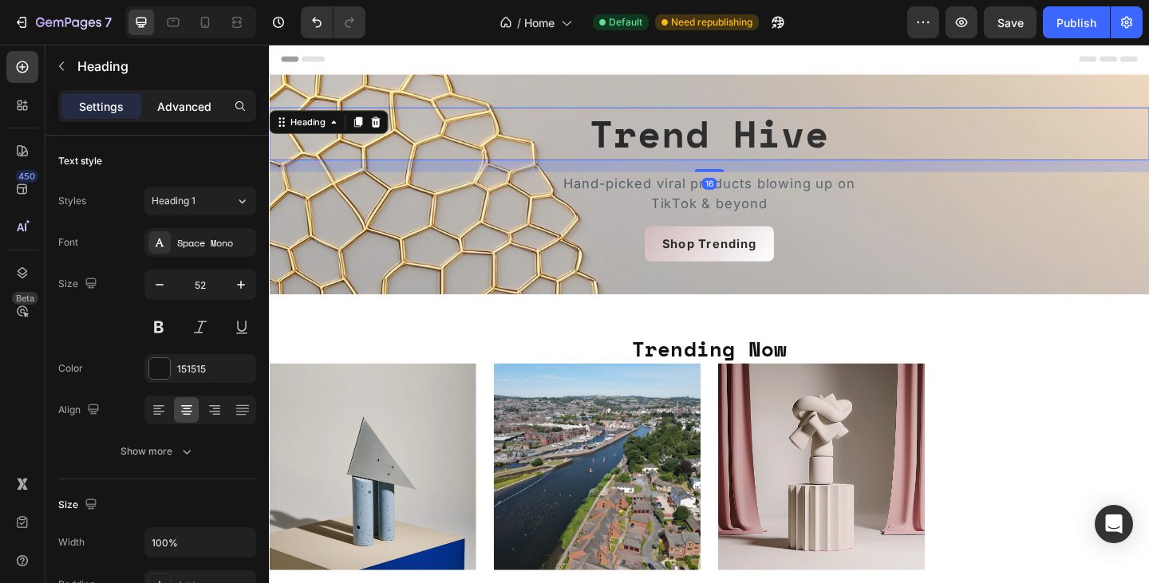
click at [177, 116] on div "Advanced" at bounding box center [184, 106] width 80 height 26
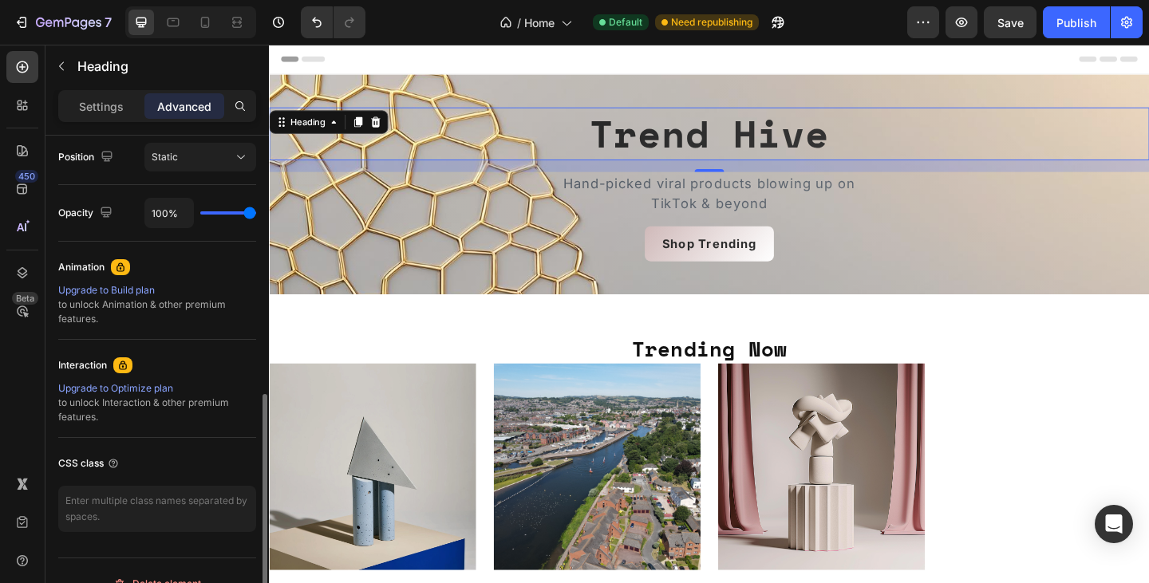
scroll to position [614, 0]
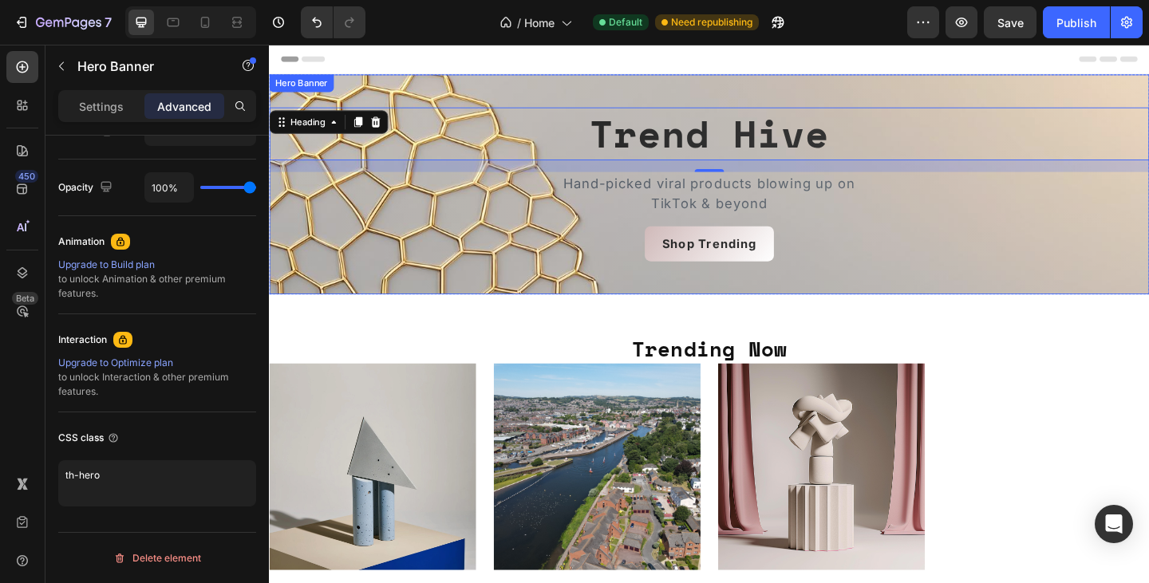
click at [747, 106] on div "Trend Hive Heading 16 Hand-picked viral products blowing up on TikTok & beyond …" at bounding box center [747, 197] width 957 height 282
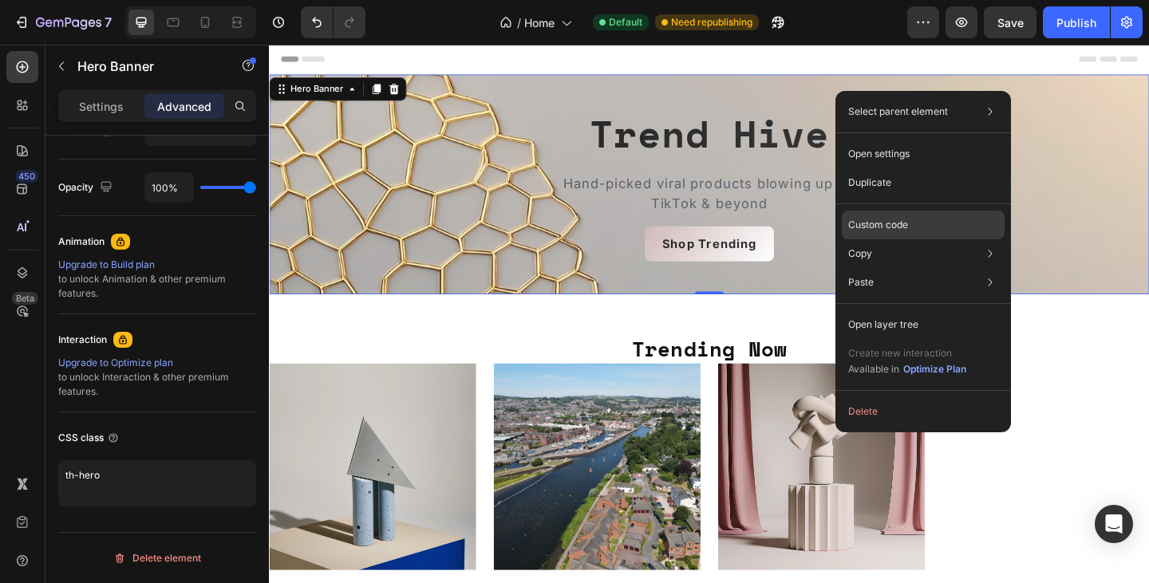
click at [901, 223] on p "Custom code" at bounding box center [878, 225] width 60 height 14
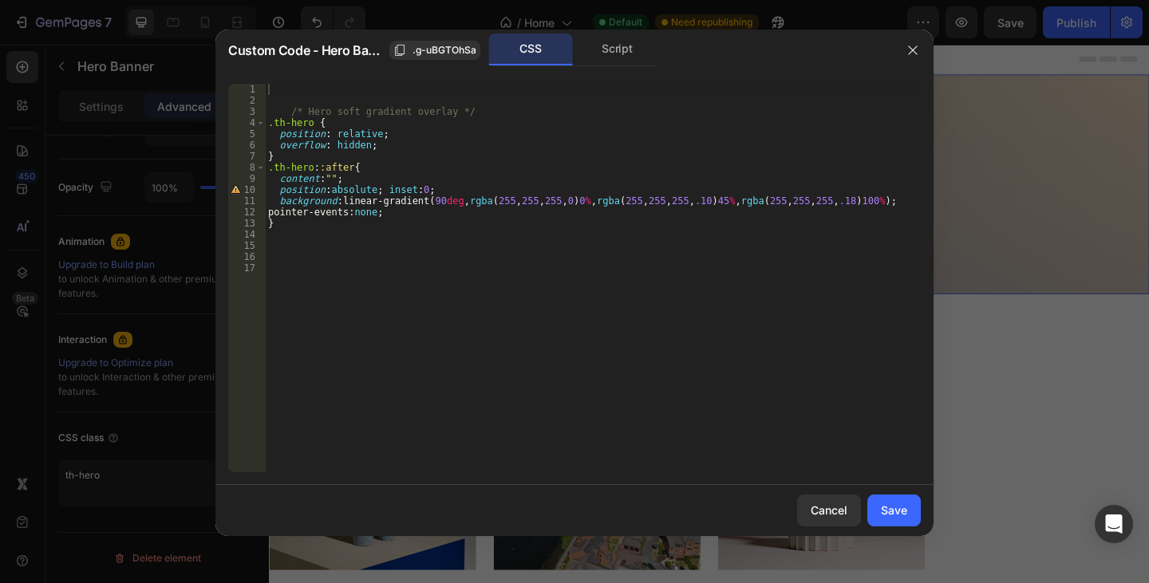
type textarea "/* Hero soft gradient overlay */"
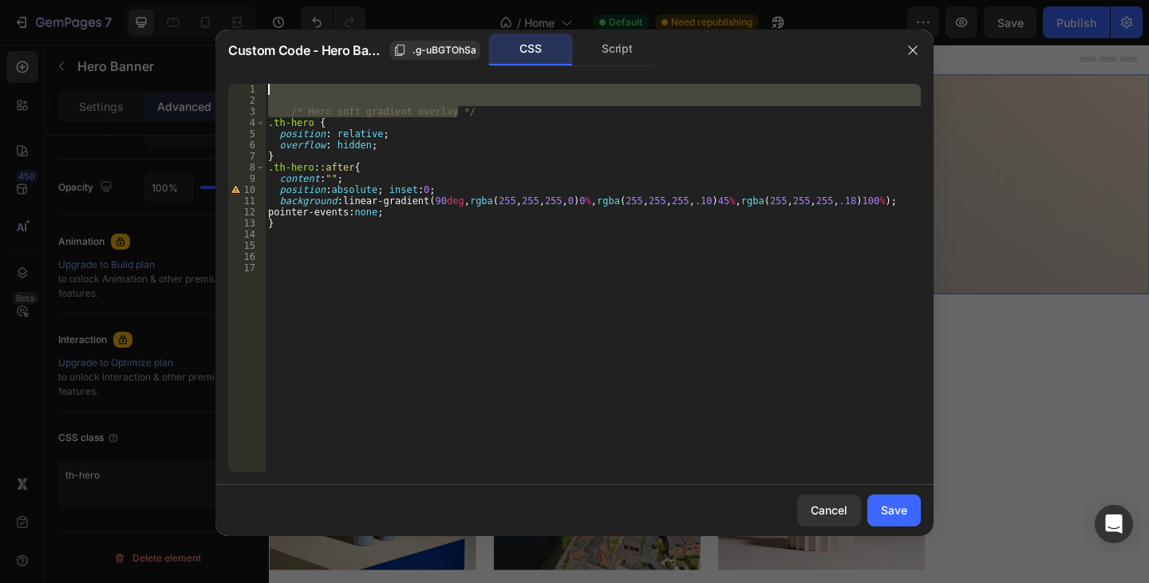
drag, startPoint x: 473, startPoint y: 112, endPoint x: 277, endPoint y: 67, distance: 201.3
click at [277, 67] on div "Custom Code - Hero Banner .g-uBGTOhSa CSS Script /* Hero soft gradient overlay …" at bounding box center [574, 283] width 718 height 507
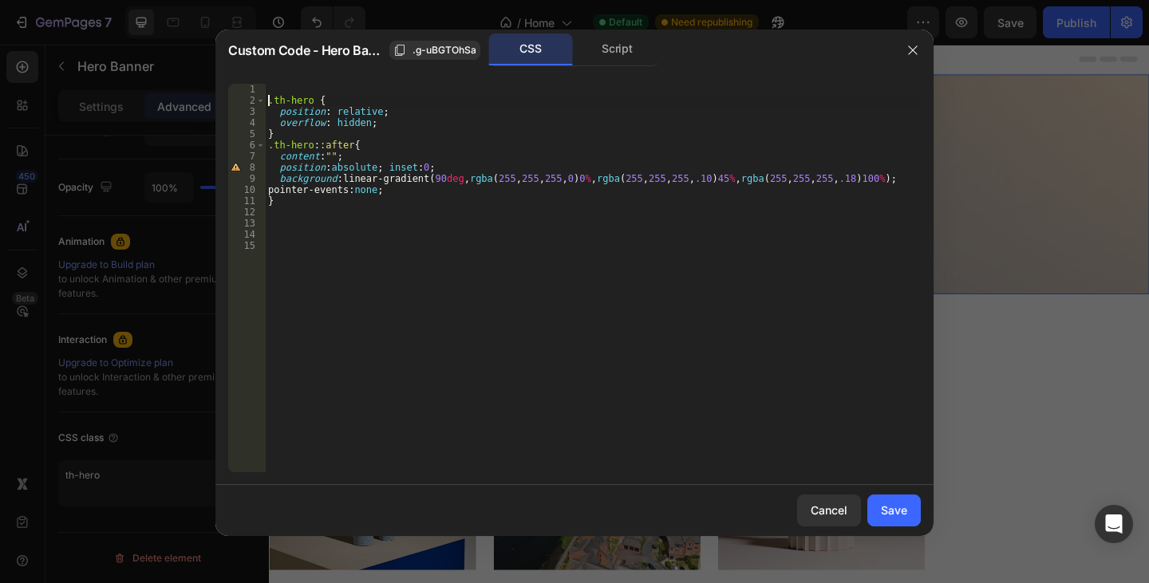
click at [270, 101] on div ".th-hero { position : relative ; overflow : hidden ; } .th-hero : :after { cont…" at bounding box center [593, 289] width 656 height 411
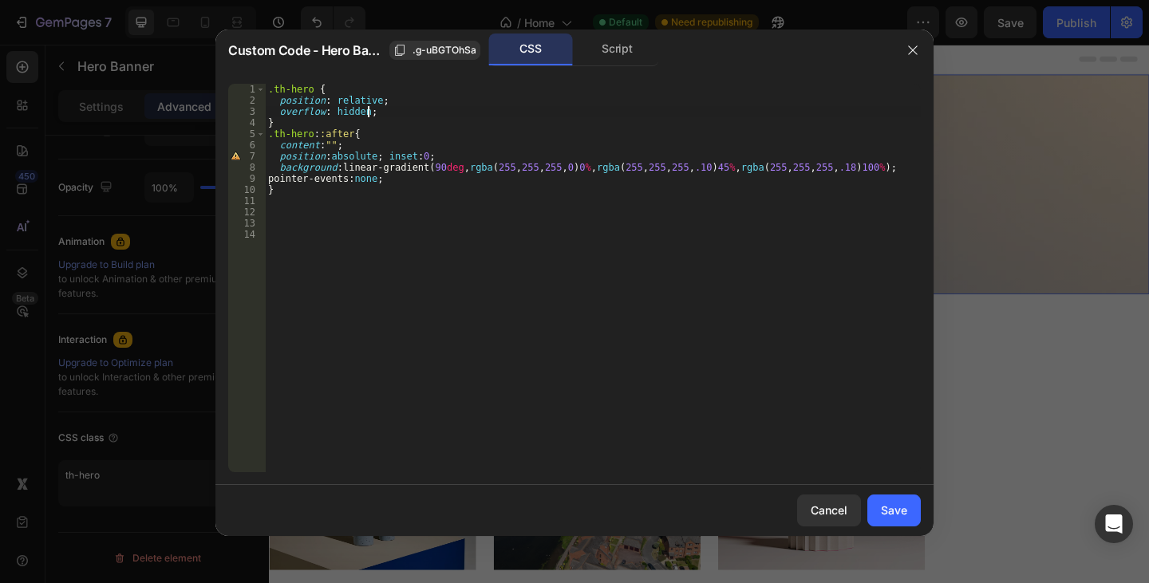
click at [391, 108] on div ".th-hero { position : relative ; overflow : hidden ; } .th-hero : :after { cont…" at bounding box center [593, 289] width 656 height 411
type textarea "overflow: hidden;"
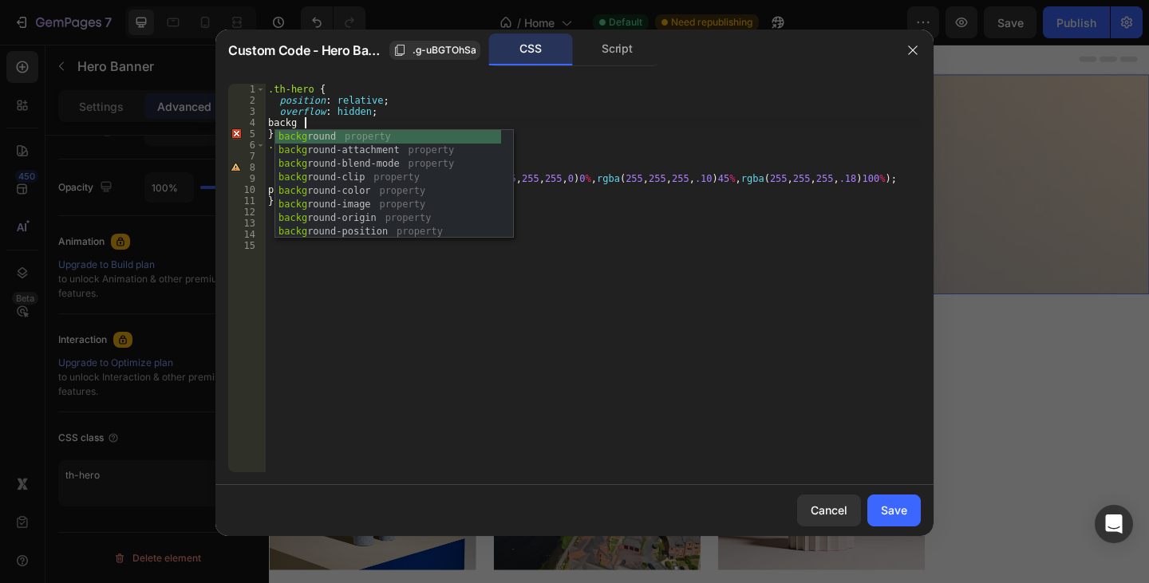
scroll to position [0, 2]
click at [370, 138] on div "backgr ound property backgr ound-attachment property backgr ound-blend-mode pro…" at bounding box center [388, 198] width 226 height 136
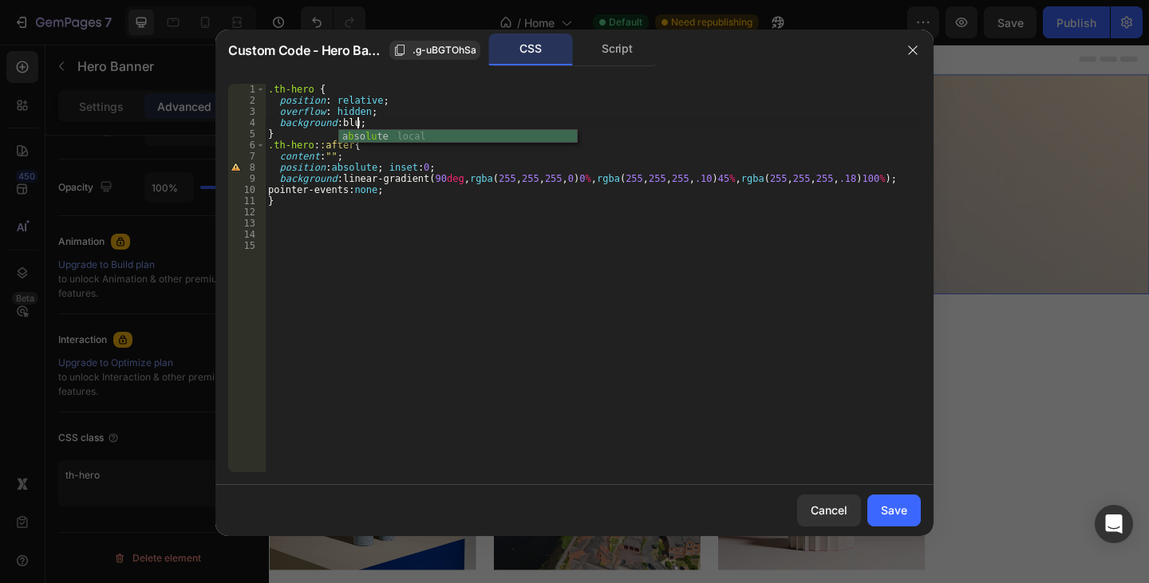
scroll to position [0, 7]
click at [433, 120] on div ".th-hero { position : relative ; overflow : hidden ; background : blue ; } .th-…" at bounding box center [593, 289] width 656 height 411
type textarea "background: blue;"
click at [914, 515] on button "Save" at bounding box center [893, 511] width 53 height 32
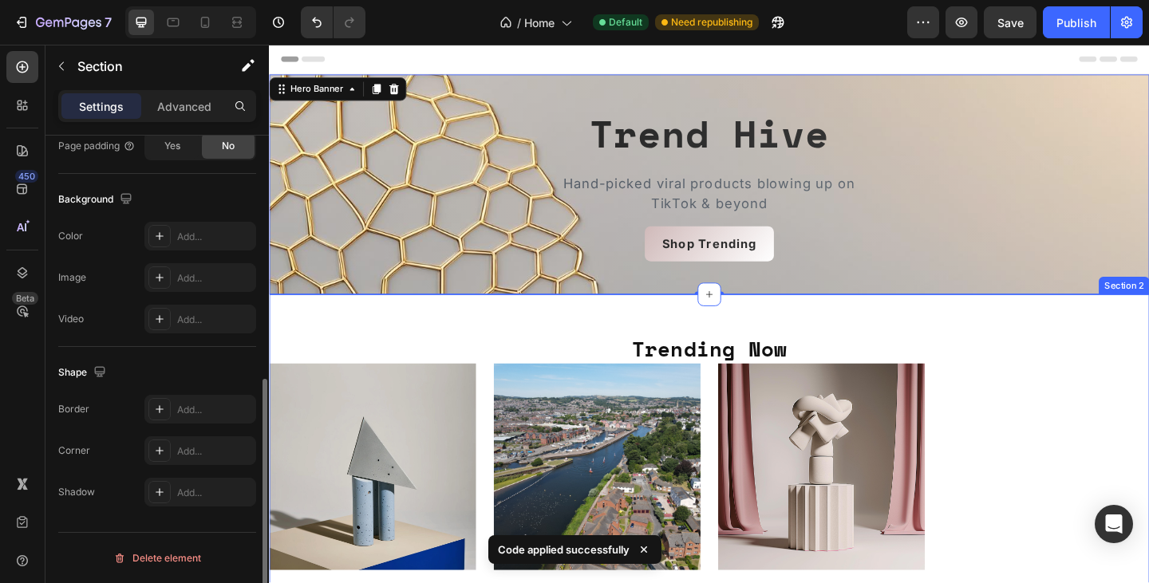
click at [1041, 343] on div "Trending Now Heading Product Images Test Product 3 Product Title £15.99 Product…" at bounding box center [747, 588] width 957 height 542
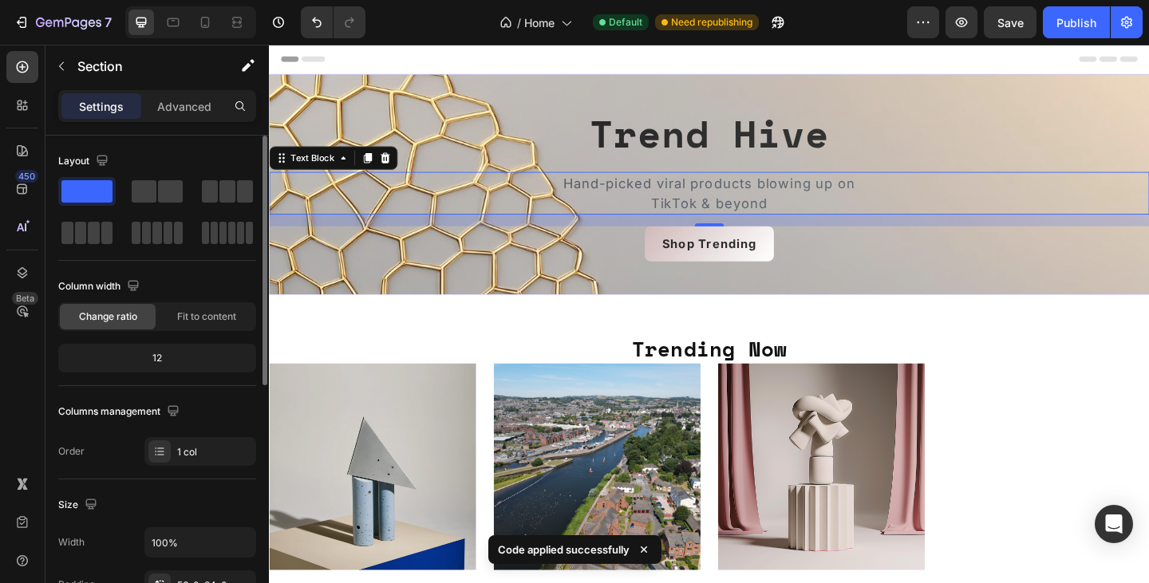
click at [897, 226] on p "TikTok & beyond" at bounding box center [747, 218] width 954 height 22
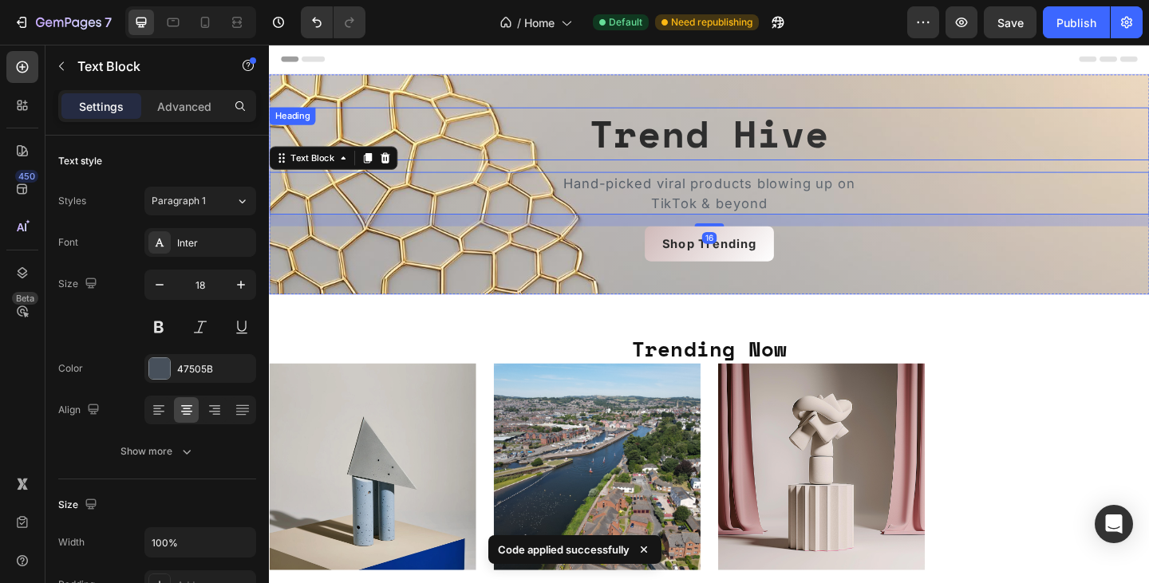
click at [937, 142] on h2 "Trend Hive" at bounding box center [747, 141] width 957 height 57
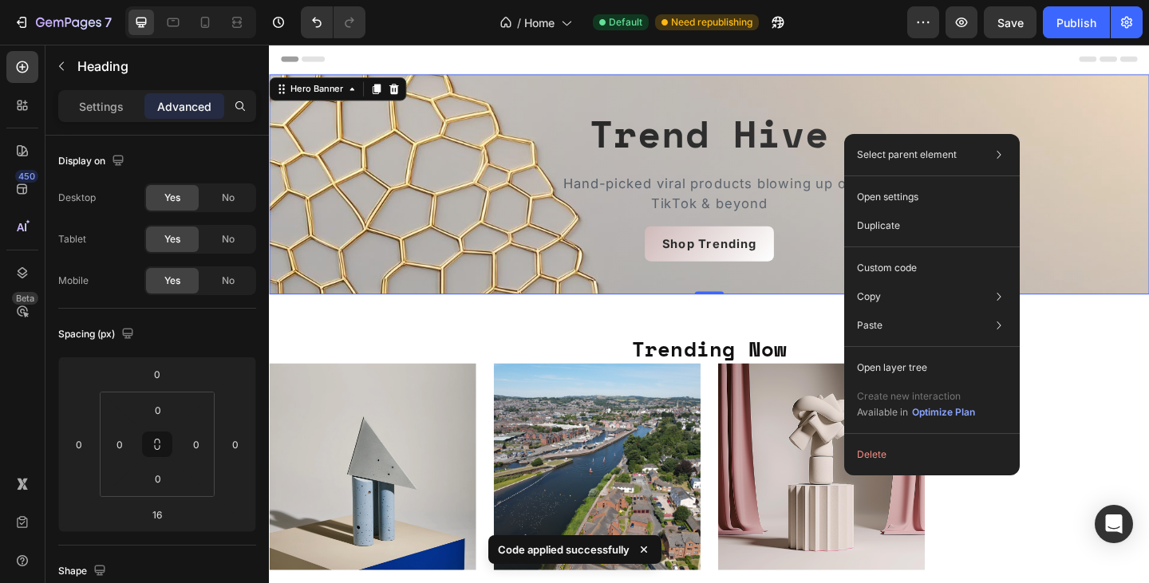
click at [1148, 238] on div "Trend Hive Heading Hand-picked viral products blowing up on TikTok & beyond Tex…" at bounding box center [747, 197] width 957 height 168
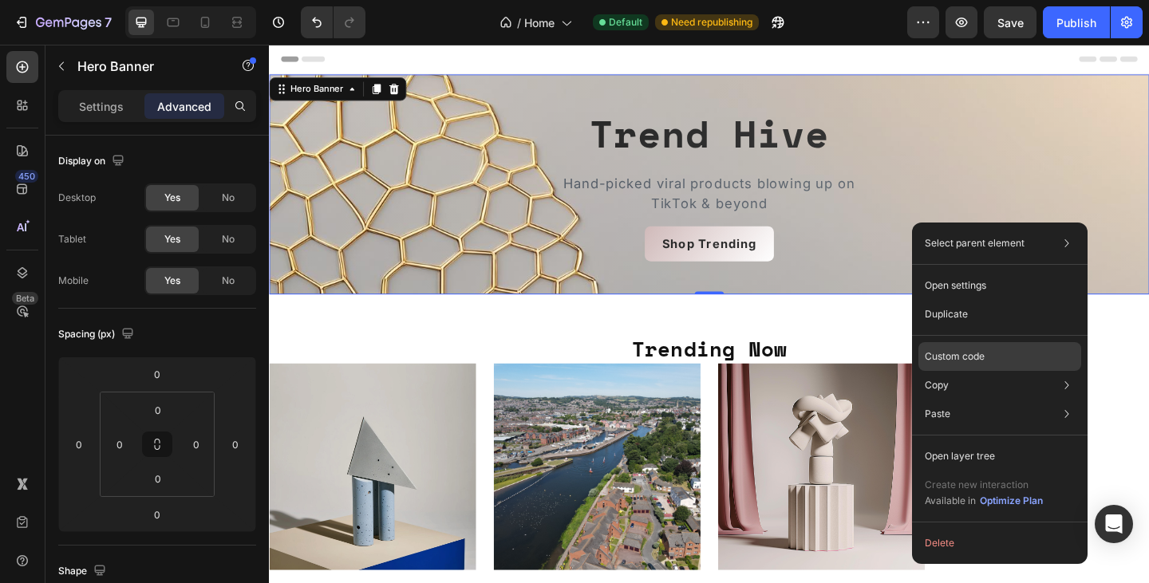
click at [980, 362] on p "Custom code" at bounding box center [955, 356] width 60 height 14
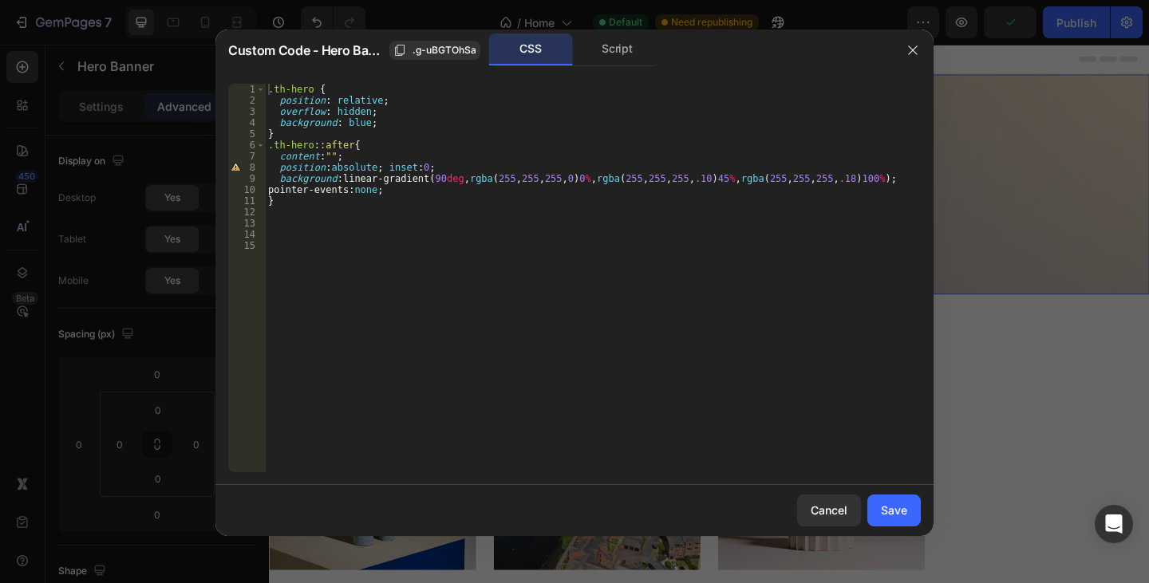
type textarea "background: blue;"
drag, startPoint x: 378, startPoint y: 118, endPoint x: 279, endPoint y: 122, distance: 99.0
click at [279, 122] on div ".th-hero { position : relative ; overflow : hidden ; background : blue ; } .th-…" at bounding box center [593, 289] width 656 height 411
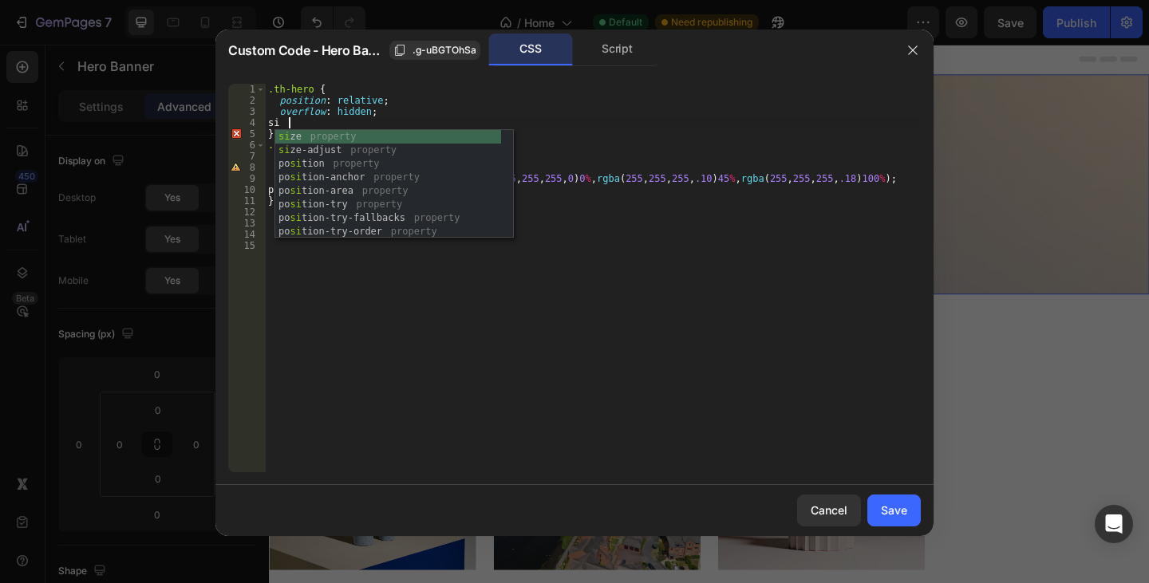
scroll to position [0, 1]
click at [310, 139] on div "siz e property siz e-adjust property re siz e property box- siz ing property ta…" at bounding box center [388, 198] width 226 height 136
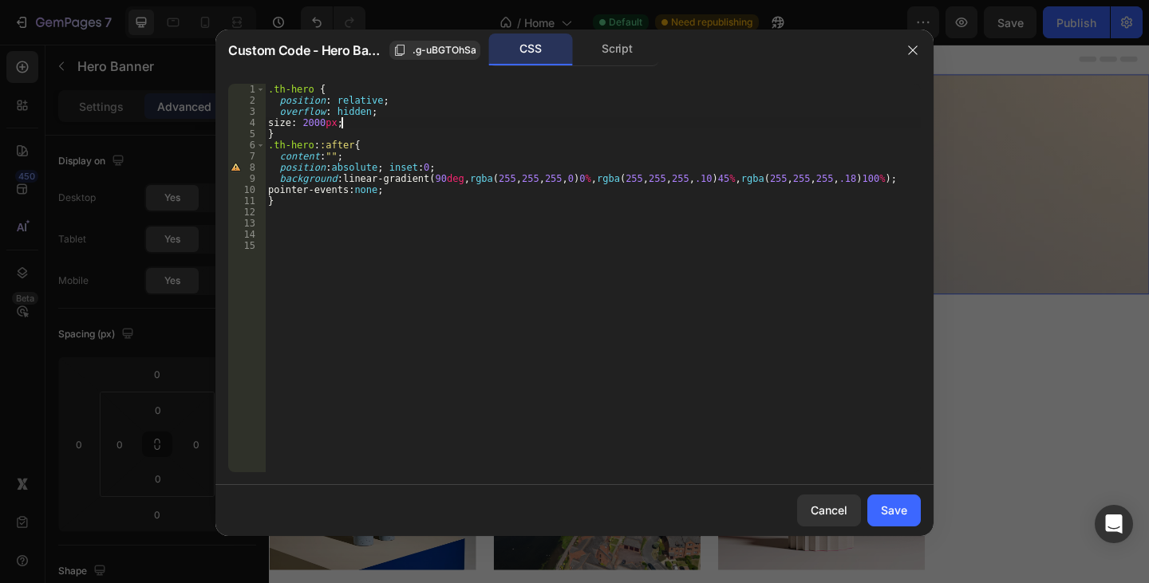
scroll to position [0, 6]
type textarea "size: 2000px;"
click at [913, 513] on button "Save" at bounding box center [893, 511] width 53 height 32
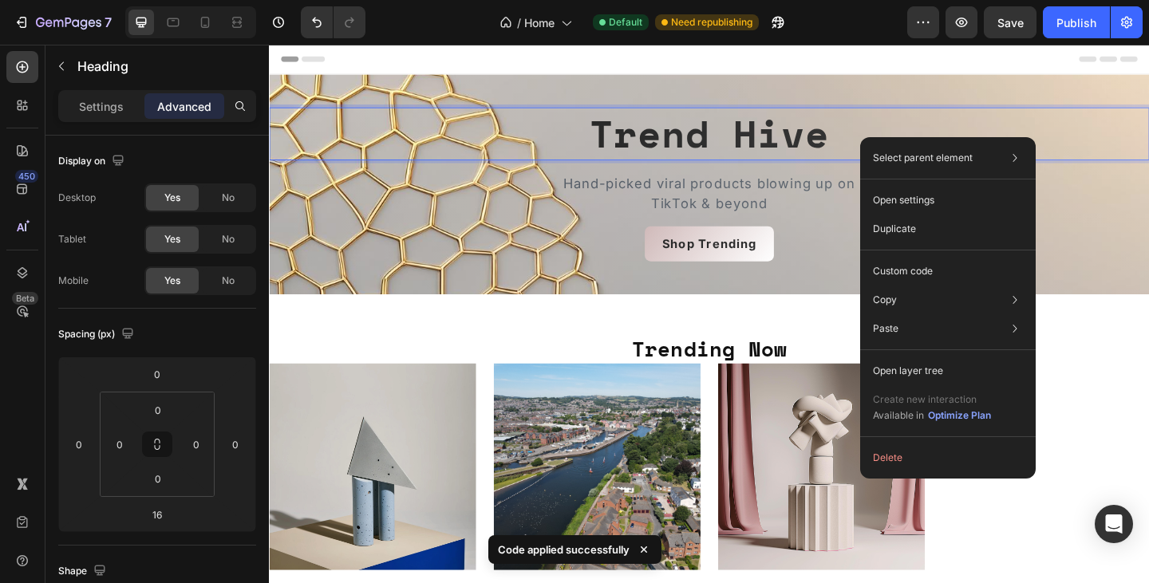
click at [946, 120] on h2 "Trend Hive" at bounding box center [747, 141] width 957 height 57
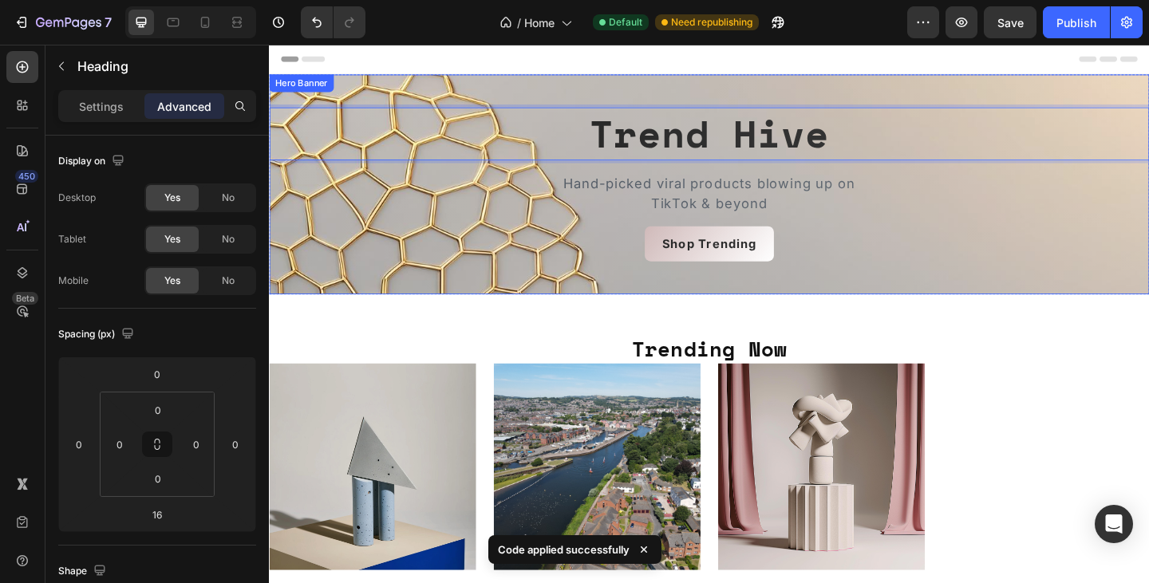
click at [972, 90] on div "Trend Hive Heading 16 Hand-picked viral products blowing up on TikTok & beyond …" at bounding box center [747, 197] width 957 height 282
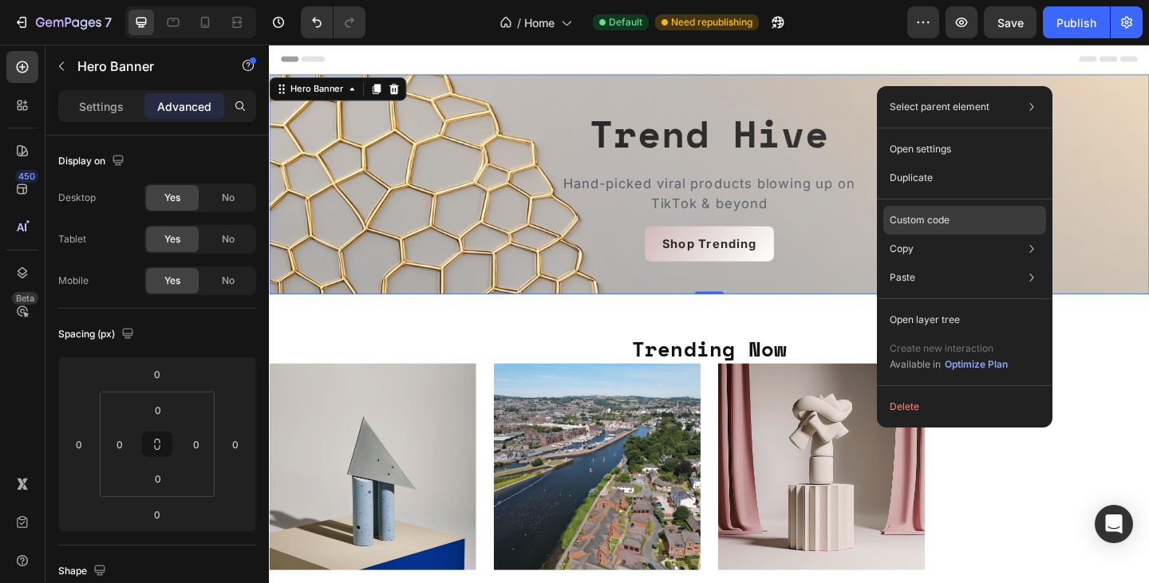
click at [944, 263] on div "Custom code" at bounding box center [964, 277] width 163 height 29
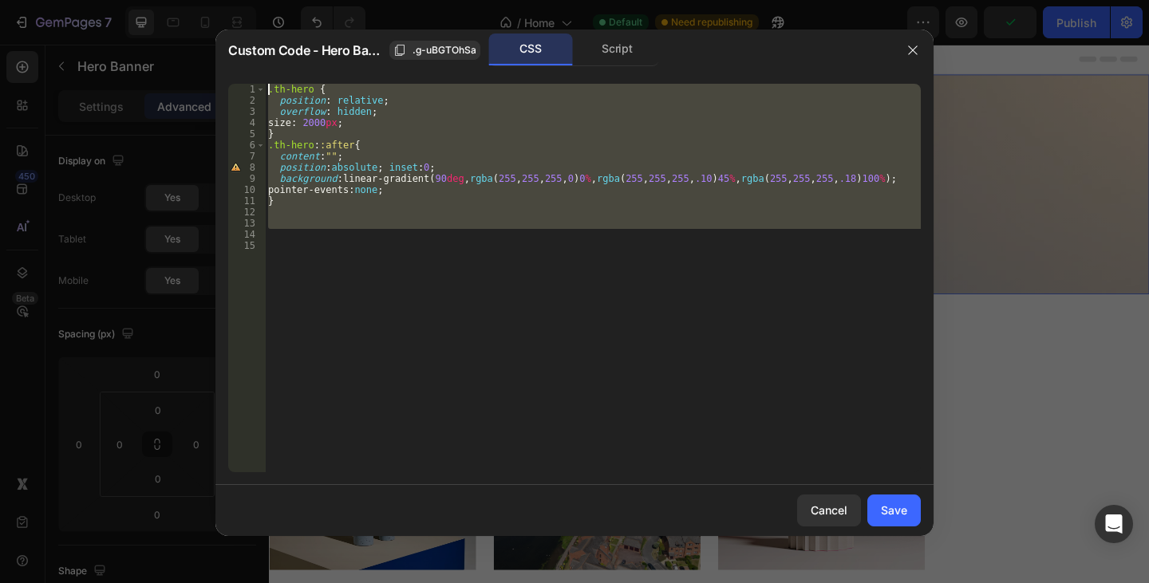
drag, startPoint x: 497, startPoint y: 239, endPoint x: 297, endPoint y: -21, distance: 327.6
click at [297, 0] on html "7 / Home Default Need republishing Preview Publish 450 Beta Sections(18) Elemen…" at bounding box center [574, 0] width 1149 height 0
type textarea ".th-hero { position: relative;"
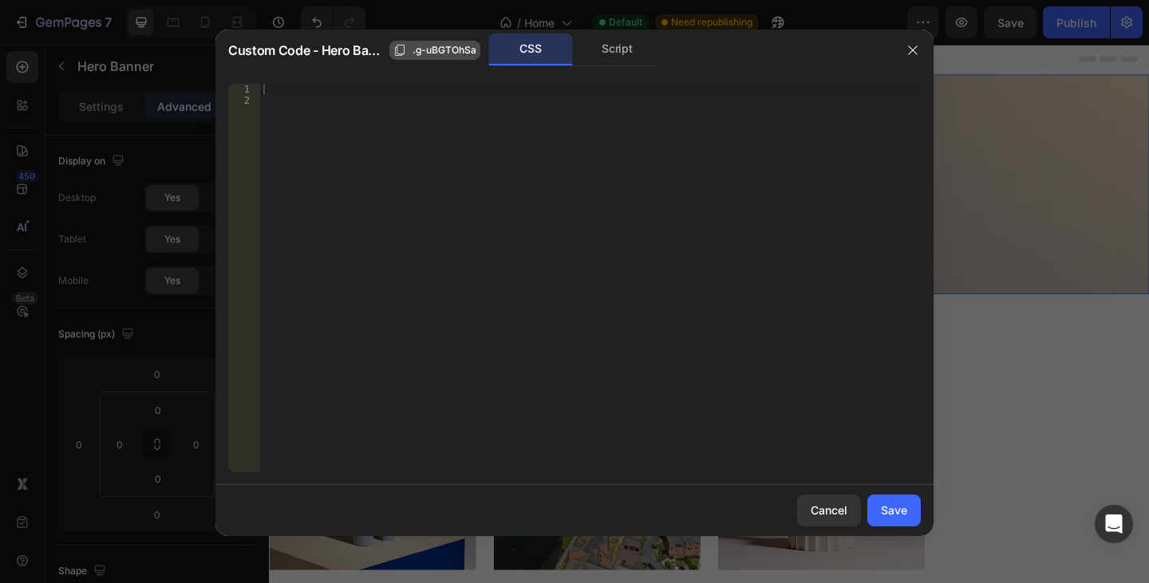
click at [429, 47] on span ".g-uBGTOhSa" at bounding box center [444, 50] width 64 height 14
click at [535, 49] on div "CSS" at bounding box center [531, 50] width 84 height 32
click at [457, 88] on div at bounding box center [590, 289] width 660 height 411
click at [916, 57] on button "button" at bounding box center [913, 50] width 26 height 26
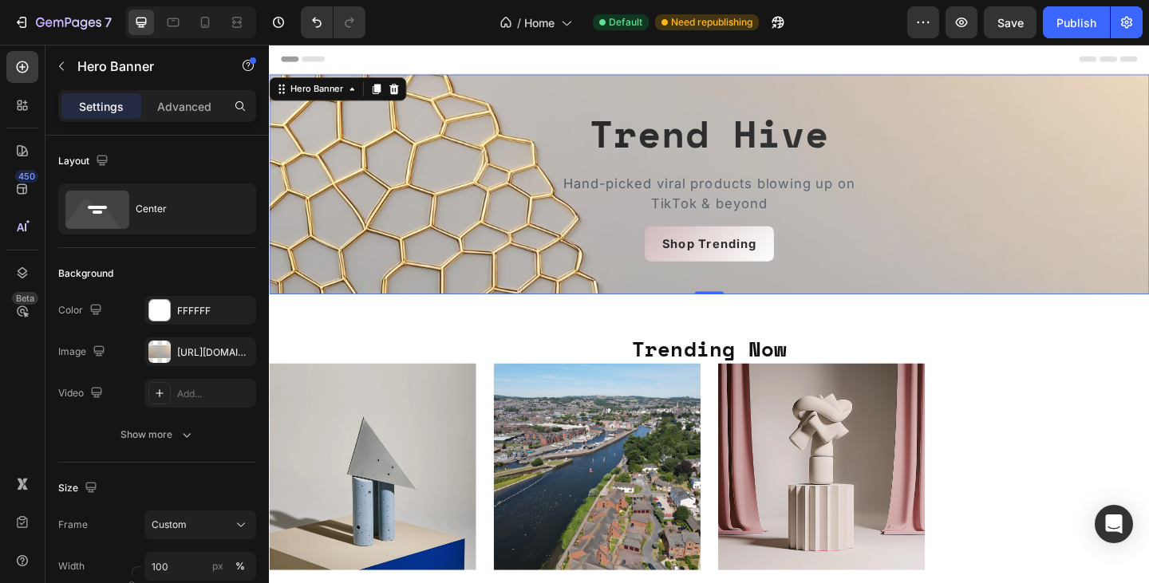
click at [1026, 93] on div "Trend Hive Heading Hand-picked viral products blowing up on TikTok & beyond Tex…" at bounding box center [747, 197] width 957 height 282
click at [212, 101] on div "Advanced" at bounding box center [184, 106] width 80 height 26
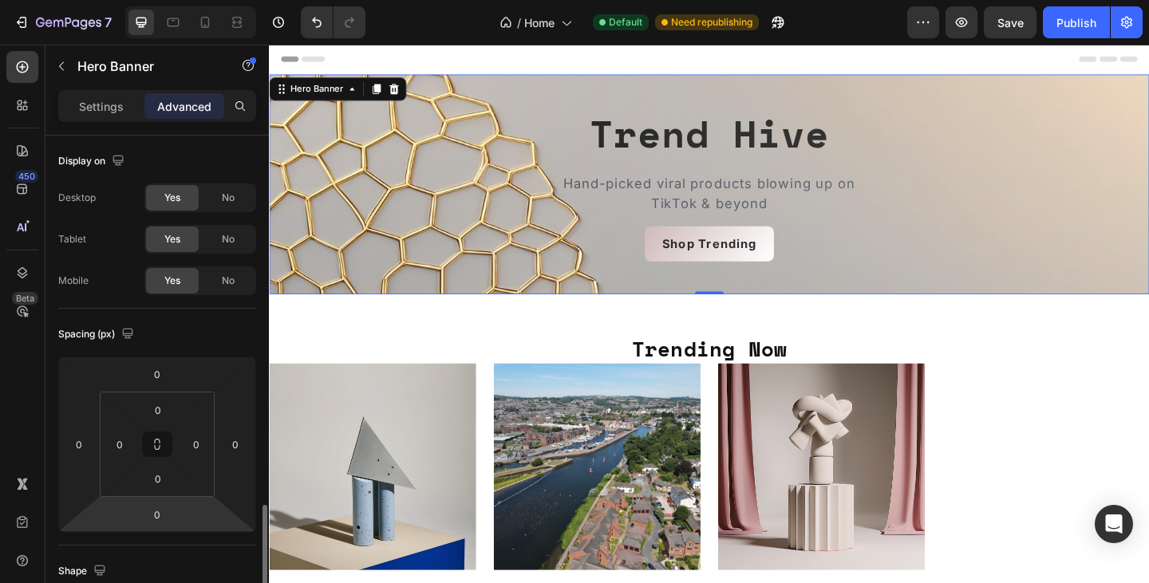
scroll to position [614, 0]
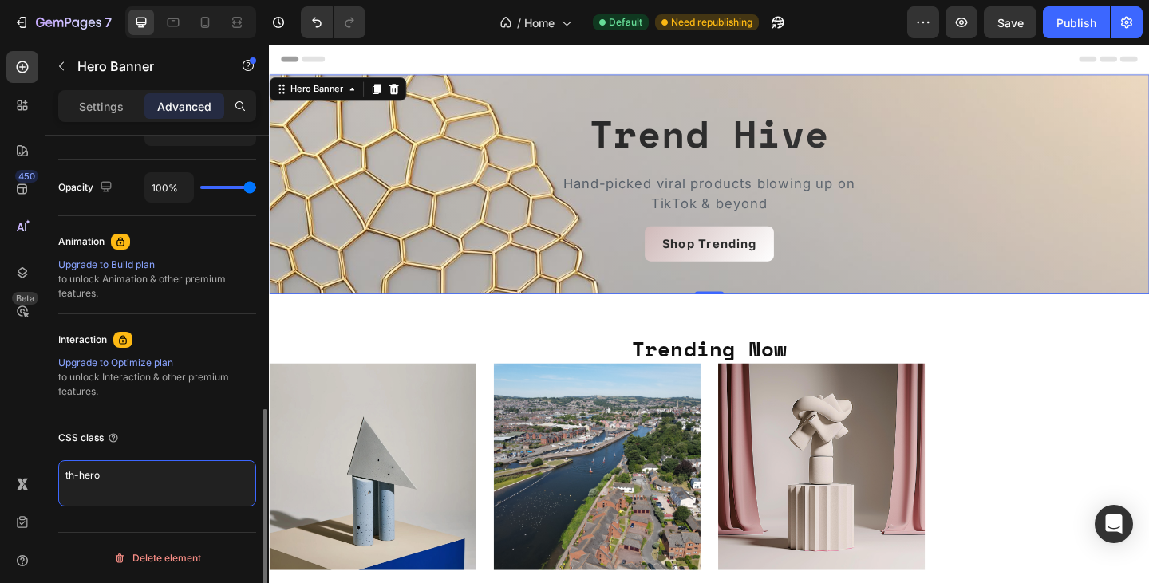
click at [140, 478] on textarea "th-hero" at bounding box center [157, 483] width 198 height 46
drag, startPoint x: 140, startPoint y: 478, endPoint x: 65, endPoint y: 274, distance: 217.5
click at [27, 463] on div "450 Beta Sections(18) Elements(83) Section Element Hero Section Product Detail …" at bounding box center [134, 314] width 269 height 538
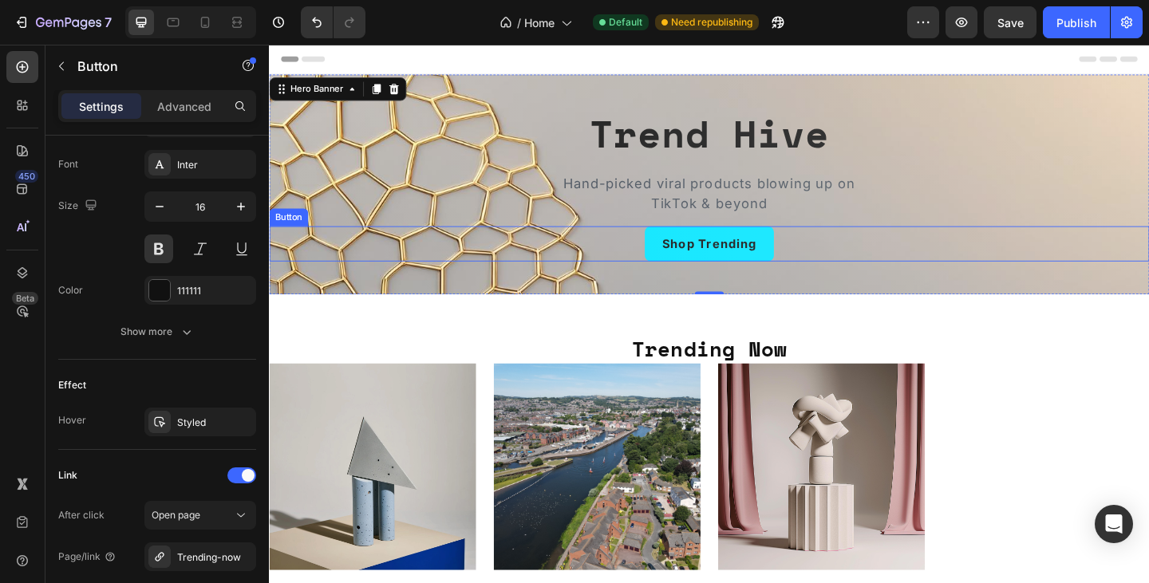
click at [794, 249] on link "Shop Trending" at bounding box center [747, 261] width 140 height 38
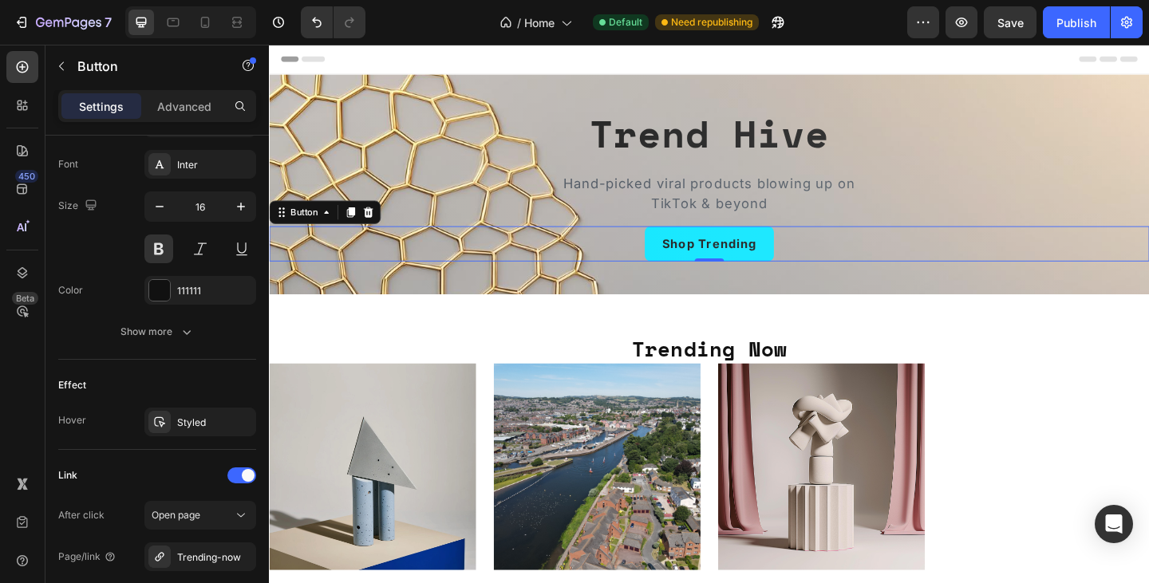
scroll to position [0, 0]
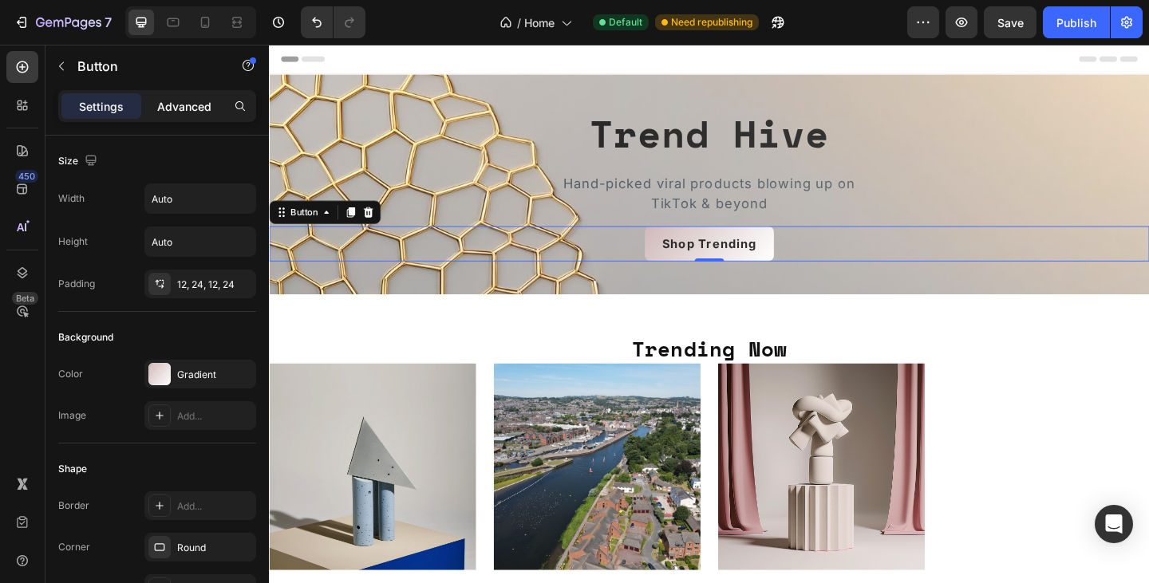
click at [180, 109] on p "Advanced" at bounding box center [184, 106] width 54 height 17
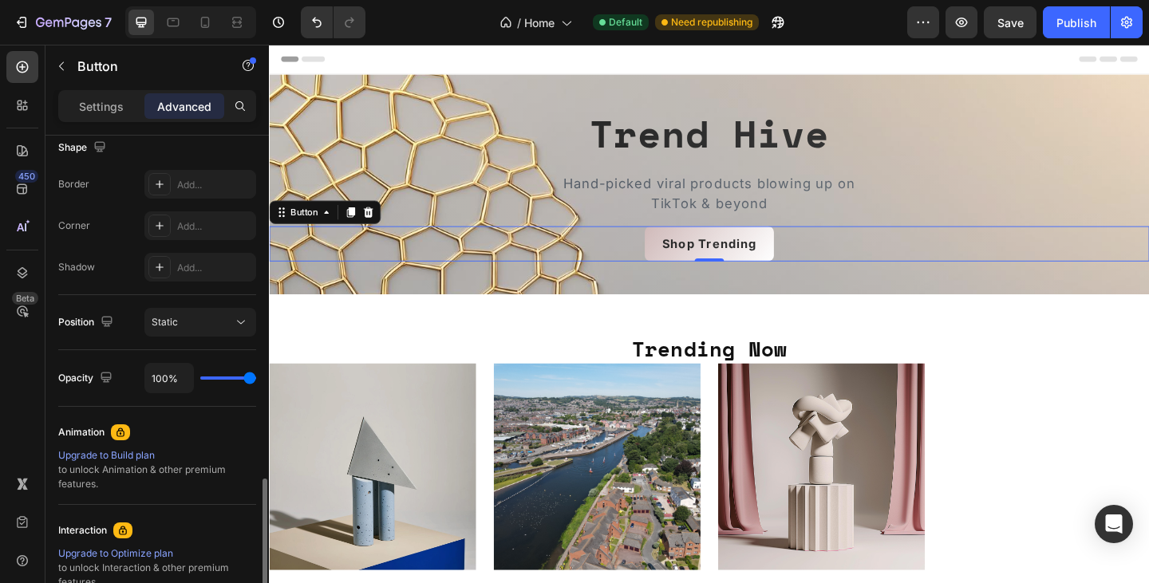
scroll to position [614, 0]
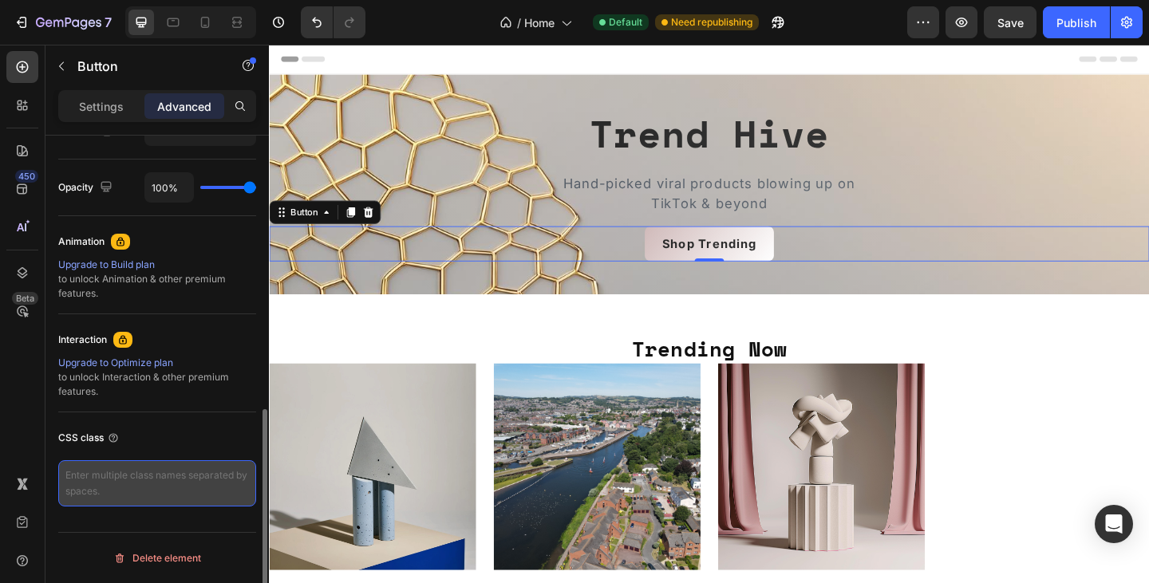
click at [142, 475] on textarea at bounding box center [157, 483] width 198 height 46
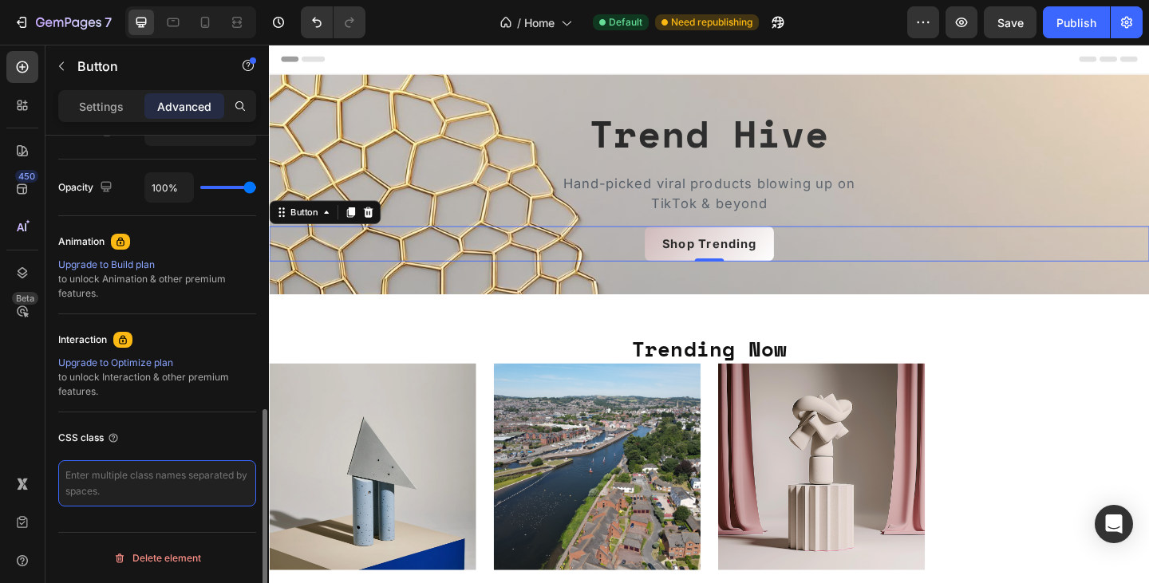
paste textarea "th-btn"
type textarea "th-btn"
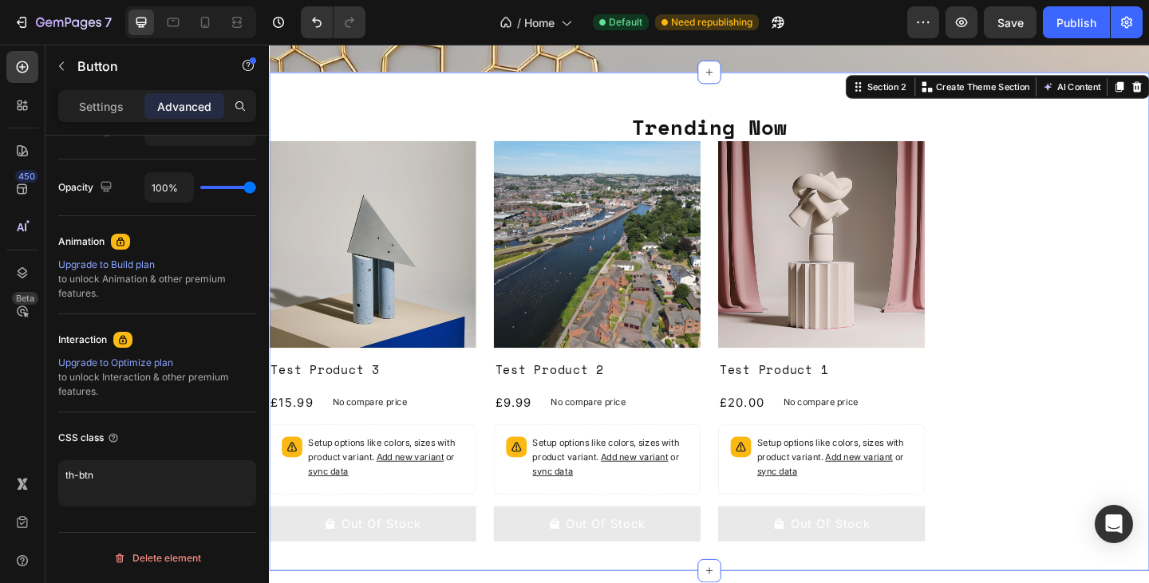
scroll to position [0, 0]
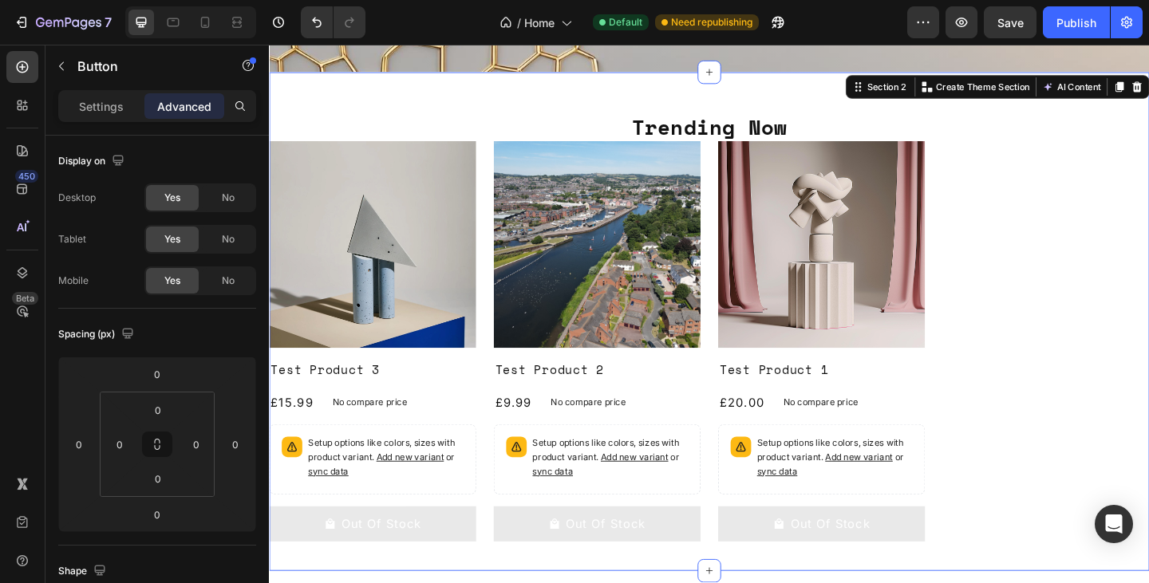
click at [984, 111] on div "Trending Now Heading Product Images Test Product 3 Product Title £15.99 Product…" at bounding box center [747, 346] width 957 height 542
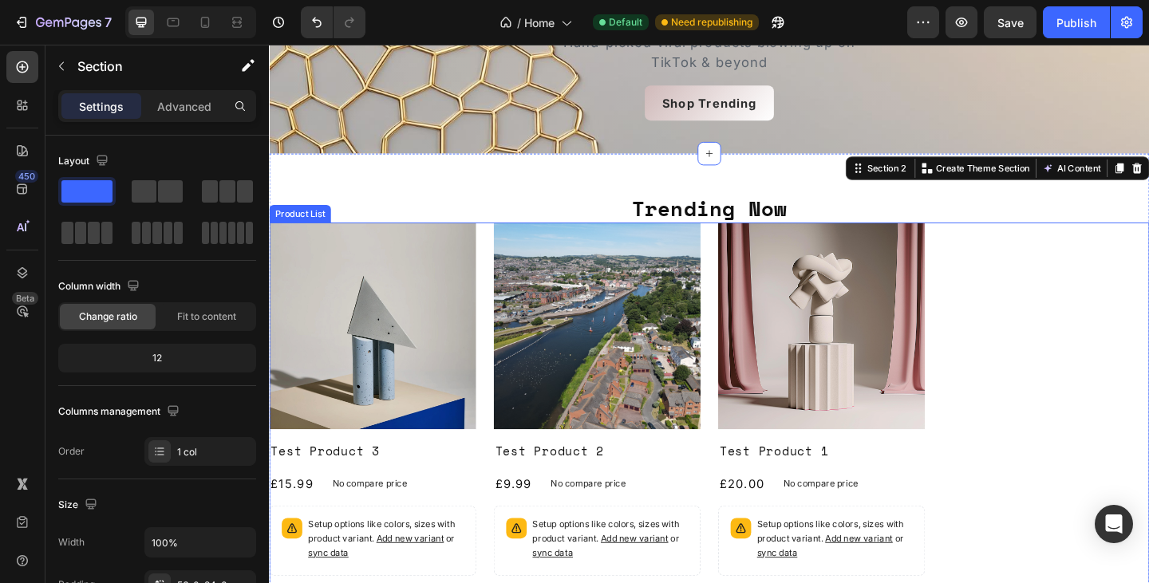
scroll to position [154, 0]
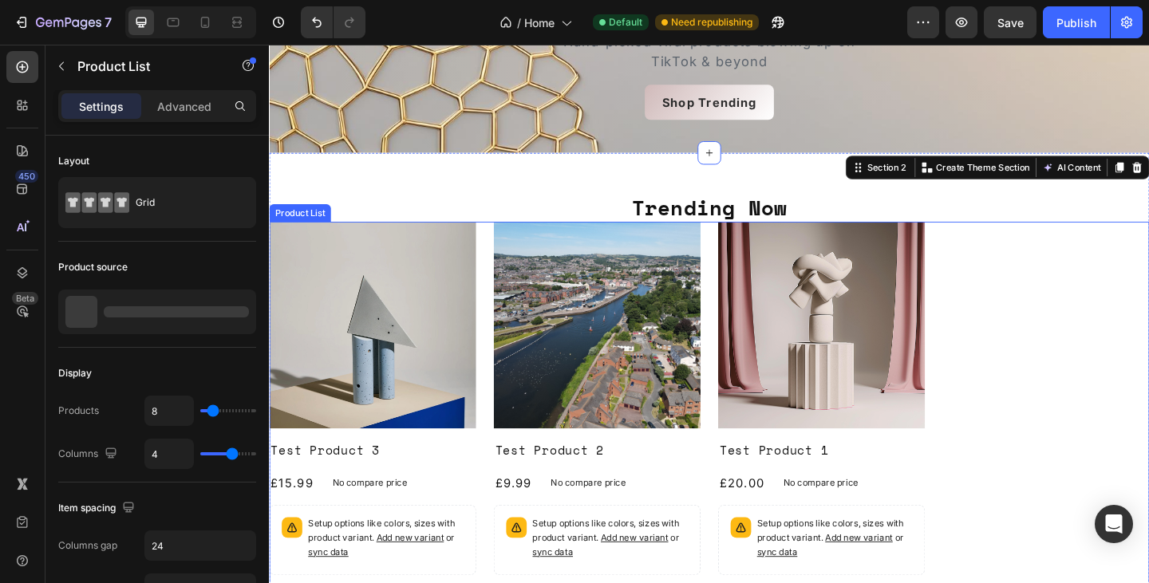
click at [1071, 452] on div "Product Images Test Product 3 Product Title £15.99 Product Price Product Price …" at bounding box center [747, 462] width 957 height 448
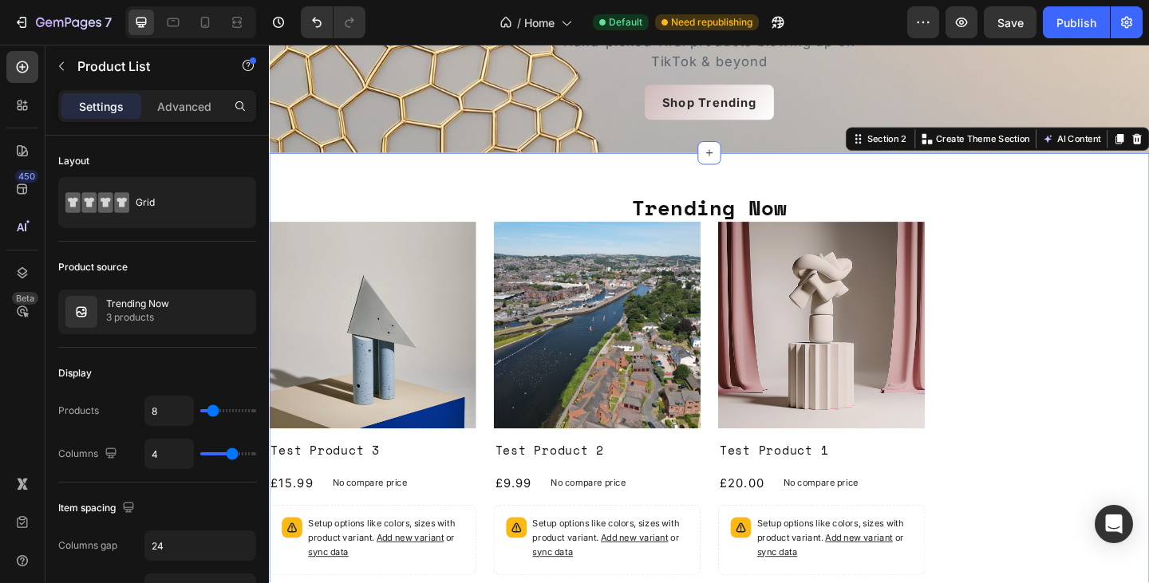
click at [1012, 195] on div "Trending Now Heading Product Images Test Product 3 Product Title £15.99 Product…" at bounding box center [747, 434] width 957 height 542
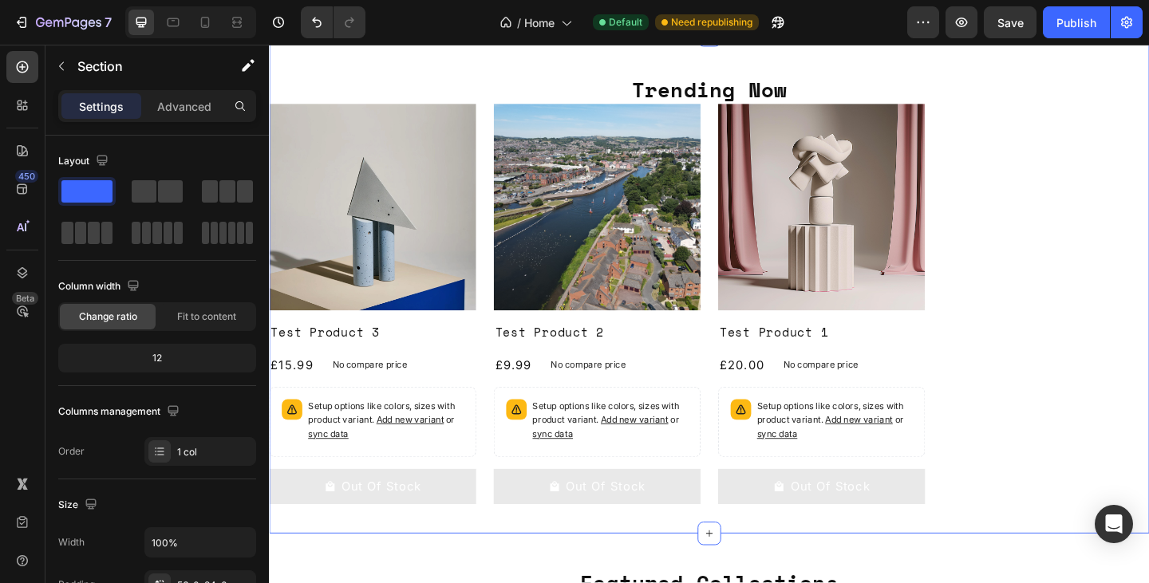
scroll to position [282, 0]
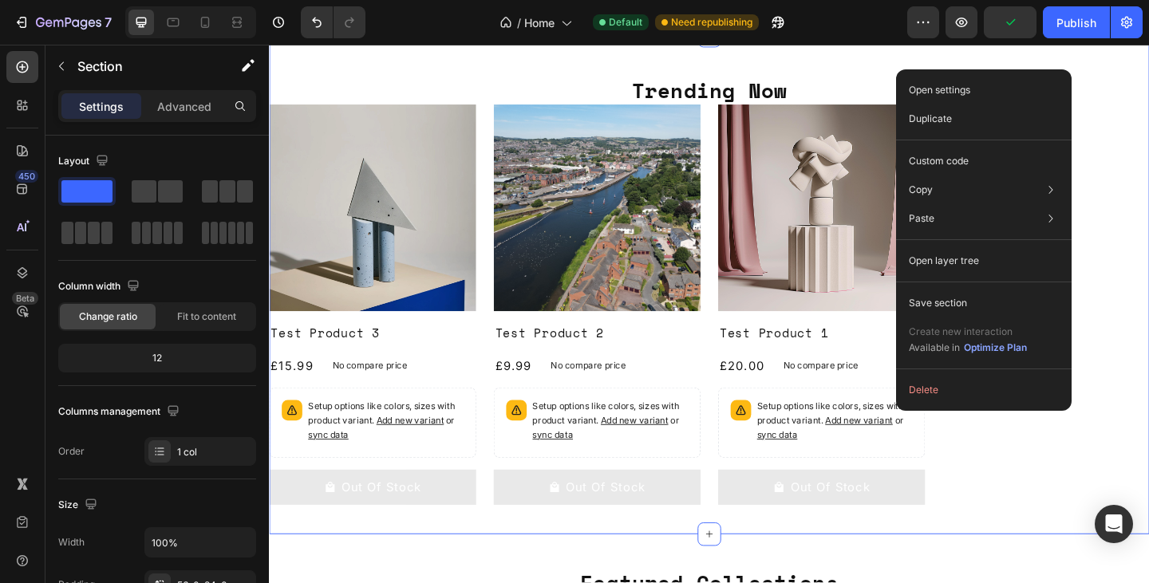
click at [901, 72] on div "Trending Now Heading Product Images Test Product 3 Product Title £15.99 Product…" at bounding box center [747, 306] width 957 height 542
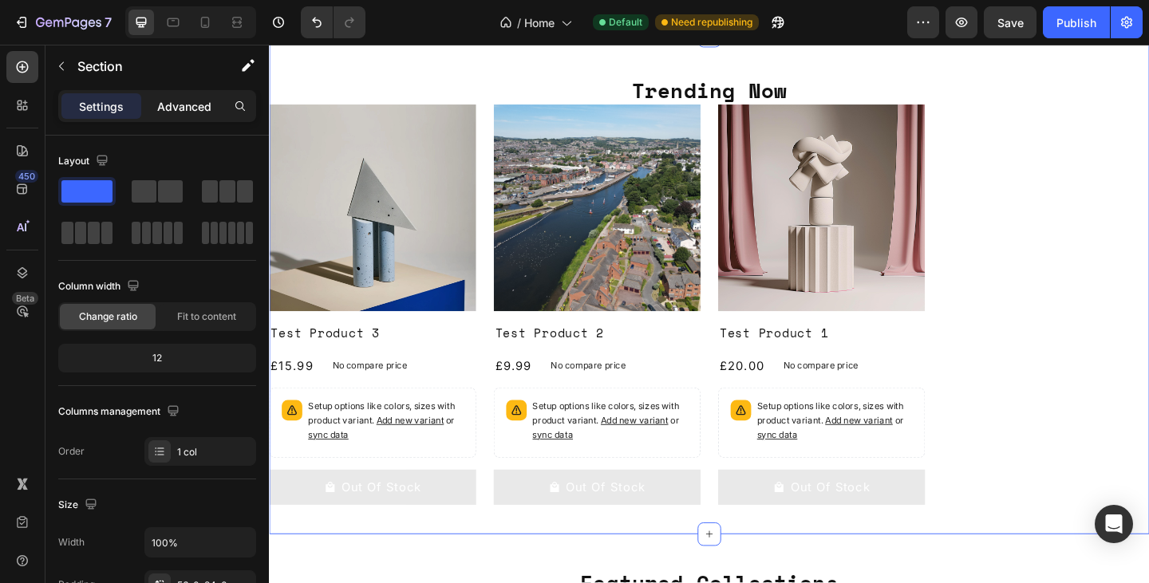
click at [148, 95] on div "Advanced" at bounding box center [184, 106] width 80 height 26
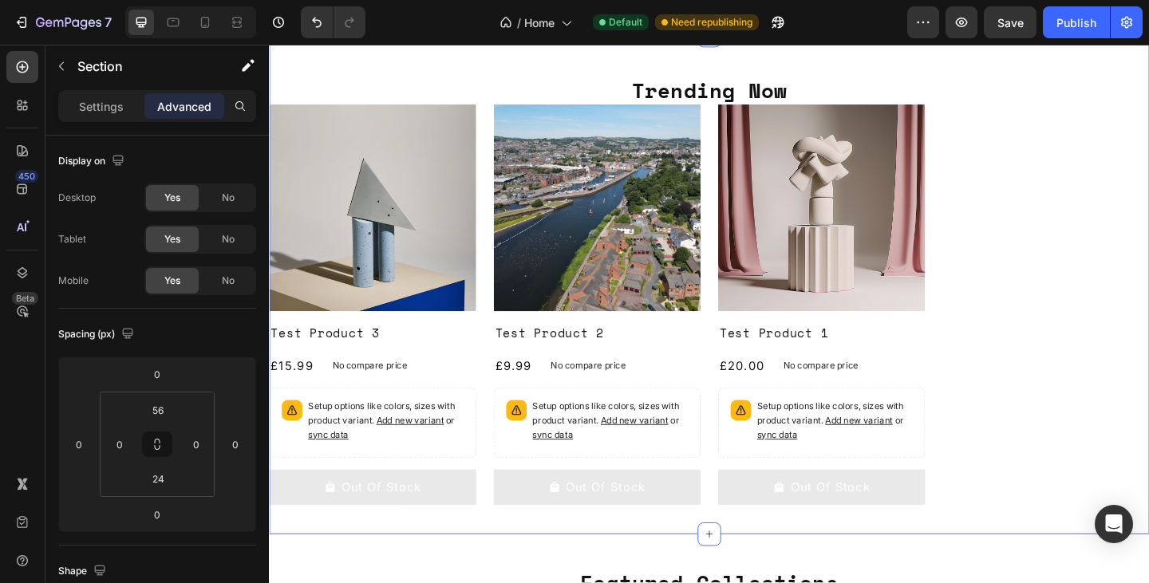
click at [152, 95] on div "Advanced" at bounding box center [184, 106] width 80 height 26
click at [189, 108] on p "Advanced" at bounding box center [184, 106] width 54 height 17
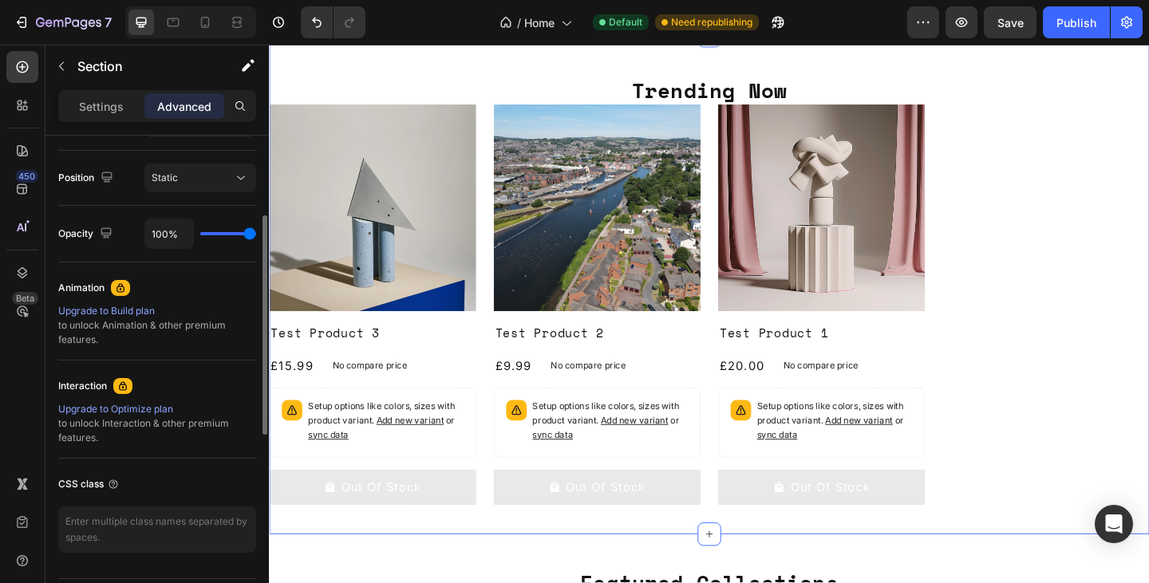
scroll to position [614, 0]
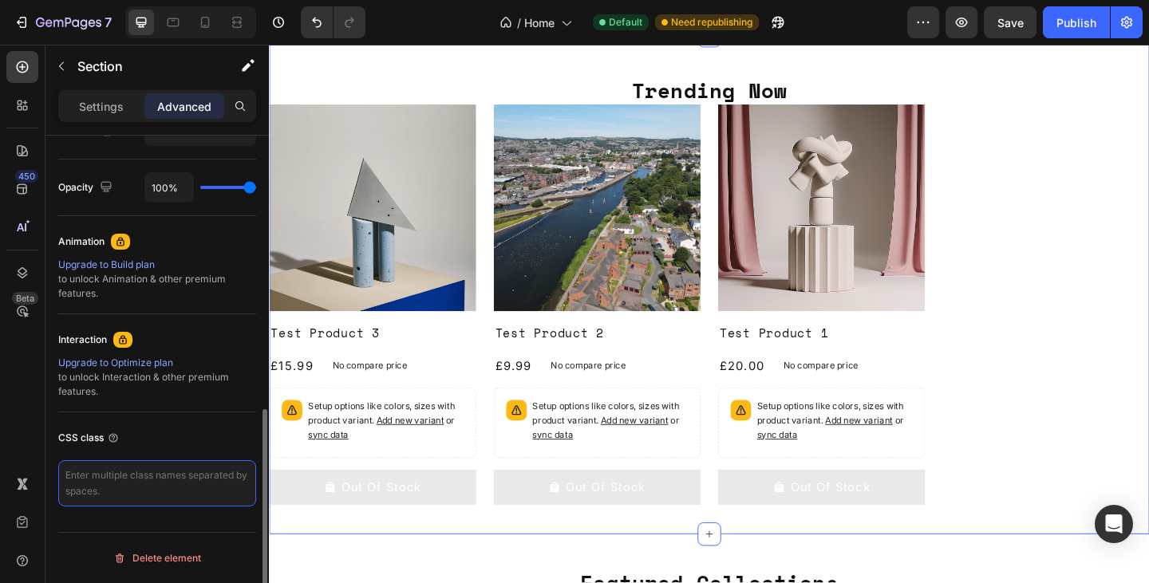
click at [148, 494] on textarea at bounding box center [157, 483] width 198 height 46
paste textarea "th-products"
type textarea "th-products"
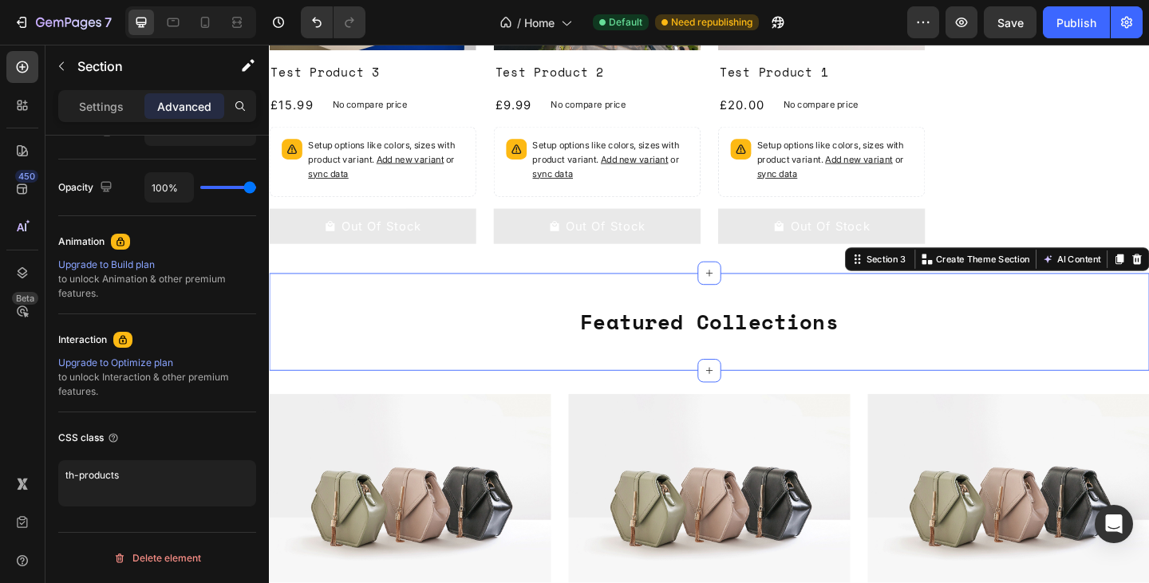
click at [1027, 308] on div "Featured Collections Heading Section 3 You can create reusable sections Create …" at bounding box center [747, 347] width 957 height 107
click at [1079, 416] on div "Image Image Image Row Section 4" at bounding box center [747, 547] width 957 height 294
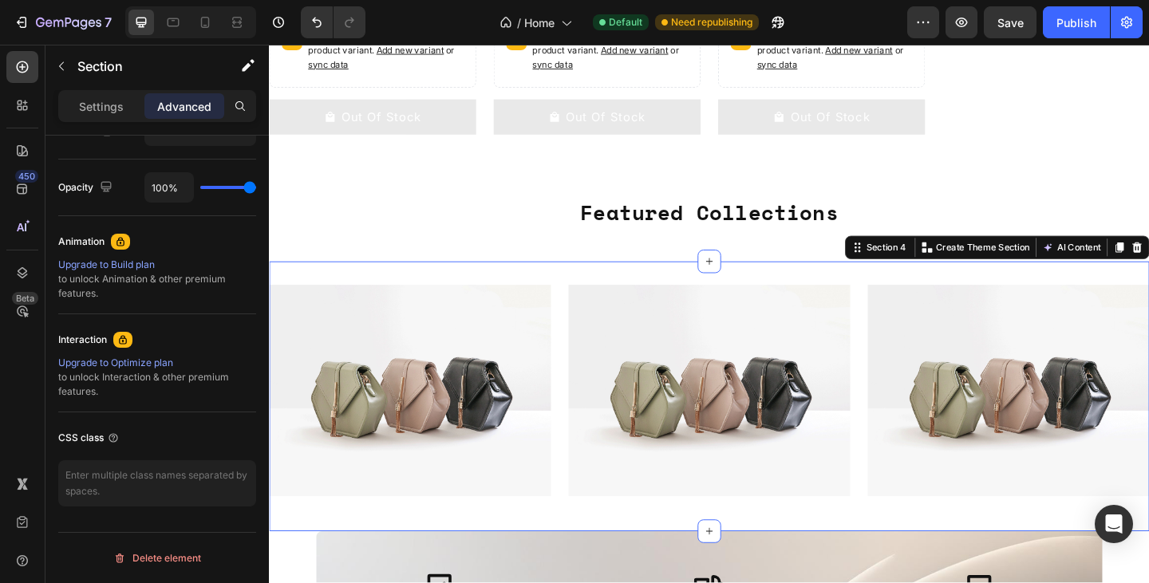
scroll to position [685, 0]
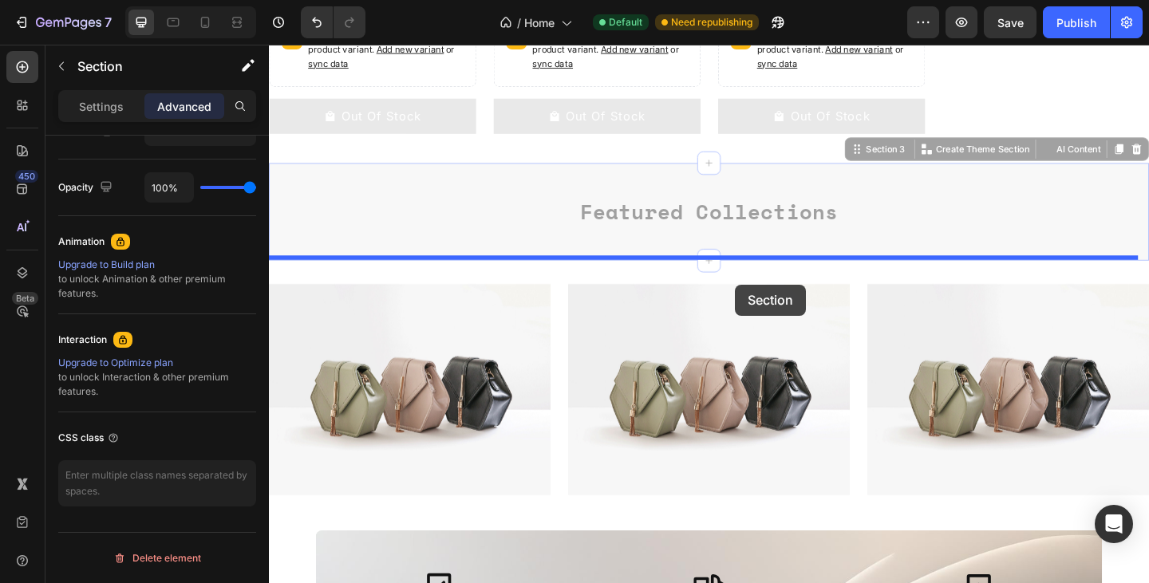
drag, startPoint x: 816, startPoint y: 255, endPoint x: 775, endPoint y: 306, distance: 64.7
click at [775, 306] on div "Header Trending Now Heading Product Images Test Product 3 Product Title £15.99 …" at bounding box center [747, 470] width 957 height 2222
drag, startPoint x: 845, startPoint y: 253, endPoint x: 716, endPoint y: 286, distance: 133.5
click at [716, 286] on div "Header Trending Now Heading Product Images Test Product 3 Product Title £15.99 …" at bounding box center [747, 470] width 957 height 2222
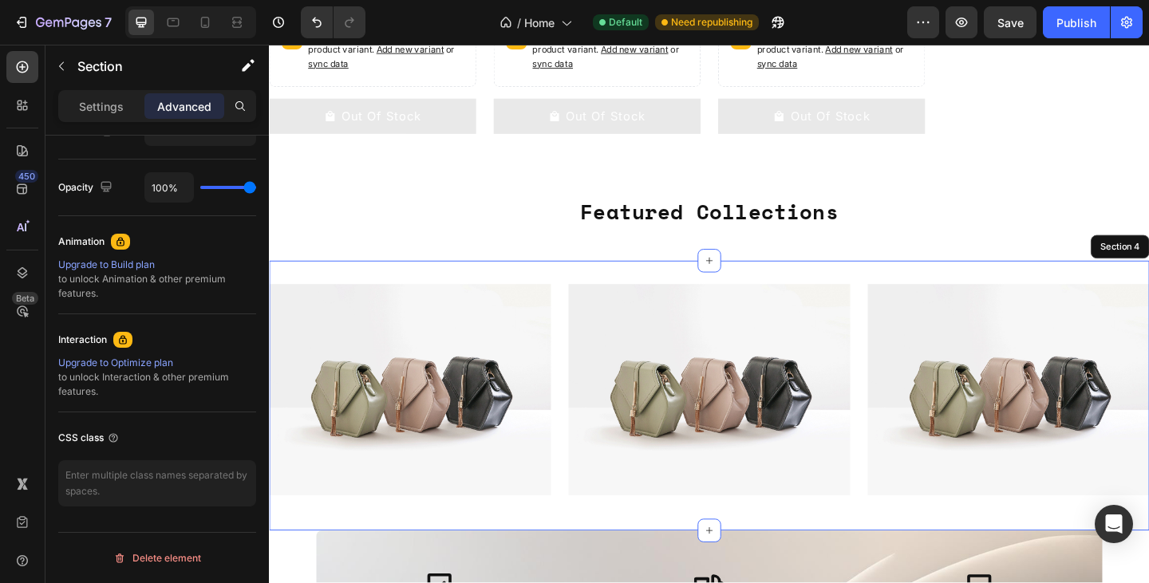
click at [522, 290] on div "Image Image Image Row Section 4" at bounding box center [747, 427] width 957 height 294
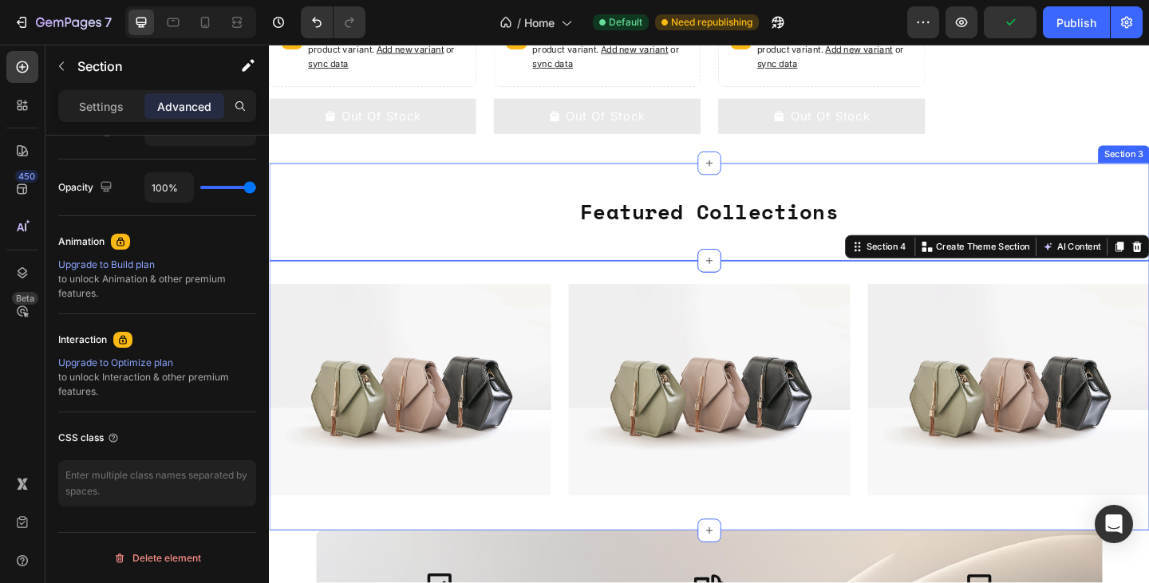
click at [940, 182] on div "Featured Collections Heading Section 3" at bounding box center [747, 227] width 957 height 107
click at [452, 282] on div "Image Image Image Row Section 4 You can create reusable sections Create Theme S…" at bounding box center [747, 427] width 957 height 294
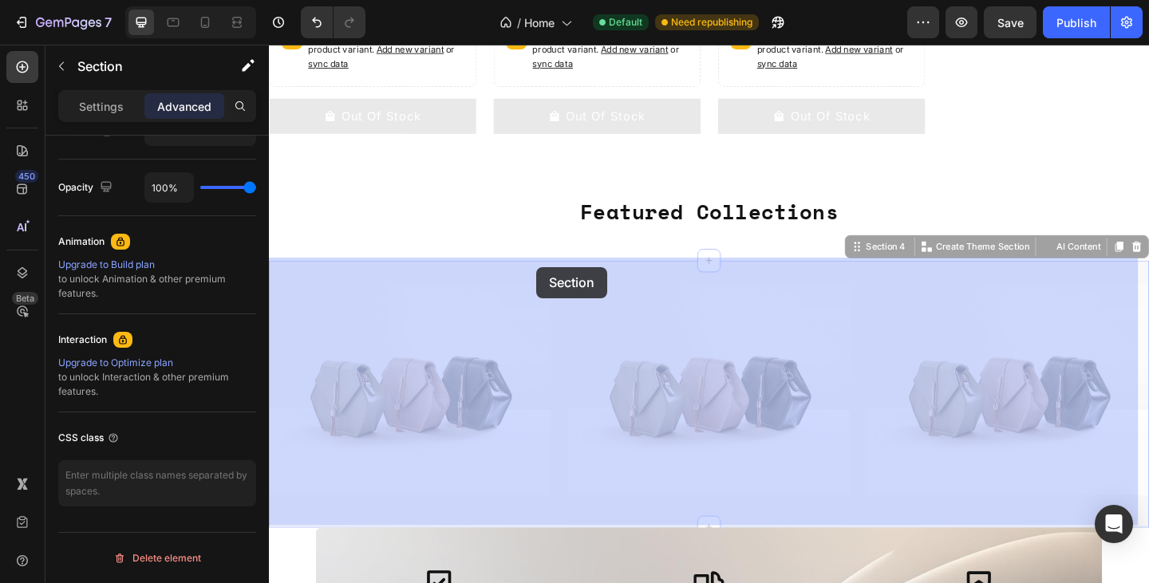
drag, startPoint x: 452, startPoint y: 282, endPoint x: 559, endPoint y: 286, distance: 107.0
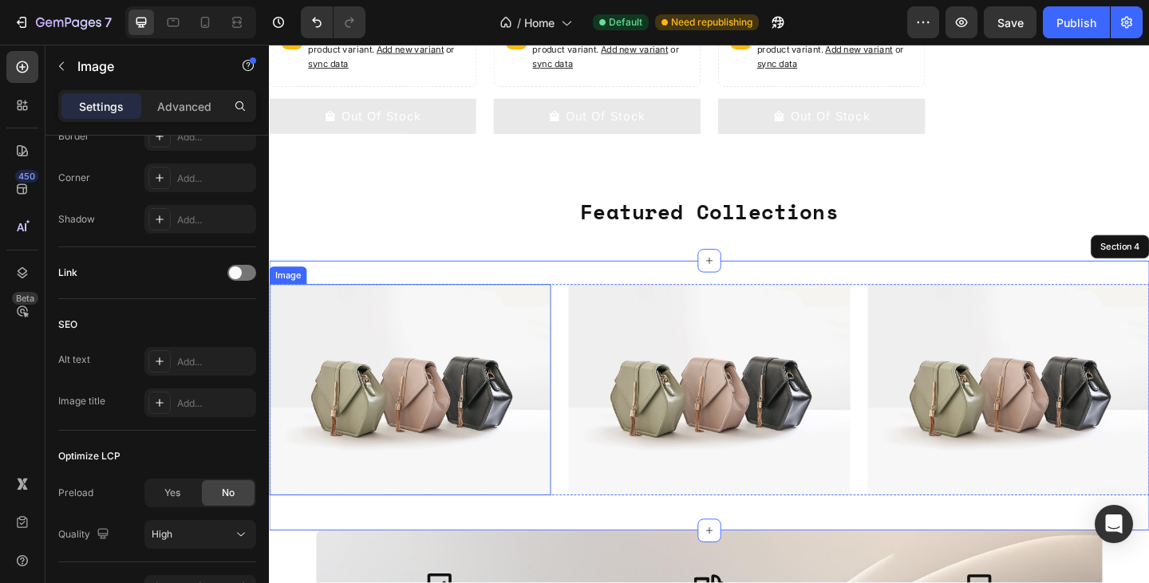
click at [523, 401] on img at bounding box center [422, 421] width 306 height 230
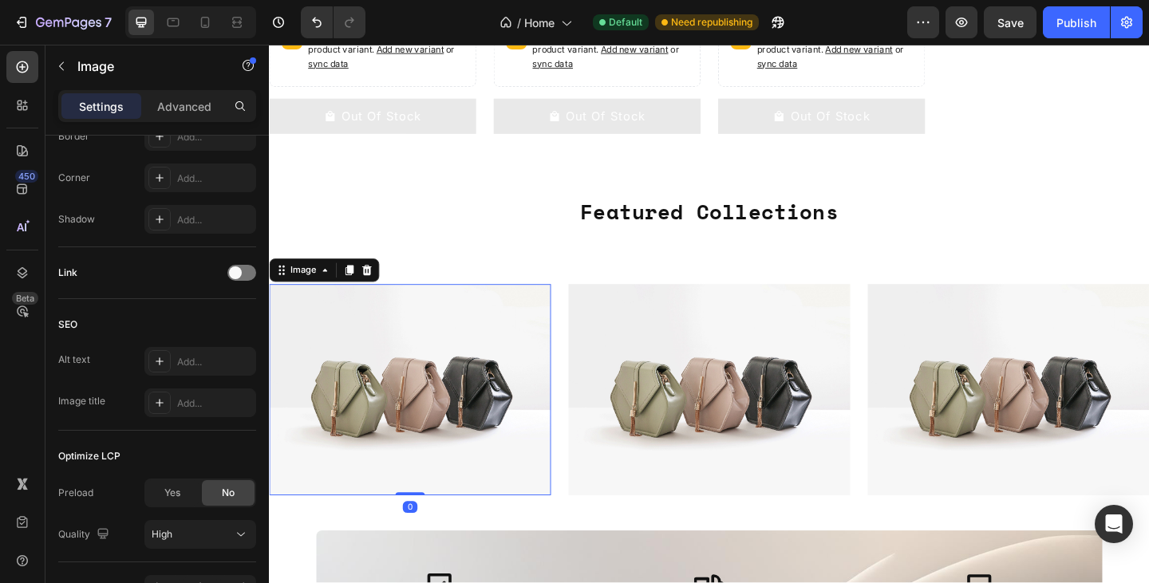
scroll to position [0, 0]
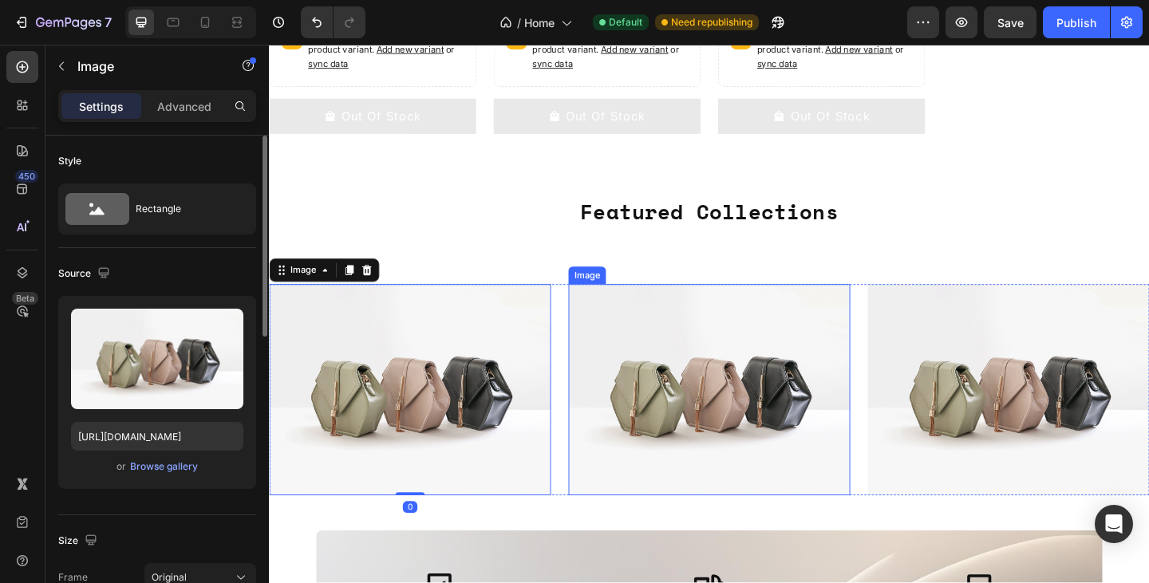
click at [731, 343] on img at bounding box center [747, 421] width 306 height 230
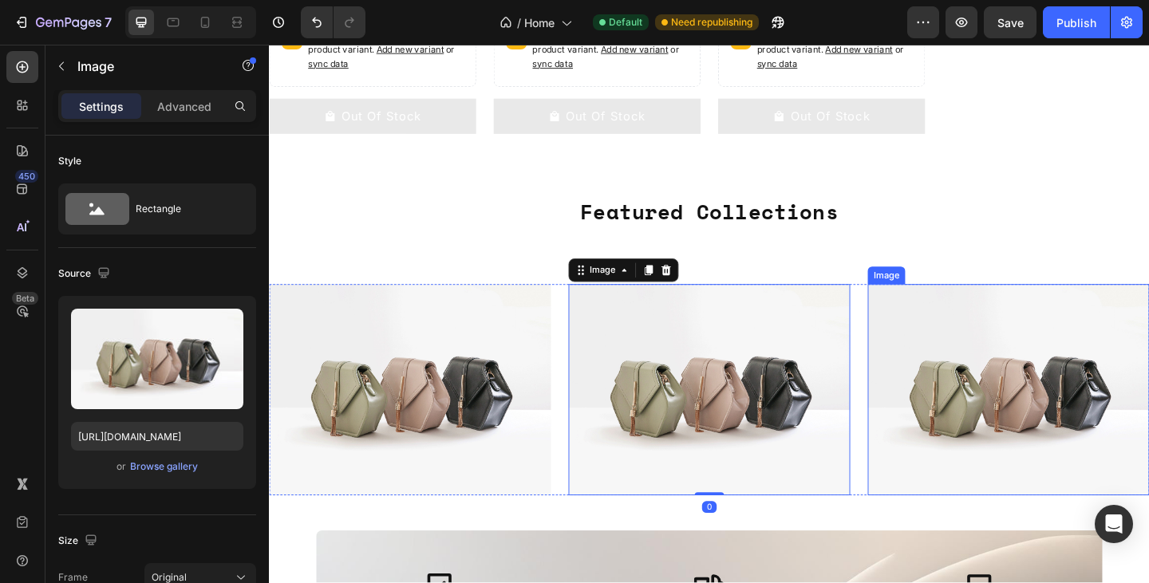
click at [959, 326] on img at bounding box center [1073, 421] width 306 height 230
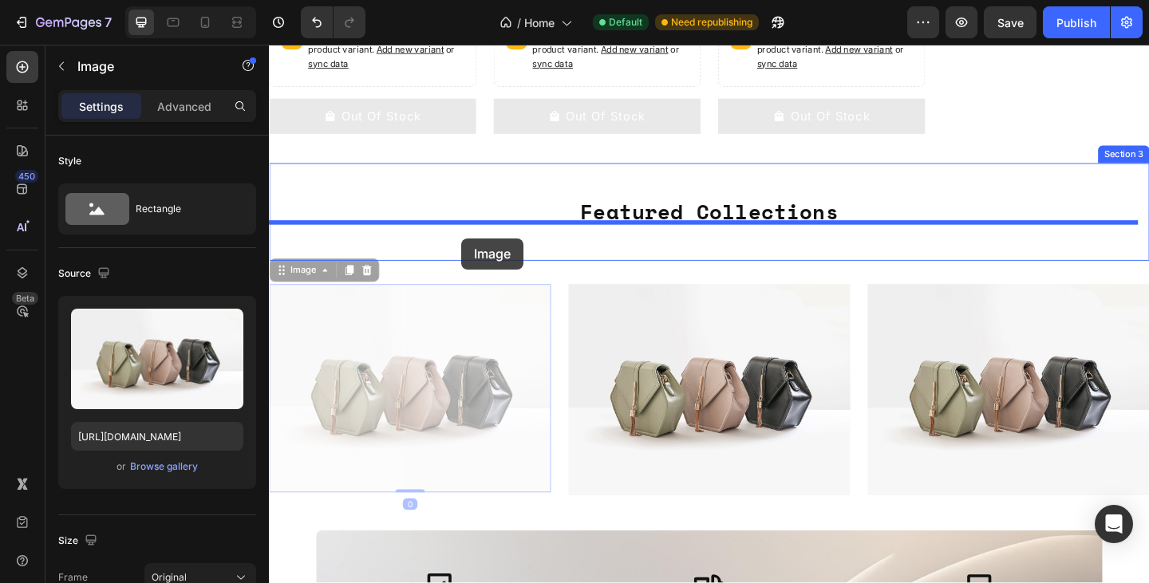
drag, startPoint x: 524, startPoint y: 369, endPoint x: 478, endPoint y: 255, distance: 123.1
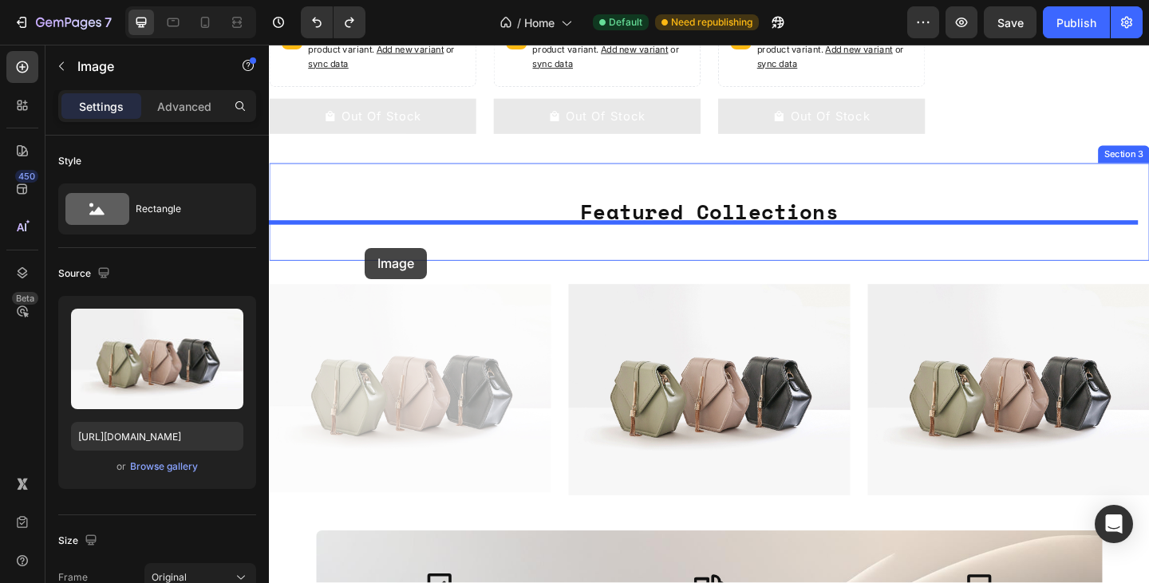
drag, startPoint x: 478, startPoint y: 336, endPoint x: 373, endPoint y: 266, distance: 125.9
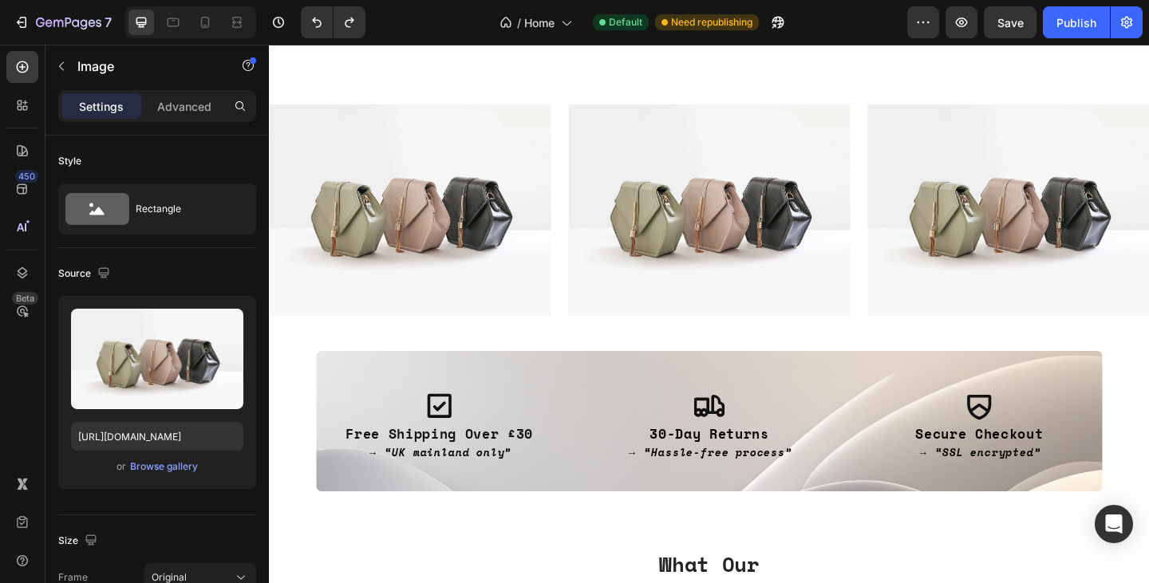
scroll to position [664, 0]
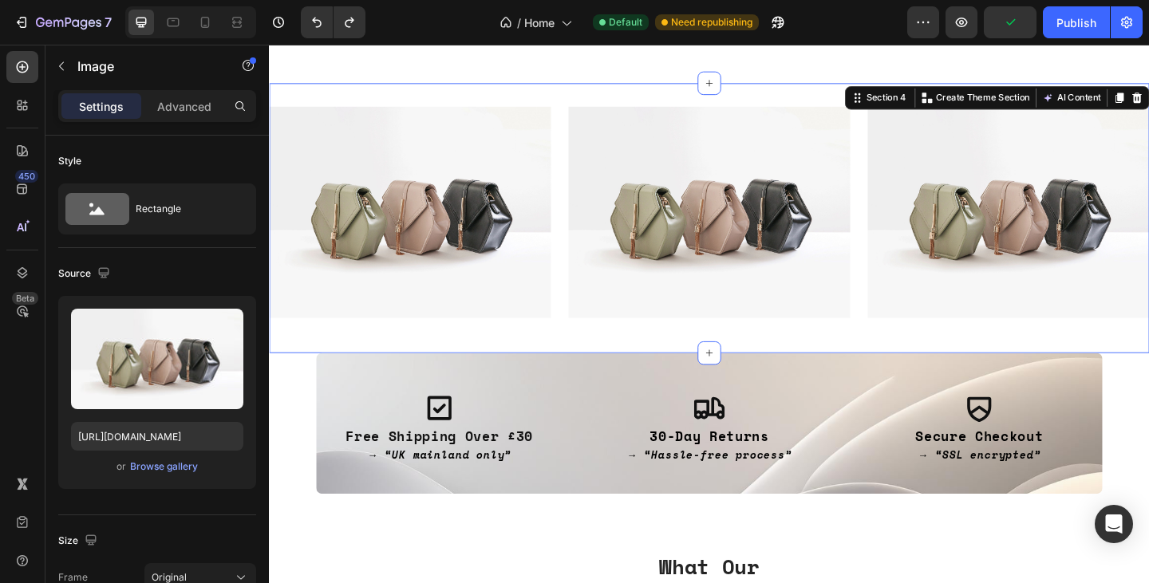
click at [534, 349] on div "Image Image Image Row" at bounding box center [747, 233] width 957 height 242
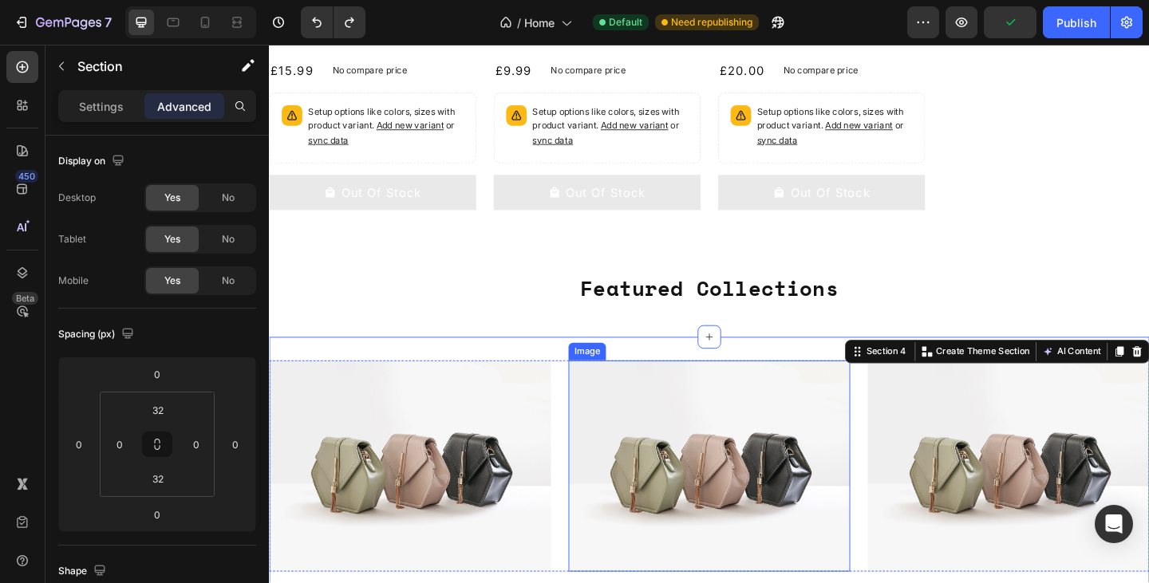
scroll to position [583, 0]
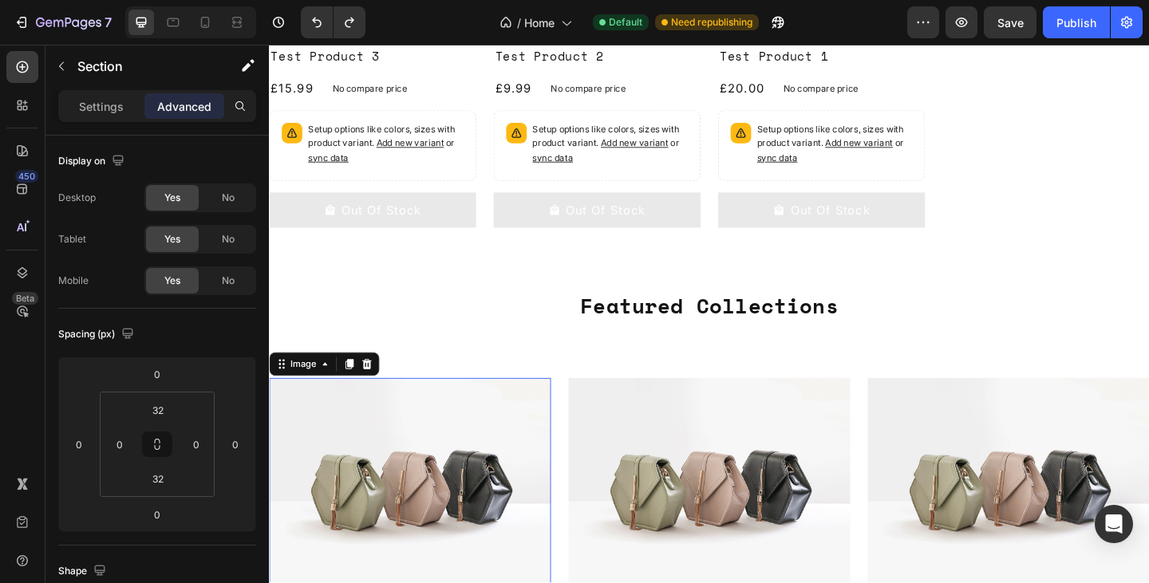
click at [525, 408] on img at bounding box center [422, 523] width 306 height 230
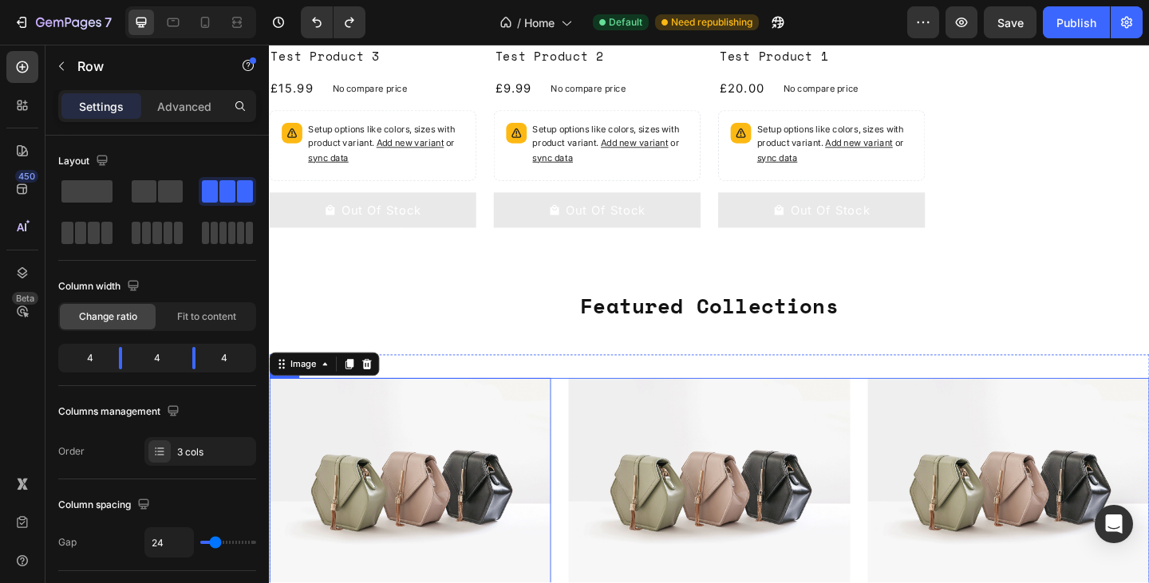
click at [577, 424] on div "Image 0 Image Image Row" at bounding box center [747, 523] width 957 height 230
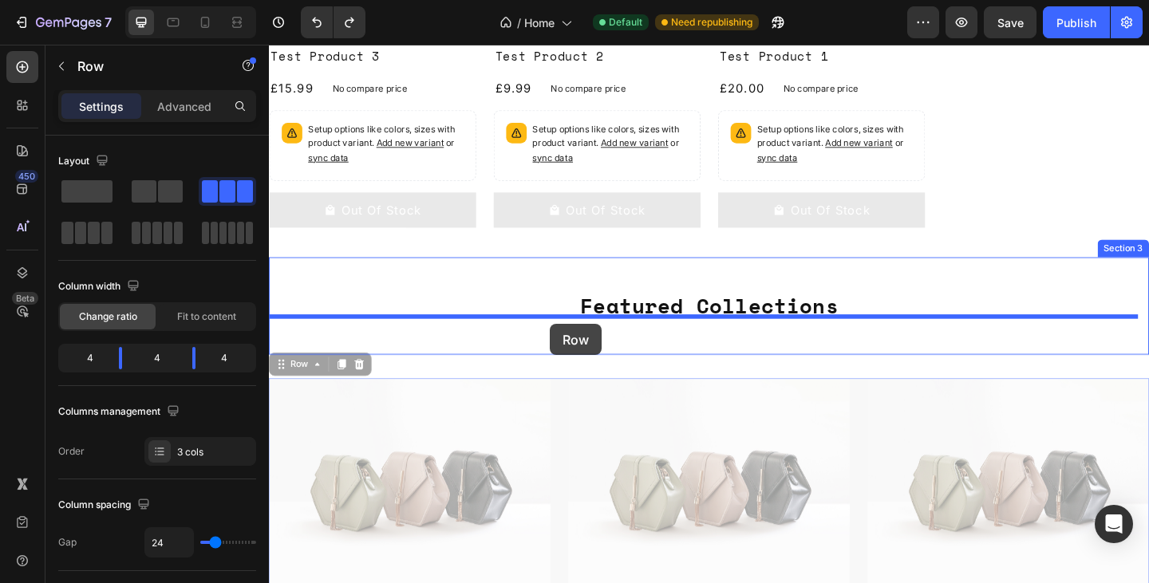
drag, startPoint x: 580, startPoint y: 427, endPoint x: 574, endPoint y: 349, distance: 77.6
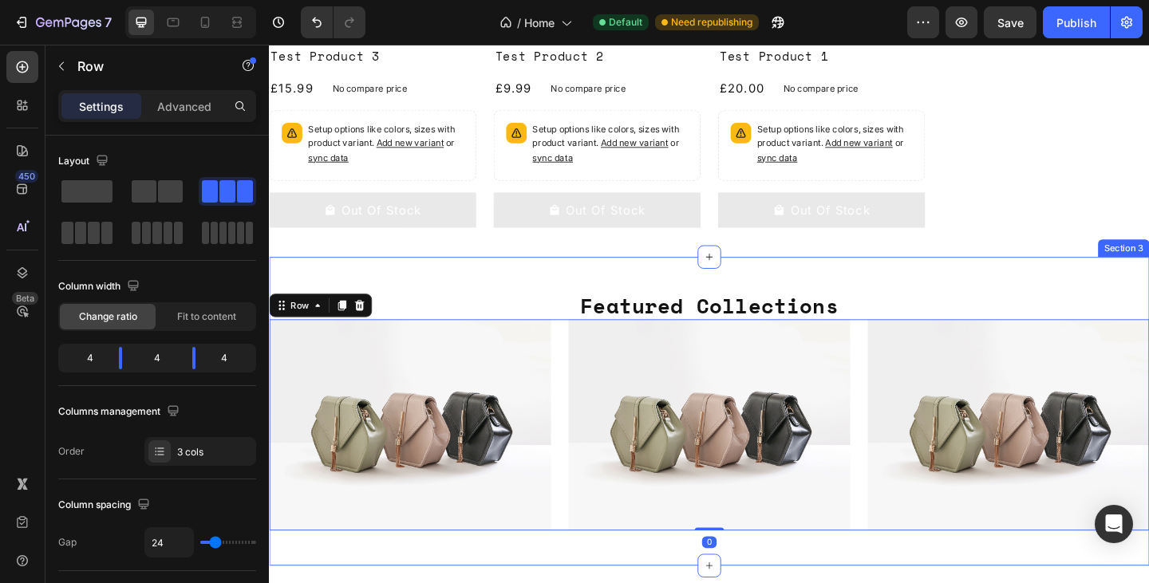
scroll to position [734, 0]
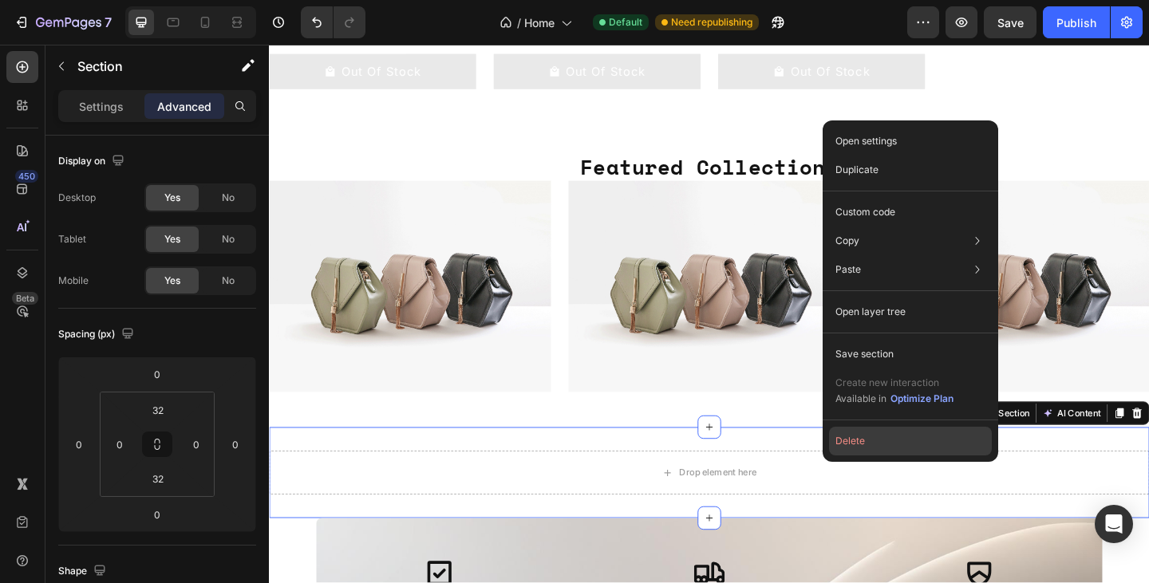
click at [923, 451] on button "Delete" at bounding box center [910, 441] width 163 height 29
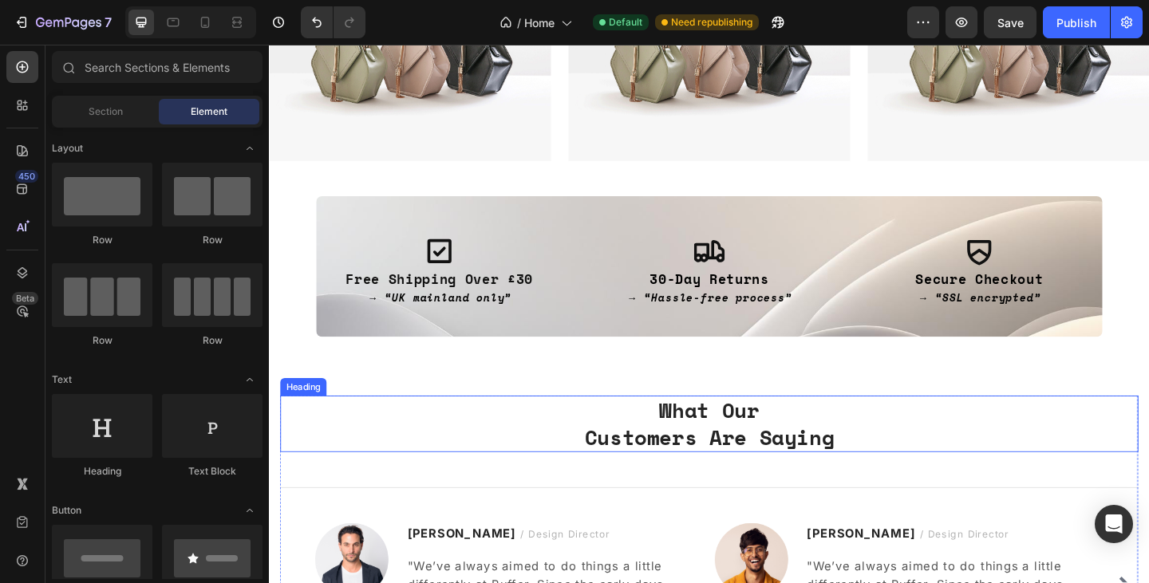
scroll to position [1171, 0]
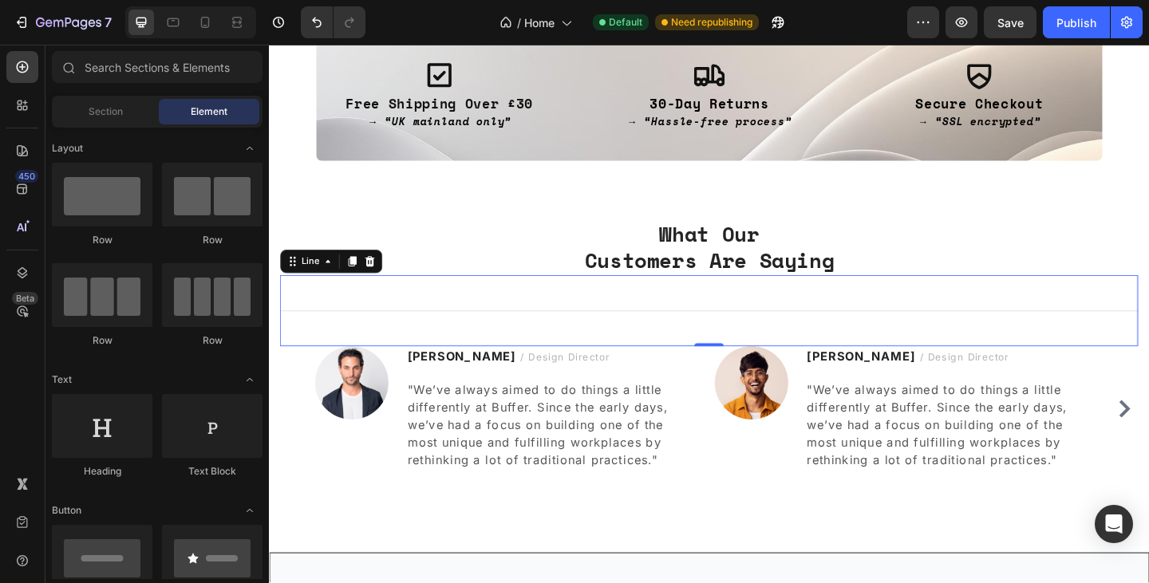
click at [599, 315] on div "Title Line 0" at bounding box center [747, 334] width 933 height 77
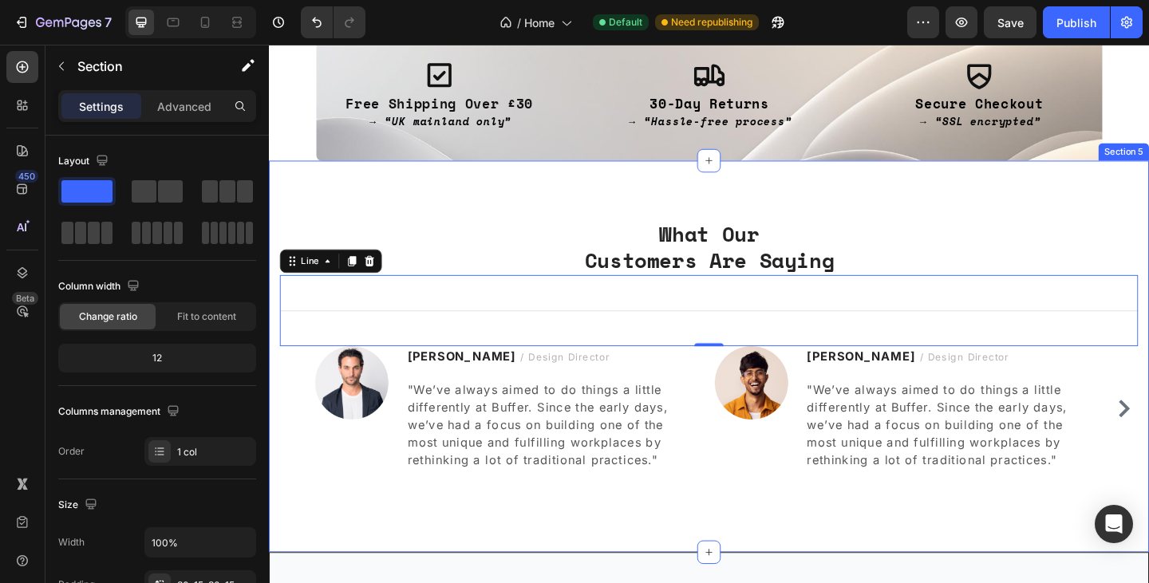
click at [979, 223] on div "What Our Customers Are Saying Heading Title Line 0 Image [PERSON_NAME] / Design…" at bounding box center [747, 385] width 957 height 427
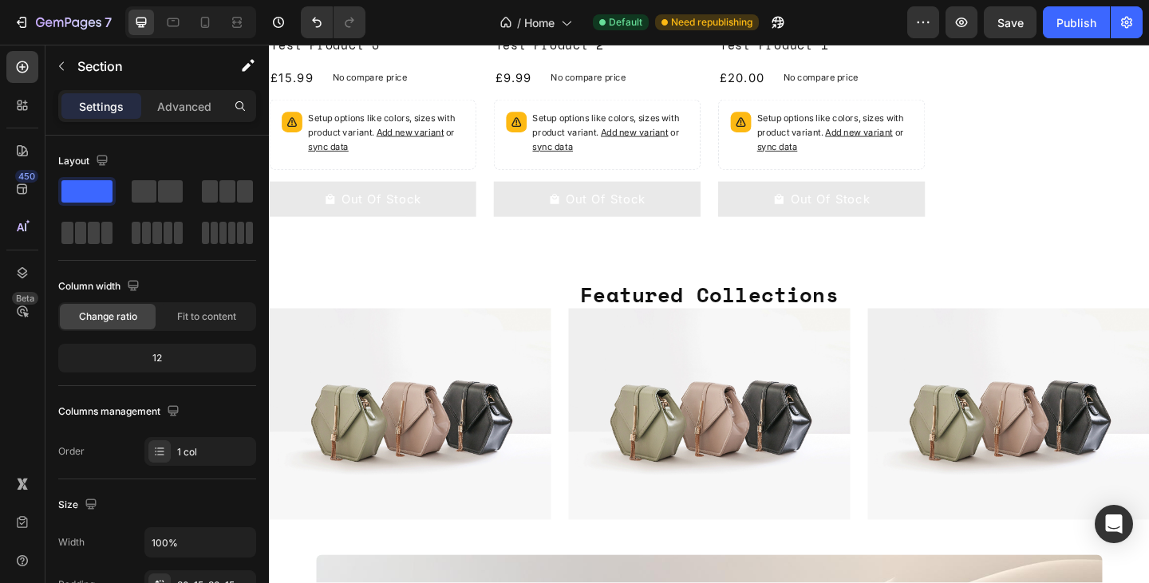
scroll to position [759, 0]
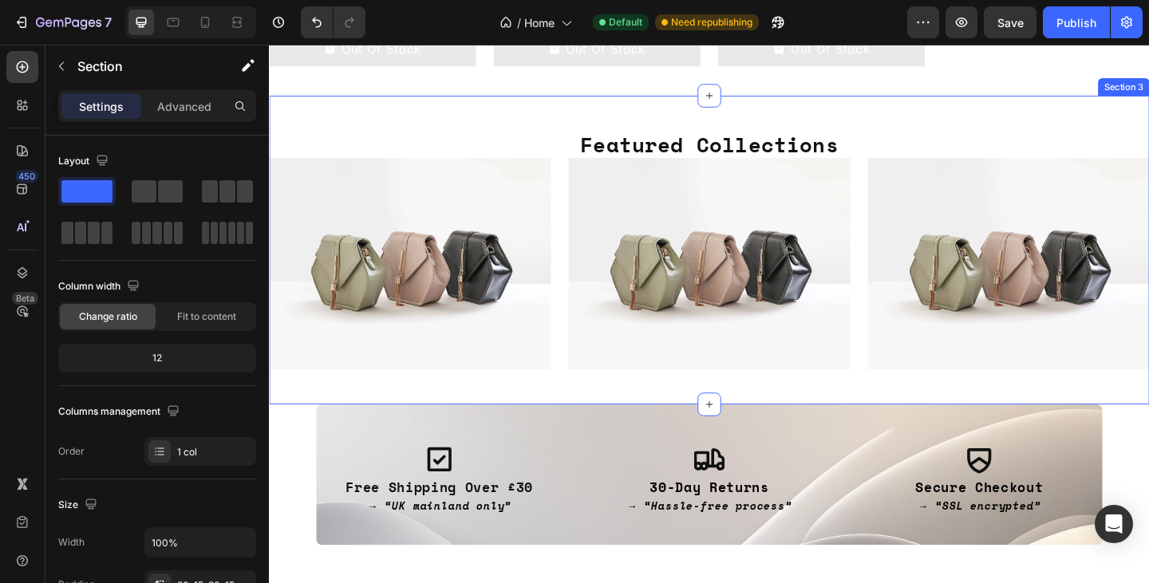
click at [970, 129] on div "Featured Collections Heading Image Image Image Row Section 3" at bounding box center [747, 269] width 957 height 337
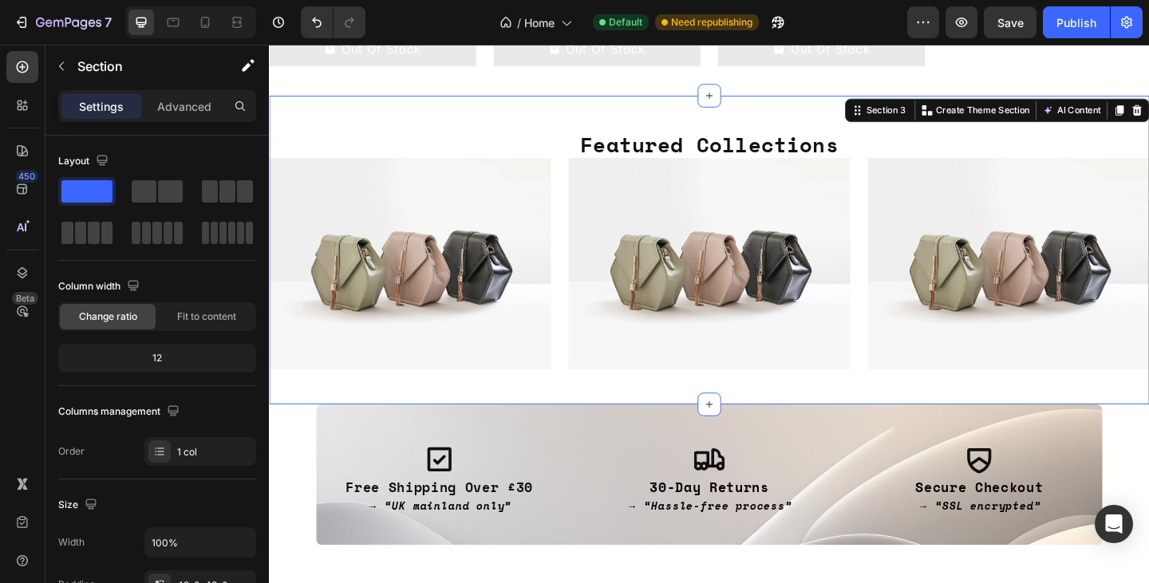
click at [828, 126] on div "Featured Collections Heading Image Image Image Row Section 3 You can create reu…" at bounding box center [747, 269] width 957 height 337
click at [193, 112] on p "Advanced" at bounding box center [184, 106] width 54 height 17
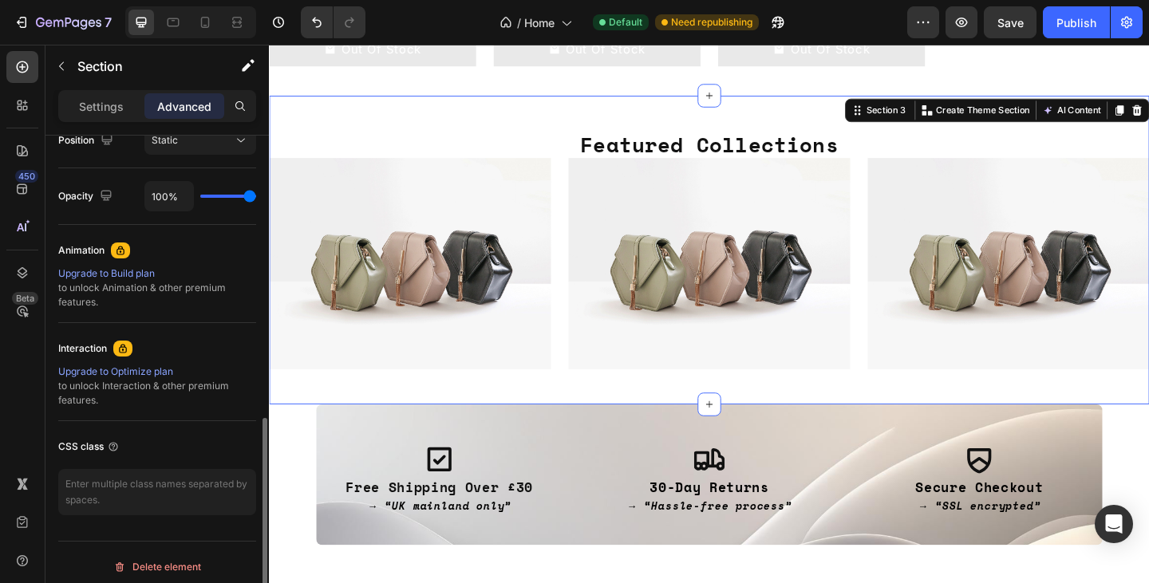
scroll to position [614, 0]
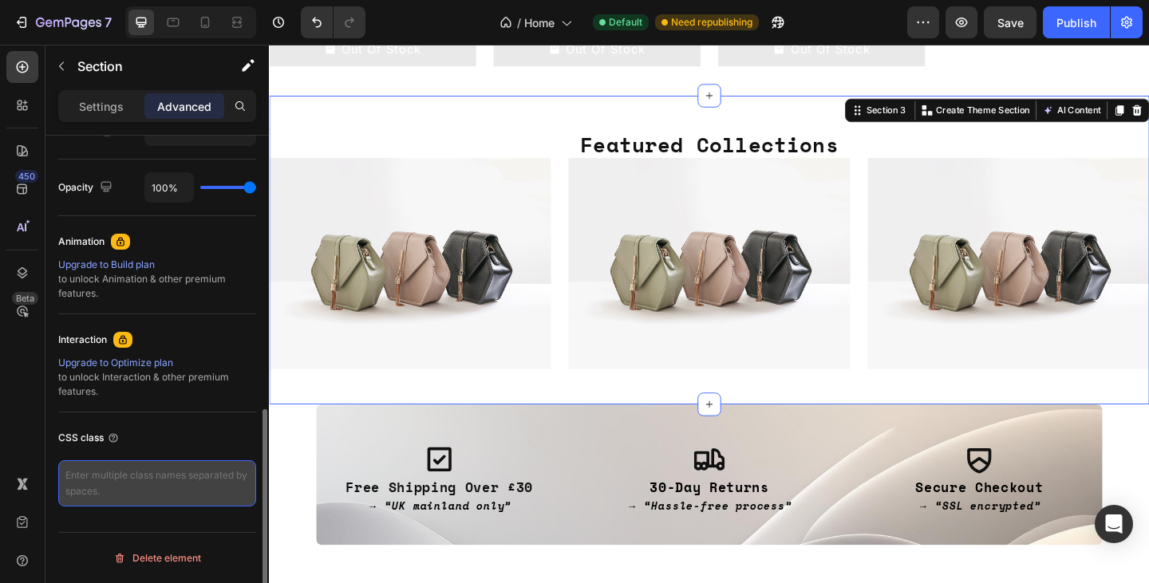
click at [160, 469] on textarea at bounding box center [157, 483] width 198 height 46
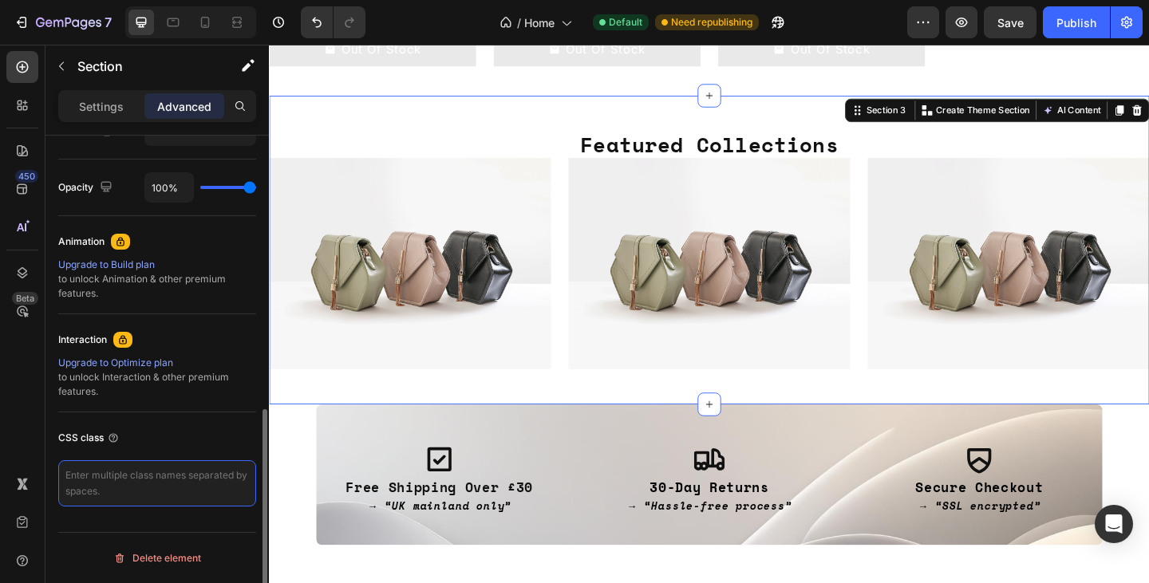
paste textarea "th-collections"
type textarea "th-collections"
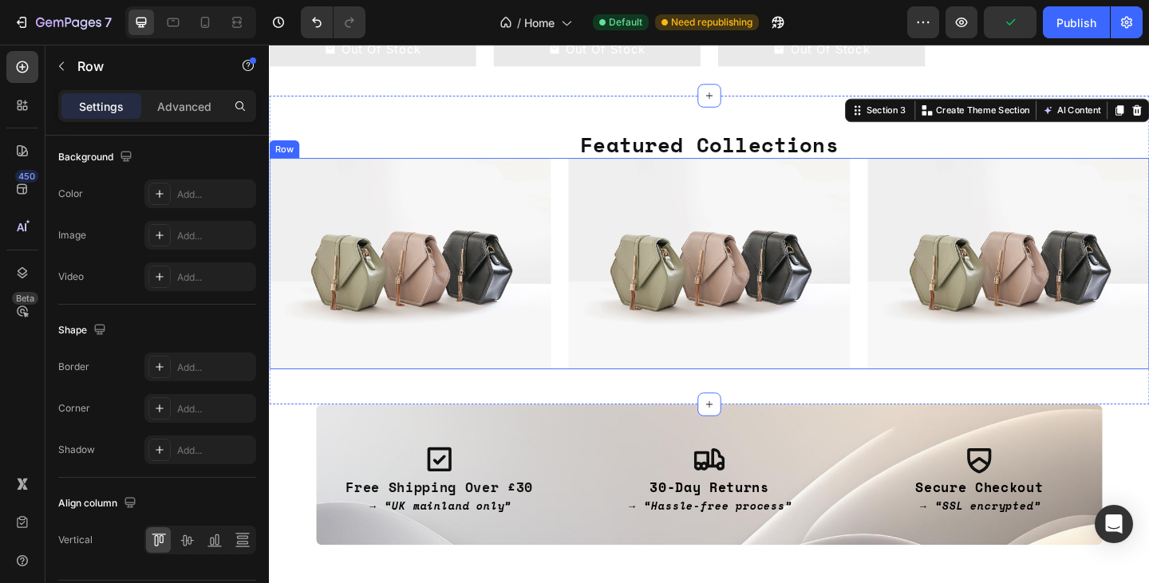
click at [583, 242] on div "Image Image Image Row" at bounding box center [747, 283] width 957 height 230
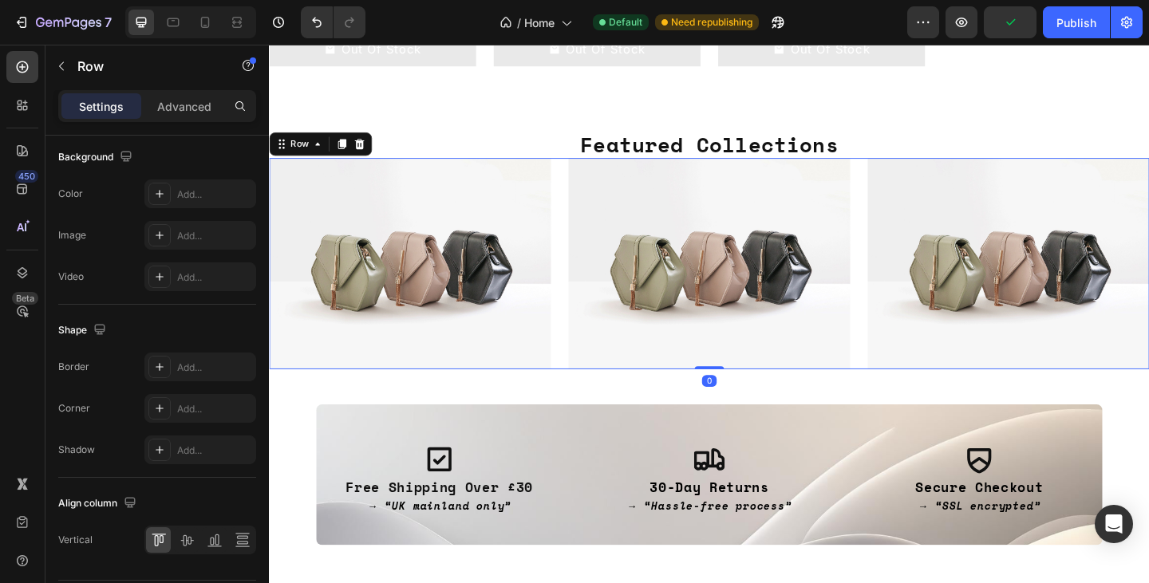
scroll to position [0, 0]
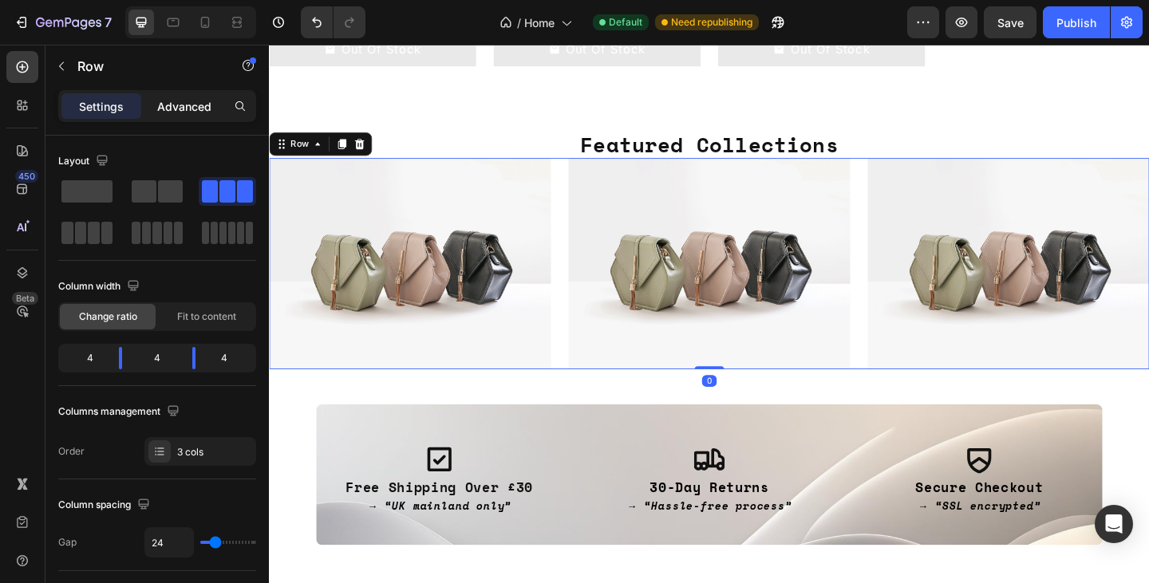
click at [193, 98] on p "Advanced" at bounding box center [184, 106] width 54 height 17
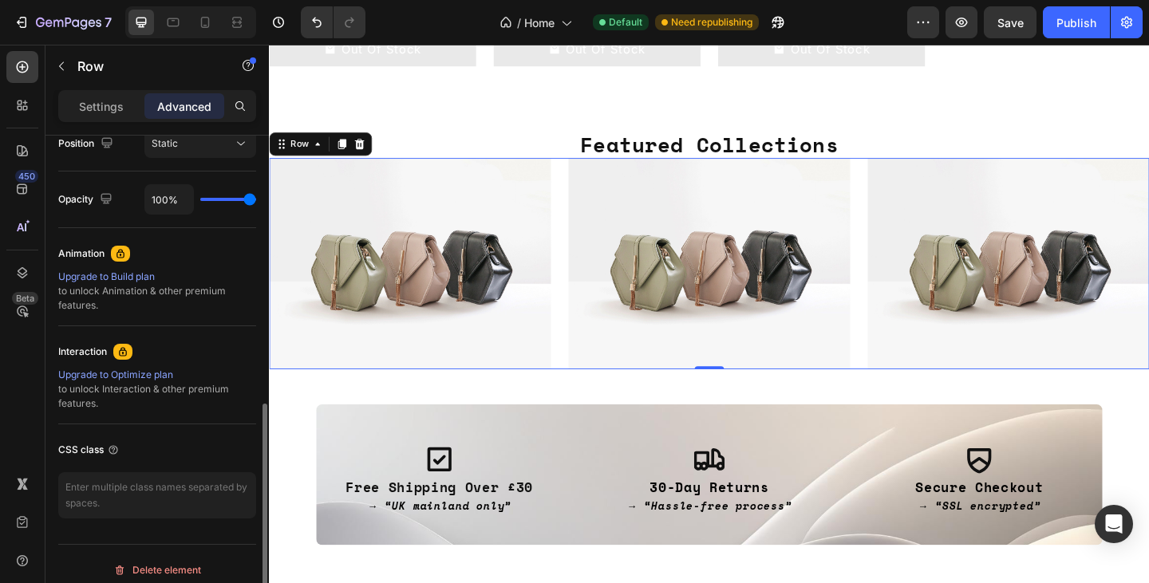
scroll to position [614, 0]
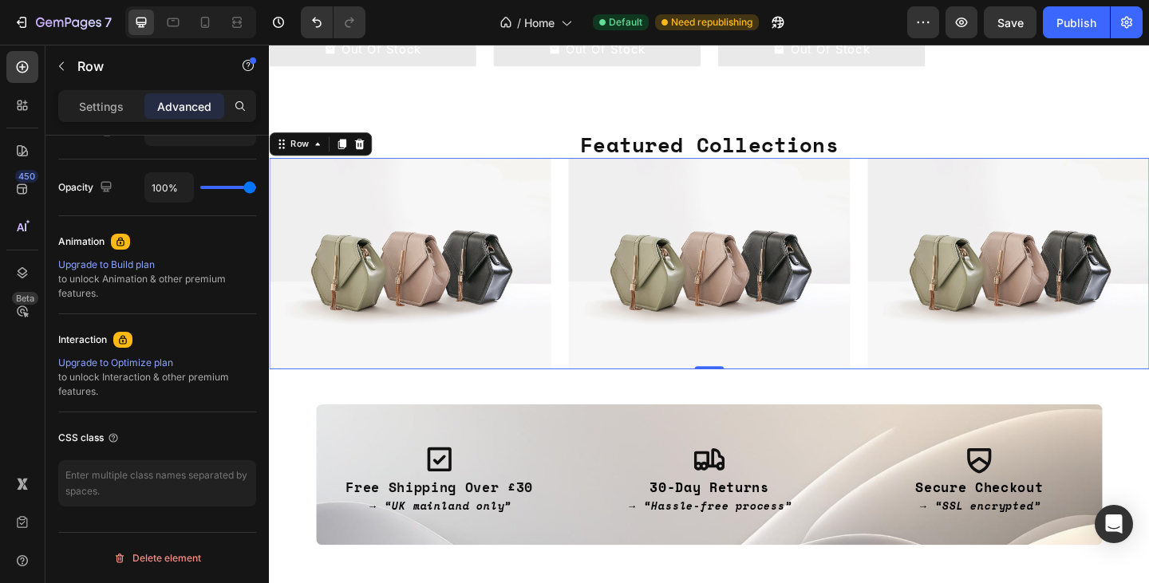
click at [583, 235] on div "Image Image Image Row 0" at bounding box center [747, 283] width 957 height 230
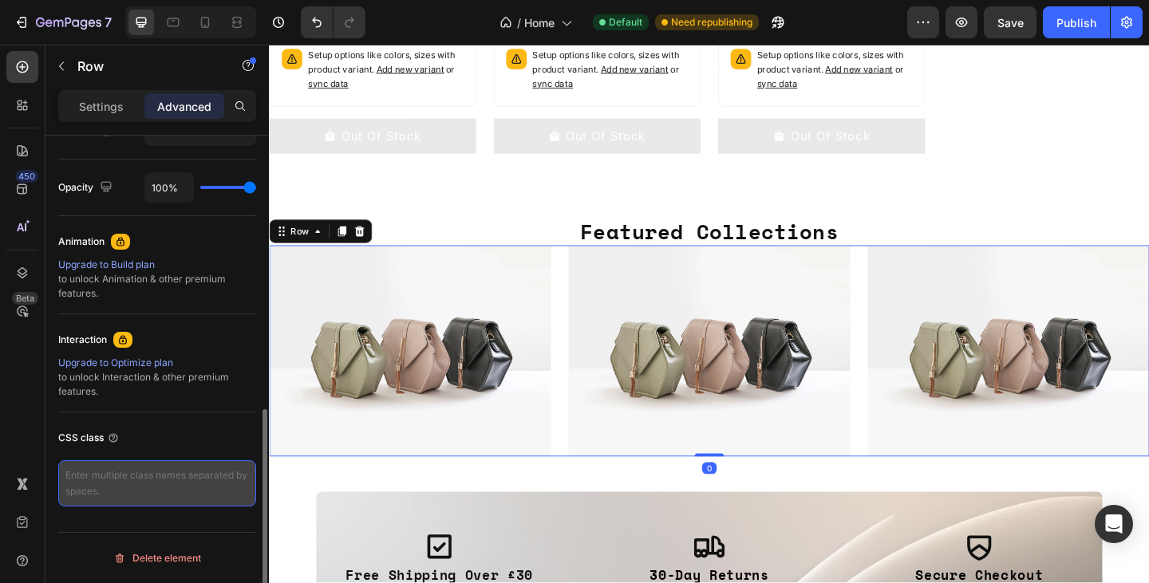
click at [208, 475] on textarea at bounding box center [157, 483] width 198 height 46
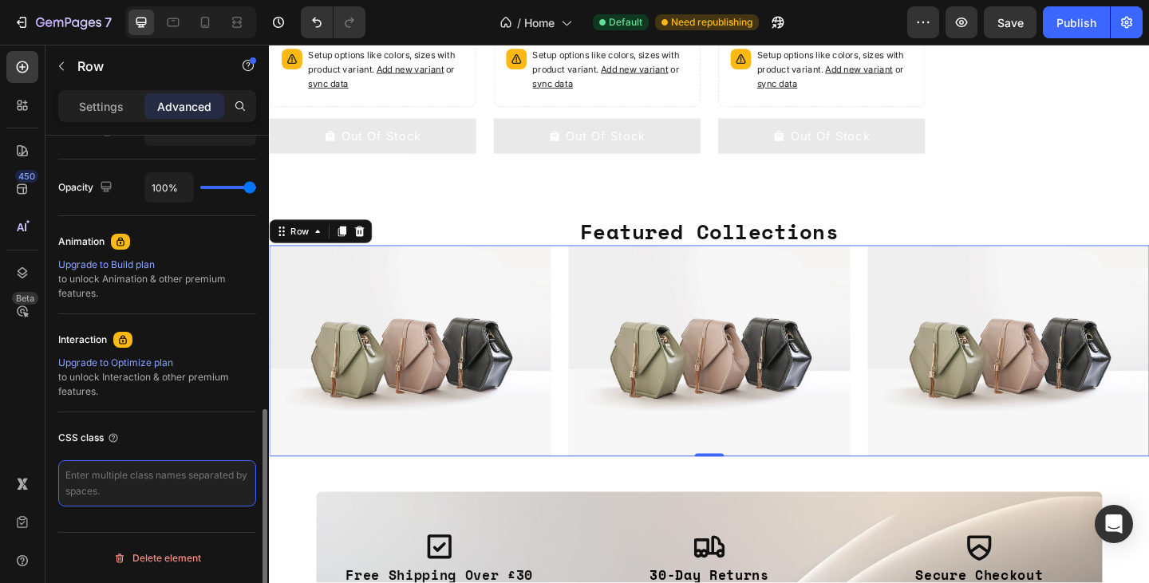
paste textarea "th-ib"
type textarea "th-ib"
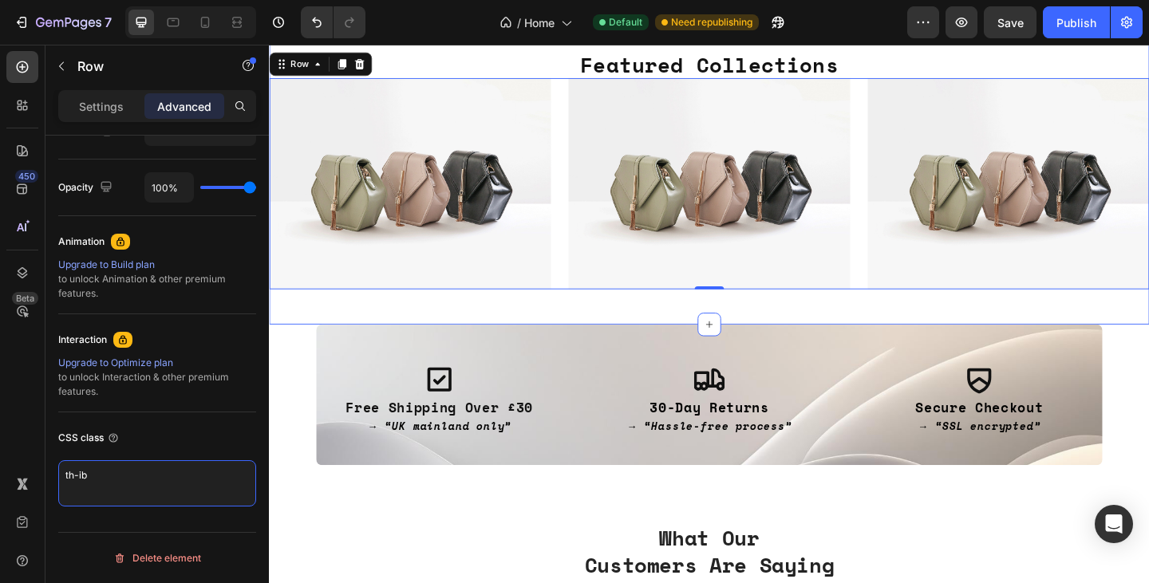
scroll to position [843, 0]
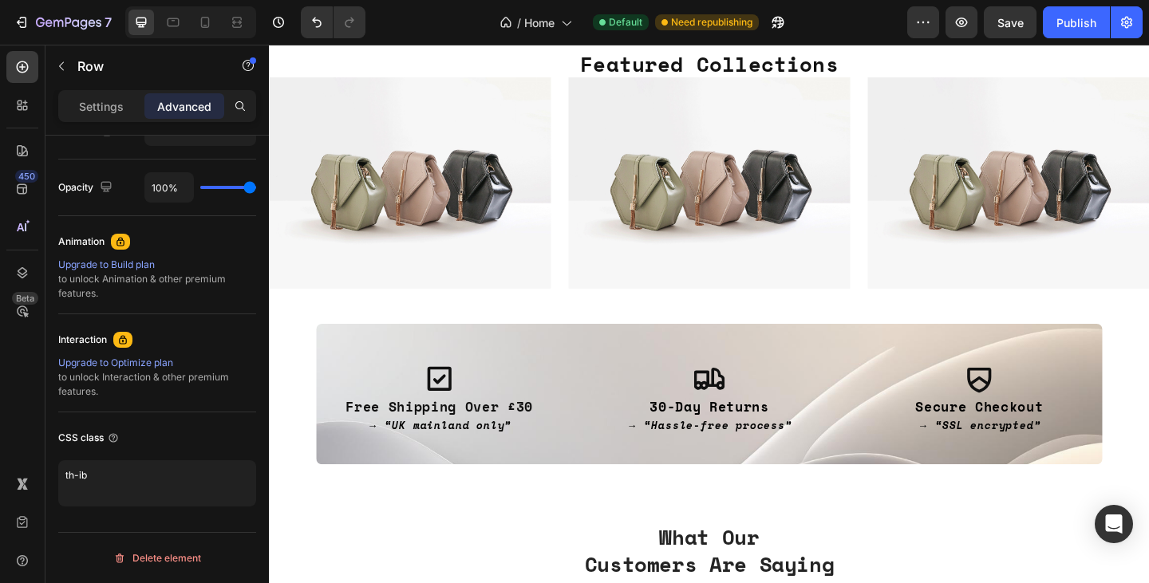
click at [1148, 404] on section "Icon Free Shipping Over £30 → “UK mainland only” Text Block Icon 30-Day Returns…" at bounding box center [747, 425] width 957 height 153
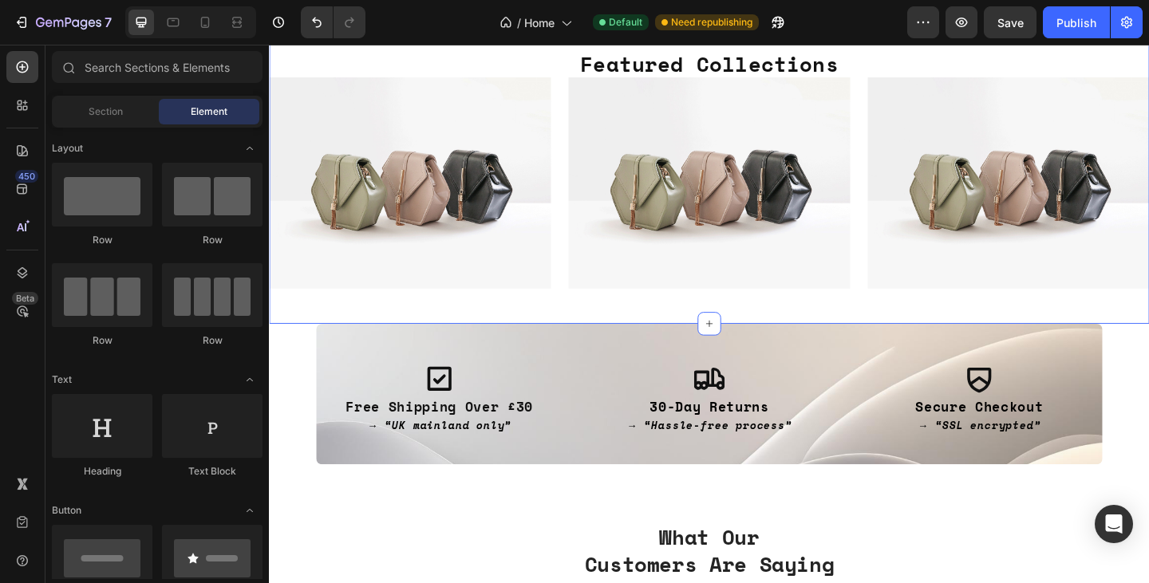
click at [329, 319] on div "Featured Collections Heading Image Image Image Row Section 3 You can create reu…" at bounding box center [747, 181] width 957 height 337
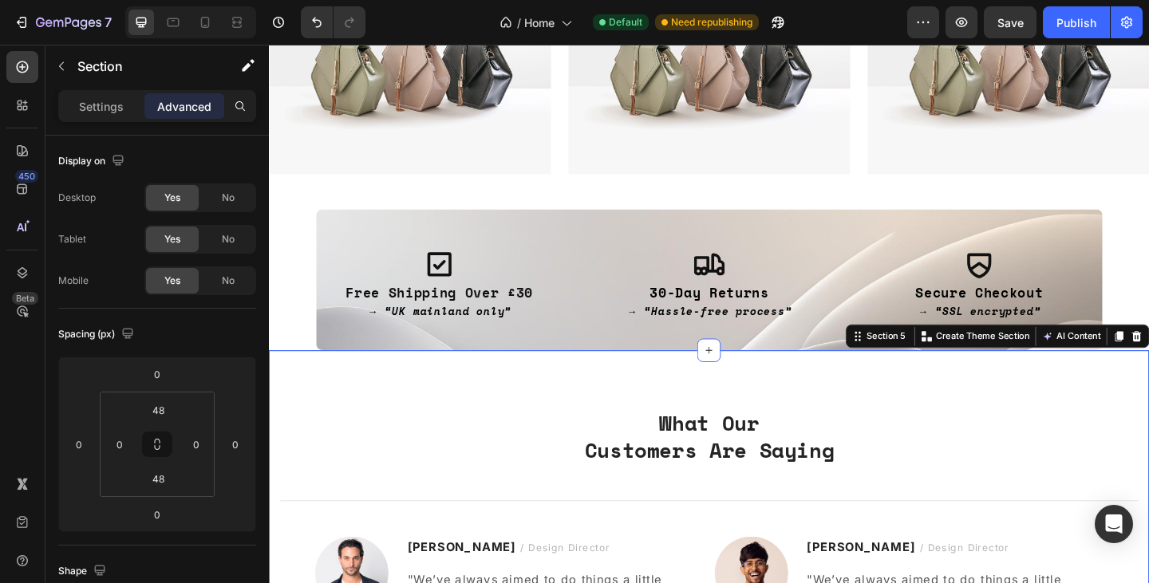
scroll to position [614, 0]
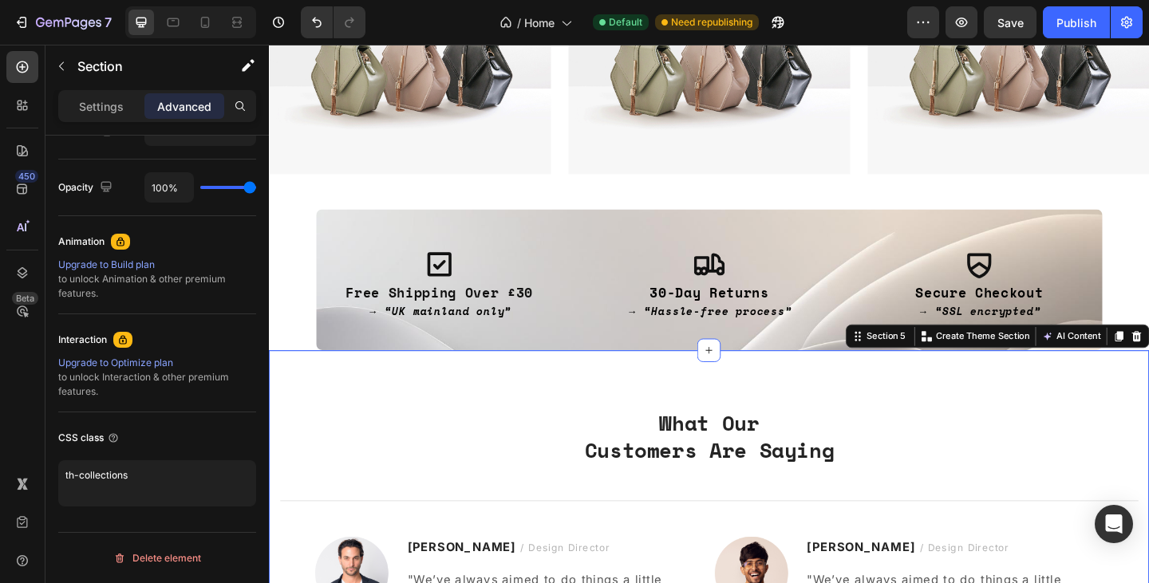
click at [515, 408] on div "What Our Customers Are Saying Heading Title Line Image [PERSON_NAME] / Design D…" at bounding box center [747, 590] width 957 height 427
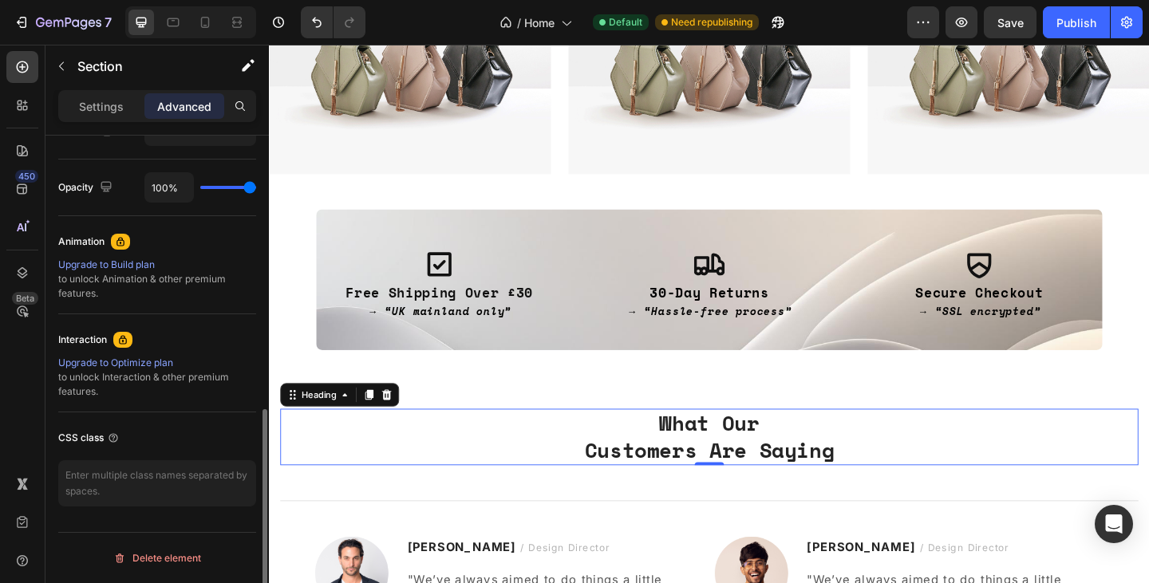
click at [507, 448] on p "What Our Customers Are Saying" at bounding box center [747, 472] width 930 height 58
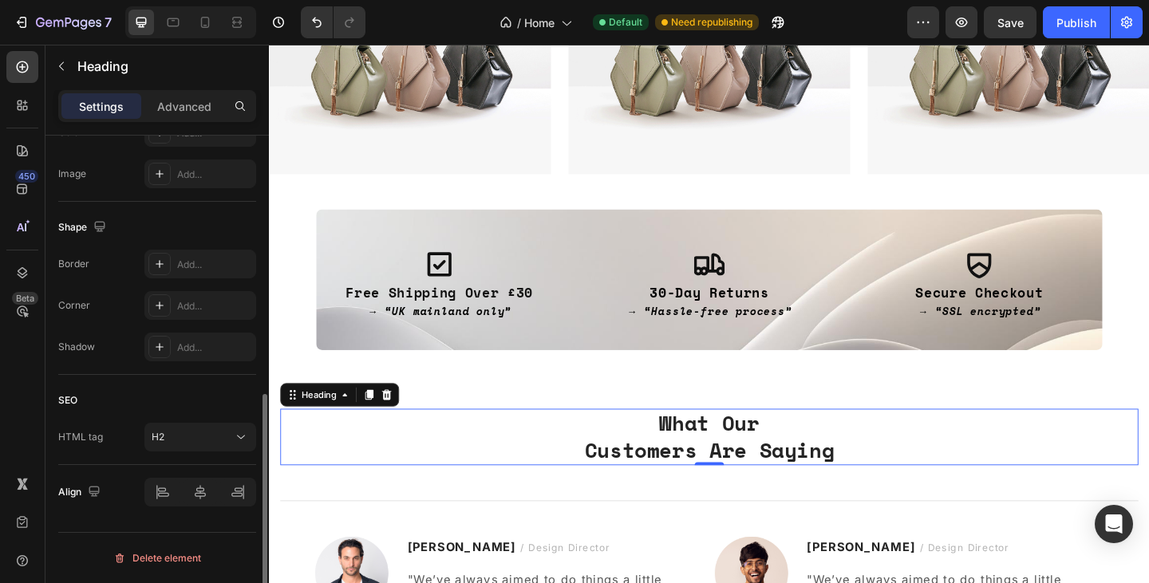
scroll to position [0, 0]
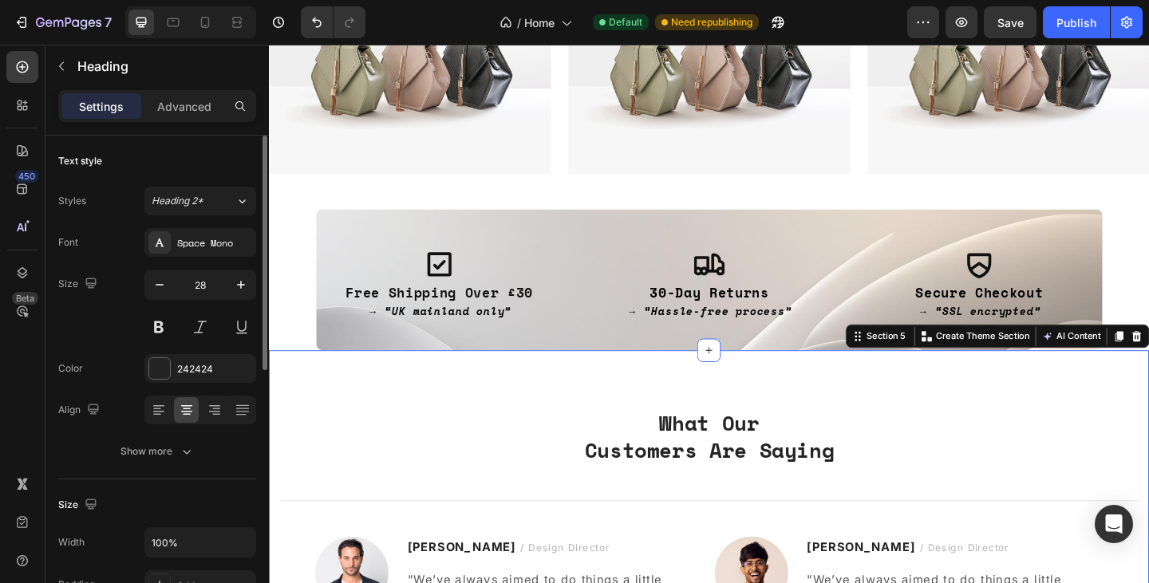
click at [491, 396] on div "What Our Customers Are Saying Heading Title Line Image [PERSON_NAME] / Design D…" at bounding box center [747, 590] width 957 height 427
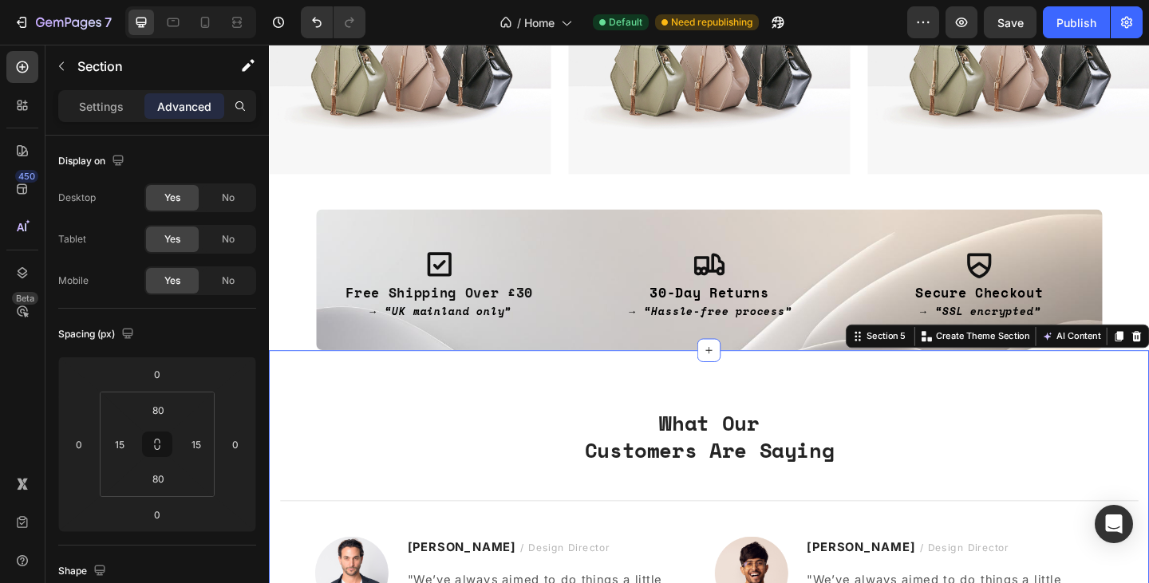
click at [297, 267] on section "Icon Free Shipping Over £30 → “UK mainland only” Text Block Icon 30-Day Returns…" at bounding box center [747, 300] width 957 height 153
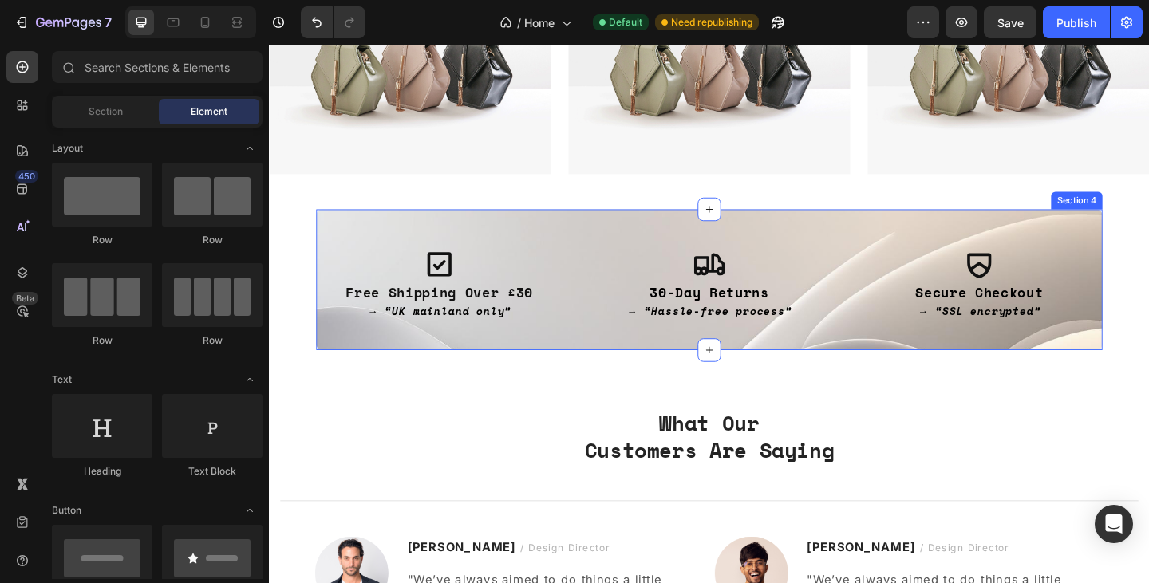
click at [502, 233] on div "Icon Free Shipping Over £30 → “UK mainland only” Text Block Icon 30-Day Returns…" at bounding box center [747, 300] width 855 height 153
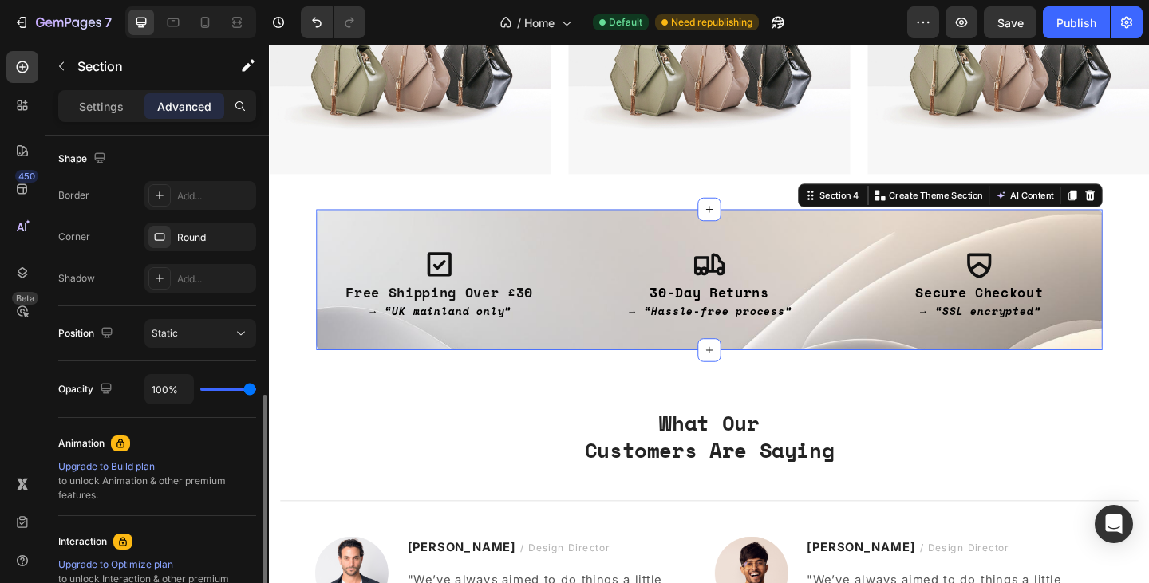
scroll to position [614, 0]
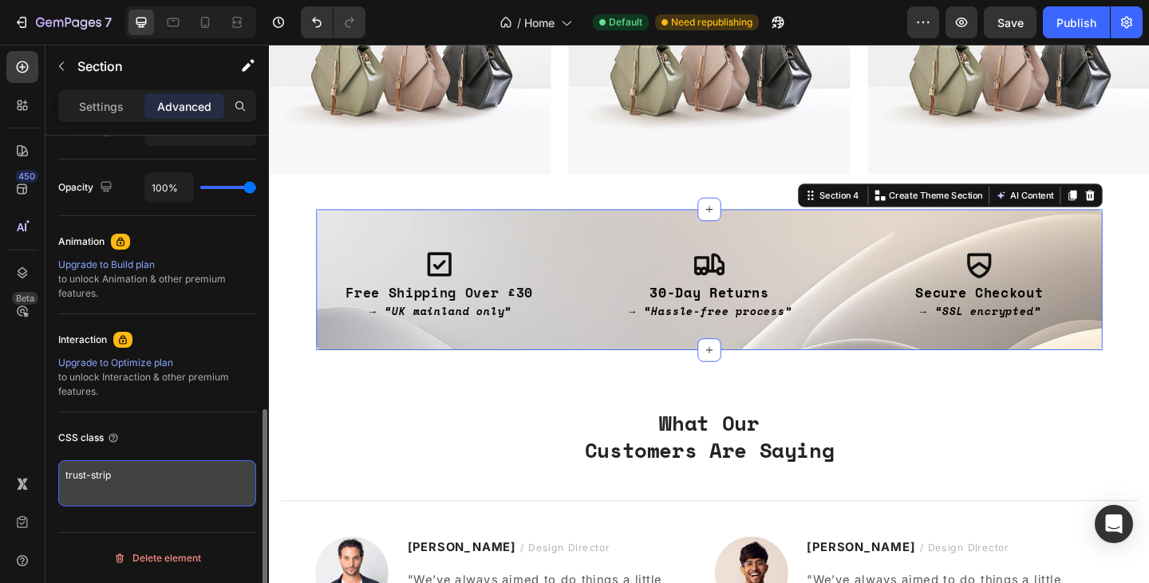
click at [116, 487] on textarea "trust-strip" at bounding box center [157, 483] width 198 height 46
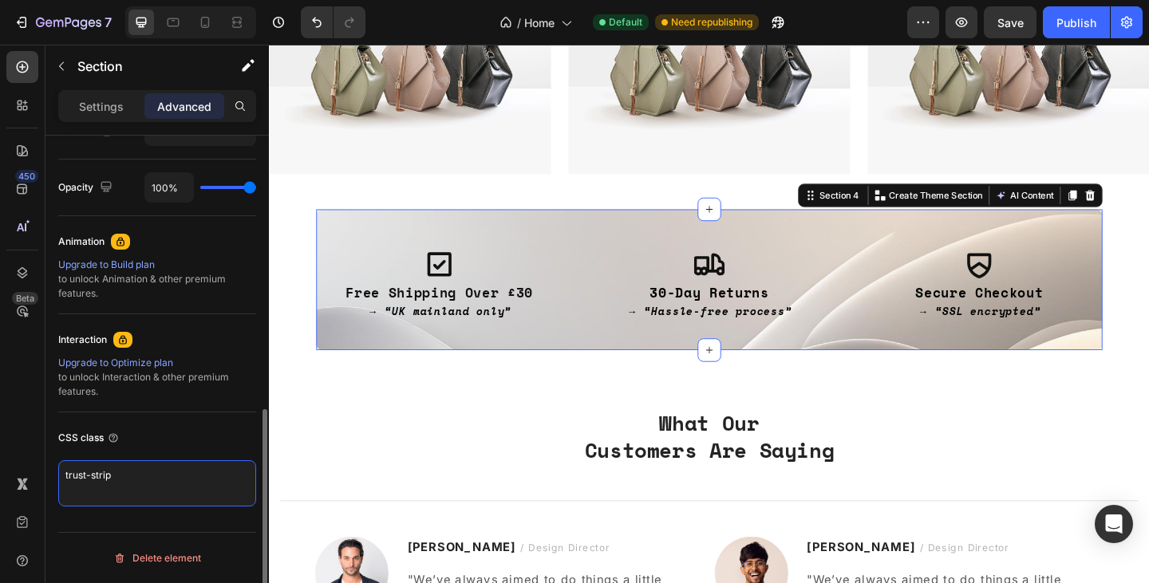
click at [145, 478] on textarea "trust-strip" at bounding box center [157, 483] width 198 height 46
paste textarea "h-trust"
type textarea "th-trust"
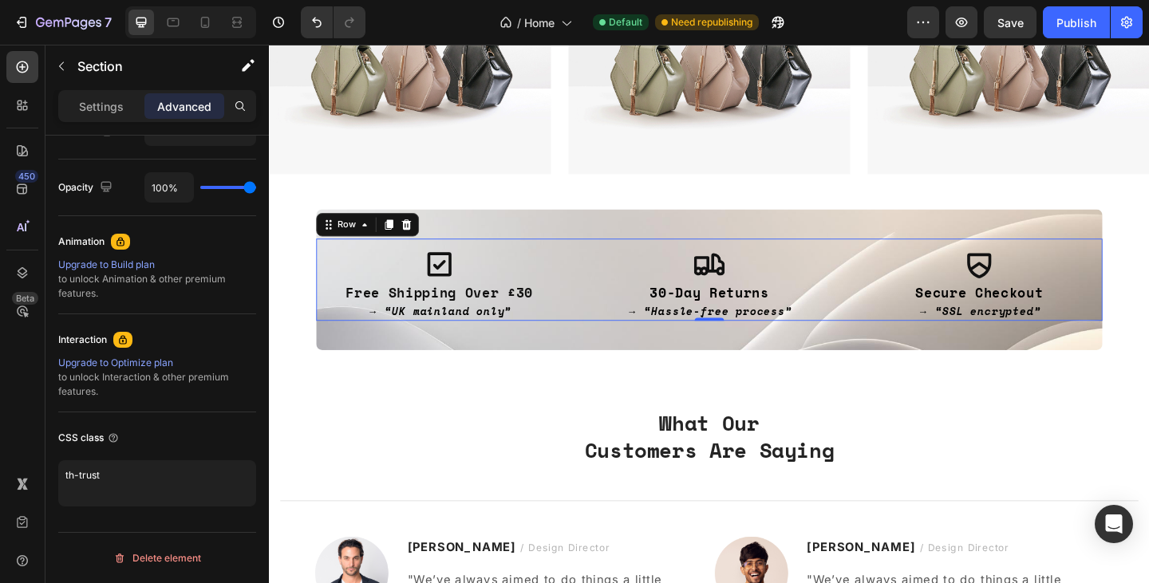
click at [572, 263] on div "Icon Free Shipping Over £30 → “UK mainland only” Text Block" at bounding box center [454, 300] width 268 height 89
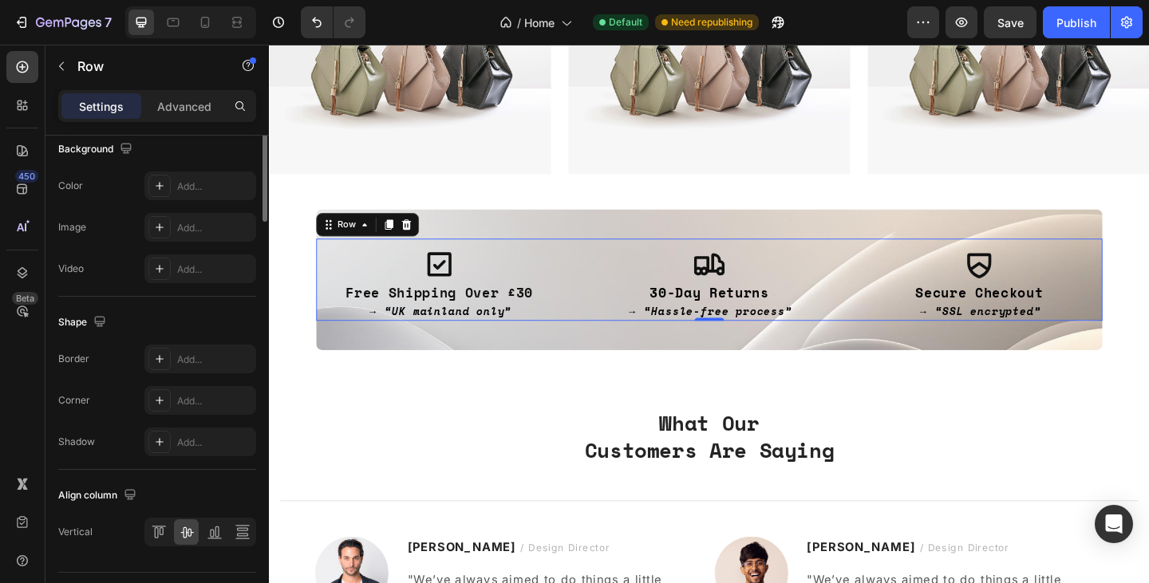
scroll to position [662, 0]
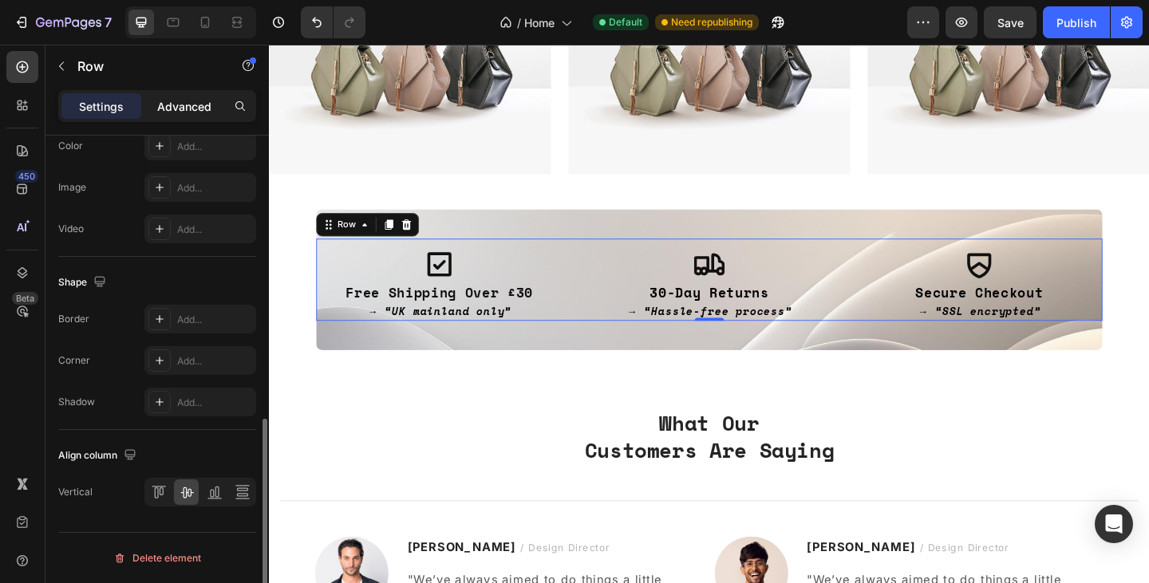
click at [190, 101] on p "Advanced" at bounding box center [184, 106] width 54 height 17
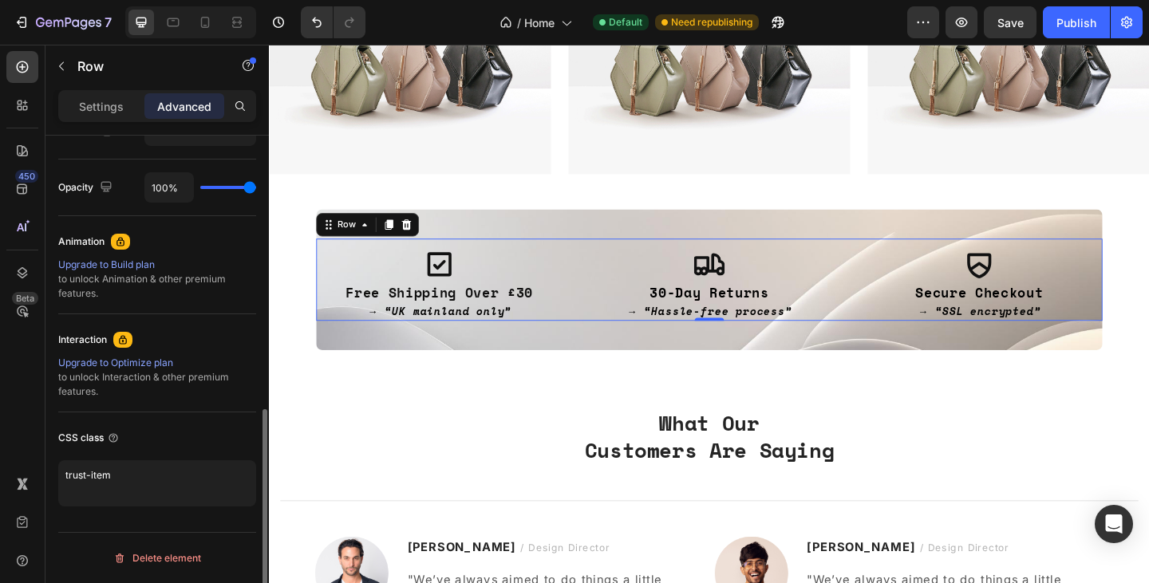
scroll to position [614, 0]
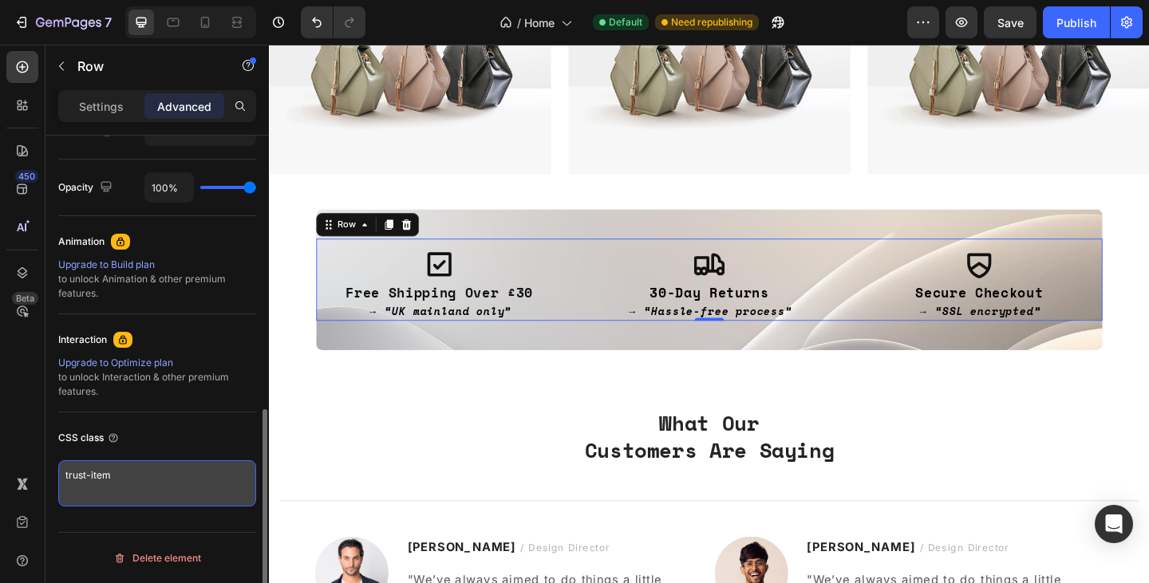
click at [165, 475] on textarea "trust-item" at bounding box center [157, 483] width 198 height 46
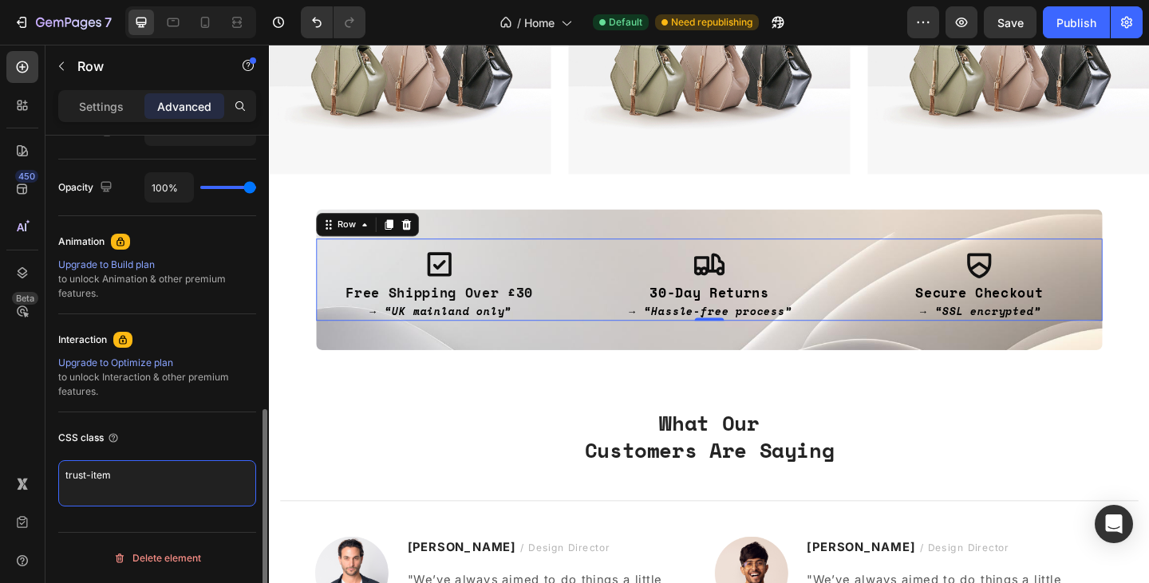
click at [165, 475] on textarea "trust-item" at bounding box center [157, 483] width 198 height 46
paste textarea "th-"
type textarea "th-trust-item"
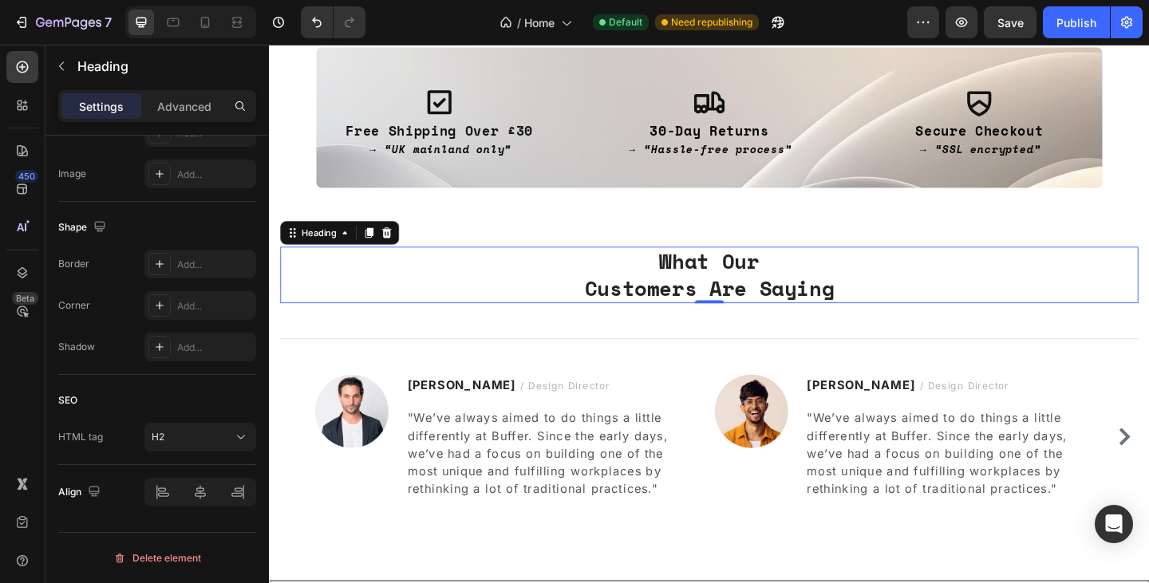
scroll to position [0, 0]
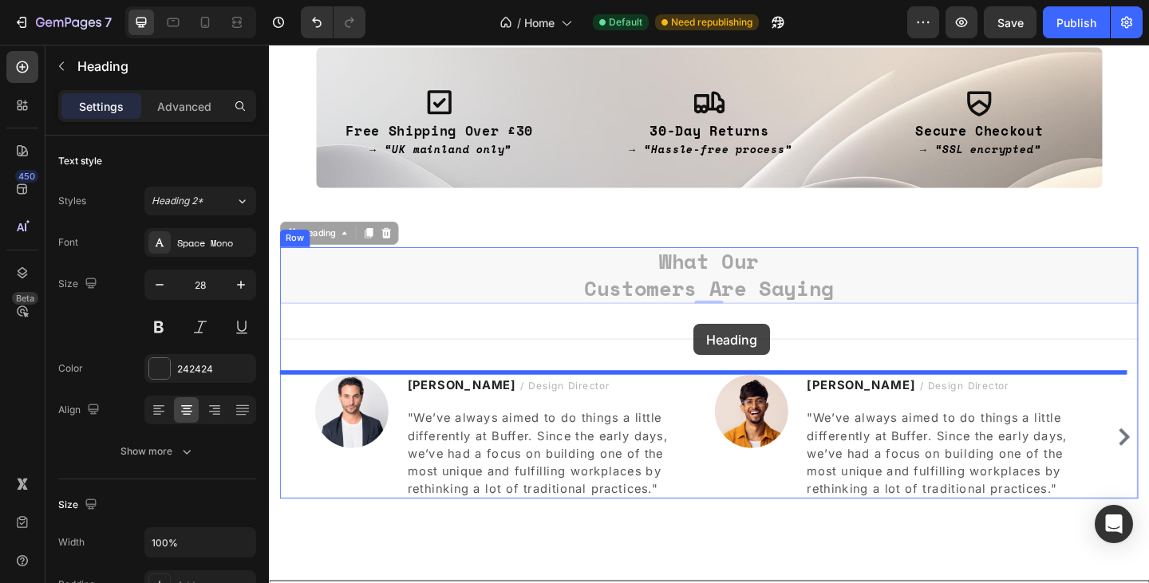
drag, startPoint x: 783, startPoint y: 301, endPoint x: 731, endPoint y: 349, distance: 70.6
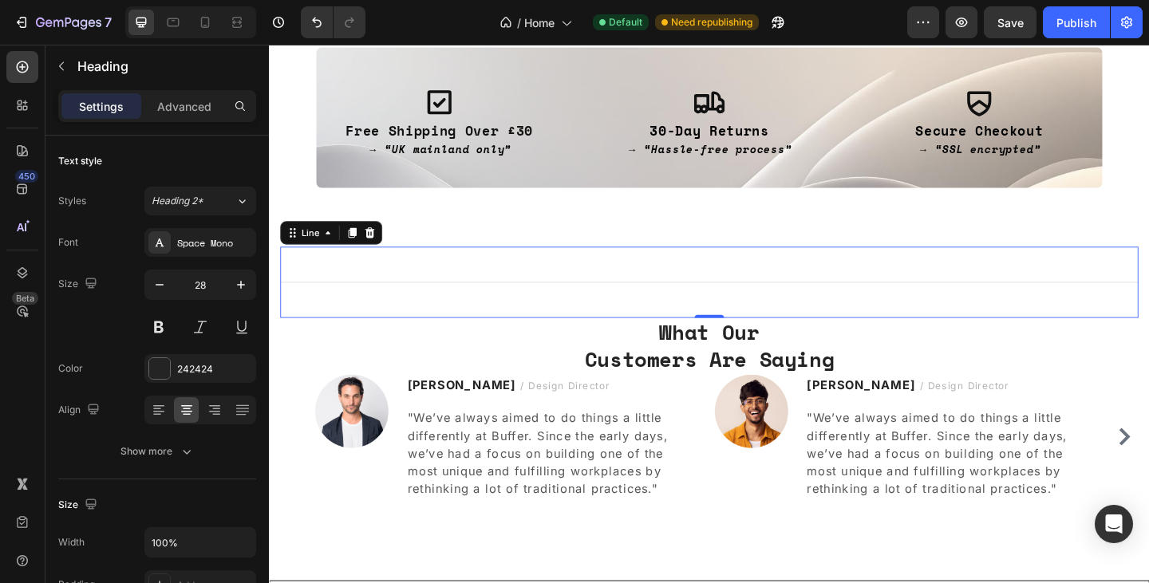
click at [799, 298] on div "Title Line 0" at bounding box center [747, 303] width 933 height 77
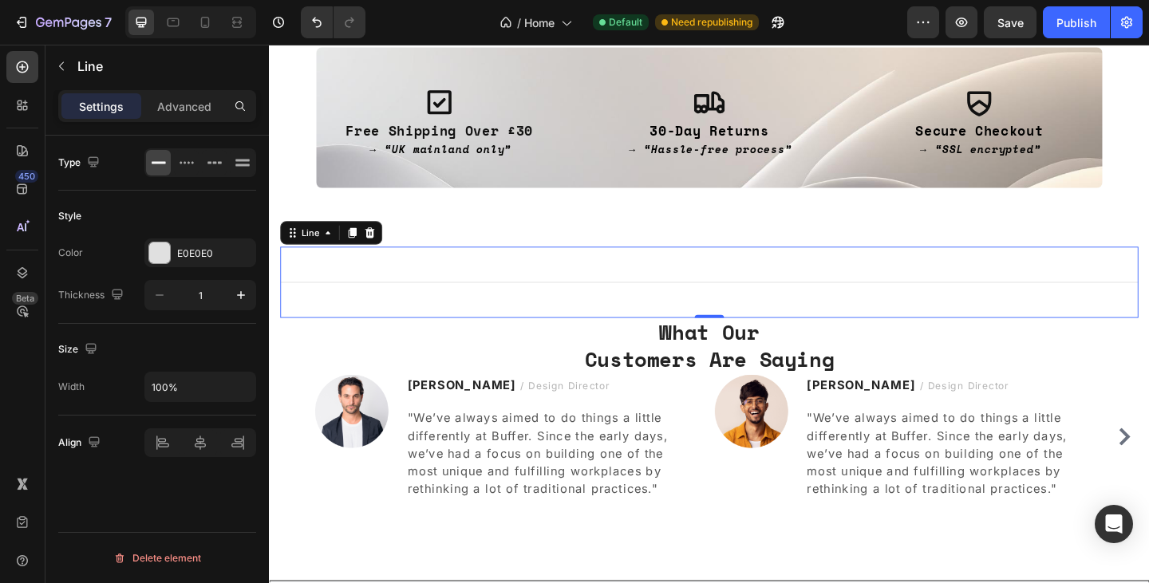
scroll to position [1190, 0]
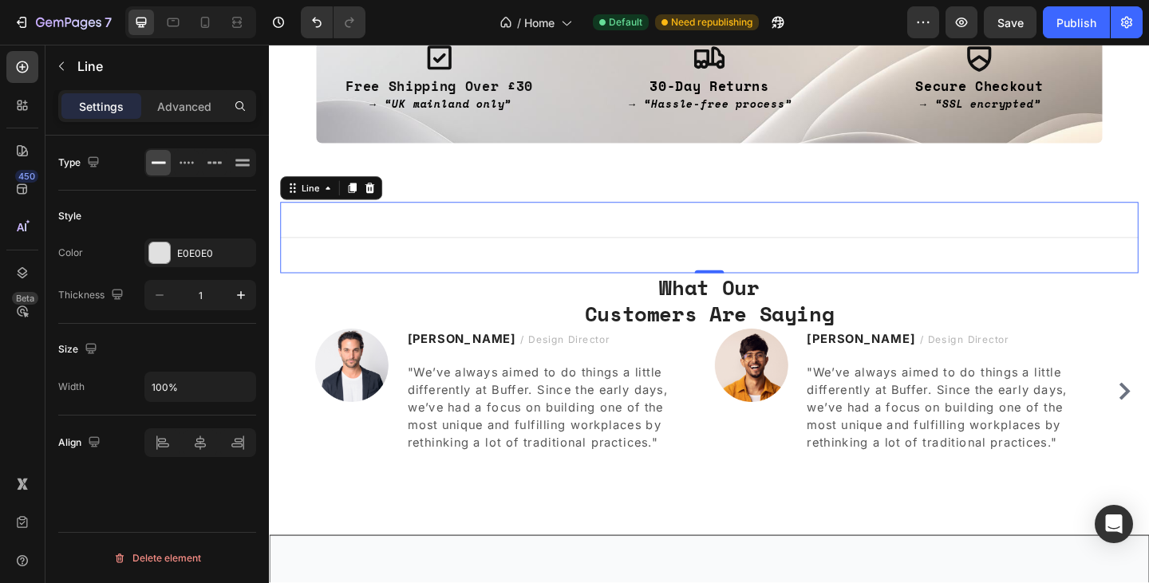
click at [1110, 243] on div "Title Line 0" at bounding box center [747, 254] width 933 height 77
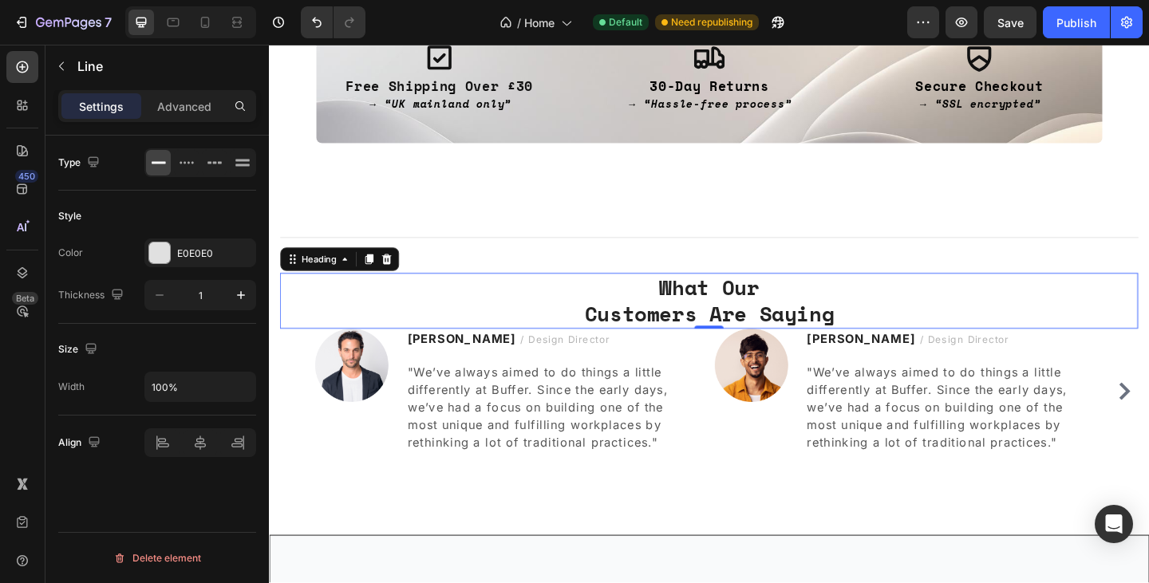
click at [974, 320] on p "What Our Customers Are Saying" at bounding box center [747, 324] width 930 height 58
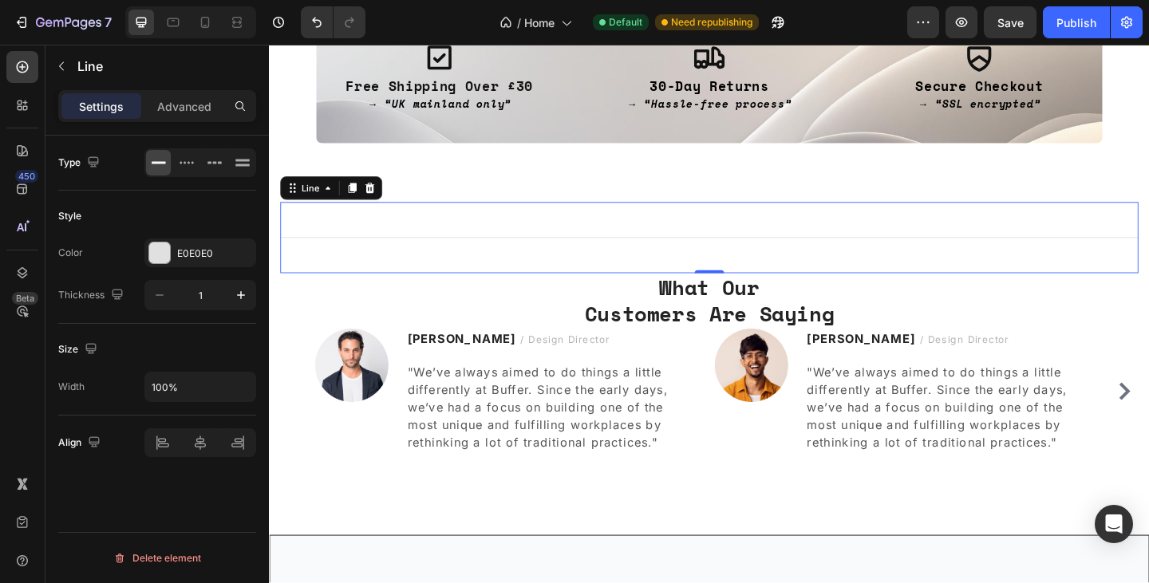
click at [1011, 266] on div "Title Line 0" at bounding box center [747, 254] width 933 height 77
click at [380, 201] on icon at bounding box center [378, 200] width 10 height 11
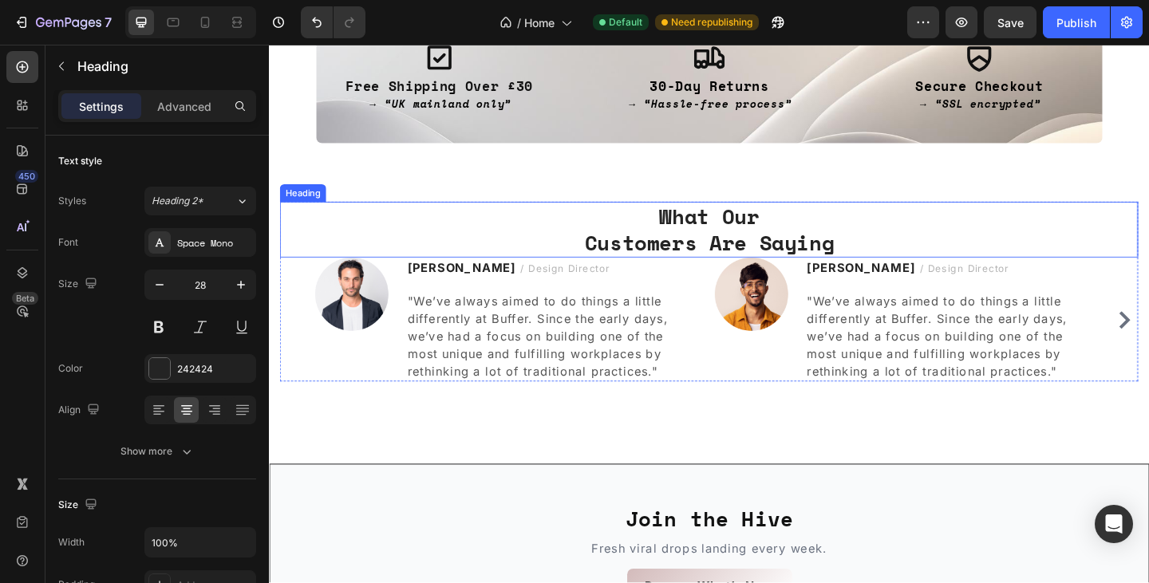
click at [1011, 246] on p "What Our Customers Are Saying" at bounding box center [747, 247] width 930 height 58
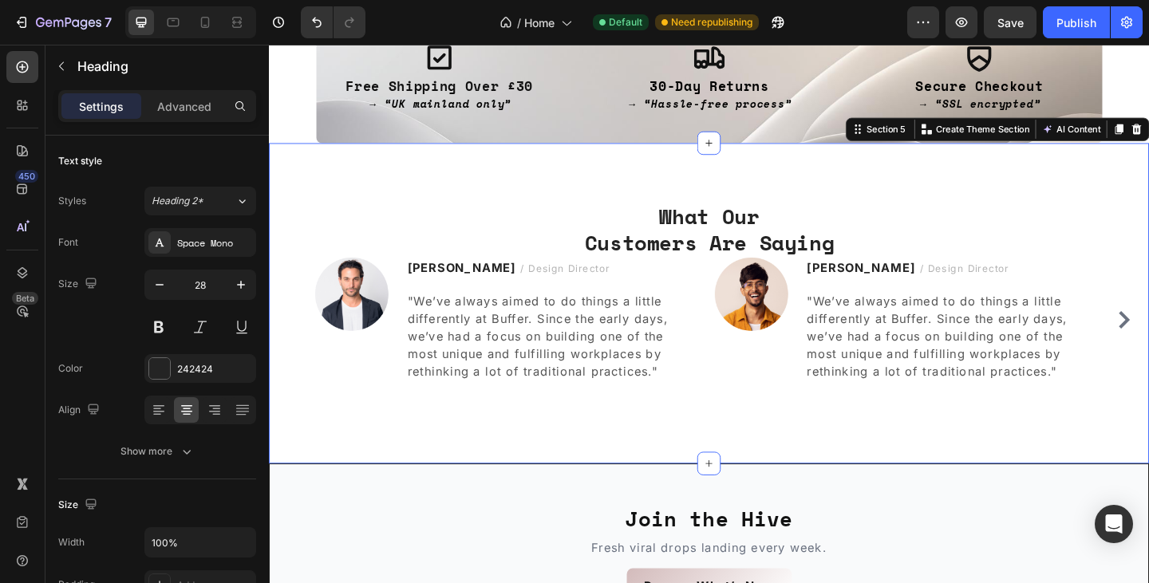
click at [1132, 187] on div "What Our Customers Are Saying Heading Image [PERSON_NAME] / Design Director Tex…" at bounding box center [747, 326] width 957 height 349
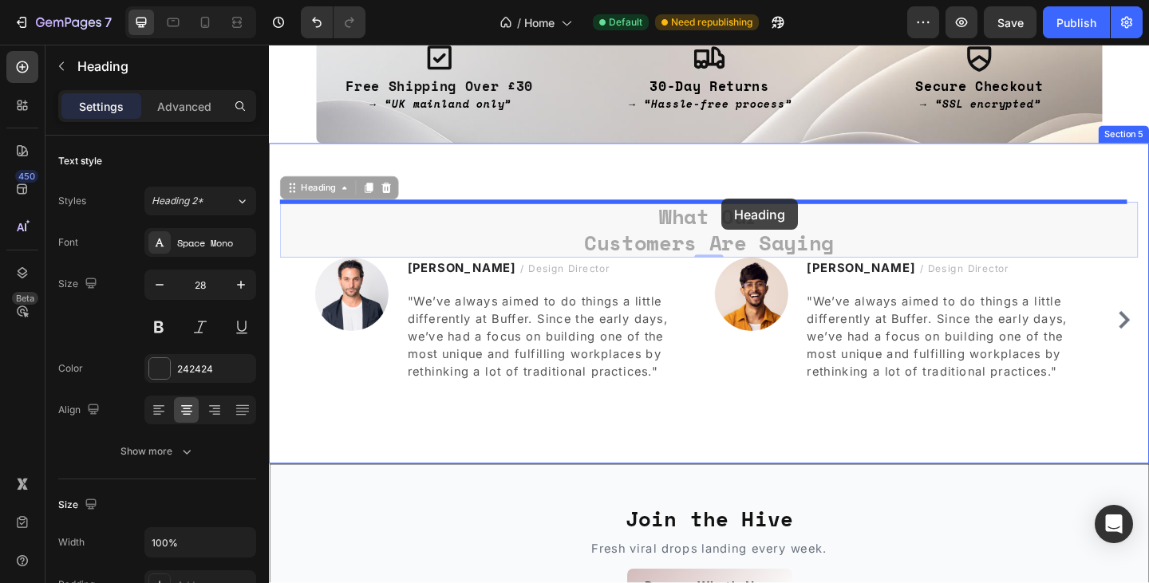
drag, startPoint x: 792, startPoint y: 241, endPoint x: 761, endPoint y: 211, distance: 42.9
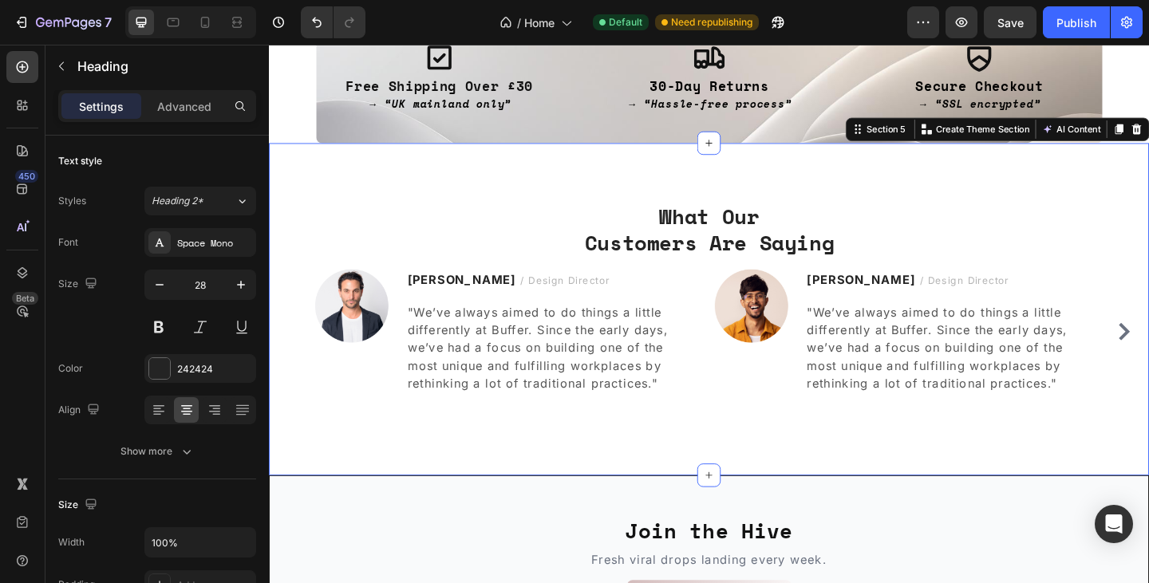
click at [853, 191] on div "What Our Customers Are Saying Heading Image [PERSON_NAME] / Design Director Tex…" at bounding box center [747, 333] width 957 height 362
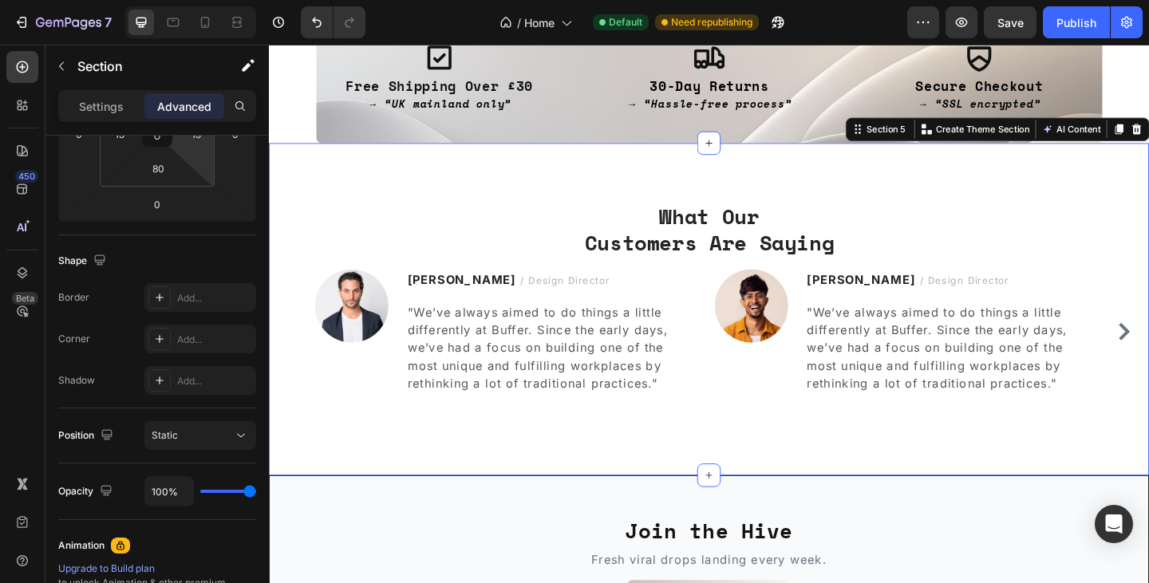
scroll to position [614, 0]
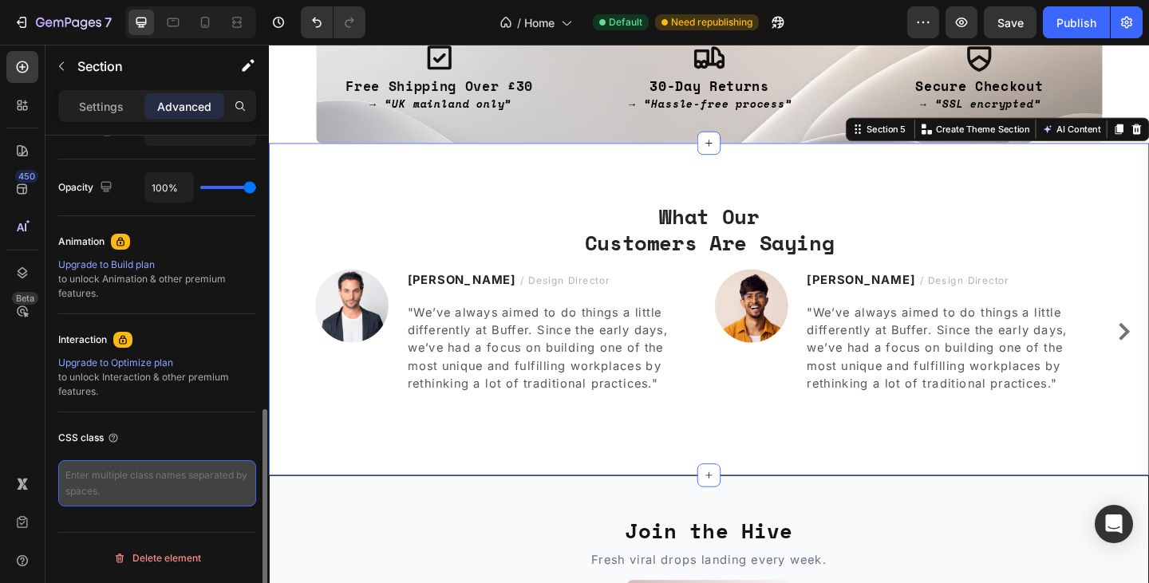
click at [148, 472] on textarea at bounding box center [157, 483] width 198 height 46
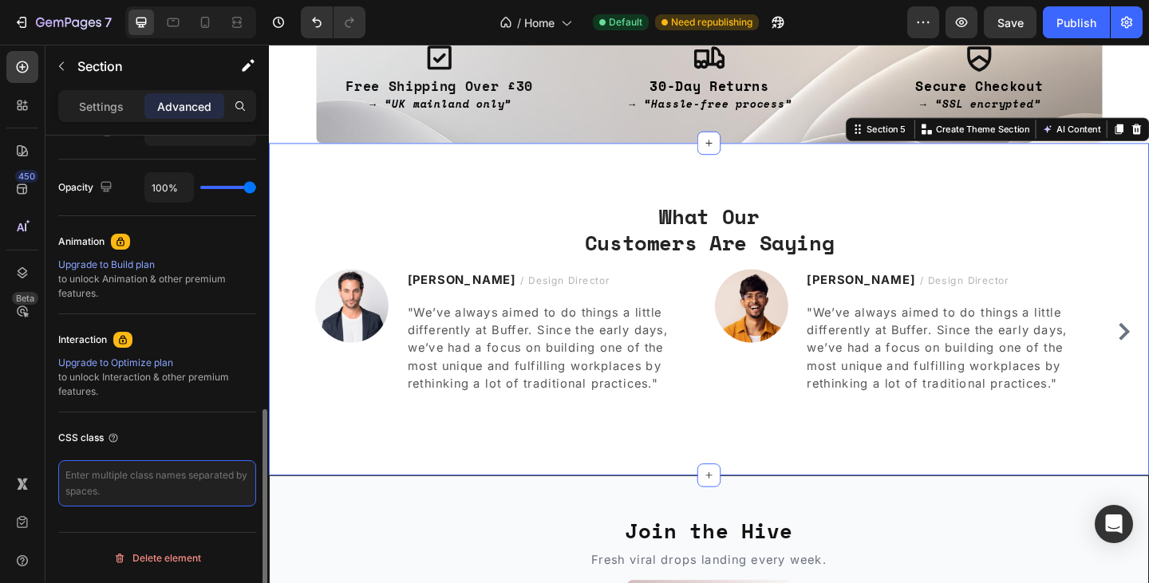
paste textarea "th-testi"
type textarea "th-testi"
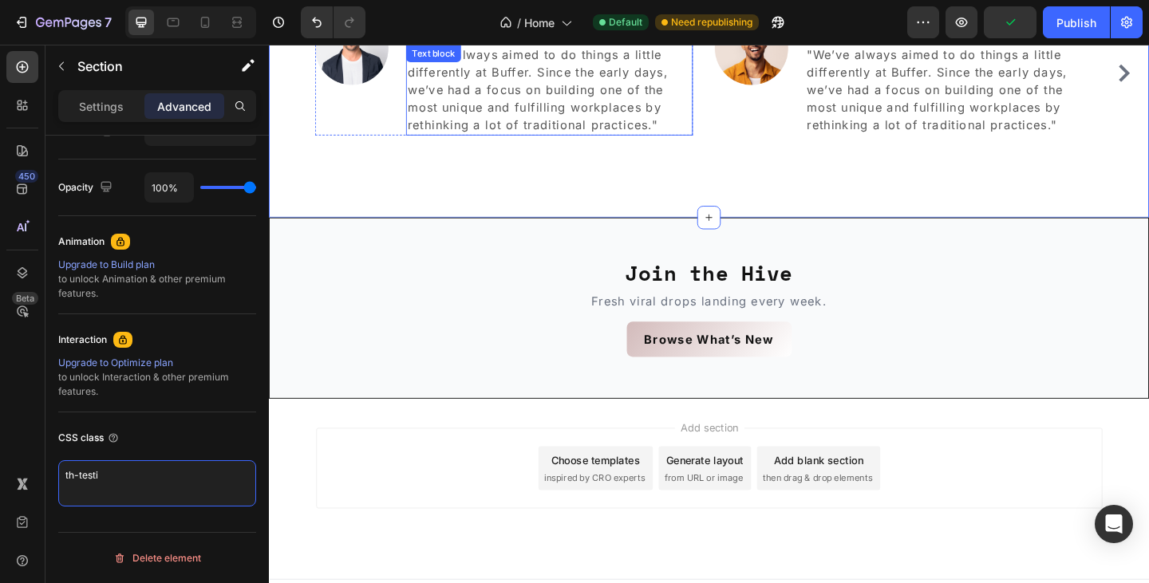
scroll to position [1473, 0]
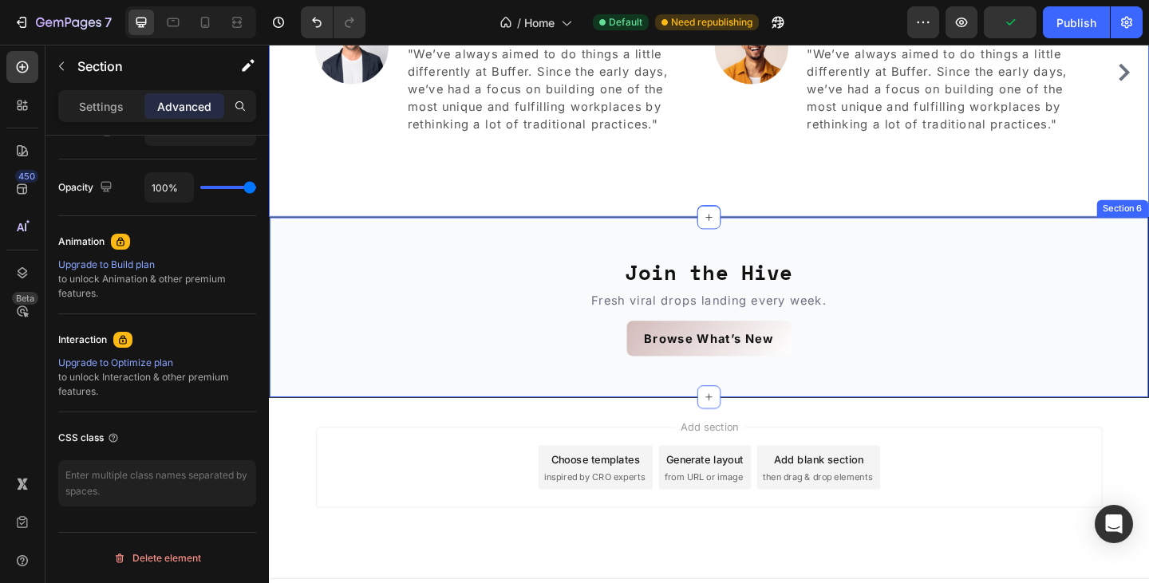
click at [931, 274] on div "Join the Hive Heading Fresh viral drops landing every week. Text Block Browse W…" at bounding box center [747, 331] width 957 height 198
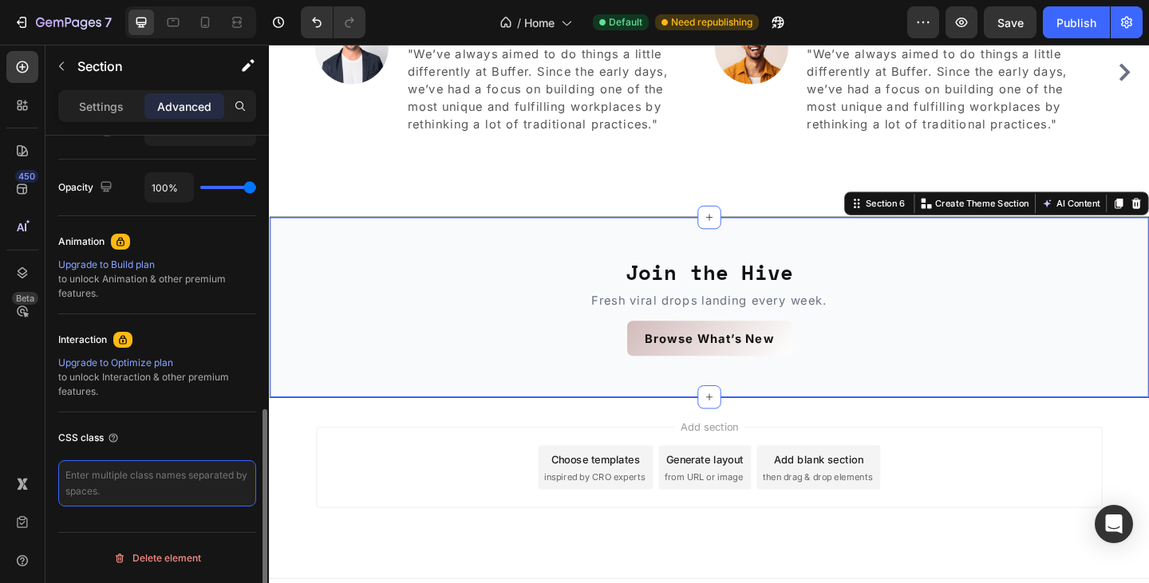
click at [112, 485] on textarea at bounding box center [157, 483] width 198 height 46
paste textarea "th-cta"
type textarea "th-cta"
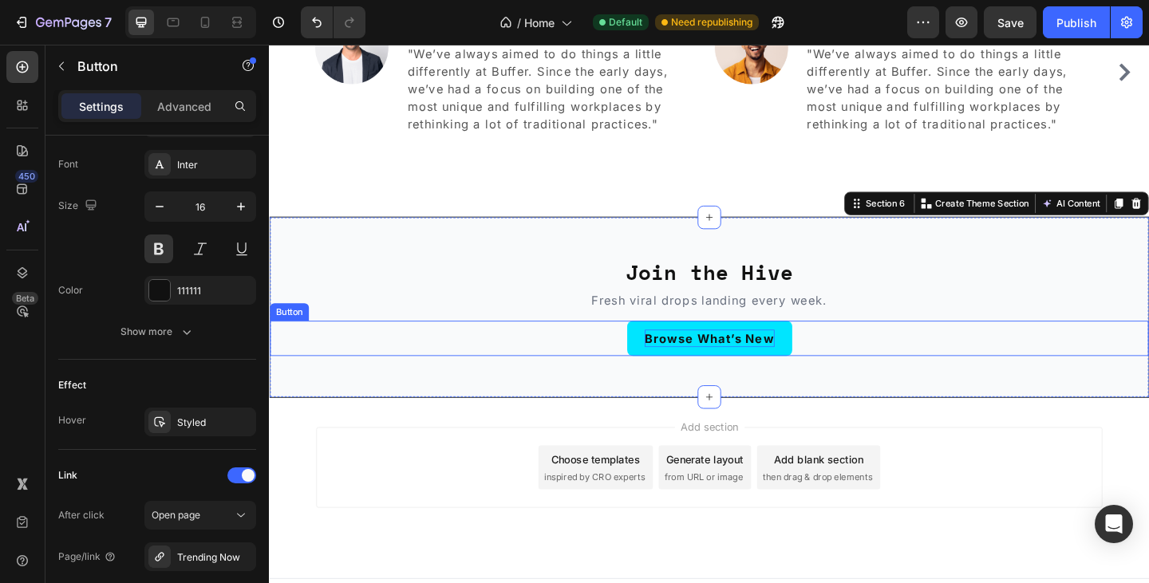
click at [763, 356] on p "Browse What’s New" at bounding box center [747, 364] width 141 height 19
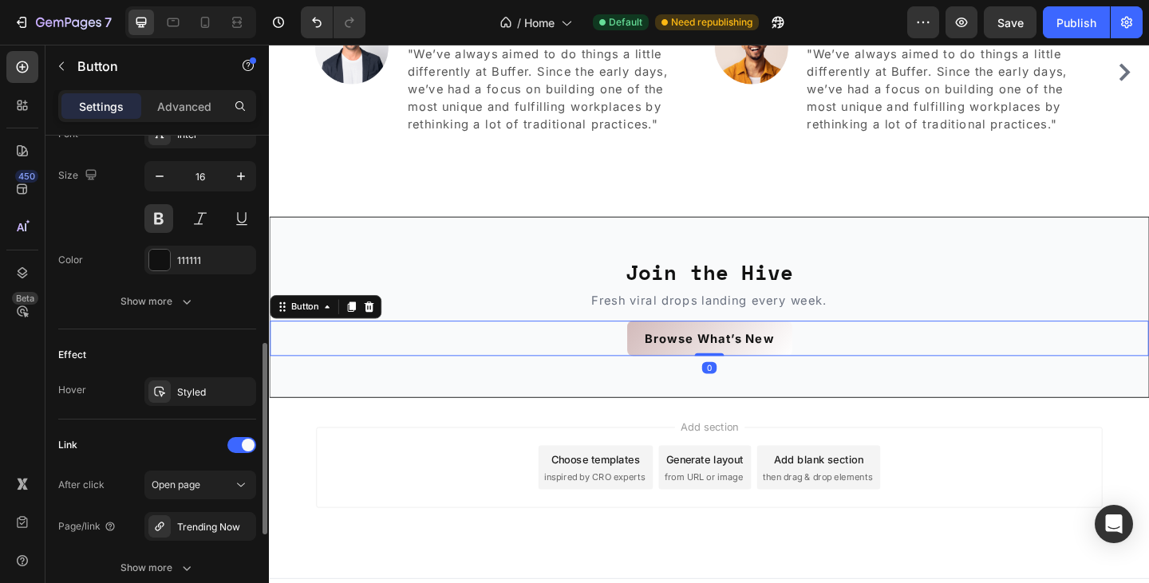
scroll to position [775, 0]
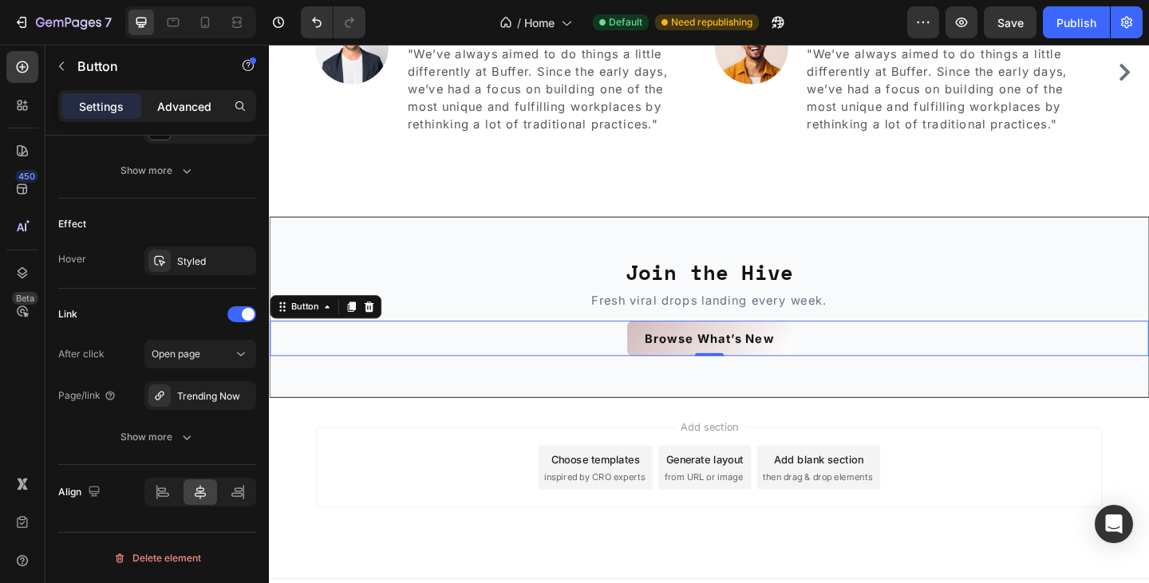
click at [186, 101] on p "Advanced" at bounding box center [184, 106] width 54 height 17
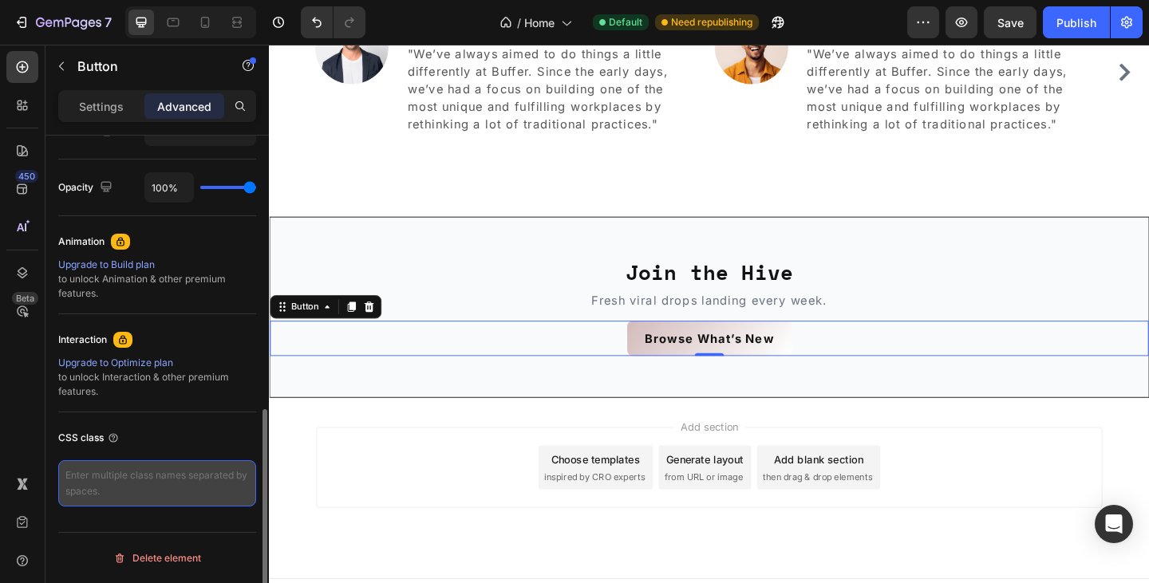
click at [155, 483] on textarea at bounding box center [157, 483] width 198 height 46
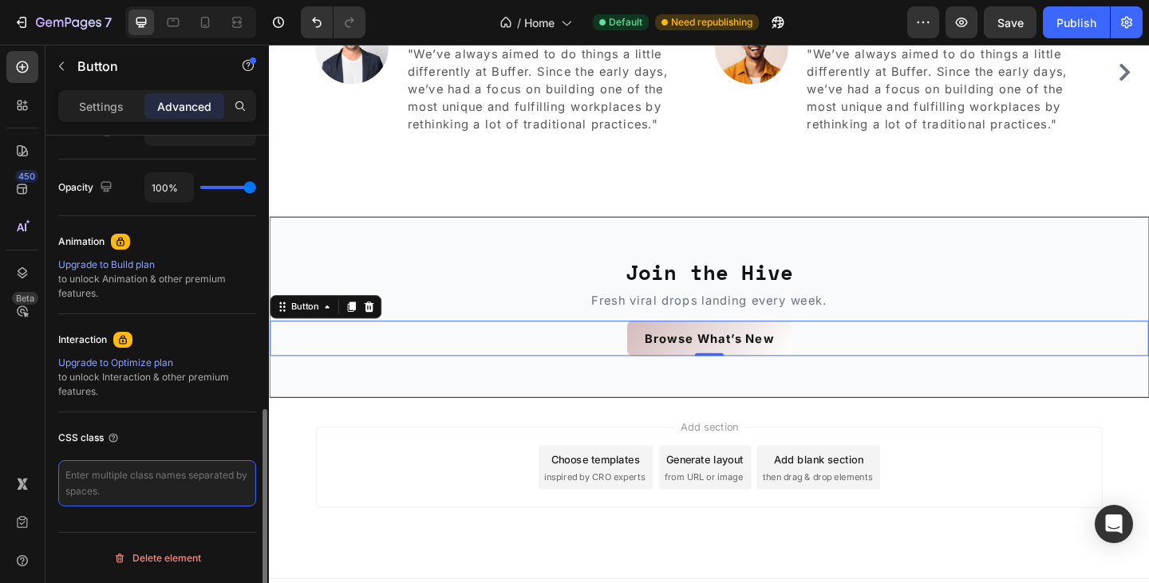
paste textarea "th-btn"
type textarea "th-btn"
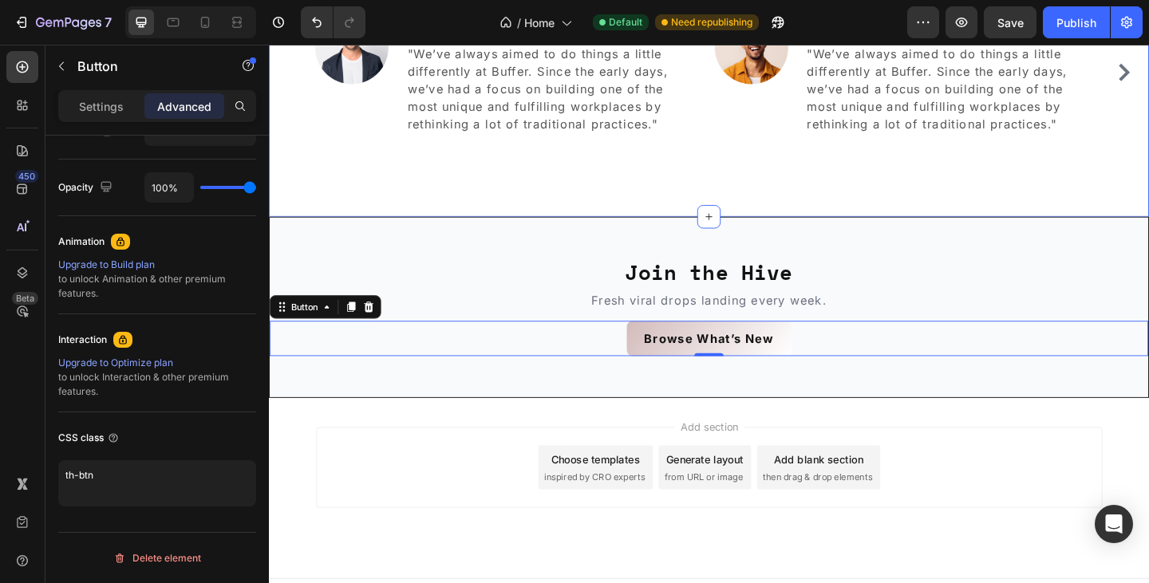
click at [442, 162] on div "What Our Customers Are Saying Heading Image [PERSON_NAME] / Design Director Tex…" at bounding box center [747, 51] width 933 height 235
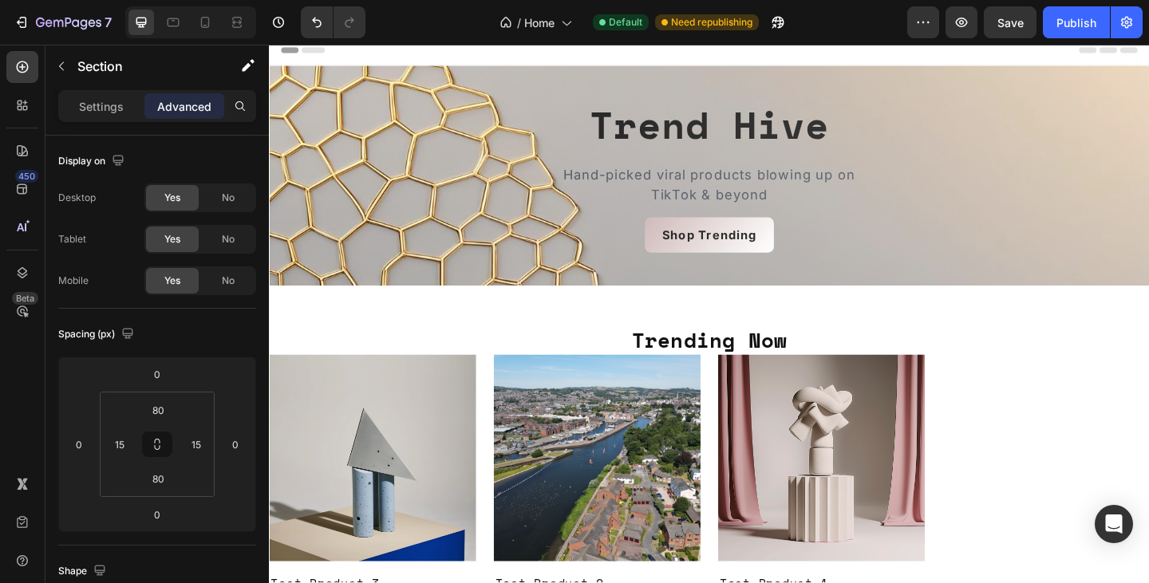
scroll to position [0, 0]
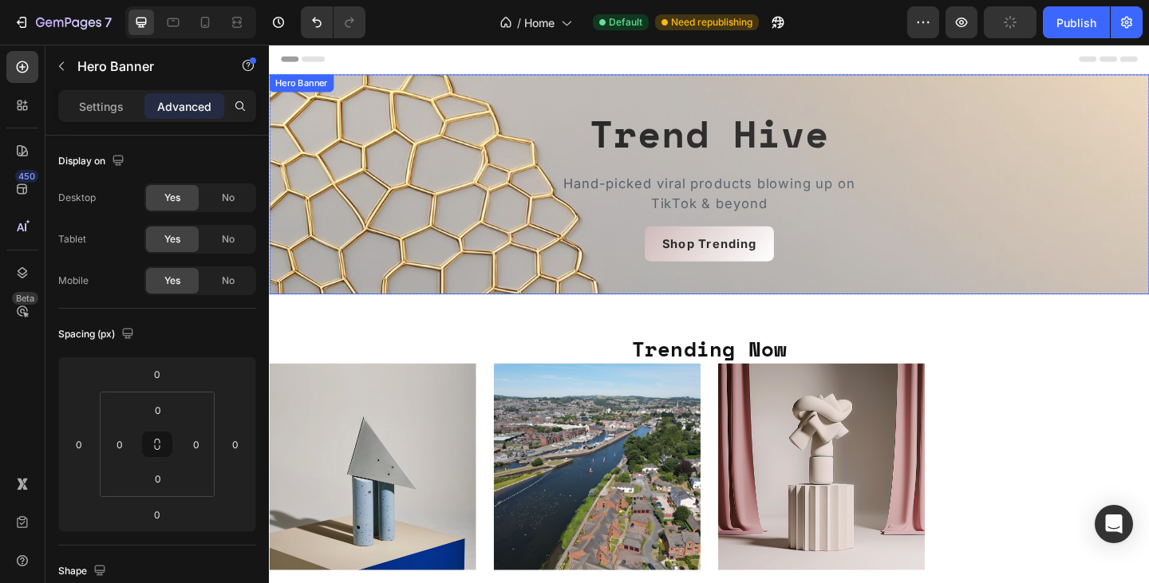
click at [1113, 99] on div "Trend Hive Heading Hand-picked viral products blowing up on TikTok & beyond Tex…" at bounding box center [747, 197] width 957 height 282
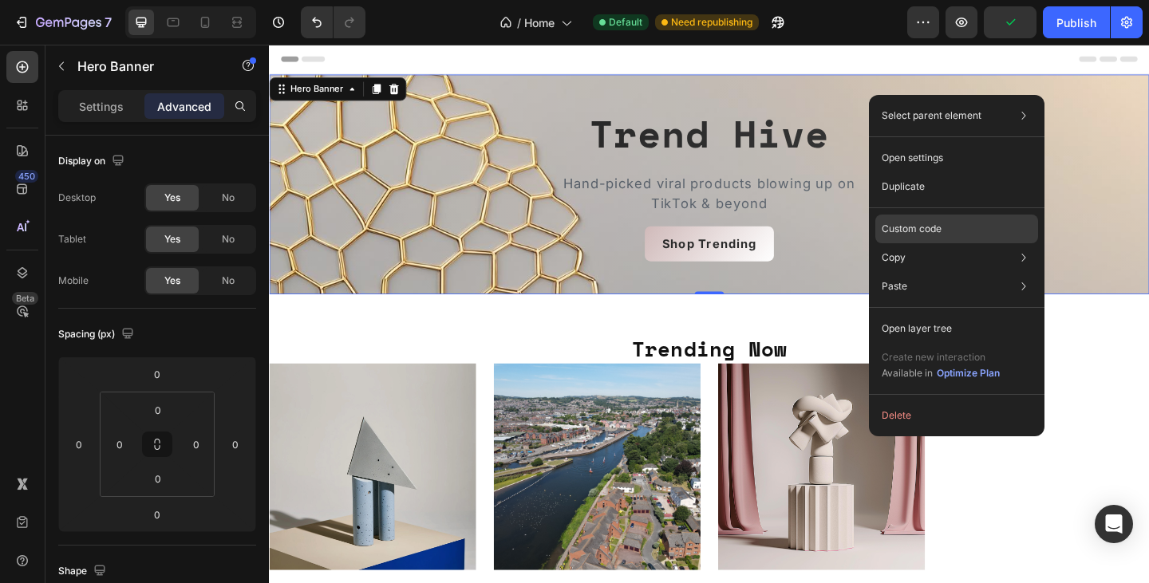
click at [963, 272] on div "Custom code" at bounding box center [956, 286] width 163 height 29
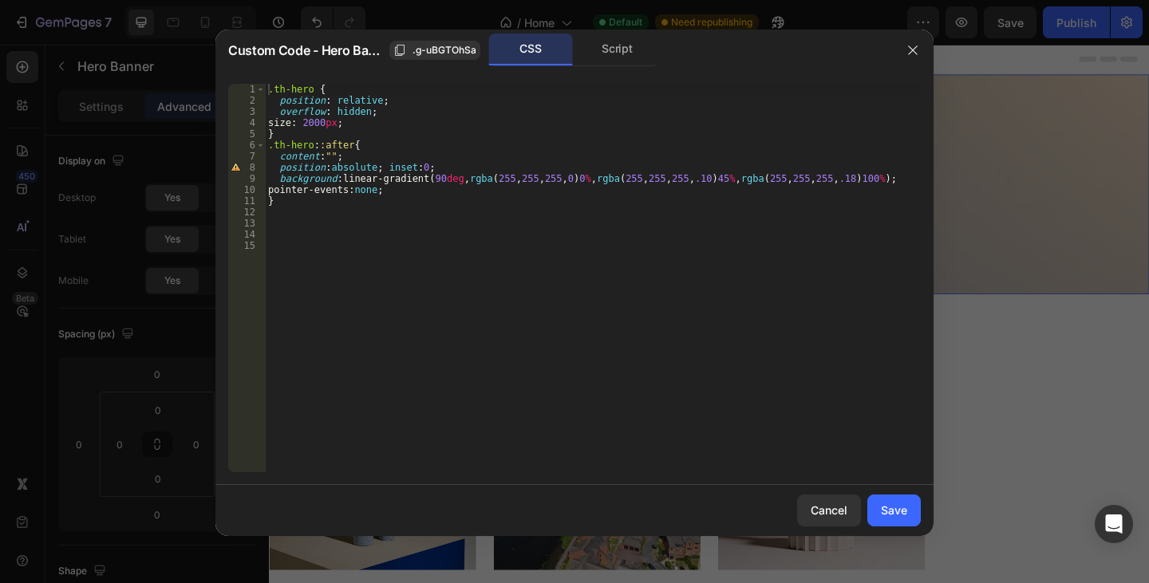
type textarea "}"
click at [642, 203] on div ".th-hero { position : relative ; overflow : hidden ; size : 2000 px ; } .th-her…" at bounding box center [593, 289] width 656 height 411
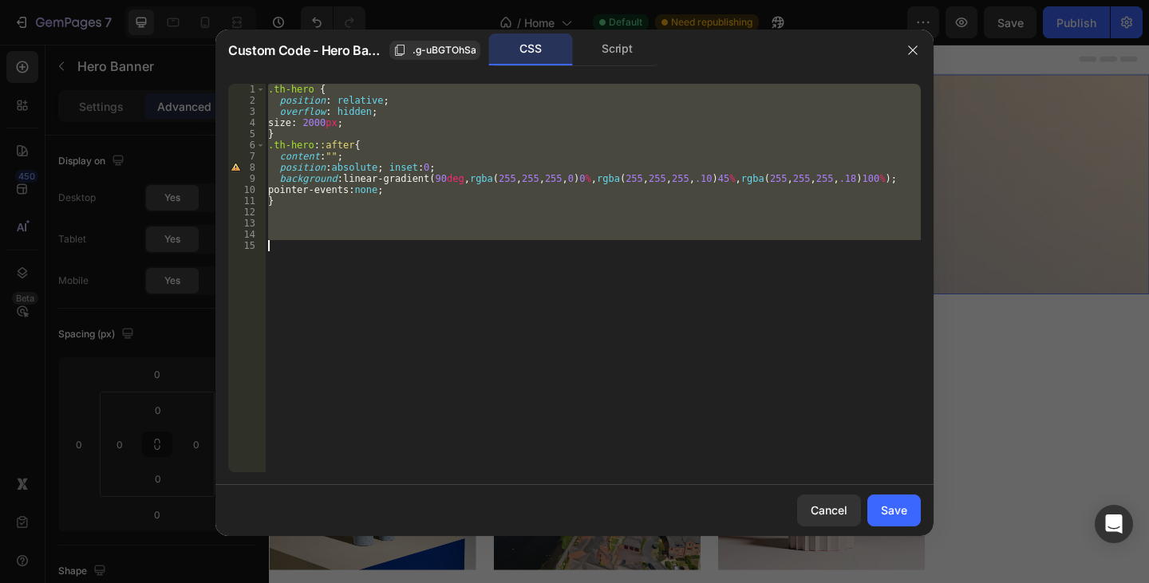
paste textarea
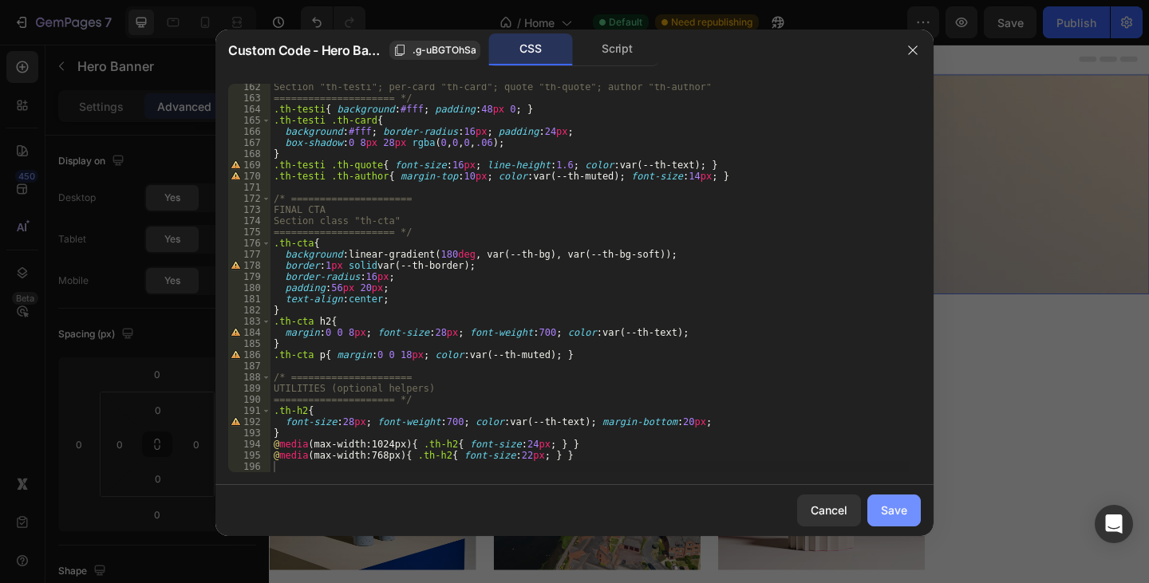
click at [894, 503] on div "Save" at bounding box center [894, 510] width 26 height 17
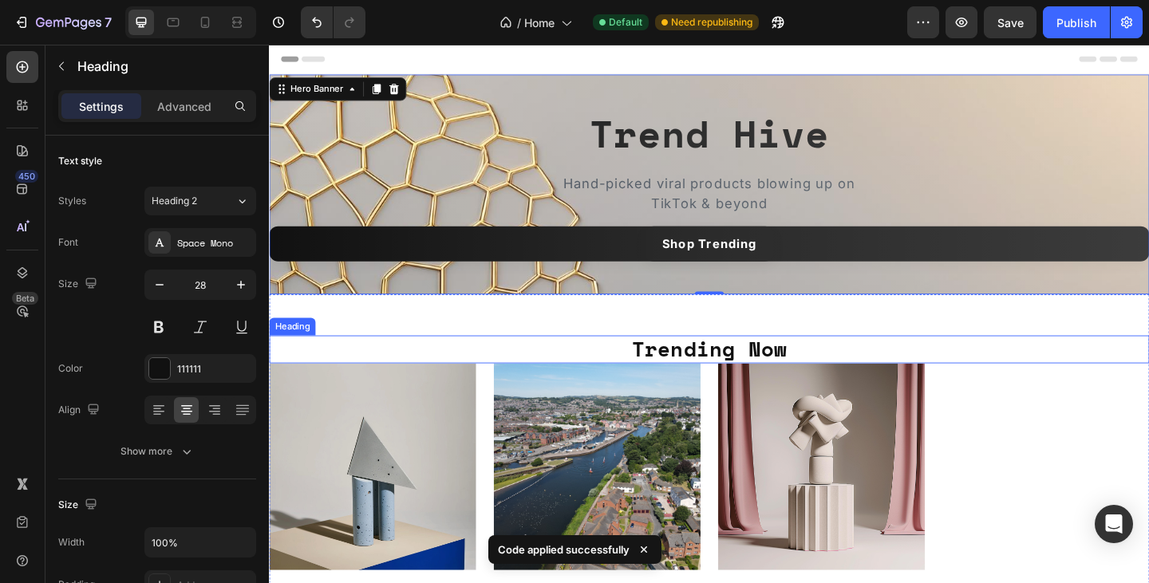
click at [1117, 384] on h2 "Trending Now" at bounding box center [747, 376] width 957 height 30
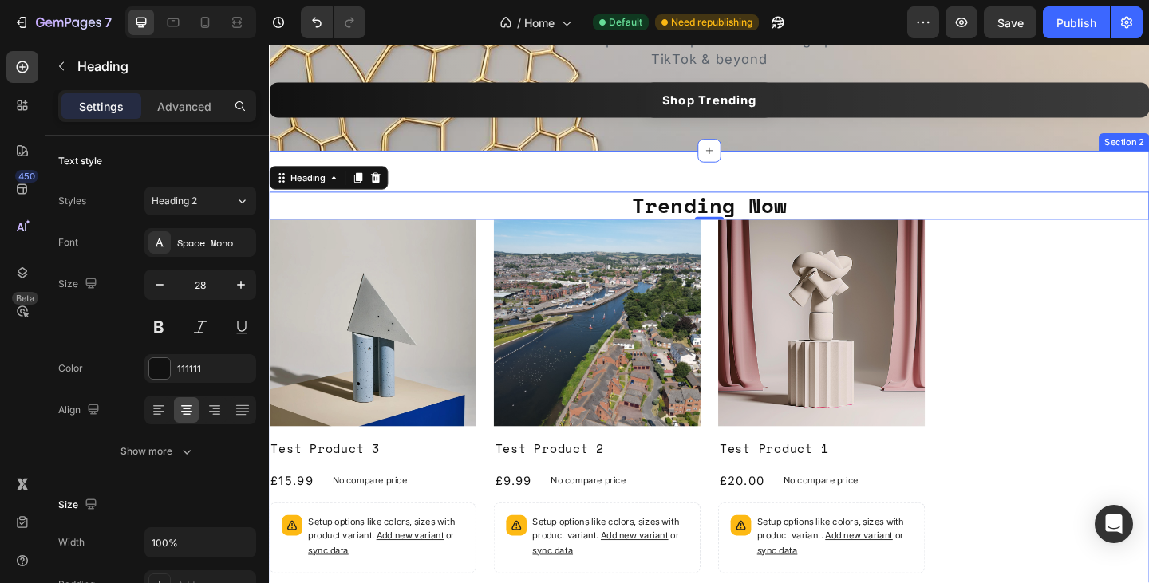
scroll to position [150, 0]
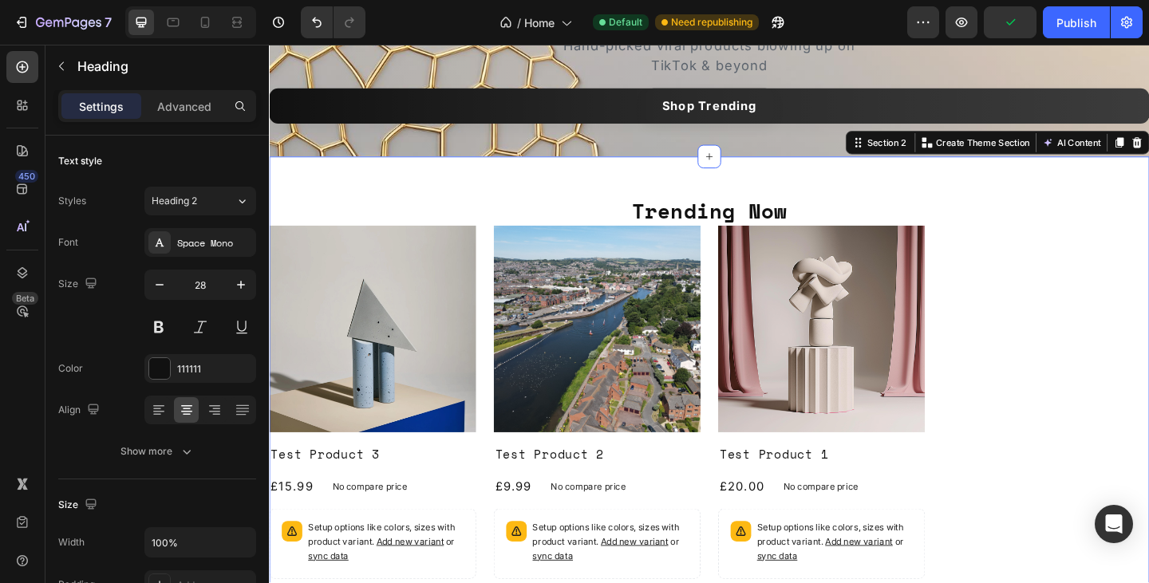
click at [1043, 187] on div "Trending Now Heading Product Images Test Product 3 Product Title £15.99 Product…" at bounding box center [747, 438] width 957 height 542
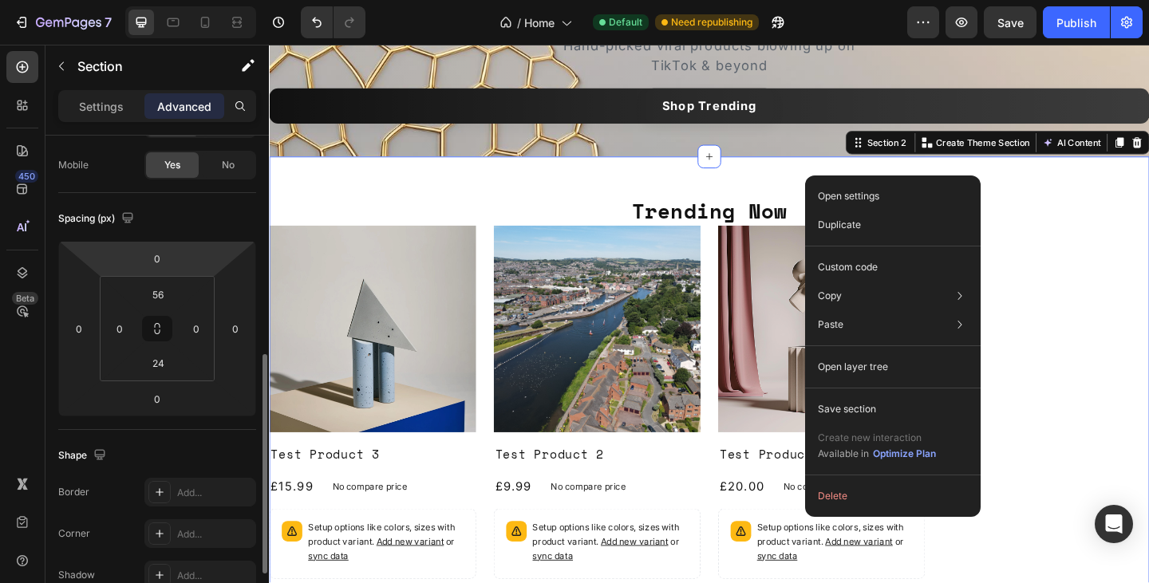
scroll to position [111, 0]
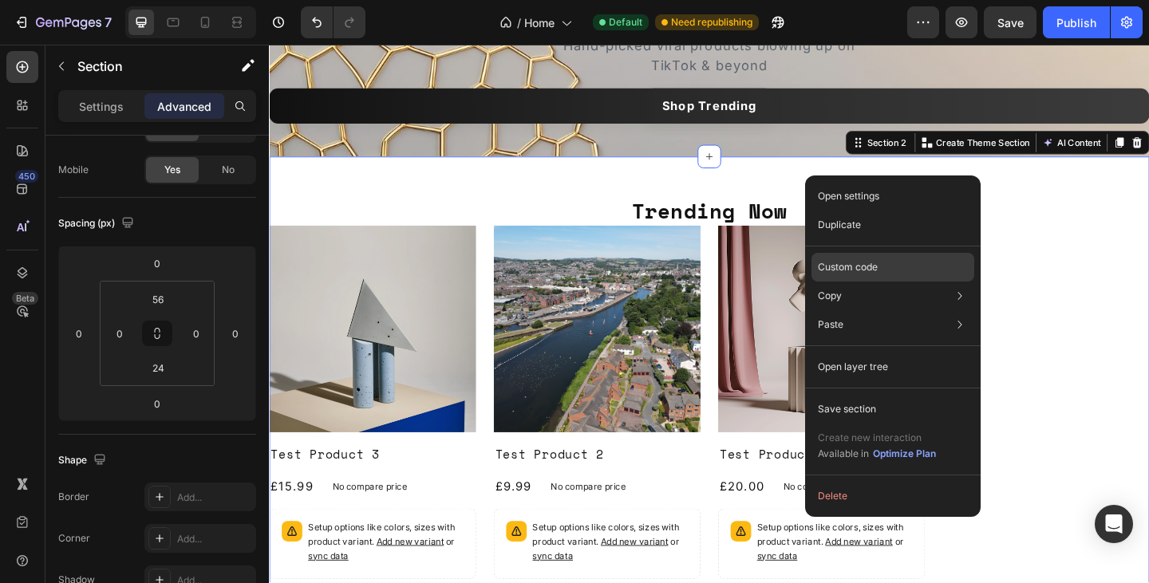
click at [901, 310] on div "Custom code" at bounding box center [892, 324] width 163 height 29
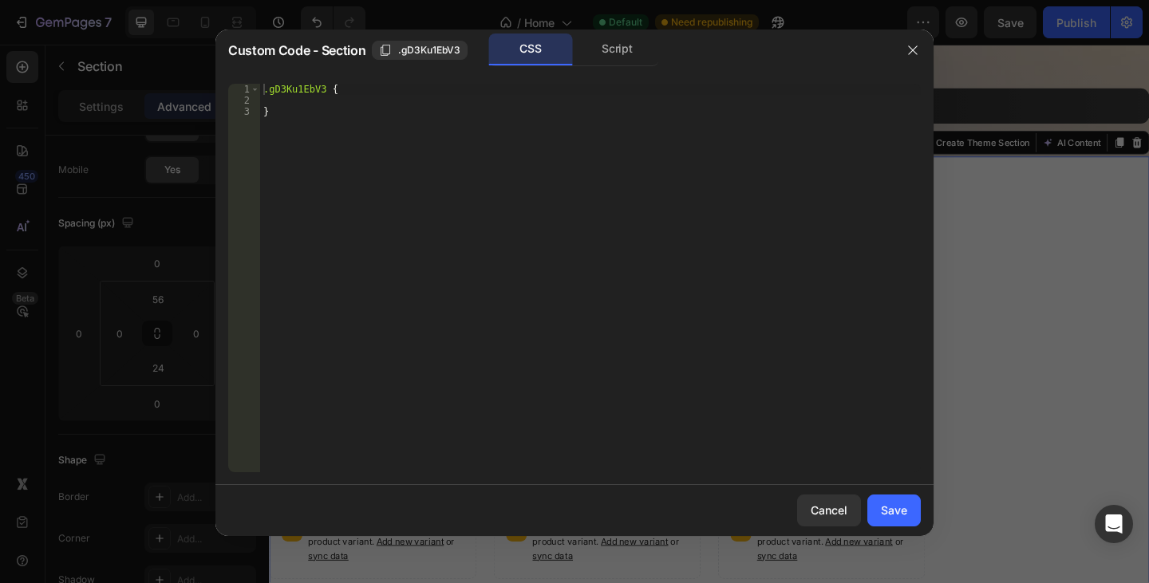
click at [468, 141] on div ".gD3Ku1EbV3 { }" at bounding box center [590, 289] width 660 height 411
type textarea "}"
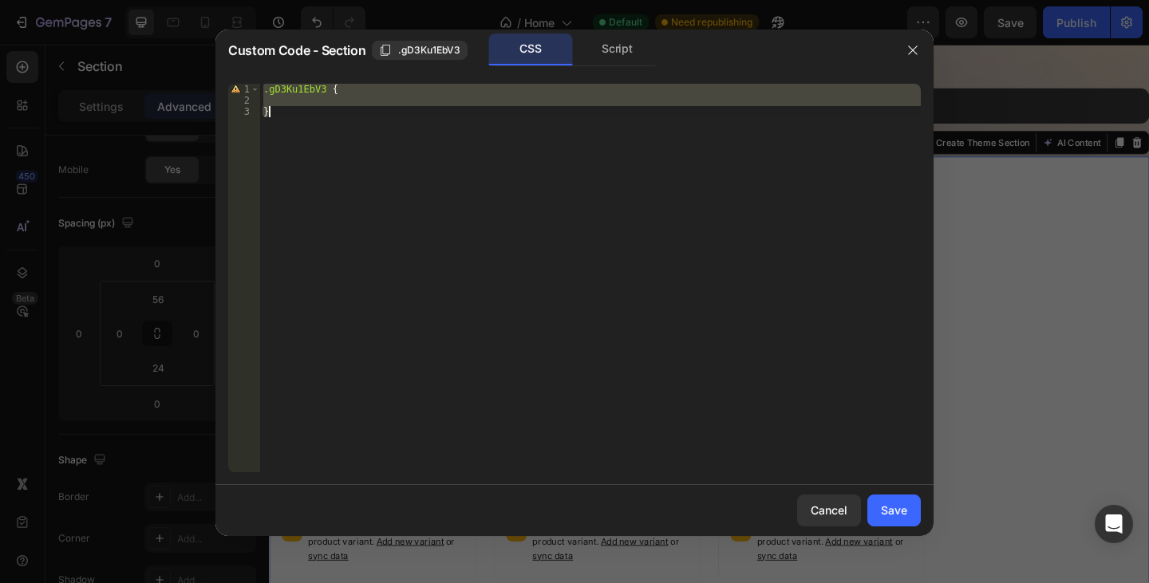
paste textarea
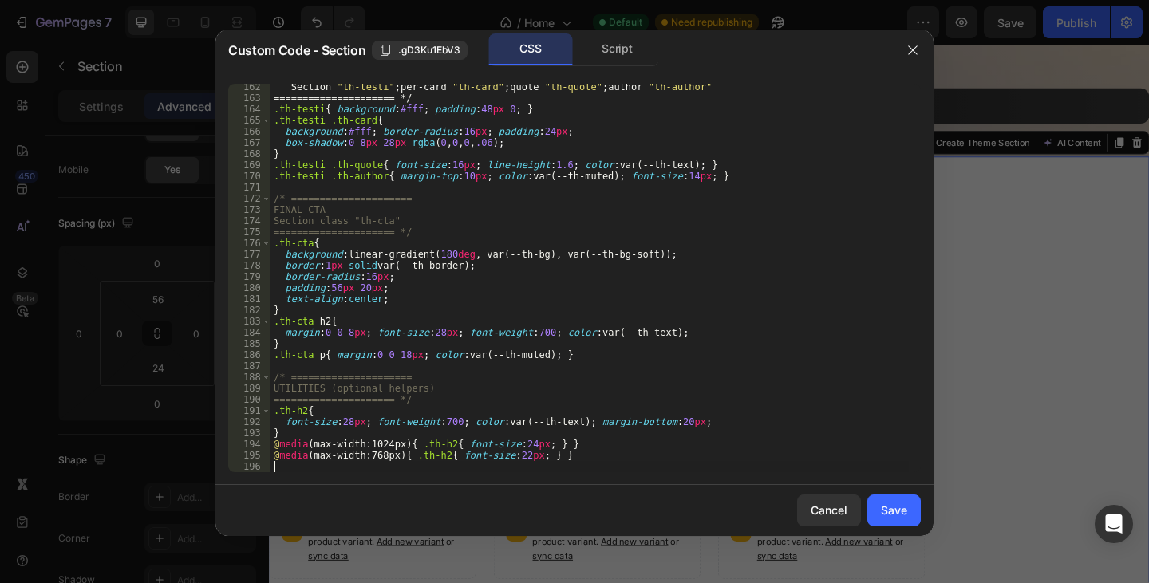
scroll to position [1800, 0]
click at [904, 504] on div "Save" at bounding box center [894, 510] width 26 height 17
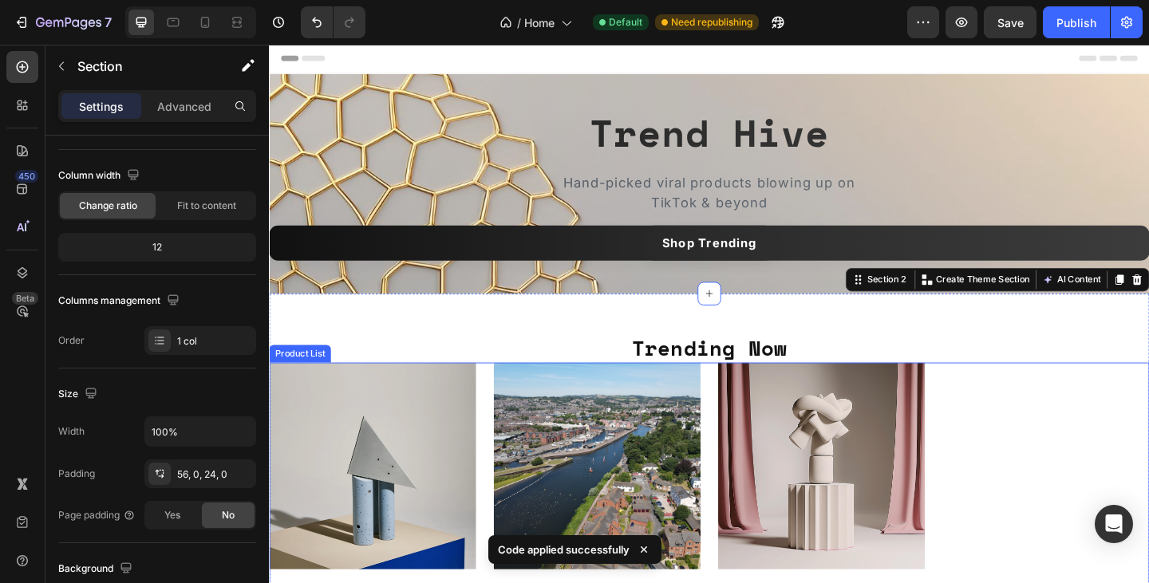
scroll to position [0, 0]
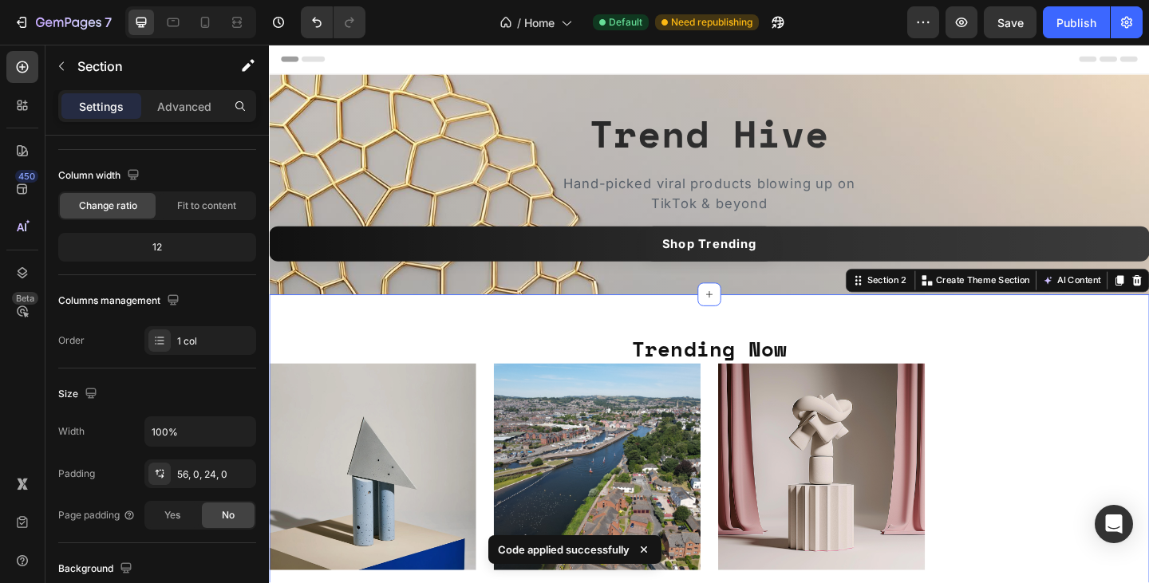
click at [1114, 346] on div "Trending Now Heading Product Images Test Product 3 Product Title £15.99 Product…" at bounding box center [747, 588] width 957 height 542
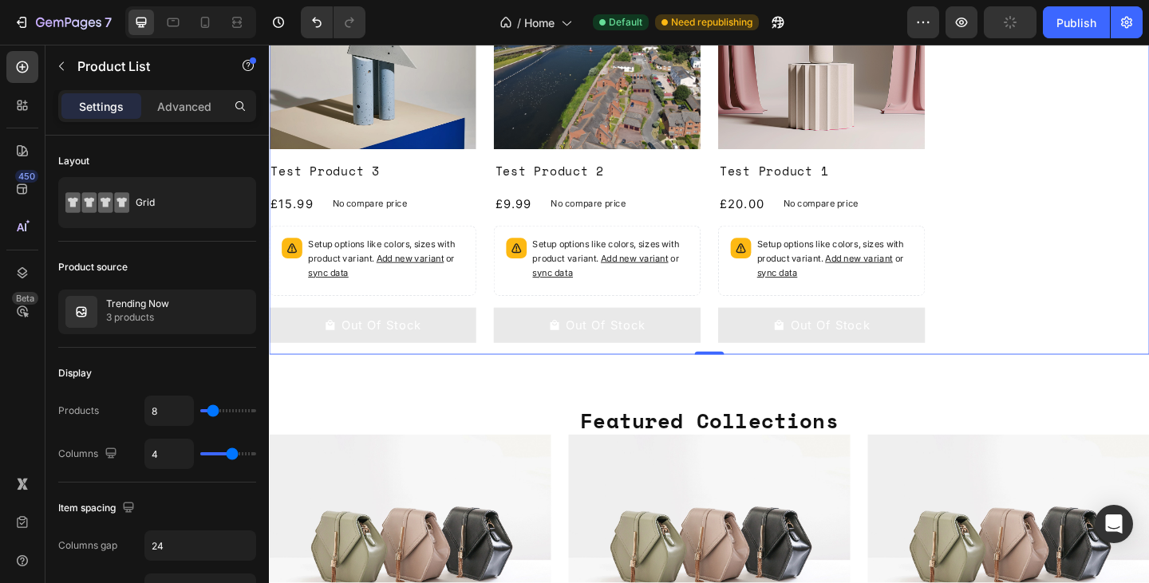
scroll to position [499, 0]
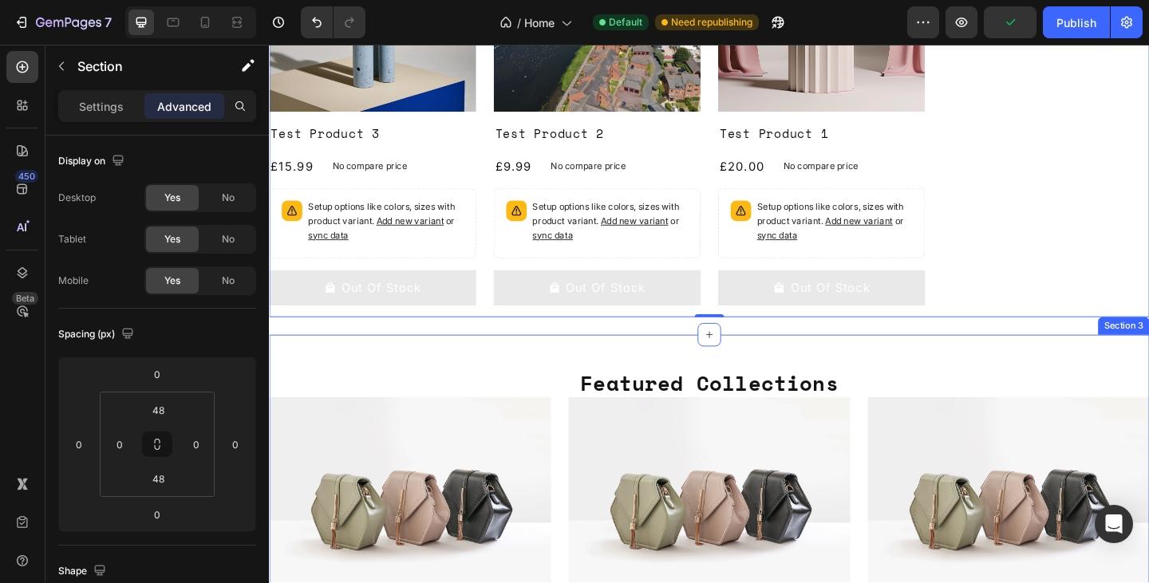
click at [1105, 385] on div "Featured Collections Heading Image Image Image Row Section 3" at bounding box center [747, 529] width 957 height 337
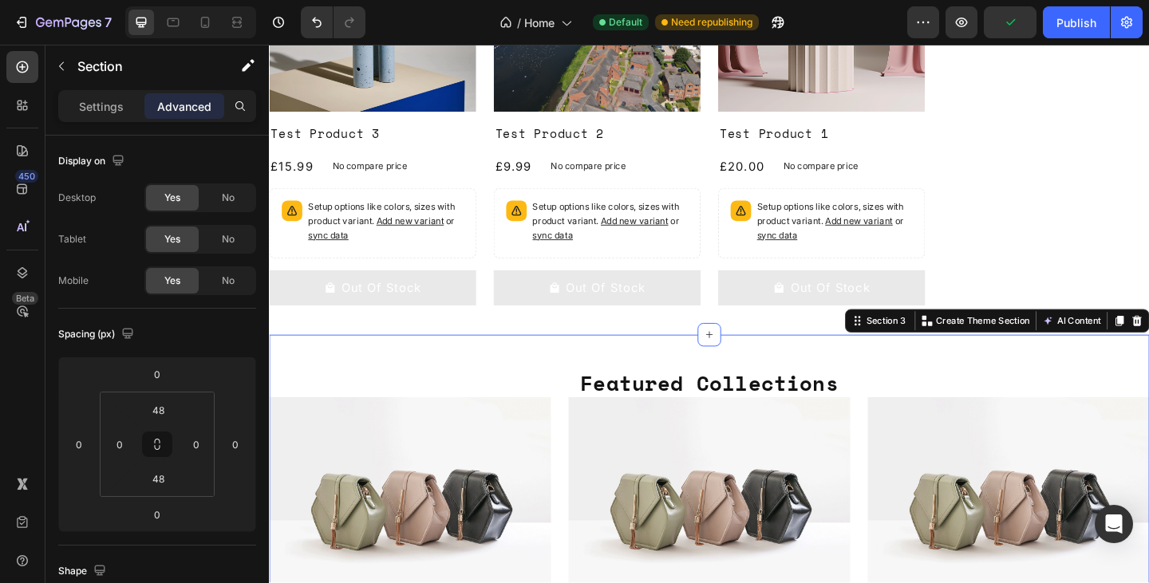
click at [1079, 381] on div "Featured Collections Heading Image Image Image Row Section 3 You can create reu…" at bounding box center [747, 529] width 957 height 337
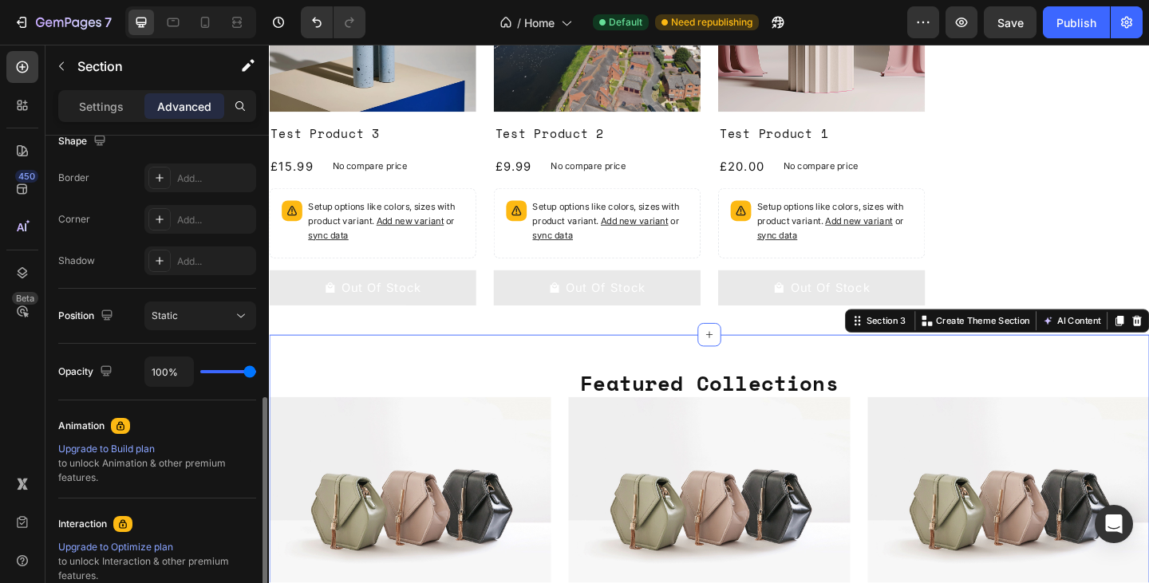
scroll to position [614, 0]
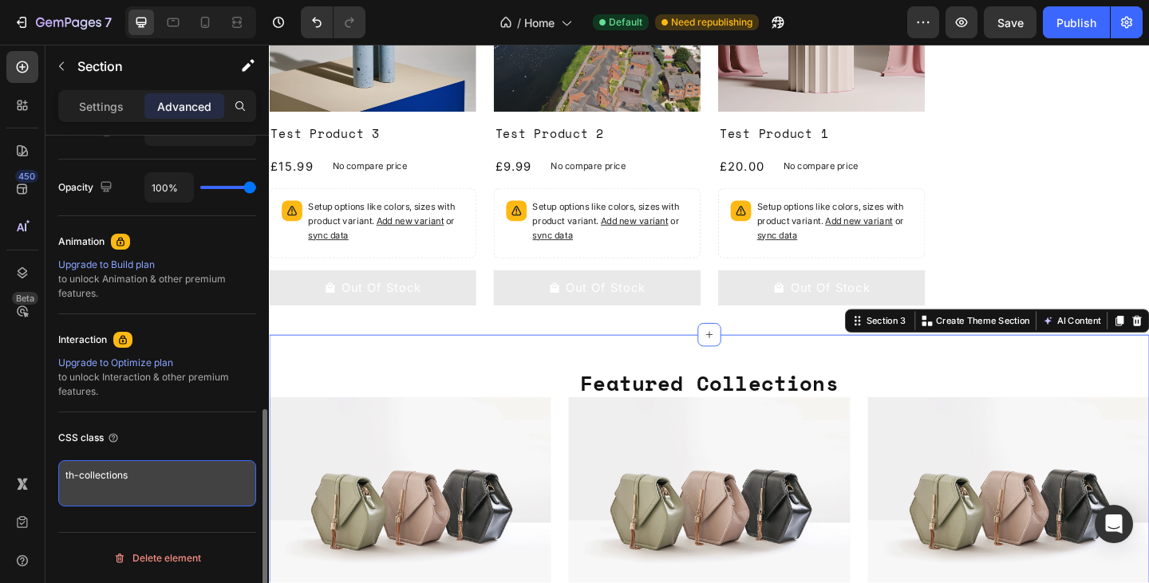
click at [161, 478] on textarea "th-collections" at bounding box center [157, 483] width 198 height 46
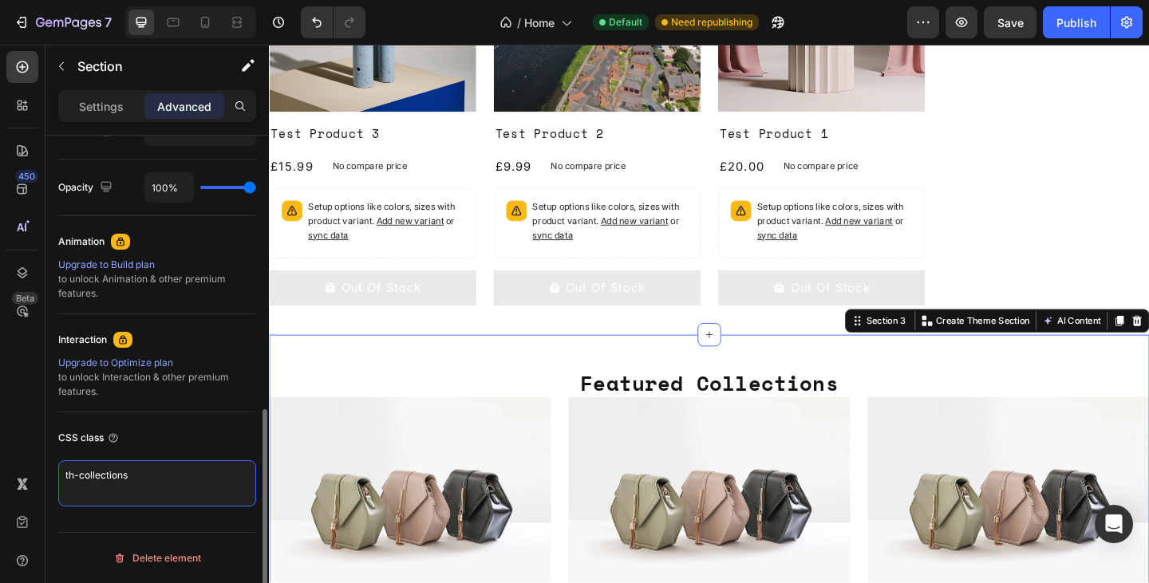
click at [161, 478] on textarea "th-collections" at bounding box center [157, 483] width 198 height 46
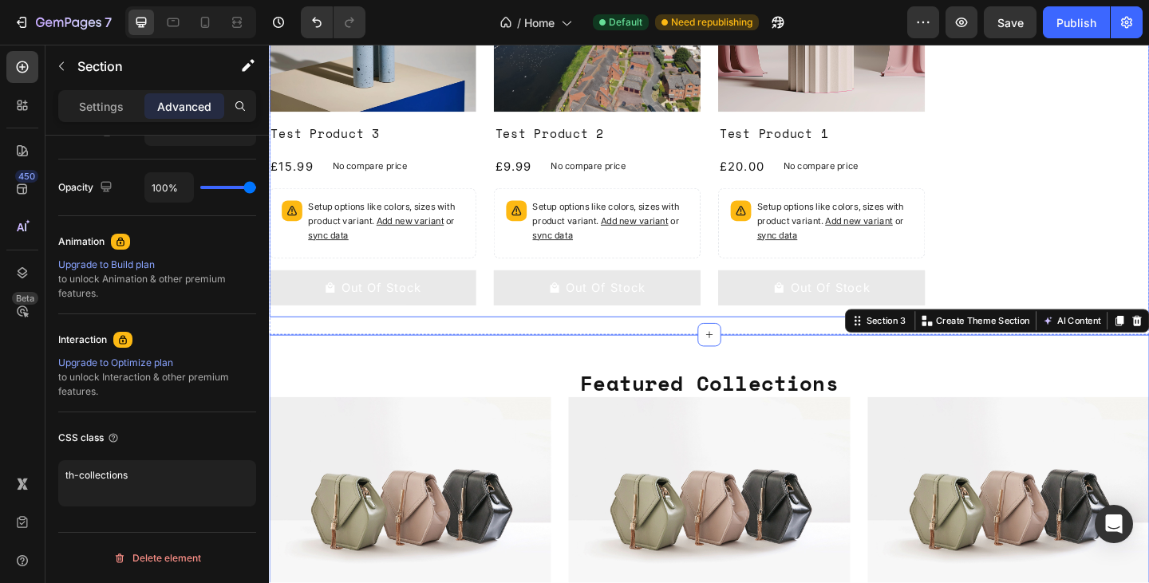
click at [1118, 286] on div "Product Images Test Product 3 Product Title £15.99 Product Price Product Price …" at bounding box center [747, 117] width 957 height 448
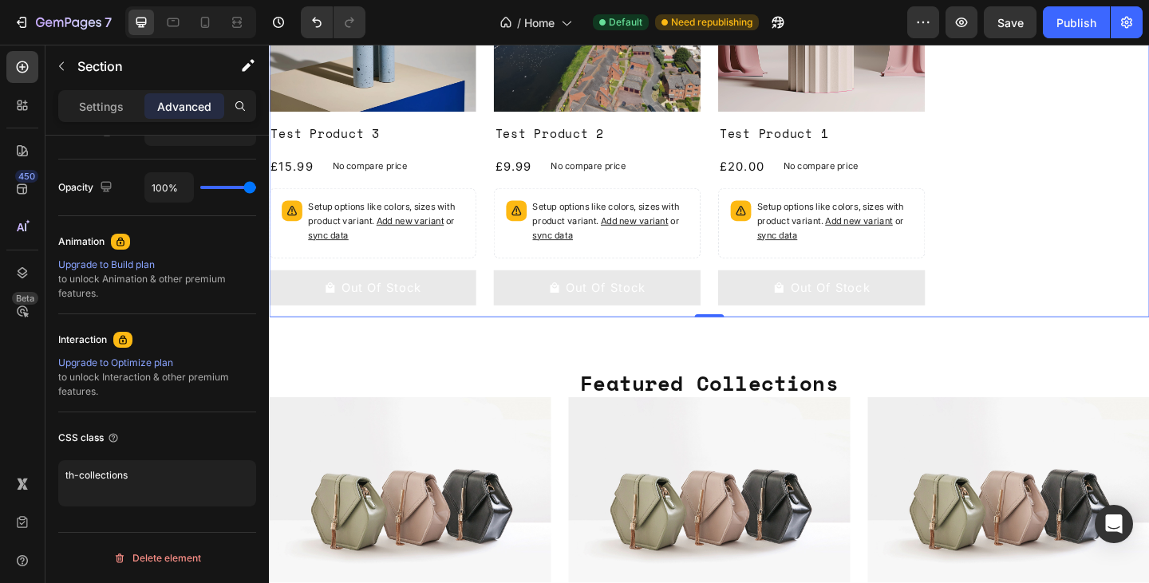
scroll to position [0, 0]
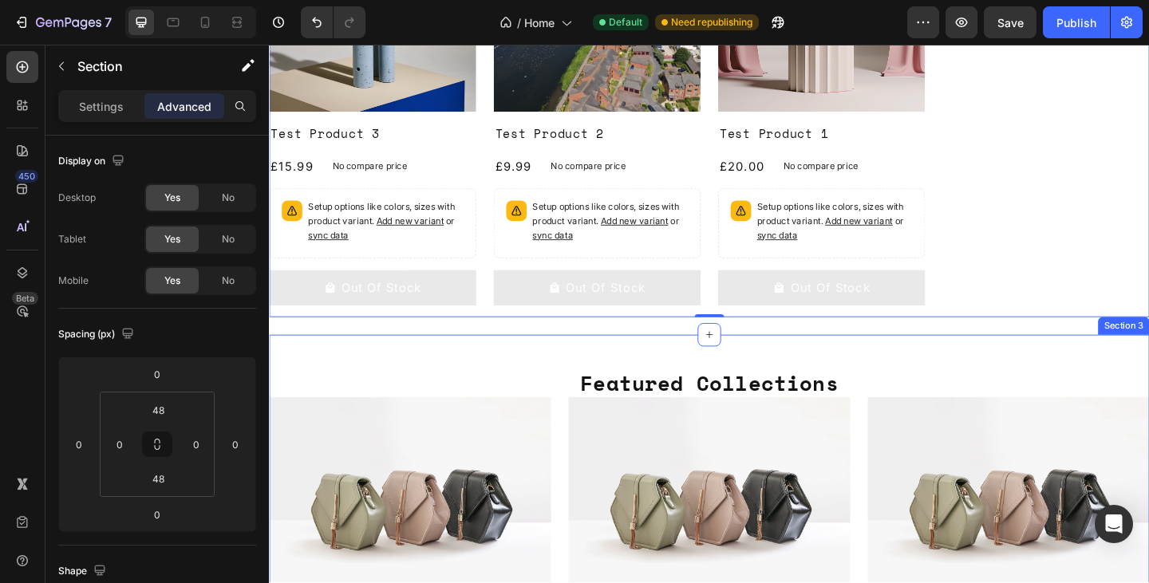
click at [1031, 379] on div "Featured Collections Heading Image Image Image Row Section 3" at bounding box center [747, 529] width 957 height 337
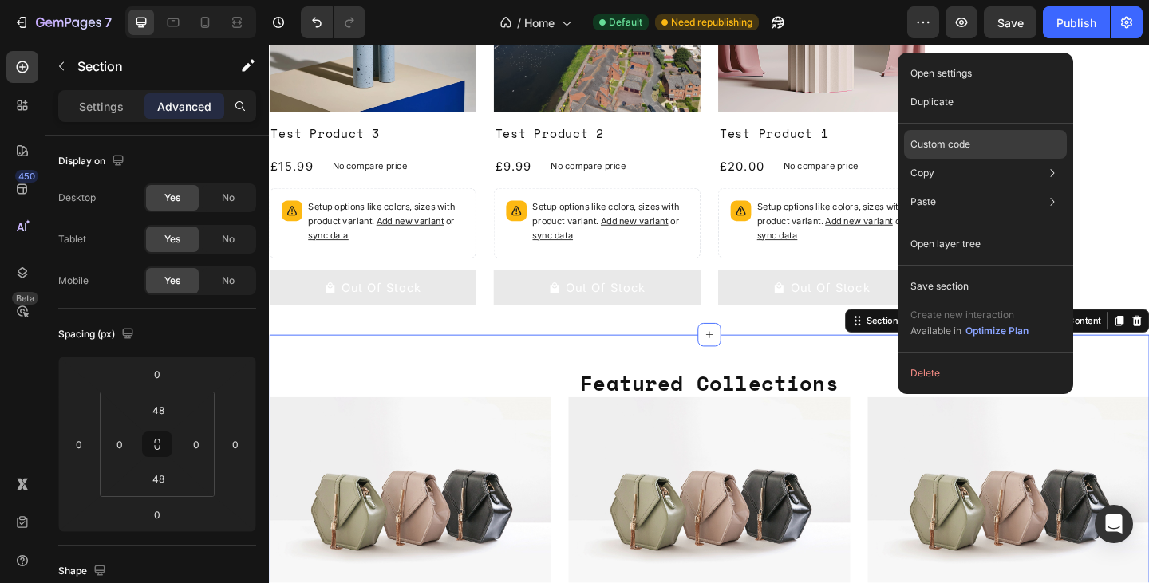
click at [951, 140] on p "Custom code" at bounding box center [940, 144] width 60 height 14
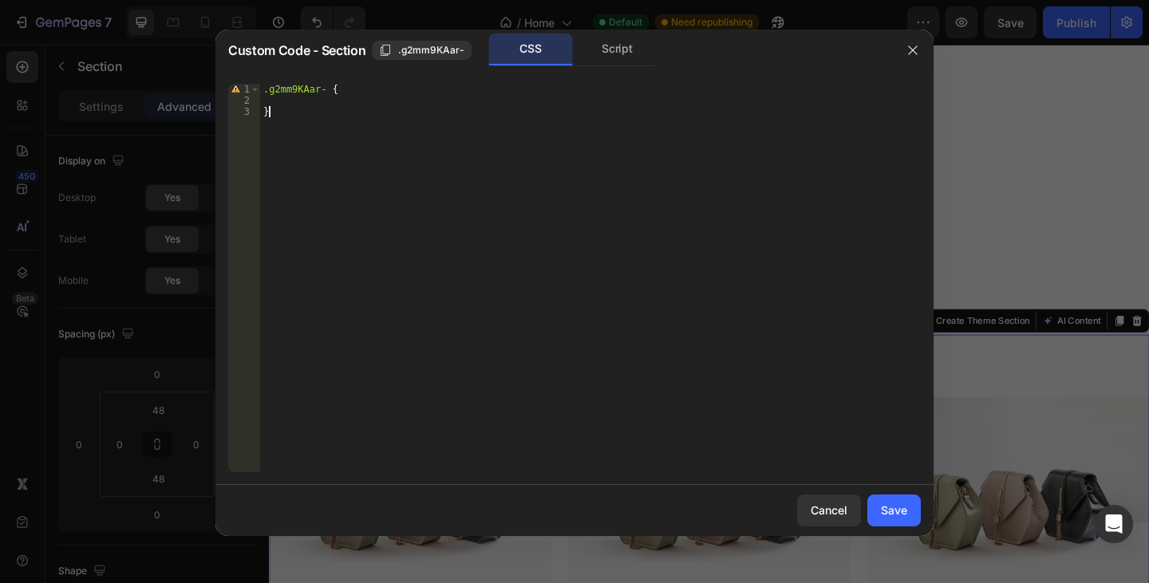
click at [741, 196] on div ".g2mm9KAar- { }" at bounding box center [590, 289] width 660 height 411
type textarea "}"
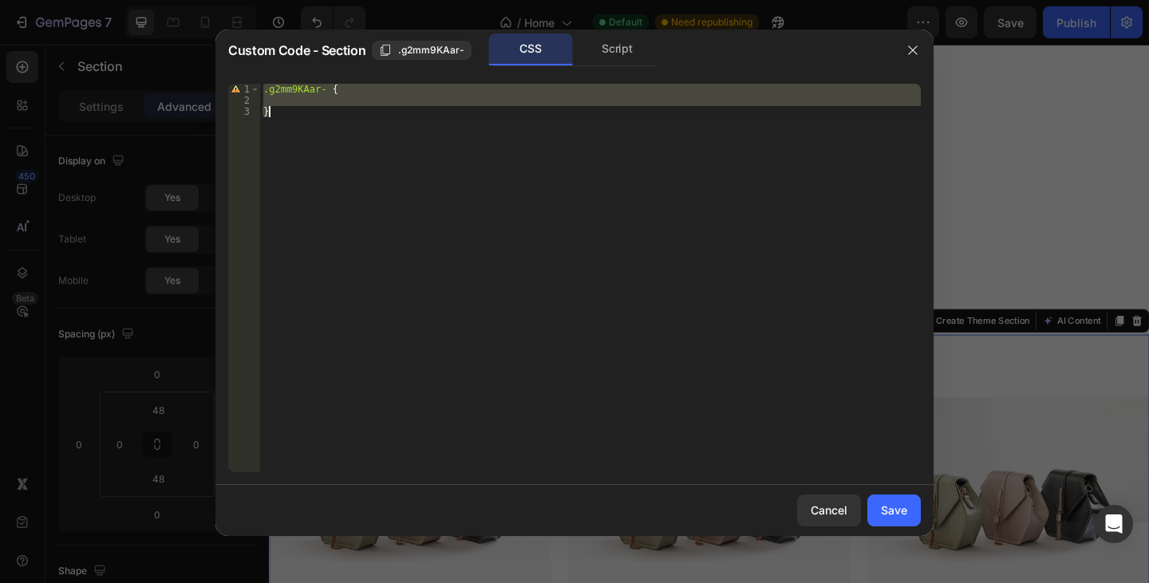
paste textarea
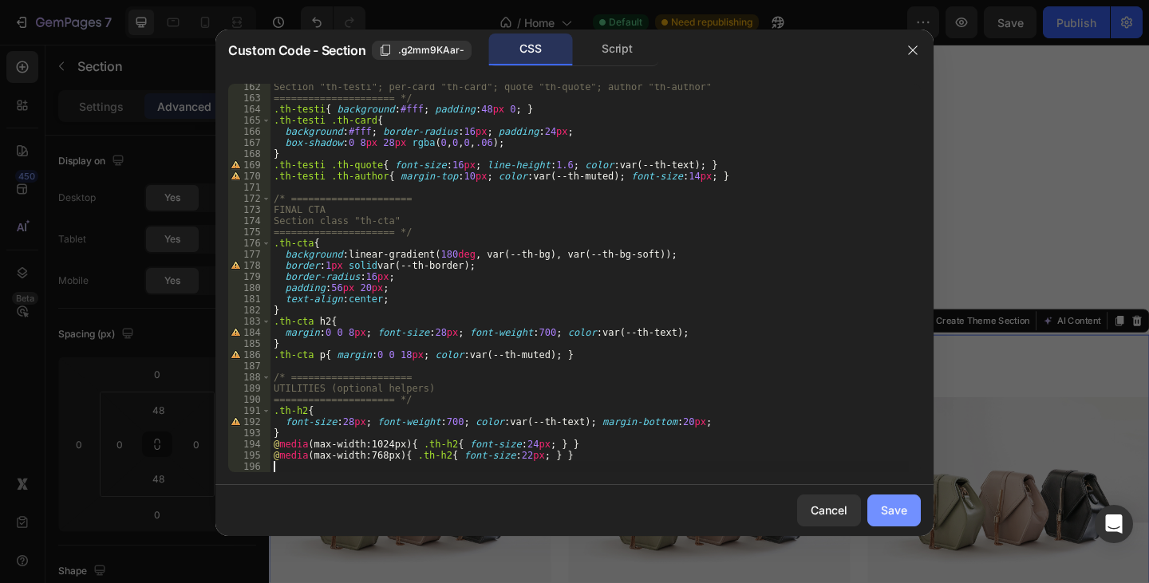
click at [896, 502] on div "Save" at bounding box center [894, 510] width 26 height 17
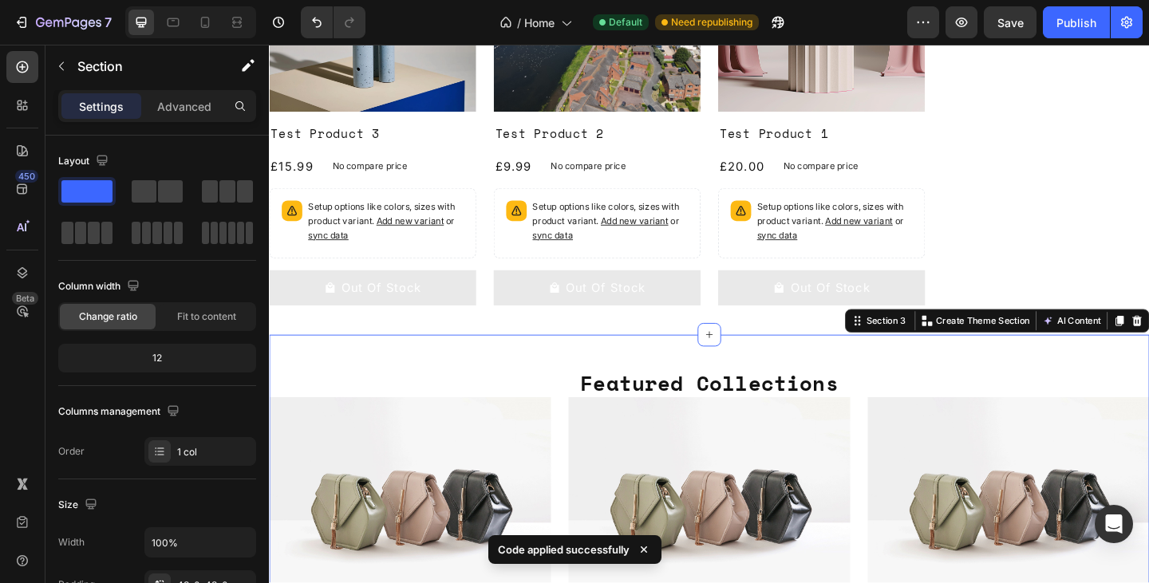
click at [1072, 246] on div "Product Images Test Product 3 Product Title £15.99 Product Price Product Price …" at bounding box center [747, 117] width 957 height 448
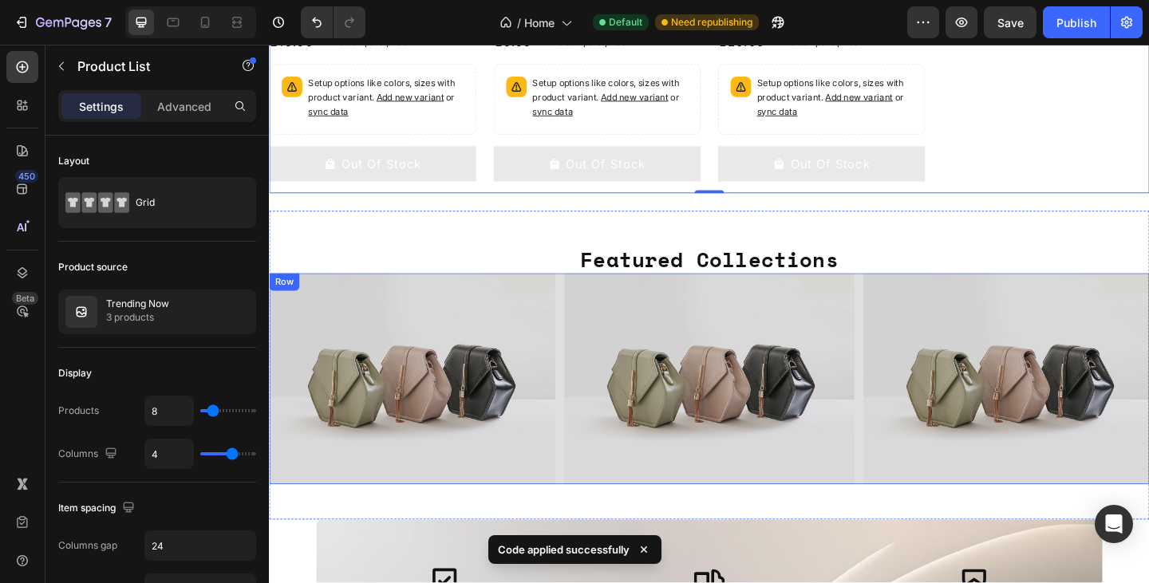
scroll to position [865, 0]
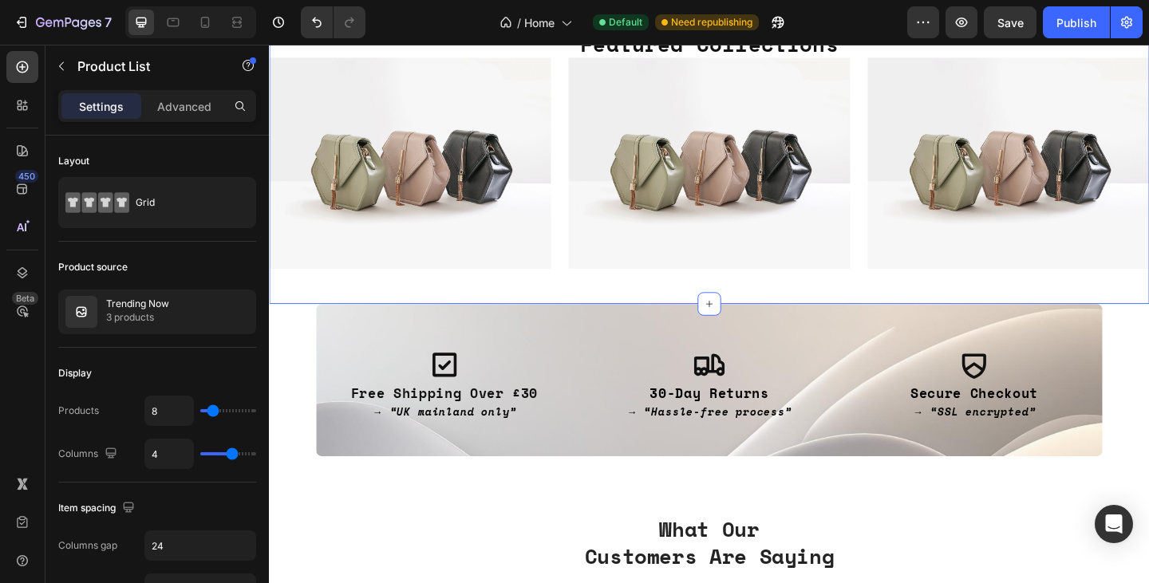
click at [1148, 311] on div "Featured Collections Heading Image Image Image Row Section 3" at bounding box center [747, 159] width 957 height 337
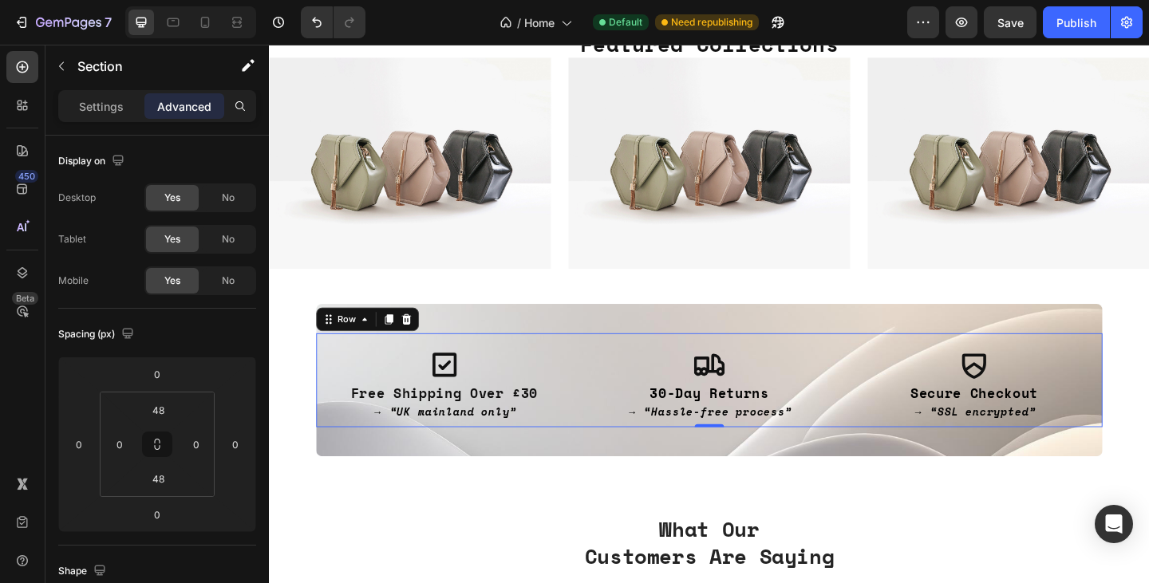
click at [1136, 361] on div "Icon Free Shipping Over £30 → “UK mainland only” Text Block Icon 30-Day Returns…" at bounding box center [747, 410] width 855 height 102
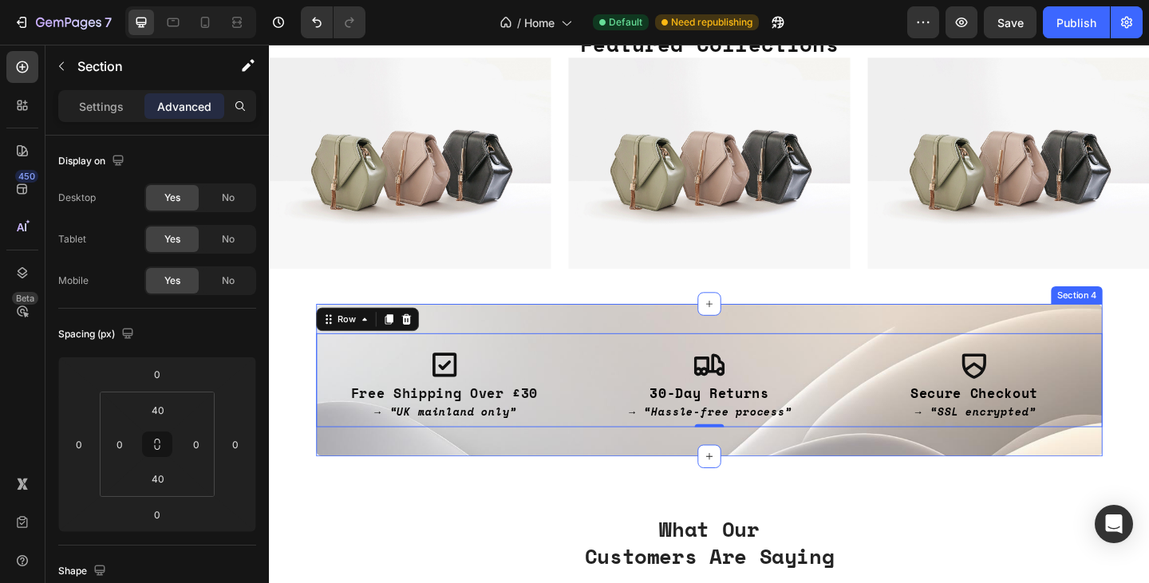
click at [1133, 346] on div "Icon Free Shipping Over £30 → “UK mainland only” Text Block Icon 30-Day Returns…" at bounding box center [747, 410] width 855 height 166
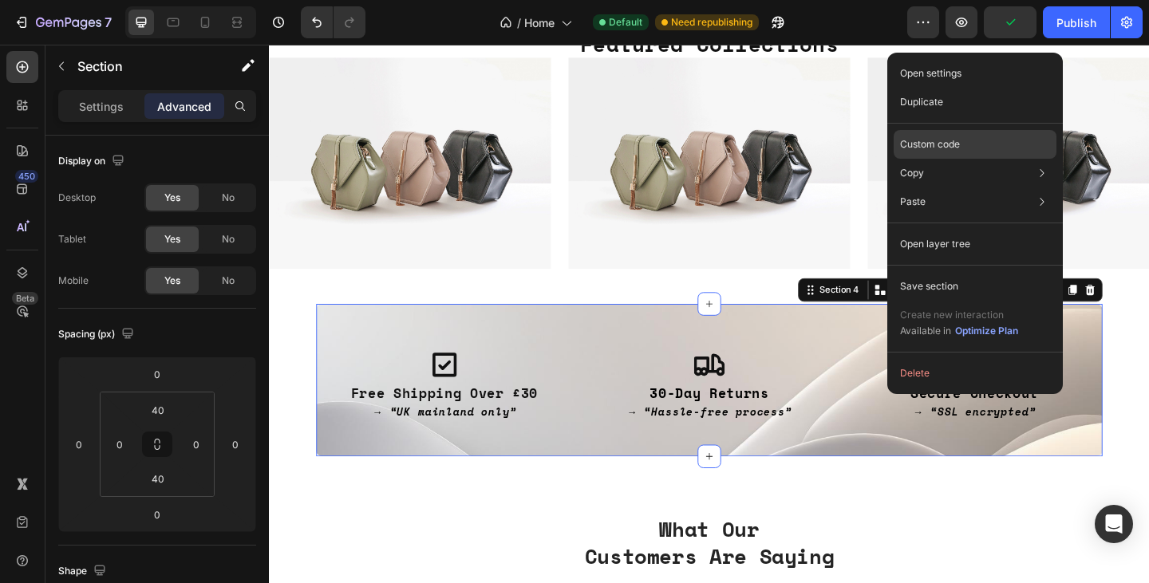
click at [952, 143] on p "Custom code" at bounding box center [930, 144] width 60 height 14
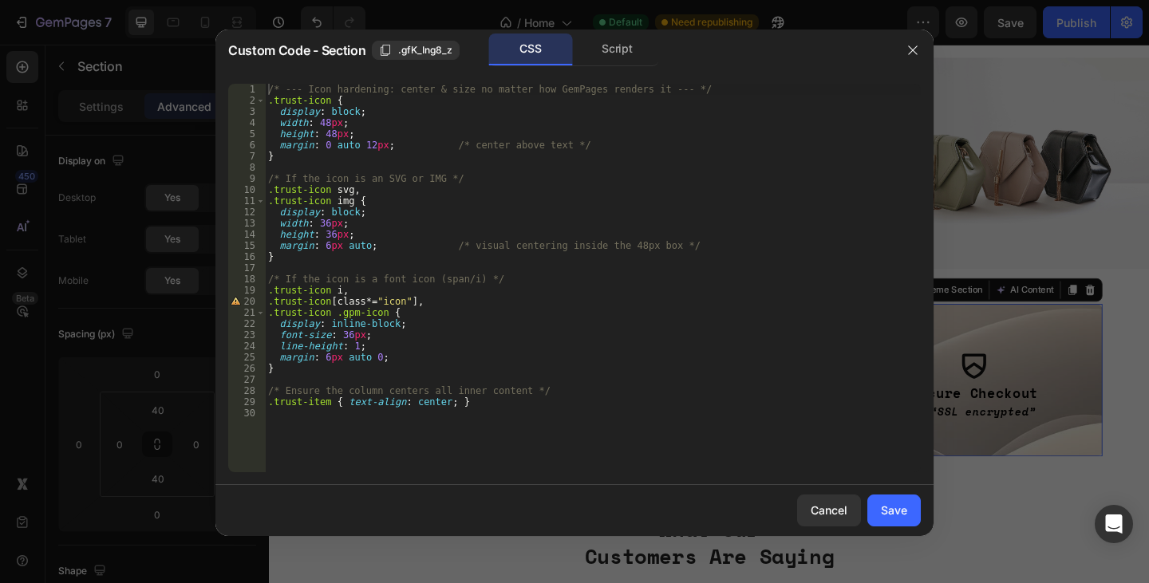
click at [604, 242] on div "/* --- Icon hardening: center & size no matter how GemPages renders it --- */ .…" at bounding box center [593, 289] width 656 height 411
type textarea ".trust-item { text-align: center; }"
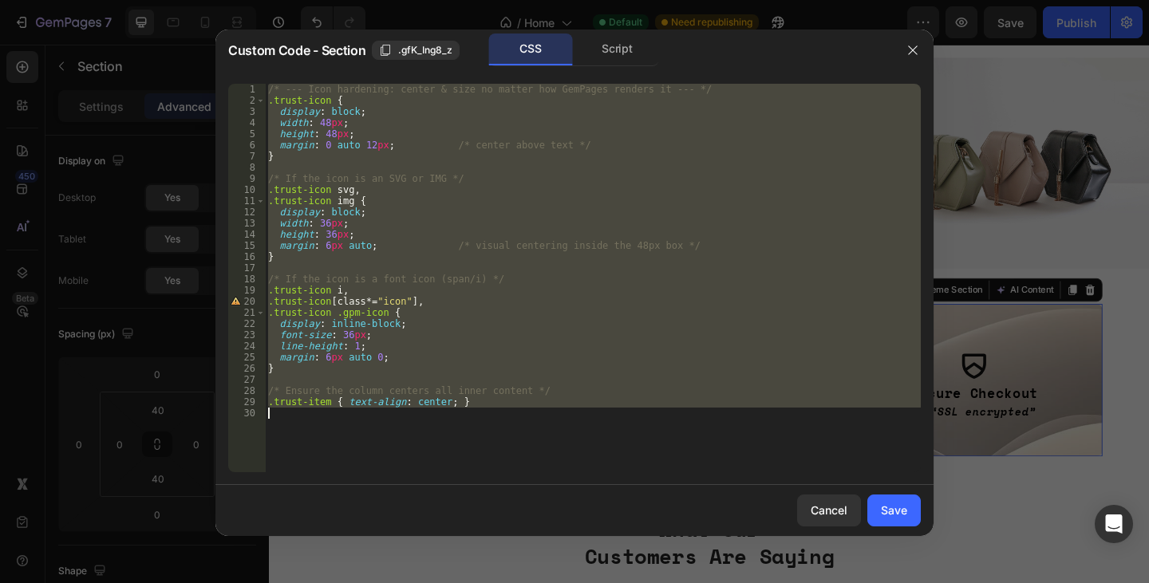
paste textarea
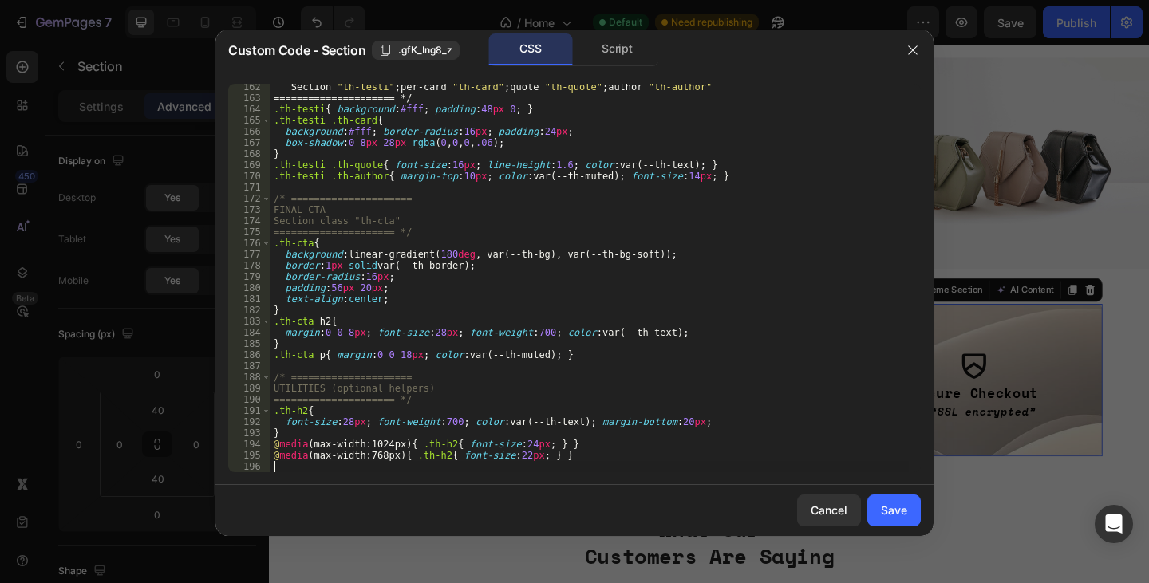
scroll to position [1800, 0]
click at [899, 502] on div "Save" at bounding box center [894, 510] width 26 height 17
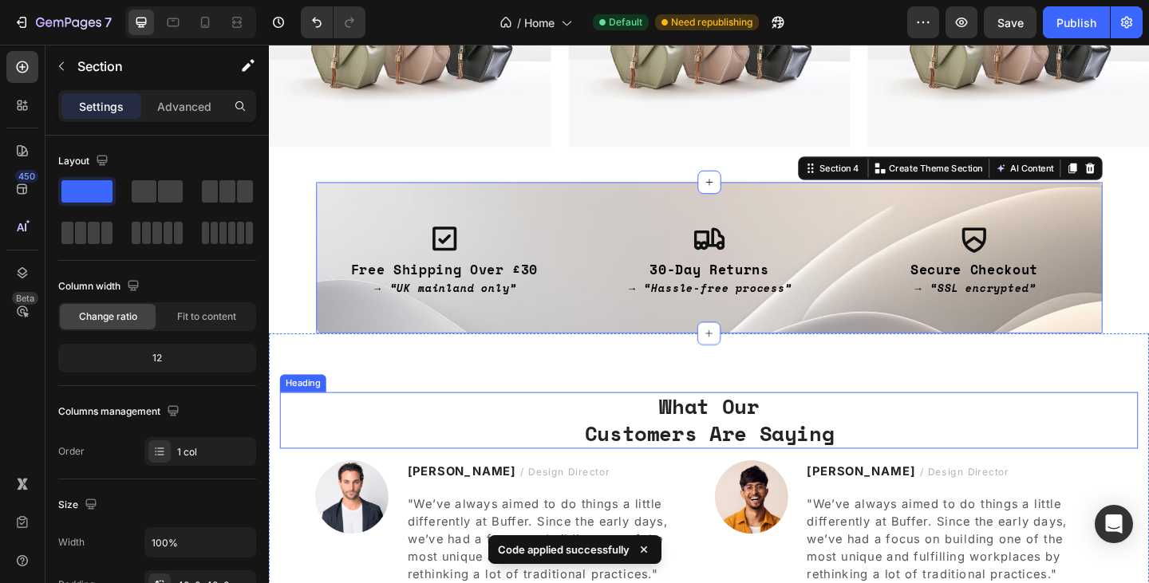
scroll to position [1090, 0]
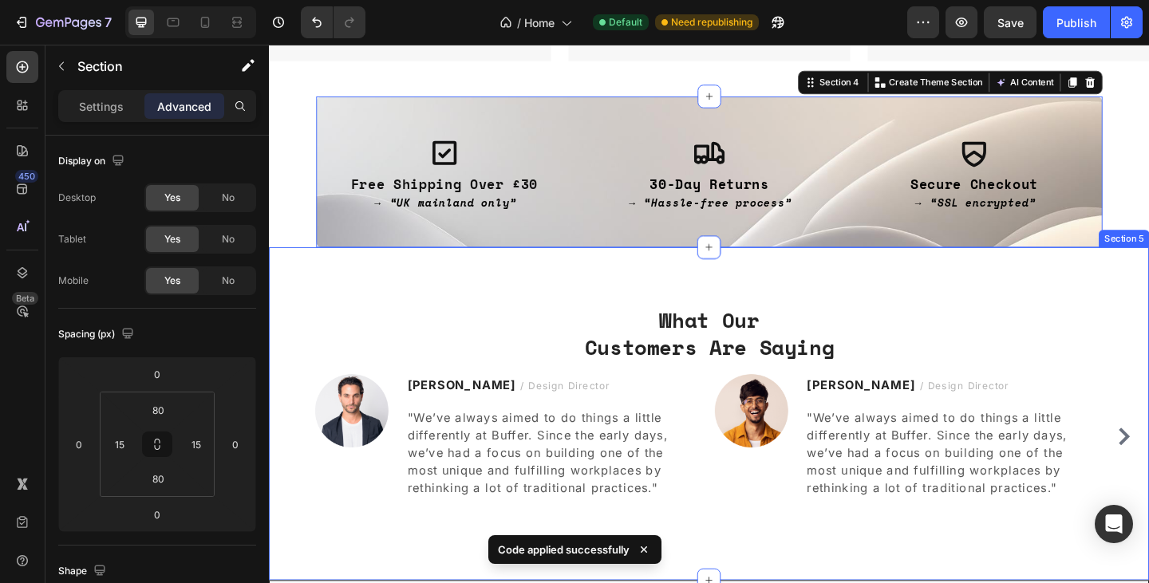
click at [1008, 297] on div "What Our Customers Are Saying Heading Image [PERSON_NAME] / Design Director Tex…" at bounding box center [747, 447] width 957 height 362
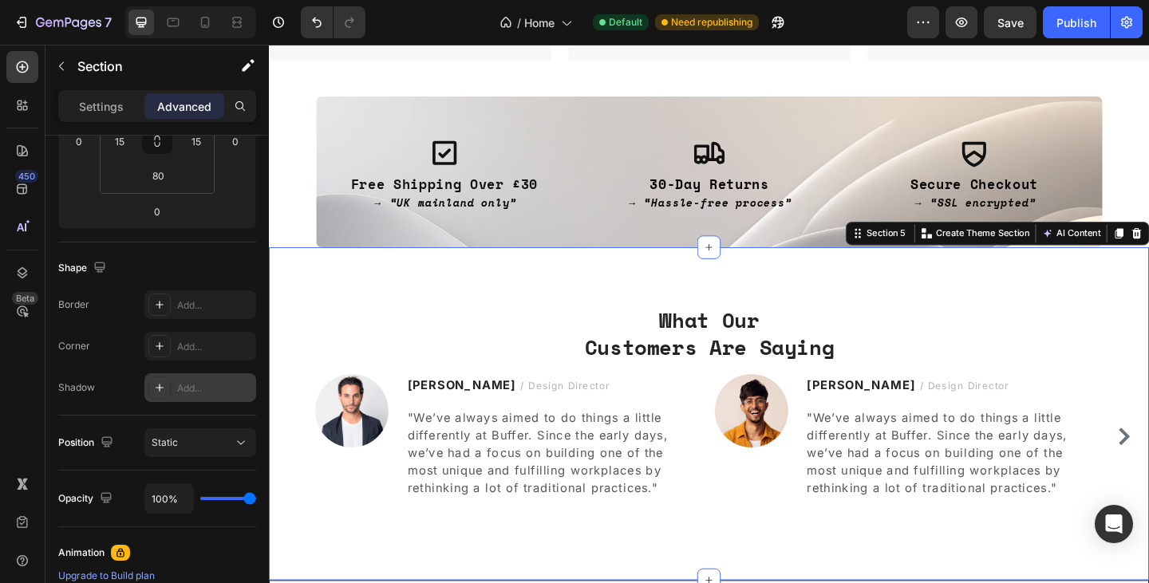
scroll to position [614, 0]
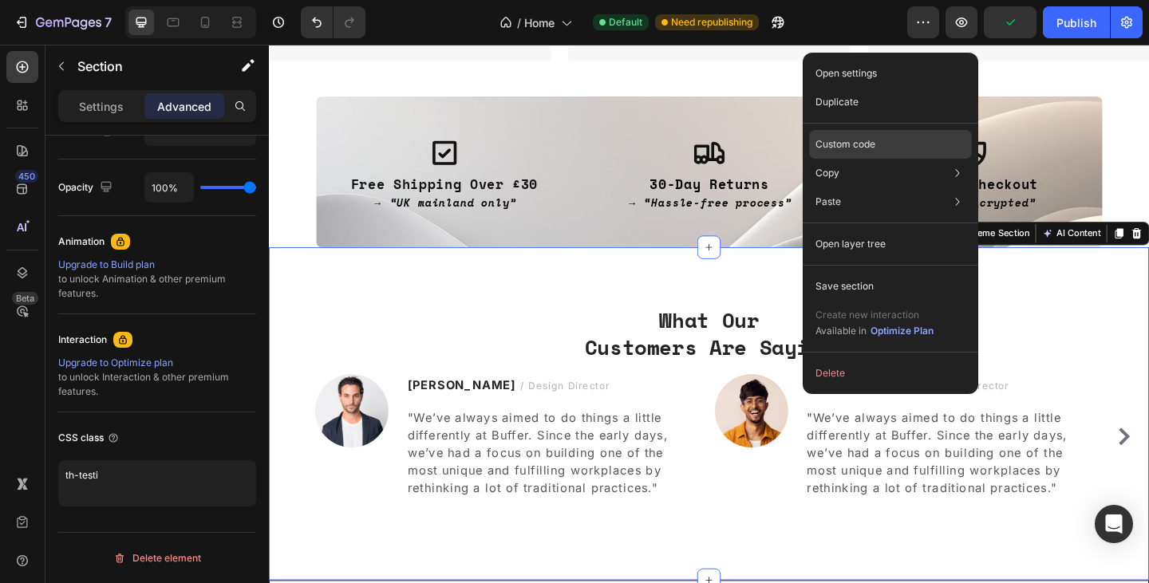
click at [887, 187] on div "Custom code" at bounding box center [890, 201] width 163 height 29
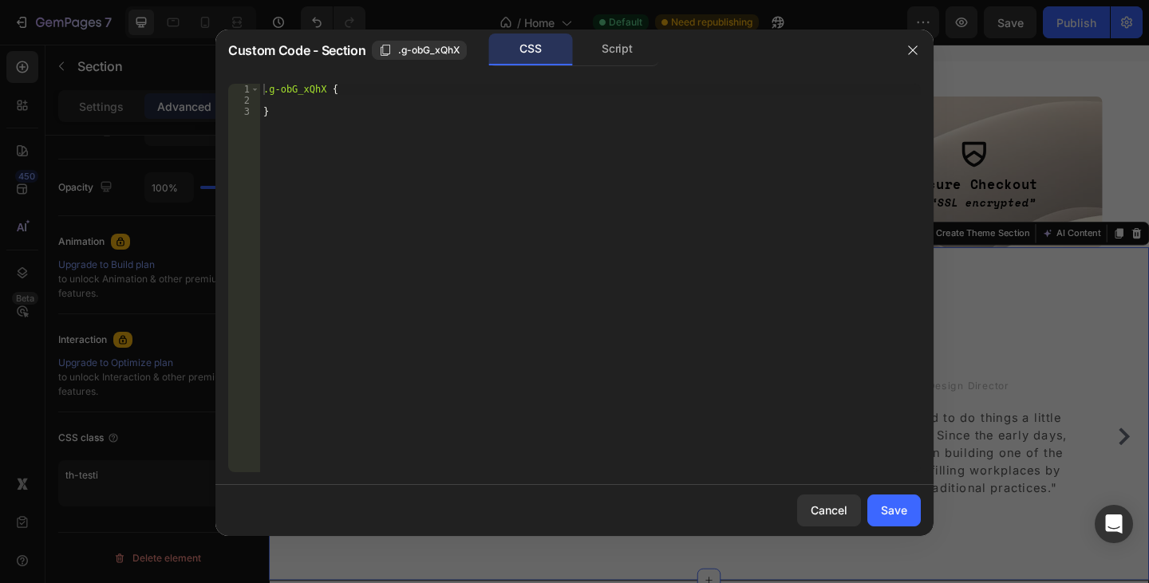
click at [705, 227] on div ".g-obG_xQhX { }" at bounding box center [590, 289] width 660 height 411
type textarea "}"
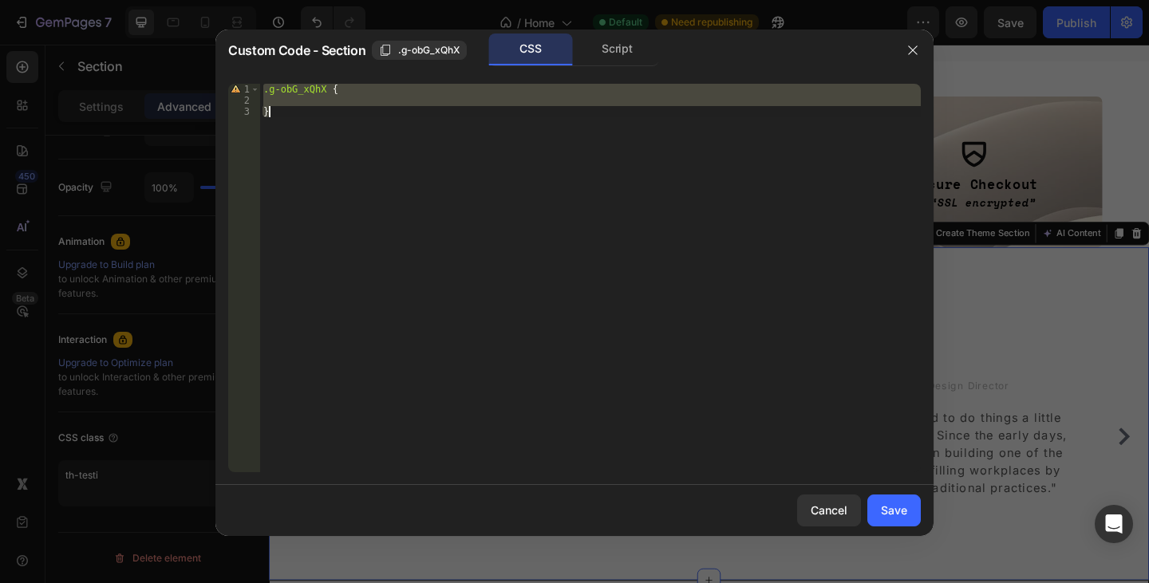
paste textarea
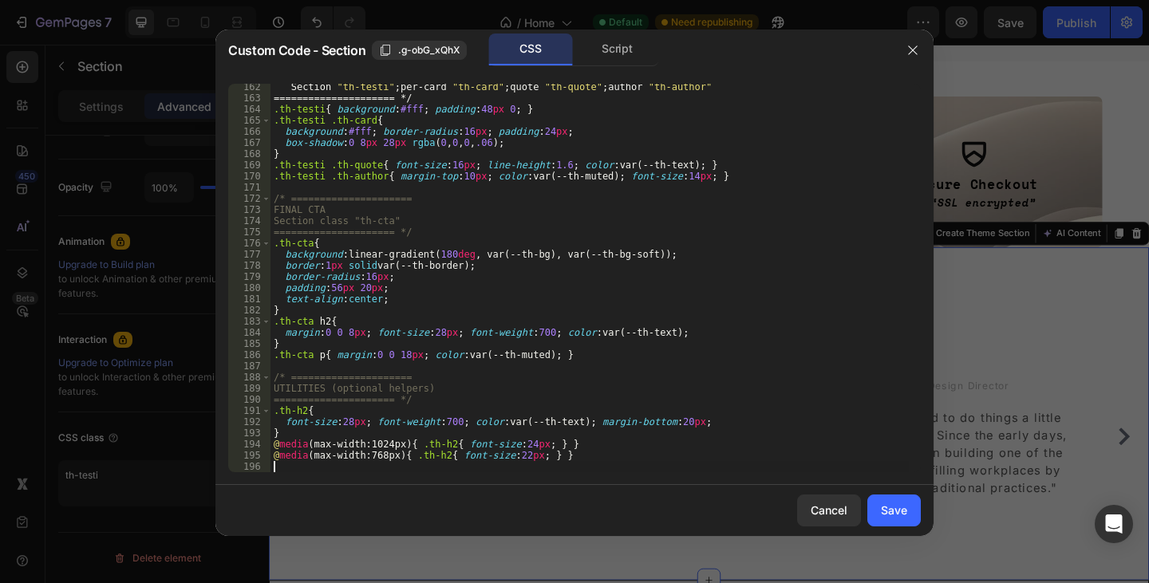
scroll to position [1800, 0]
click at [907, 507] on button "Save" at bounding box center [893, 511] width 53 height 32
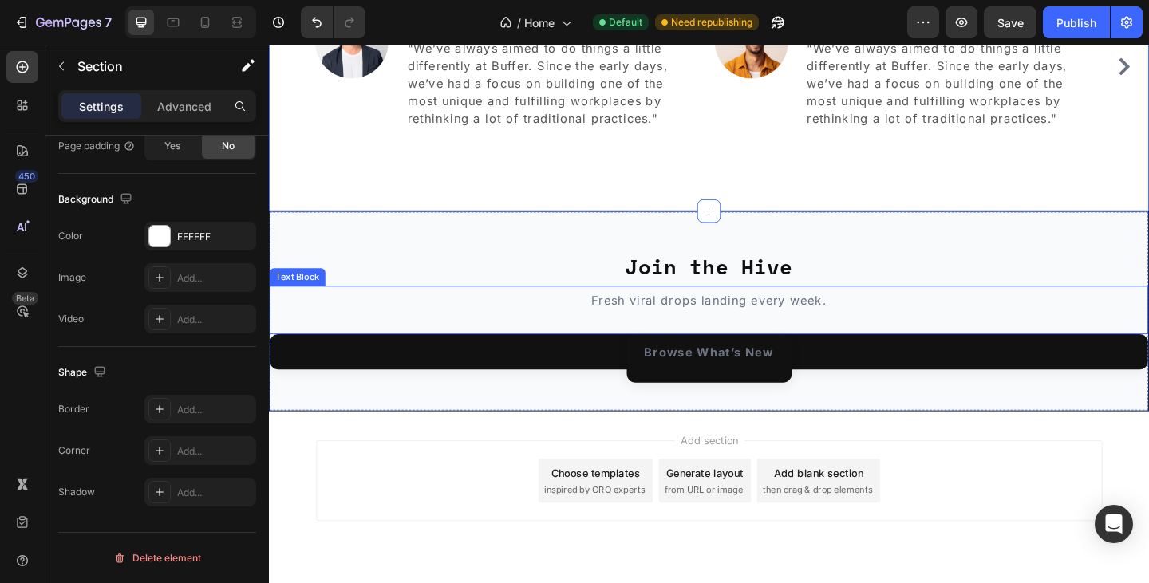
scroll to position [1489, 0]
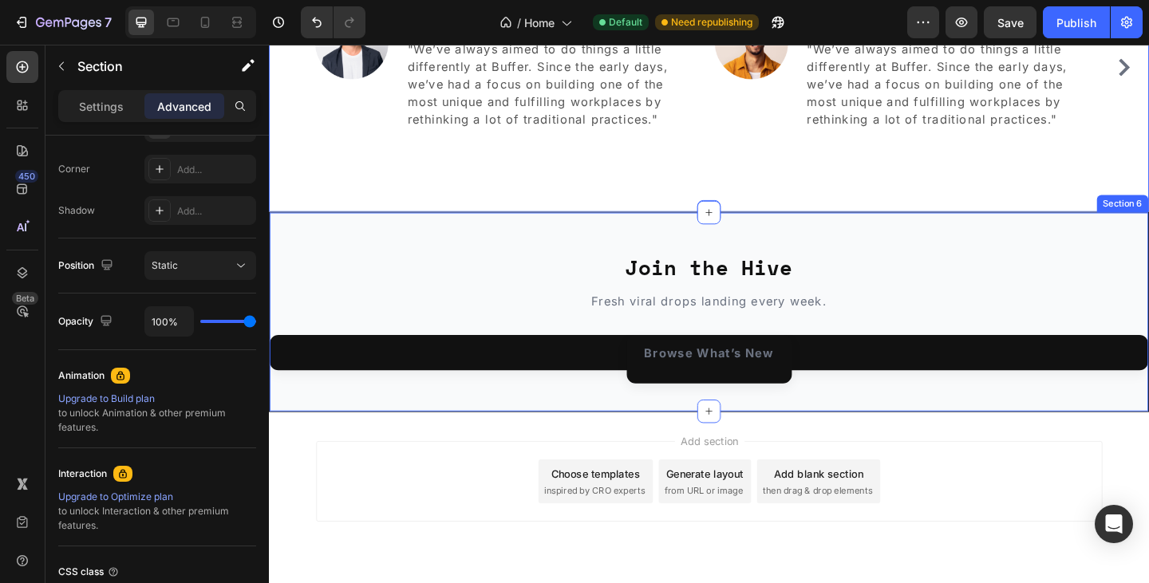
click at [1076, 231] on div "Join the Hive Heading Fresh viral drops landing every week. Text Block Browse W…" at bounding box center [747, 336] width 957 height 219
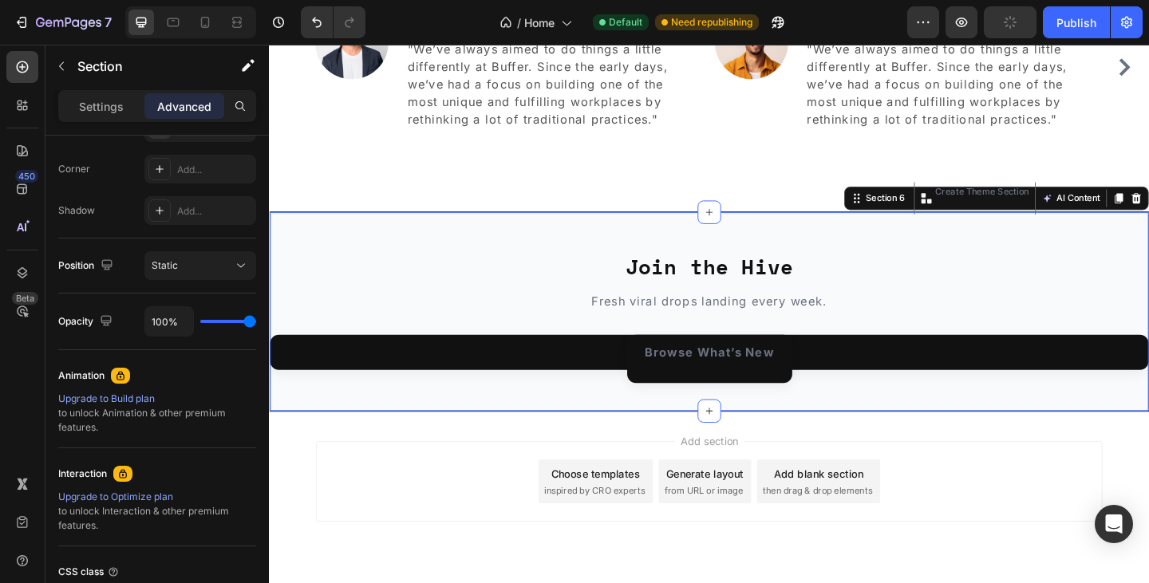
click at [1086, 254] on div "Join the Hive Heading Fresh viral drops landing every week. Text Block Browse W…" at bounding box center [747, 336] width 957 height 219
click at [828, 149] on div "What Our Customers Are Saying Heading Image [PERSON_NAME] / Design Director Tex…" at bounding box center [747, 45] width 933 height 235
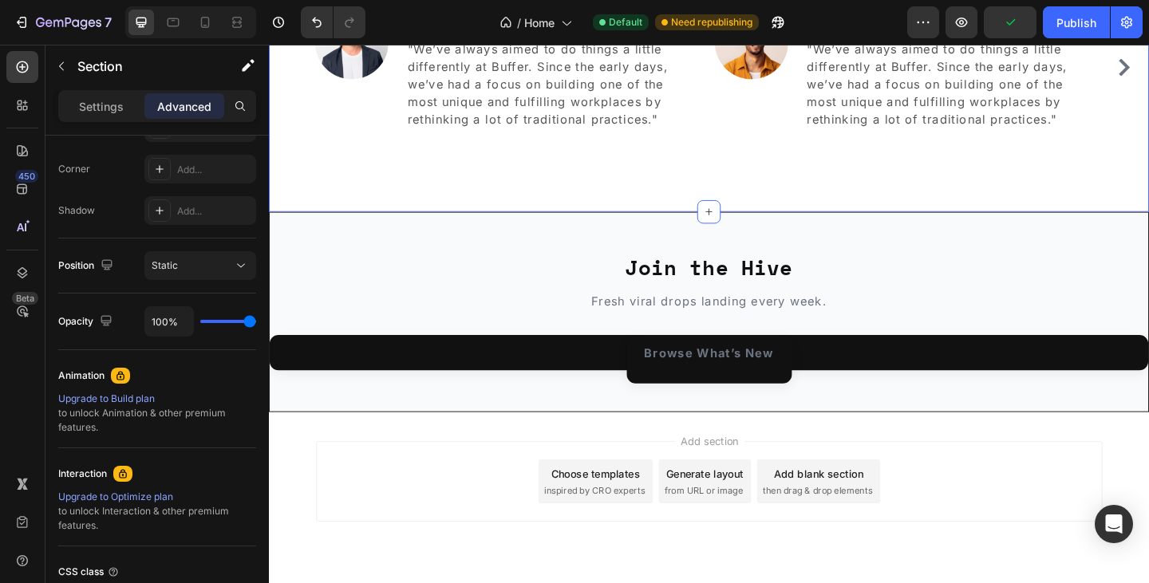
click at [1005, 219] on div "What Our Customers Are Saying Heading Image [PERSON_NAME] / Design Director Tex…" at bounding box center [747, 45] width 957 height 362
click at [994, 236] on div "Join the Hive Heading Fresh viral drops landing every week. Text Block Browse W…" at bounding box center [747, 336] width 957 height 219
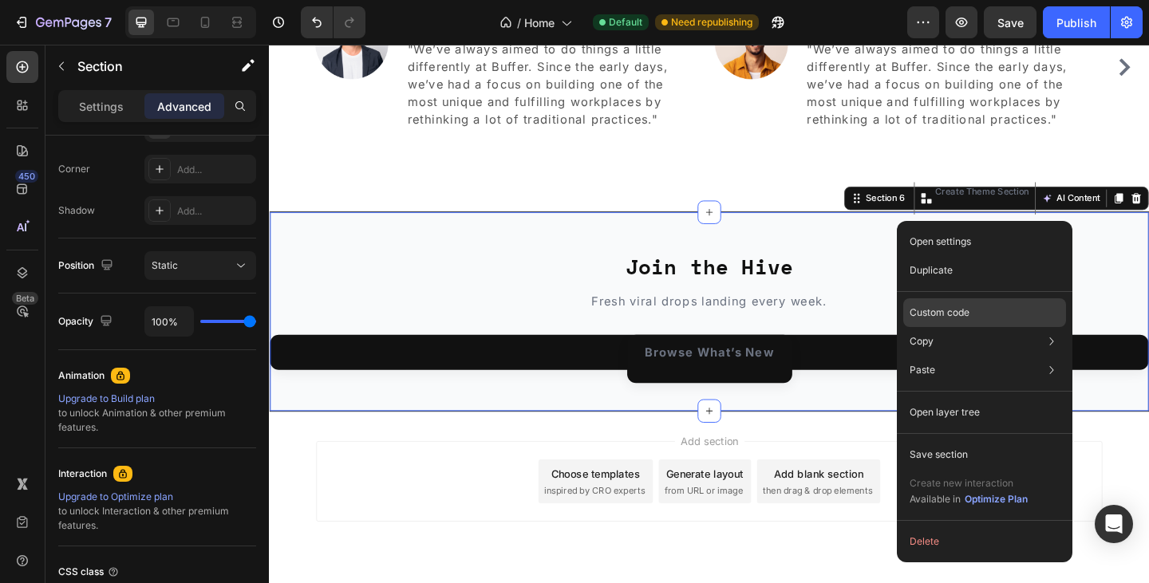
click at [958, 306] on p "Custom code" at bounding box center [939, 313] width 60 height 14
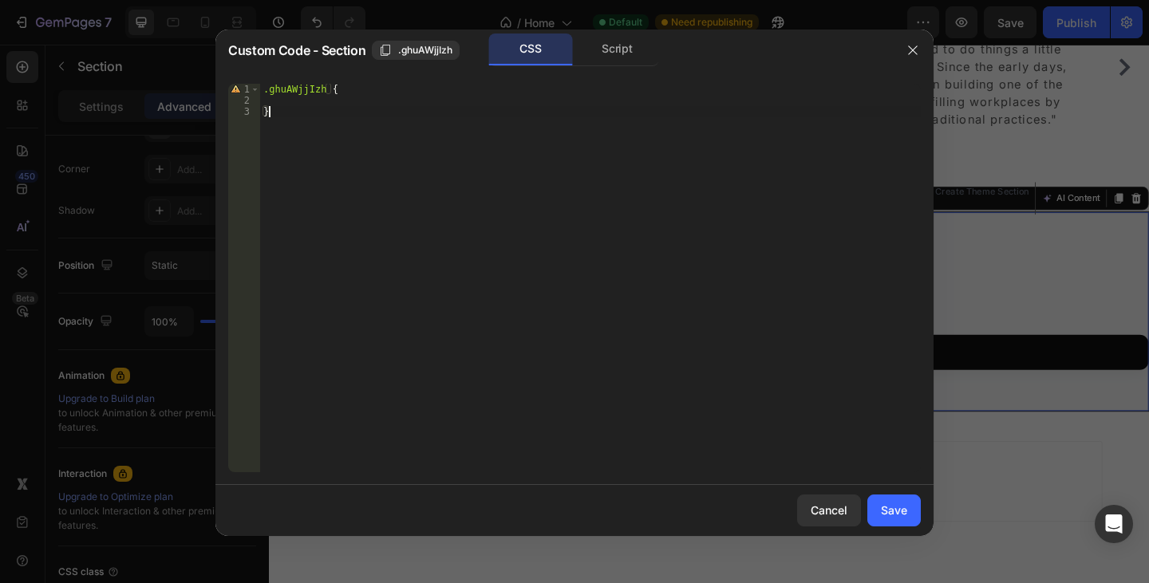
click at [558, 165] on div ".ghuAWjjIzh { }" at bounding box center [590, 289] width 660 height 411
type textarea "}"
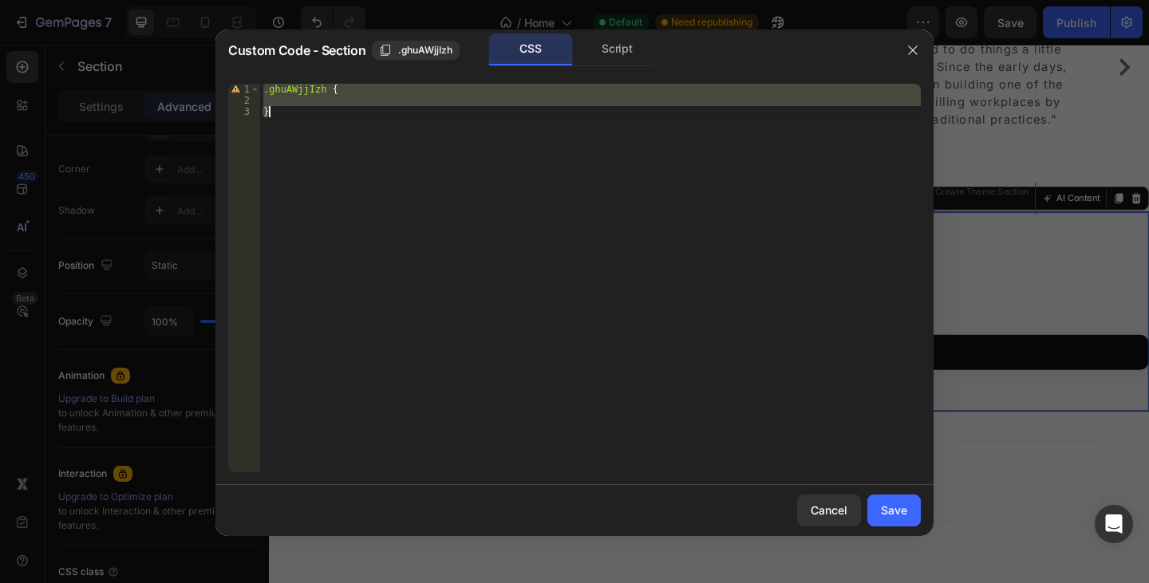
paste textarea
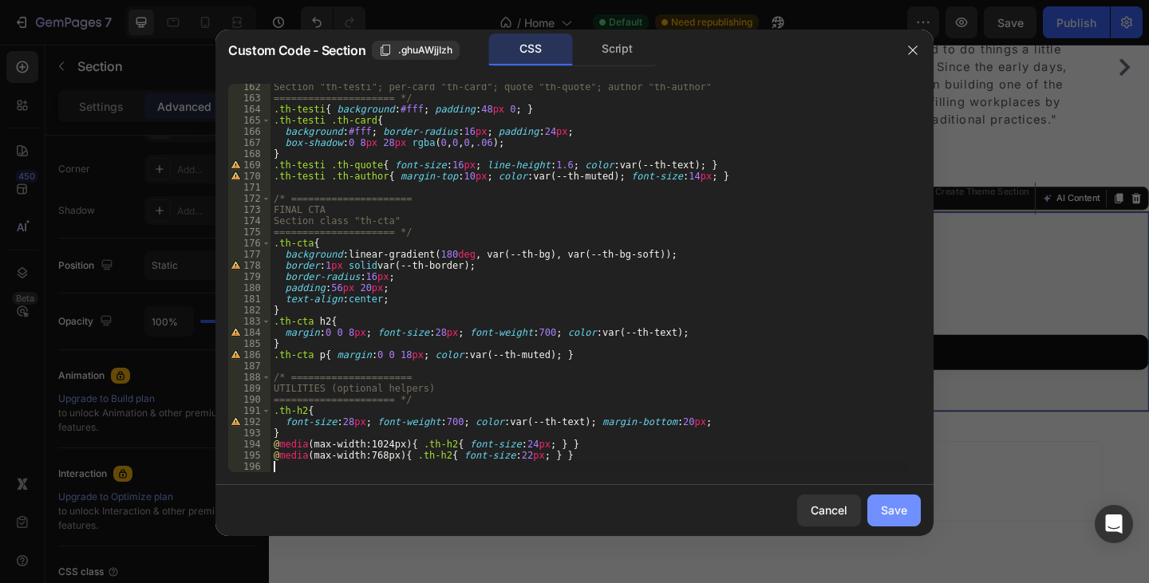
click at [886, 507] on div "Save" at bounding box center [894, 510] width 26 height 17
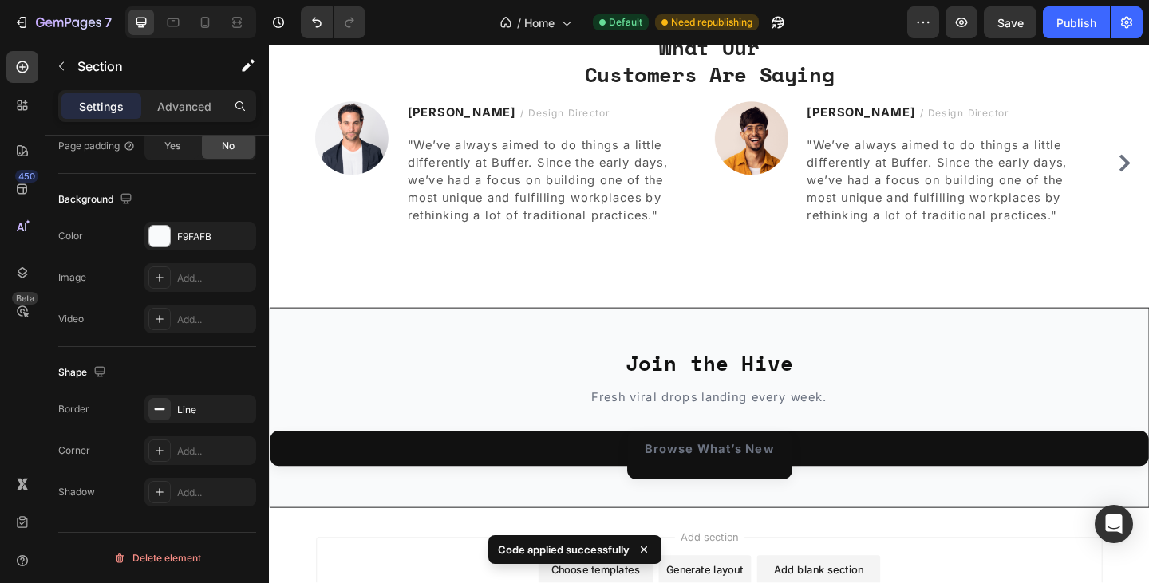
scroll to position [1533, 0]
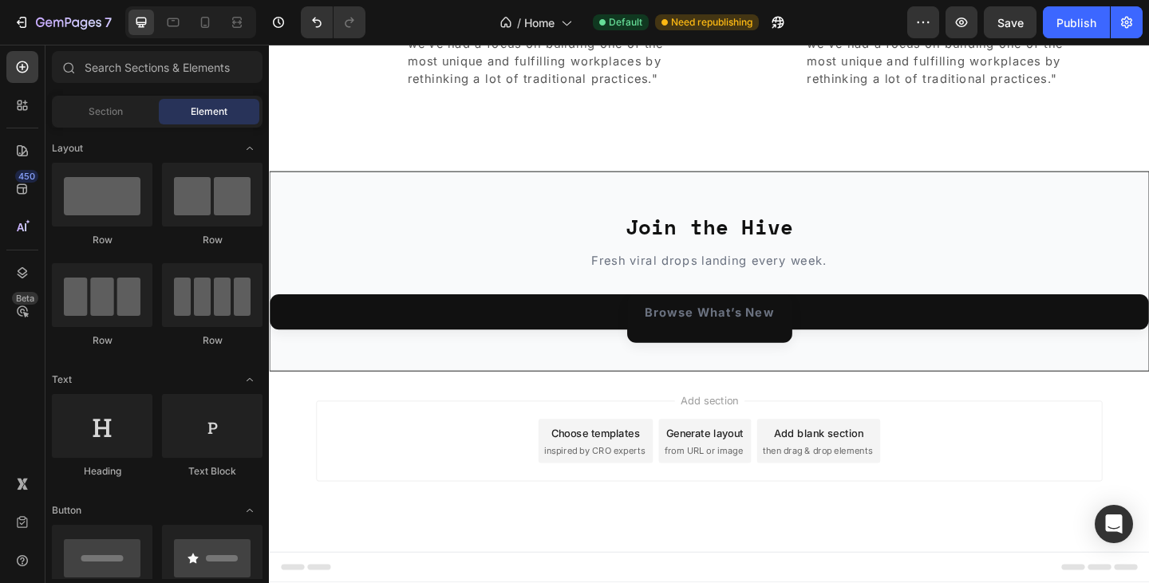
click at [1051, 418] on div "Add section Choose templates inspired by CRO experts Generate layout from URL o…" at bounding box center [747, 498] width 957 height 196
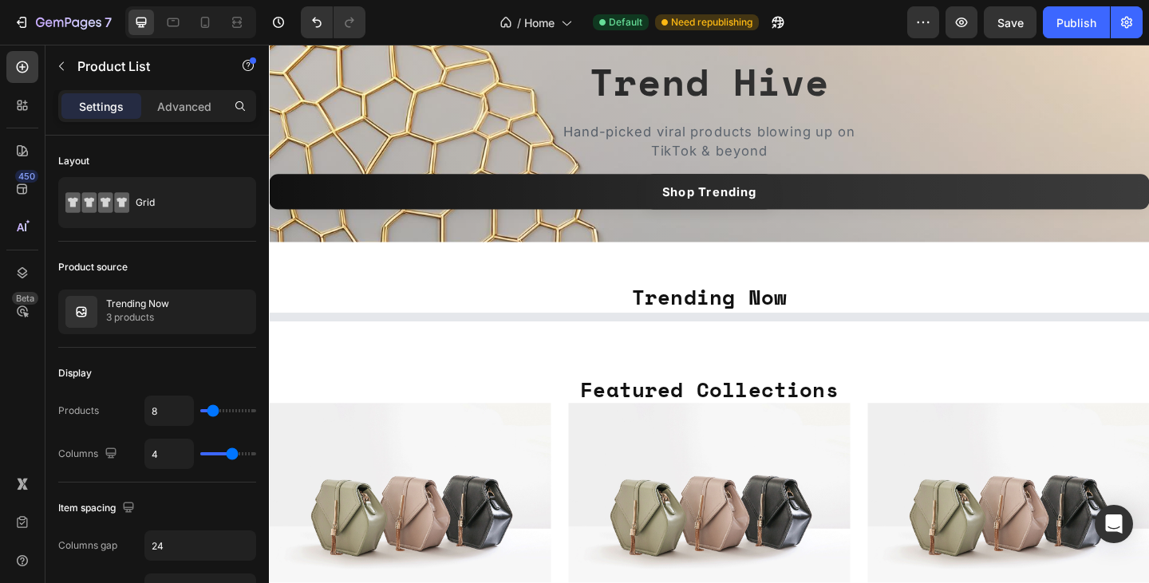
scroll to position [0, 0]
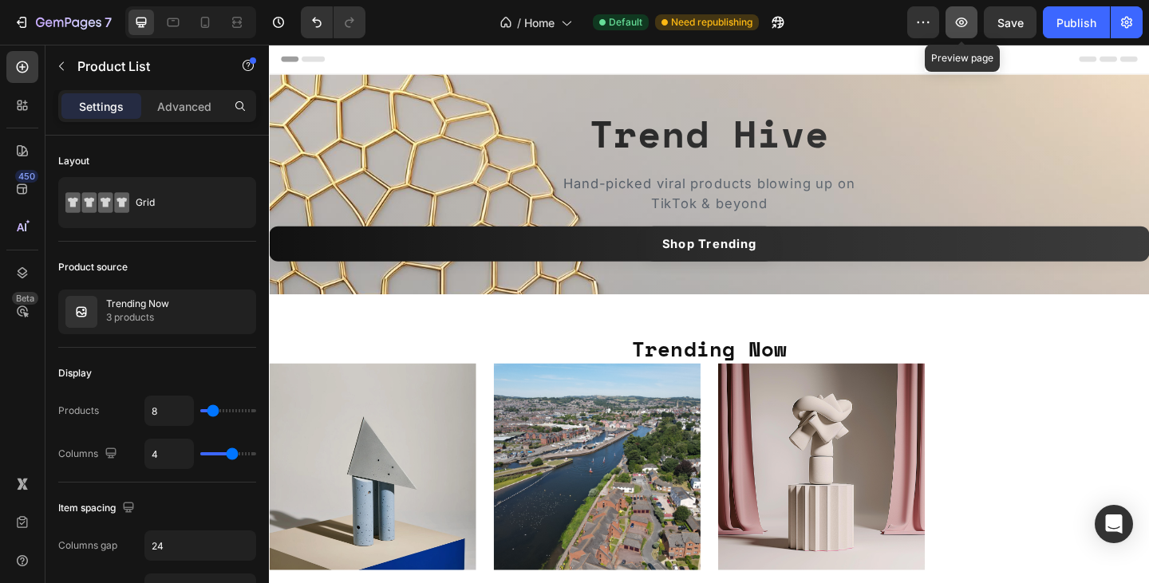
click at [951, 21] on button "button" at bounding box center [961, 22] width 32 height 32
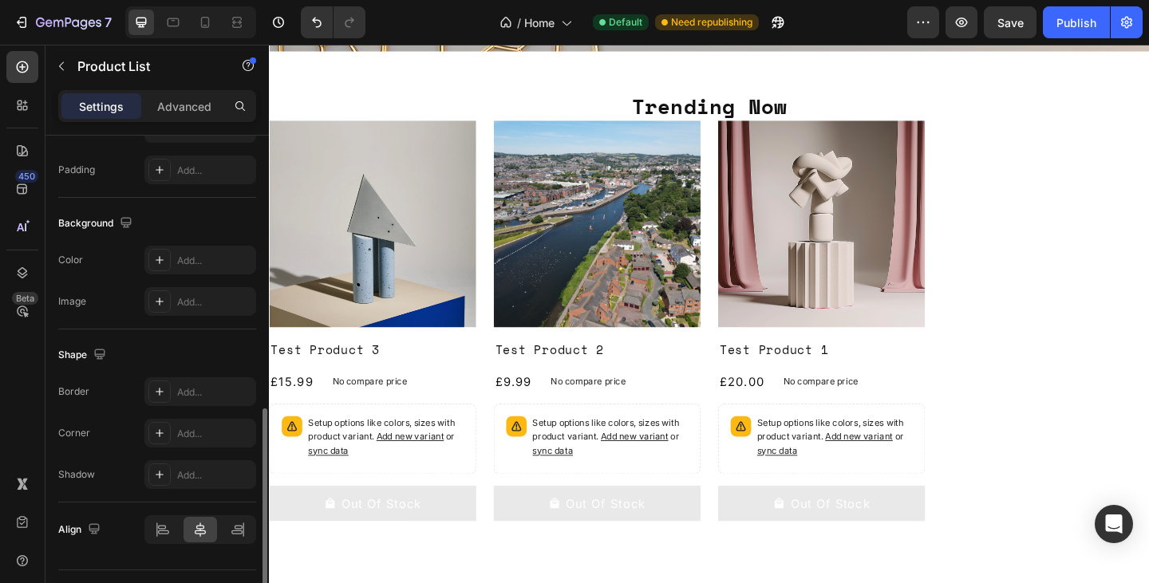
scroll to position [641, 0]
click at [191, 98] on p "Advanced" at bounding box center [184, 106] width 54 height 17
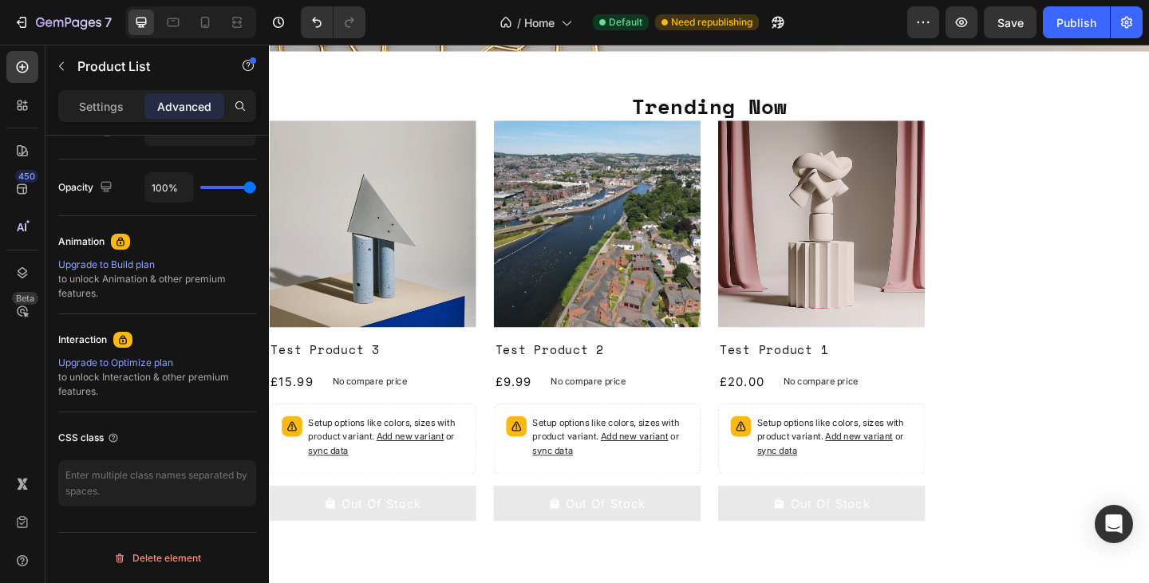
click at [1064, 207] on div "Product Images Test Product 3 Product Title £15.99 Product Price Product Price …" at bounding box center [747, 352] width 957 height 448
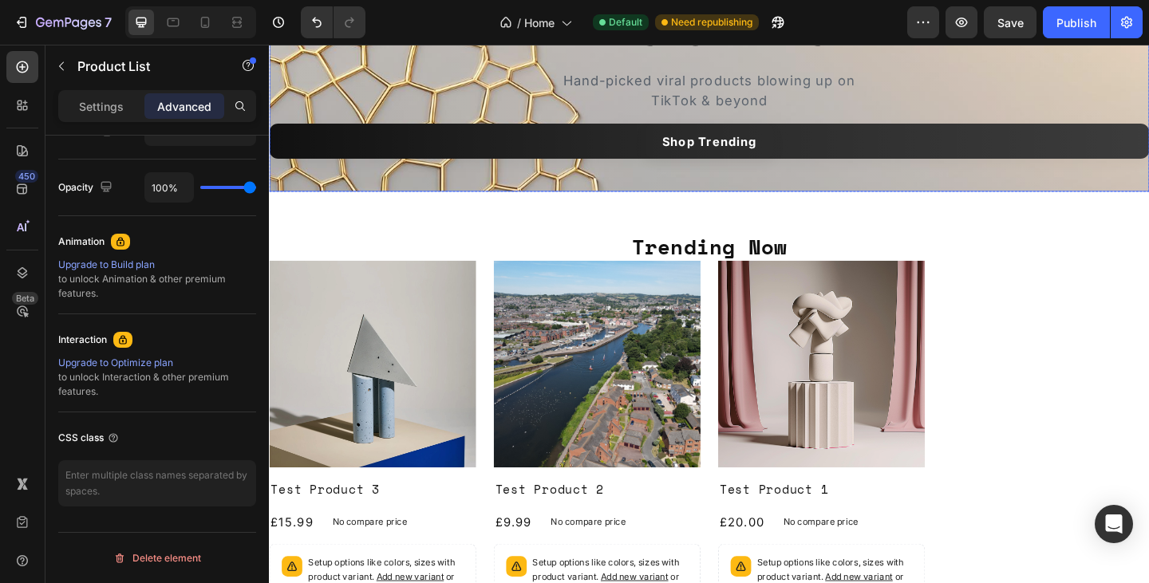
scroll to position [103, 0]
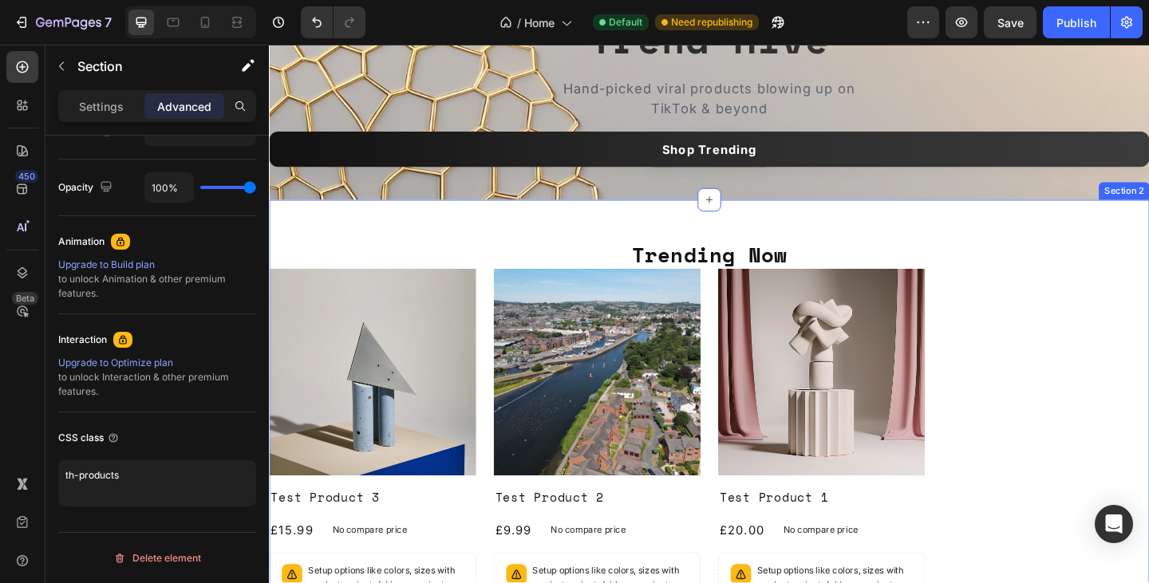
click at [880, 243] on div "Trending Now Heading Product Images Test Product 3 Product Title £15.99 Product…" at bounding box center [747, 485] width 957 height 542
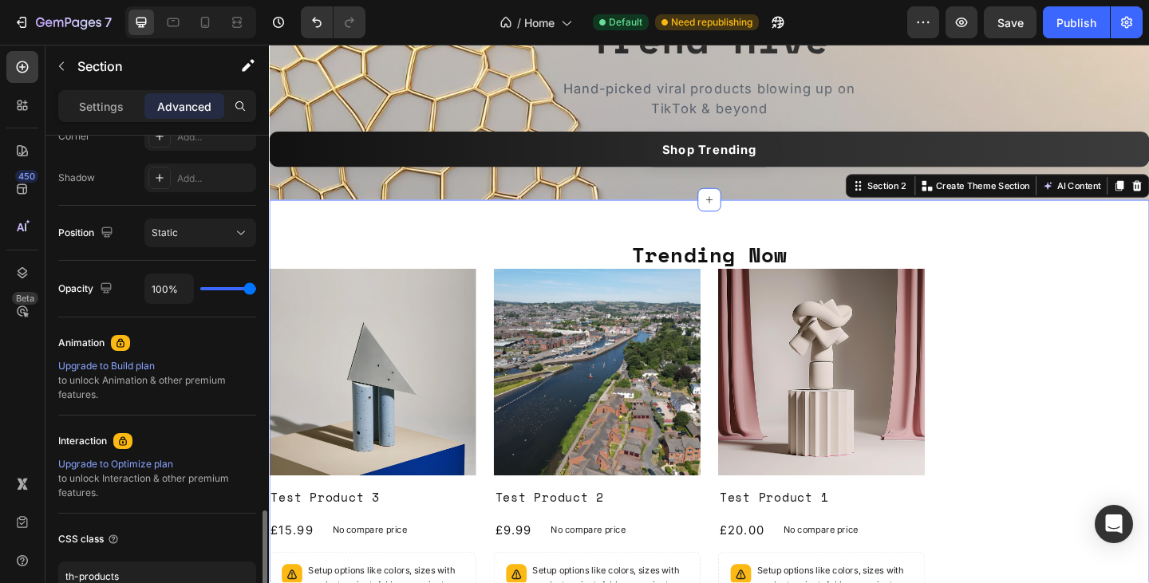
scroll to position [614, 0]
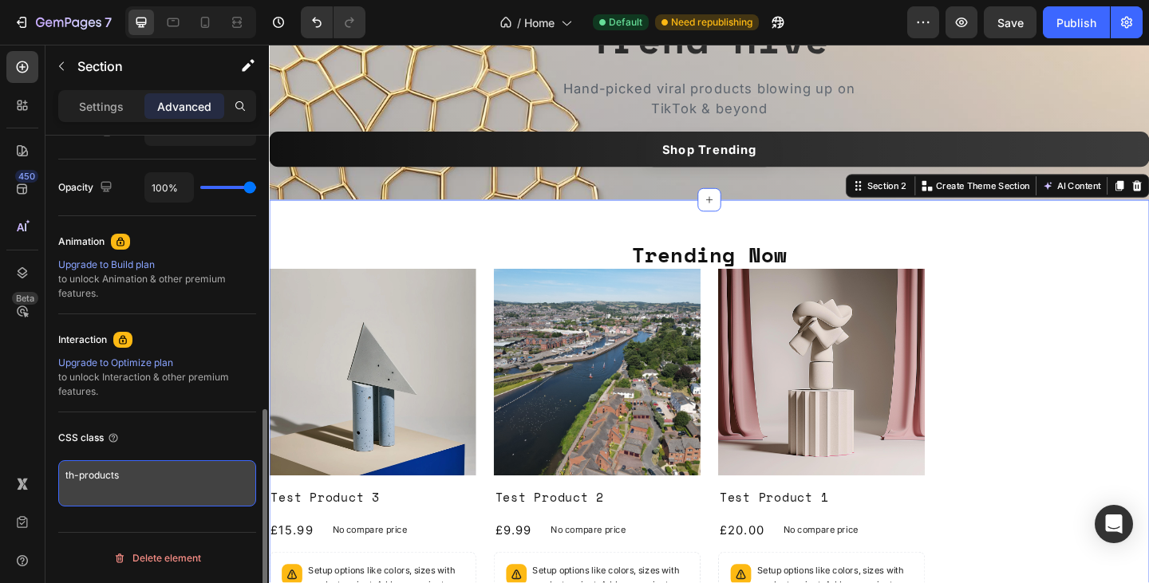
click at [161, 490] on textarea "th-products" at bounding box center [157, 483] width 198 height 46
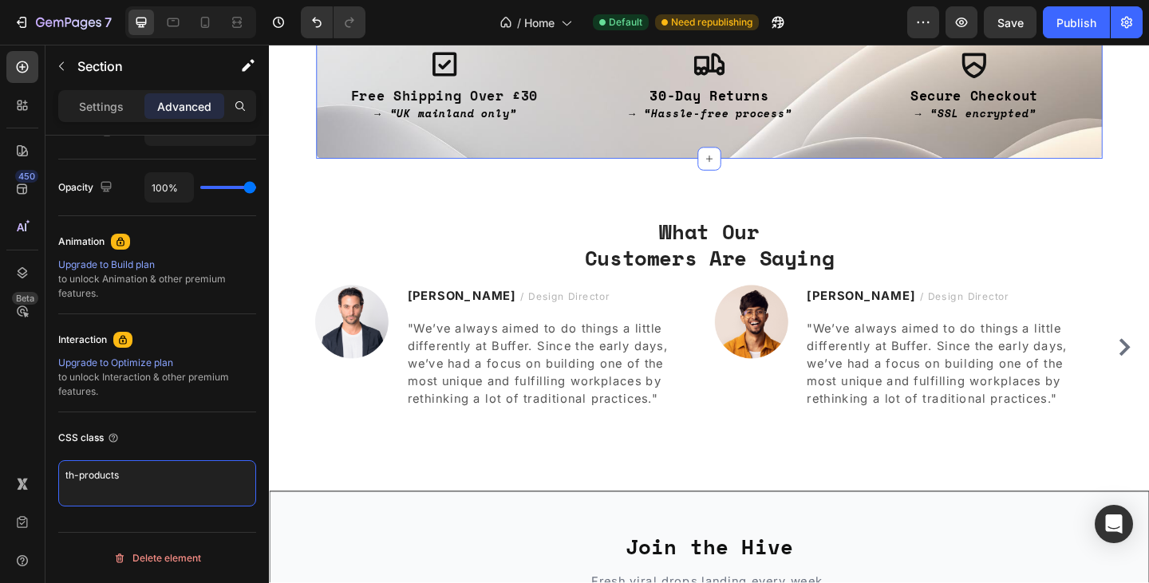
scroll to position [1185, 0]
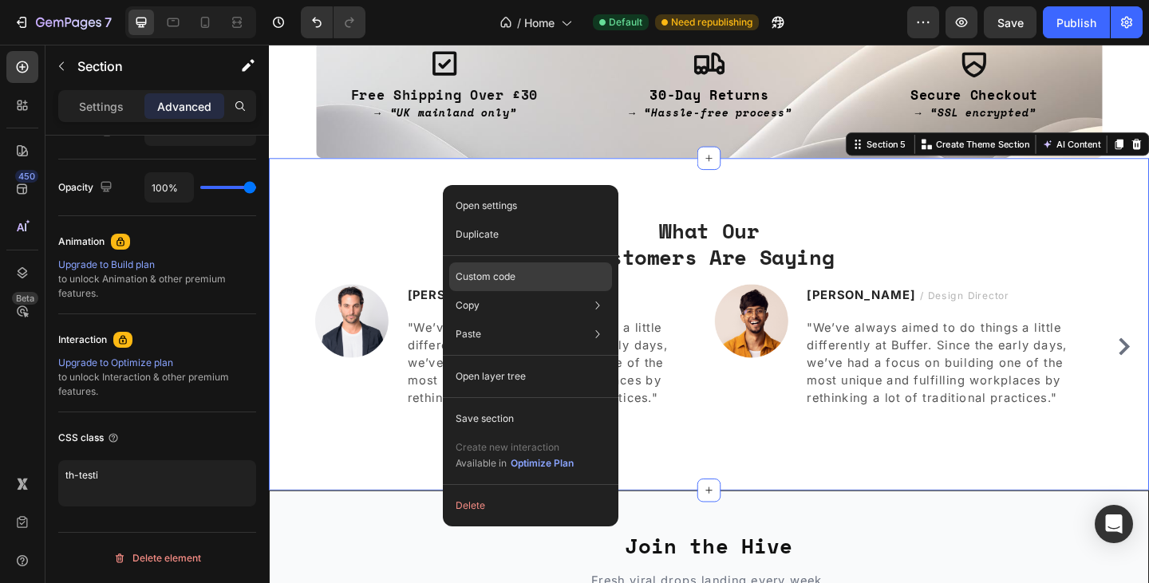
click at [500, 275] on p "Custom code" at bounding box center [485, 277] width 60 height 14
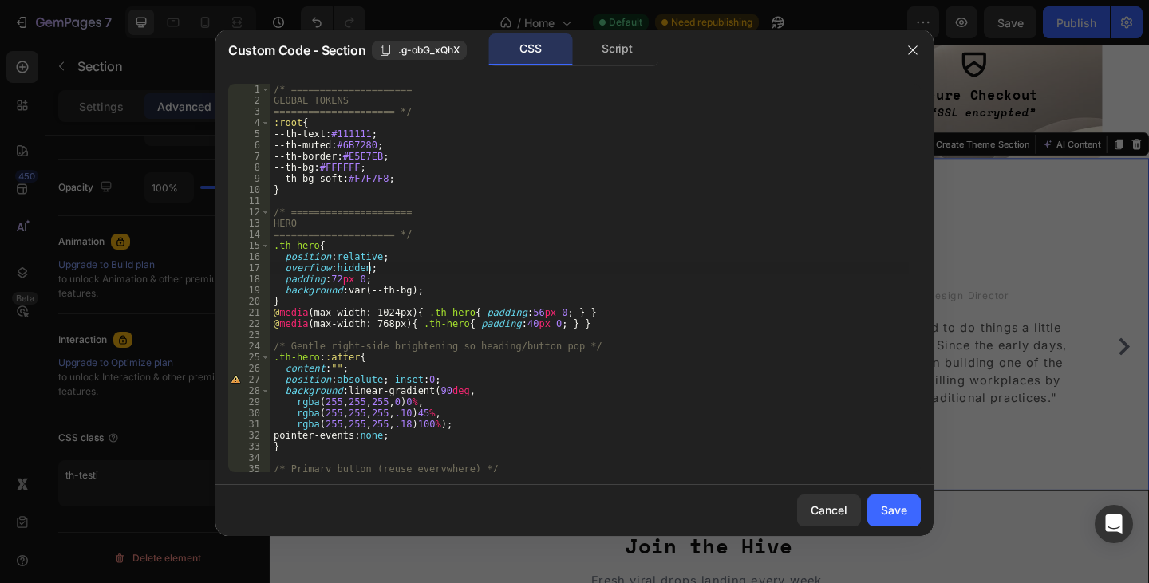
click at [515, 272] on div "/* ===================== GLOBAL TOKENS ===================== */ :root { --th-te…" at bounding box center [589, 289] width 638 height 411
type textarea "@media (max-width:768px){ .th-h2{ font-size:22px; } }"
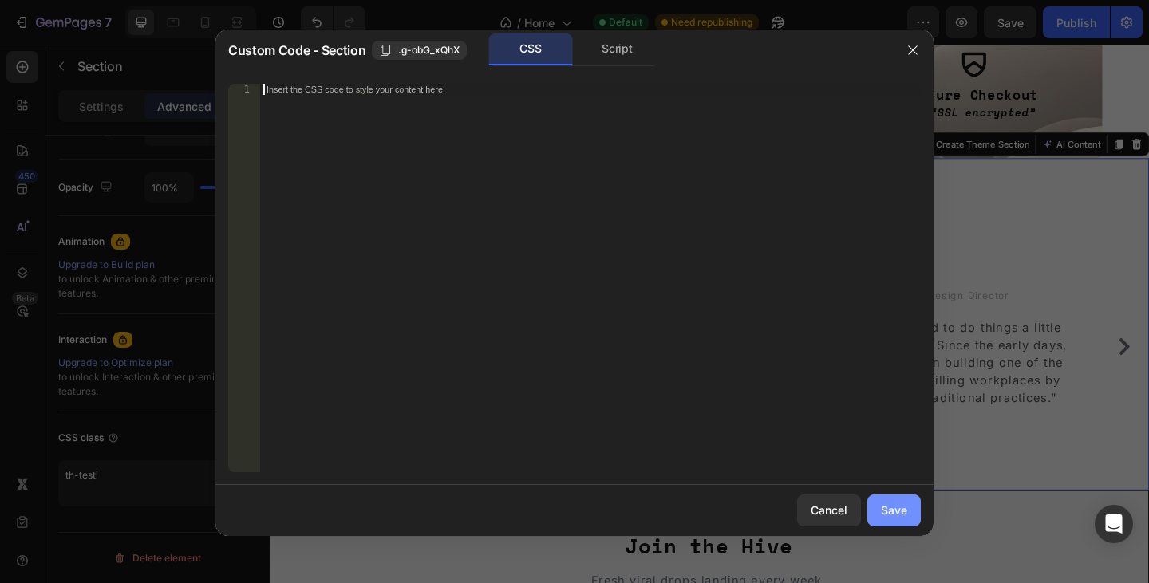
click at [895, 511] on div "Save" at bounding box center [894, 510] width 26 height 17
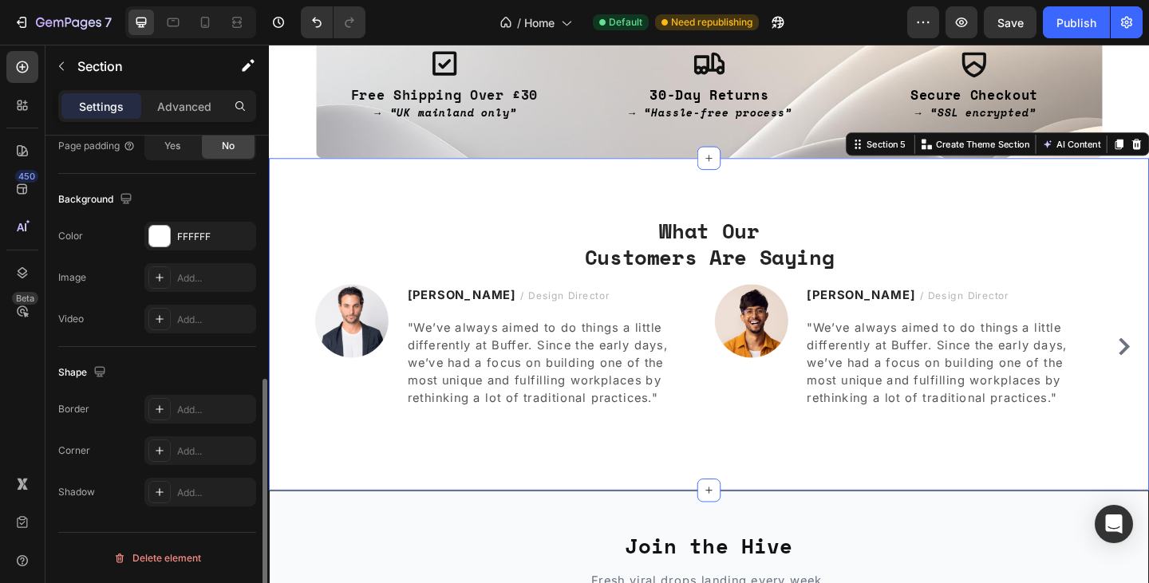
scroll to position [480, 0]
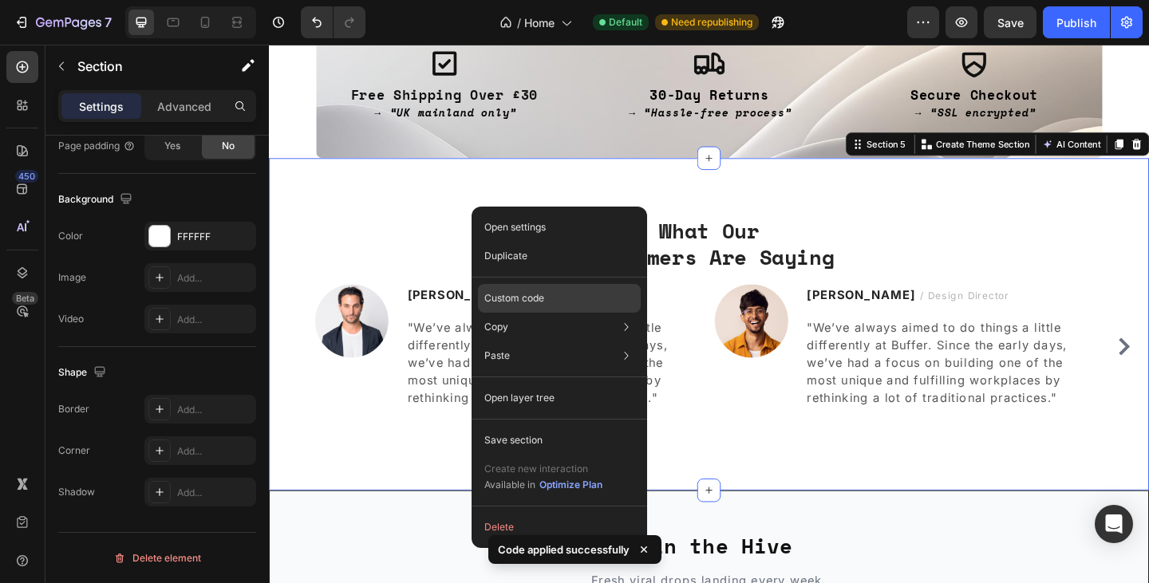
click at [526, 298] on p "Custom code" at bounding box center [514, 298] width 60 height 14
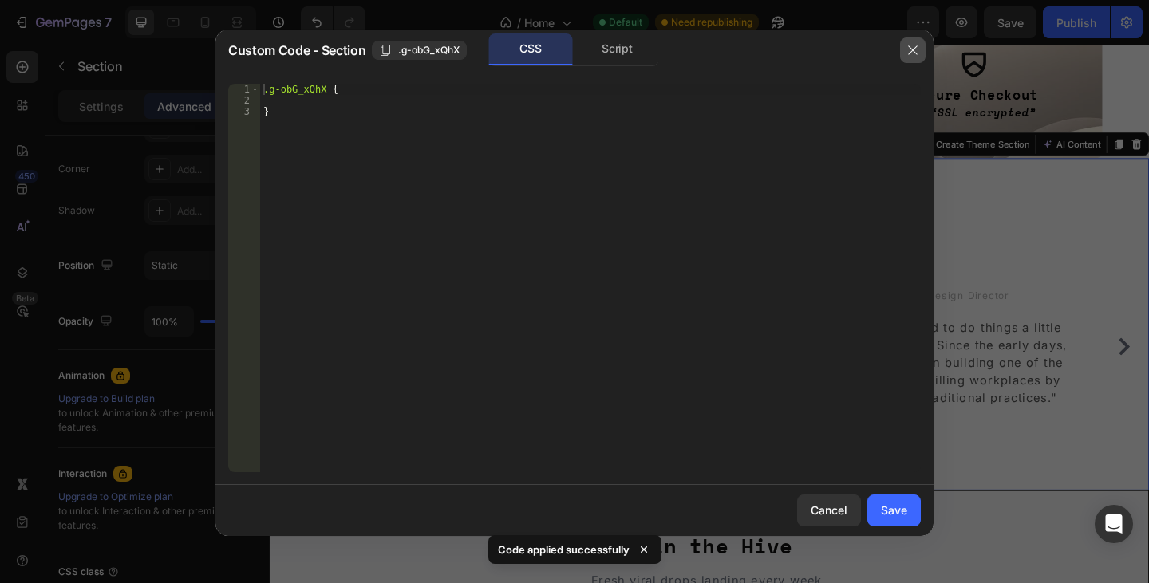
click at [910, 41] on button "button" at bounding box center [913, 50] width 26 height 26
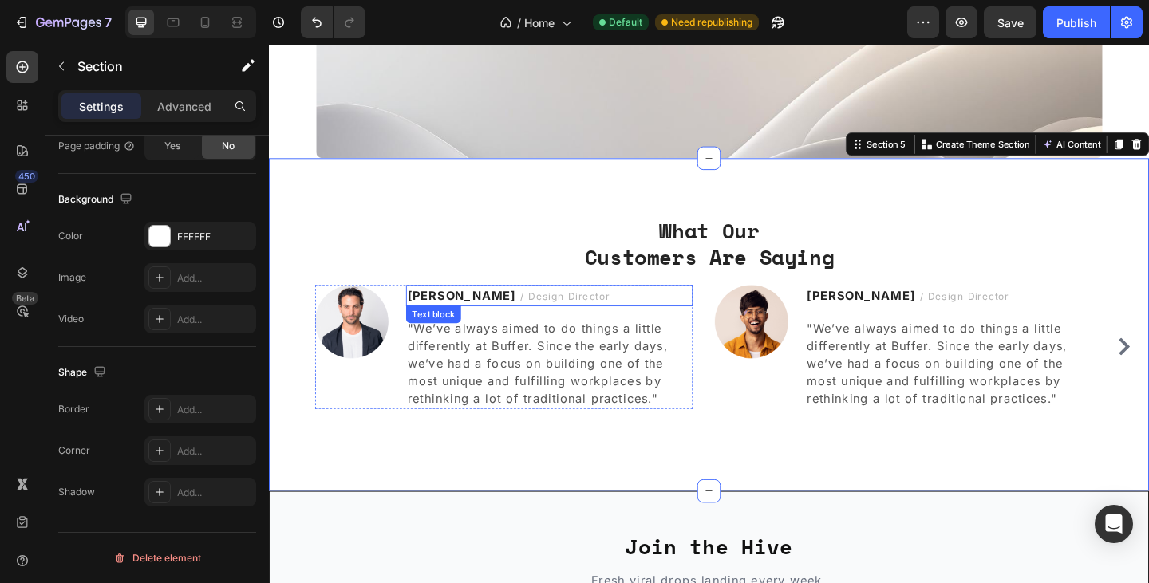
scroll to position [1411, 0]
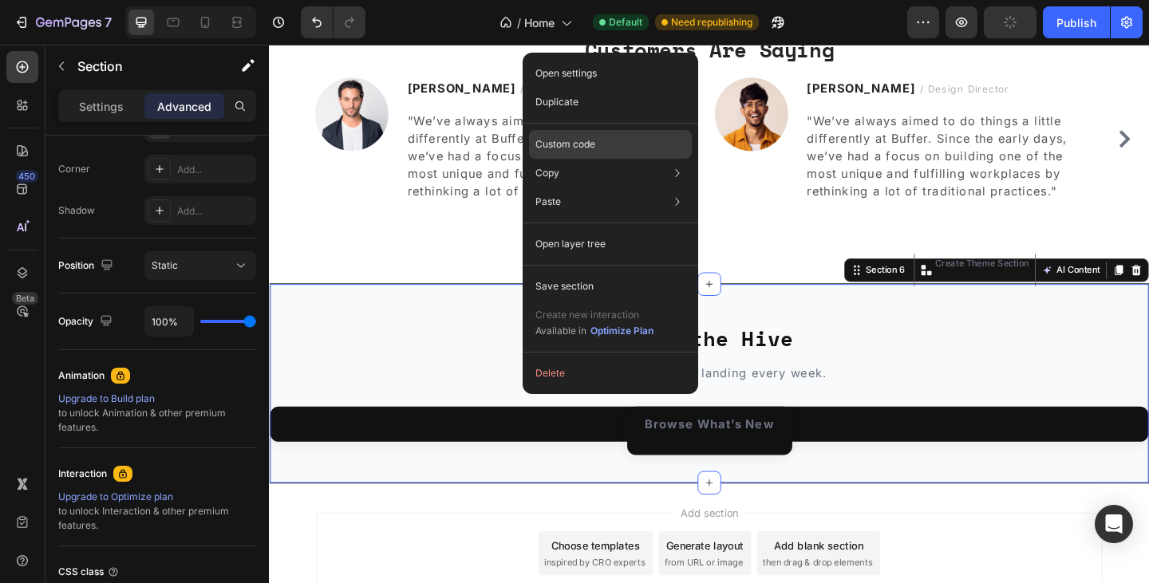
click at [589, 148] on p "Custom code" at bounding box center [565, 144] width 60 height 14
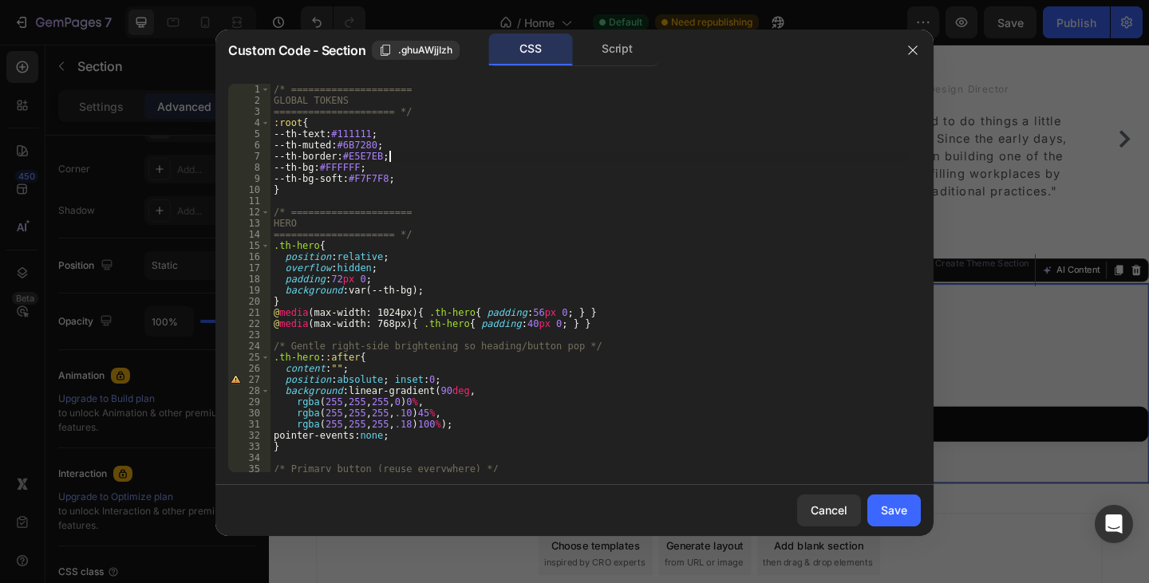
click at [561, 161] on div "/* ===================== GLOBAL TOKENS ===================== */ :root { --th-te…" at bounding box center [589, 289] width 638 height 411
type textarea "@media (max-width:768px){ .th-h2{ font-size:22px; } }"
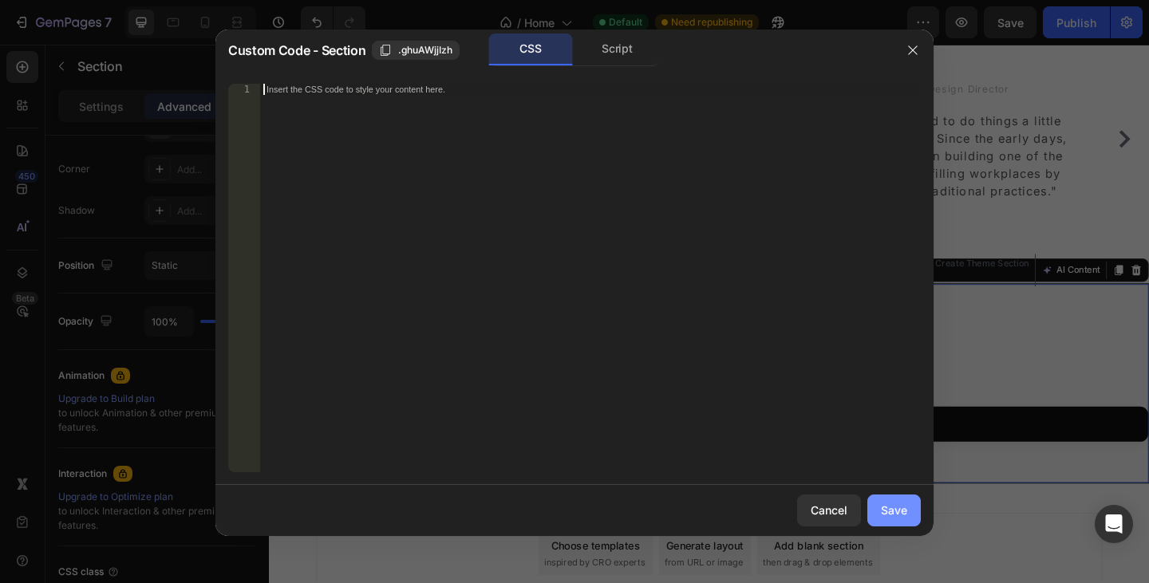
click at [900, 512] on div "Save" at bounding box center [894, 510] width 26 height 17
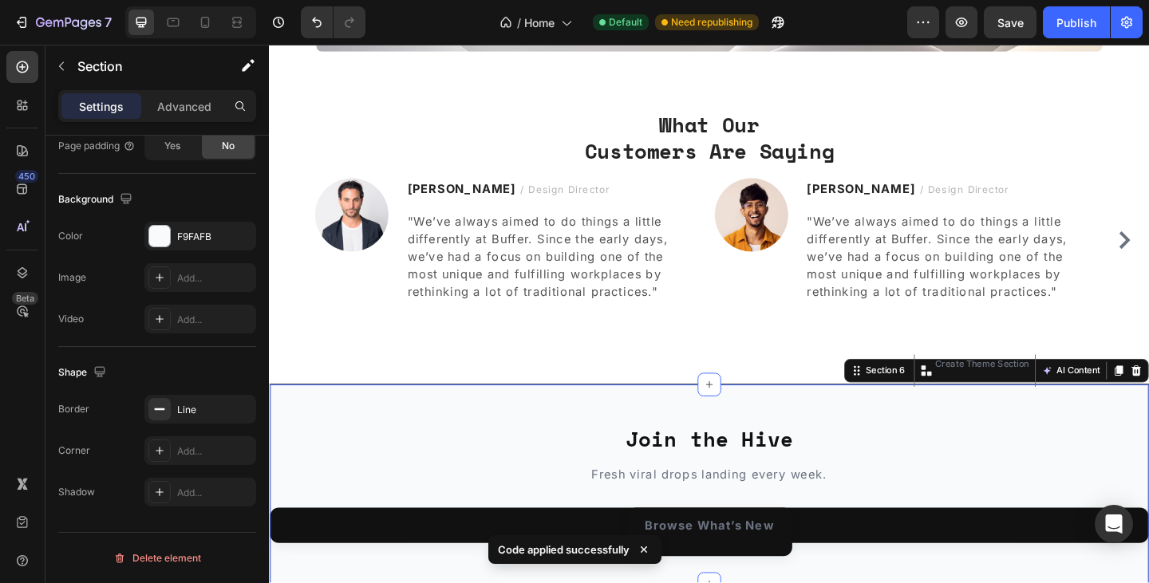
scroll to position [1165, 0]
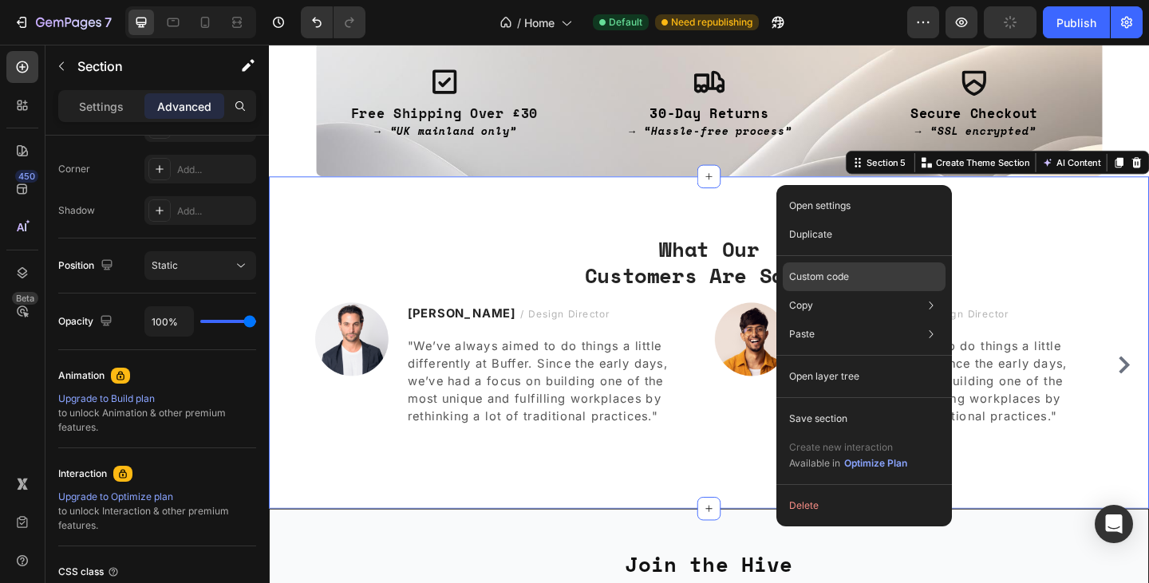
click at [830, 271] on p "Custom code" at bounding box center [819, 277] width 60 height 14
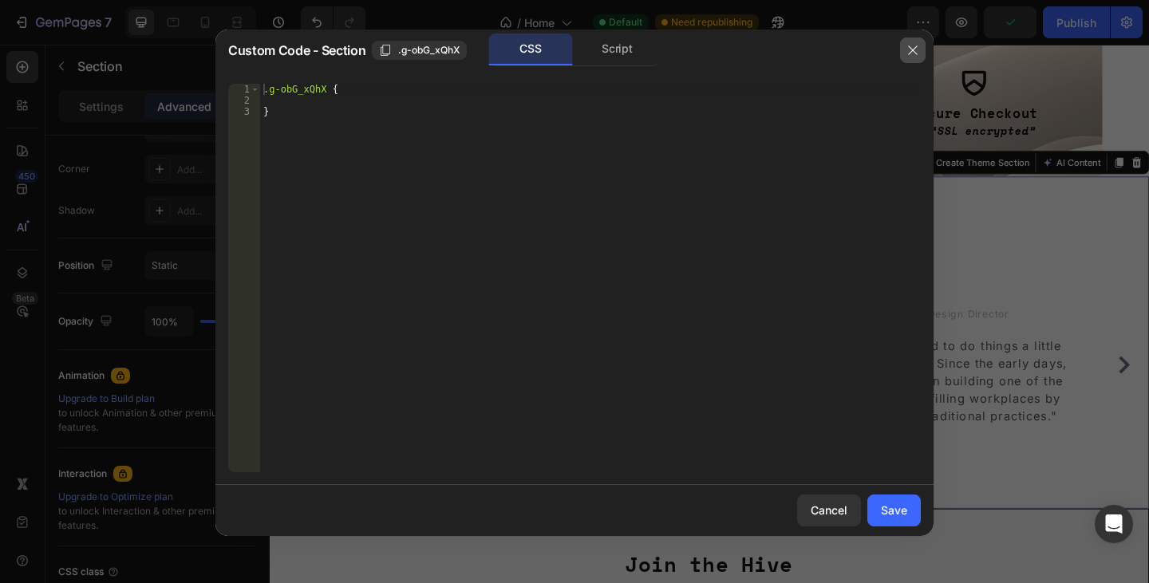
click at [916, 39] on button "button" at bounding box center [913, 50] width 26 height 26
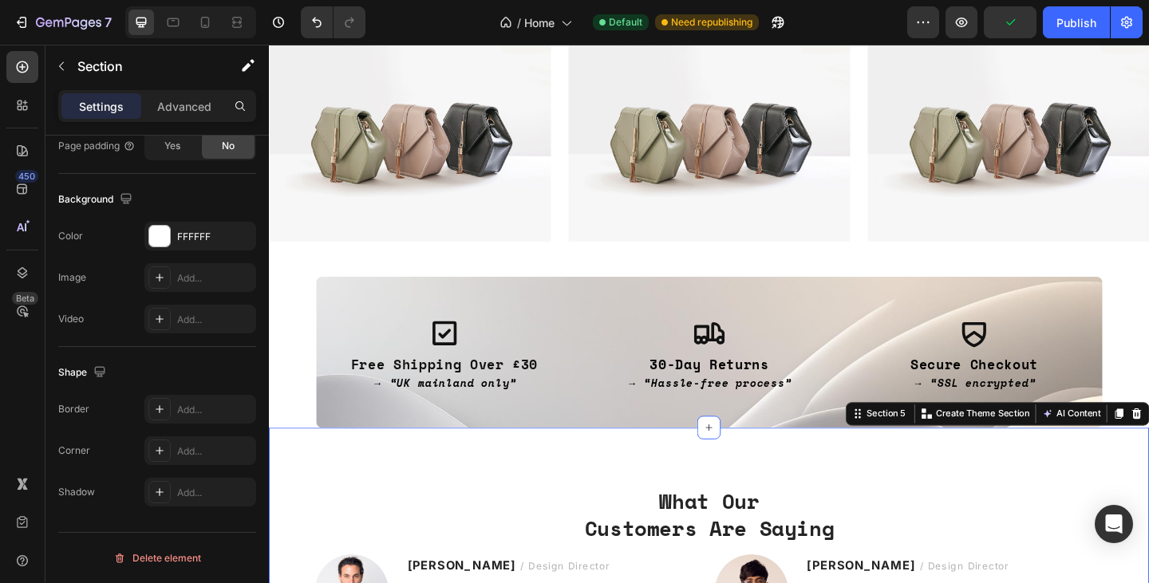
scroll to position [893, 0]
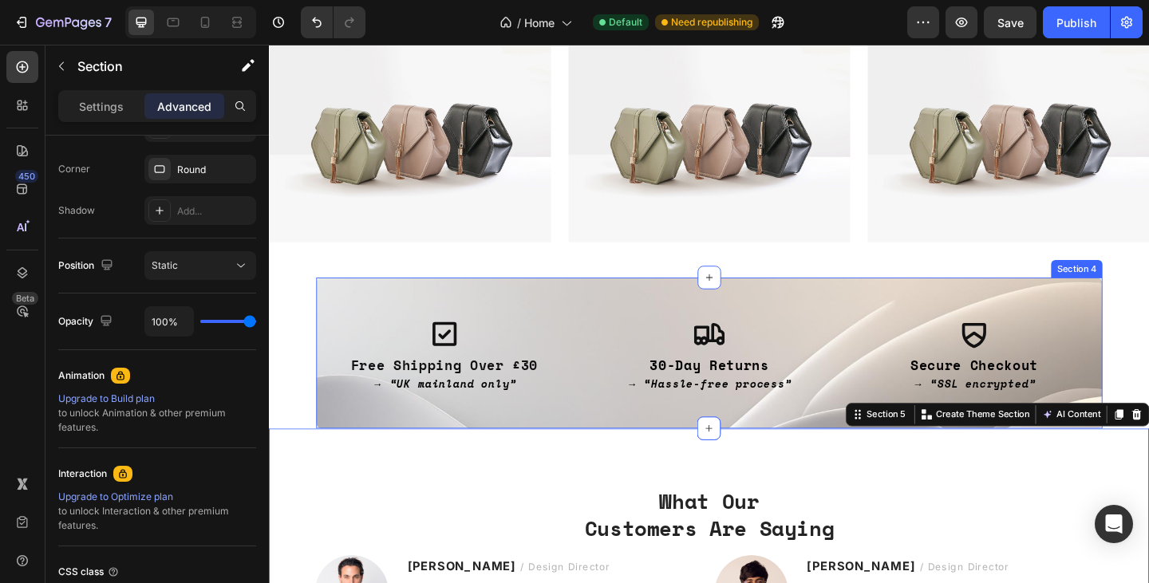
drag, startPoint x: 887, startPoint y: 310, endPoint x: 877, endPoint y: 315, distance: 11.4
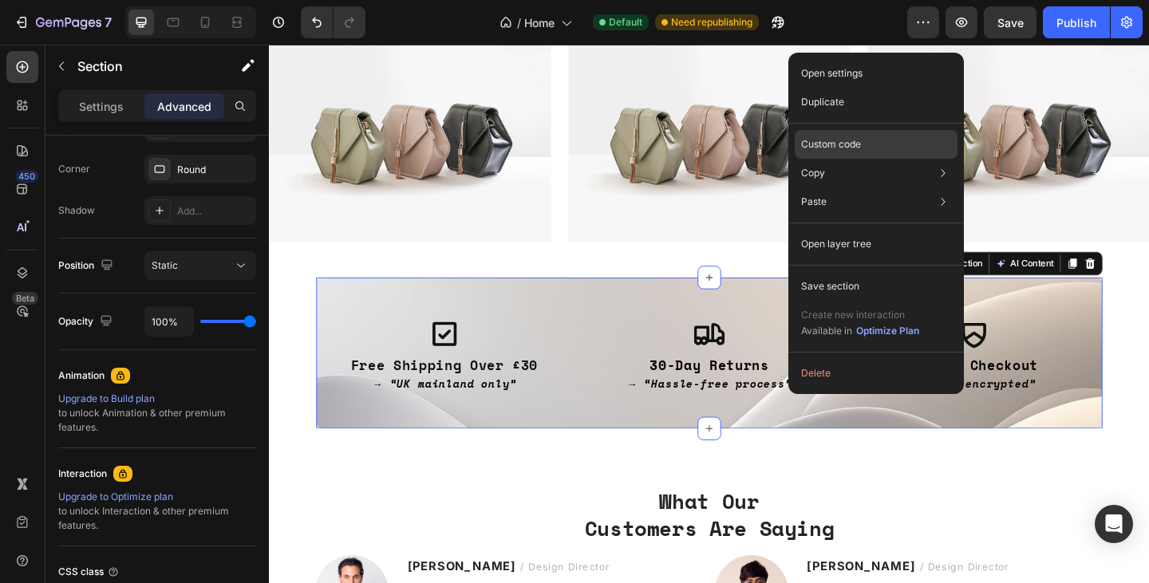
click at [865, 187] on div "Custom code" at bounding box center [875, 201] width 163 height 29
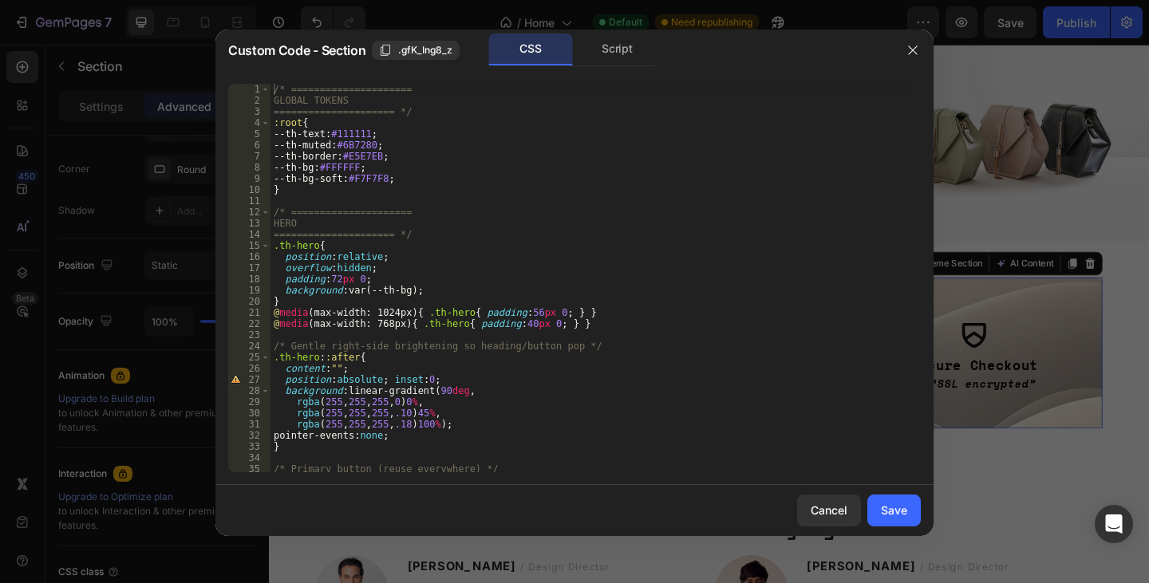
drag, startPoint x: 689, startPoint y: 239, endPoint x: 680, endPoint y: 220, distance: 20.7
click at [680, 220] on div "/* ===================== GLOBAL TOKENS ===================== */ :root { --th-te…" at bounding box center [589, 289] width 638 height 411
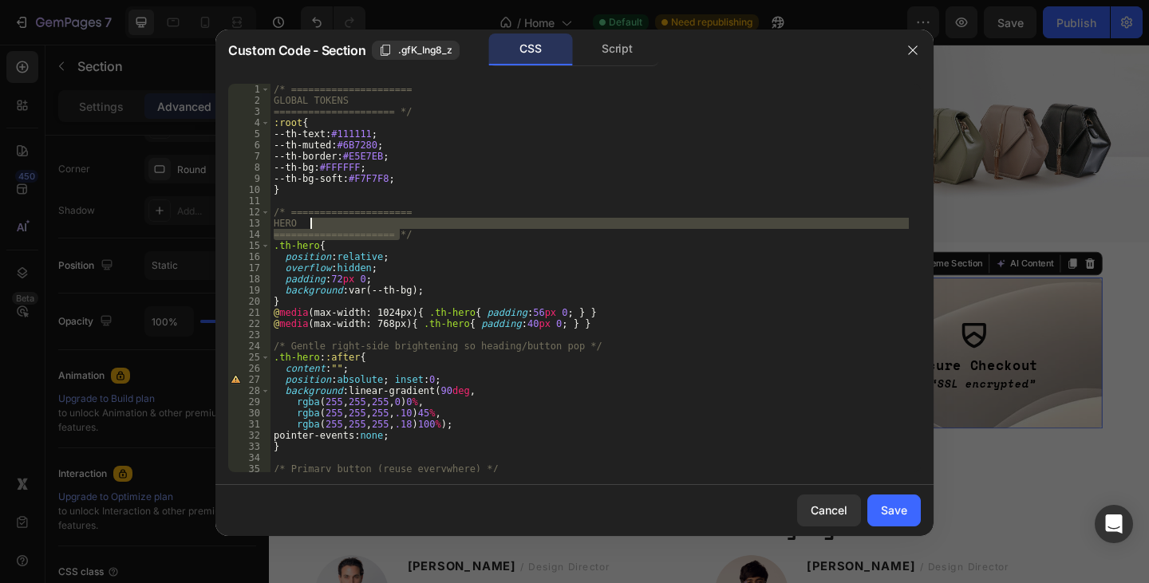
type textarea "@media (max-width:768px){ .th-h2{ font-size:22px; } }"
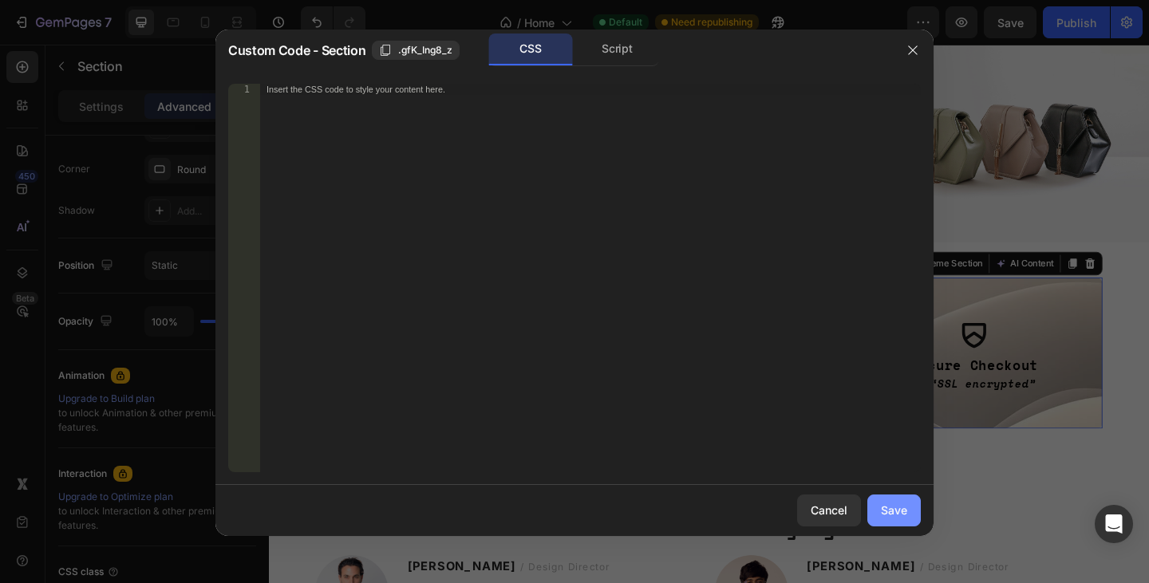
click at [896, 509] on div "Save" at bounding box center [894, 510] width 26 height 17
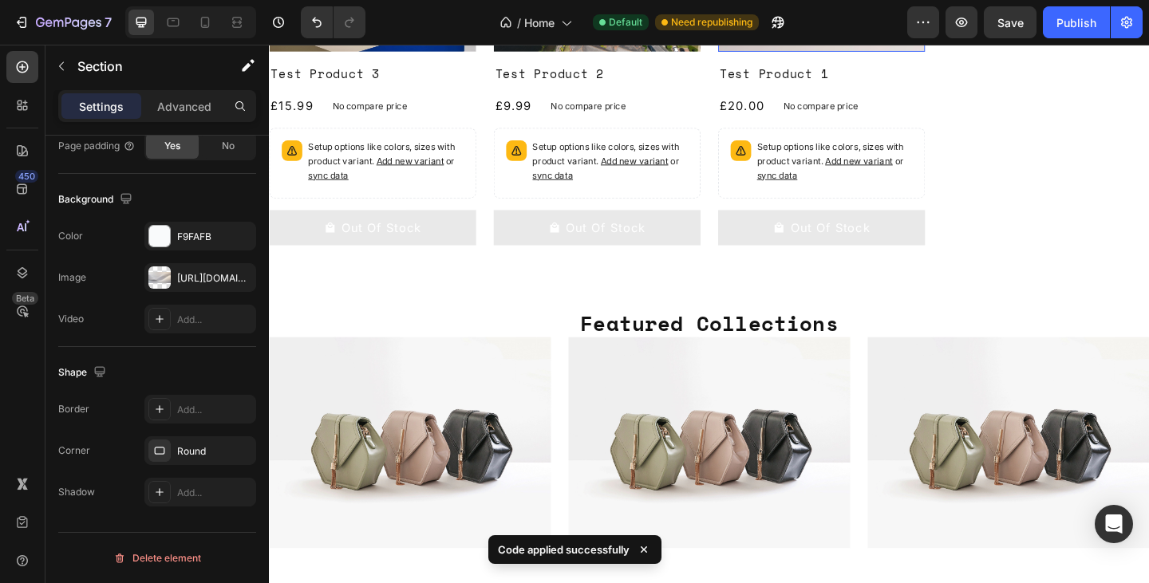
scroll to position [565, 0]
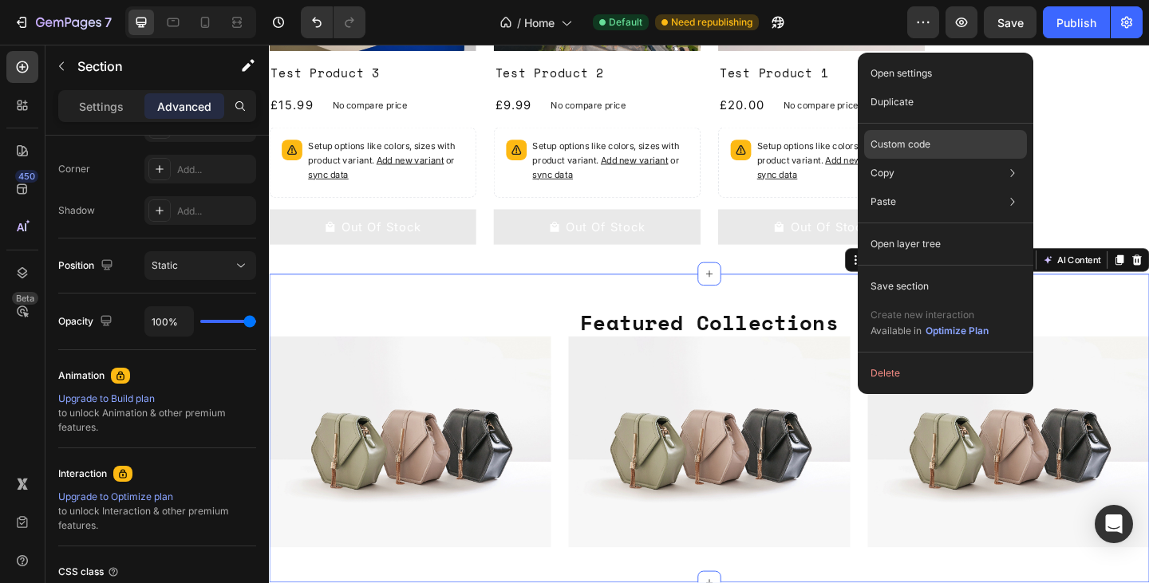
click at [932, 187] on div "Custom code" at bounding box center [945, 201] width 163 height 29
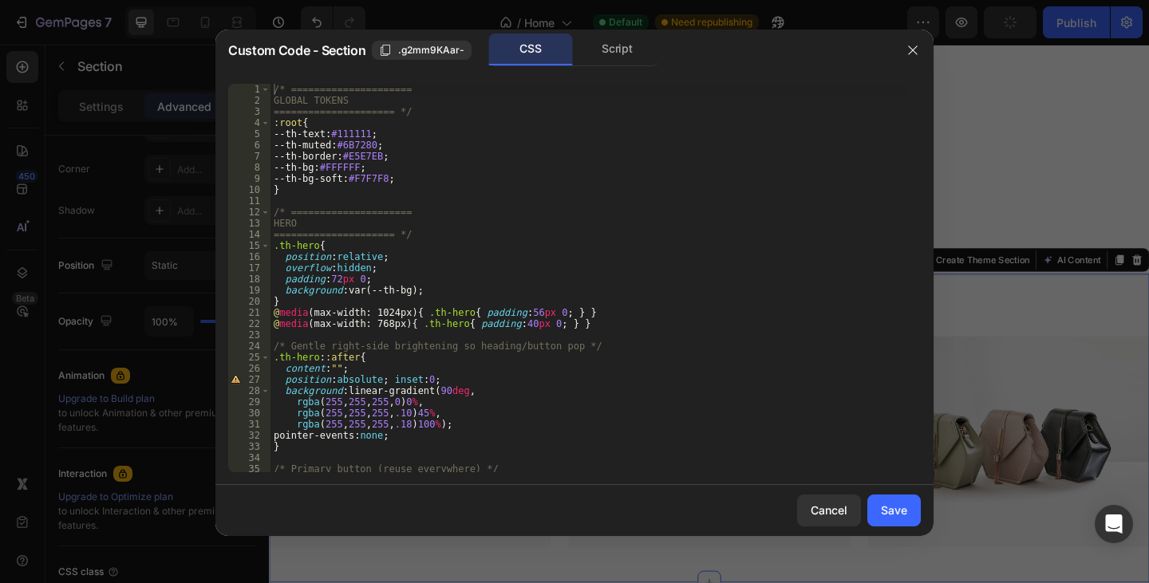
click at [738, 232] on div "/* ===================== GLOBAL TOKENS ===================== */ :root { --th-te…" at bounding box center [589, 289] width 638 height 411
type textarea "@media (max-width:768px){ .th-h2{ font-size:22px; } }"
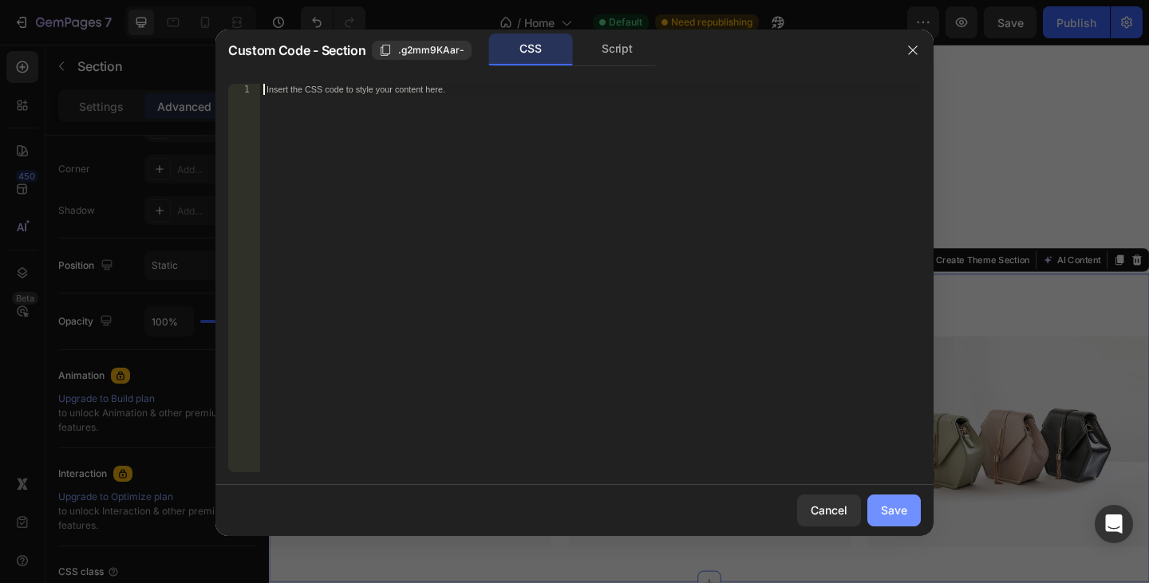
click at [881, 511] on div "Save" at bounding box center [894, 510] width 26 height 17
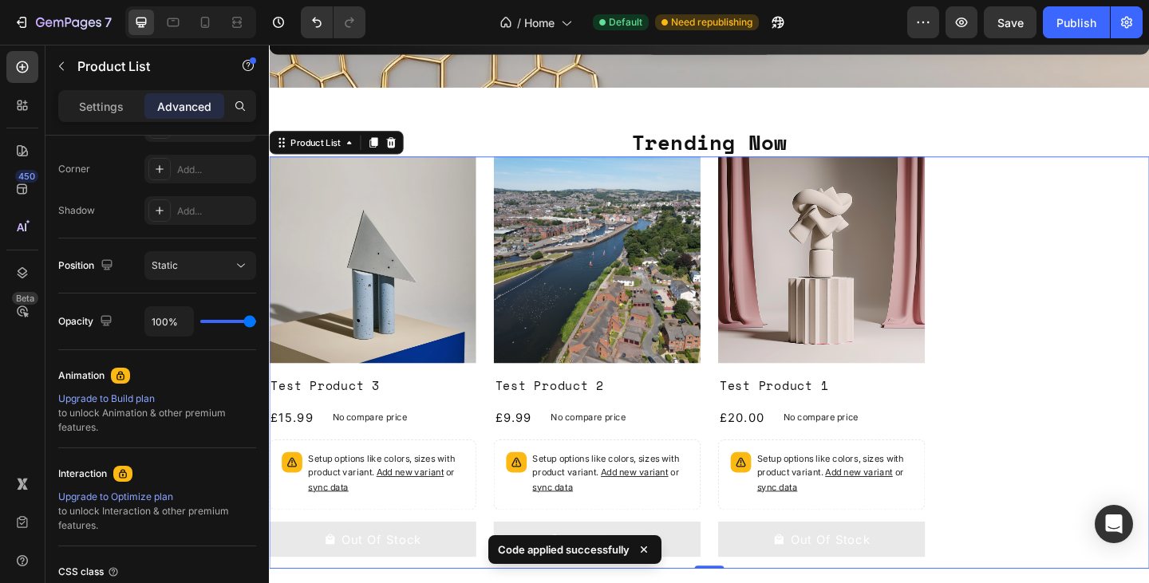
scroll to position [0, 0]
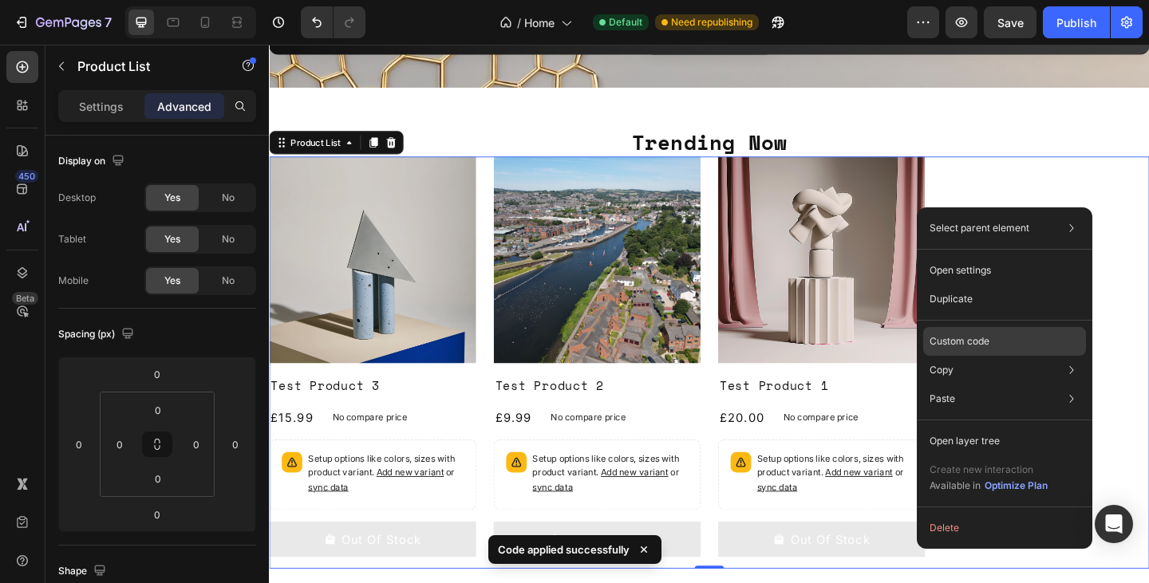
click at [999, 384] on div "Custom code" at bounding box center [1004, 398] width 163 height 29
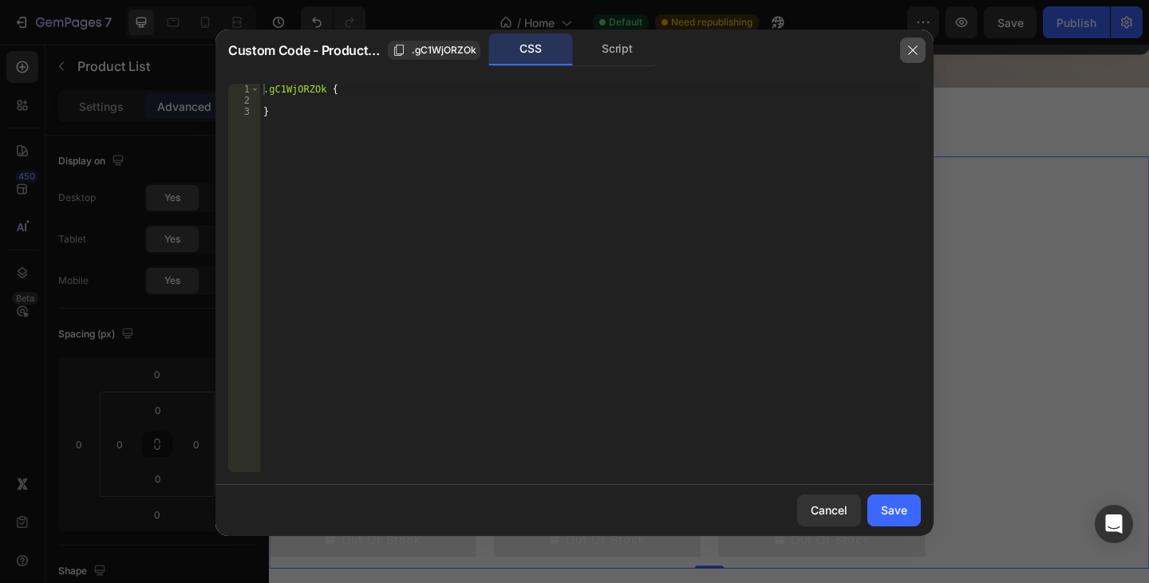
click at [914, 47] on icon "button" at bounding box center [912, 50] width 13 height 13
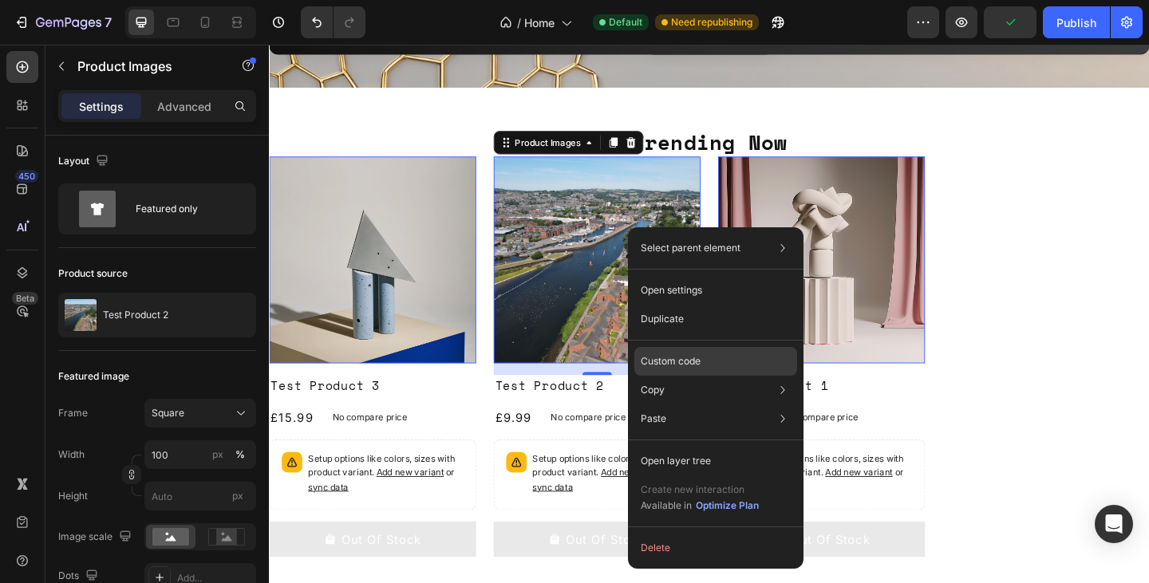
click at [704, 404] on div "Custom code" at bounding box center [715, 418] width 163 height 29
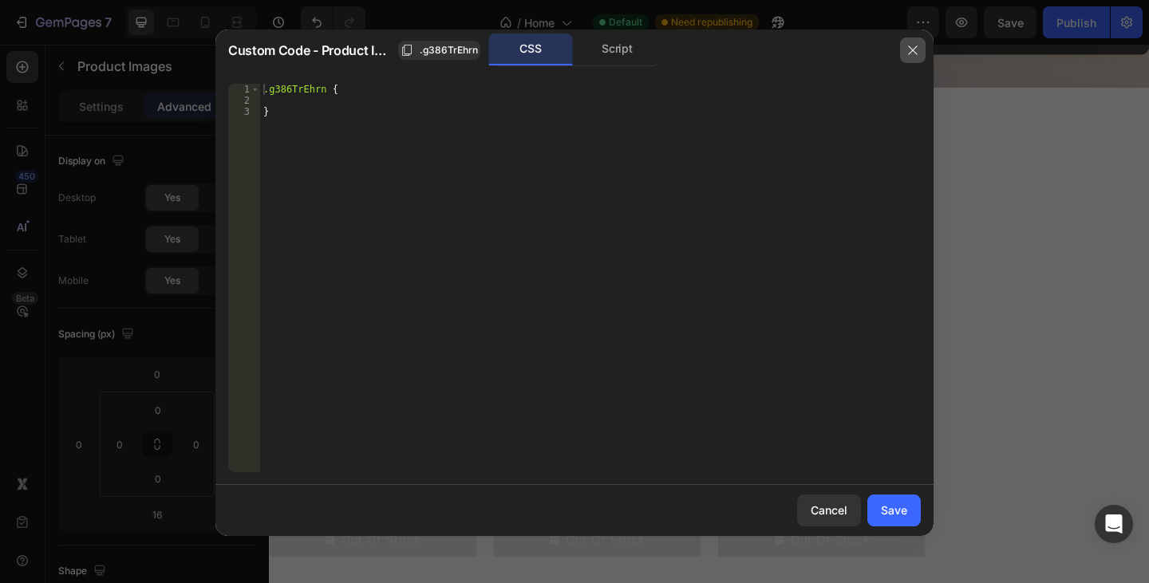
click at [912, 50] on icon "button" at bounding box center [912, 49] width 9 height 9
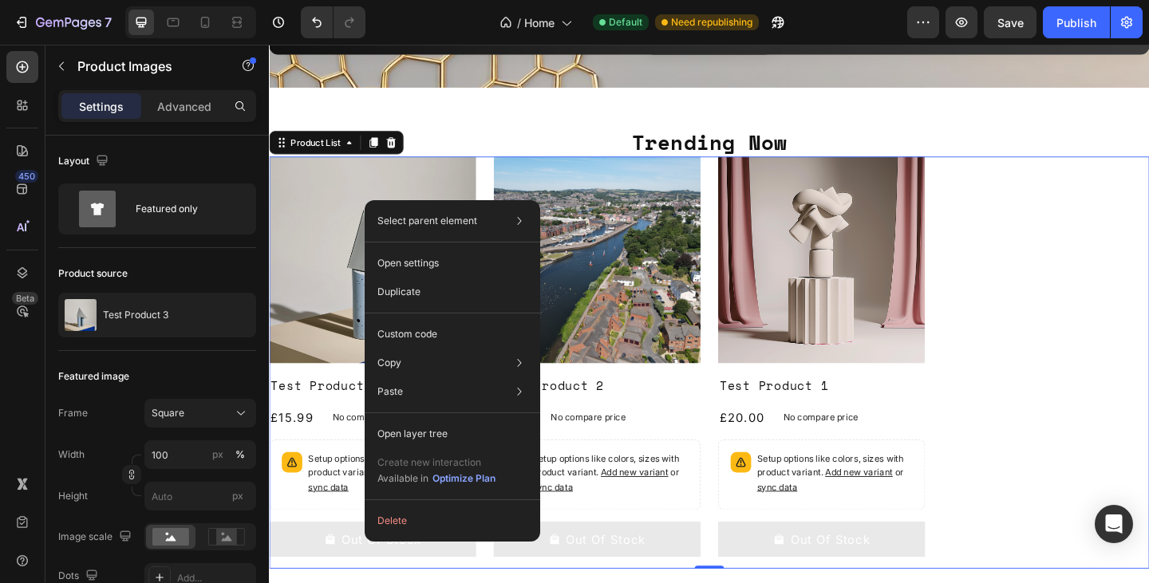
click at [1113, 208] on div "Product Images Test Product 3 Product Title £15.99 Product Price Product Price …" at bounding box center [747, 391] width 957 height 448
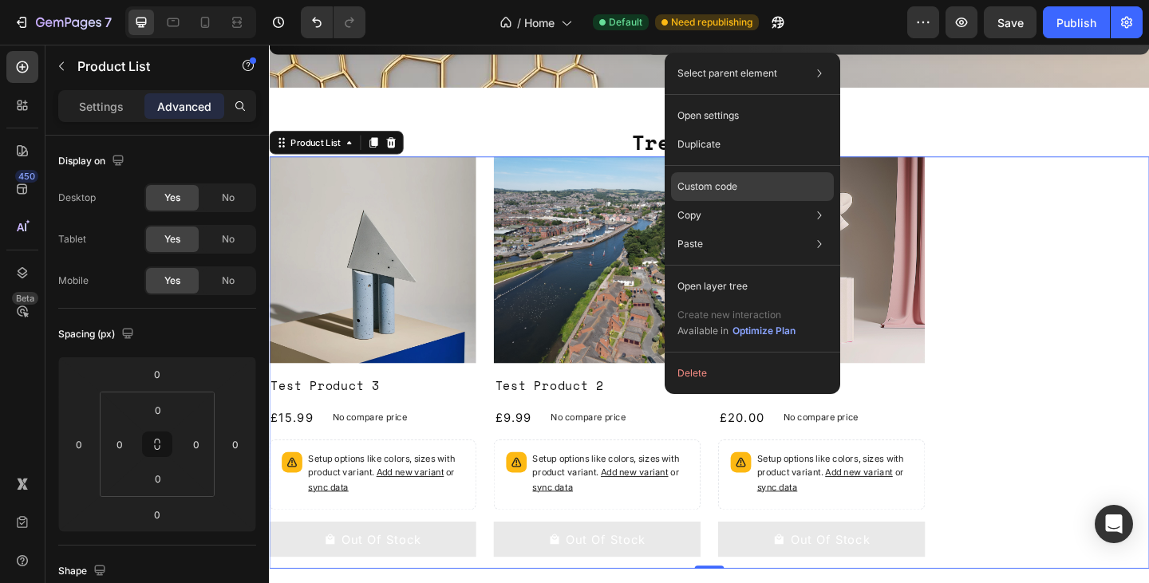
click at [733, 192] on p "Custom code" at bounding box center [707, 186] width 60 height 14
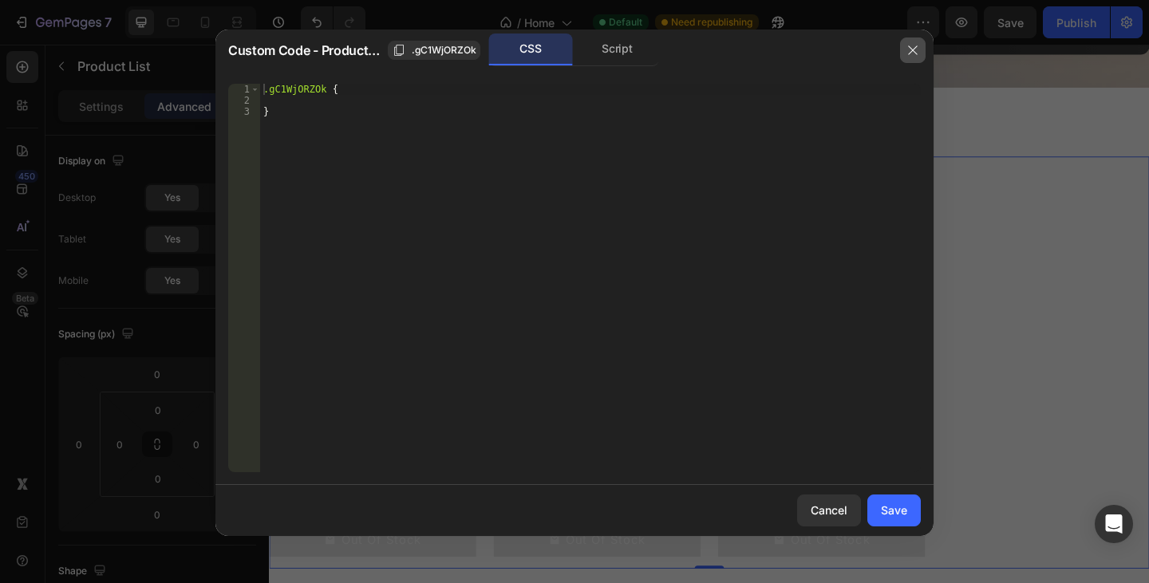
click at [910, 42] on button "button" at bounding box center [913, 50] width 26 height 26
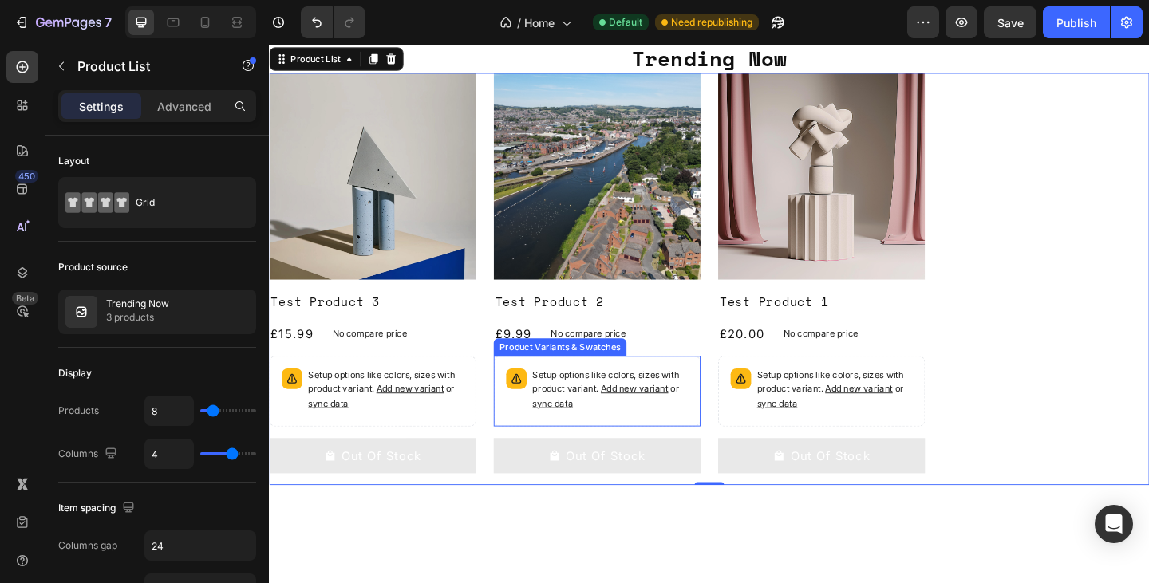
scroll to position [34, 0]
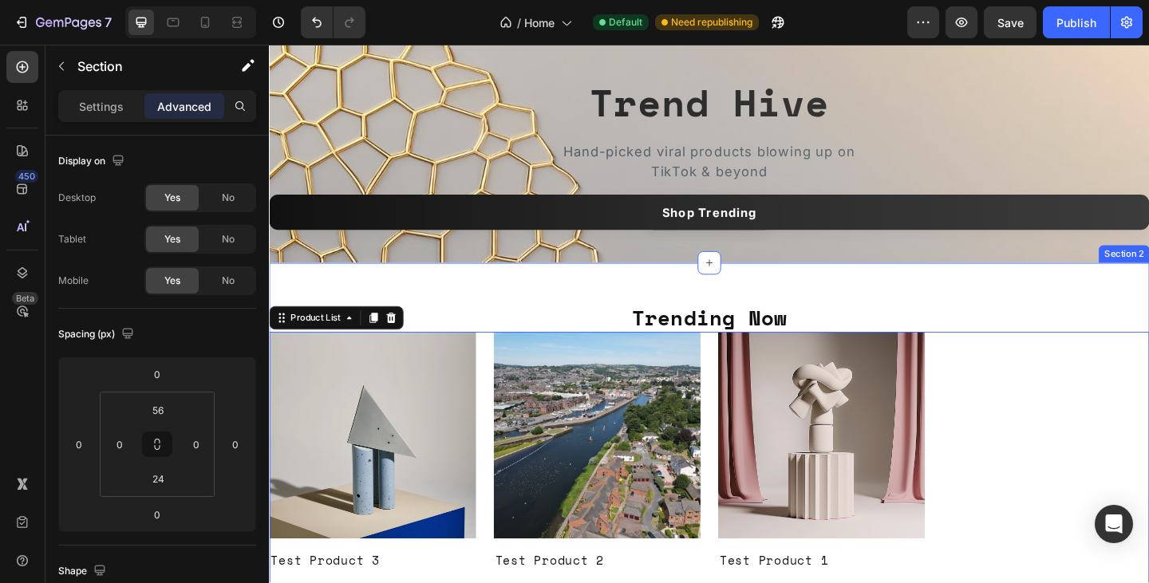
click at [676, 302] on div "Trending Now Heading Product Images Test Product 3 Product Title £15.99 Product…" at bounding box center [747, 553] width 957 height 542
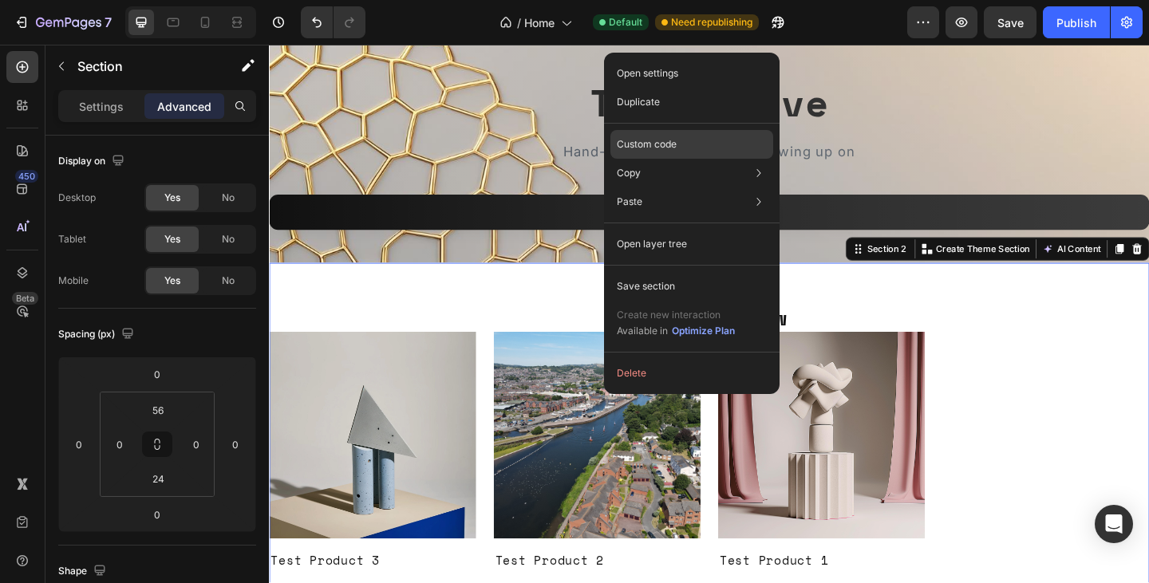
click at [678, 187] on div "Custom code" at bounding box center [691, 201] width 163 height 29
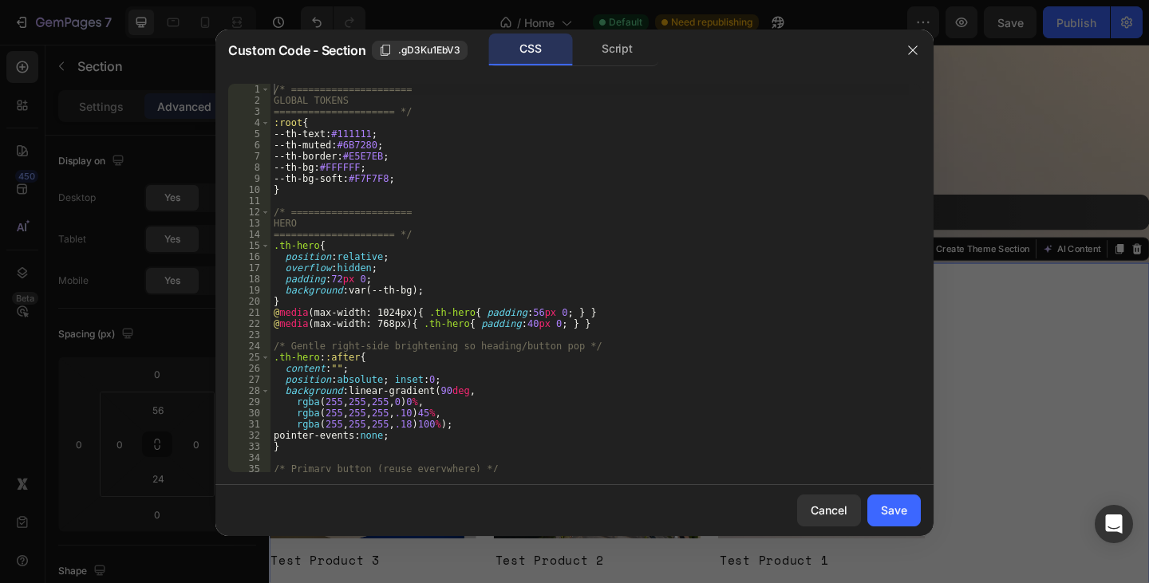
click at [589, 229] on div "/* ===================== GLOBAL TOKENS ===================== */ :root { --th-te…" at bounding box center [589, 289] width 638 height 411
type textarea "@media (max-width:768px){ .th-h2{ font-size:22px; } }"
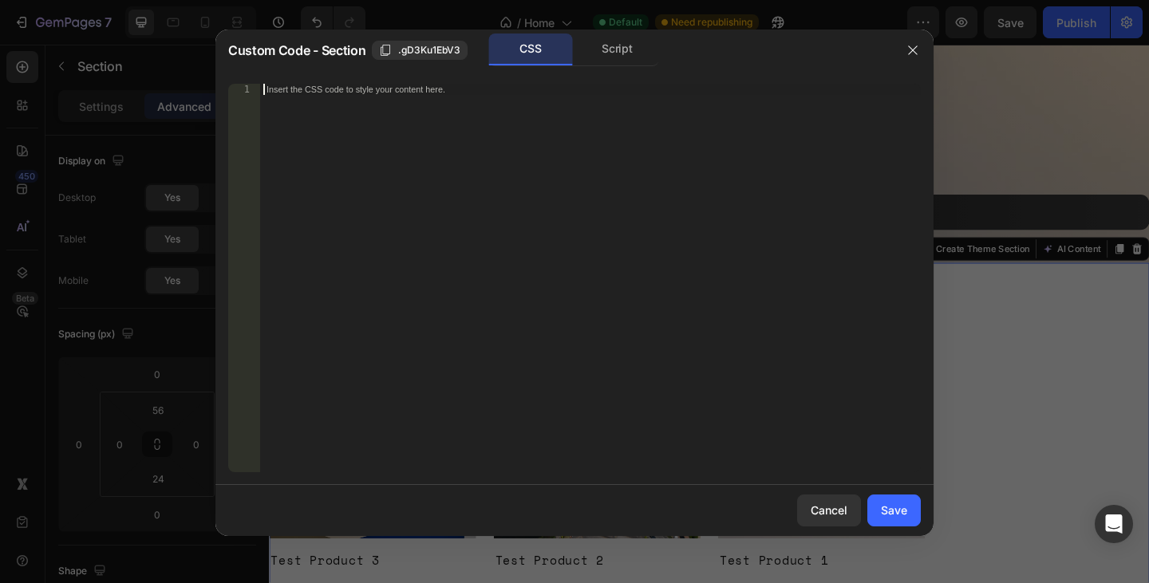
click at [903, 492] on div "Cancel Save" at bounding box center [574, 510] width 718 height 51
click at [901, 498] on button "Save" at bounding box center [893, 511] width 53 height 32
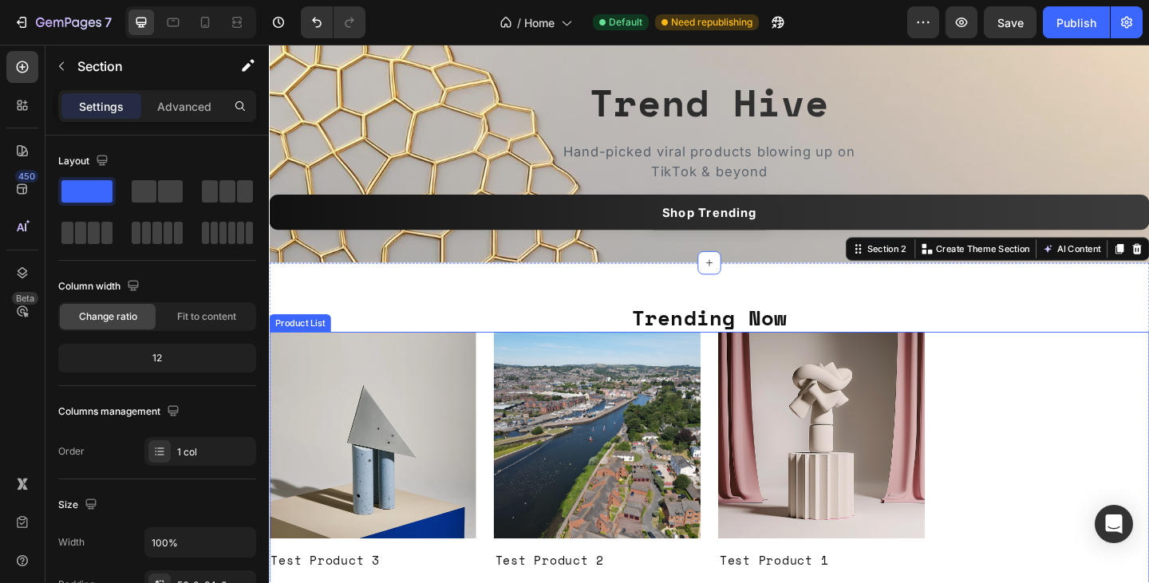
scroll to position [0, 0]
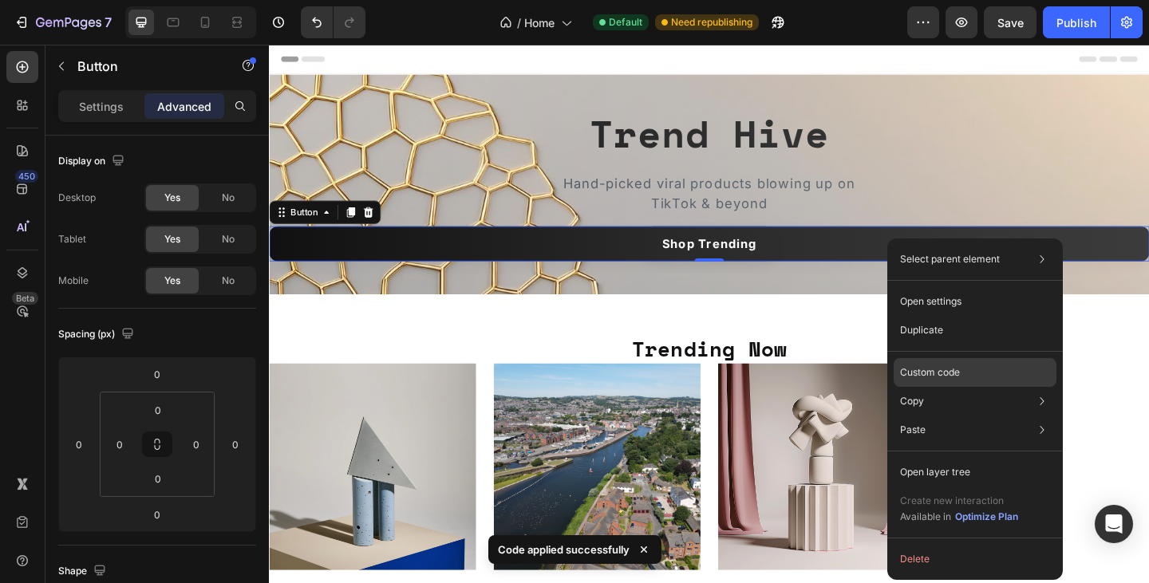
click at [956, 416] on div "Custom code" at bounding box center [974, 430] width 163 height 29
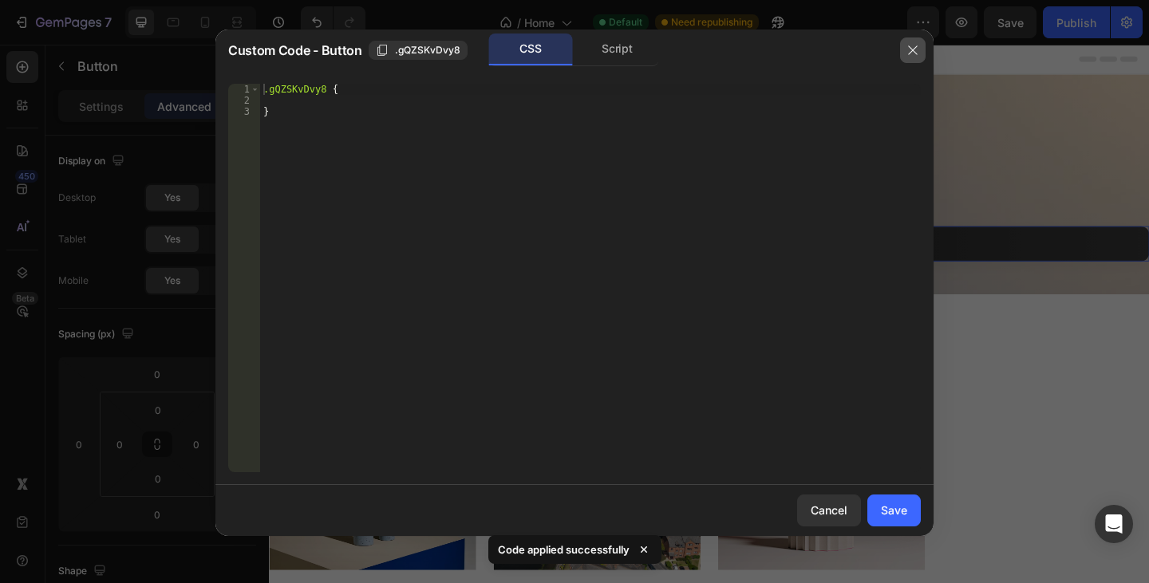
click at [905, 42] on button "button" at bounding box center [913, 50] width 26 height 26
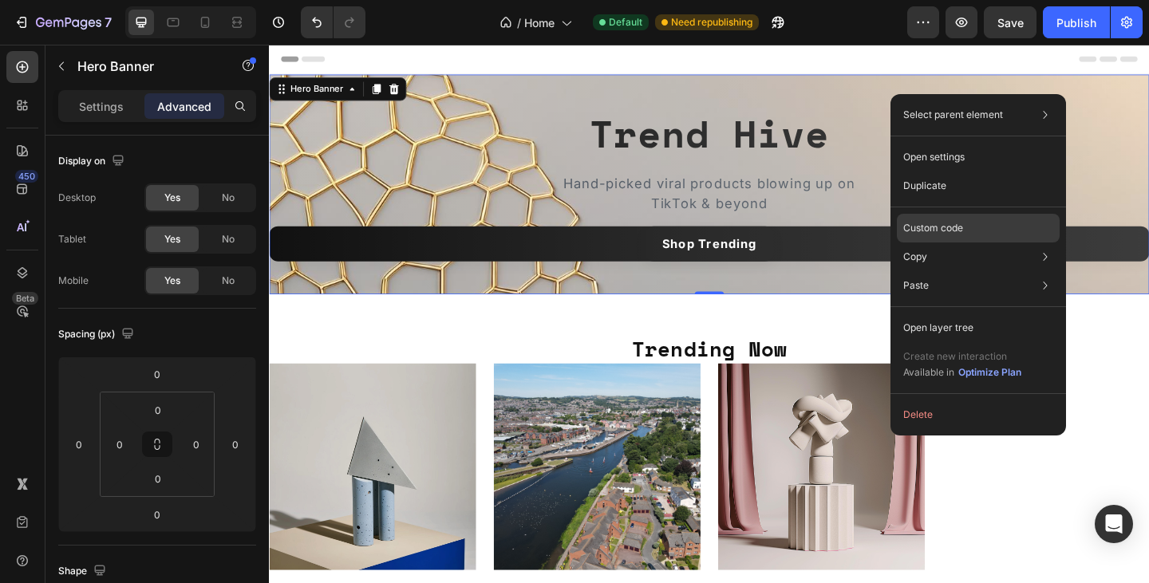
click at [949, 222] on p "Custom code" at bounding box center [933, 228] width 60 height 14
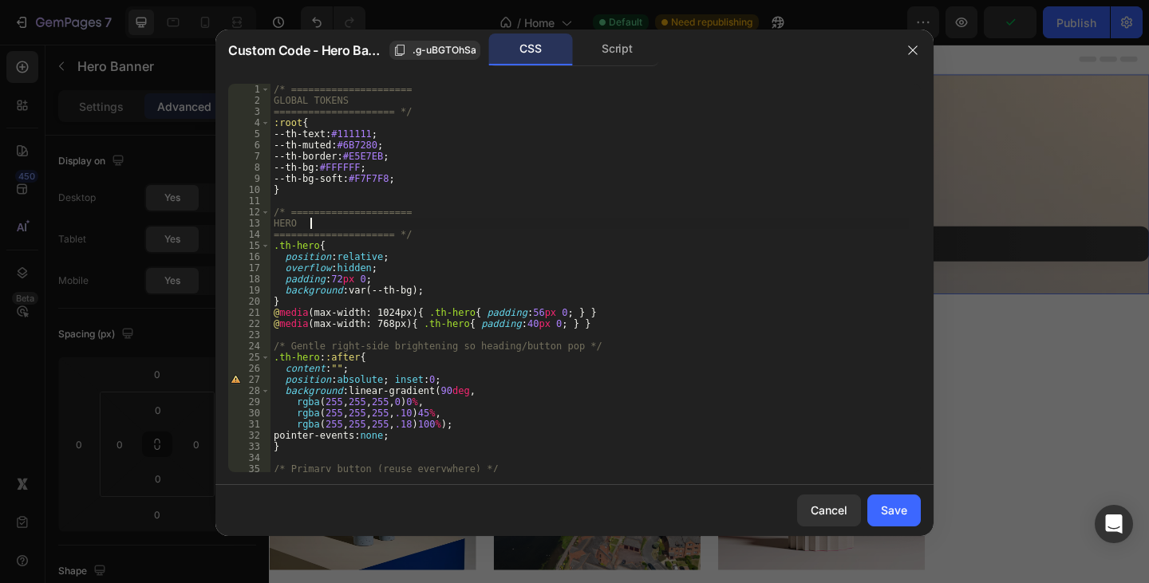
click at [763, 224] on div "/* ===================== GLOBAL TOKENS ===================== */ :root { --th-te…" at bounding box center [589, 289] width 638 height 411
type textarea "@media (max-width:768px){ .th-h2{ font-size:22px; } }"
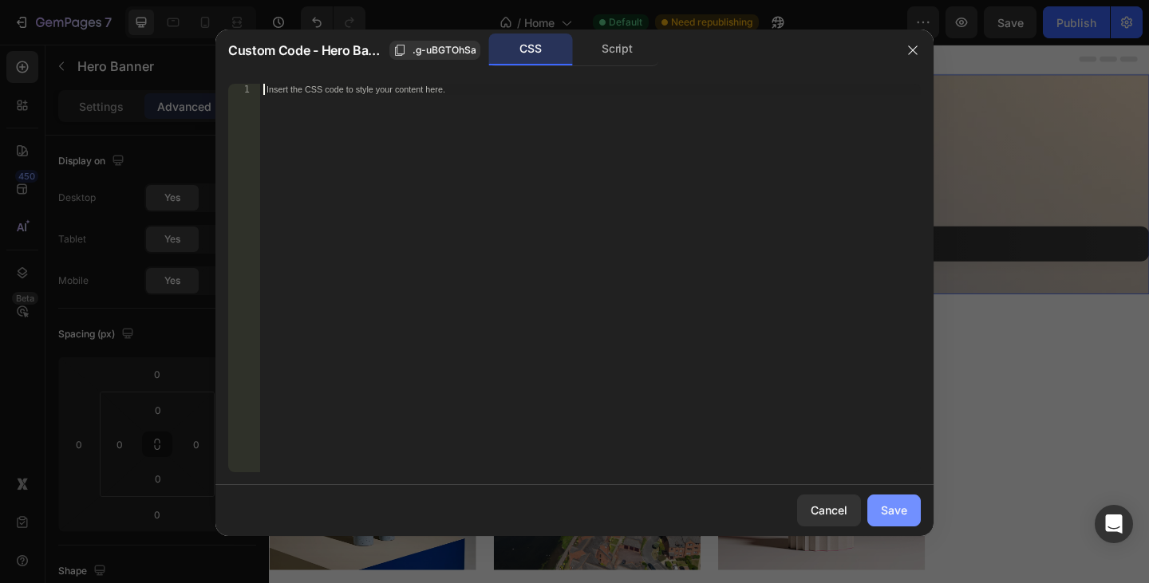
click at [905, 517] on div "Save" at bounding box center [894, 510] width 26 height 17
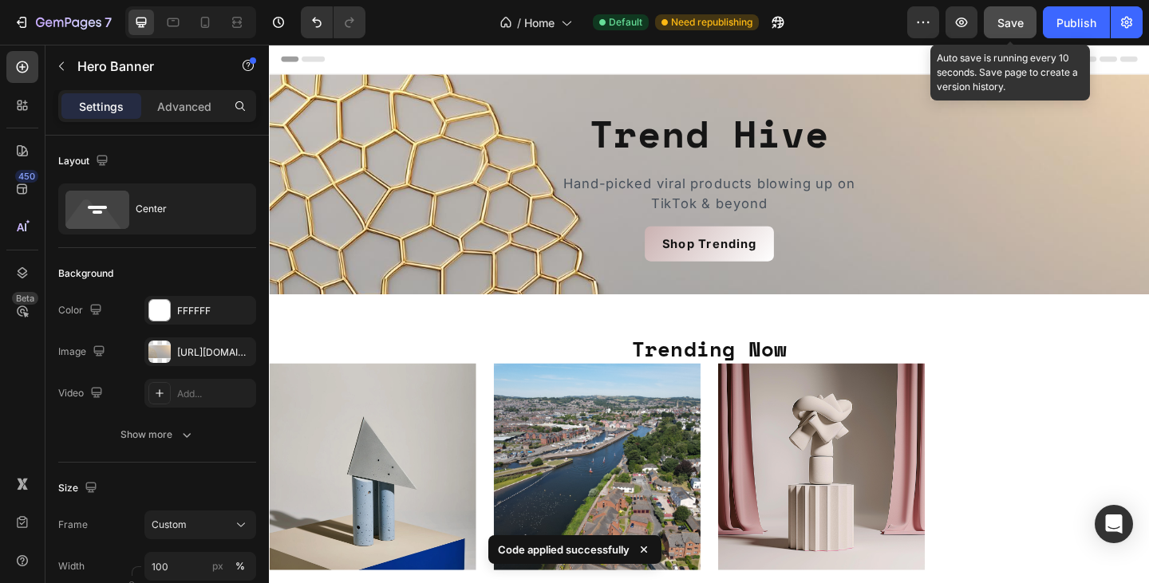
click at [1013, 22] on span "Save" at bounding box center [1010, 23] width 26 height 14
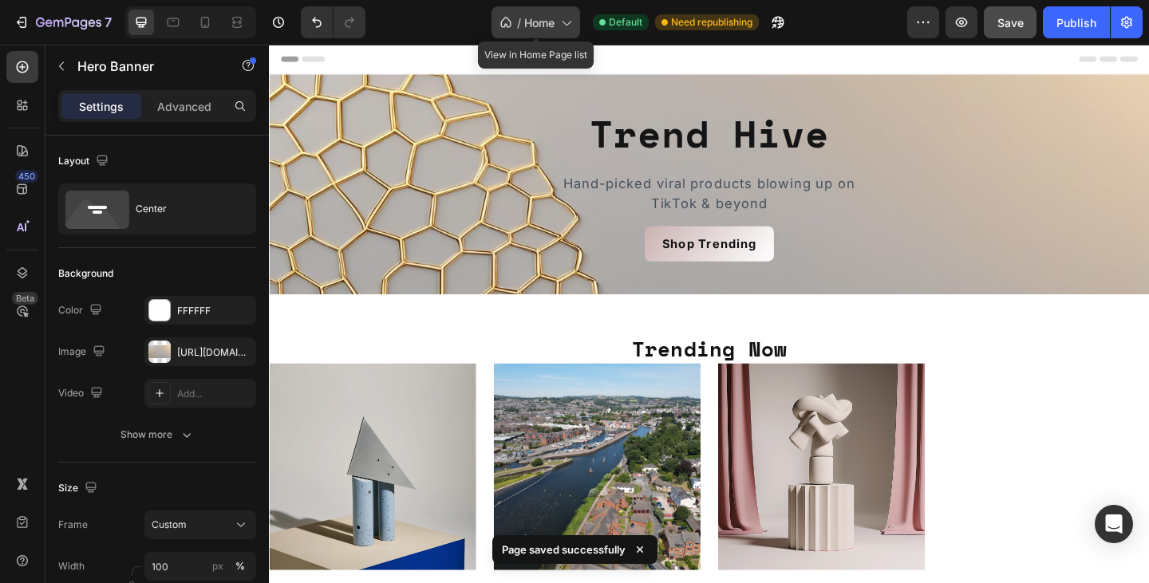
click at [570, 22] on icon at bounding box center [566, 22] width 16 height 16
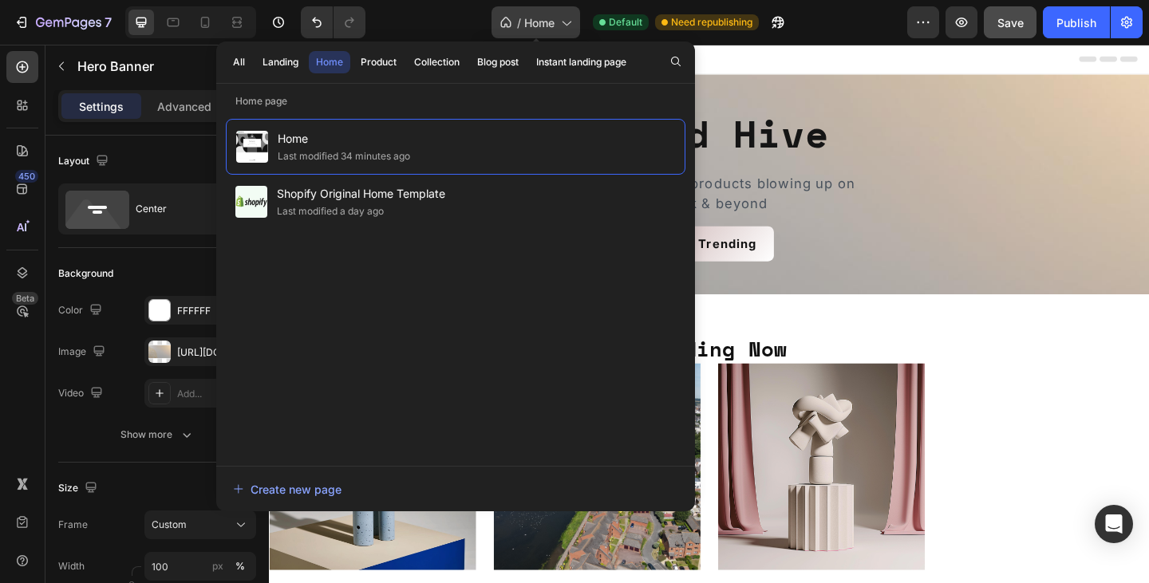
click at [570, 22] on icon at bounding box center [566, 22] width 16 height 16
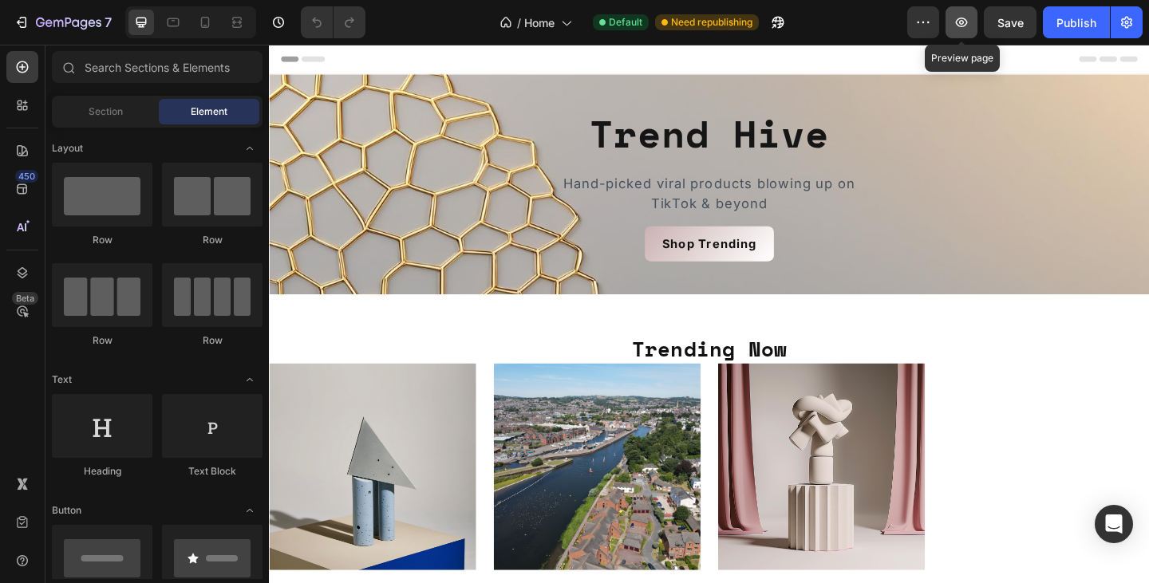
click at [966, 18] on icon "button" at bounding box center [961, 22] width 16 height 16
drag, startPoint x: 964, startPoint y: 22, endPoint x: 973, endPoint y: 17, distance: 11.1
click at [973, 17] on button "button" at bounding box center [961, 22] width 32 height 32
